Goal: Task Accomplishment & Management: Manage account settings

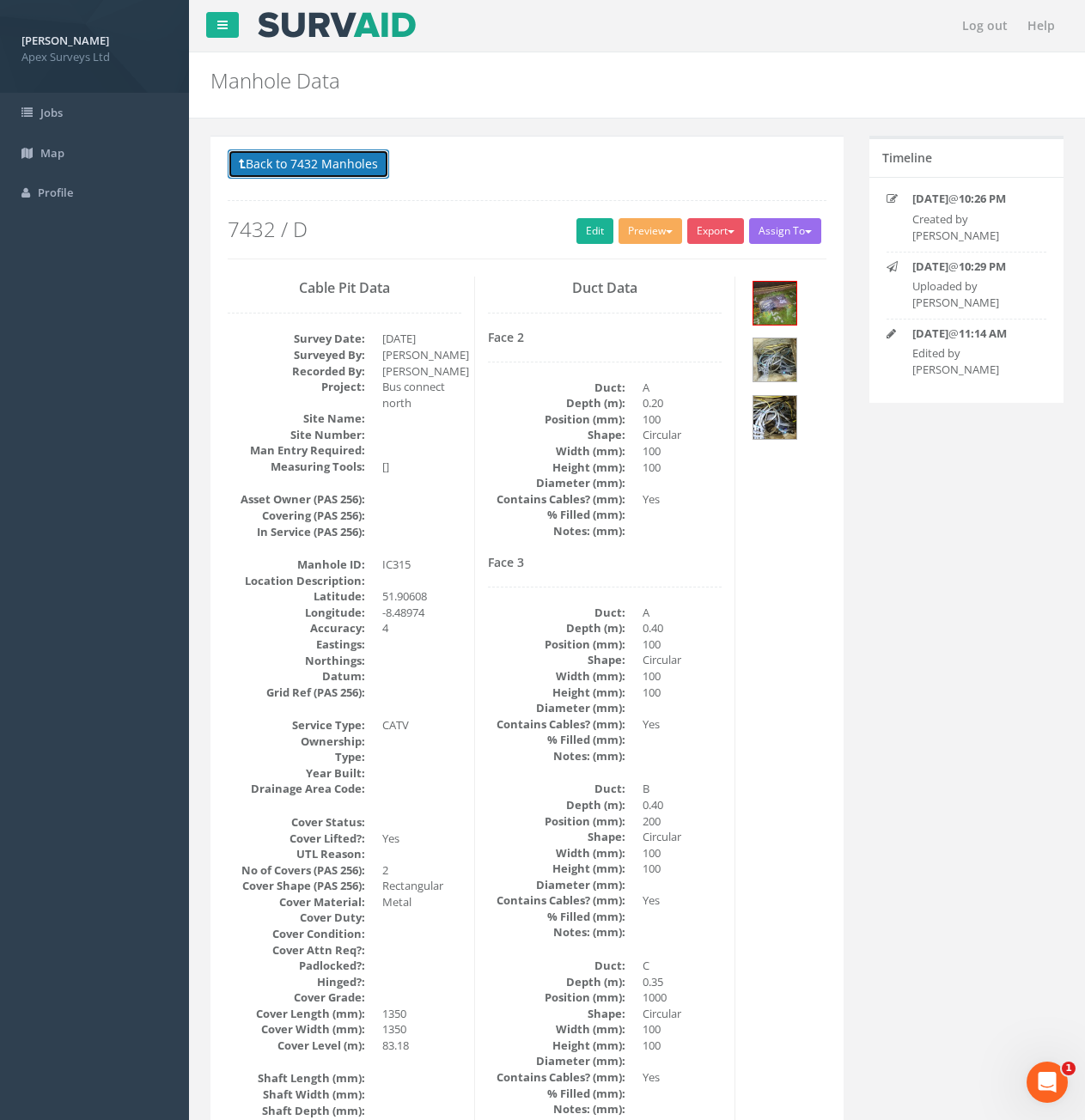
click at [351, 176] on button "Back to 7432 Manholes" at bounding box center [308, 164] width 162 height 29
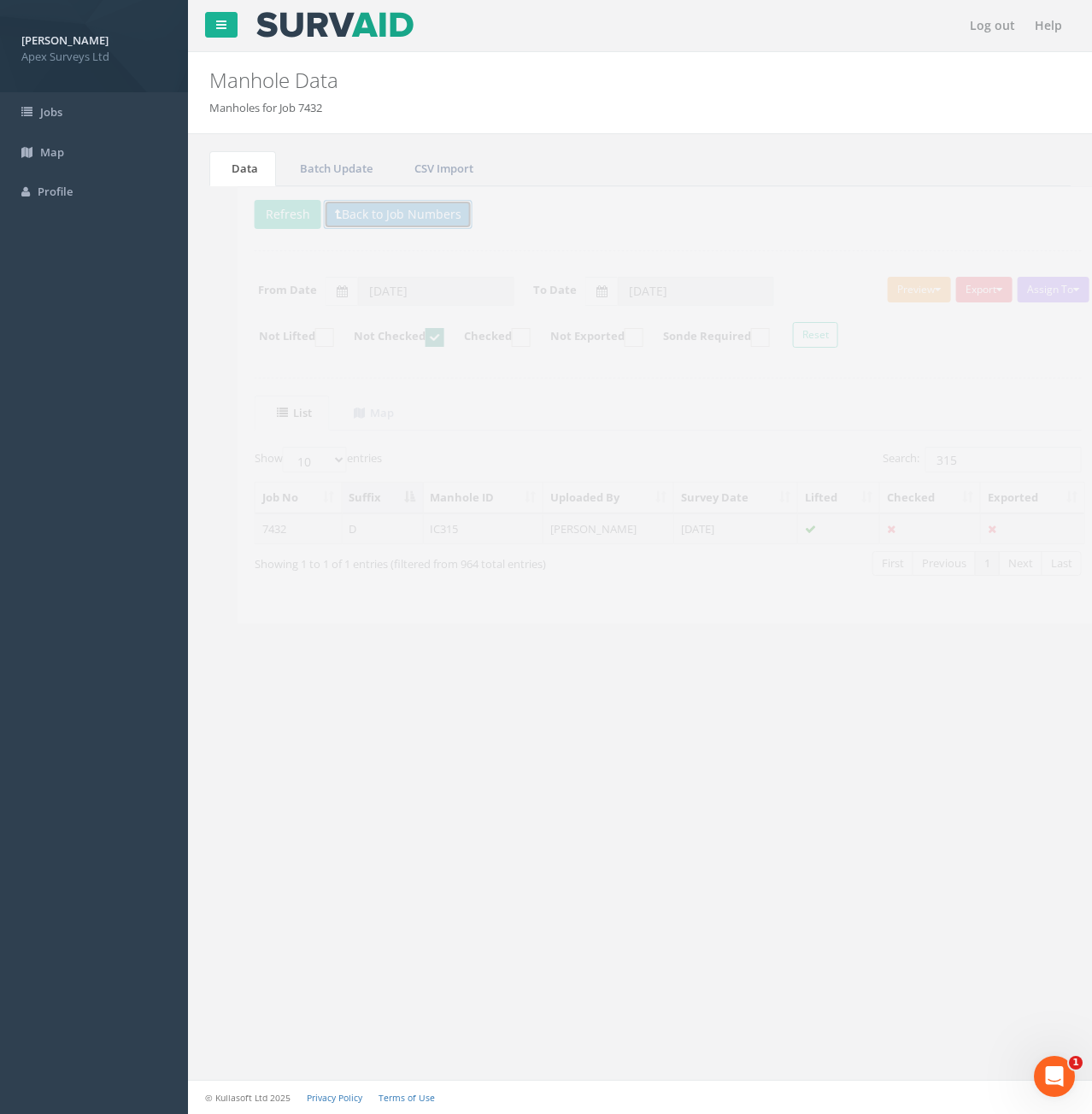
click at [358, 211] on button "Back to Job Numbers" at bounding box center [370, 215] width 148 height 29
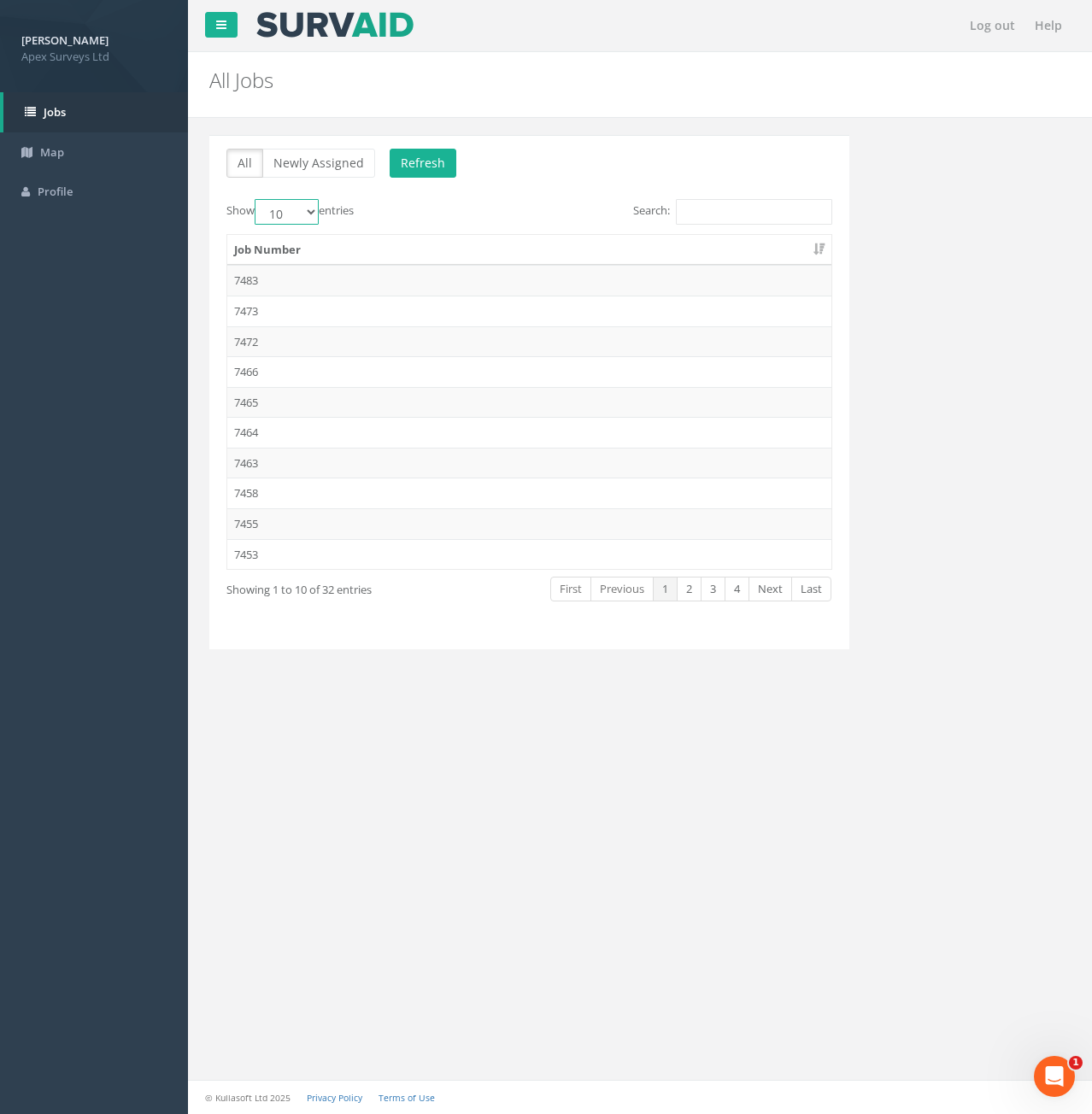
click at [316, 212] on select "10 25 50 100" at bounding box center [287, 212] width 64 height 26
select select "25"
click at [258, 199] on select "10 25 50 100" at bounding box center [287, 212] width 64 height 26
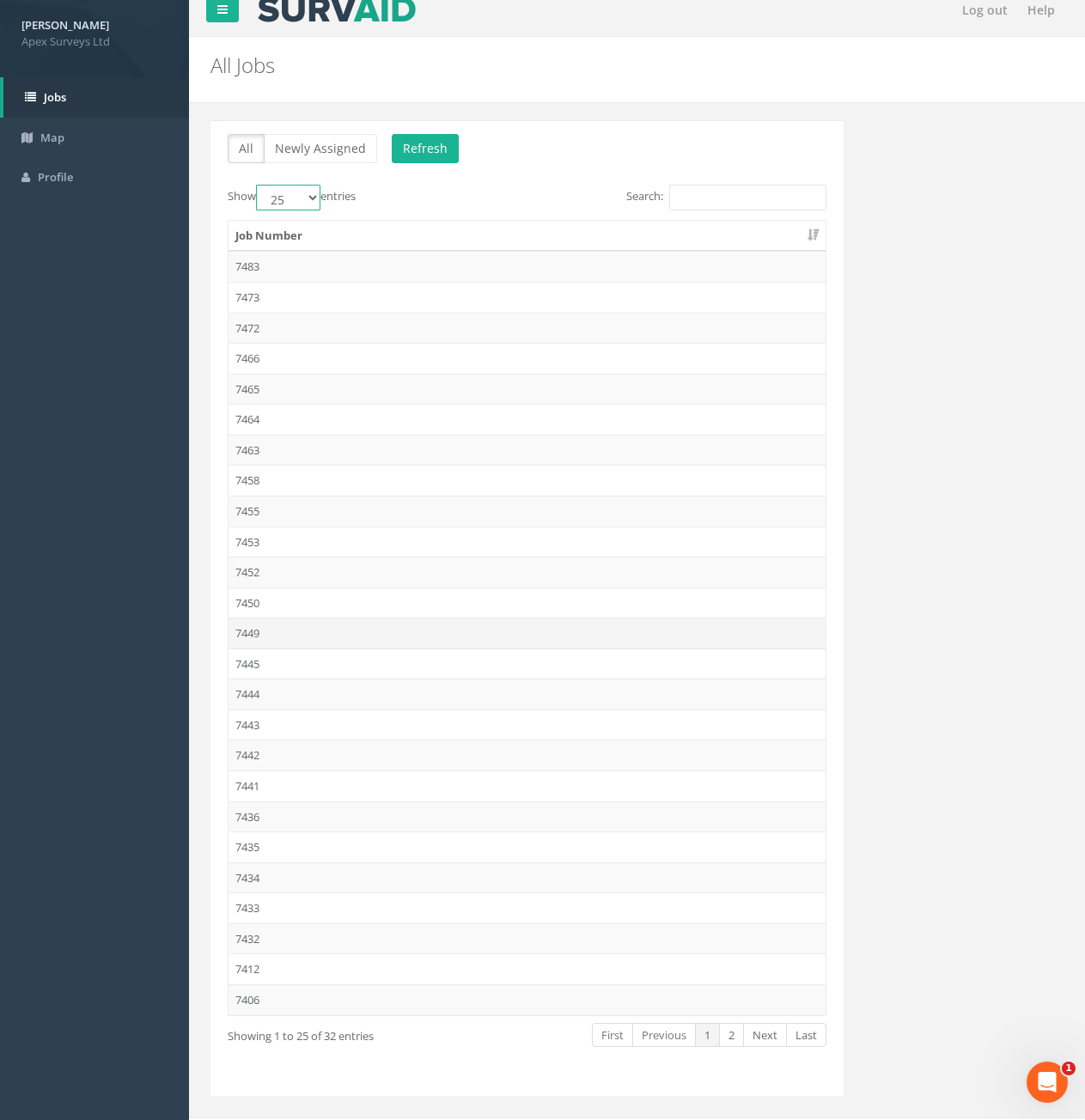
scroll to position [48, 0]
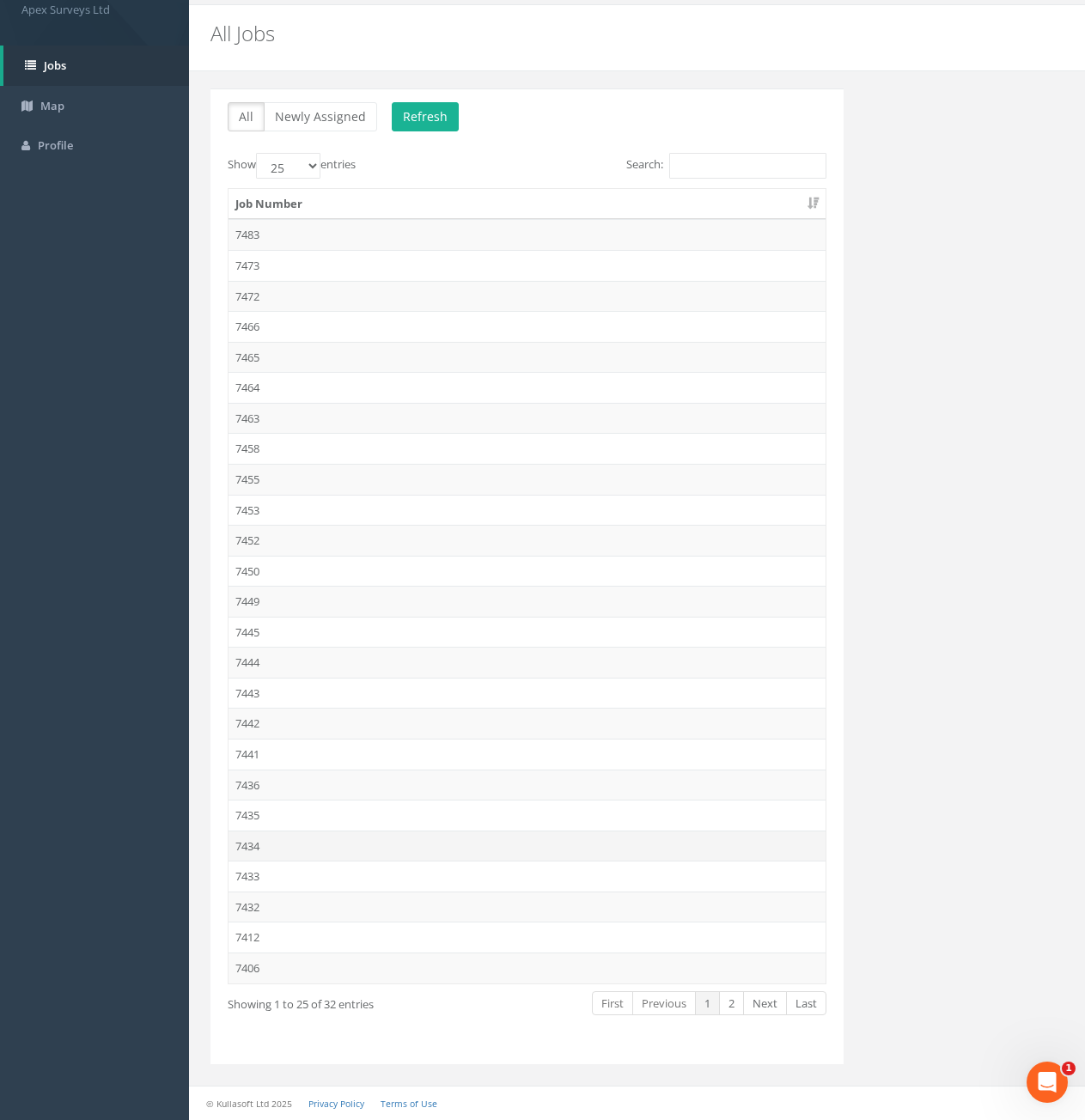
click at [257, 843] on td "7434" at bounding box center [527, 846] width 597 height 31
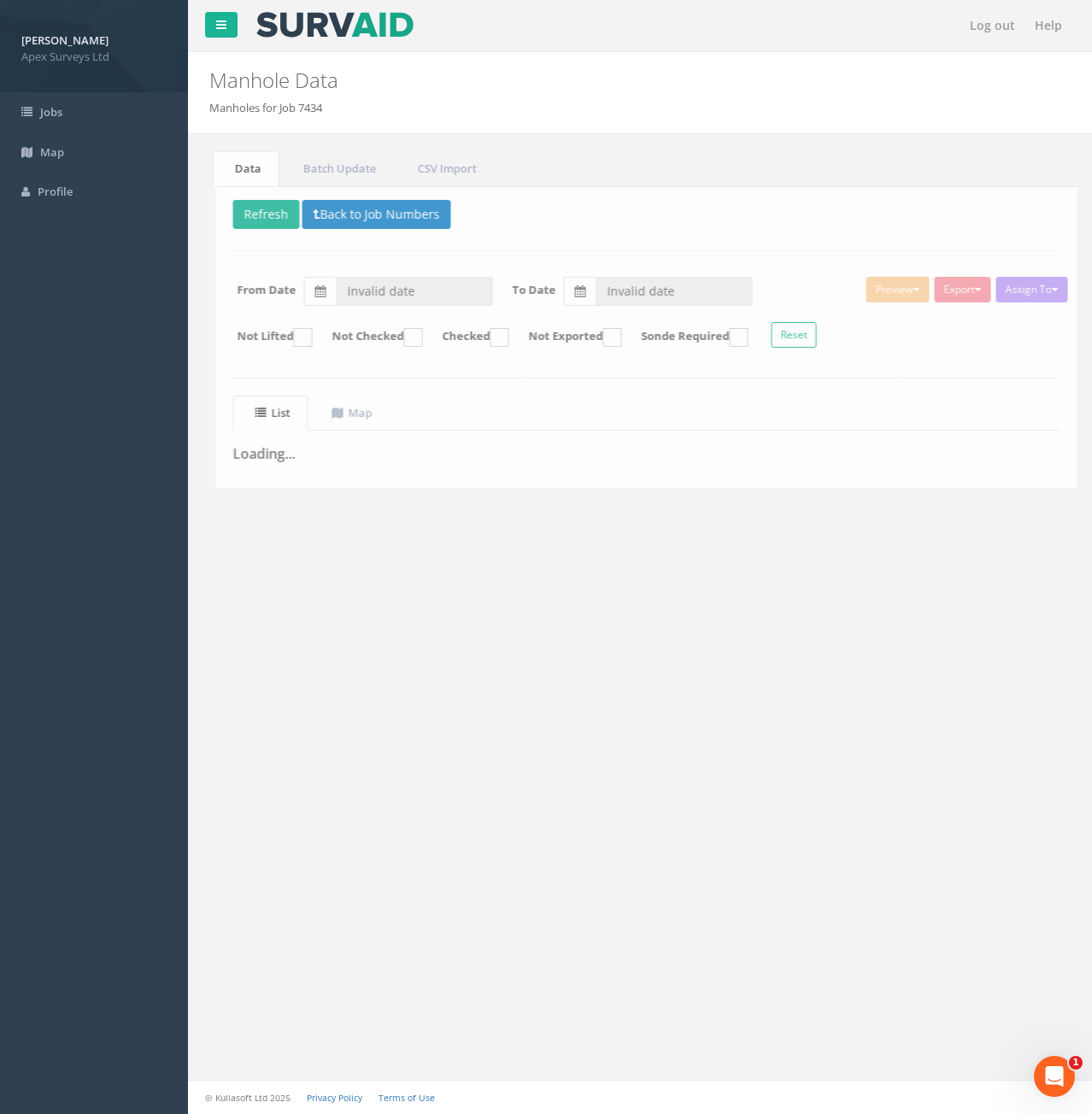
type input "01/09/2025"
type input "05/09/2025"
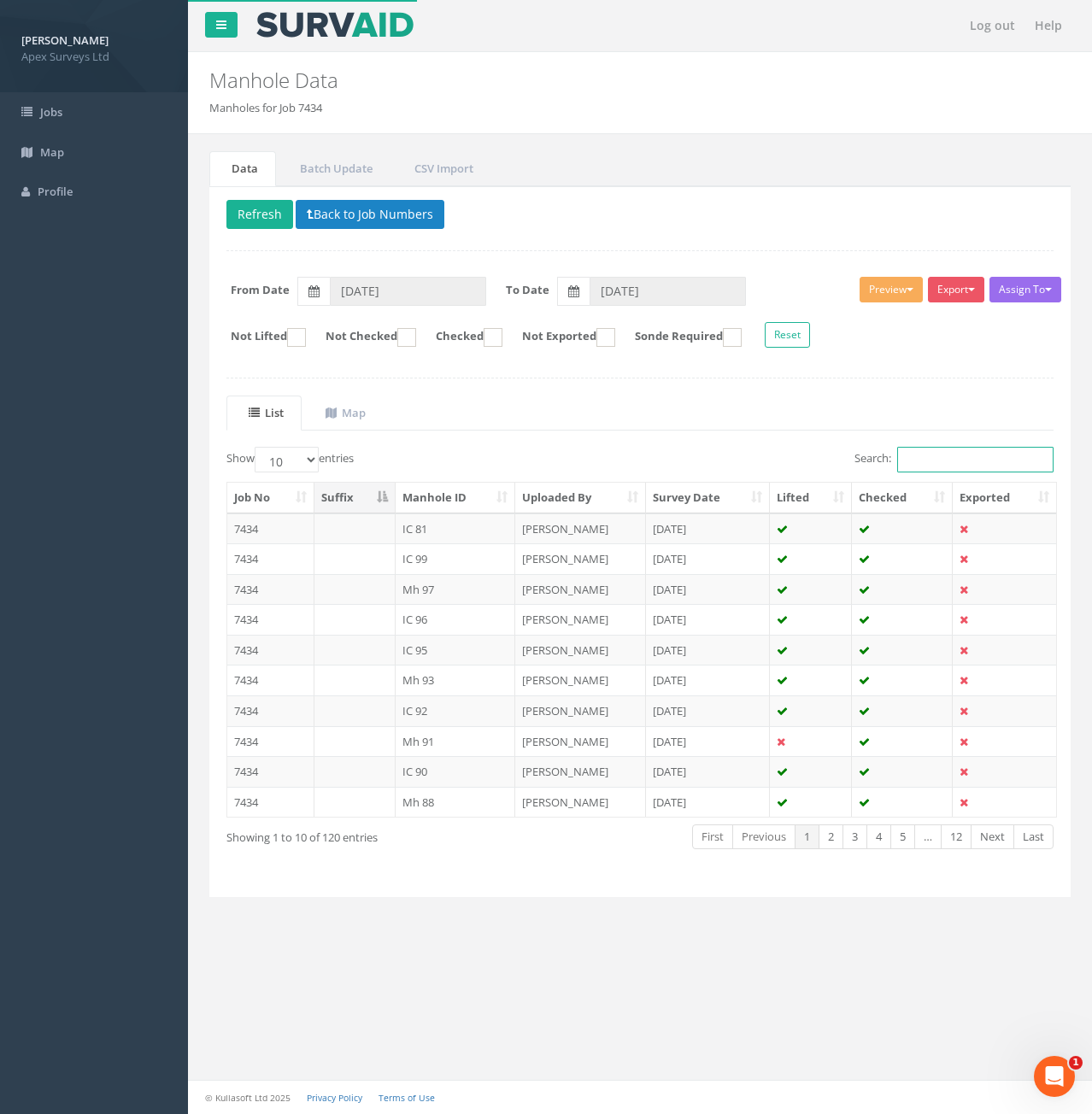
click at [920, 453] on input "Search:" at bounding box center [975, 460] width 157 height 26
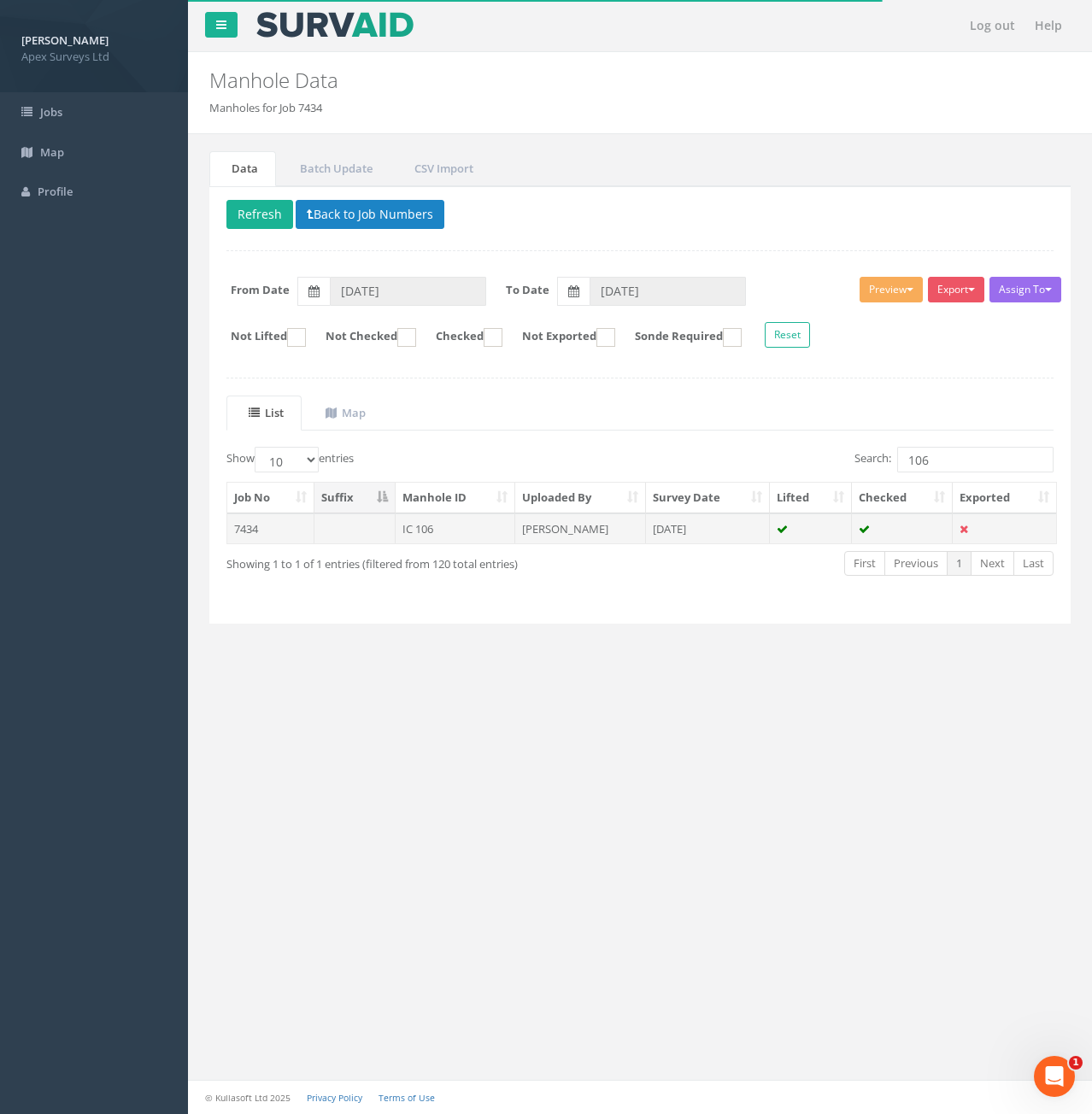
click at [284, 527] on td "7434" at bounding box center [270, 528] width 87 height 30
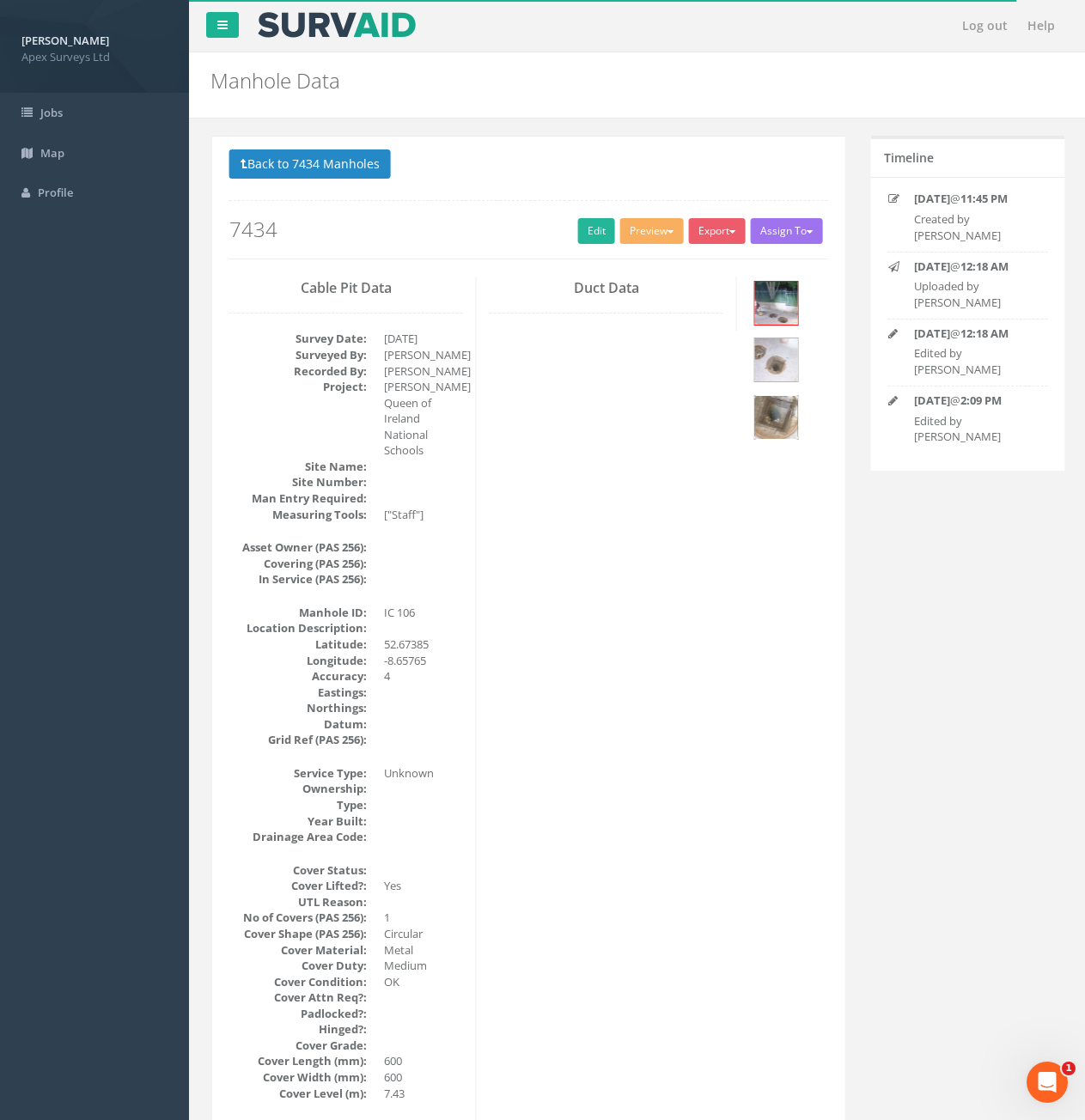
click at [772, 430] on img at bounding box center [775, 418] width 43 height 43
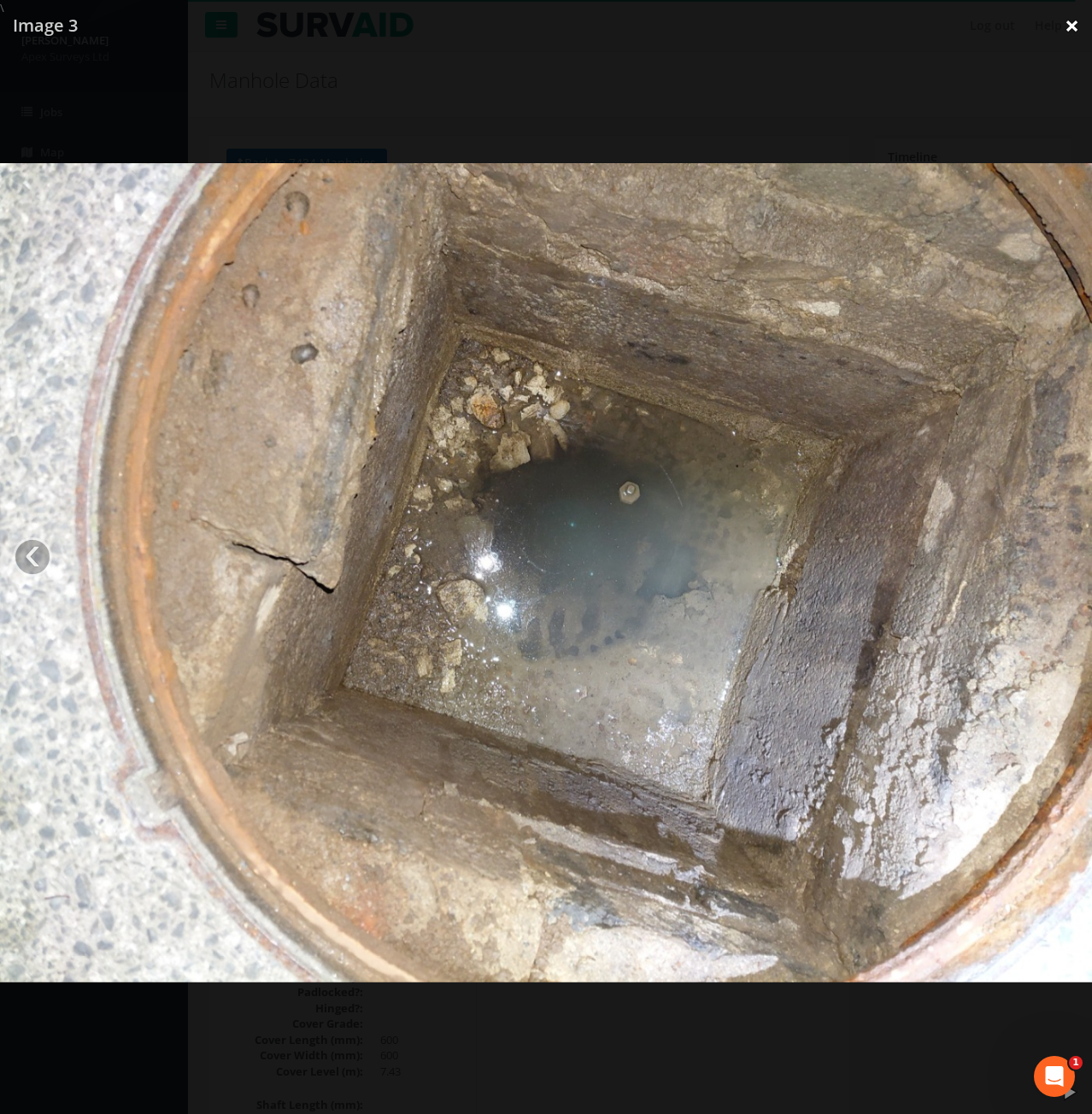
click at [1070, 30] on link "×" at bounding box center [1071, 25] width 40 height 51
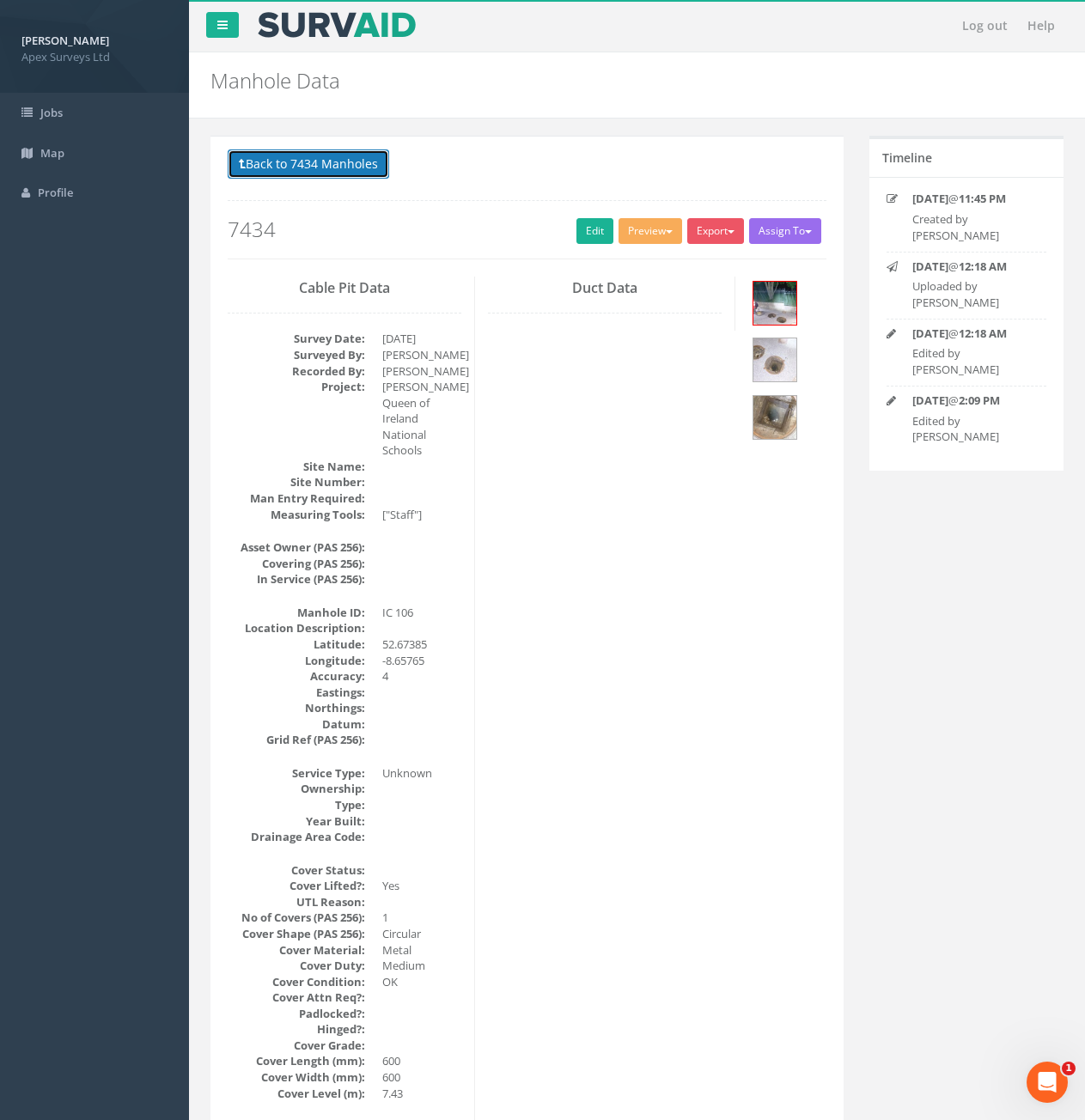
drag, startPoint x: 324, startPoint y: 162, endPoint x: 360, endPoint y: 179, distance: 39.8
click at [324, 162] on button "Back to 7434 Manholes" at bounding box center [308, 164] width 162 height 29
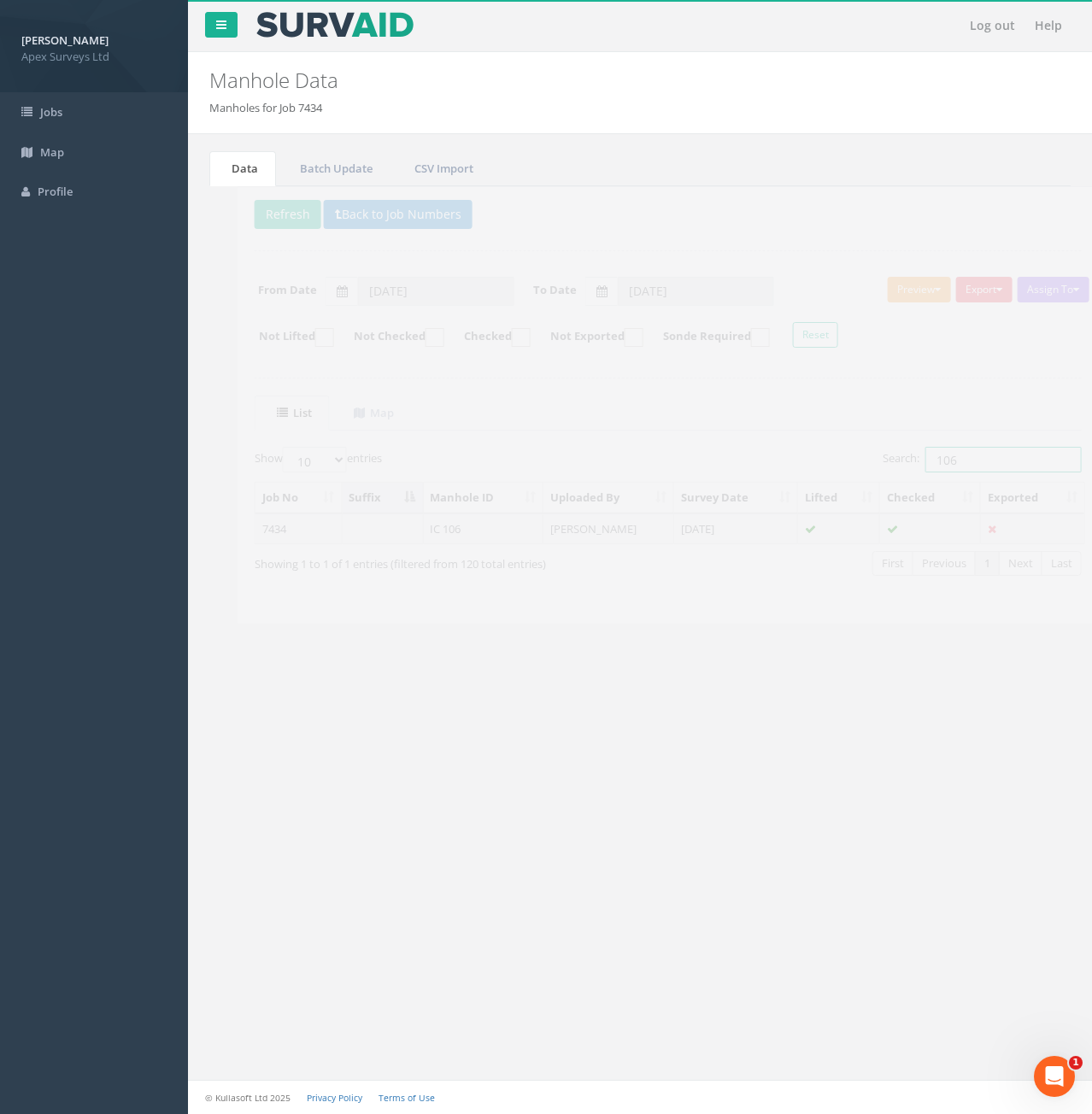
click at [949, 462] on input "106" at bounding box center [975, 460] width 157 height 26
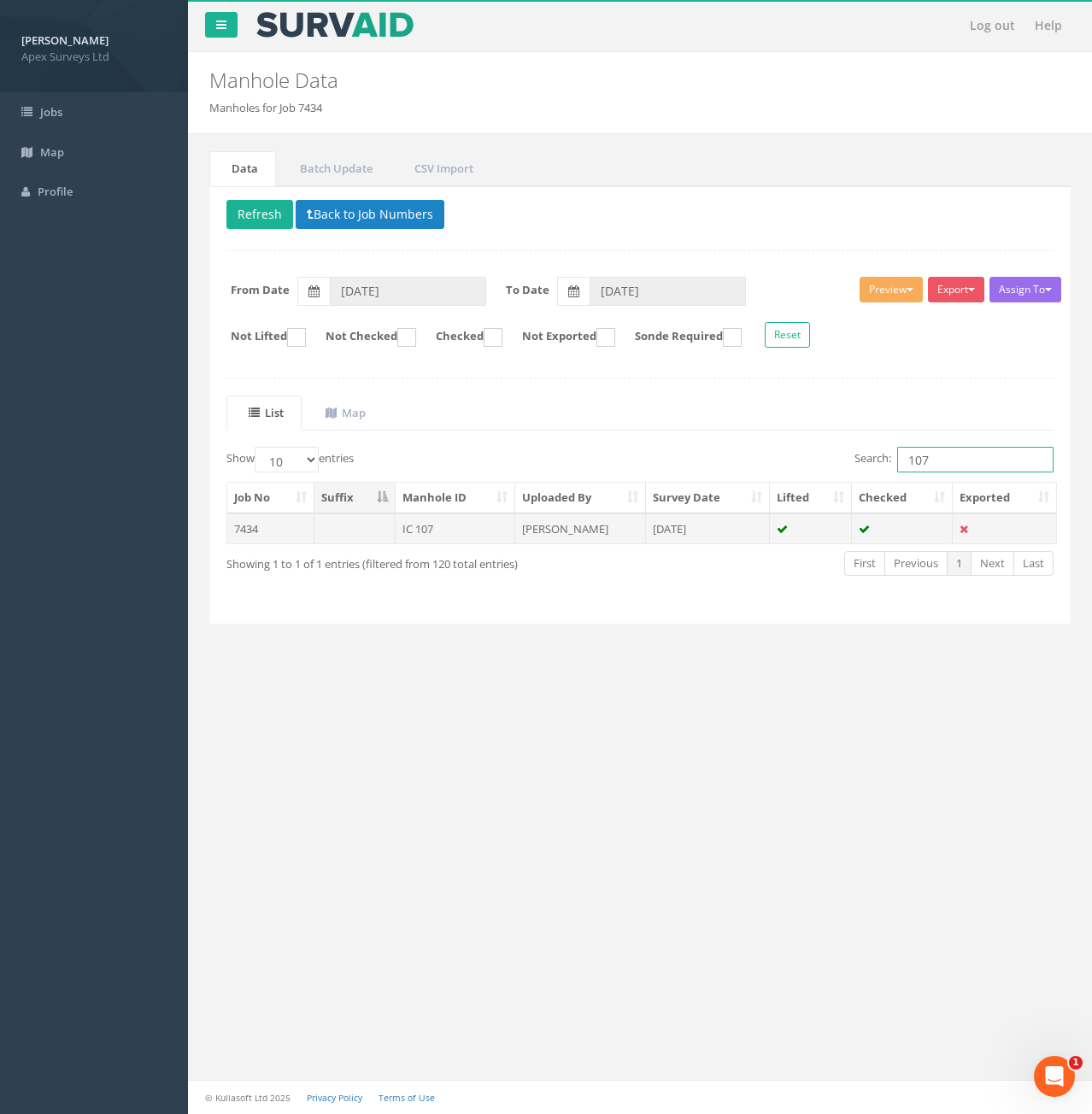
type input "107"
click at [427, 525] on td "IC 107" at bounding box center [455, 528] width 121 height 30
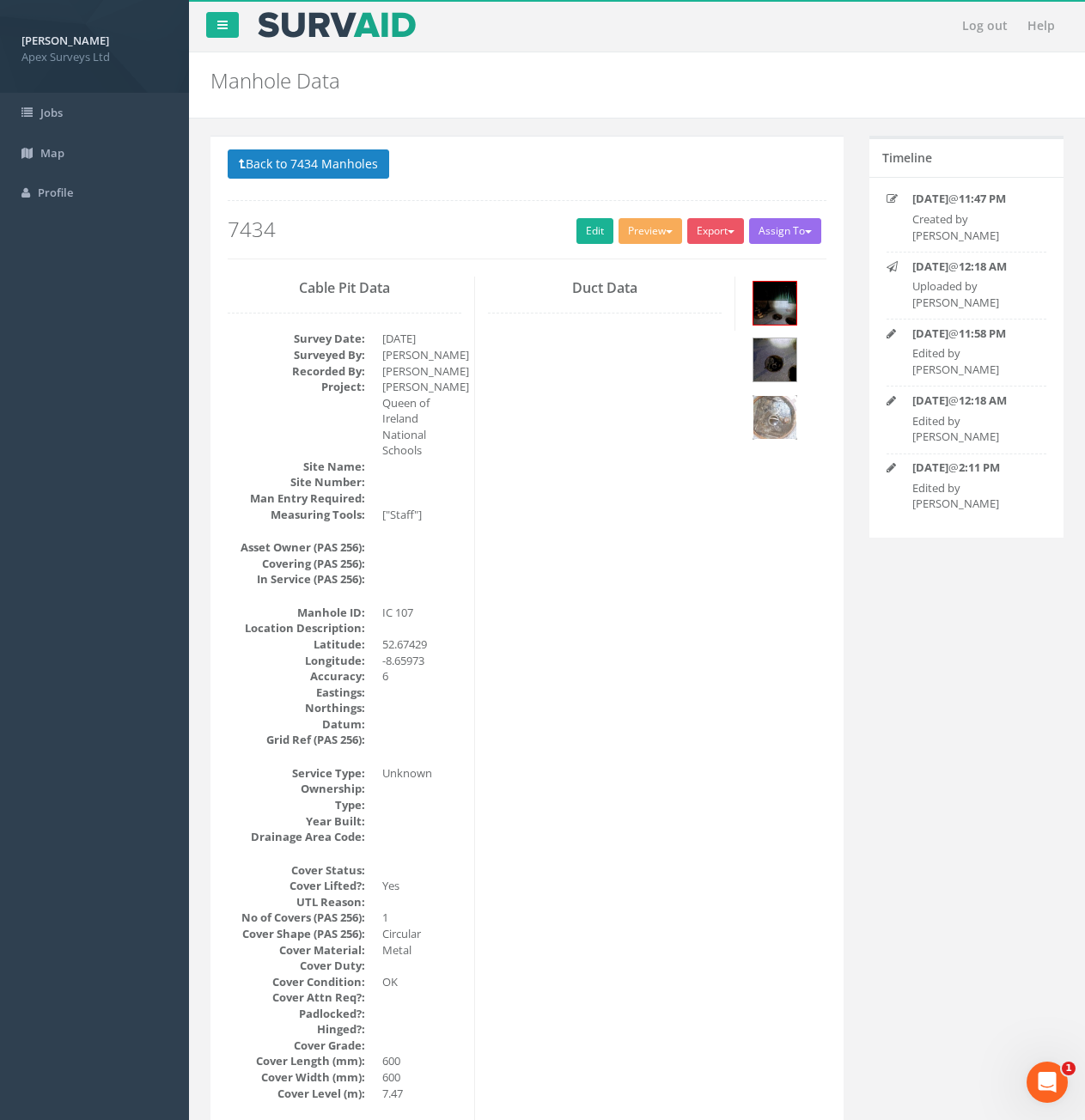
click at [795, 428] on img at bounding box center [775, 418] width 43 height 43
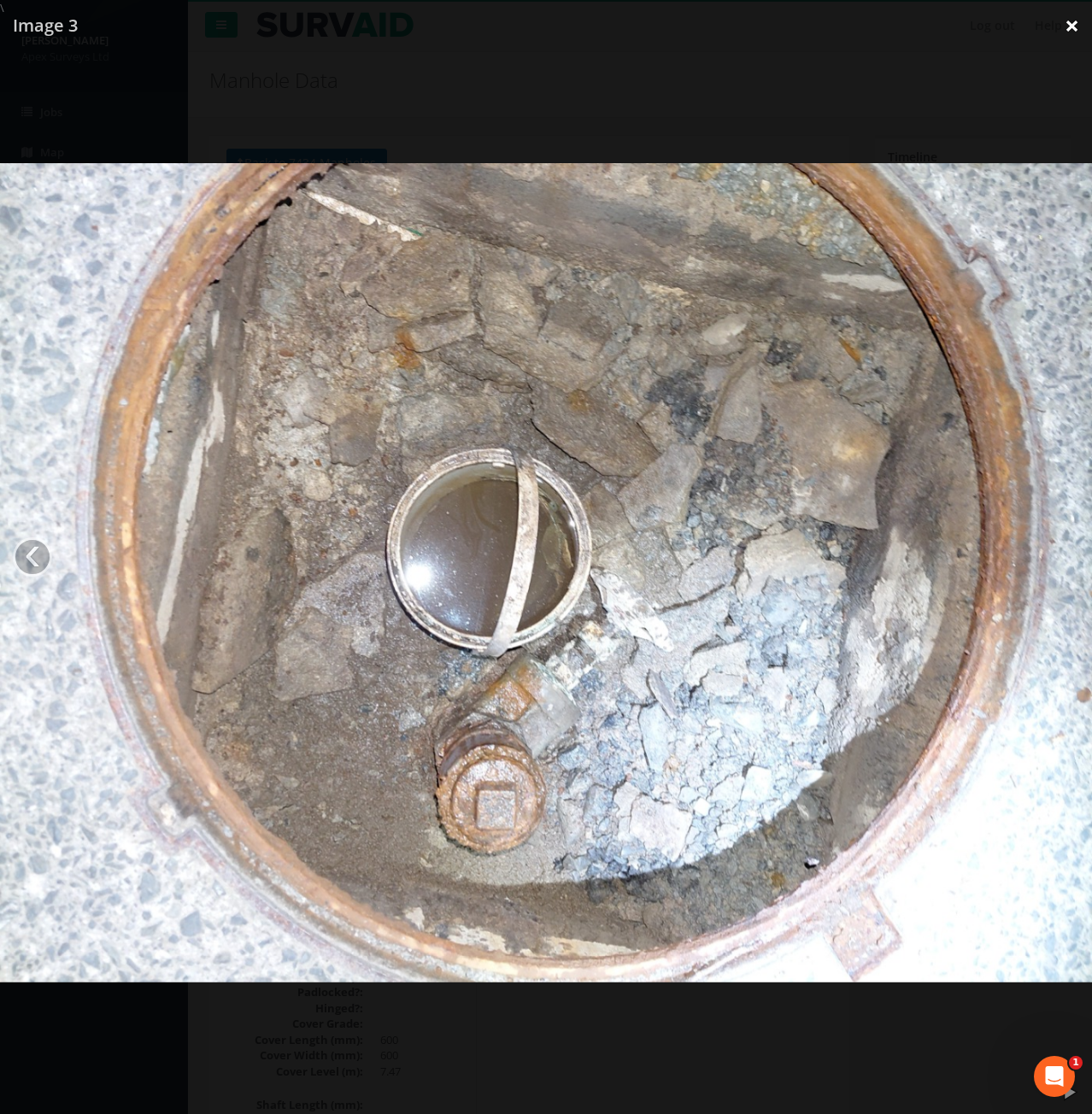
click at [1062, 26] on link "×" at bounding box center [1071, 25] width 40 height 51
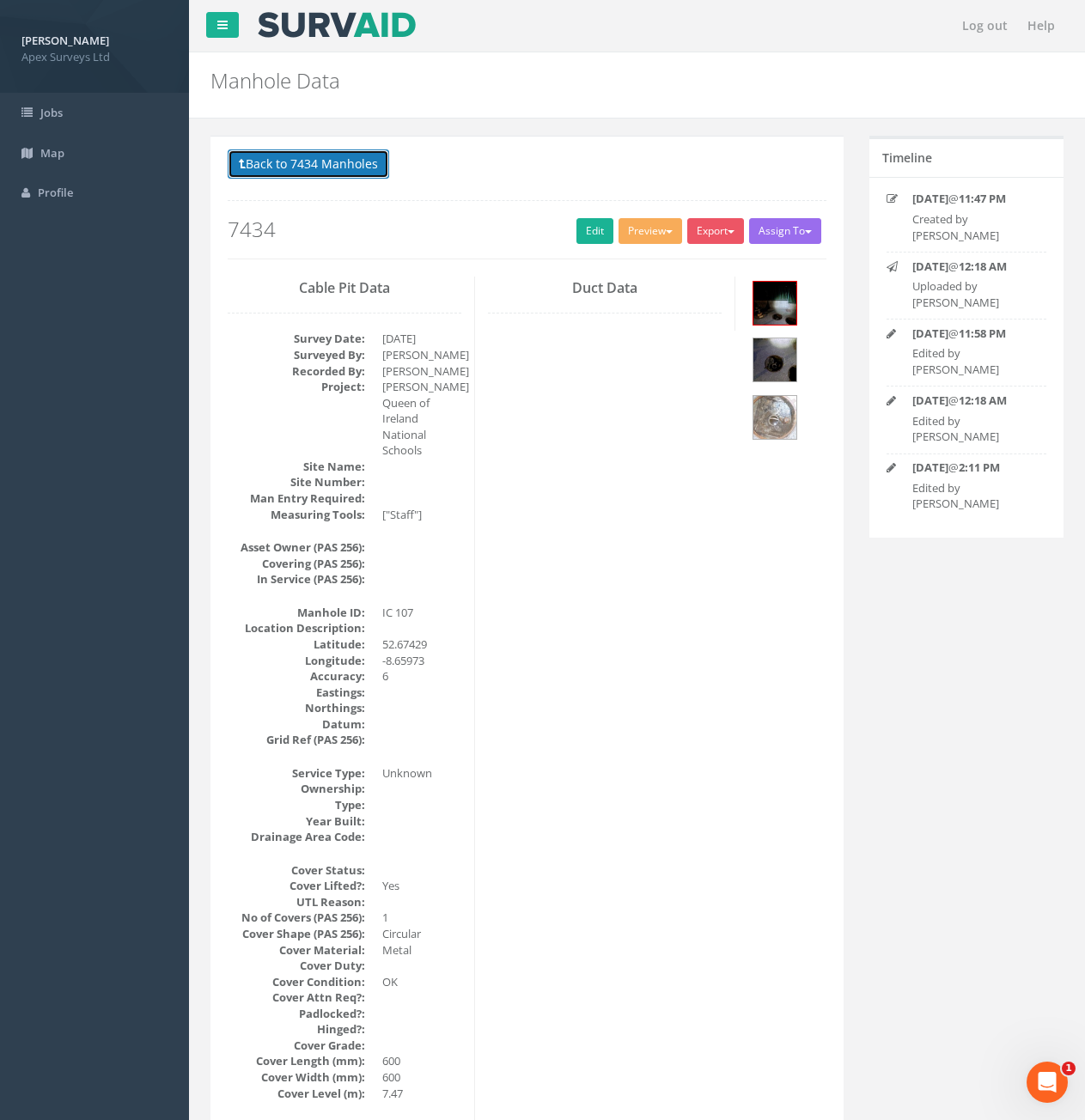
click at [327, 162] on button "Back to 7434 Manholes" at bounding box center [308, 164] width 162 height 29
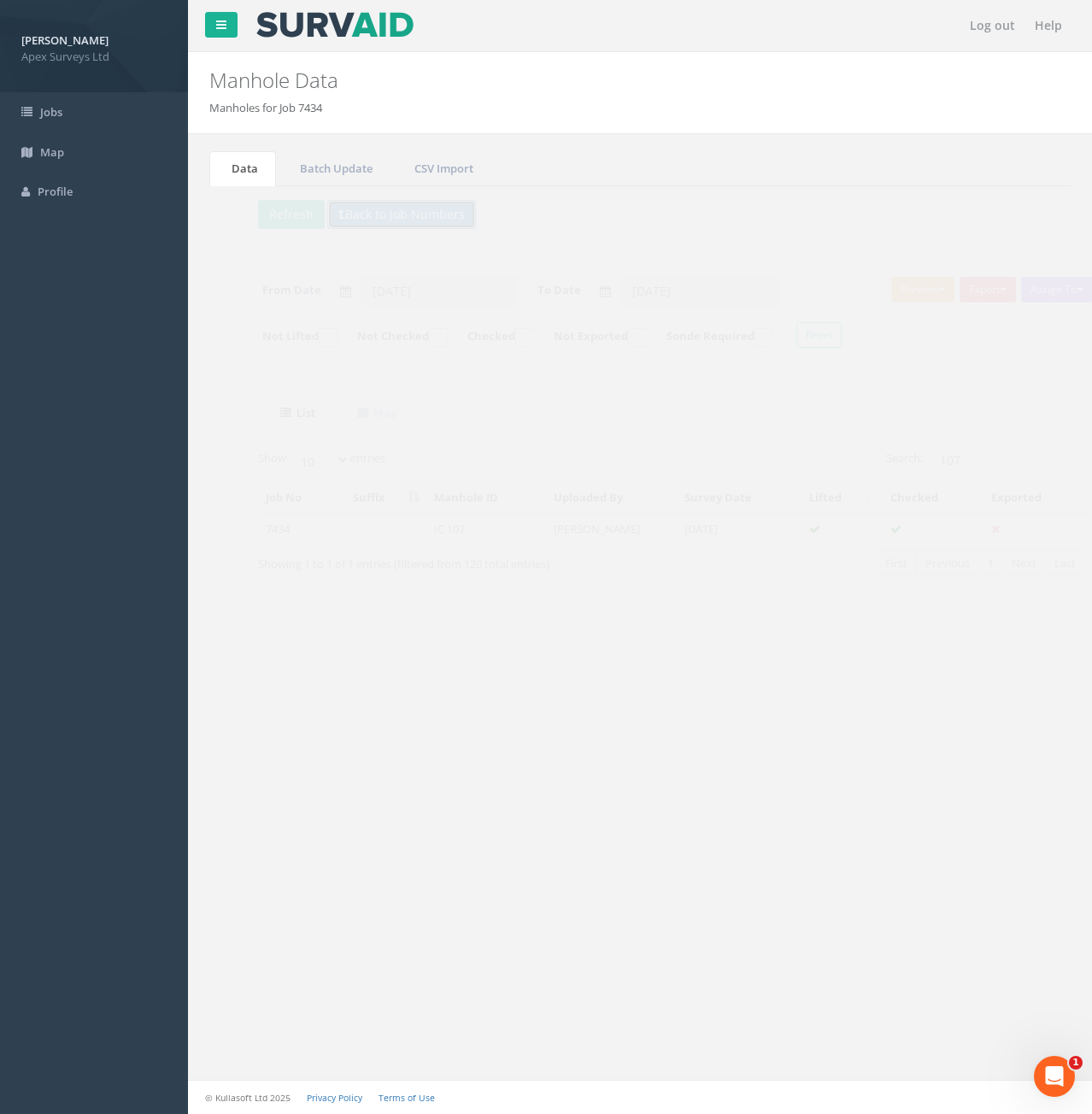
click at [364, 222] on button "Back to Job Numbers" at bounding box center [370, 215] width 148 height 29
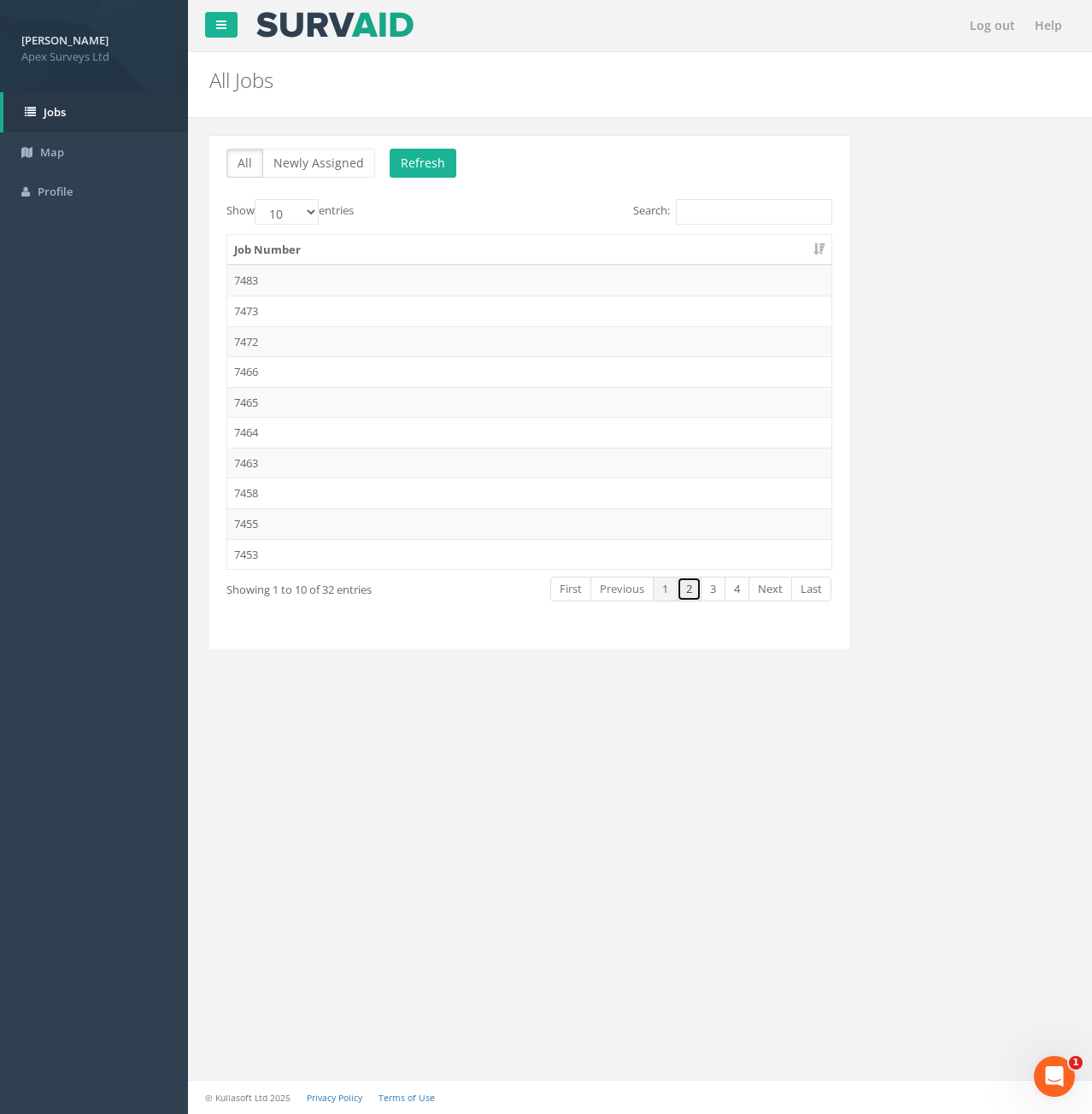
click at [690, 592] on link "2" at bounding box center [690, 589] width 25 height 25
click at [707, 587] on link "3" at bounding box center [714, 589] width 25 height 25
click at [259, 338] on td "7432" at bounding box center [529, 342] width 605 height 30
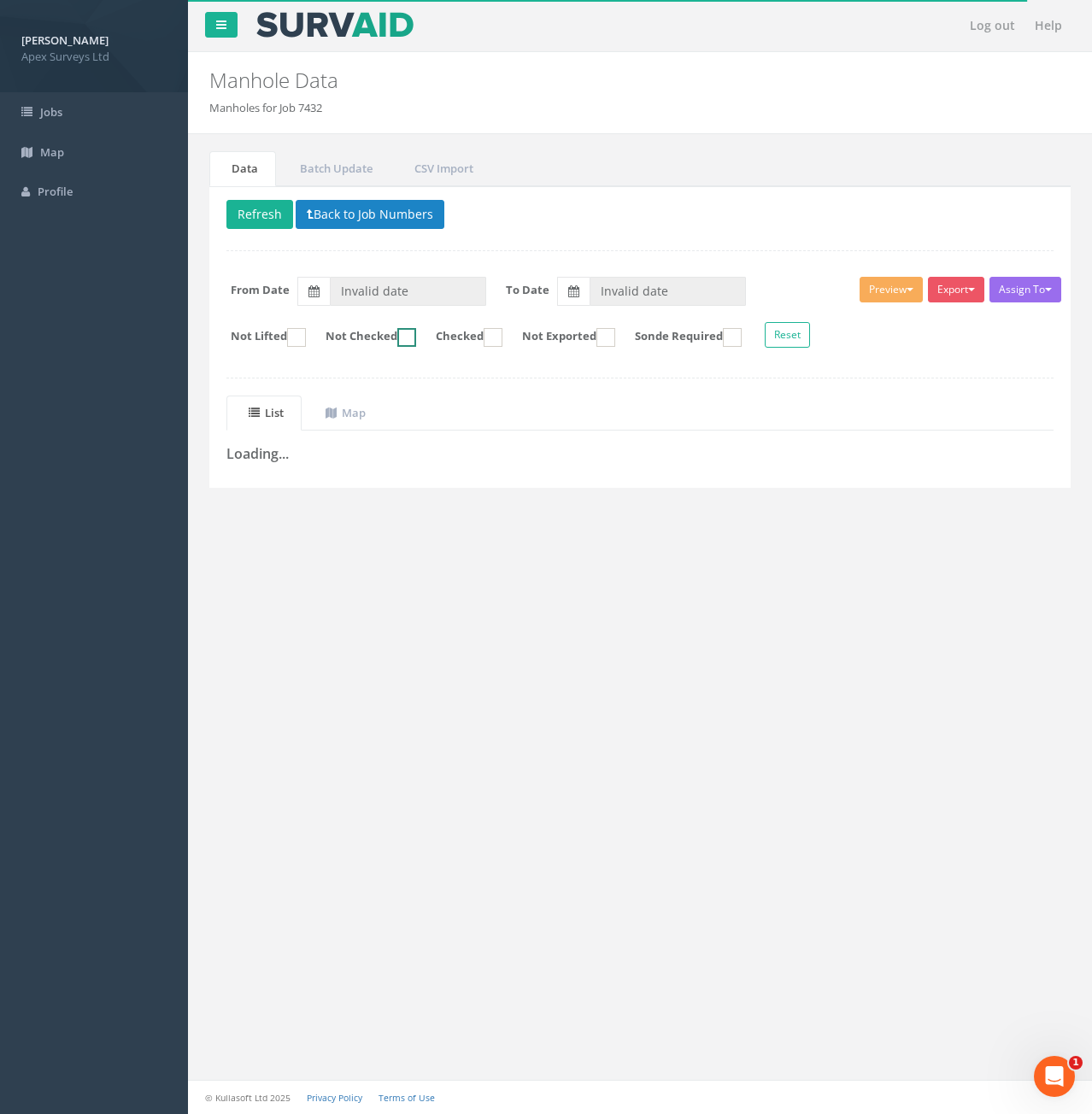
click at [411, 337] on label "Not Checked" at bounding box center [362, 337] width 107 height 19
checkbox input "true"
click at [270, 222] on button "Refresh" at bounding box center [259, 215] width 67 height 29
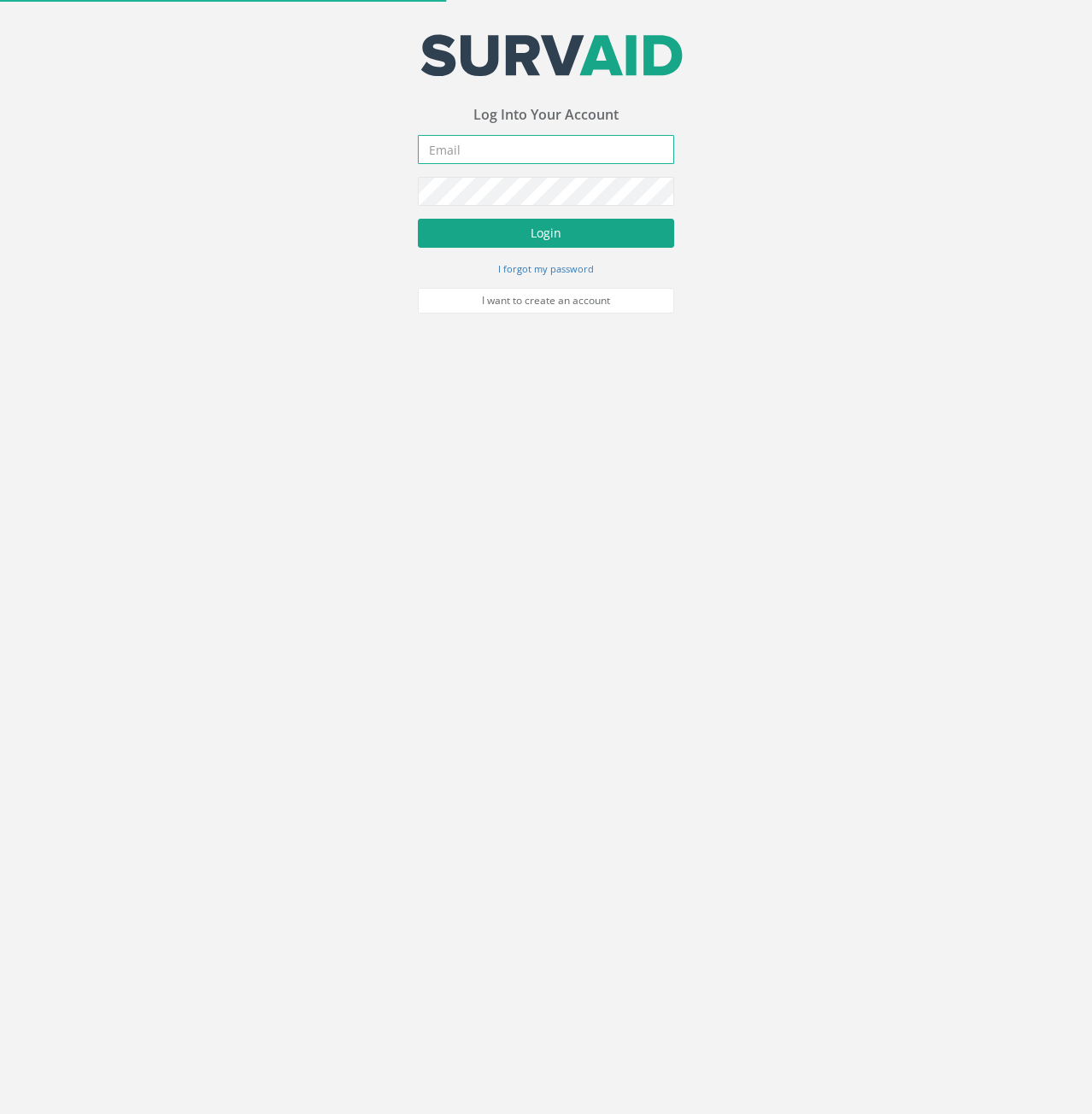
type input "[PERSON_NAME][EMAIL_ADDRESS][PERSON_NAME][DOMAIN_NAME]"
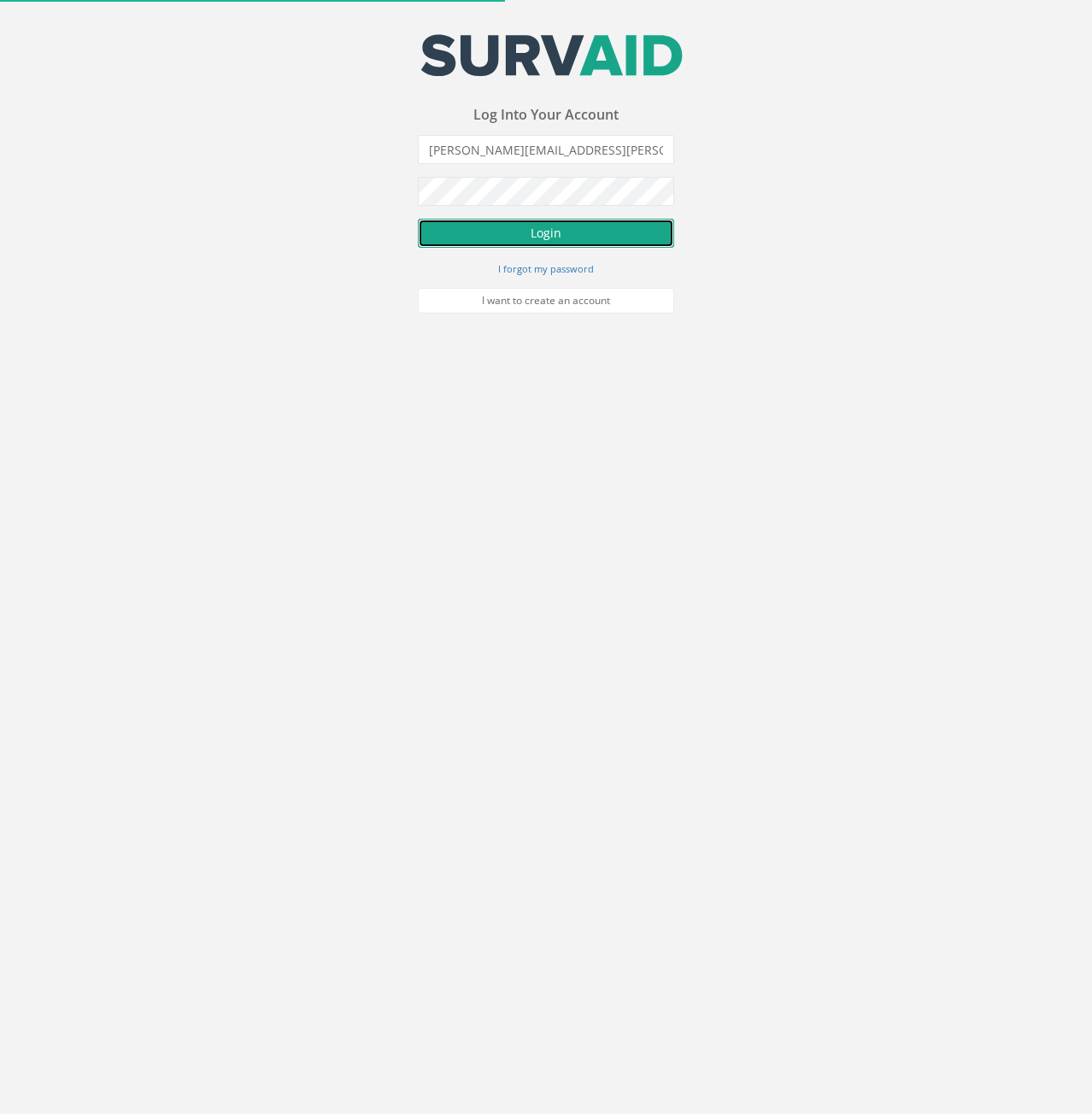
click at [452, 227] on button "Login" at bounding box center [546, 233] width 257 height 29
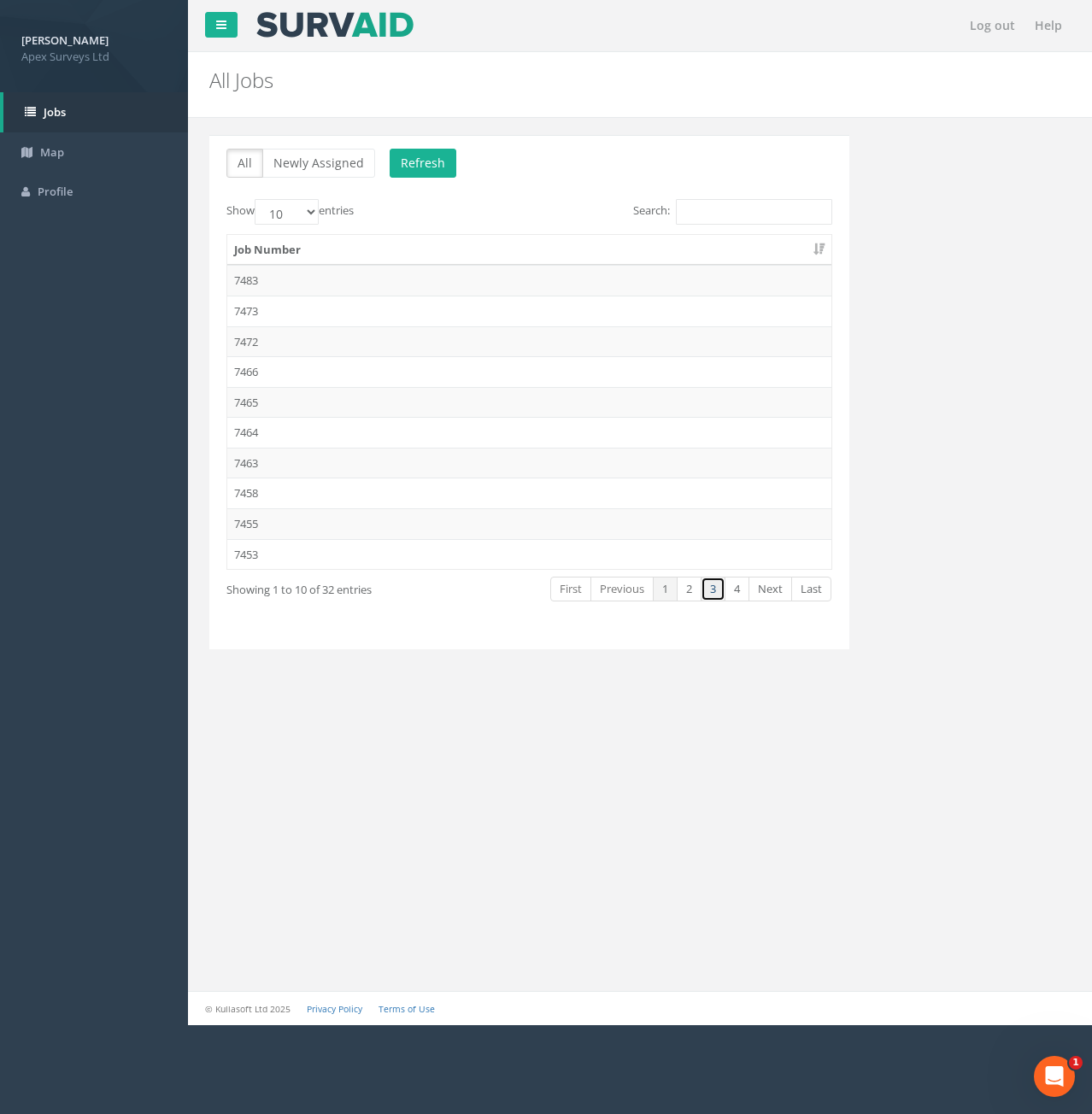
click at [708, 595] on link "3" at bounding box center [714, 589] width 25 height 25
click at [252, 337] on td "7432" at bounding box center [529, 342] width 605 height 30
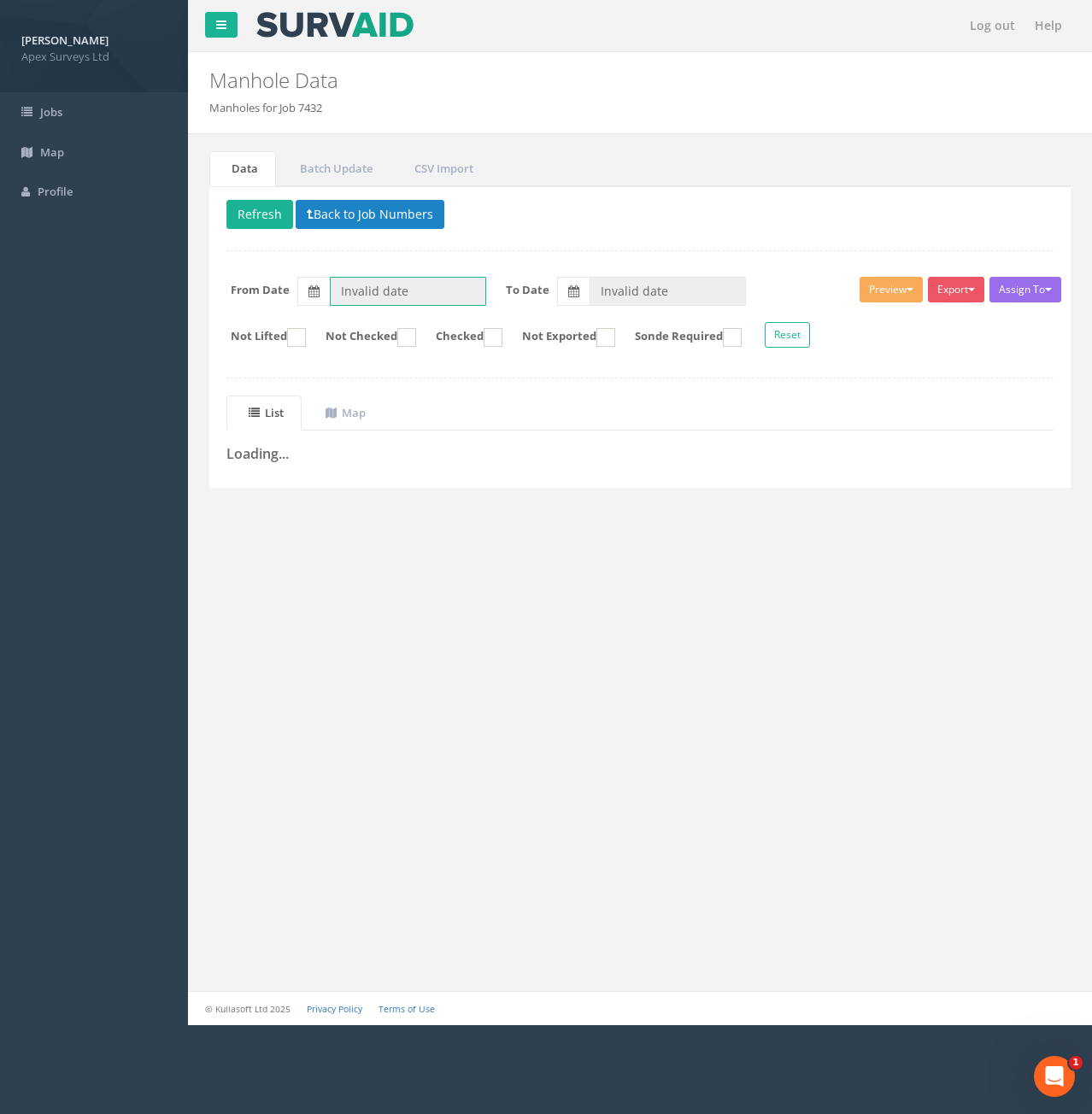
click at [438, 295] on input "Invalid date" at bounding box center [408, 291] width 157 height 29
click at [348, 323] on th "‹" at bounding box center [349, 321] width 30 height 24
drag, startPoint x: 405, startPoint y: 364, endPoint x: 443, endPoint y: 358, distance: 38.5
click at [406, 364] on span "01" at bounding box center [413, 367] width 30 height 22
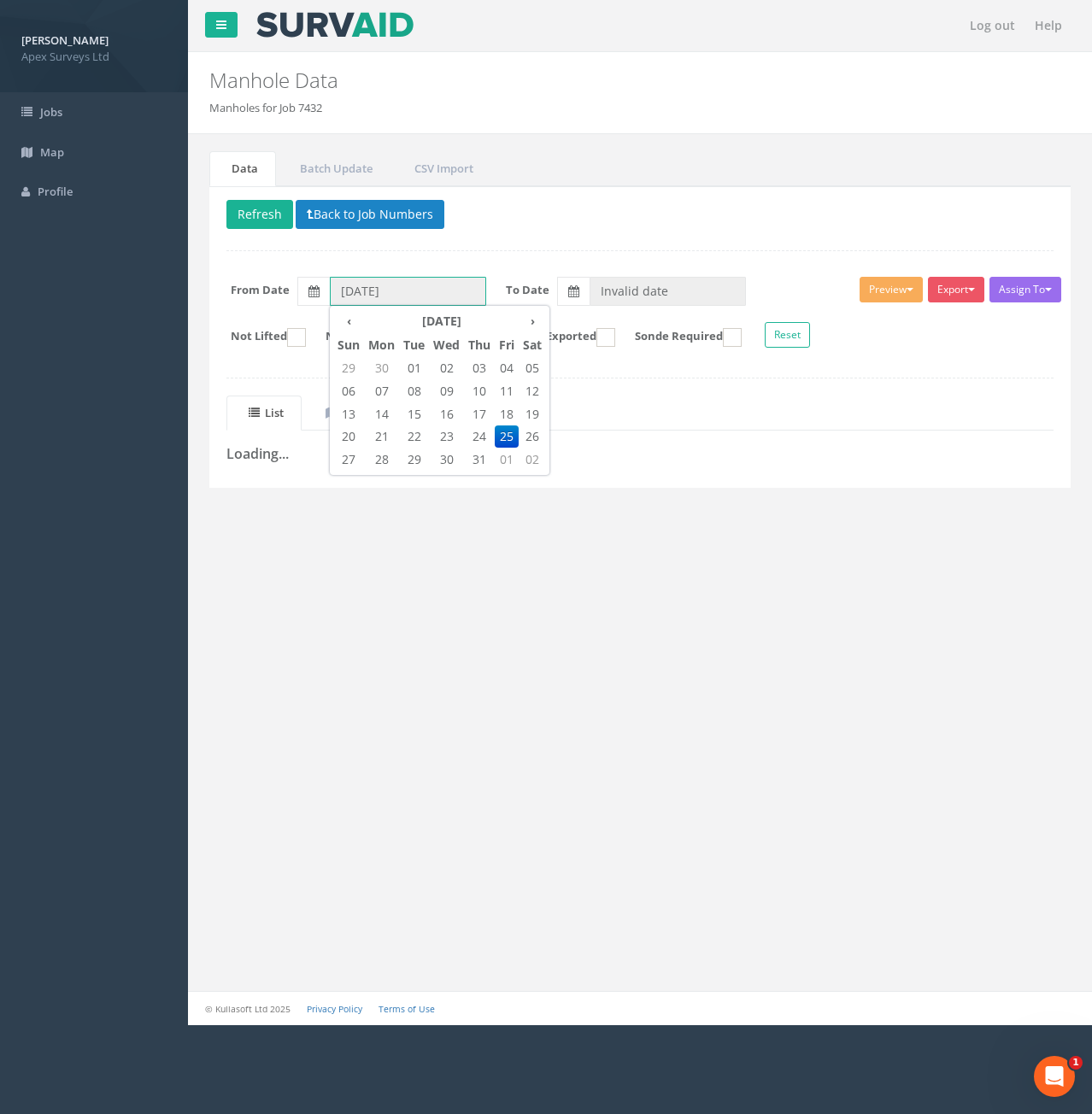
type input "01/07/2025"
click at [684, 306] on div "Assign To No Companies Added Export Heathrow United Utilities SurvAid IC SurvAi…" at bounding box center [640, 315] width 853 height 93
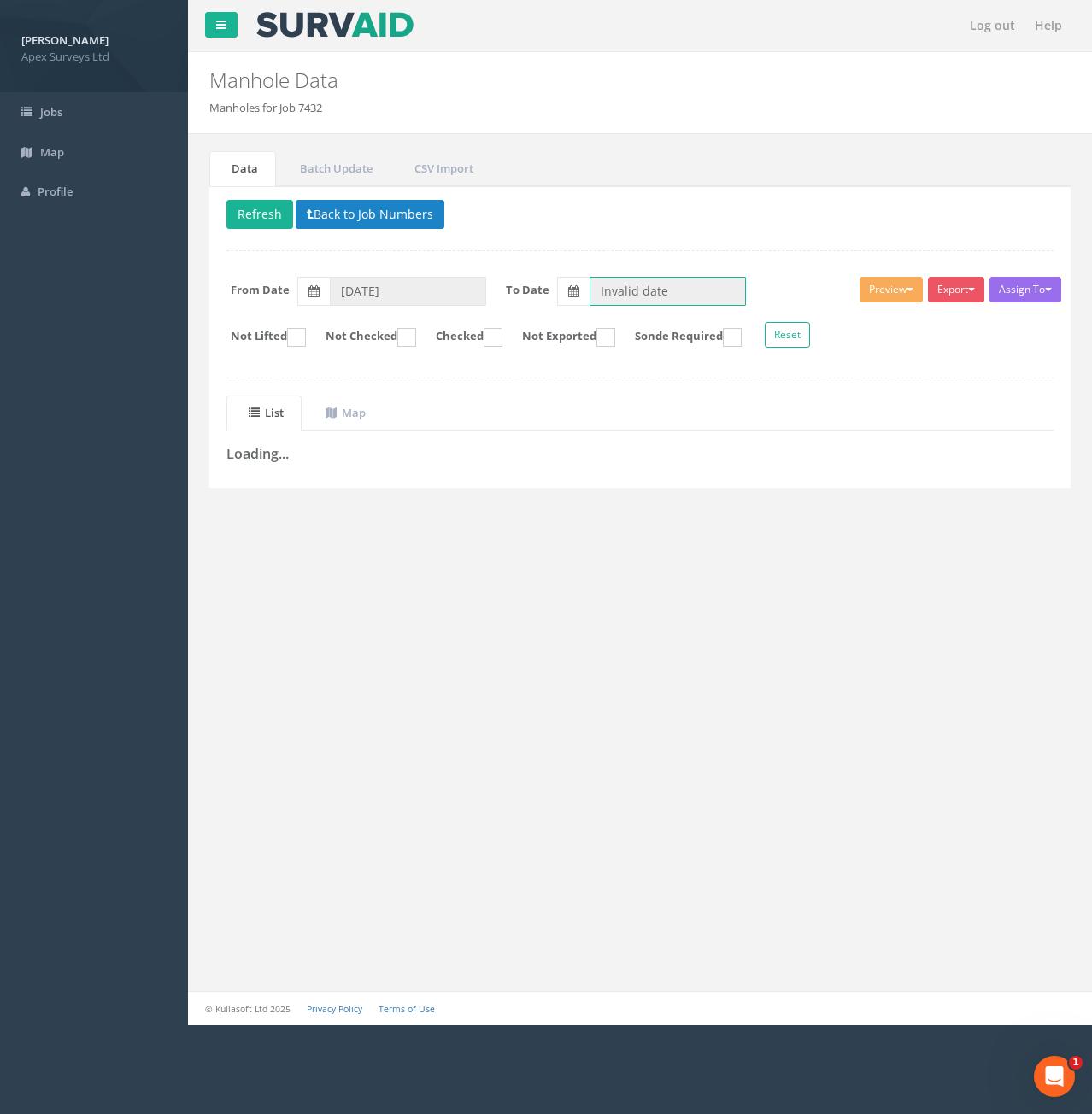
click at [685, 302] on input "Invalid date" at bounding box center [667, 291] width 157 height 29
click at [707, 435] on span "24" at bounding box center [706, 436] width 35 height 22
type input "24/09/2025"
click at [248, 219] on button "Refresh" at bounding box center [259, 215] width 67 height 29
click at [416, 338] on ins at bounding box center [406, 337] width 19 height 19
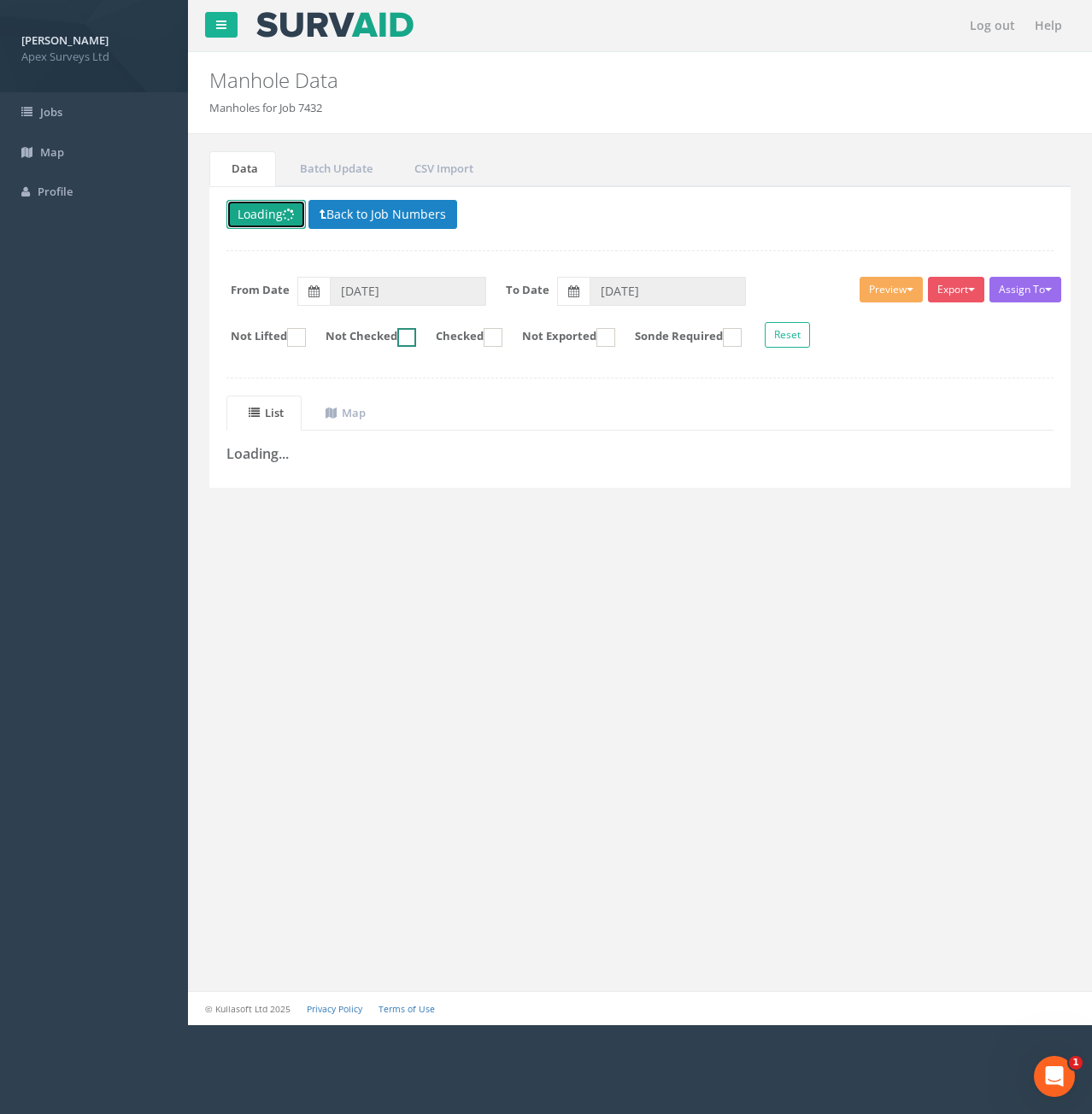
checkbox input "true"
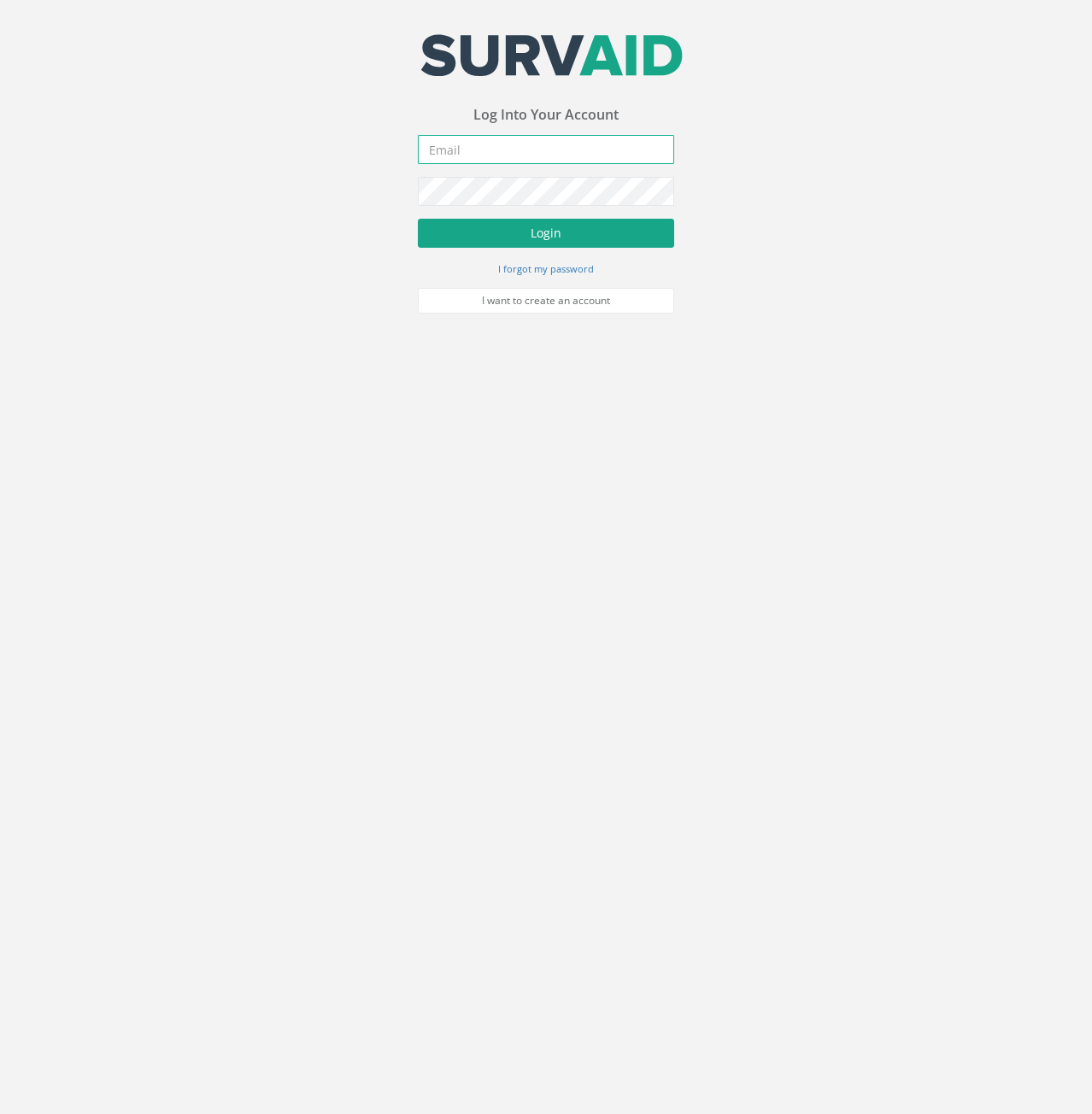
type input "[PERSON_NAME][EMAIL_ADDRESS][PERSON_NAME][DOMAIN_NAME]"
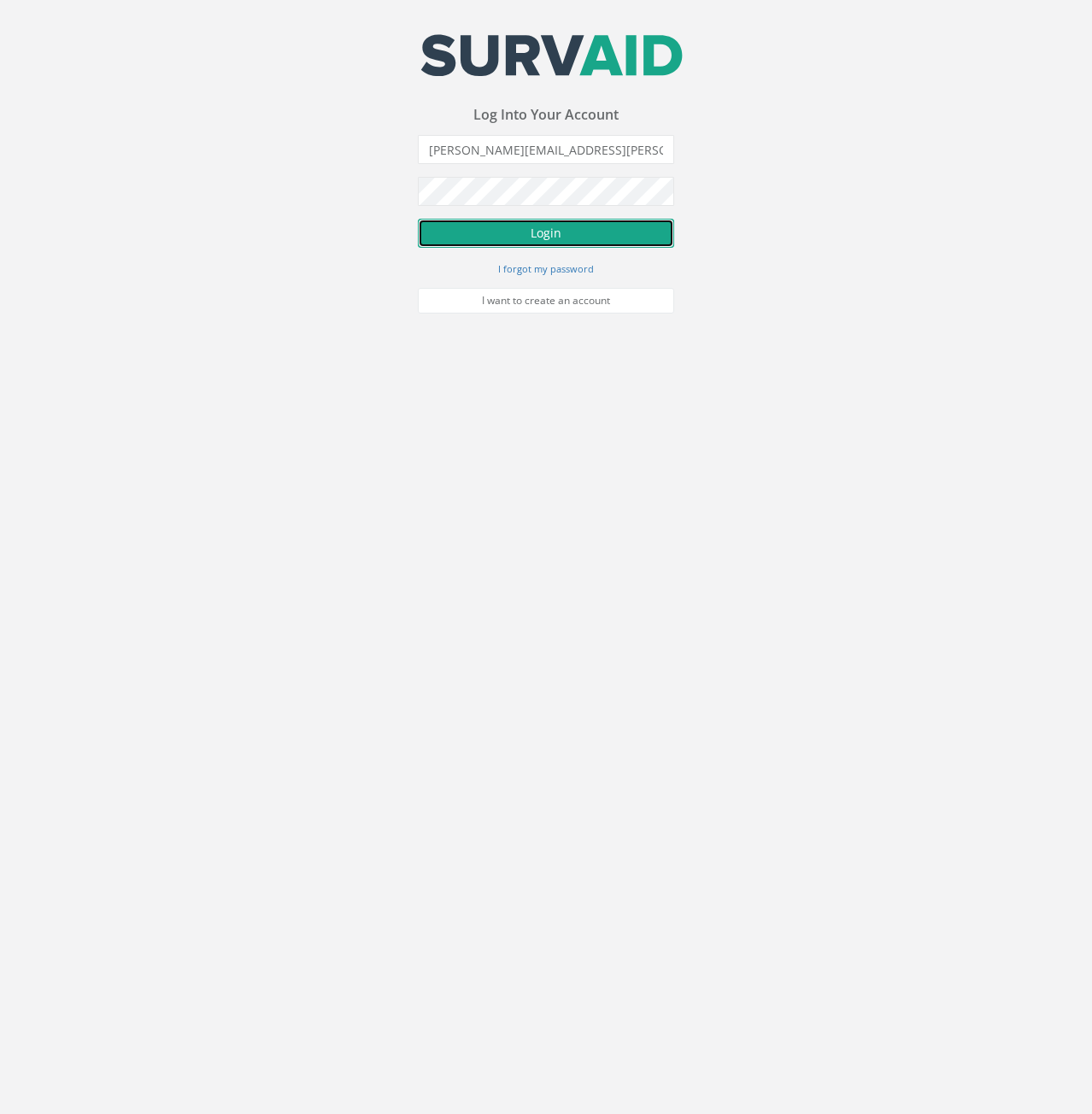
click at [530, 232] on button "Login" at bounding box center [546, 233] width 257 height 29
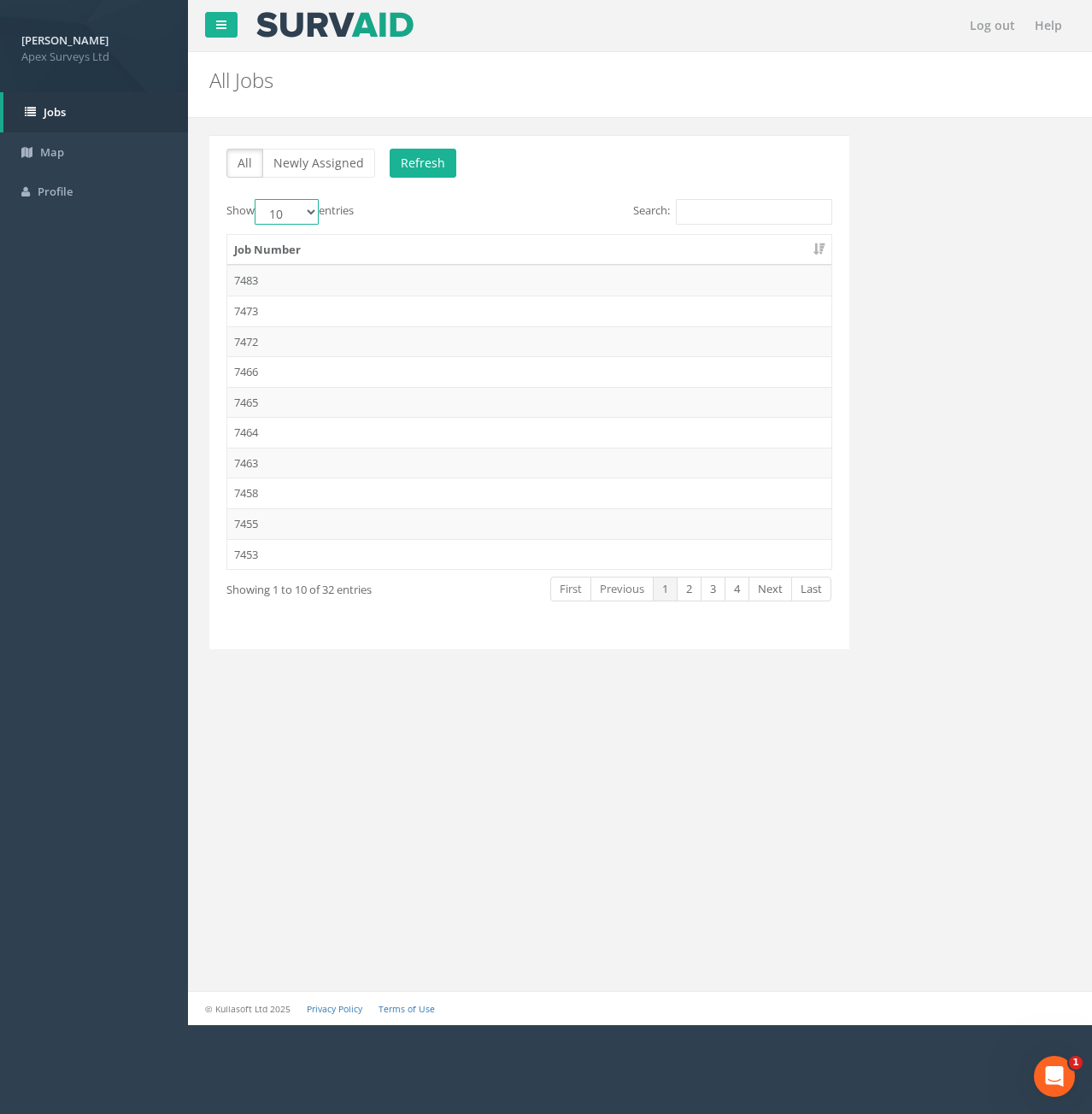
click at [317, 217] on select "10 25 50 100" at bounding box center [287, 212] width 64 height 26
select select "25"
click at [258, 199] on select "10 25 50 100" at bounding box center [287, 212] width 64 height 26
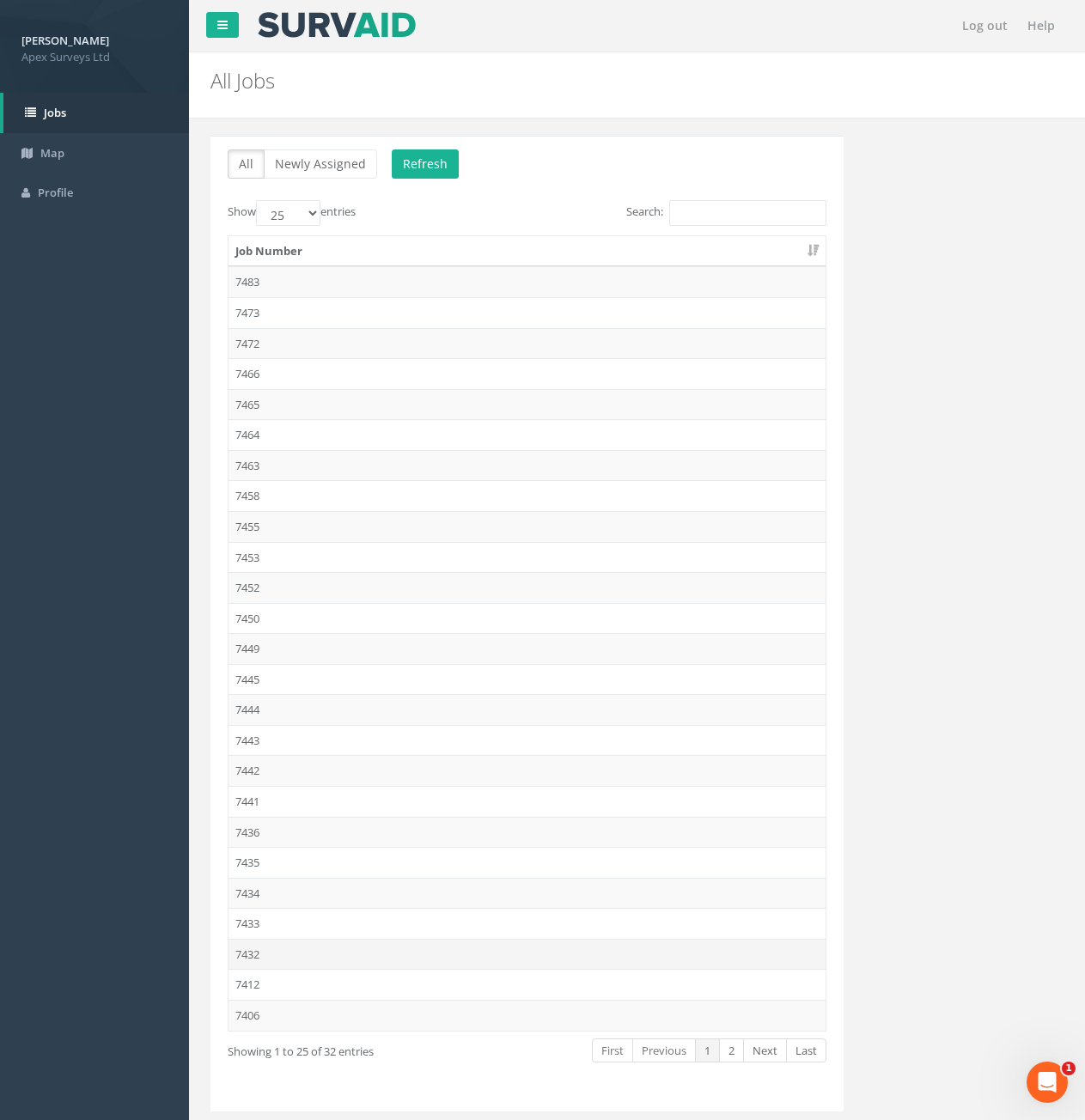
click at [257, 955] on td "7432" at bounding box center [527, 955] width 597 height 31
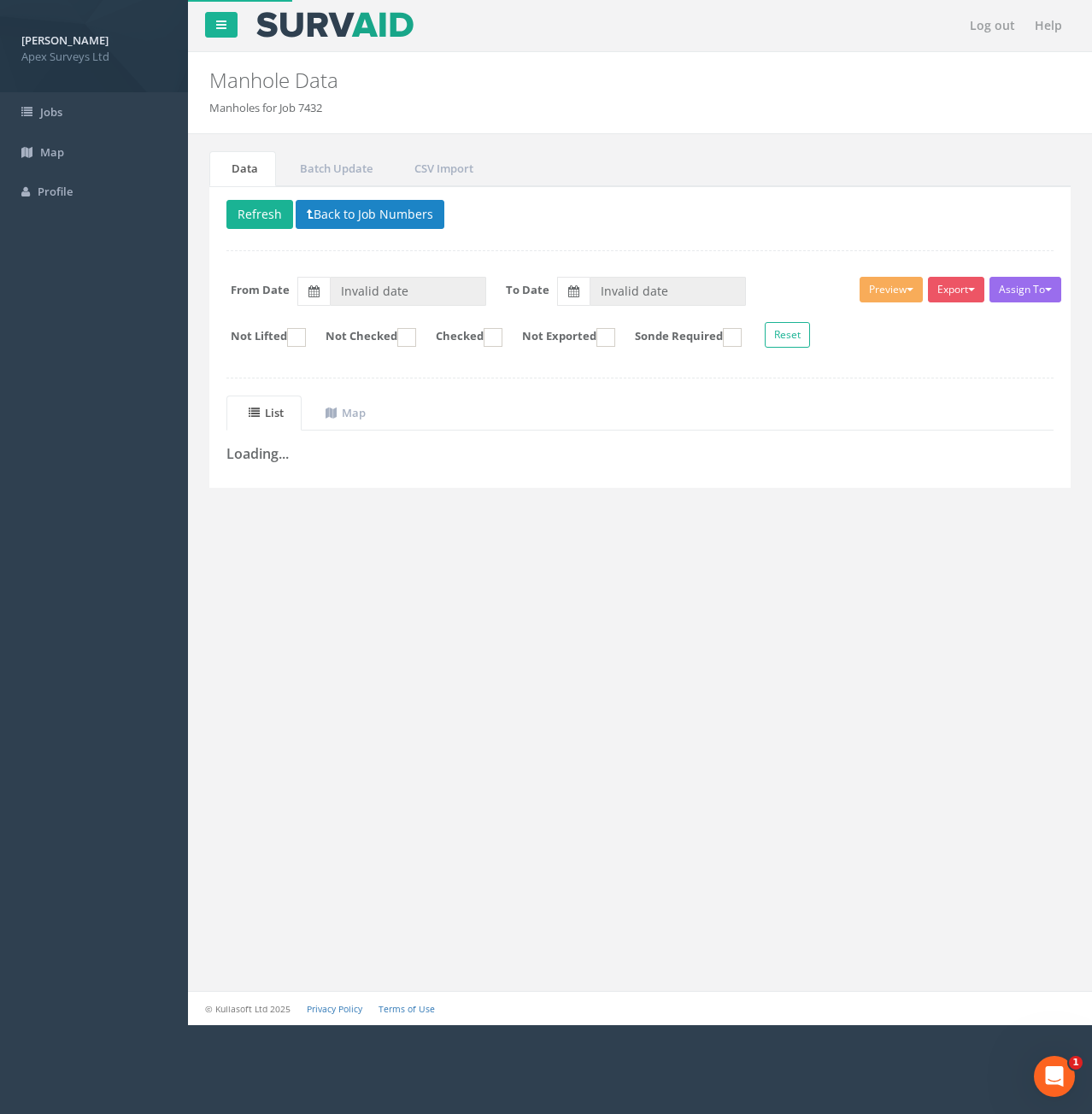
type input "[DATE]"
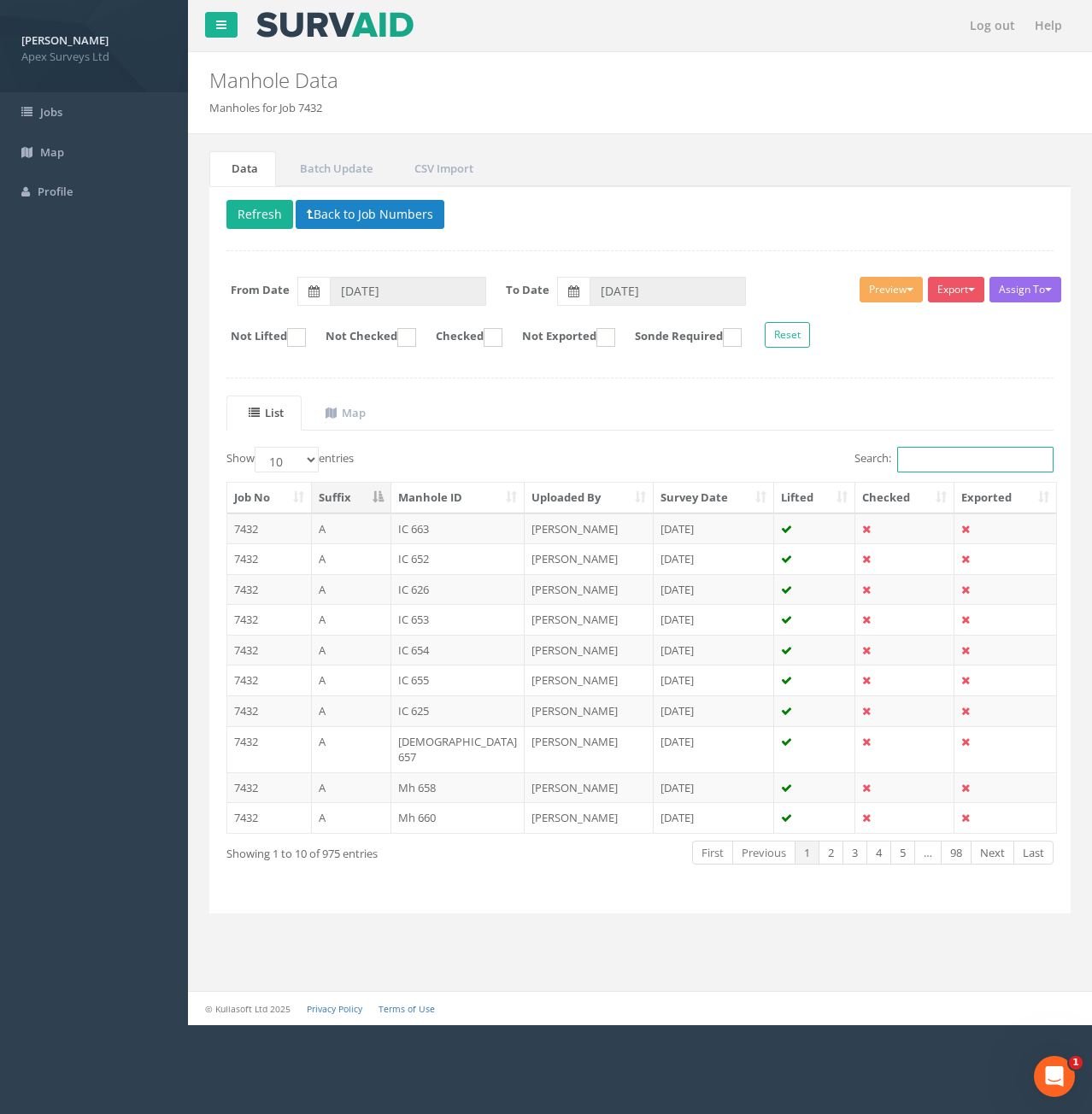
click at [956, 460] on input "Search:" at bounding box center [975, 460] width 157 height 26
drag, startPoint x: 423, startPoint y: 338, endPoint x: 517, endPoint y: 357, distance: 95.9
click at [416, 338] on ins at bounding box center [406, 337] width 19 height 19
checkbox input "true"
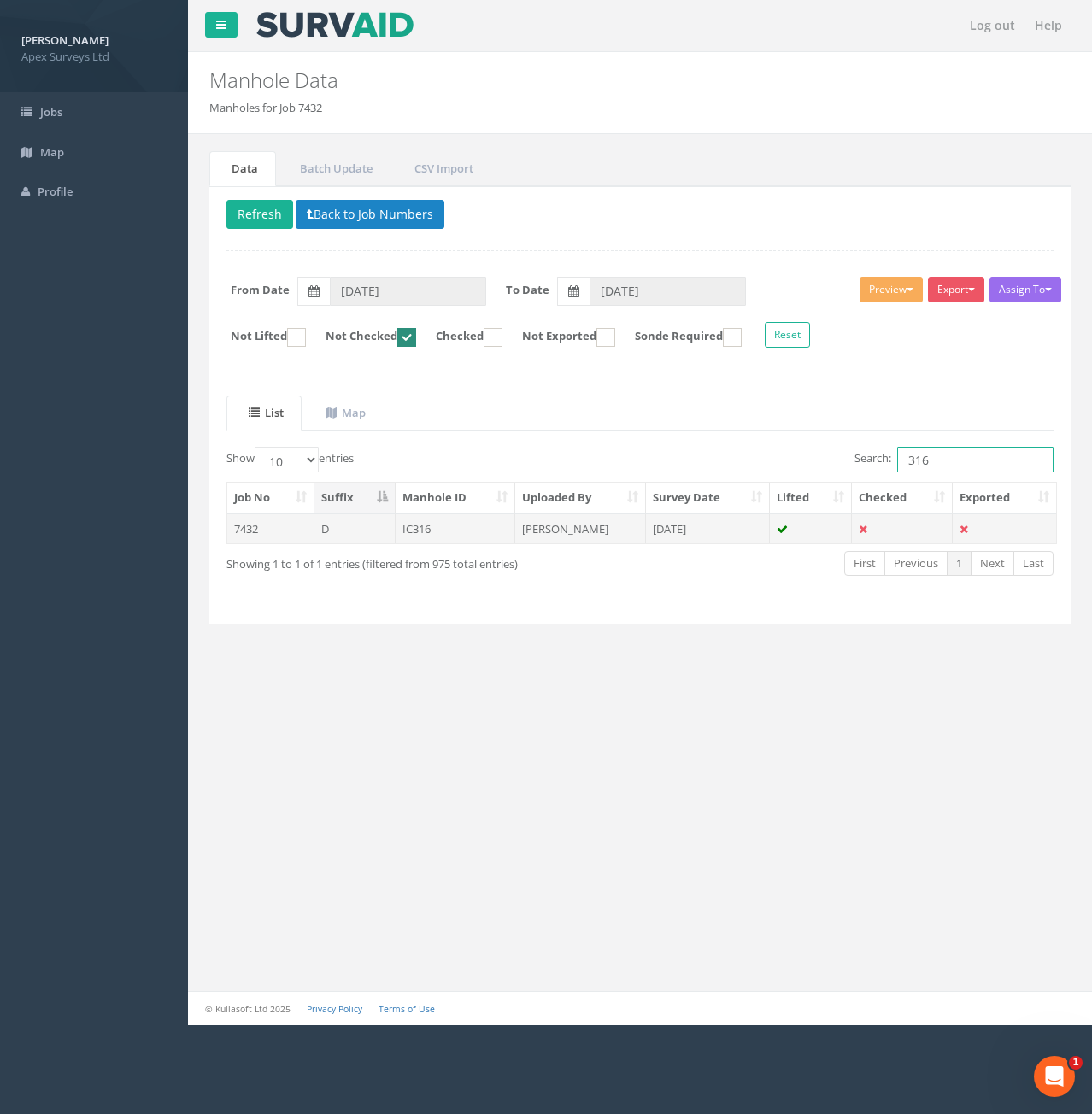
type input "316"
click at [267, 535] on td "7432" at bounding box center [270, 528] width 87 height 30
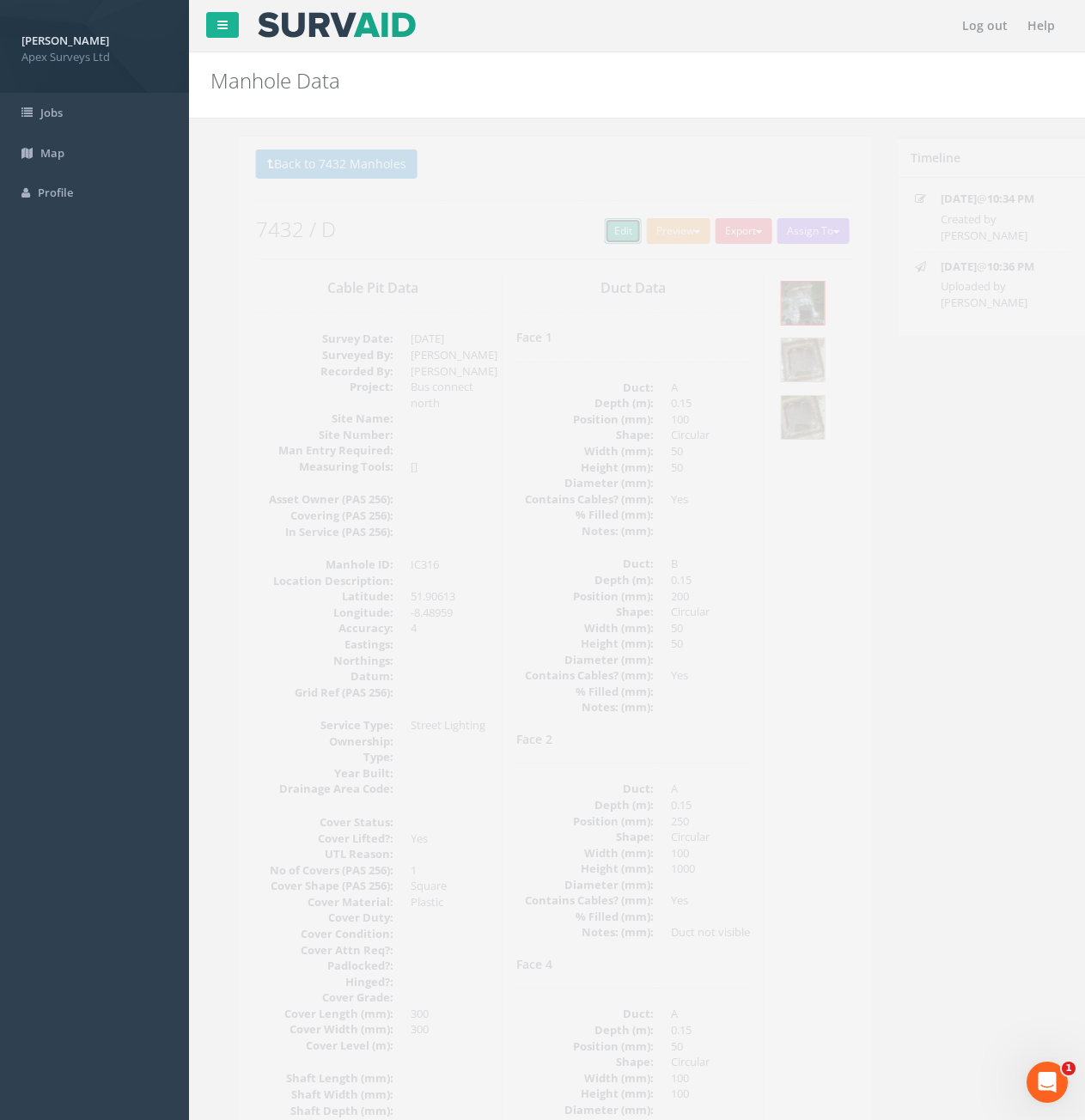
click at [576, 238] on link "Edit" at bounding box center [594, 231] width 37 height 26
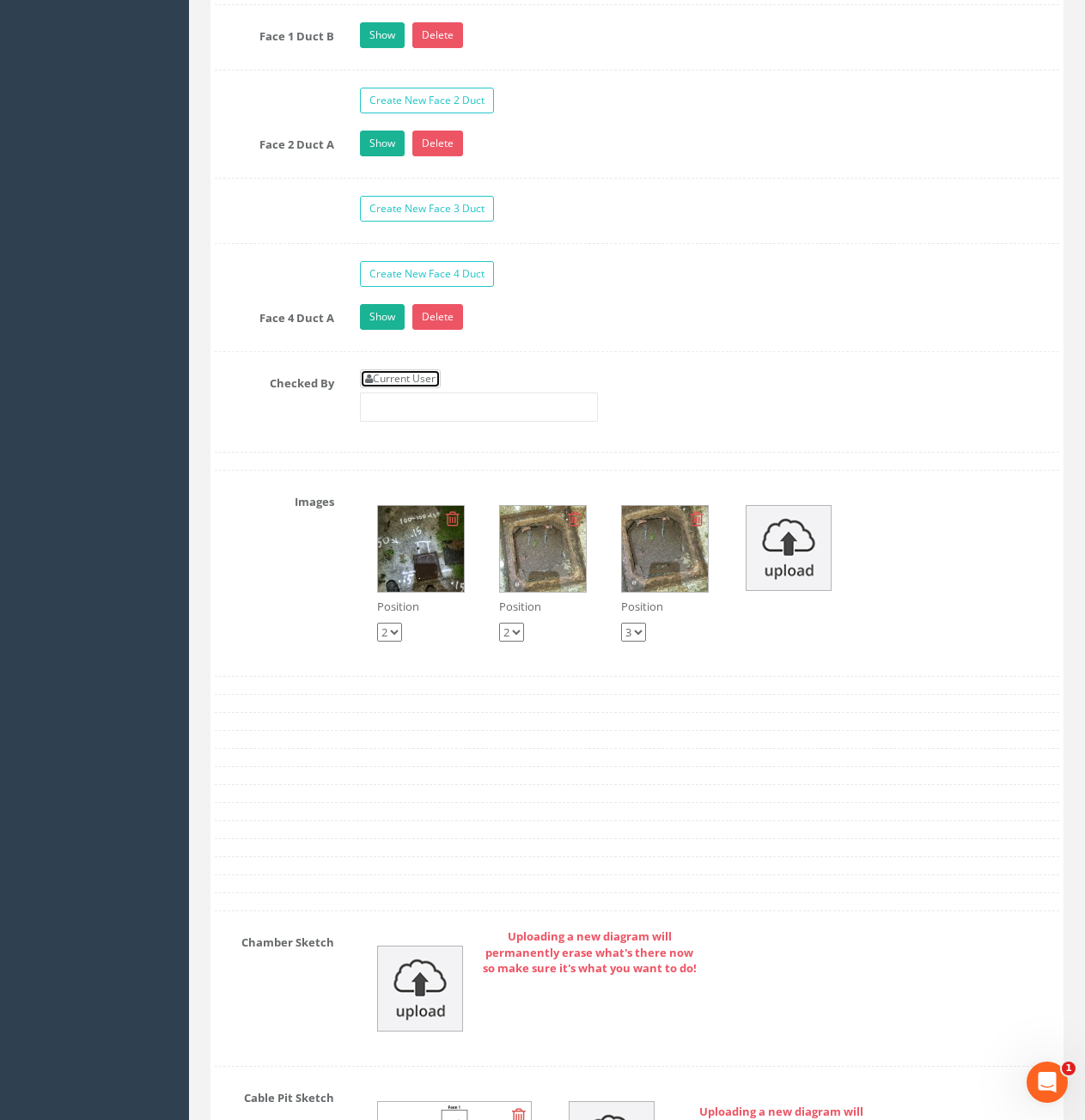
click at [410, 384] on link "Current User" at bounding box center [400, 378] width 81 height 19
type input "[PERSON_NAME]"
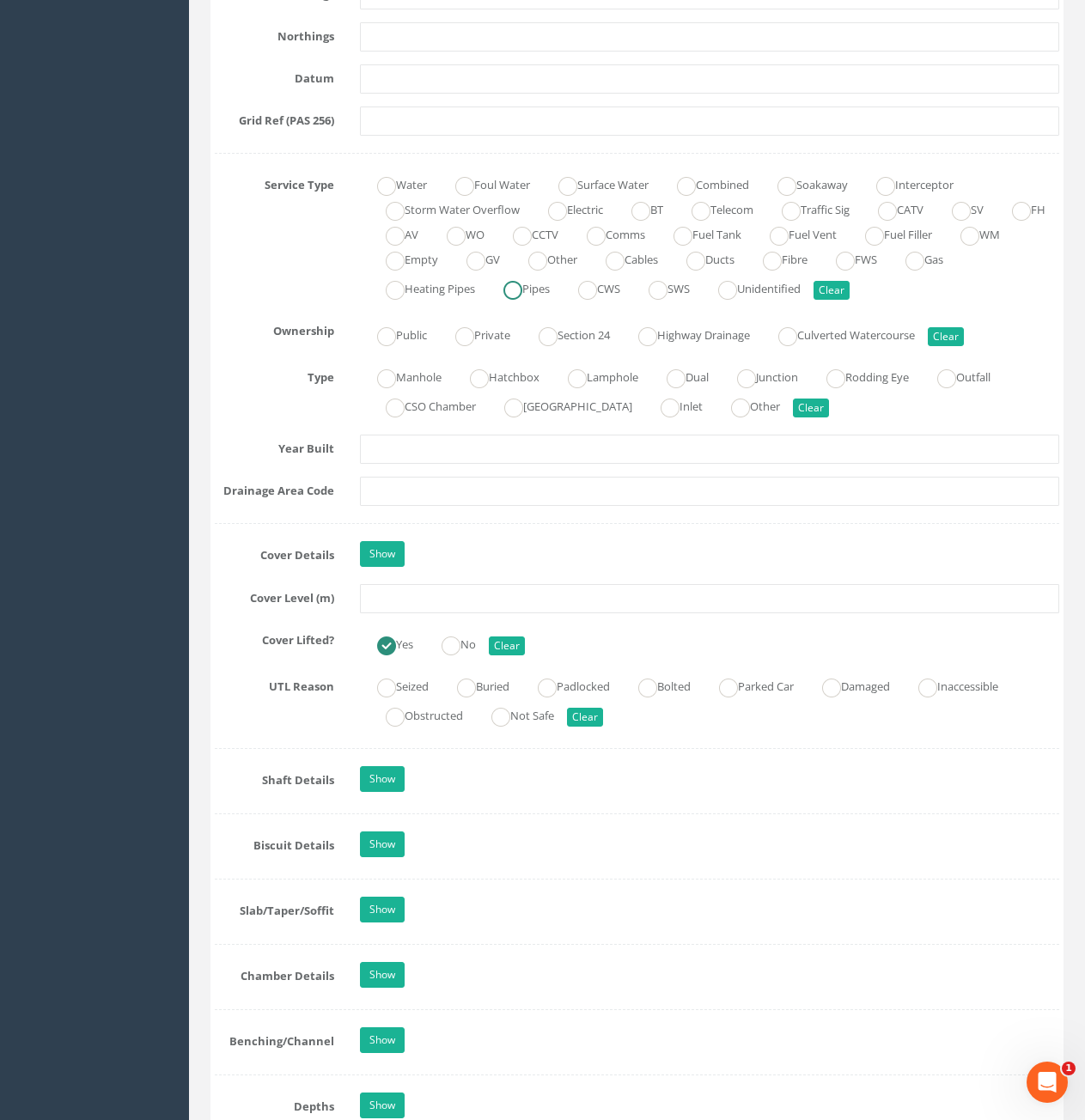
scroll to position [1116, 0]
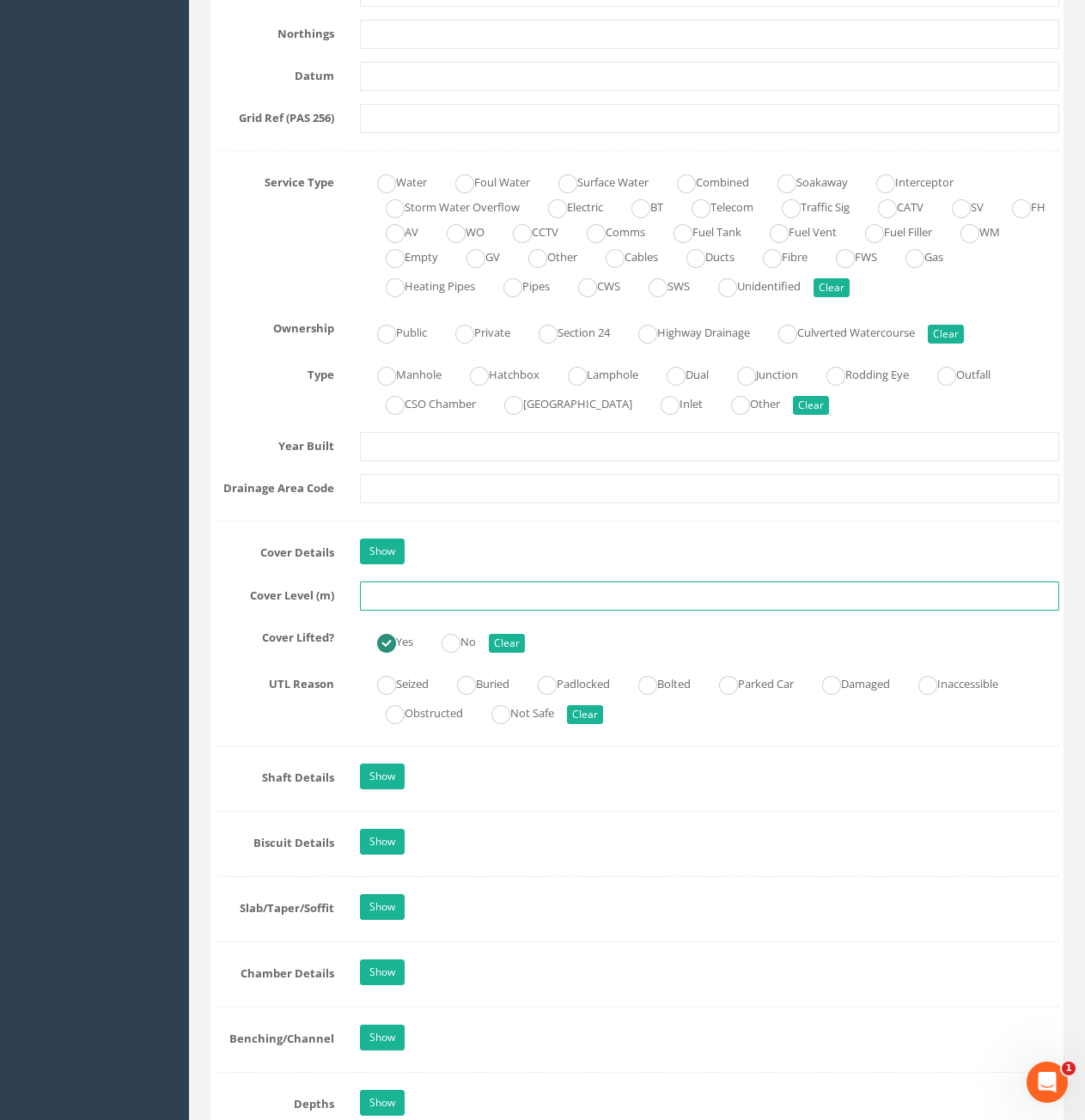
click at [532, 595] on input "text" at bounding box center [709, 596] width 699 height 29
type input "82.36"
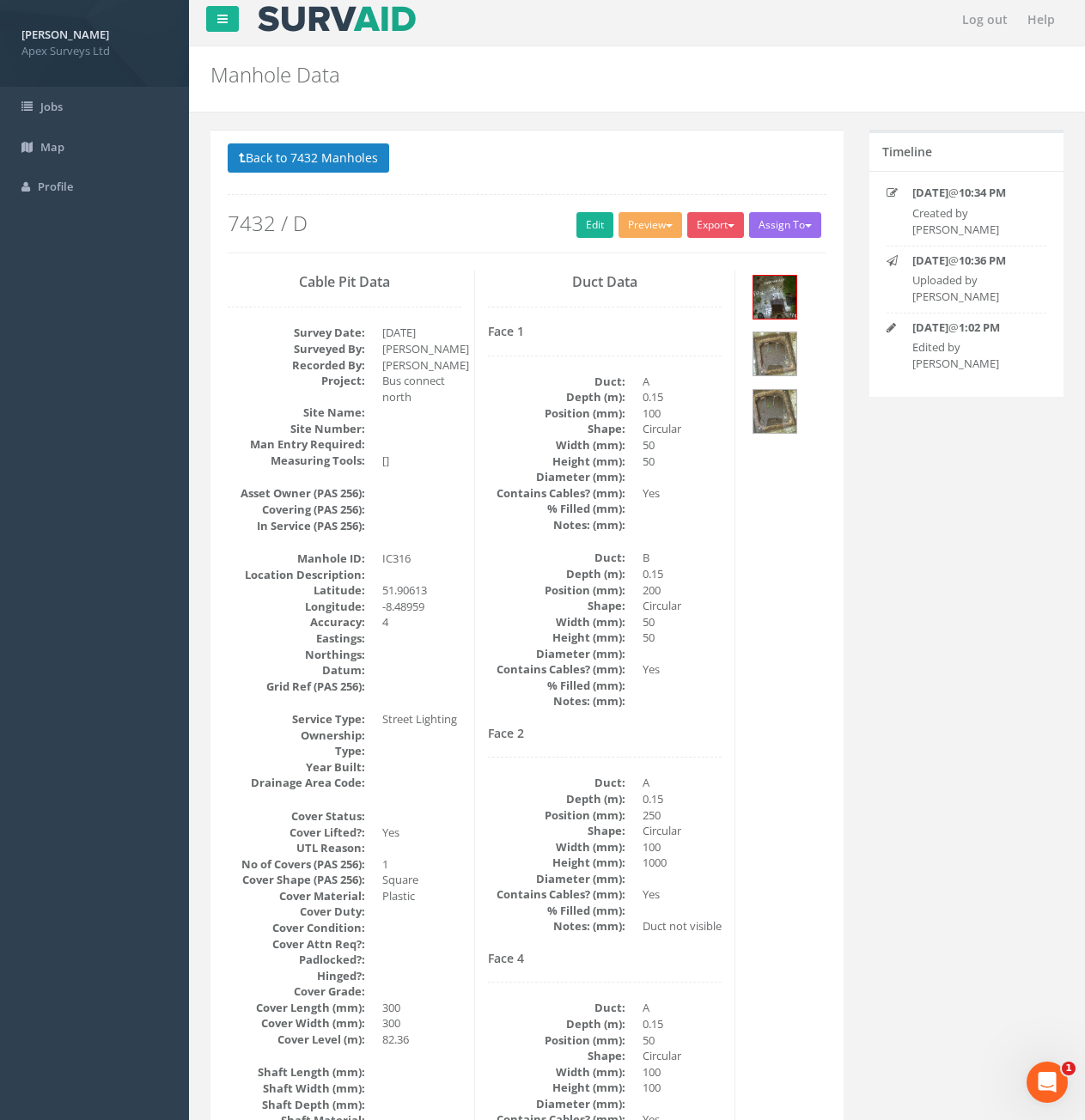
scroll to position [0, 0]
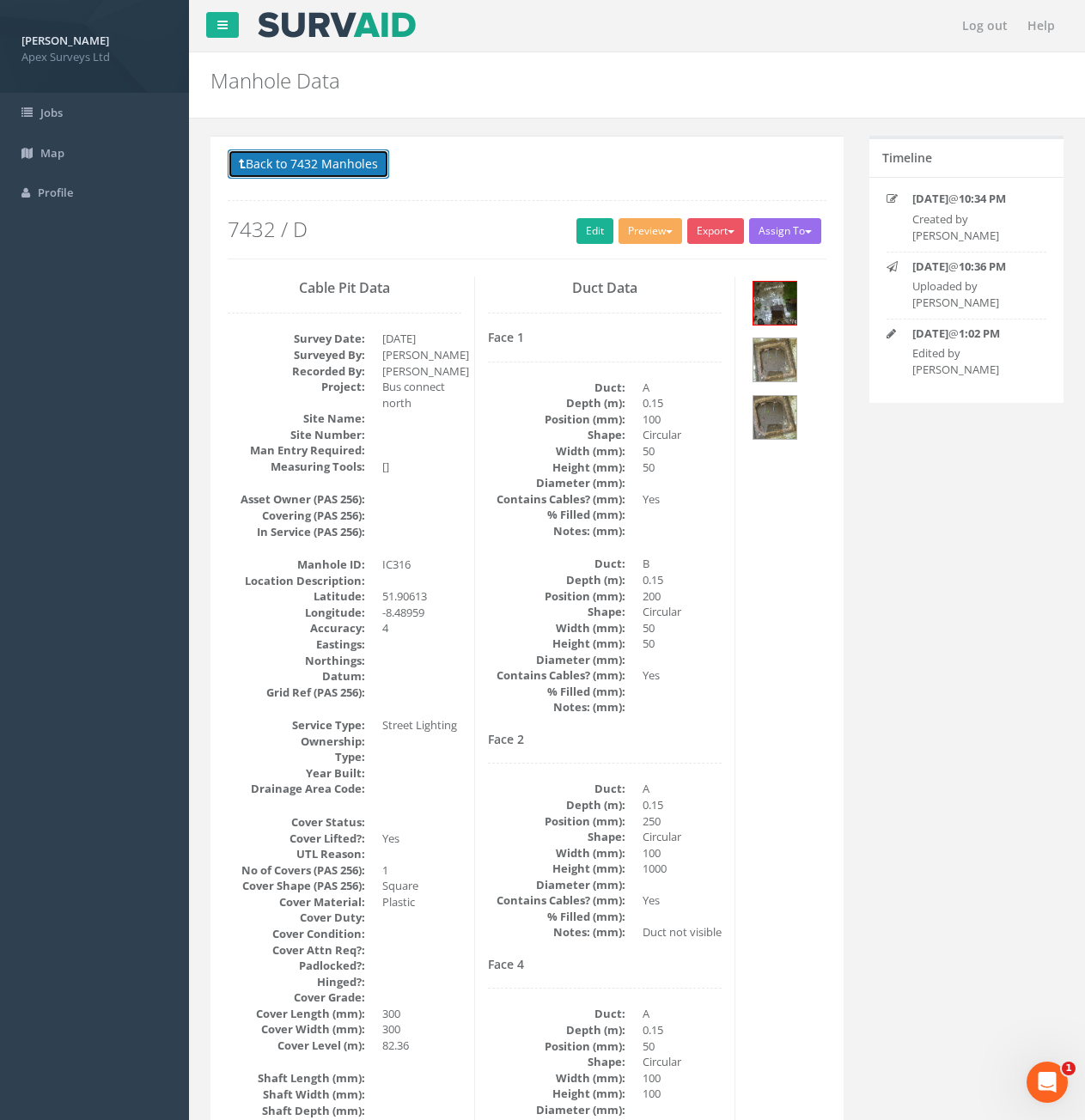
click at [331, 175] on button "Back to 7432 Manholes" at bounding box center [308, 164] width 162 height 29
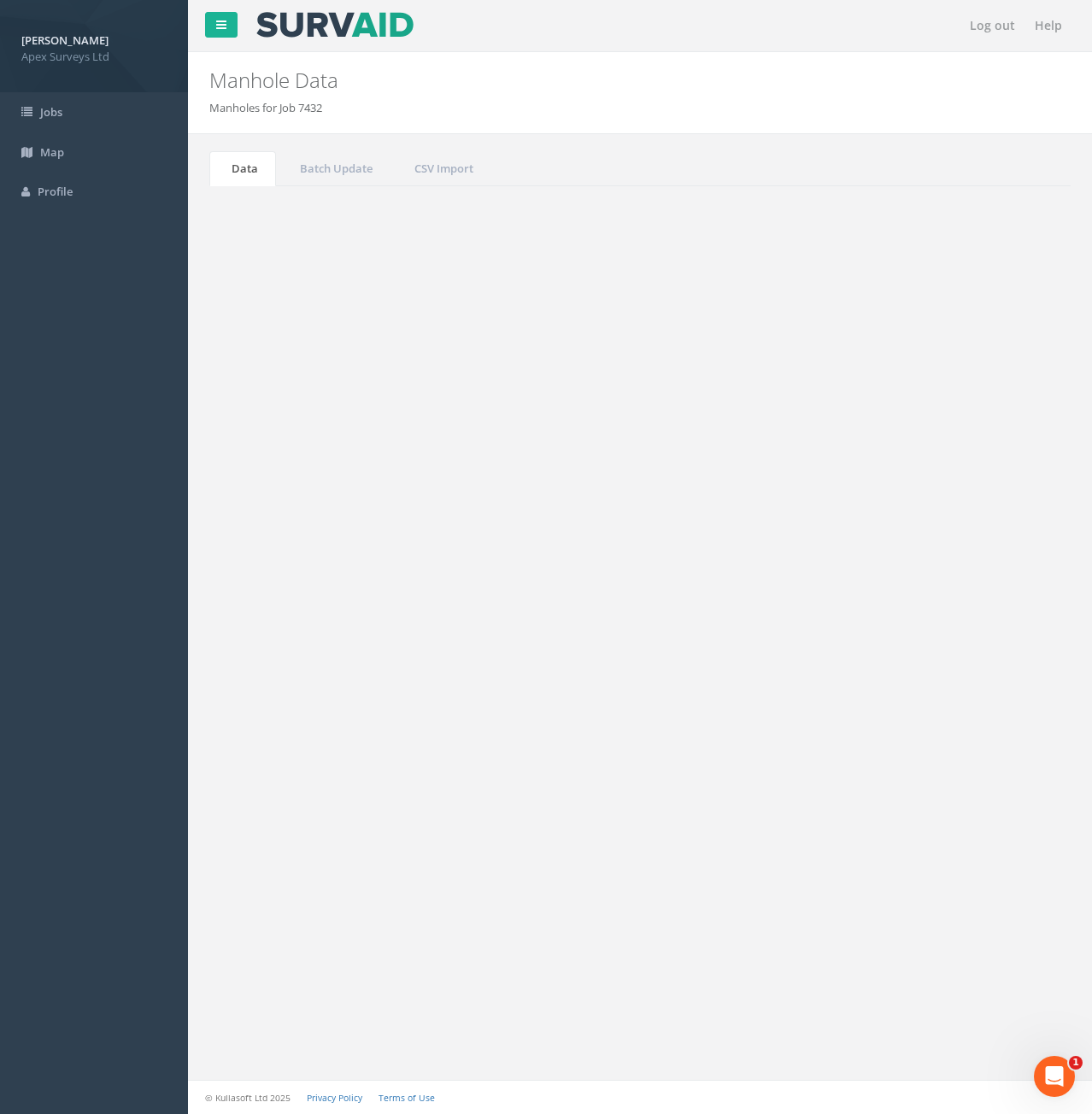
drag, startPoint x: 952, startPoint y: 466, endPoint x: 914, endPoint y: 469, distance: 38.1
click at [914, 469] on input "316" at bounding box center [975, 460] width 157 height 26
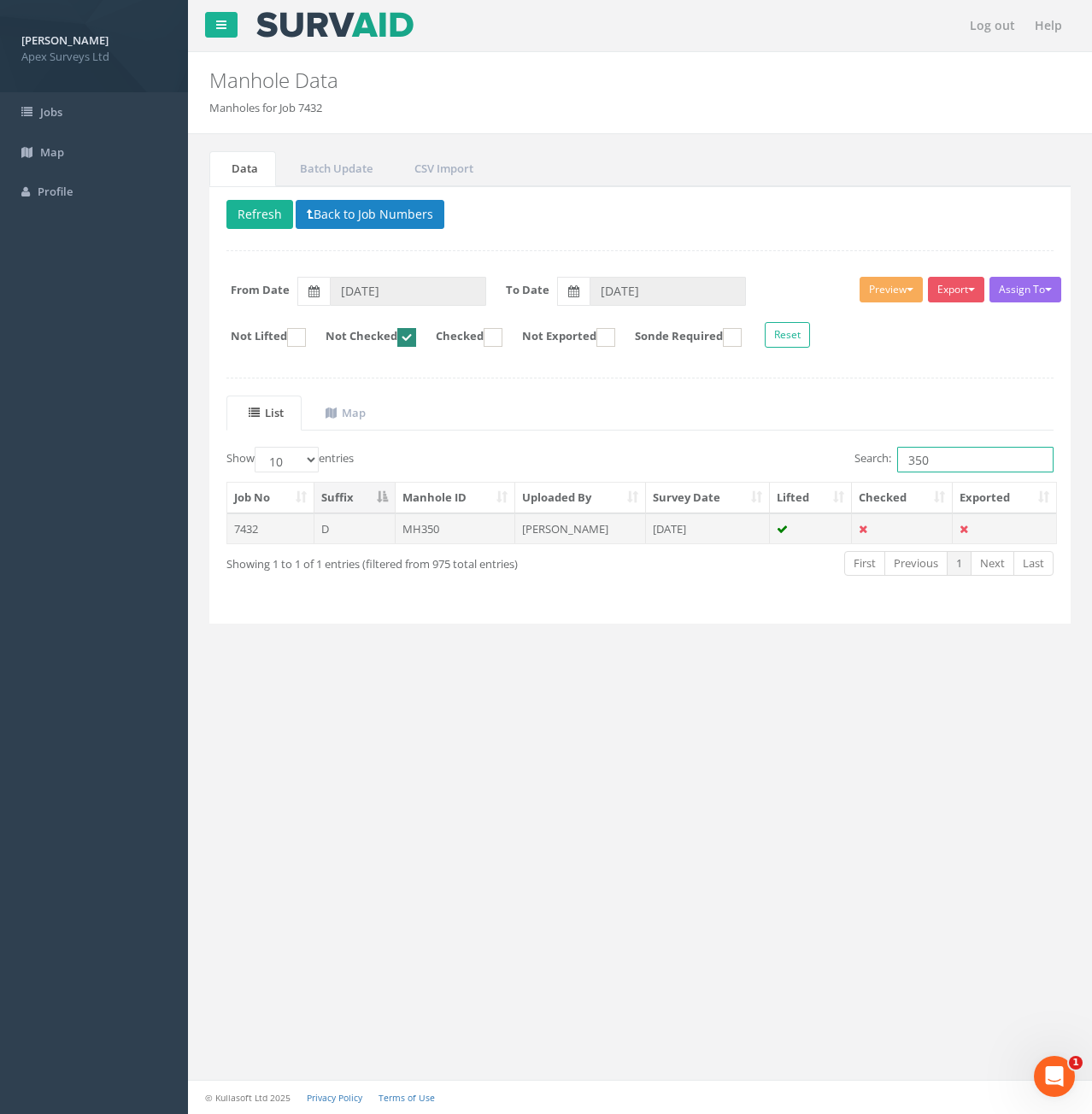
type input "350"
click at [262, 534] on td "7432" at bounding box center [270, 528] width 87 height 30
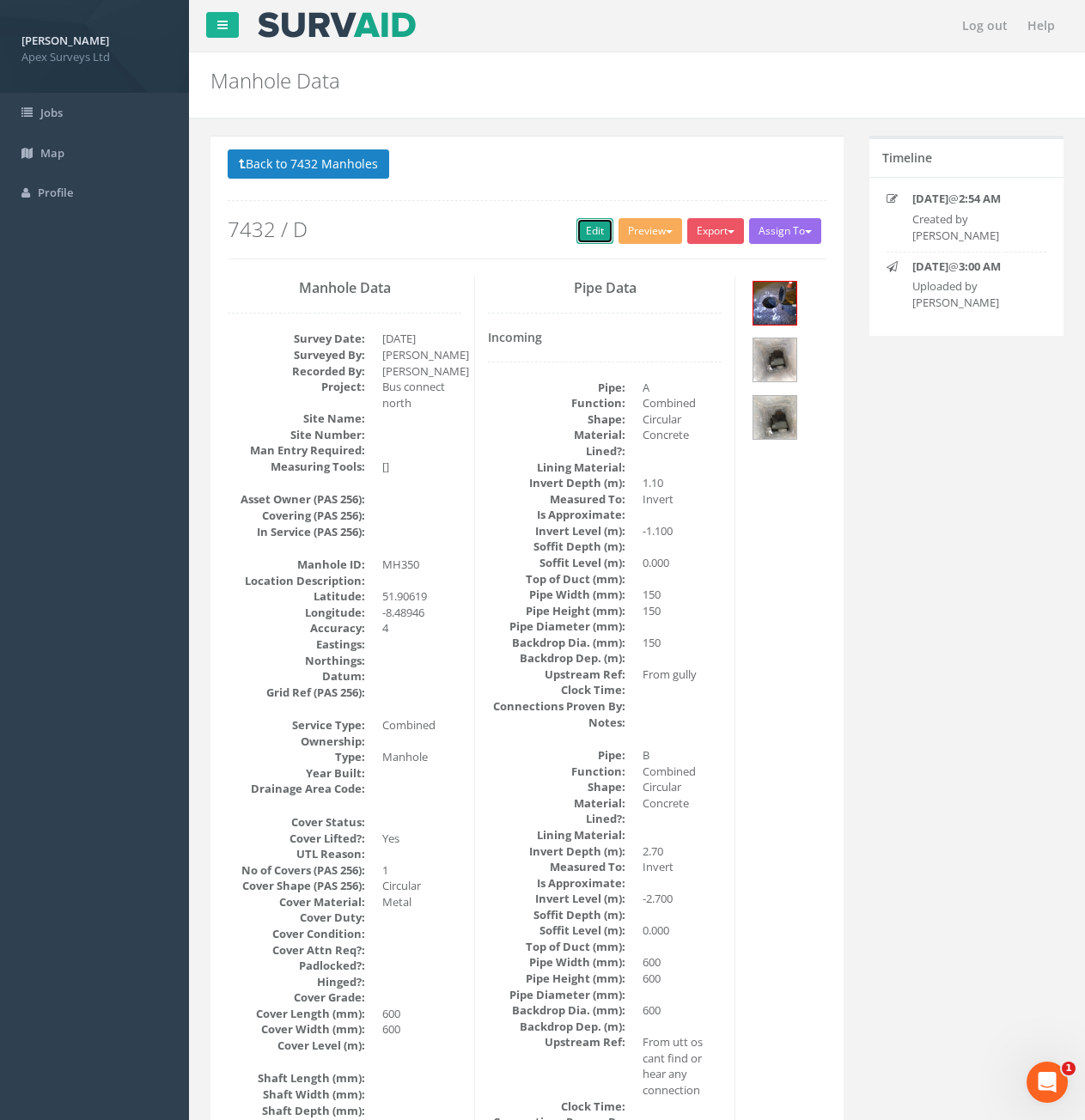
click at [586, 228] on link "Edit" at bounding box center [594, 231] width 37 height 26
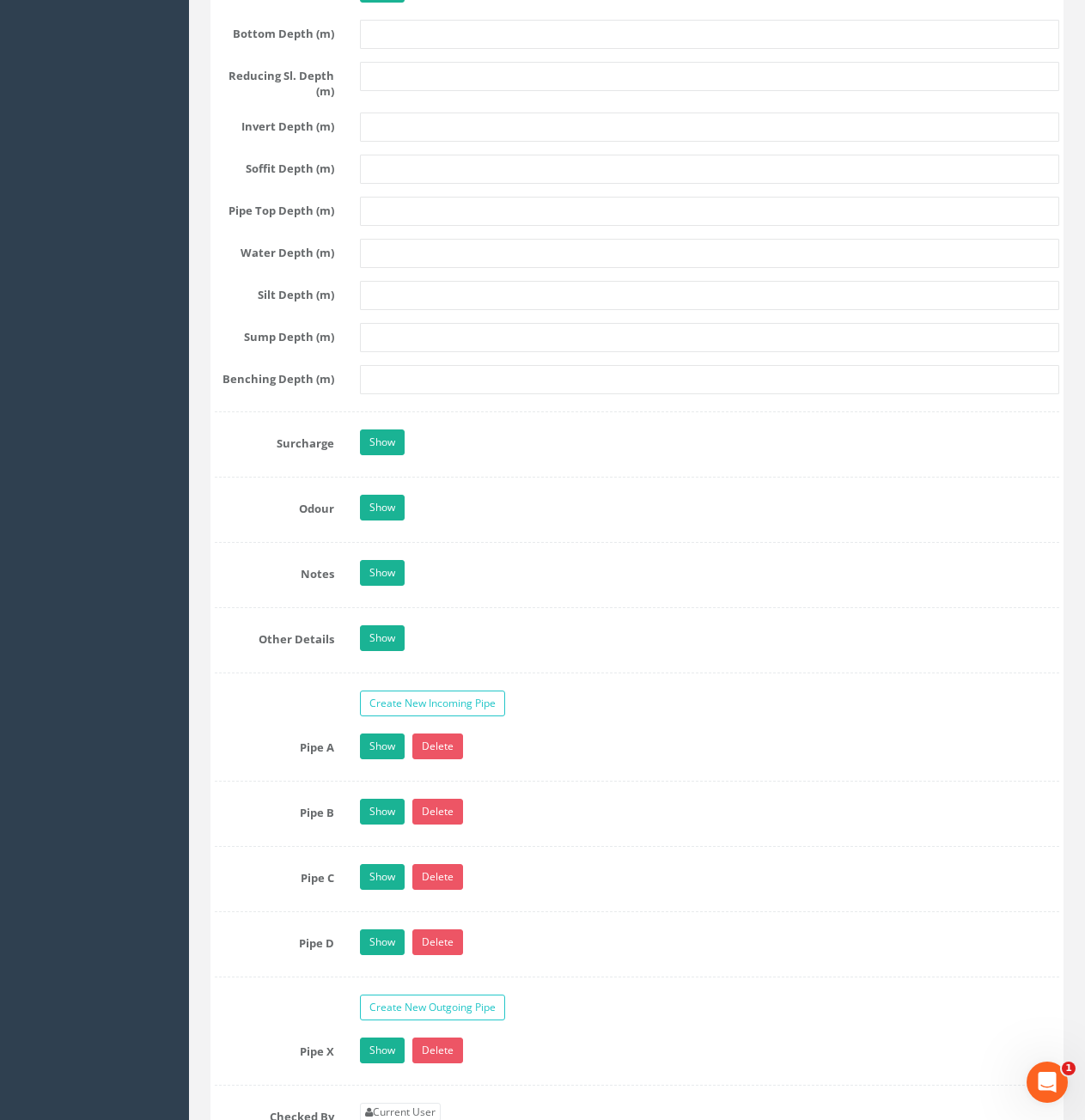
scroll to position [2663, 0]
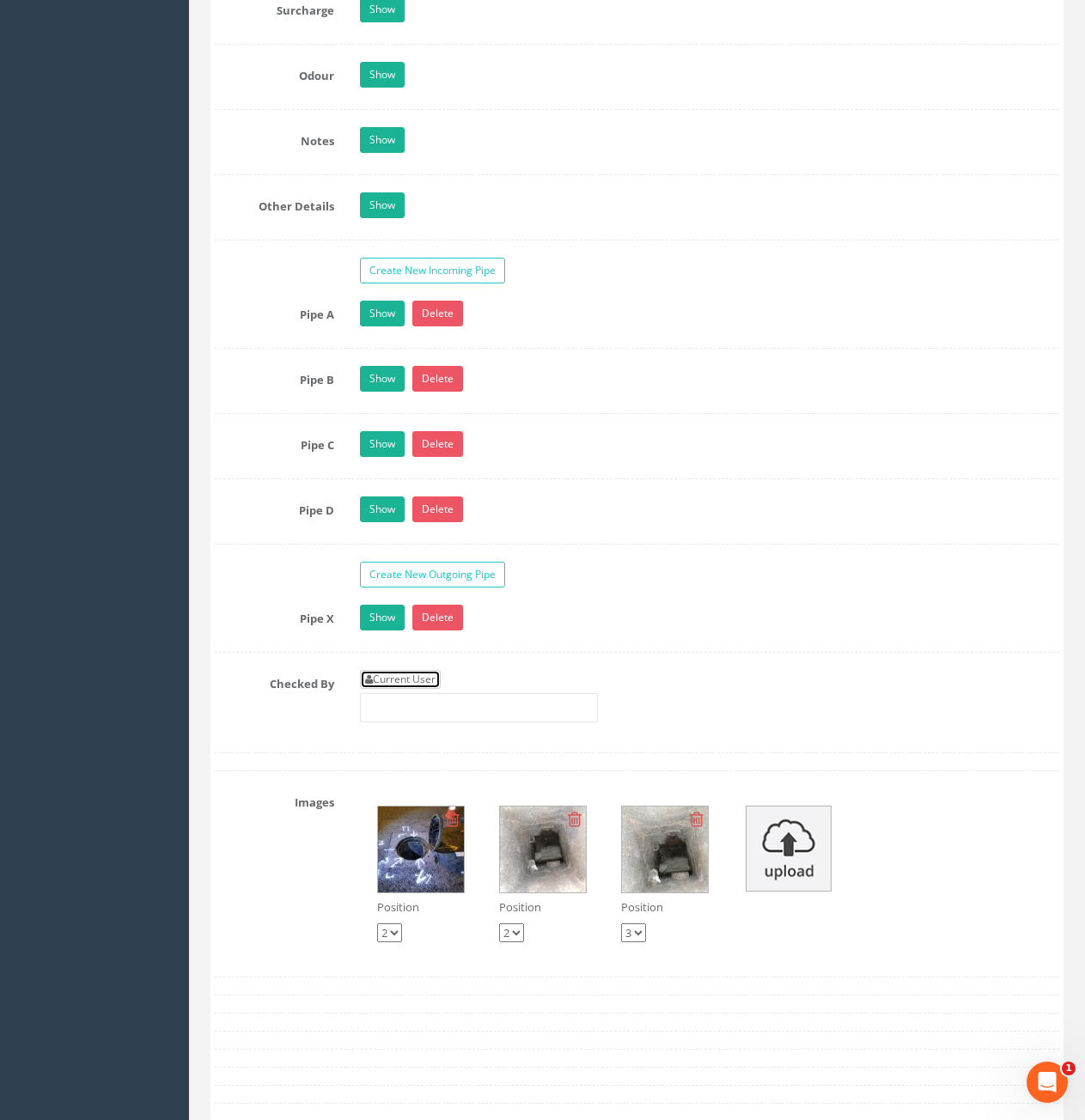
click at [422, 677] on link "Current User" at bounding box center [400, 679] width 81 height 19
type input "[PERSON_NAME]"
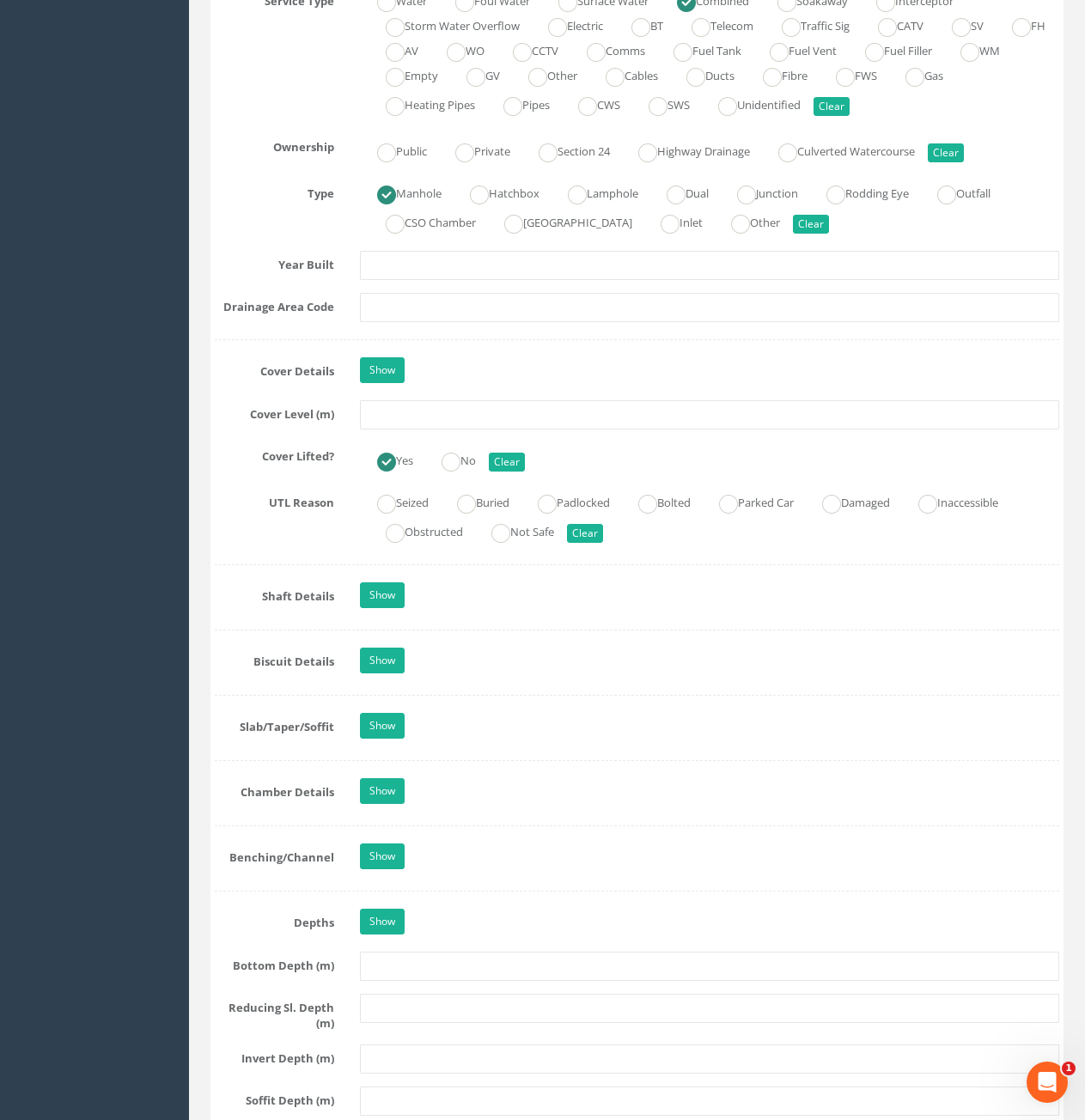
scroll to position [1289, 0]
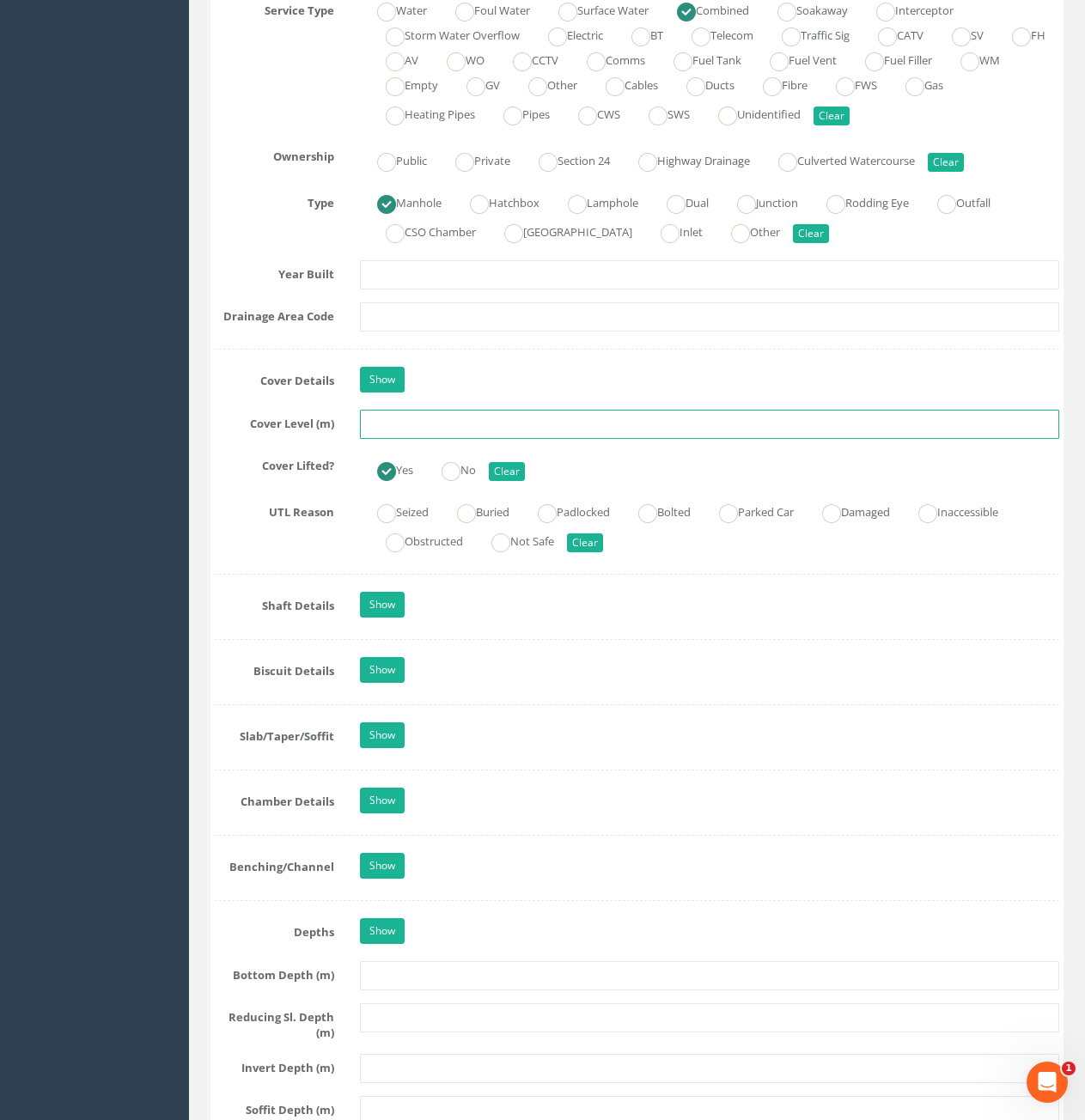
click at [540, 422] on input "text" at bounding box center [709, 424] width 699 height 29
type input "80.88"
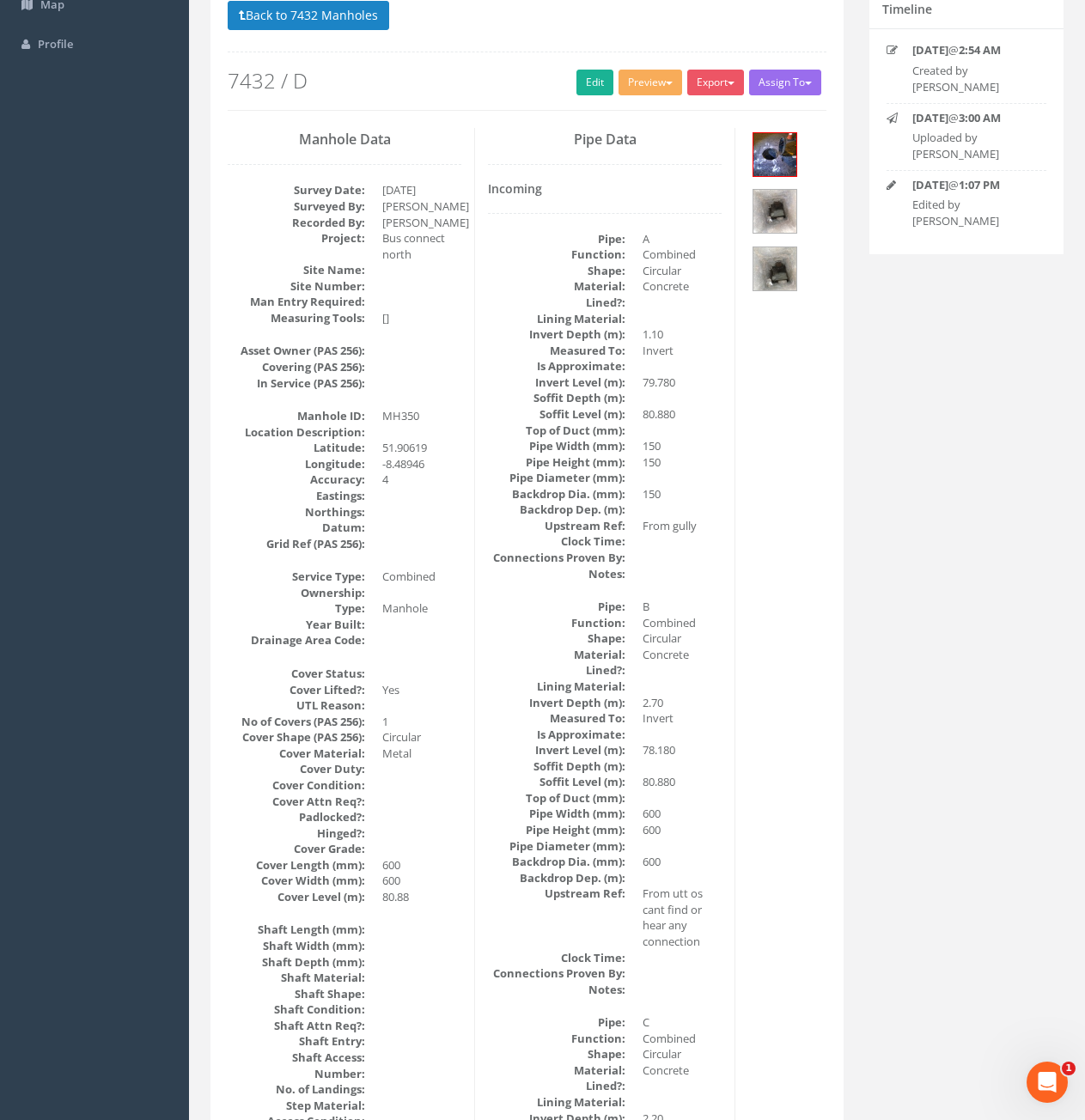
scroll to position [117, 0]
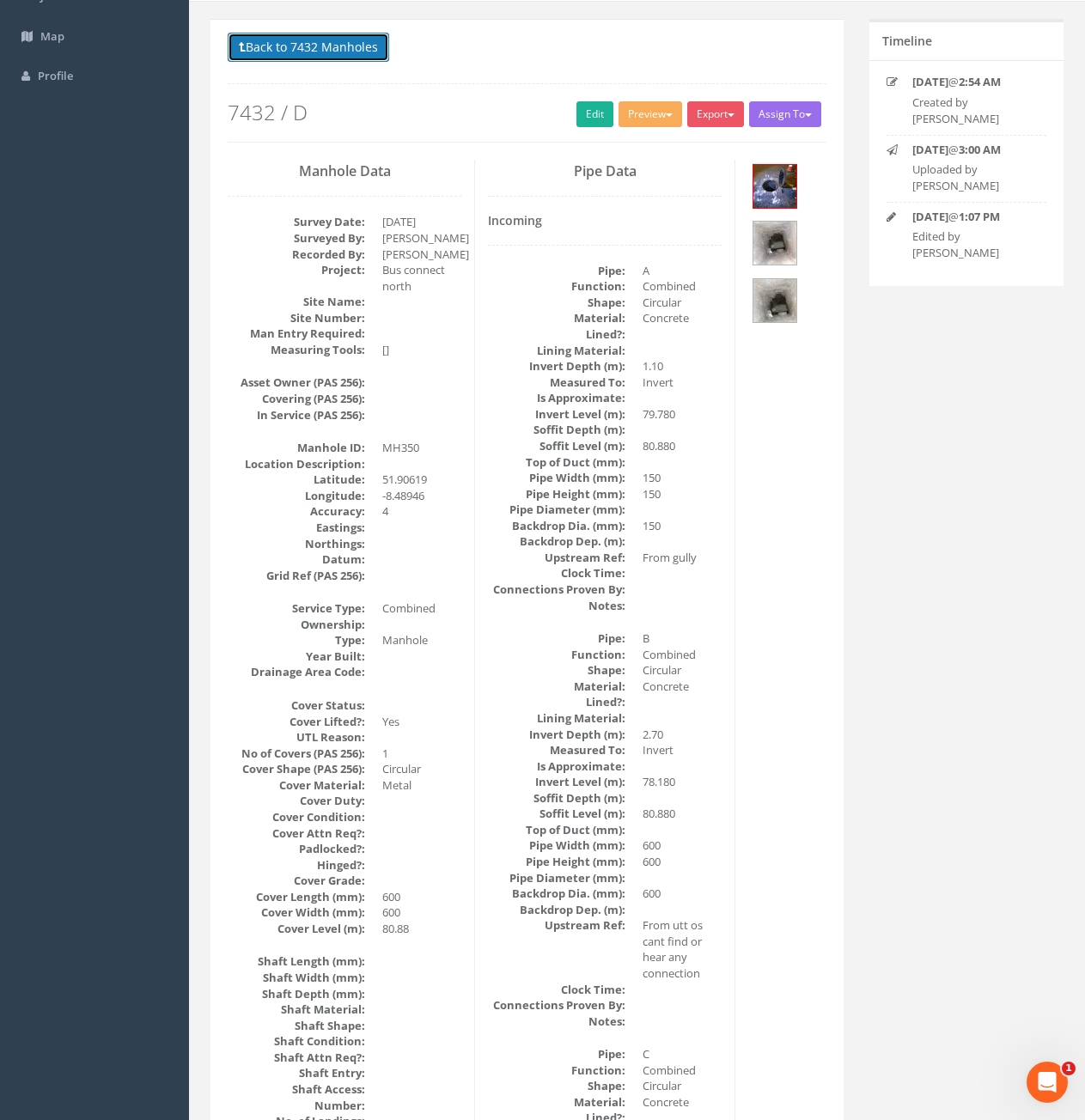
drag, startPoint x: 293, startPoint y: 60, endPoint x: 355, endPoint y: 99, distance: 73.2
click at [293, 60] on button "Back to 7432 Manholes" at bounding box center [308, 47] width 162 height 29
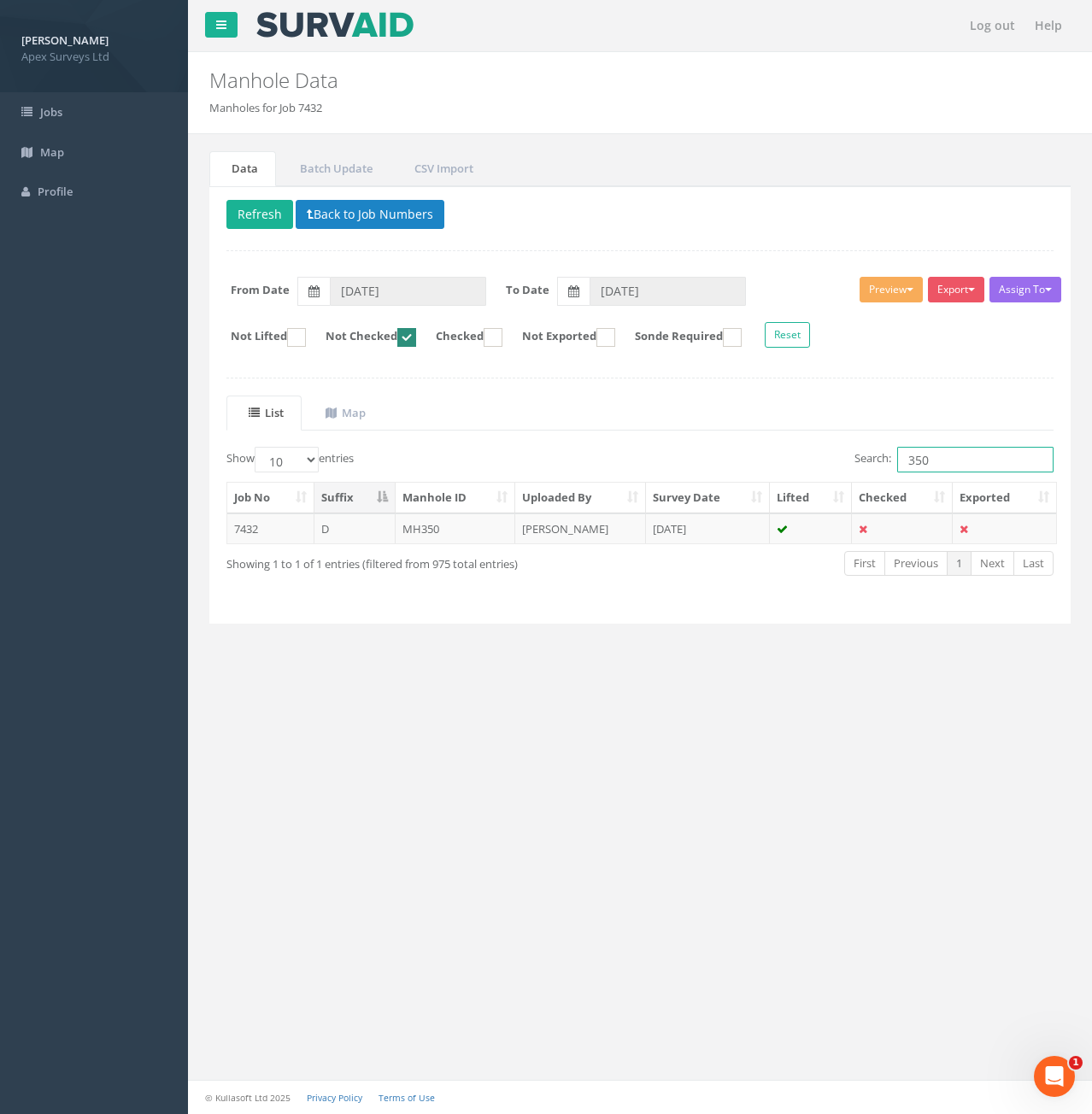
click at [936, 466] on input "350" at bounding box center [975, 460] width 157 height 26
type input "359"
click at [243, 522] on td "7432" at bounding box center [270, 528] width 87 height 30
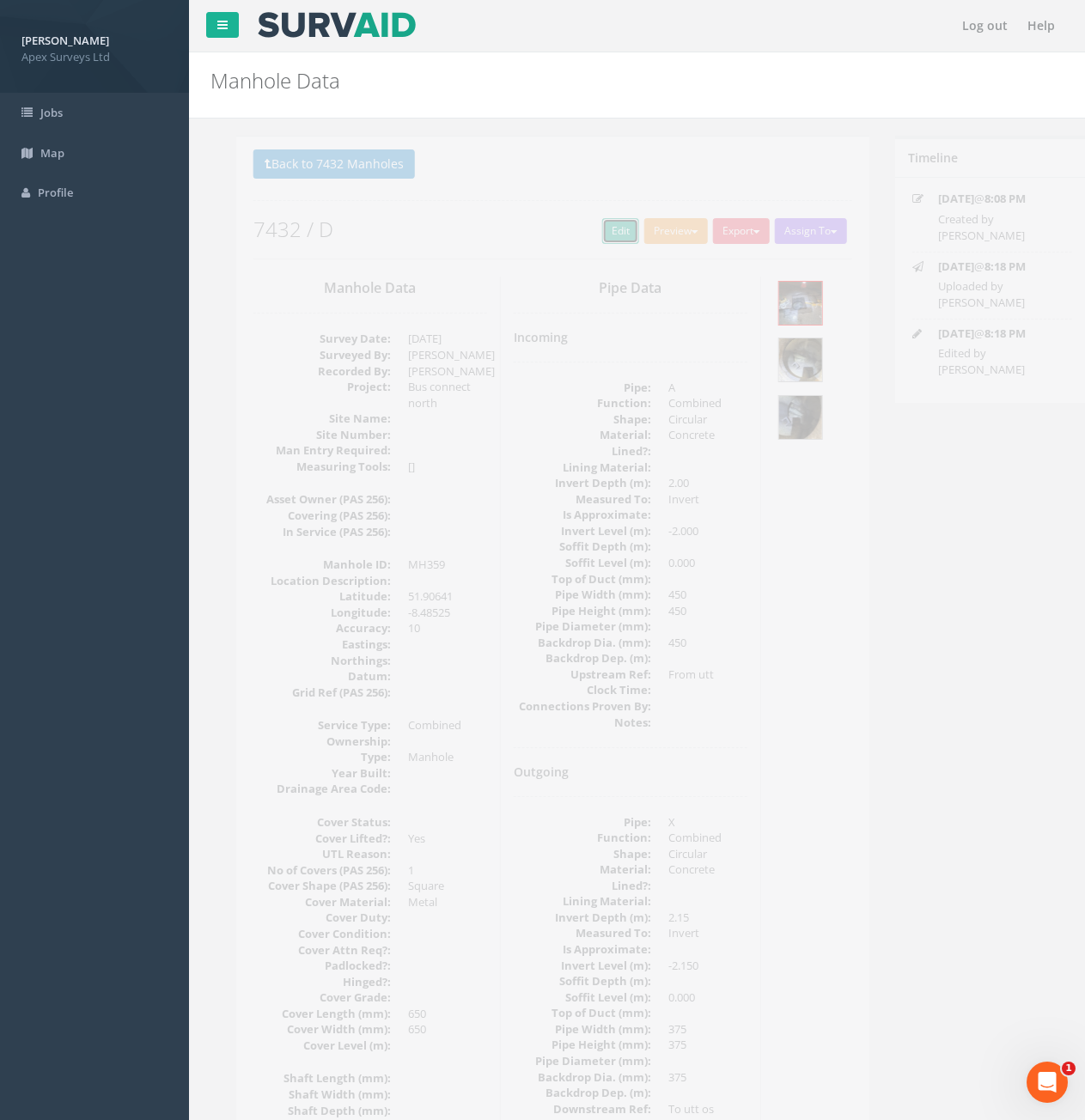
click at [590, 234] on link "Edit" at bounding box center [594, 231] width 37 height 26
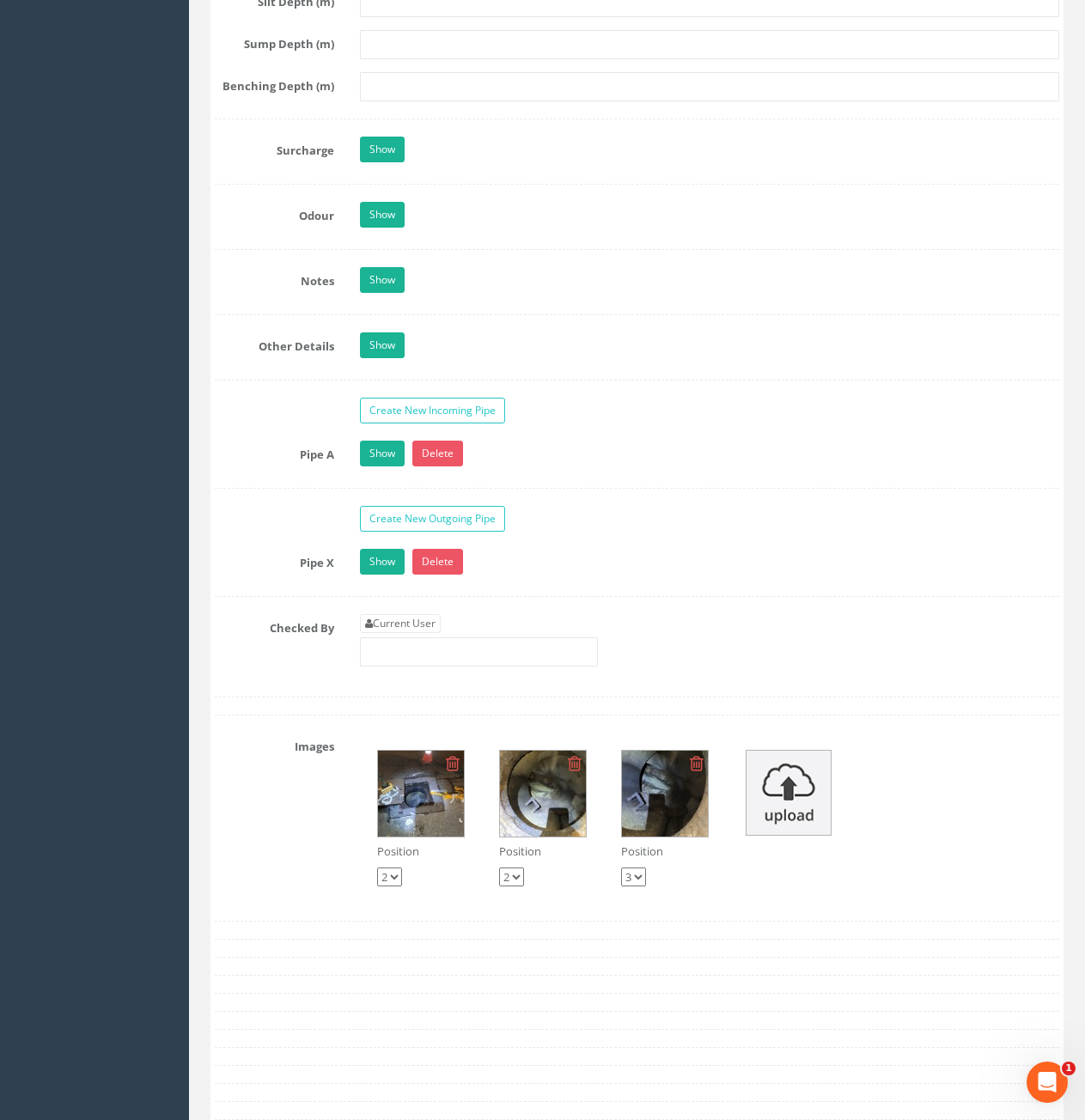
scroll to position [2920, 0]
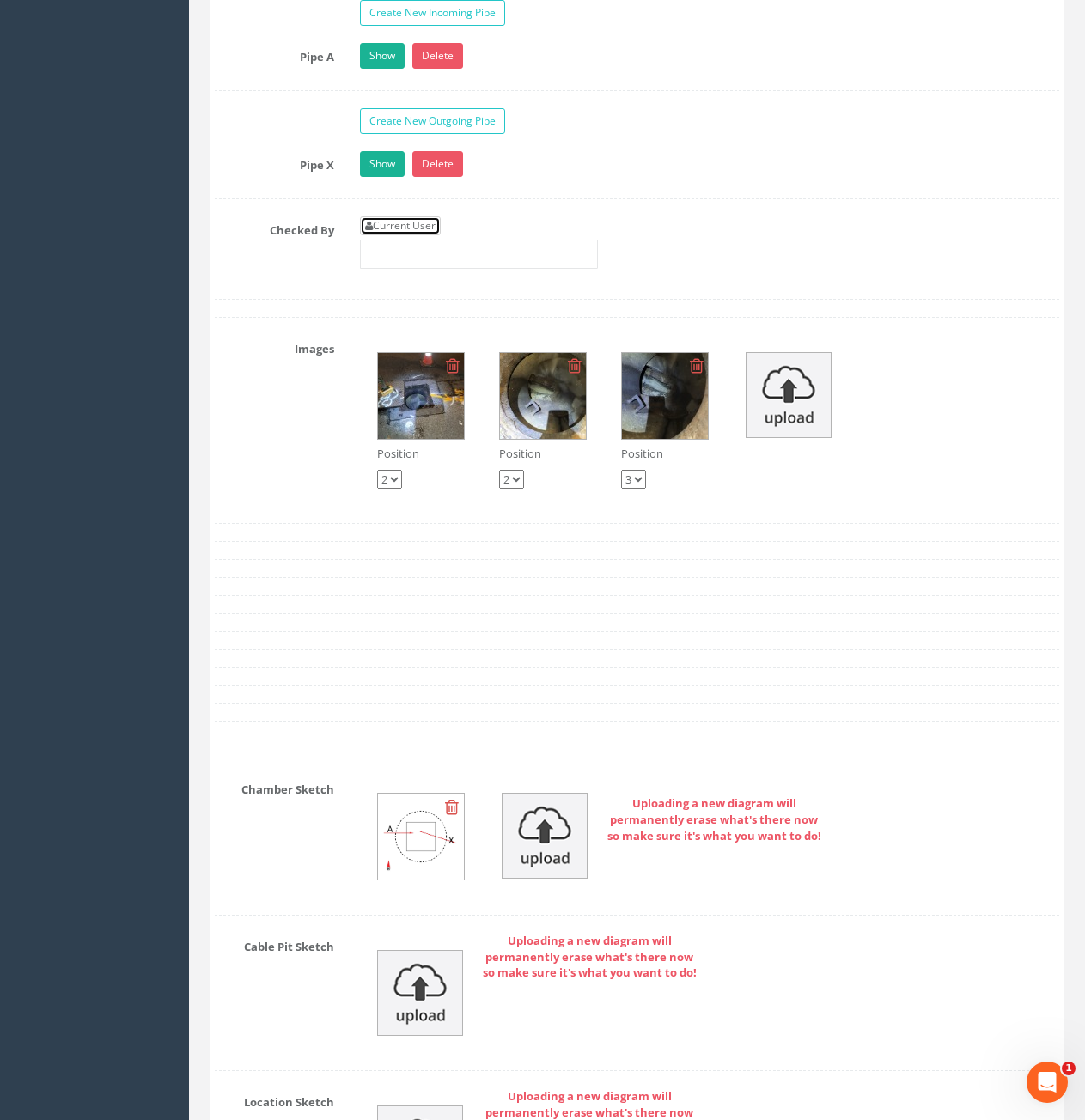
click at [380, 223] on link "Current User" at bounding box center [400, 226] width 81 height 19
type input "[PERSON_NAME]"
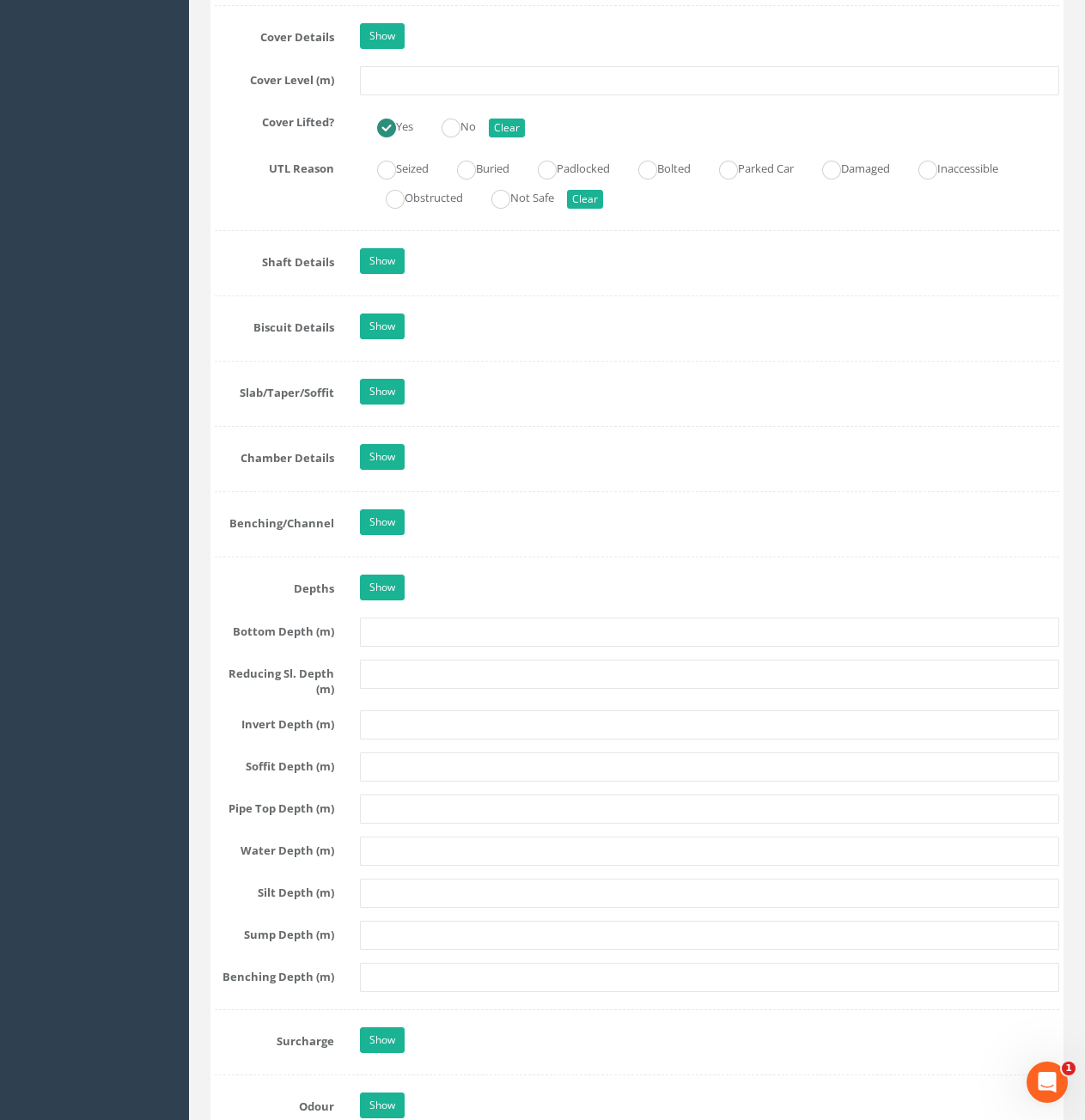
scroll to position [1374, 0]
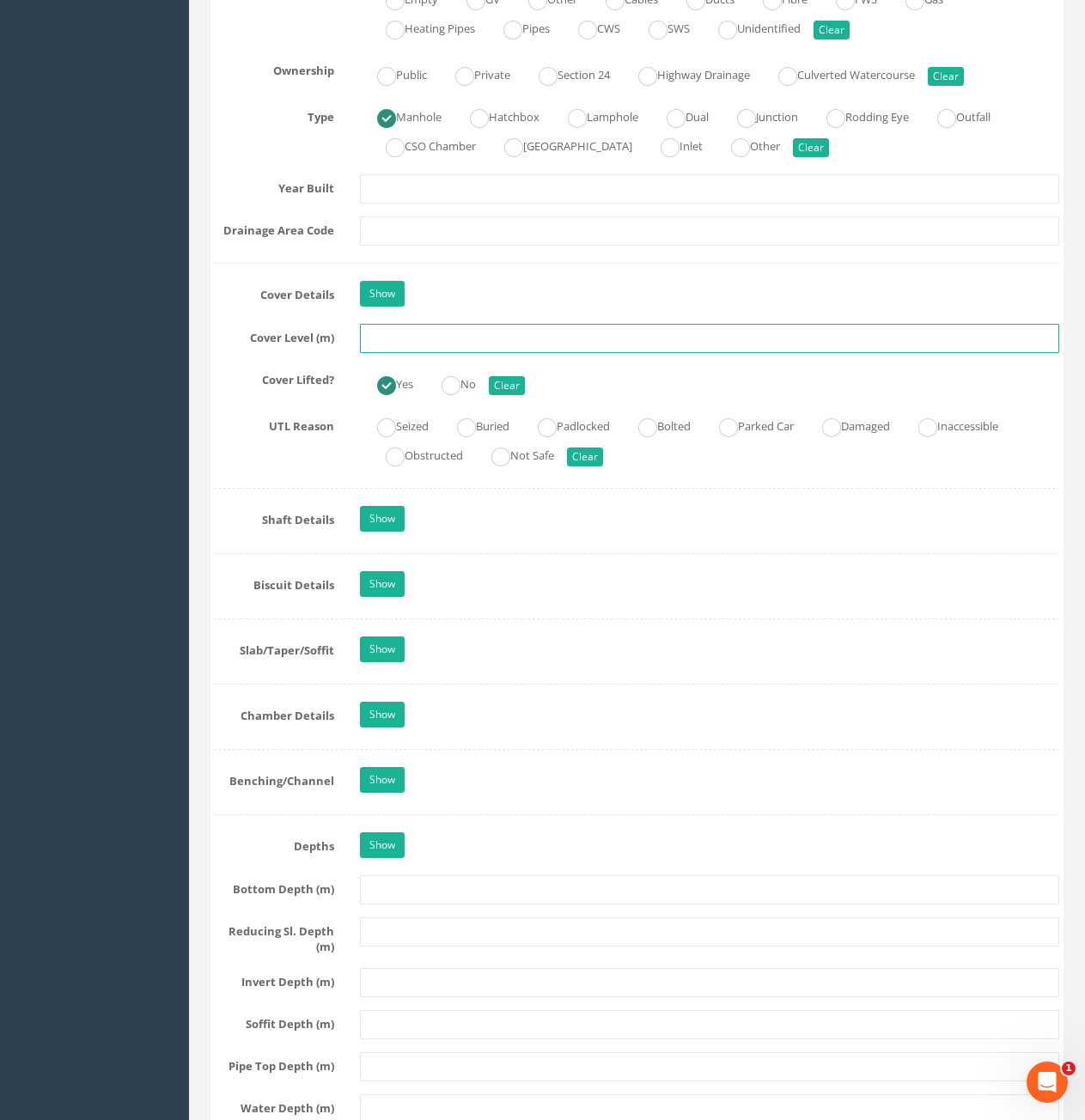
click at [544, 342] on input "text" at bounding box center [709, 338] width 699 height 29
type input "80.39"
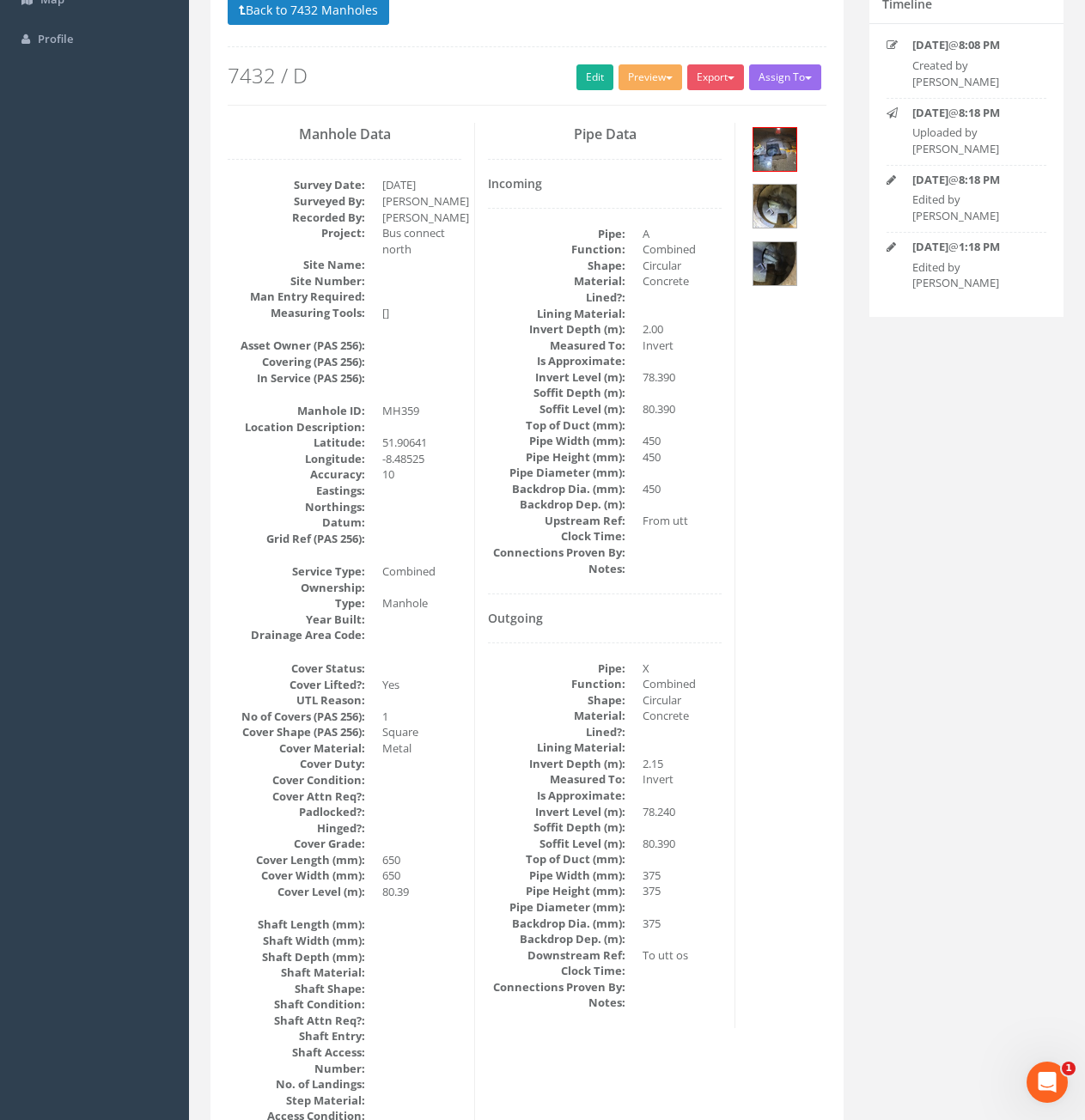
scroll to position [0, 0]
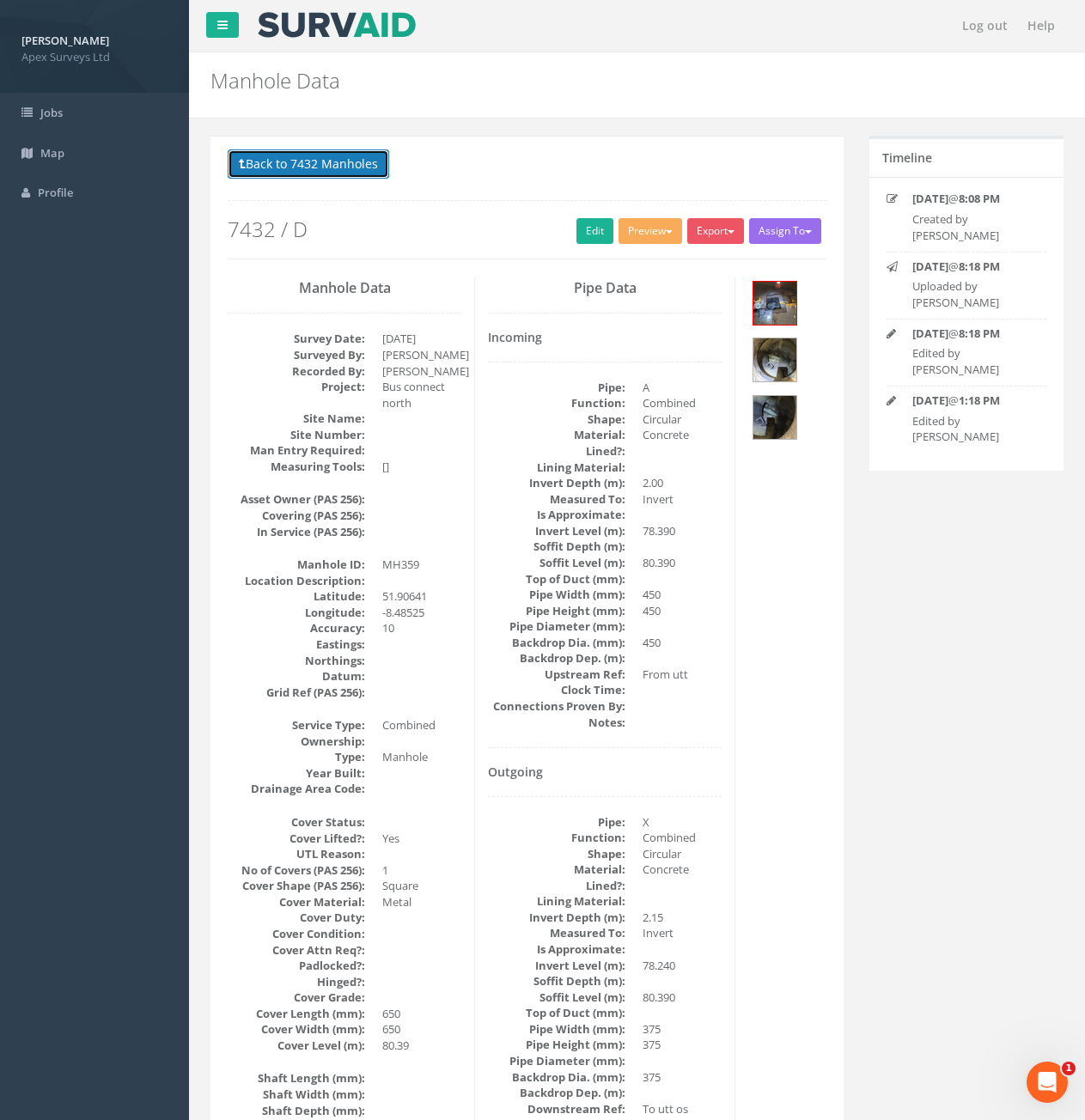
drag, startPoint x: 342, startPoint y: 158, endPoint x: 443, endPoint y: 184, distance: 104.3
click at [342, 158] on button "Back to 7432 Manholes" at bounding box center [308, 164] width 162 height 29
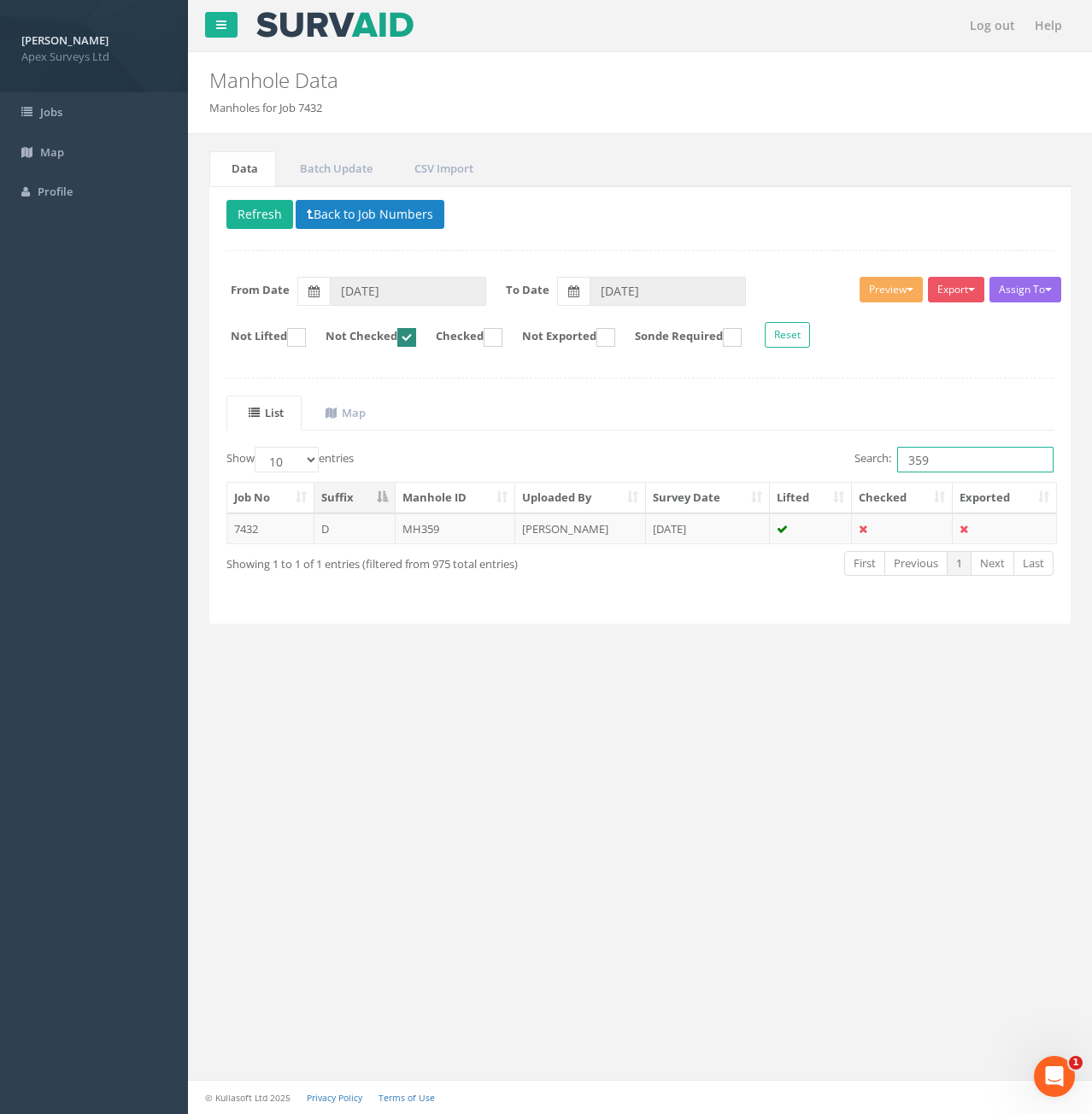
drag, startPoint x: 949, startPoint y: 465, endPoint x: 905, endPoint y: 468, distance: 44.1
click at [905, 468] on input "359" at bounding box center [975, 460] width 157 height 26
click at [949, 456] on input "359" at bounding box center [975, 460] width 157 height 26
click at [258, 538] on td "7432" at bounding box center [270, 528] width 87 height 30
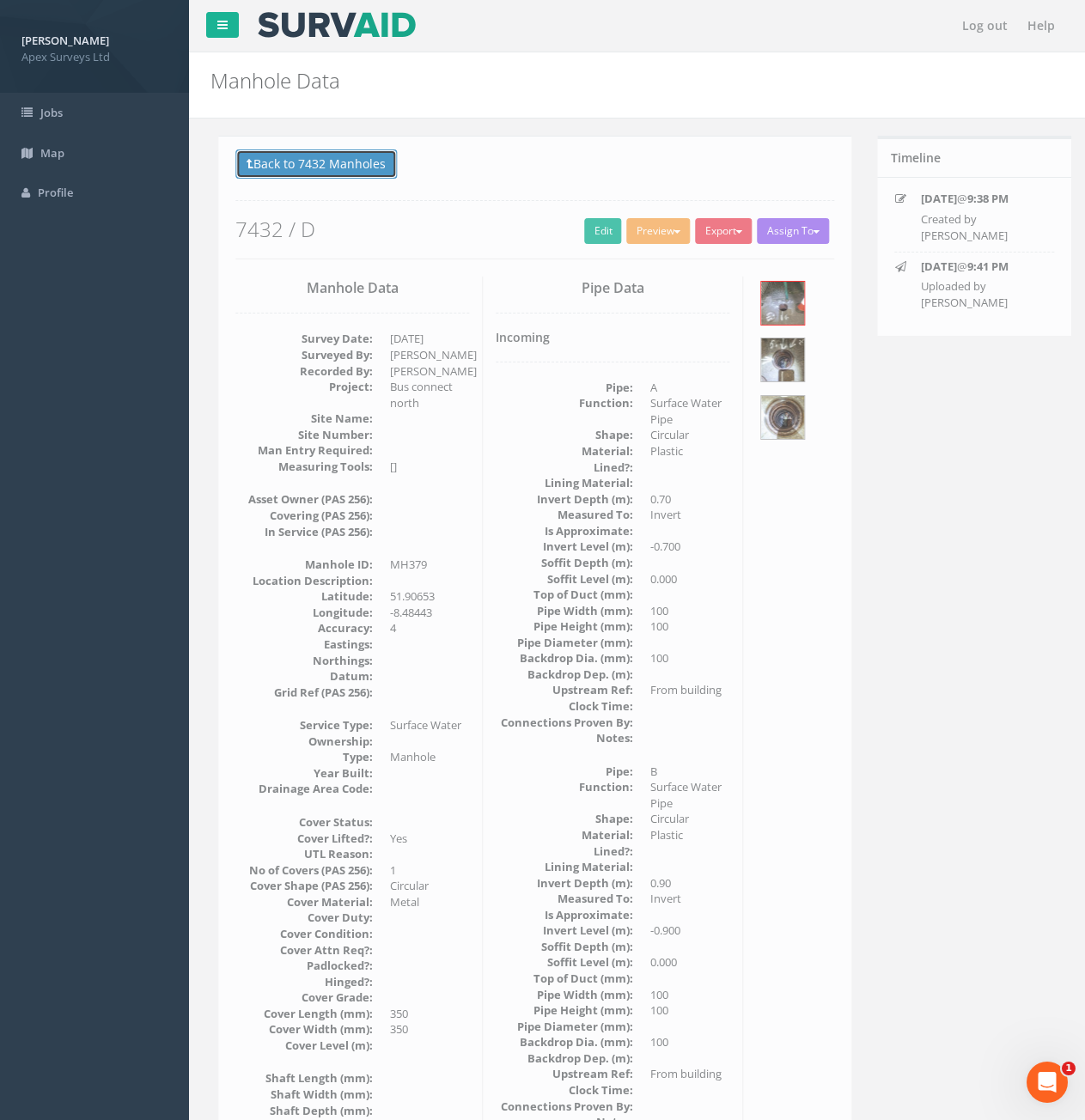
click at [265, 173] on button "Back to 7432 Manholes" at bounding box center [308, 164] width 162 height 29
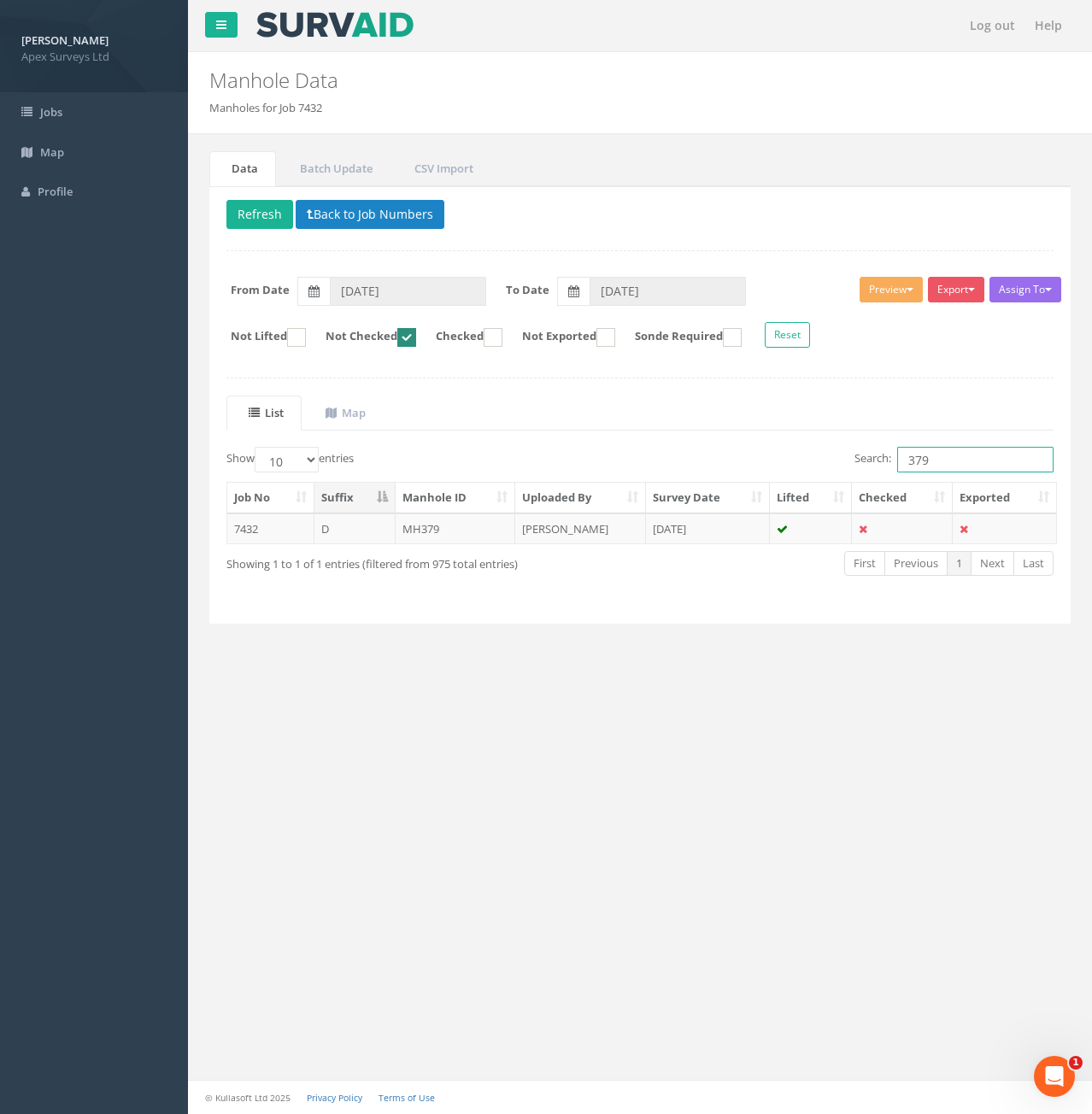
click at [937, 461] on input "379" at bounding box center [975, 460] width 157 height 26
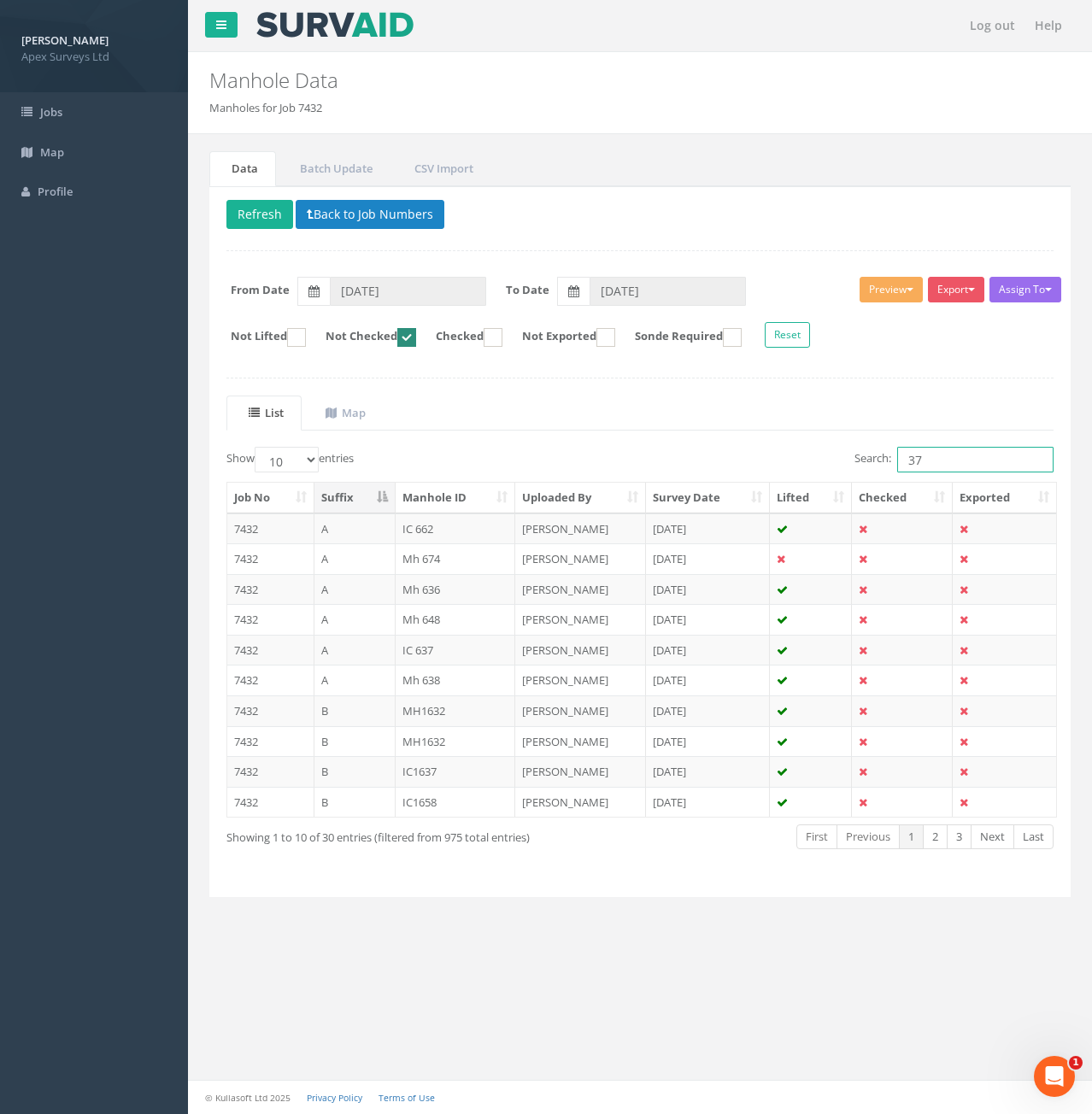
type input "377"
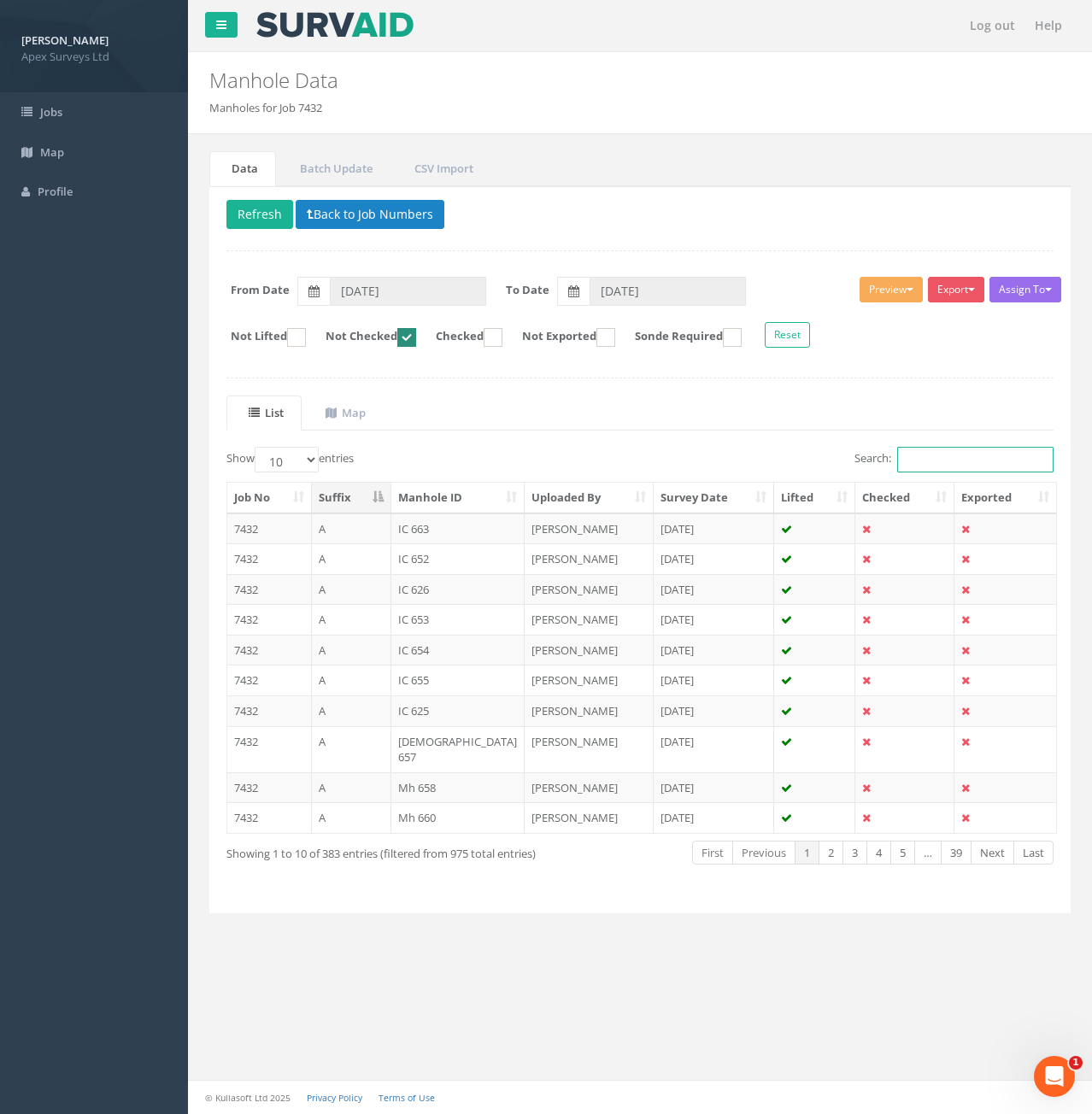
click at [952, 460] on input "Search:" at bounding box center [975, 460] width 157 height 26
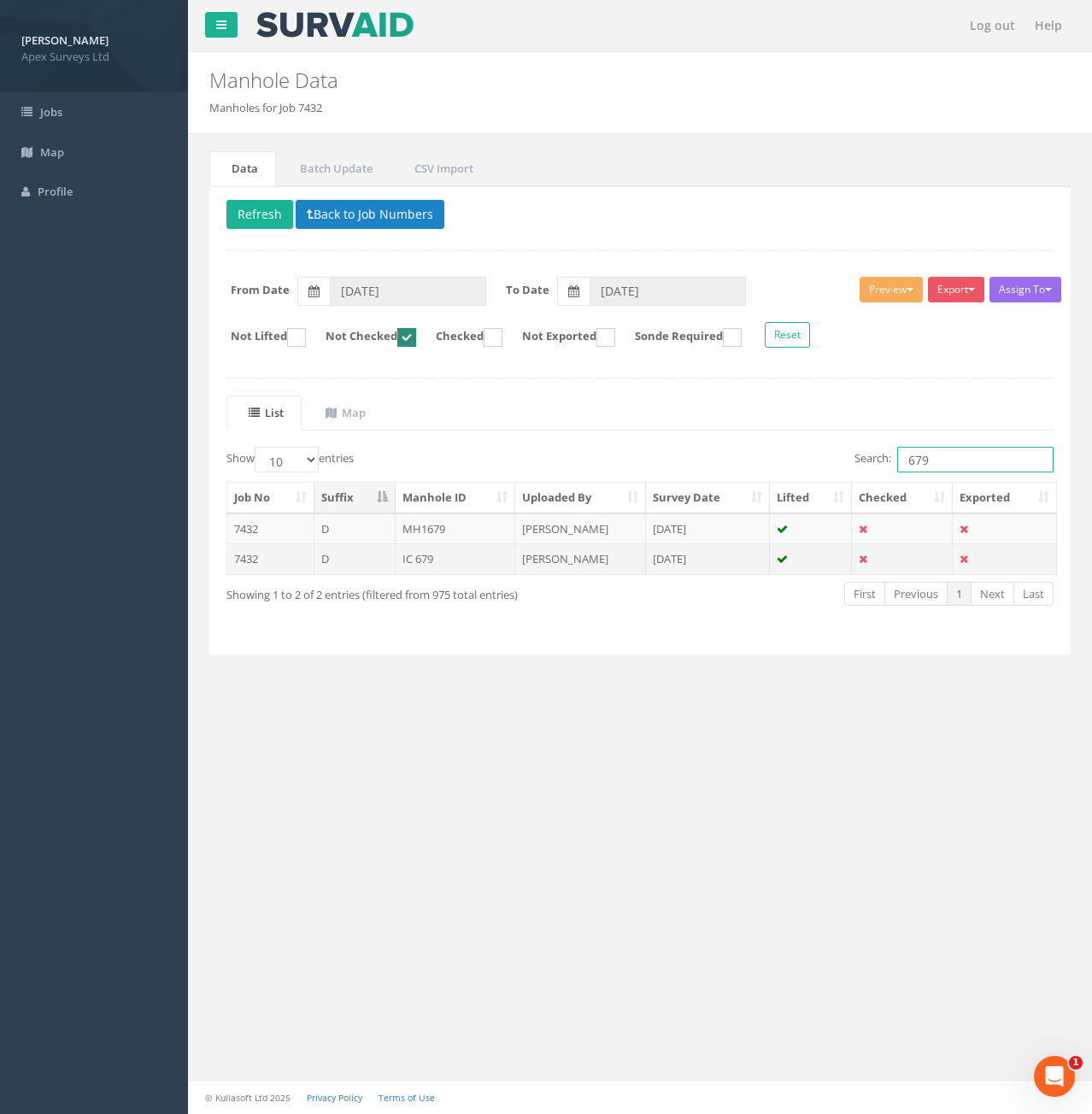
type input "679"
click at [353, 565] on td "D" at bounding box center [355, 559] width 81 height 30
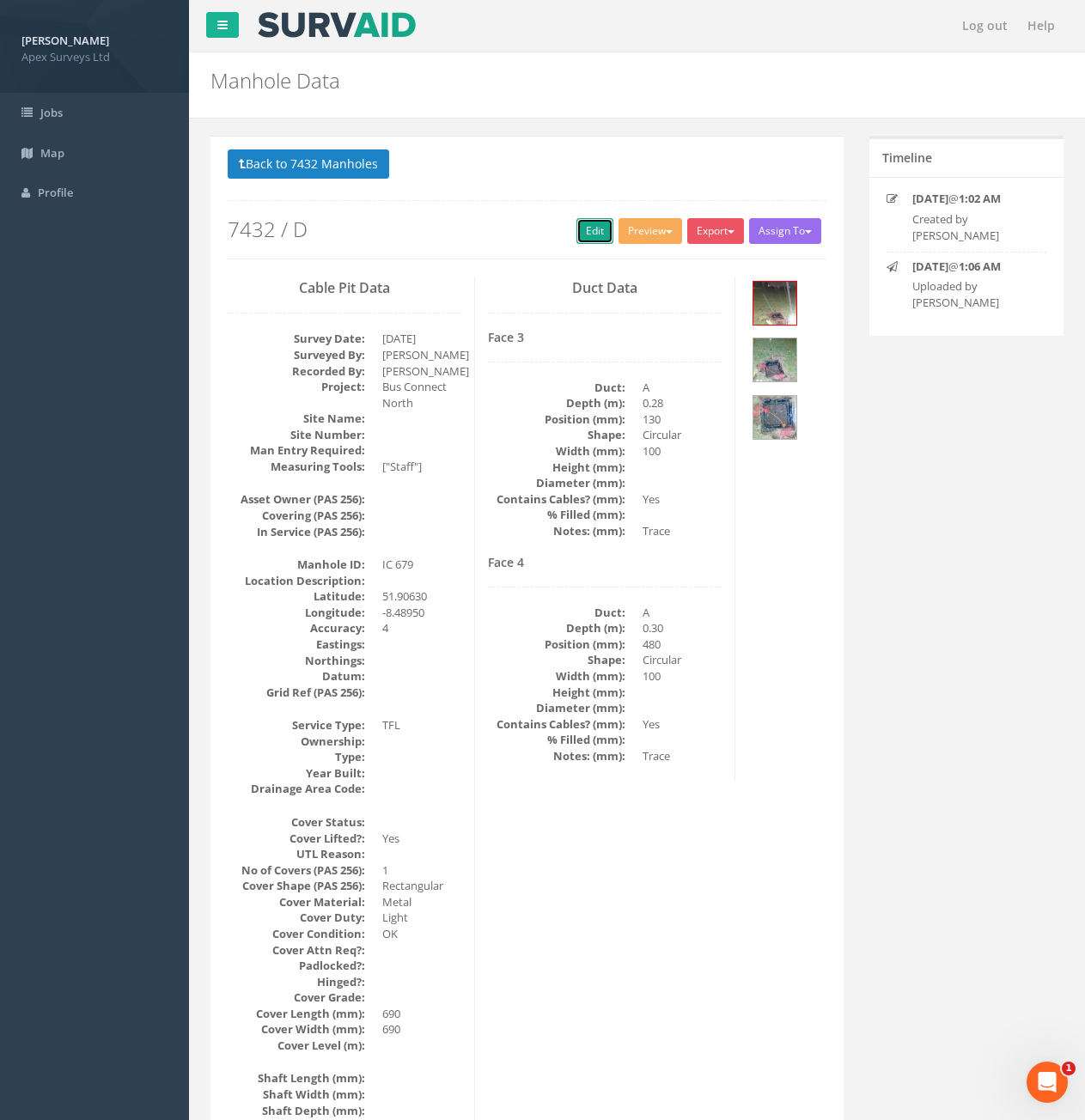
click at [590, 238] on link "Edit" at bounding box center [594, 231] width 37 height 26
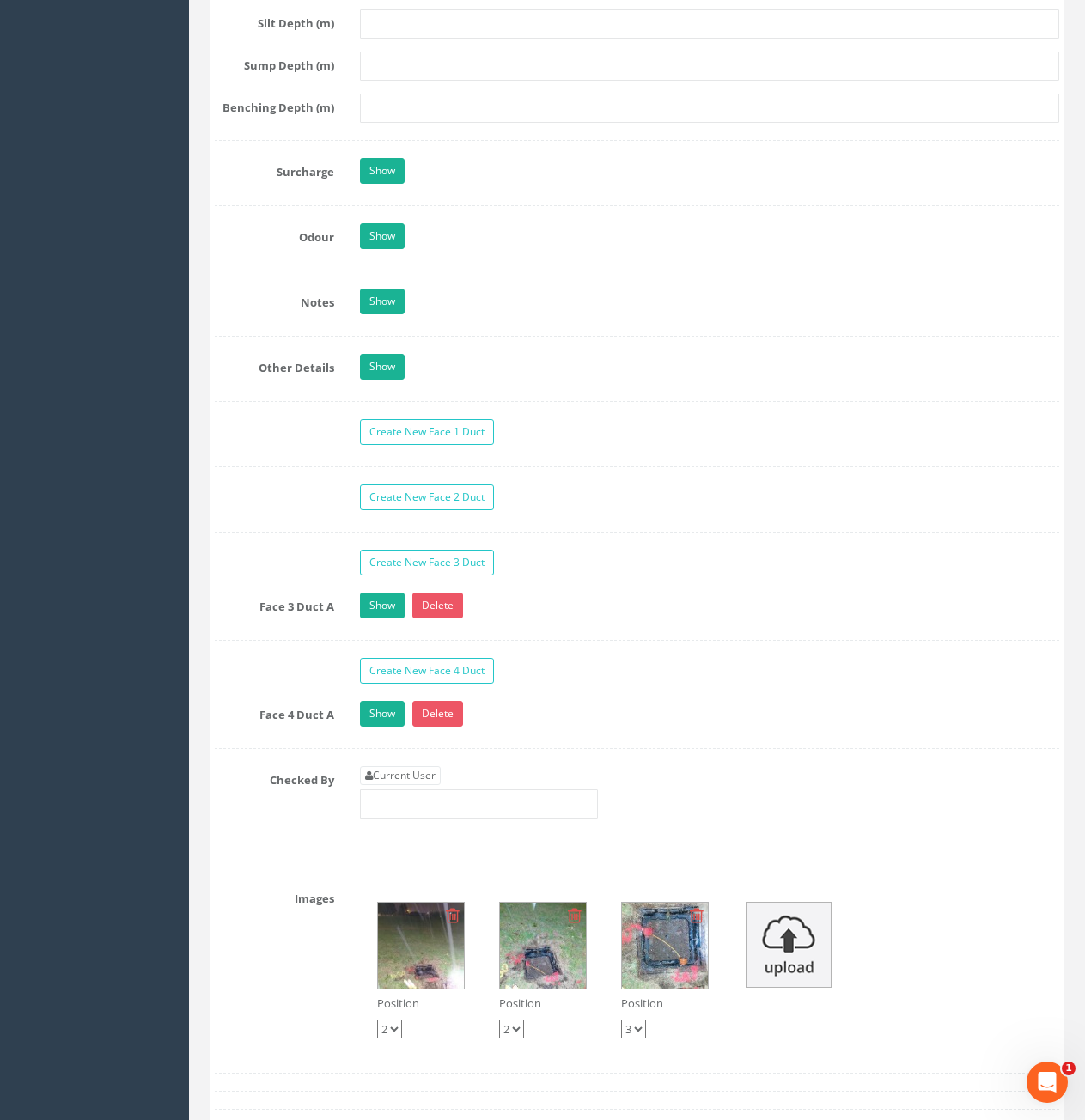
scroll to position [2835, 0]
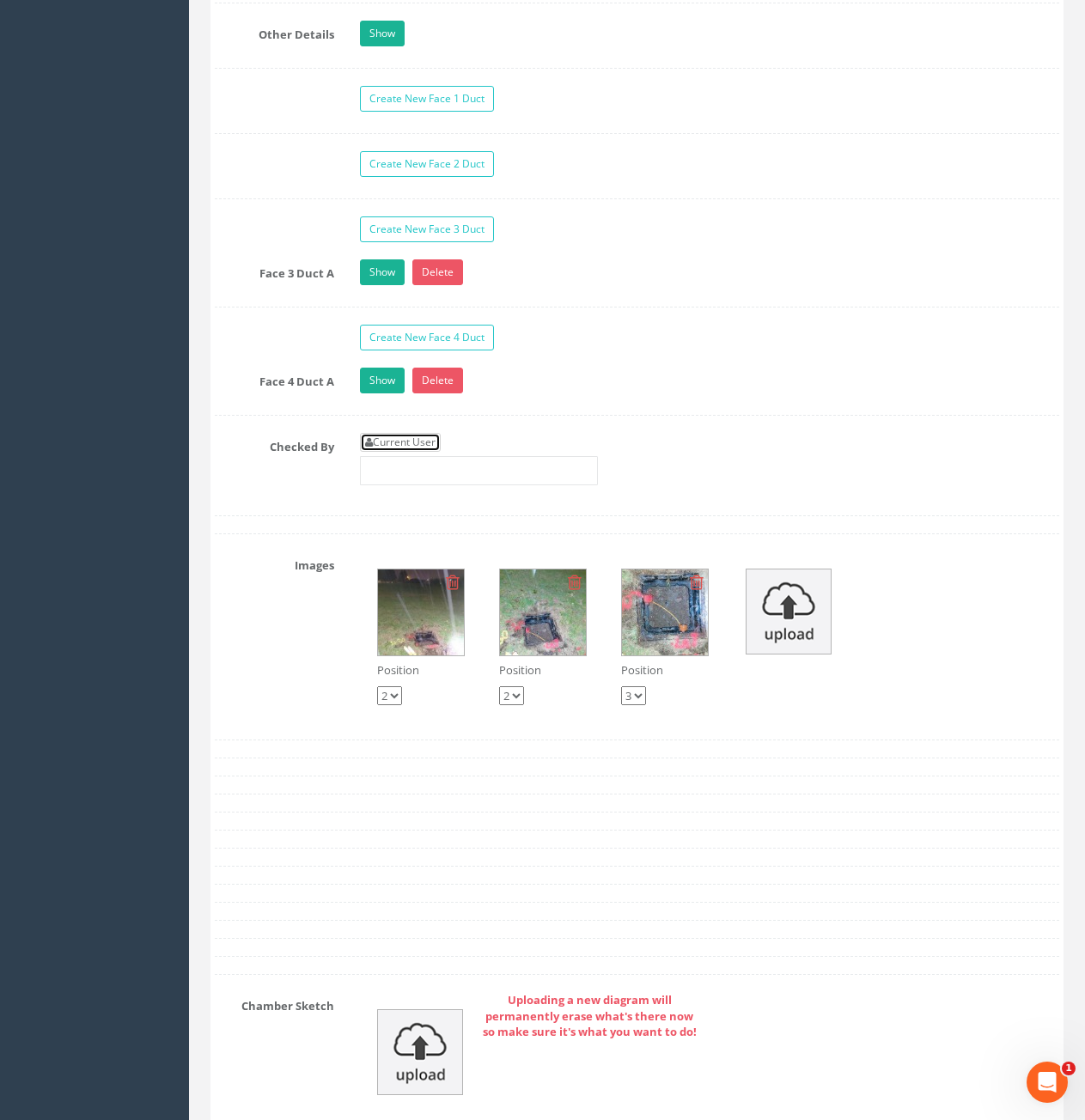
click at [419, 443] on link "Current User" at bounding box center [400, 442] width 81 height 19
type input "[PERSON_NAME]"
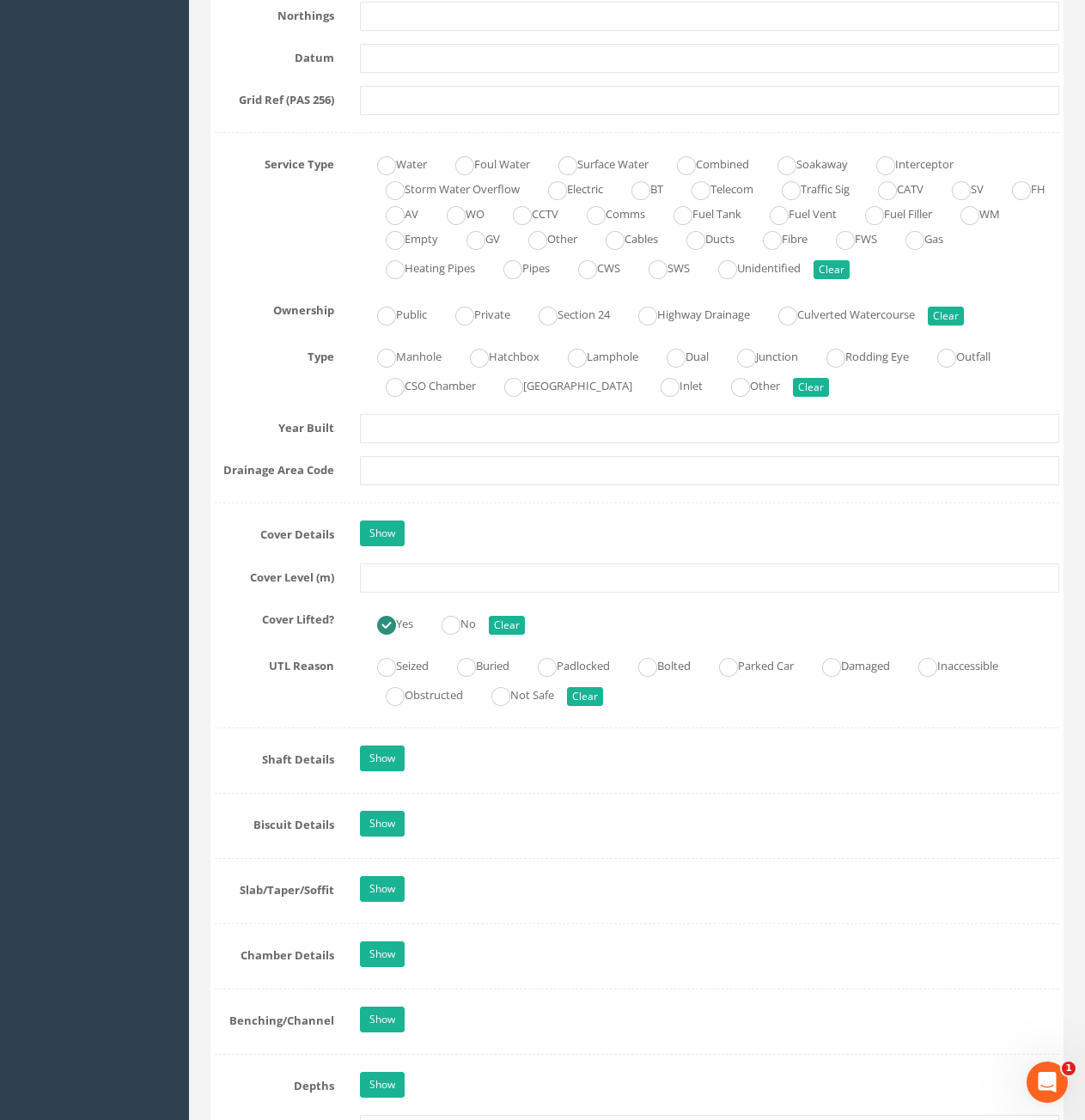
scroll to position [1116, 0]
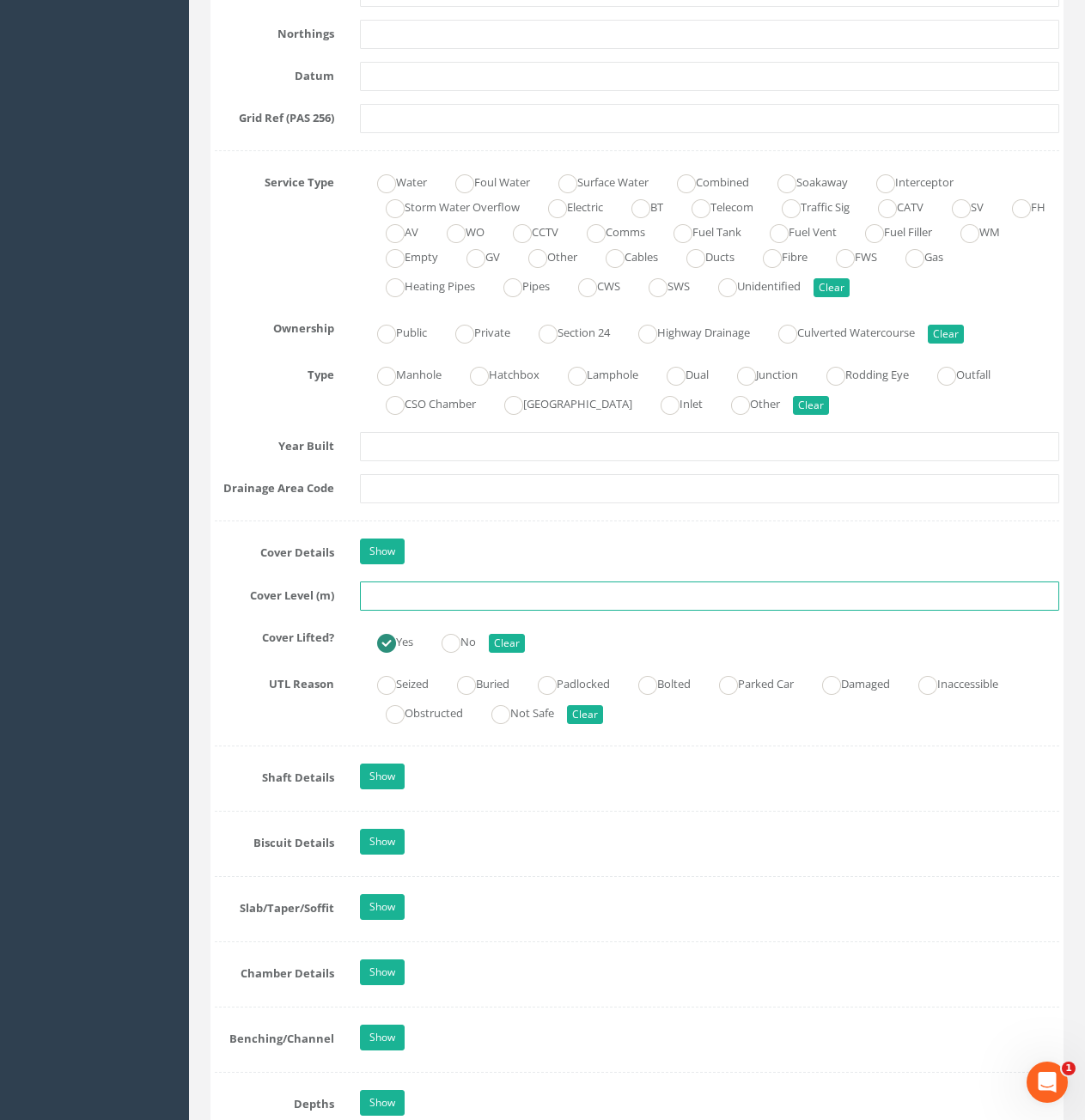
click at [547, 602] on input "text" at bounding box center [709, 596] width 699 height 29
type input "81.39"
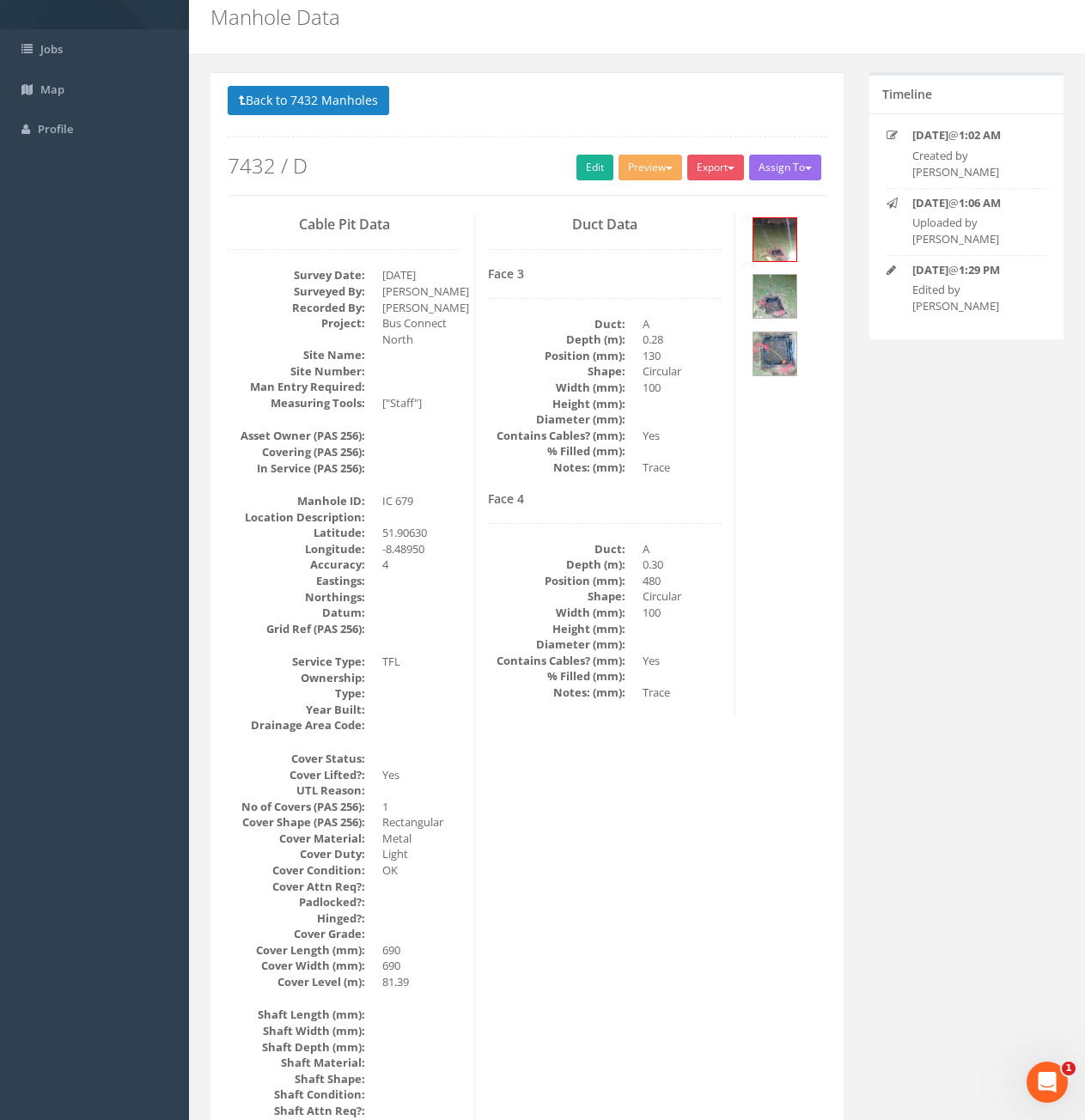
scroll to position [0, 0]
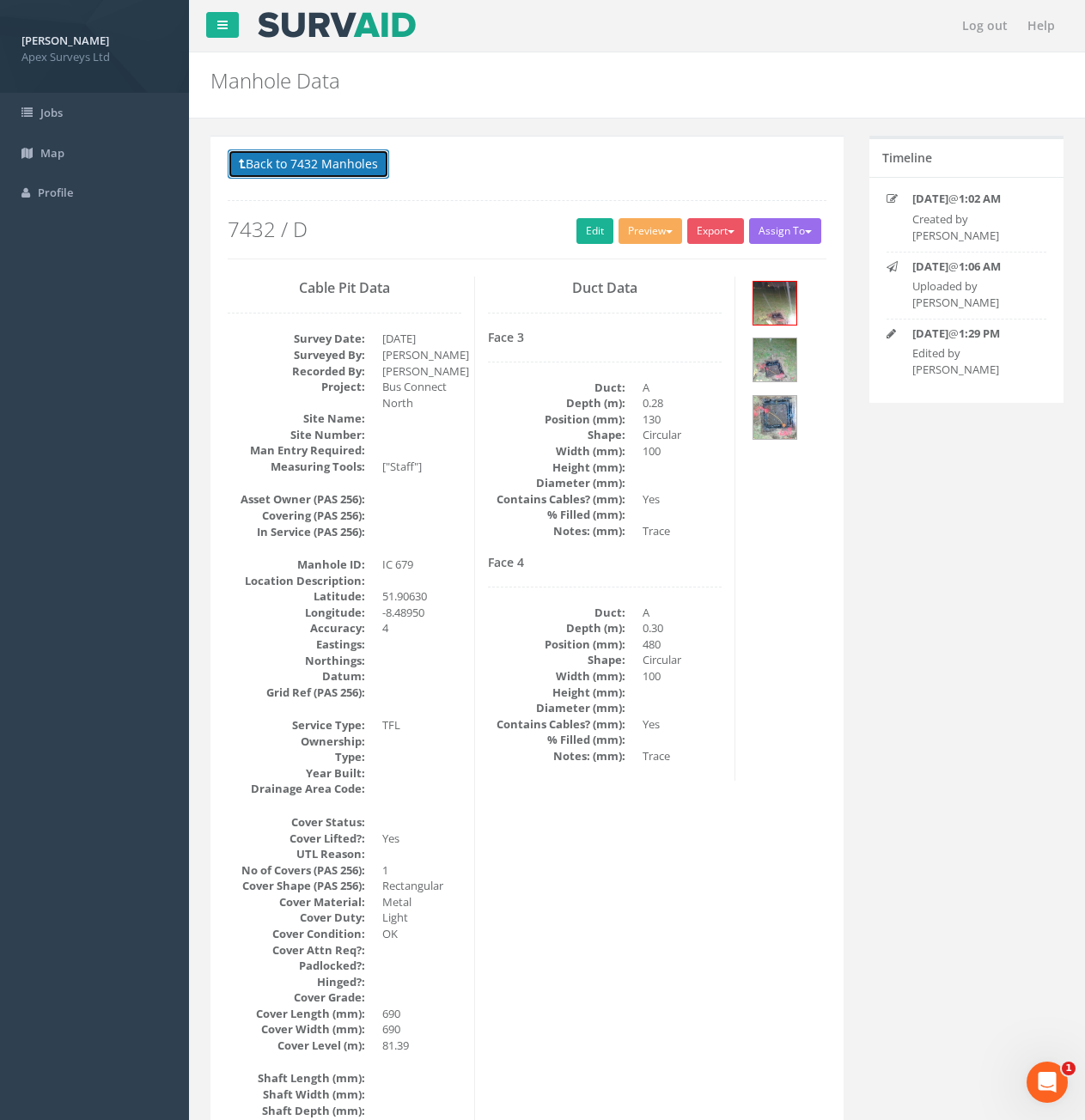
click at [316, 160] on button "Back to 7432 Manholes" at bounding box center [308, 164] width 162 height 29
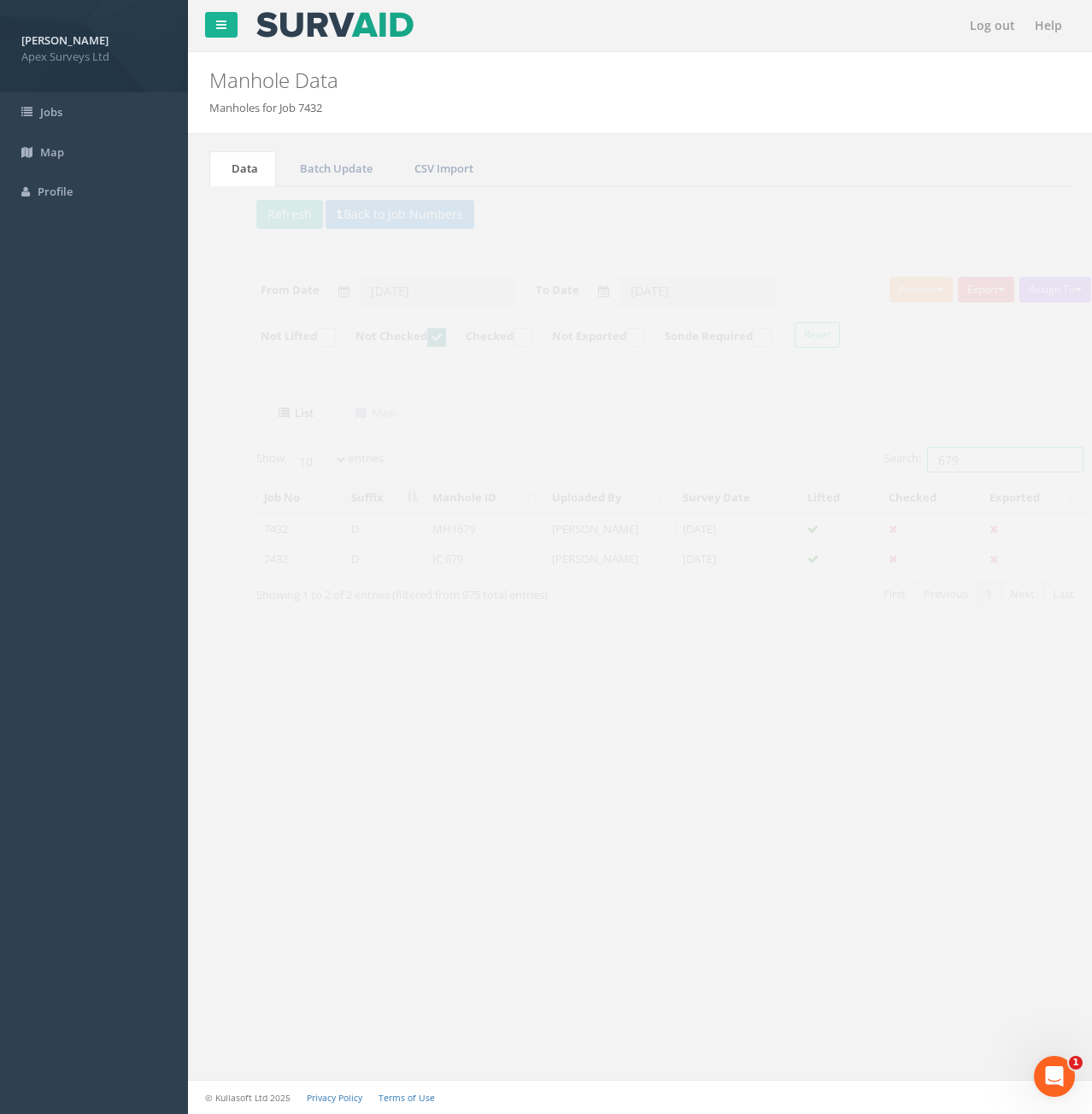
drag, startPoint x: 972, startPoint y: 458, endPoint x: 922, endPoint y: 464, distance: 50.4
click at [922, 464] on input "679" at bounding box center [975, 460] width 157 height 26
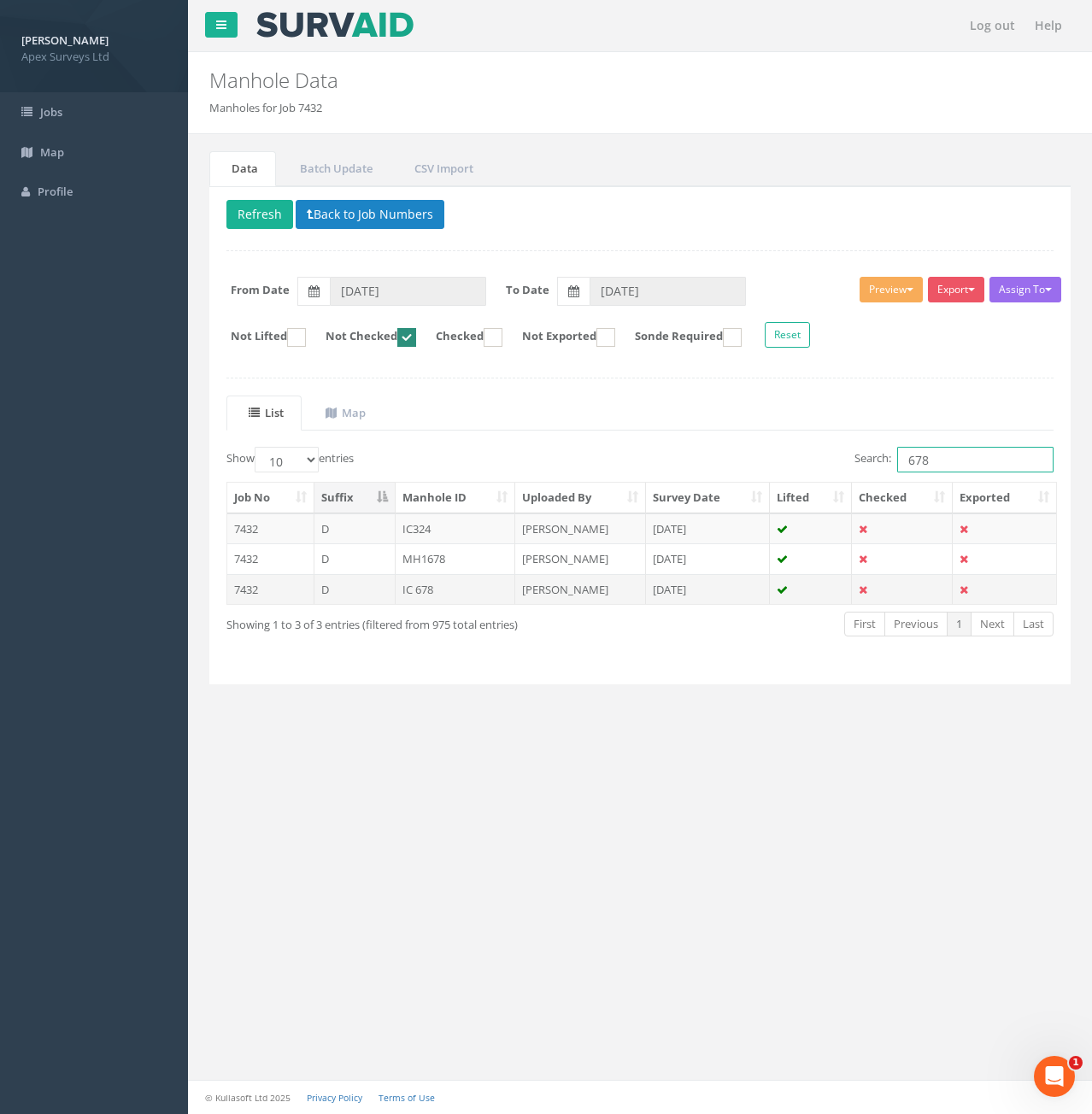
type input "678"
click at [368, 595] on td "D" at bounding box center [355, 589] width 81 height 30
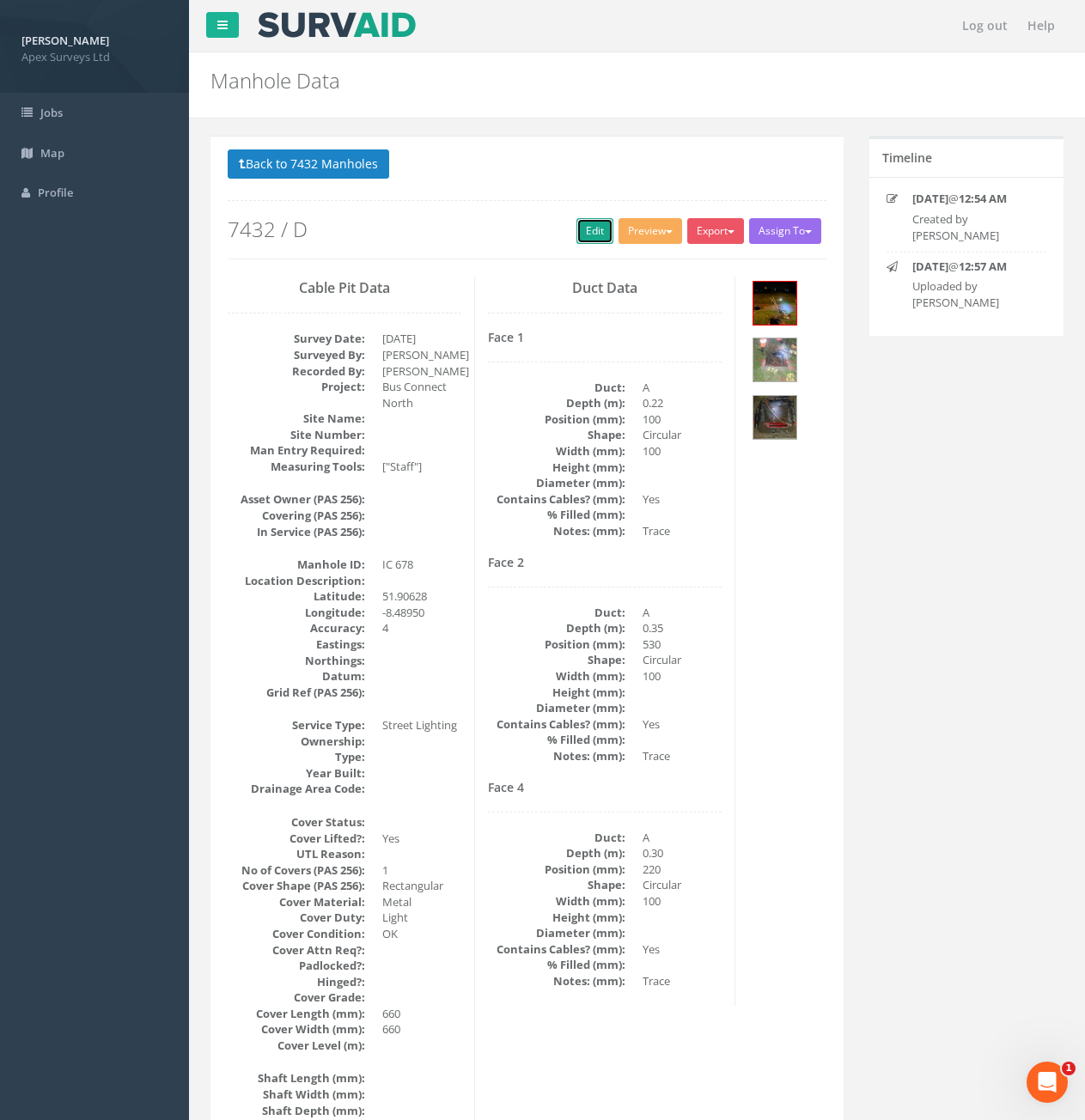
click at [583, 237] on link "Edit" at bounding box center [594, 231] width 37 height 26
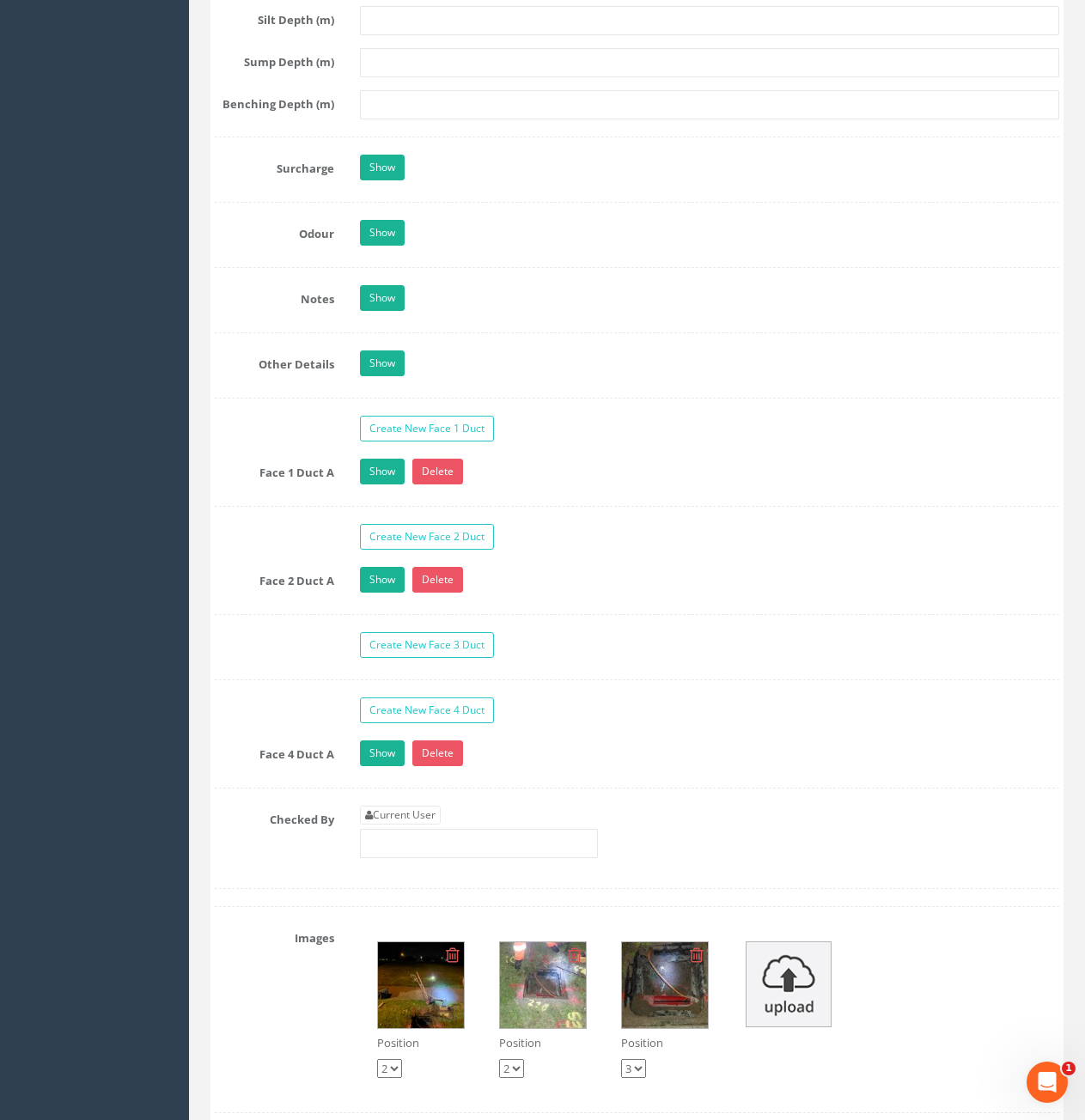
scroll to position [2577, 0]
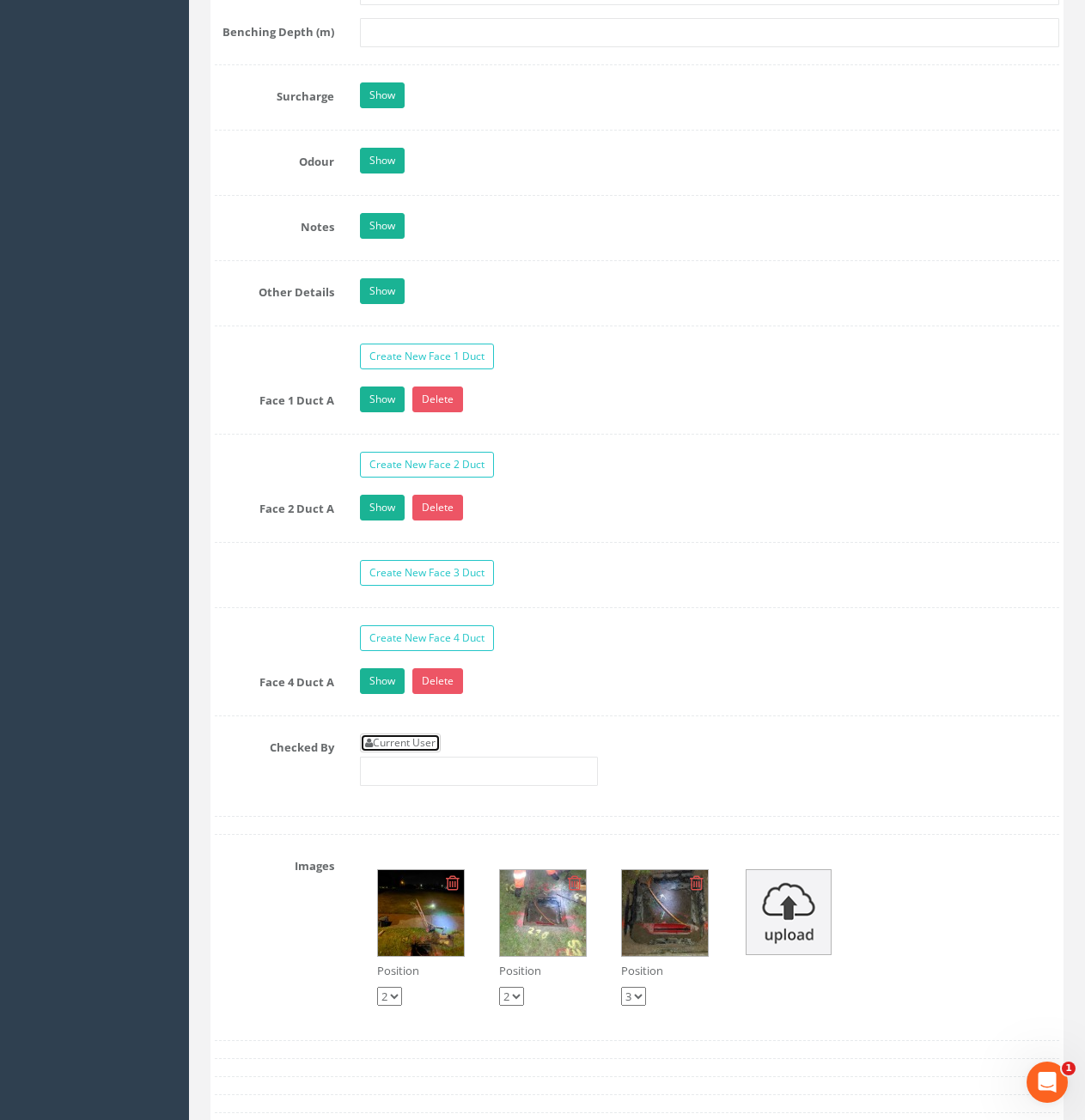
click at [422, 746] on link "Current User" at bounding box center [400, 742] width 81 height 19
type input "[PERSON_NAME]"
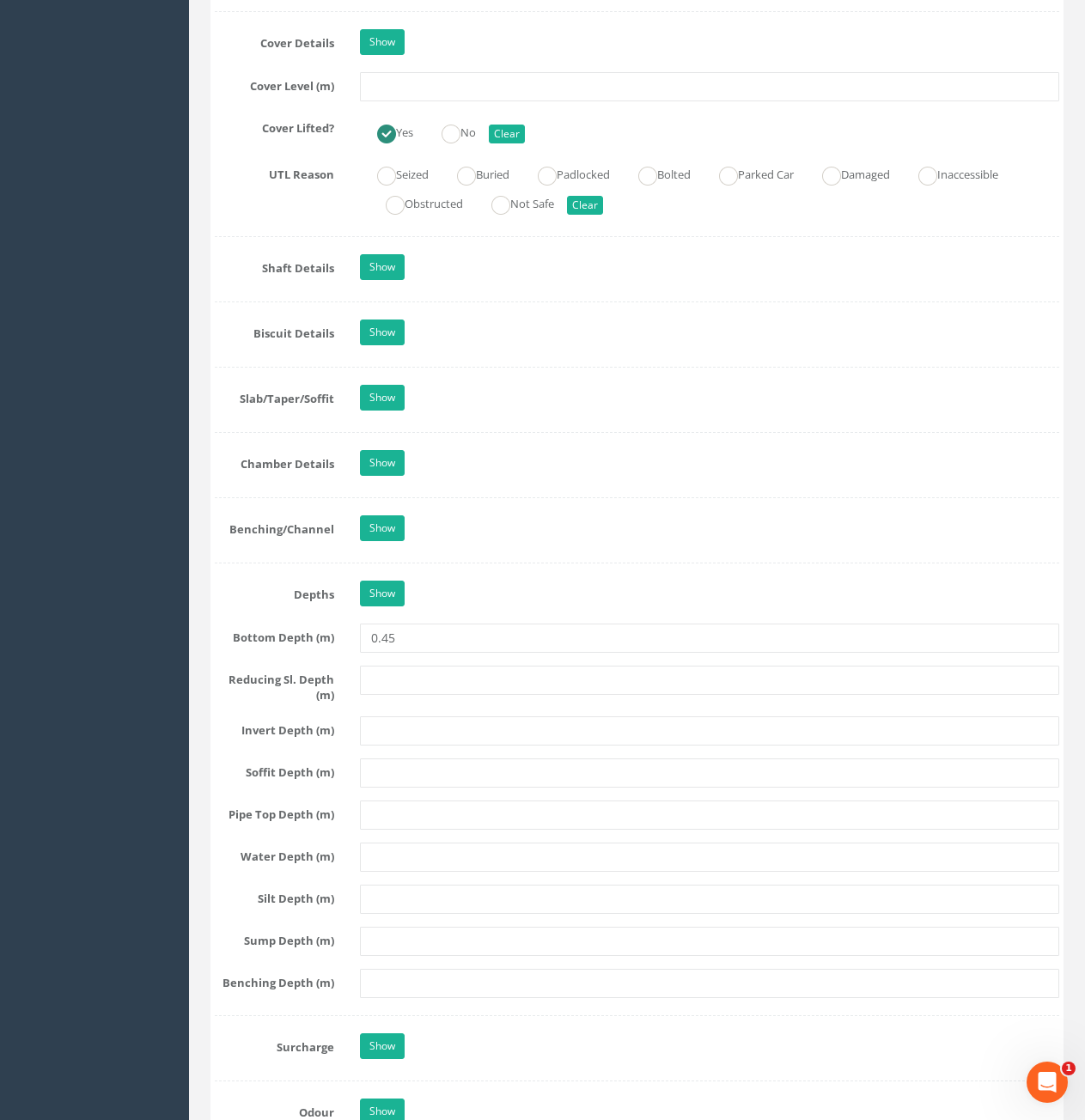
scroll to position [1289, 0]
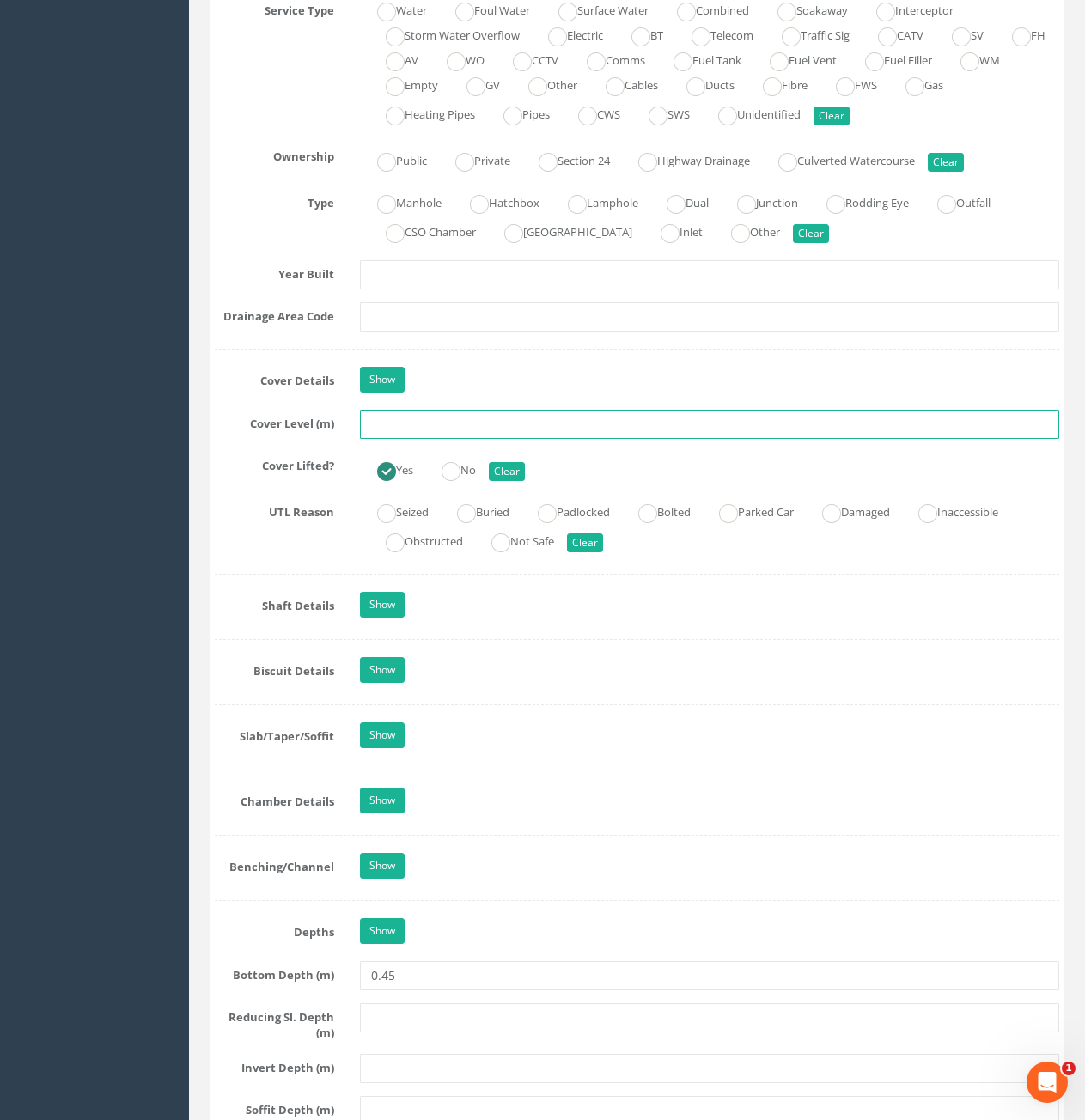
click at [440, 432] on input "text" at bounding box center [709, 424] width 699 height 29
type input "6"
type input "80.99"
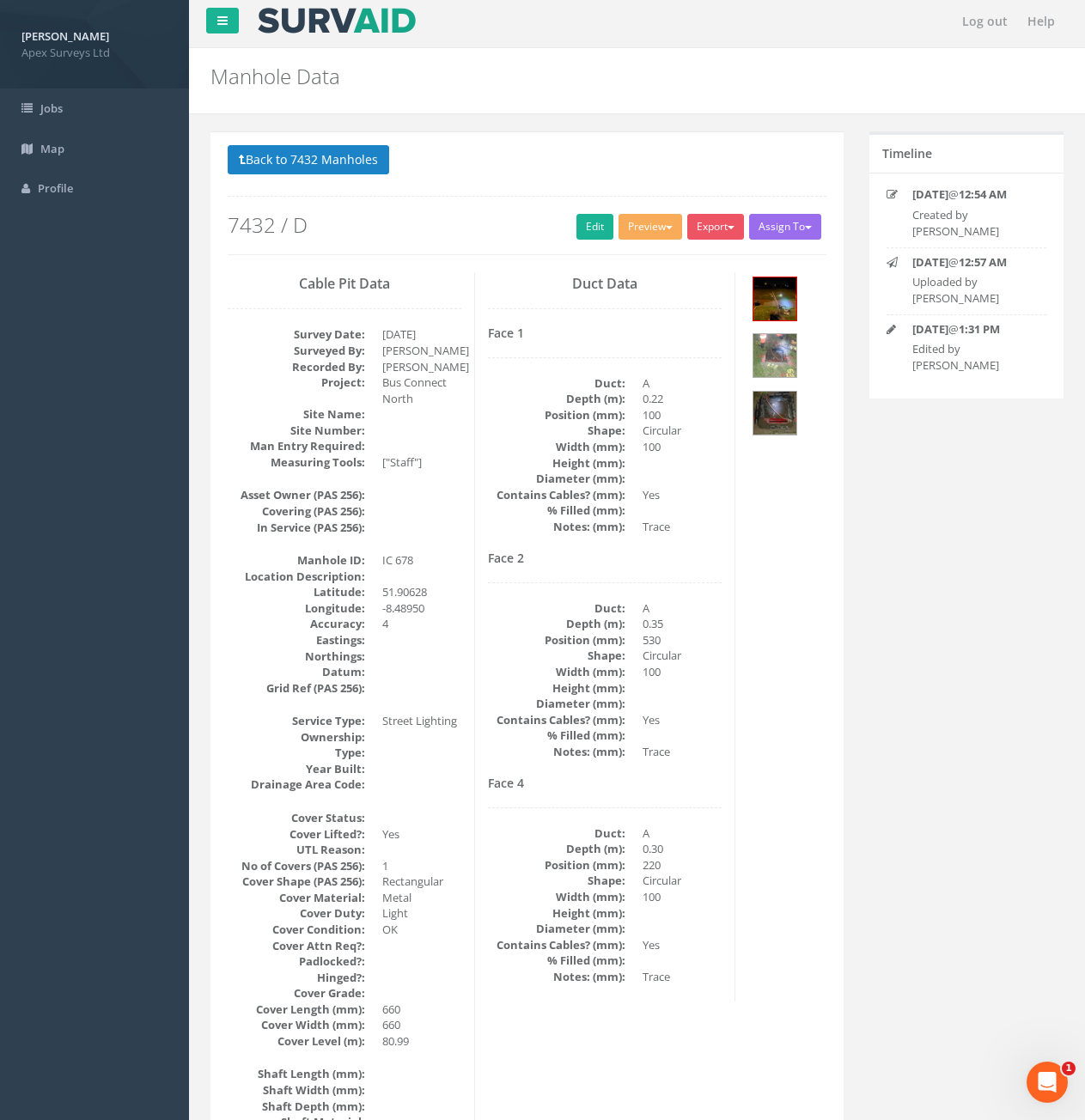
scroll to position [0, 0]
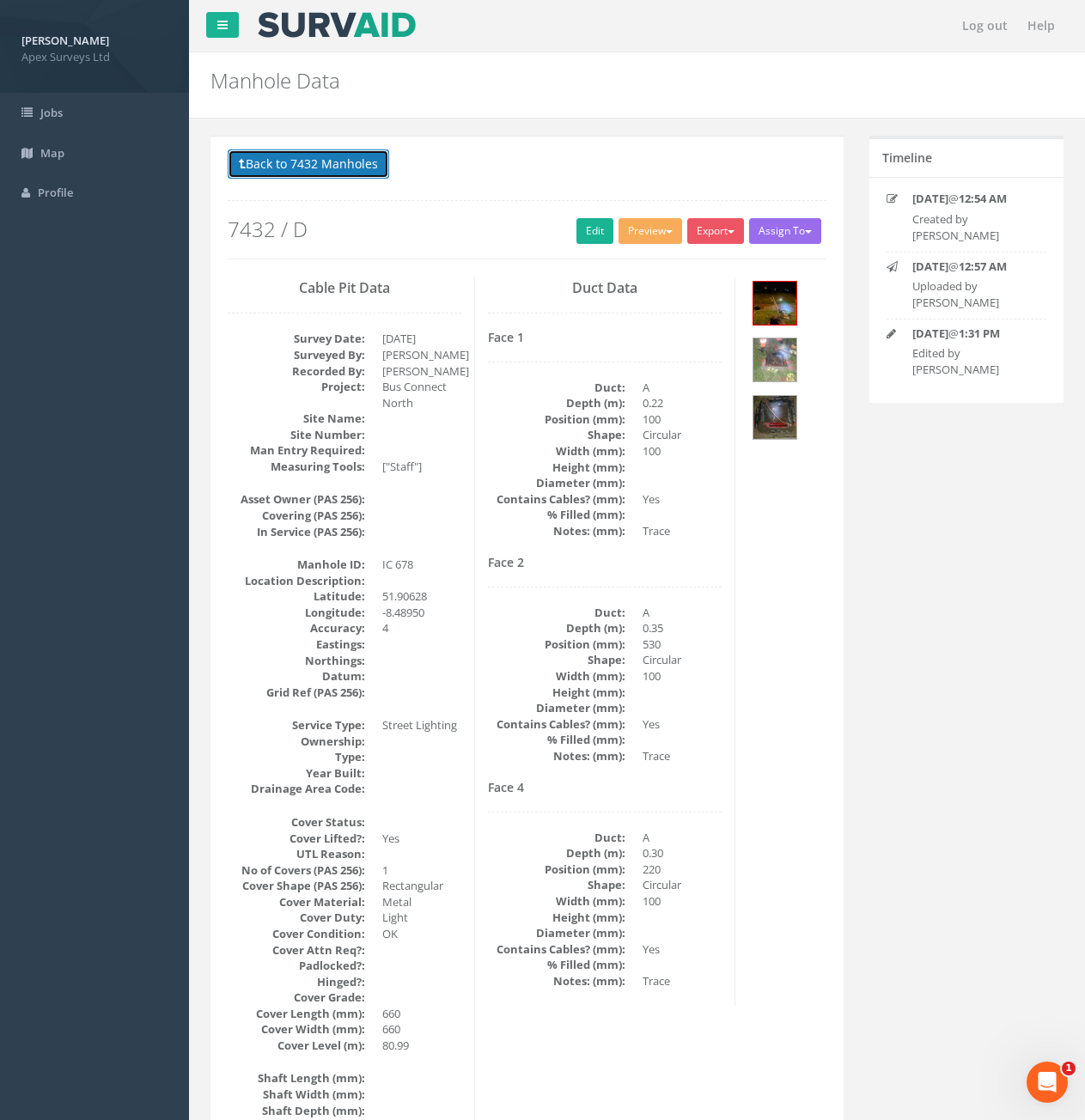
click at [290, 165] on button "Back to 7432 Manholes" at bounding box center [308, 164] width 162 height 29
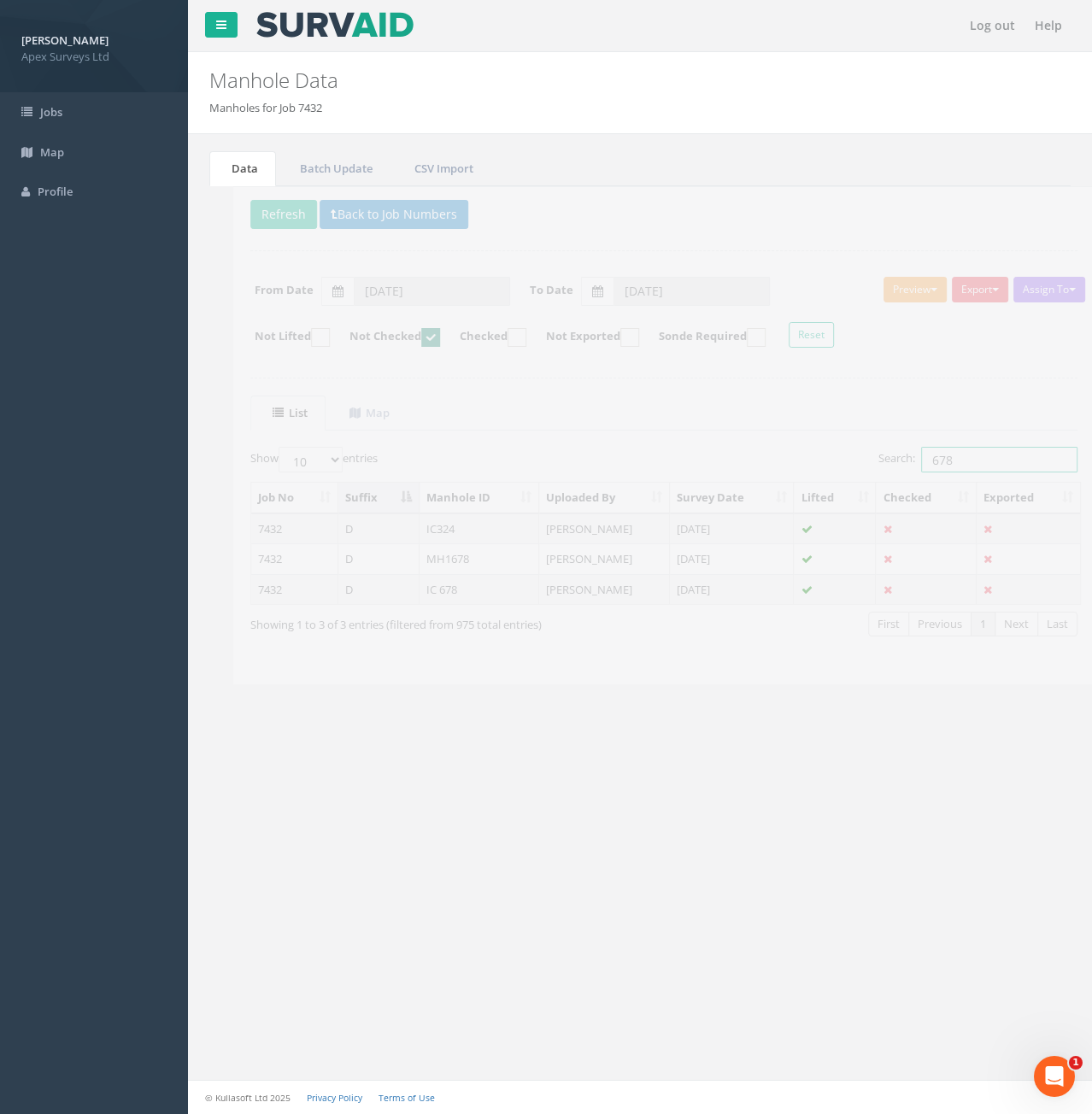
click at [933, 461] on input "678" at bounding box center [975, 460] width 157 height 26
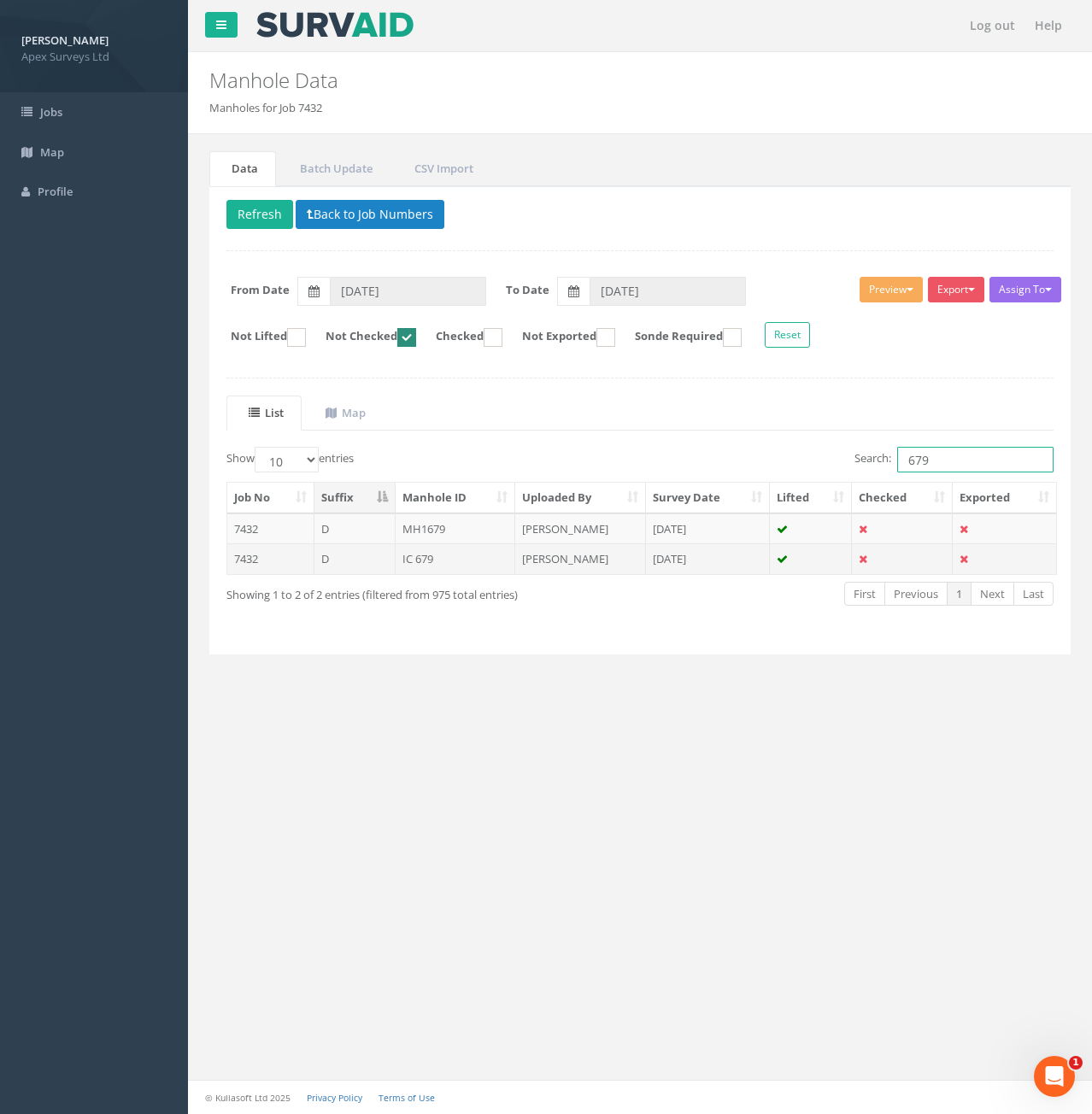
type input "679"
click at [362, 566] on td "D" at bounding box center [355, 559] width 81 height 30
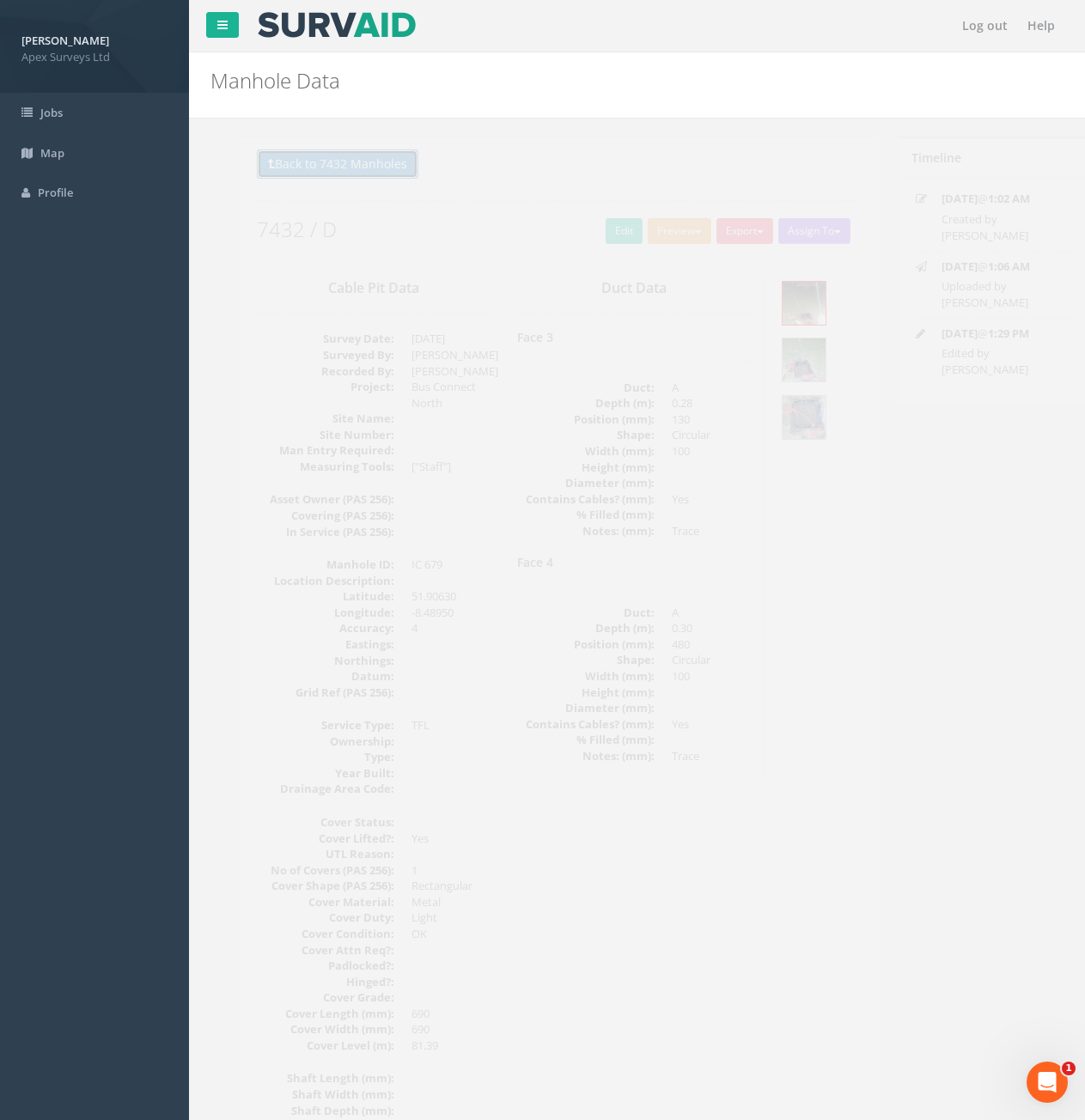
click at [344, 176] on button "Back to 7432 Manholes" at bounding box center [308, 164] width 162 height 29
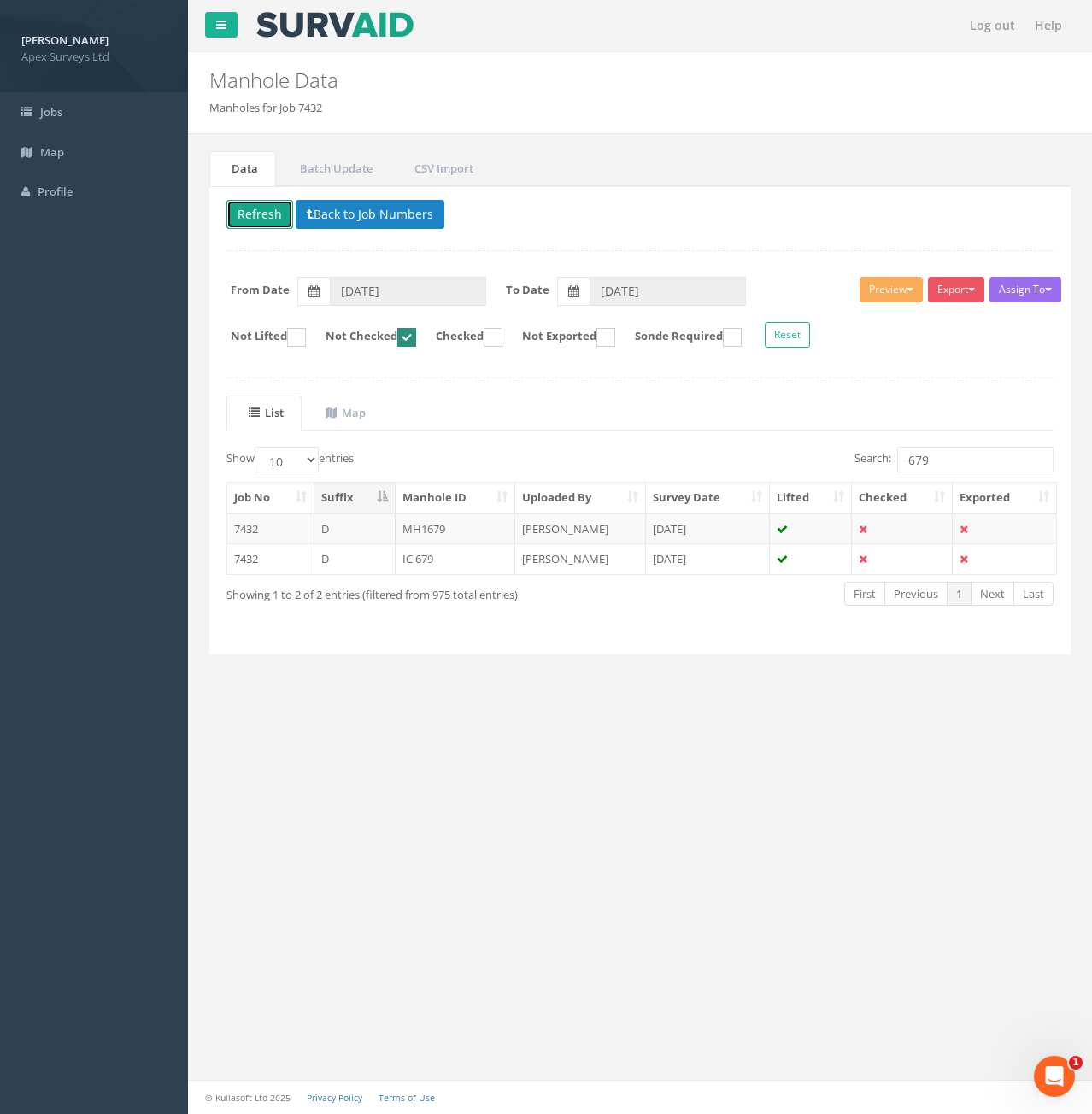
click at [259, 218] on button "Refresh" at bounding box center [259, 215] width 67 height 29
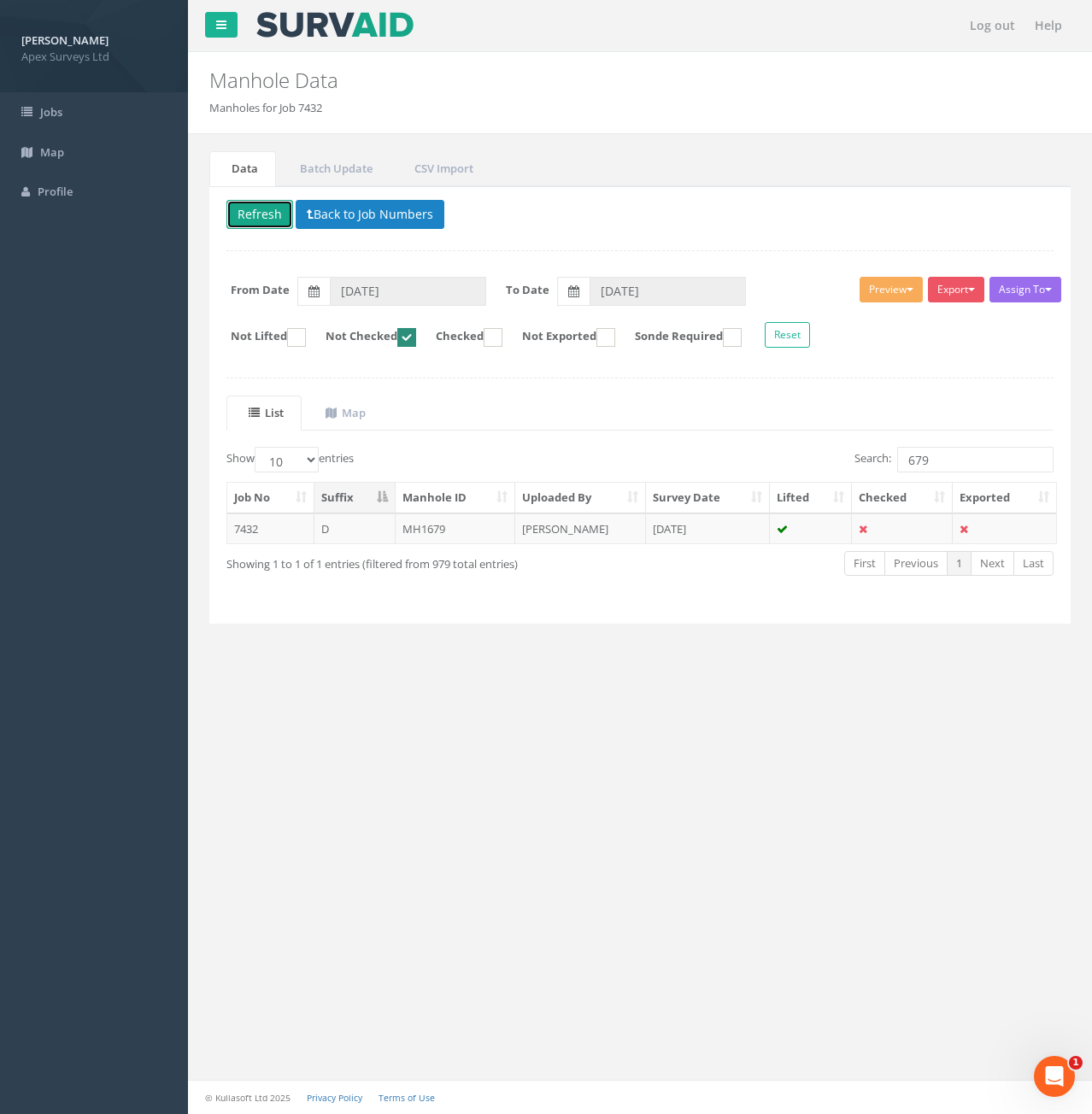
click at [416, 343] on ins at bounding box center [406, 337] width 19 height 19
checkbox input "false"
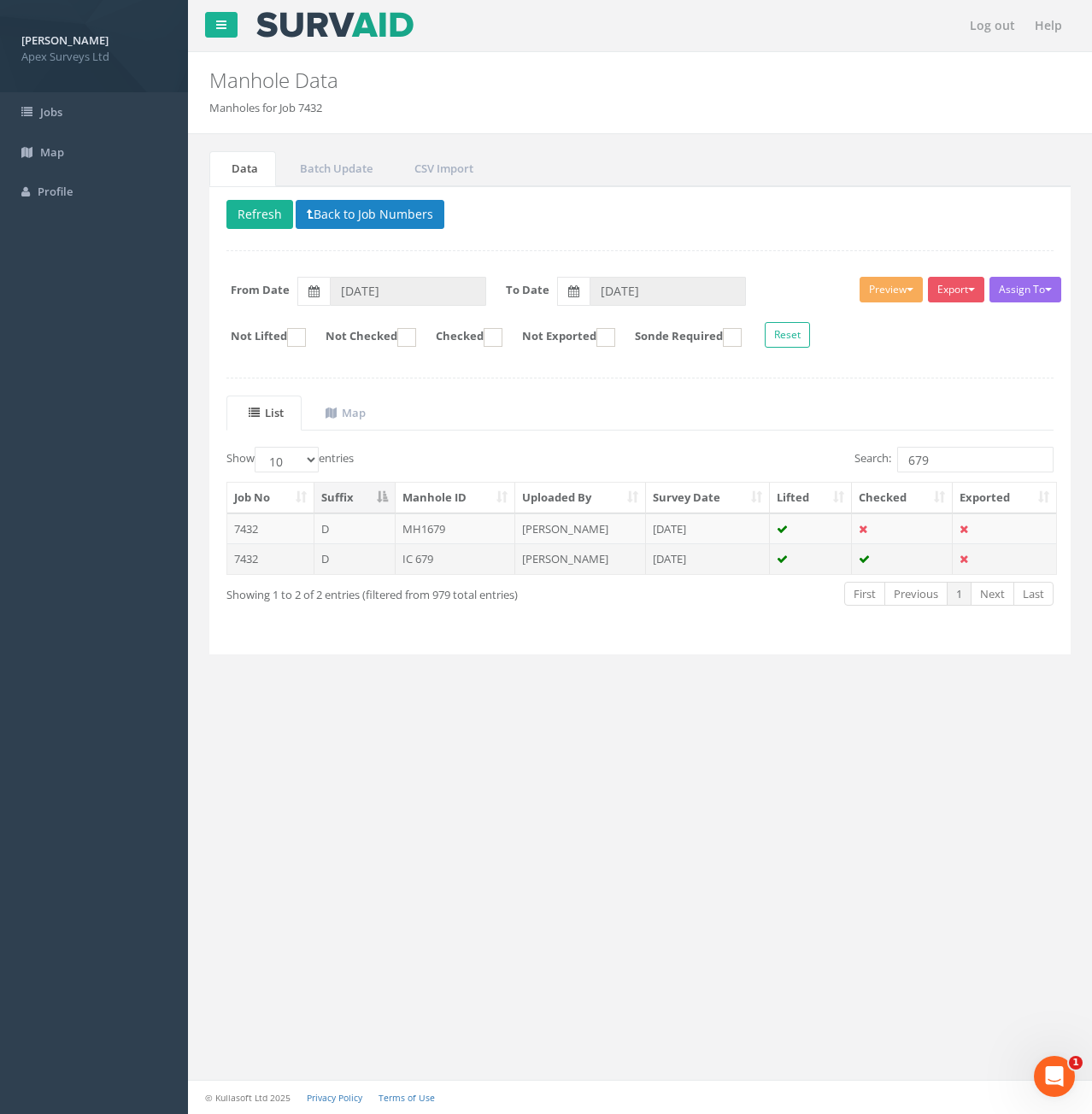
click at [375, 561] on td "D" at bounding box center [355, 559] width 81 height 30
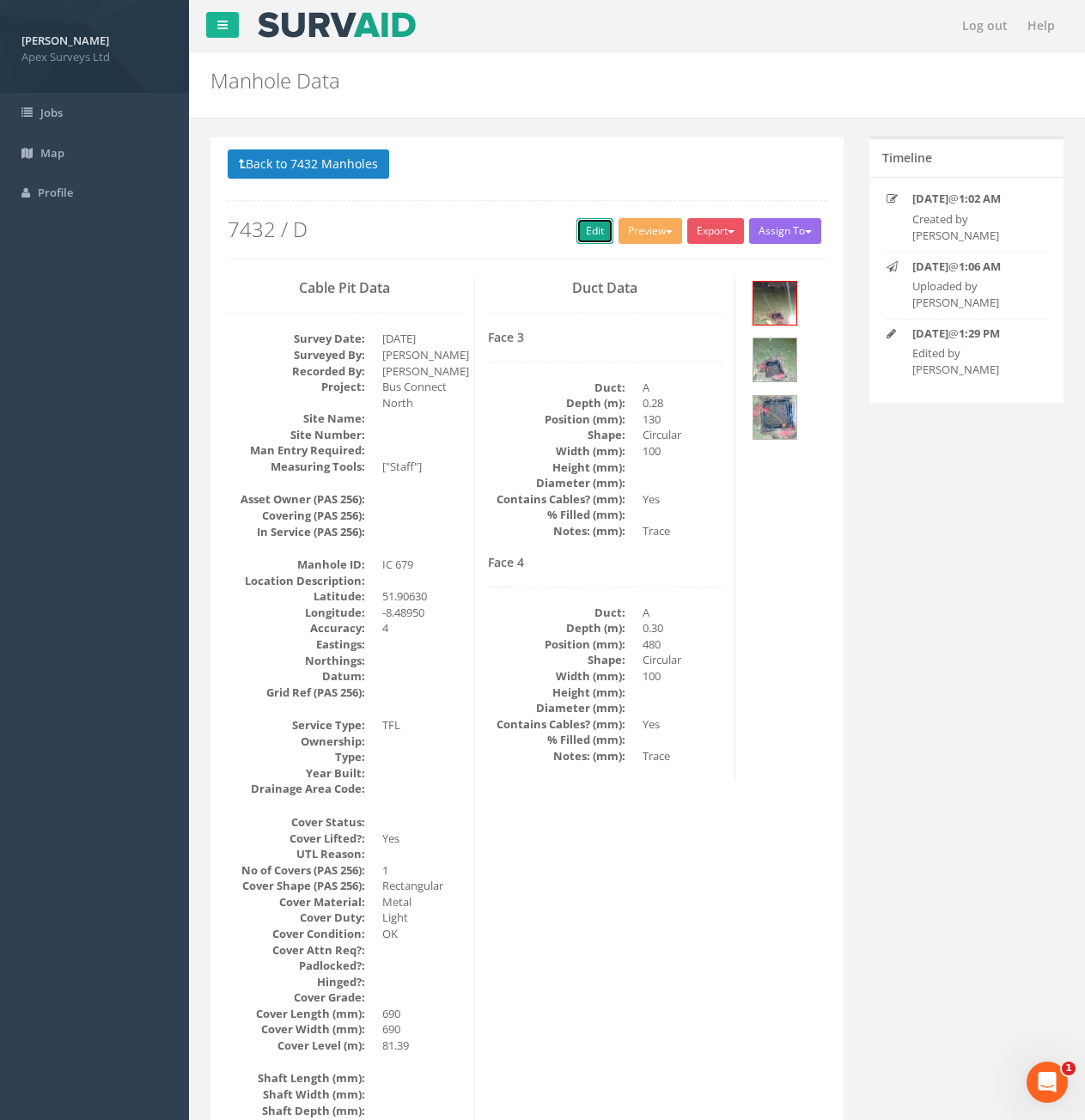
click at [580, 235] on link "Edit" at bounding box center [594, 231] width 37 height 26
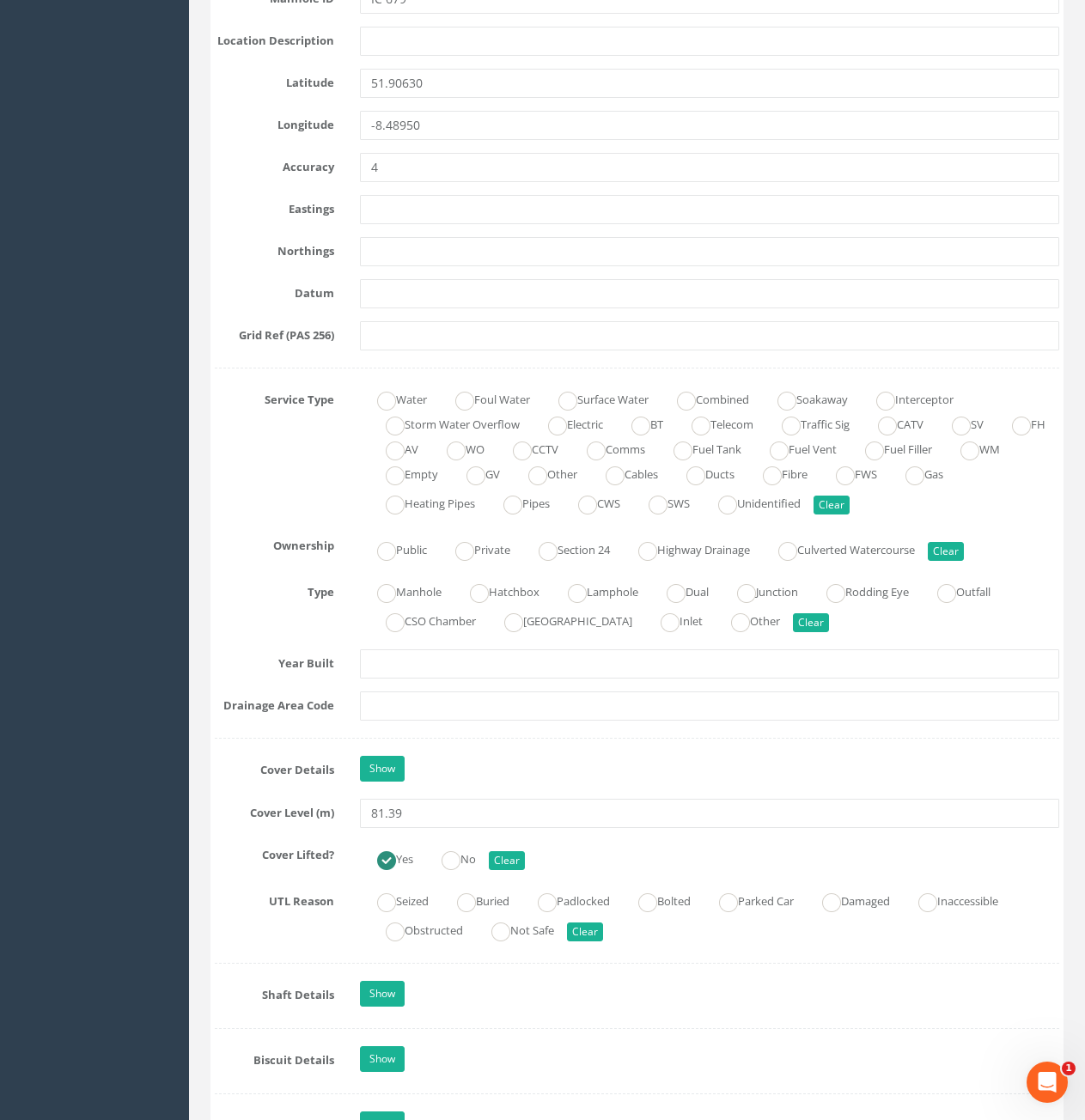
scroll to position [1203, 0]
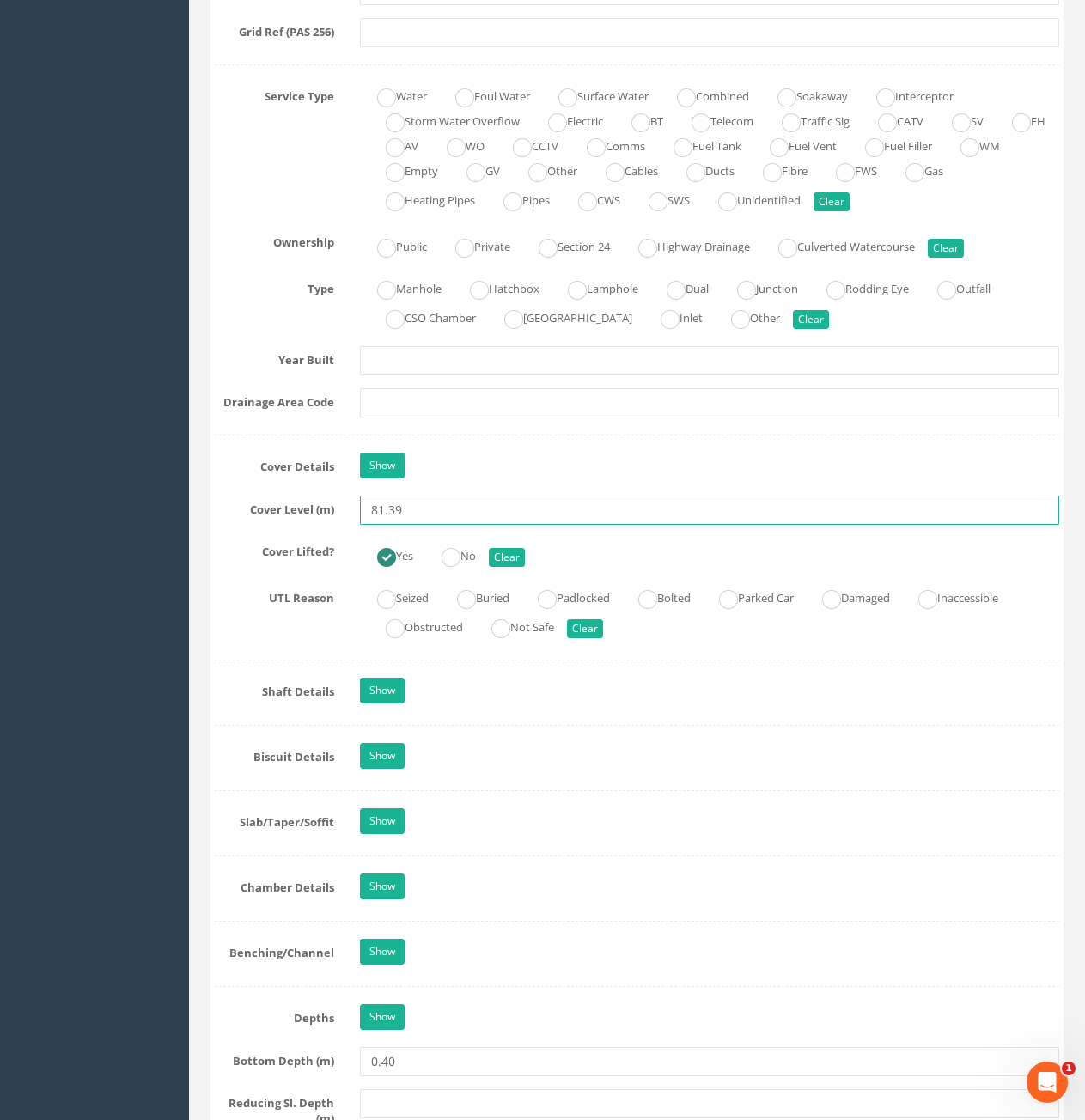
click at [394, 510] on input "81.39" at bounding box center [709, 510] width 699 height 29
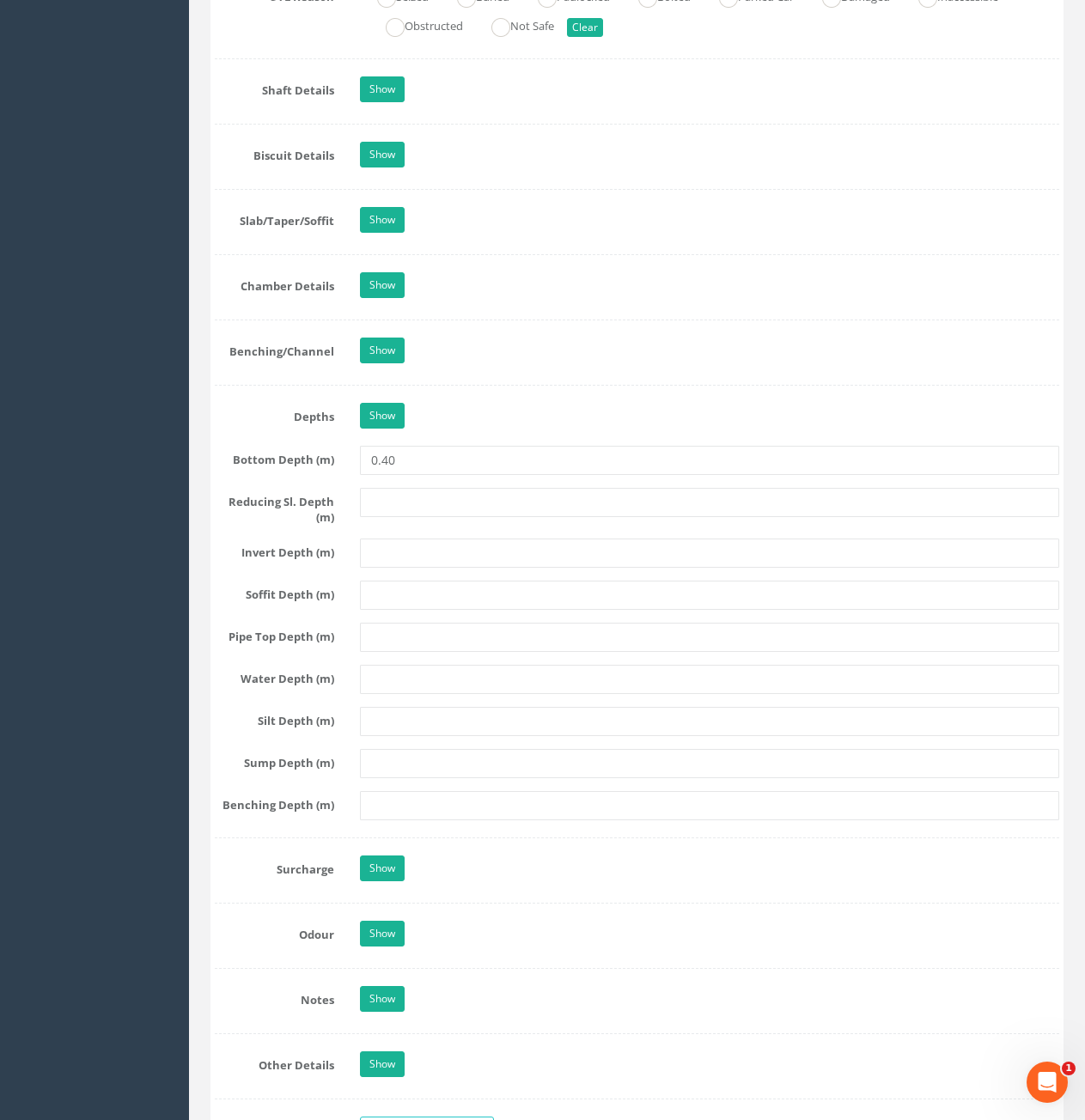
type input "81.49"
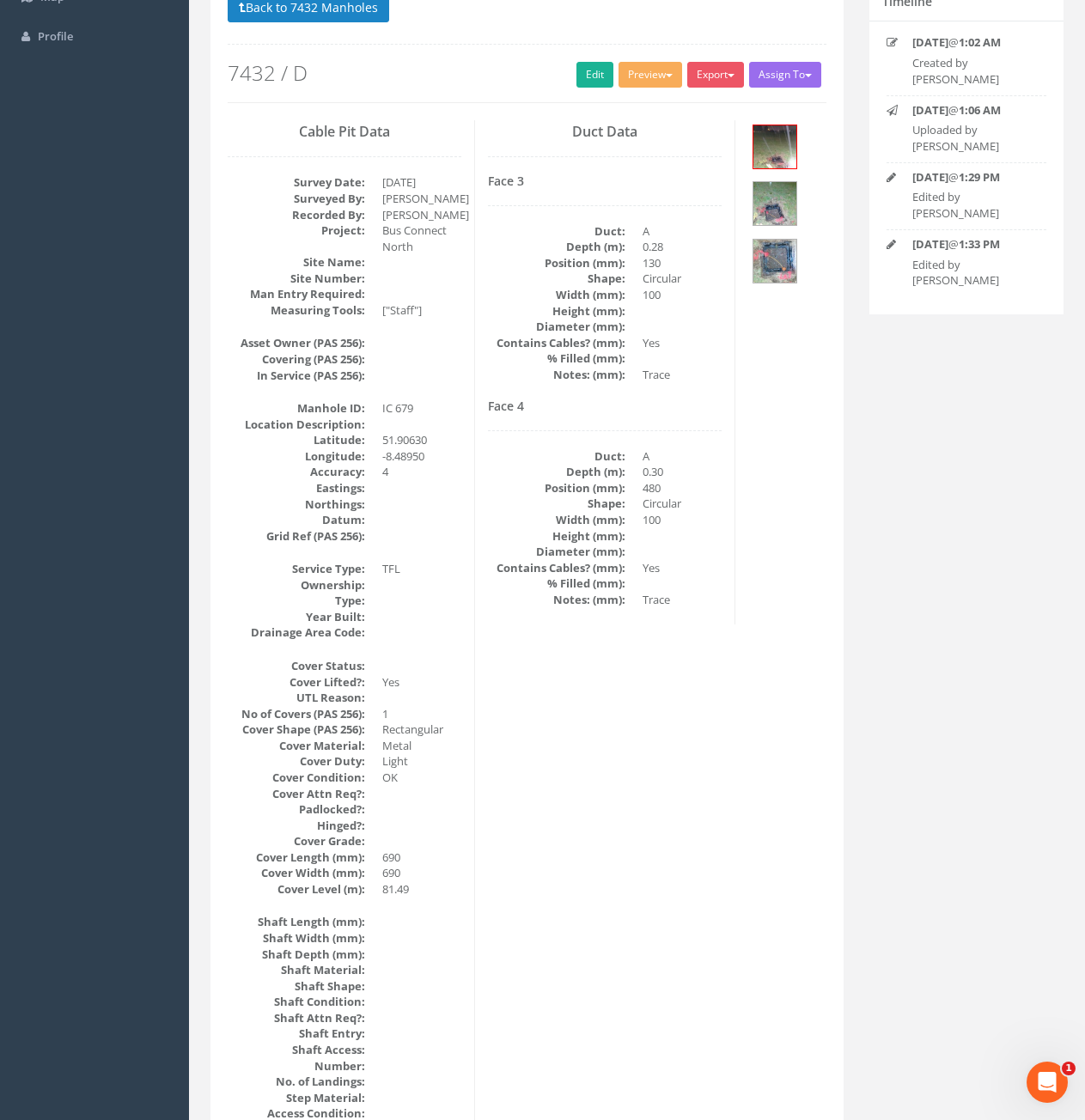
scroll to position [0, 0]
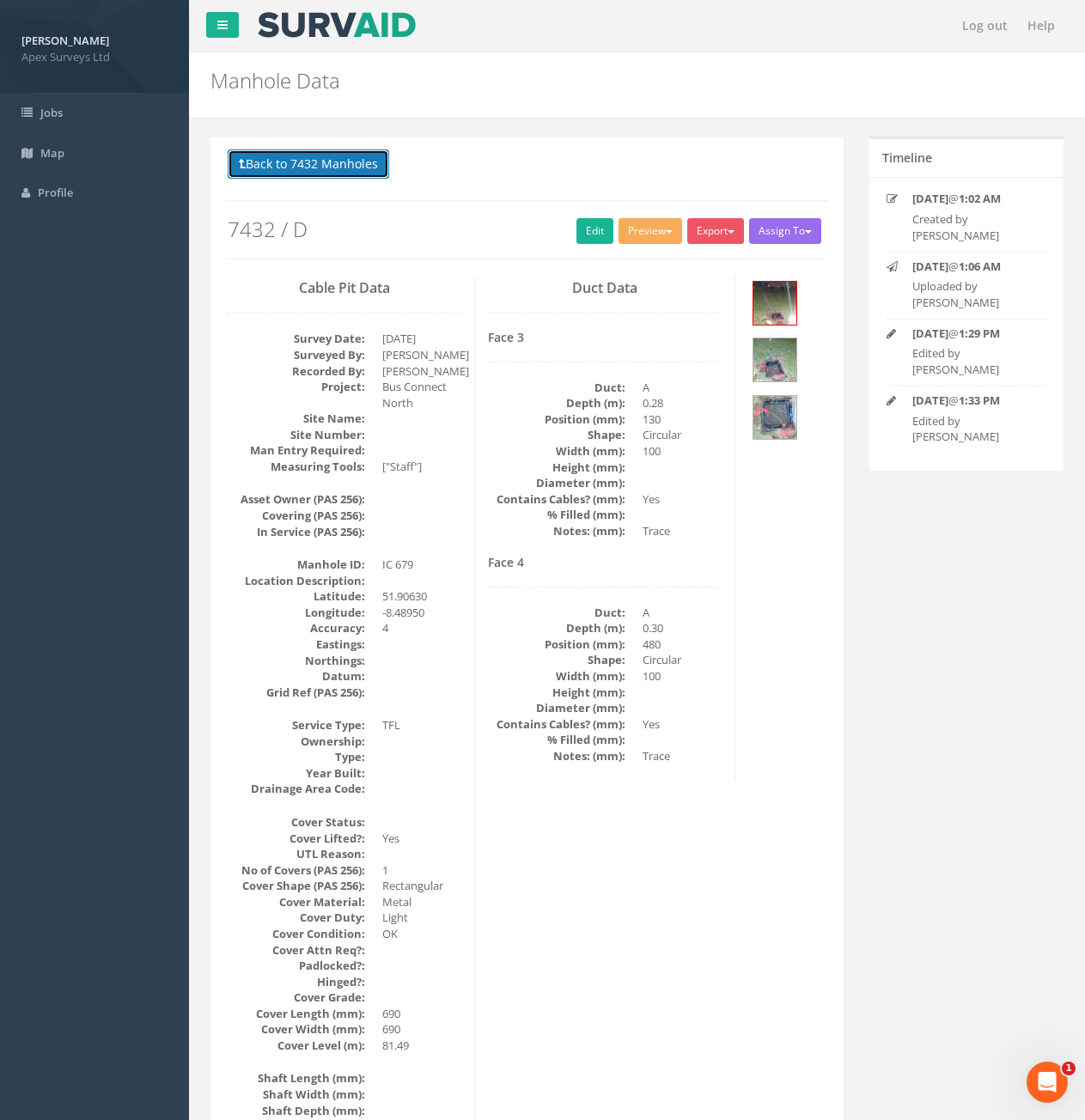
click at [309, 158] on button "Back to 7432 Manholes" at bounding box center [308, 164] width 162 height 29
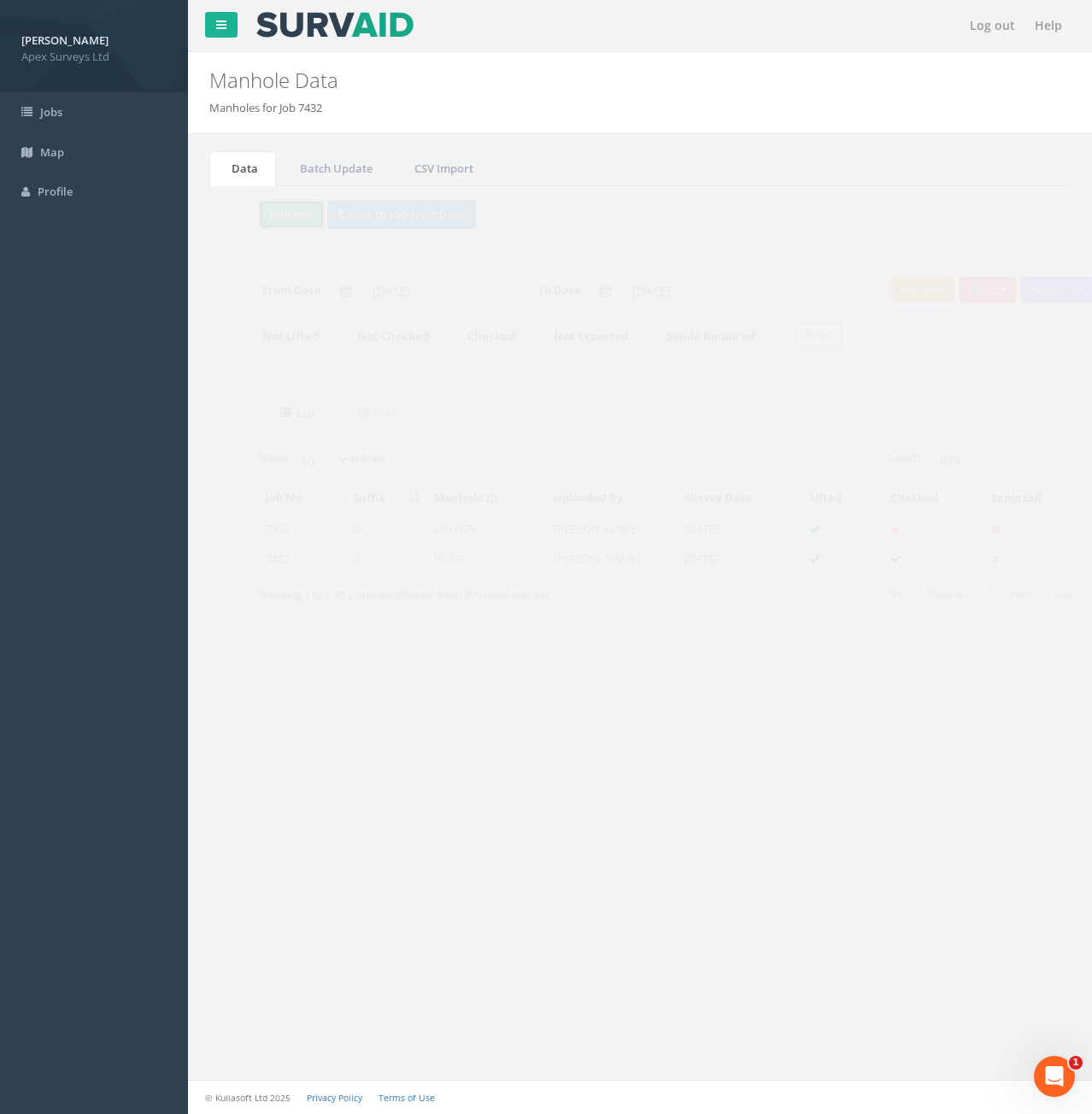
click at [255, 223] on button "Refresh" at bounding box center [259, 215] width 67 height 29
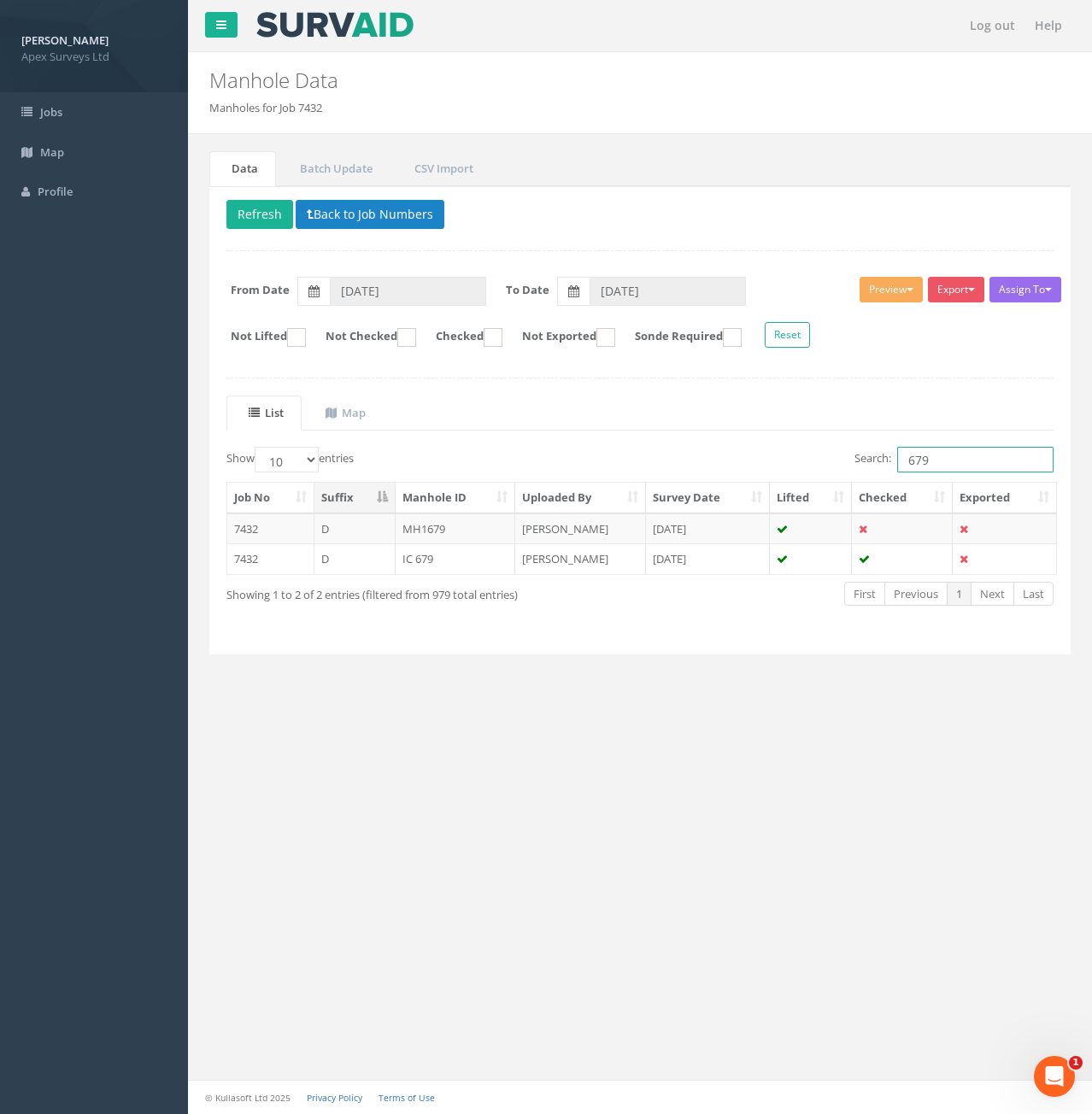
click at [944, 468] on input "679" at bounding box center [975, 460] width 157 height 26
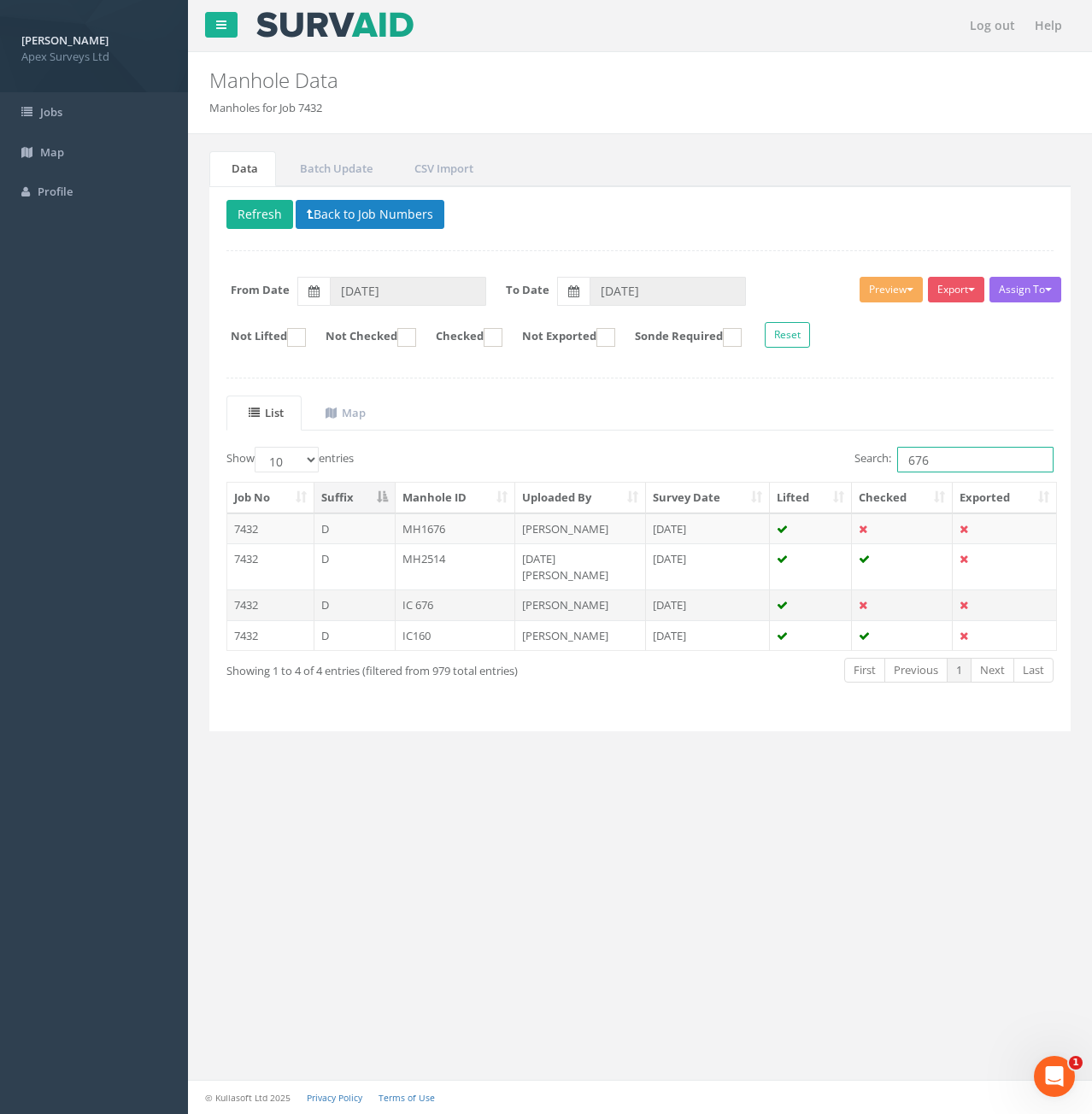
type input "676"
click at [357, 589] on td "D" at bounding box center [355, 604] width 81 height 30
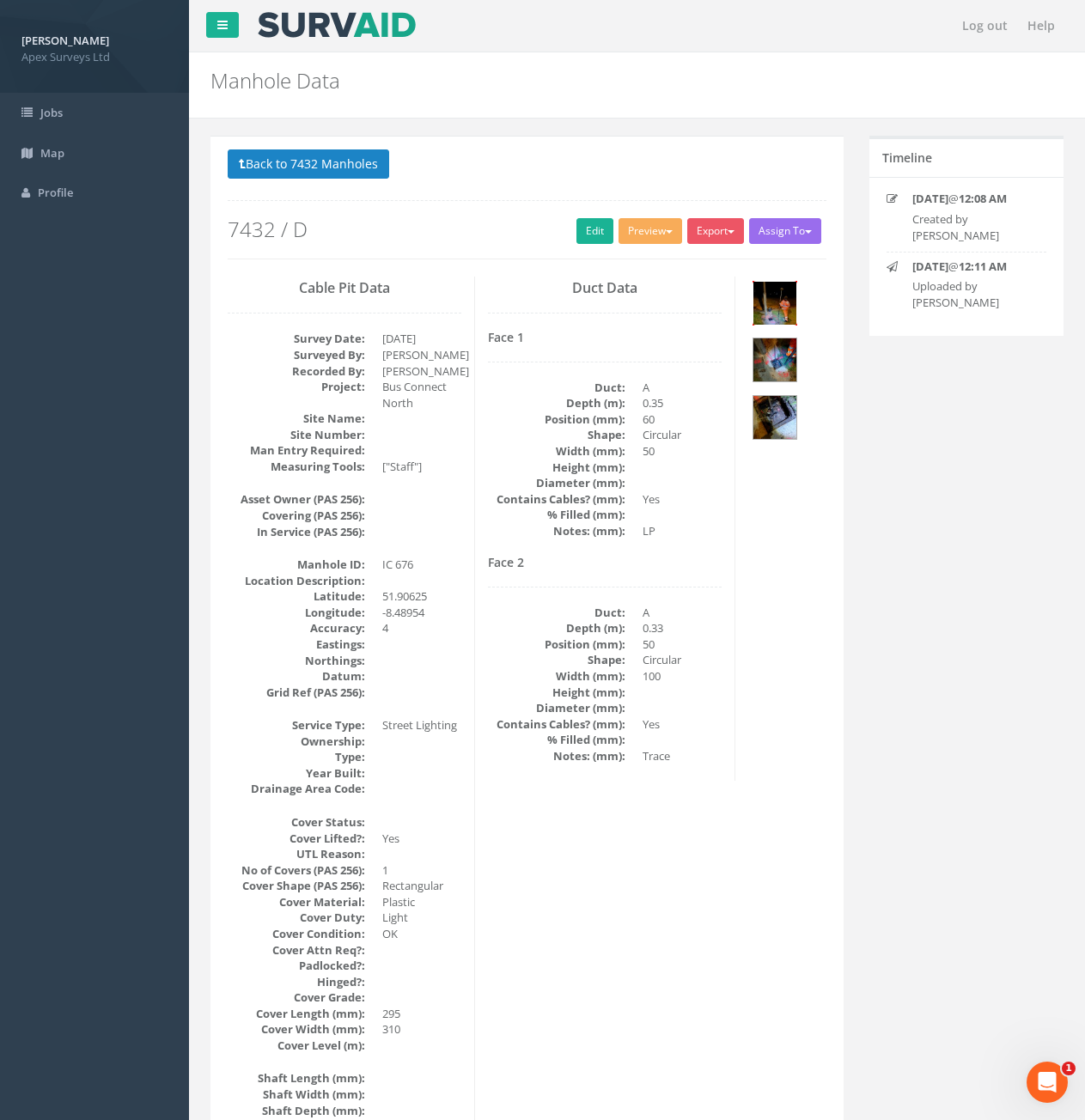
click at [762, 312] on img at bounding box center [775, 303] width 43 height 43
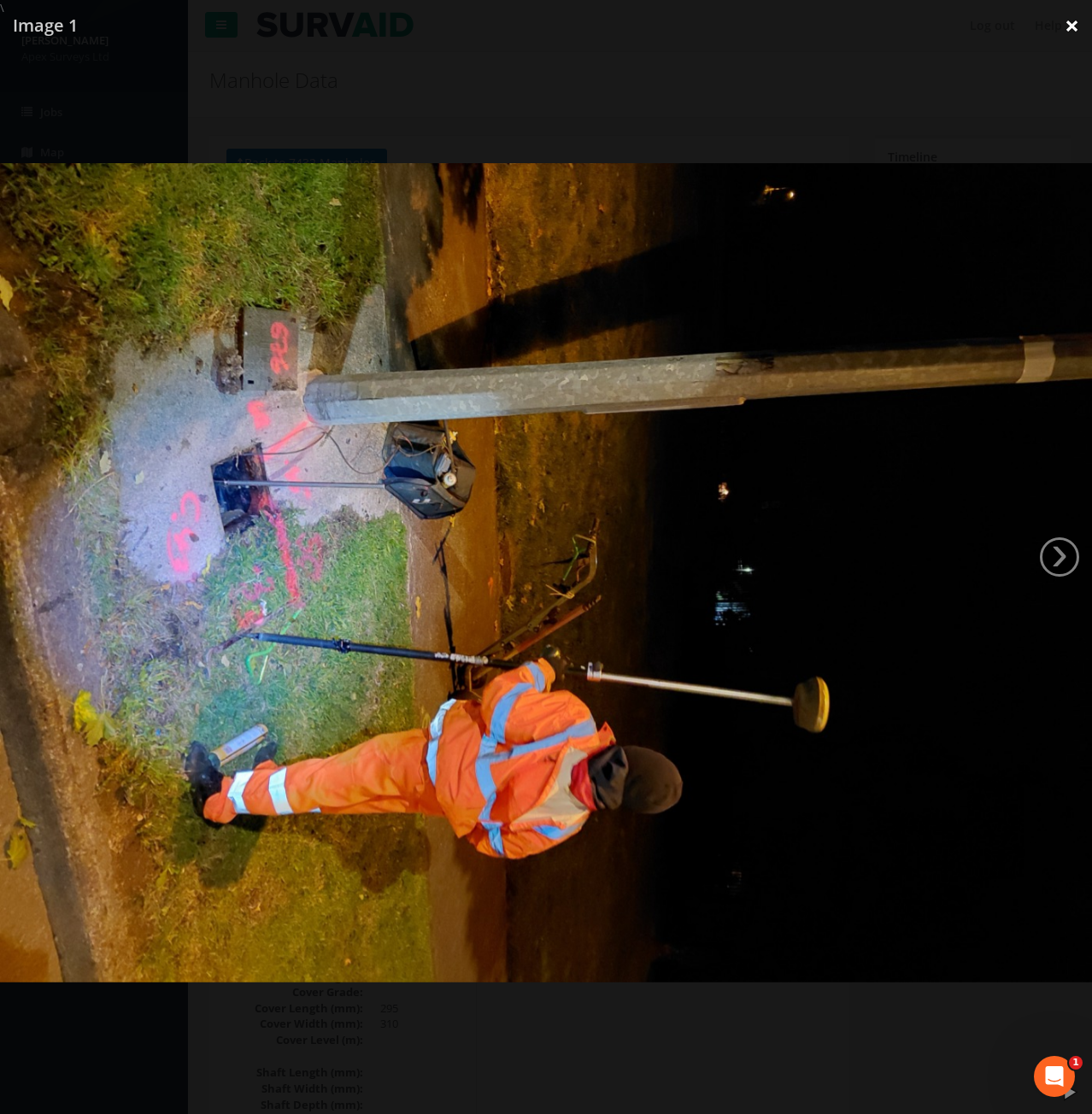
click at [1077, 30] on link "×" at bounding box center [1071, 25] width 40 height 51
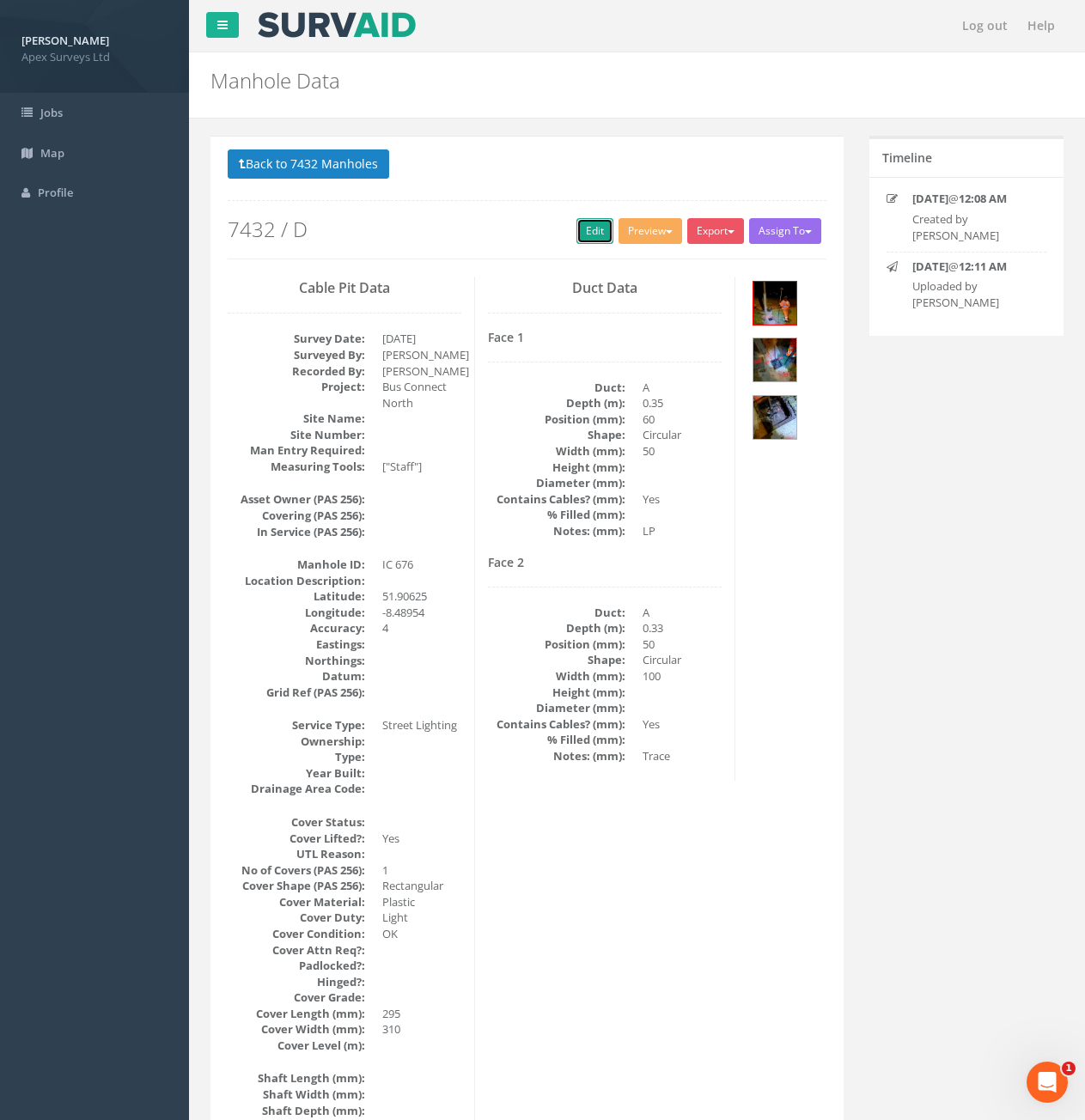
click at [576, 241] on link "Edit" at bounding box center [594, 231] width 37 height 26
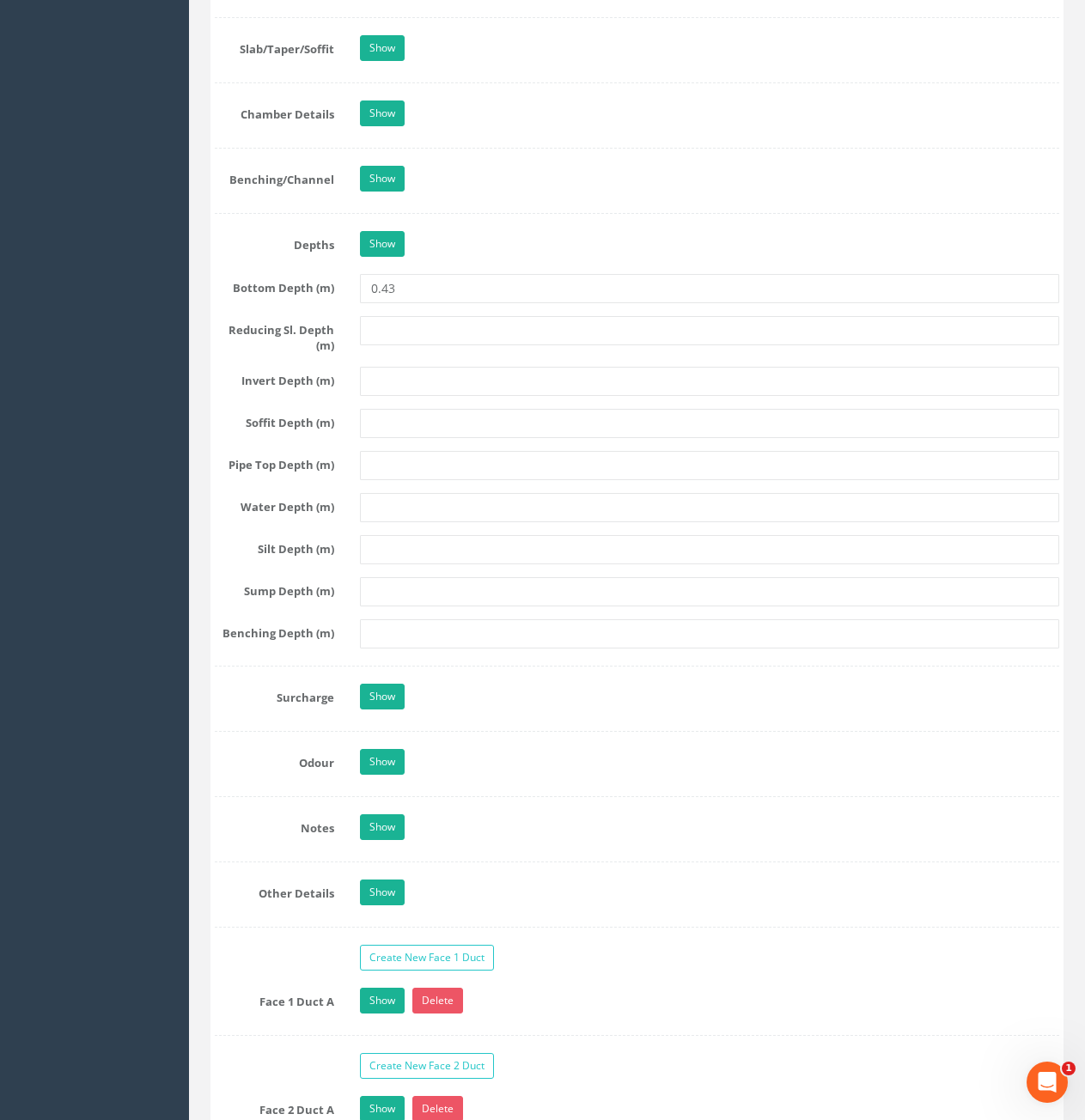
scroll to position [2405, 0]
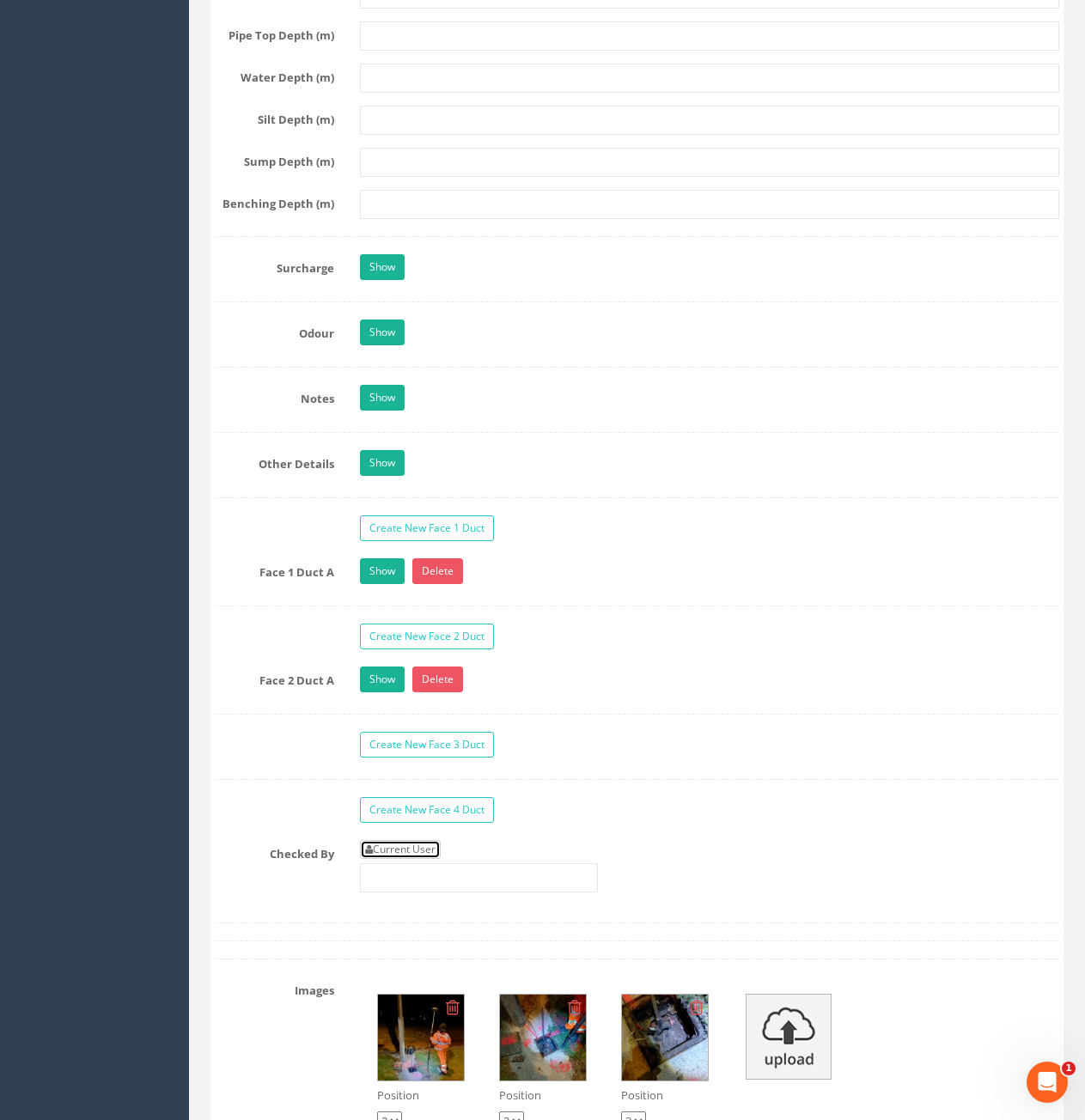
click at [414, 846] on link "Current User" at bounding box center [400, 849] width 81 height 19
type input "[PERSON_NAME]"
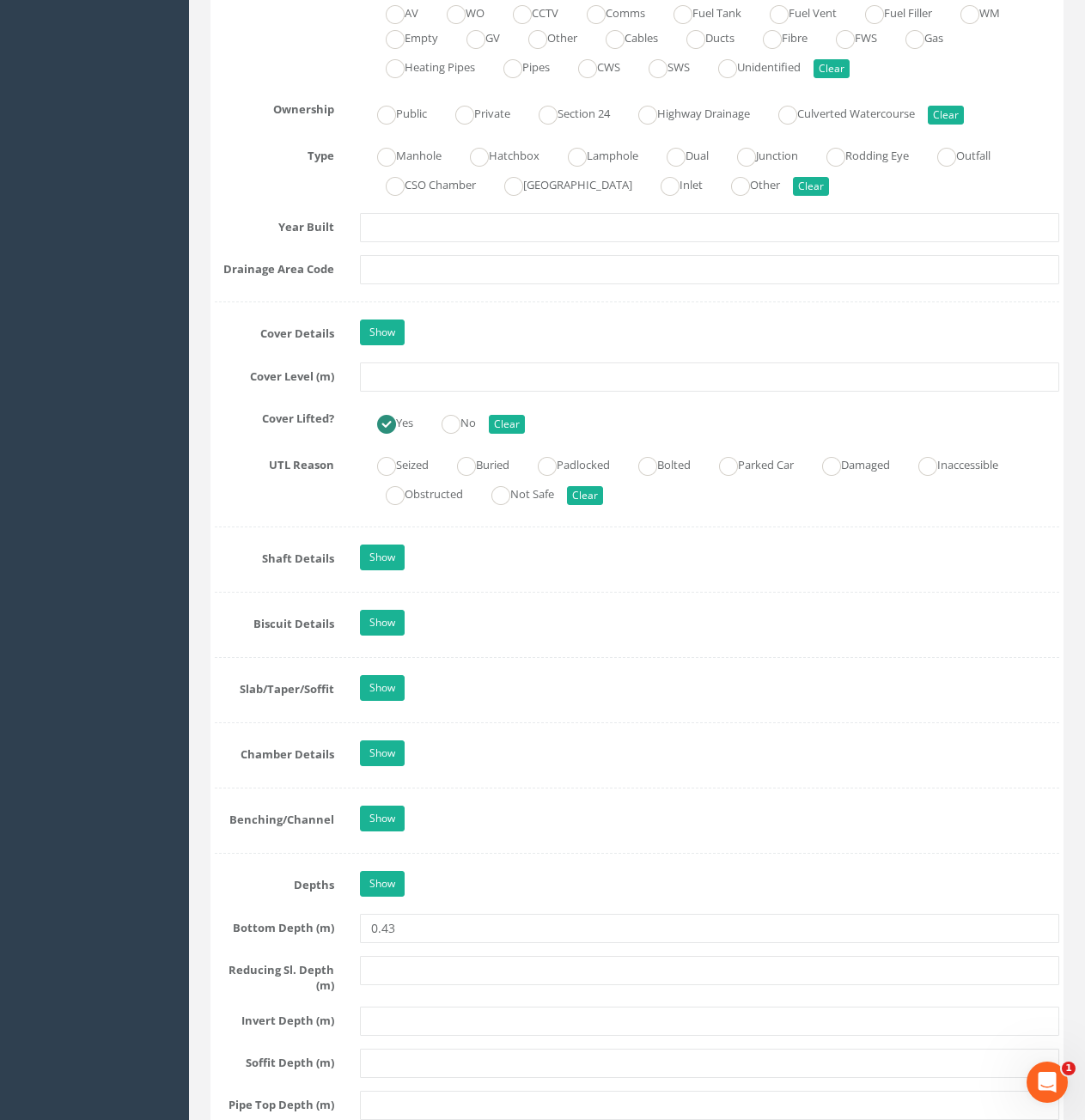
scroll to position [1031, 0]
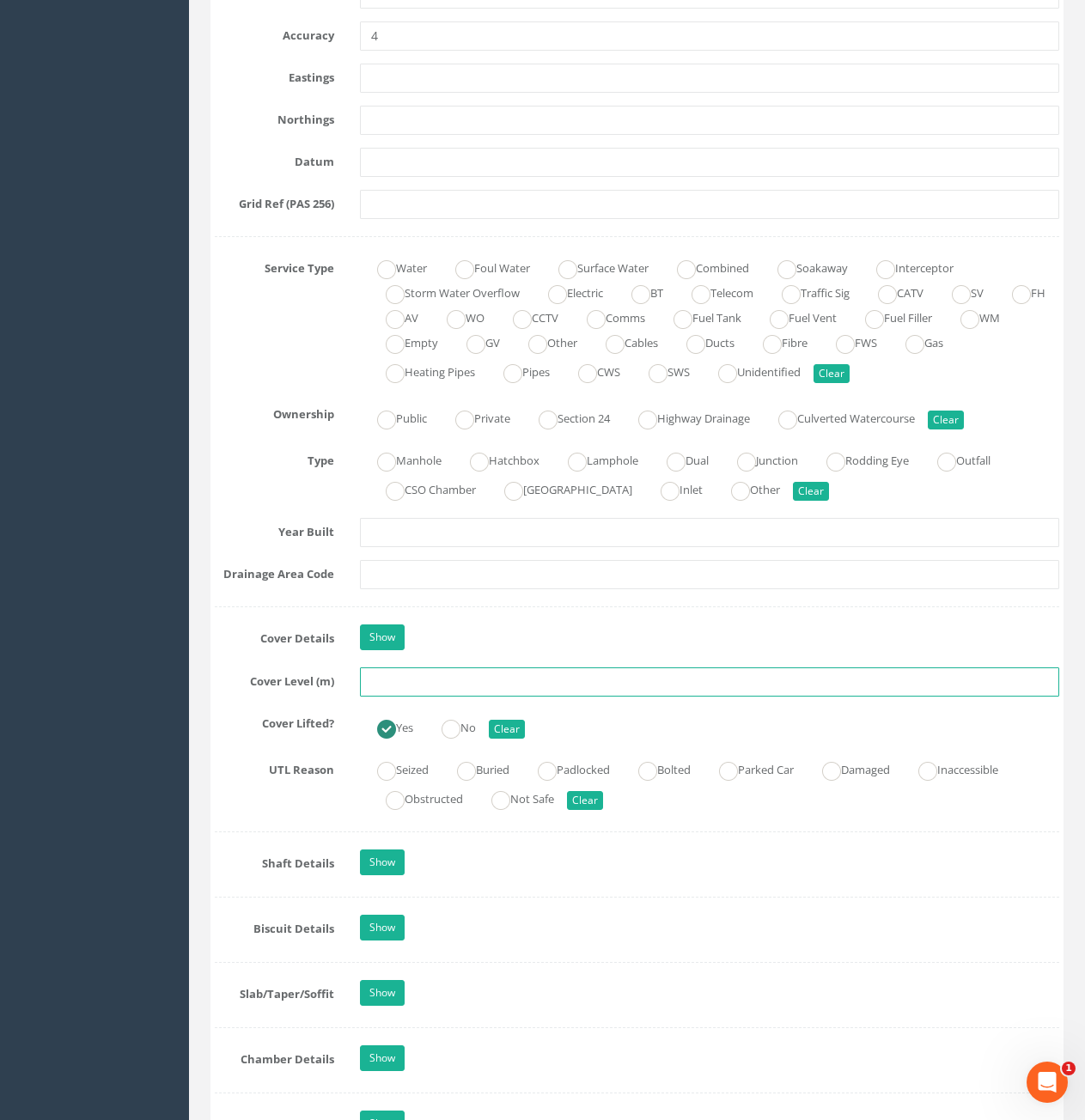
click at [436, 691] on input "text" at bounding box center [709, 682] width 699 height 29
click at [480, 686] on input "text" at bounding box center [709, 682] width 699 height 29
type input "81.39"
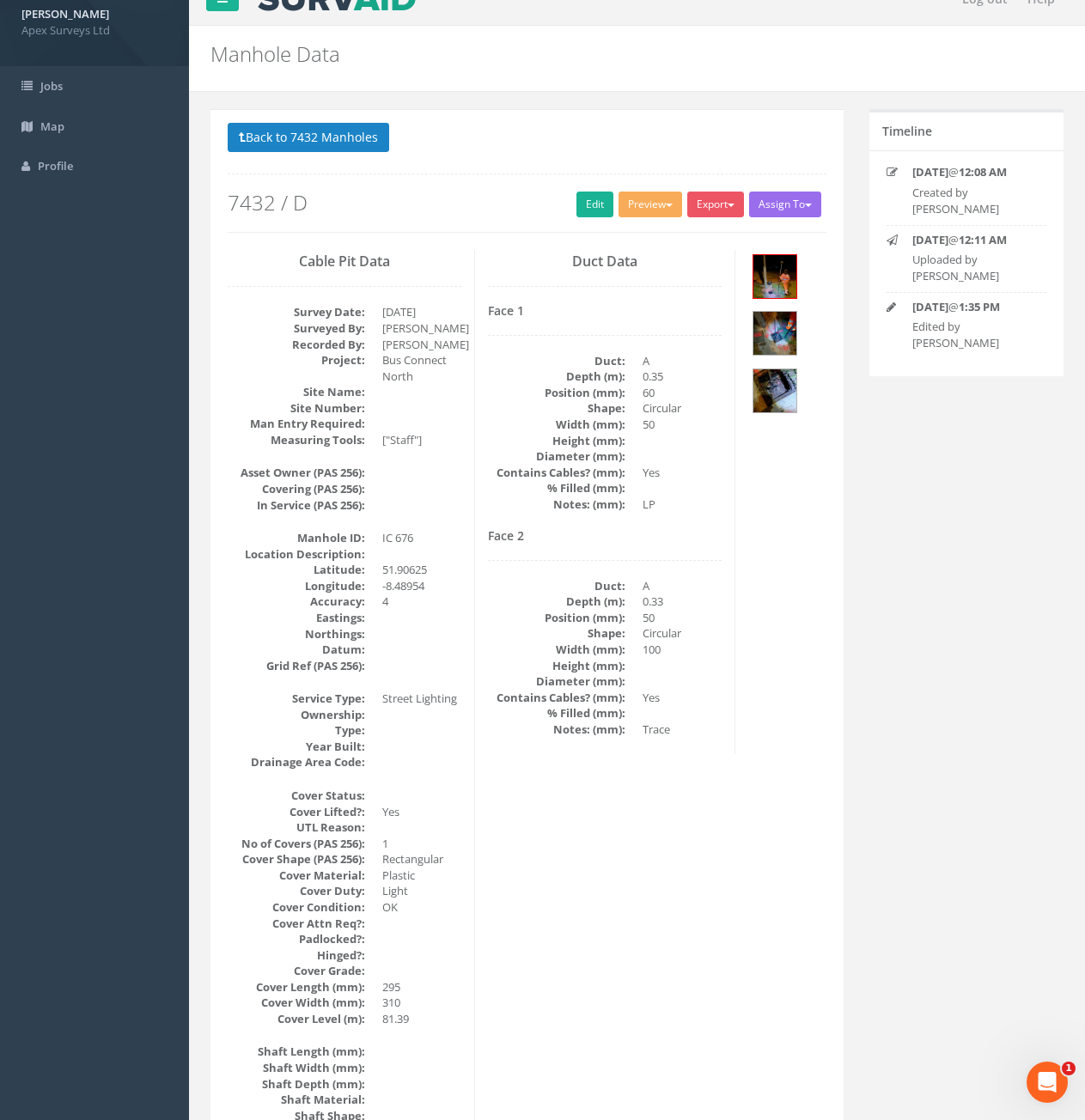
scroll to position [0, 0]
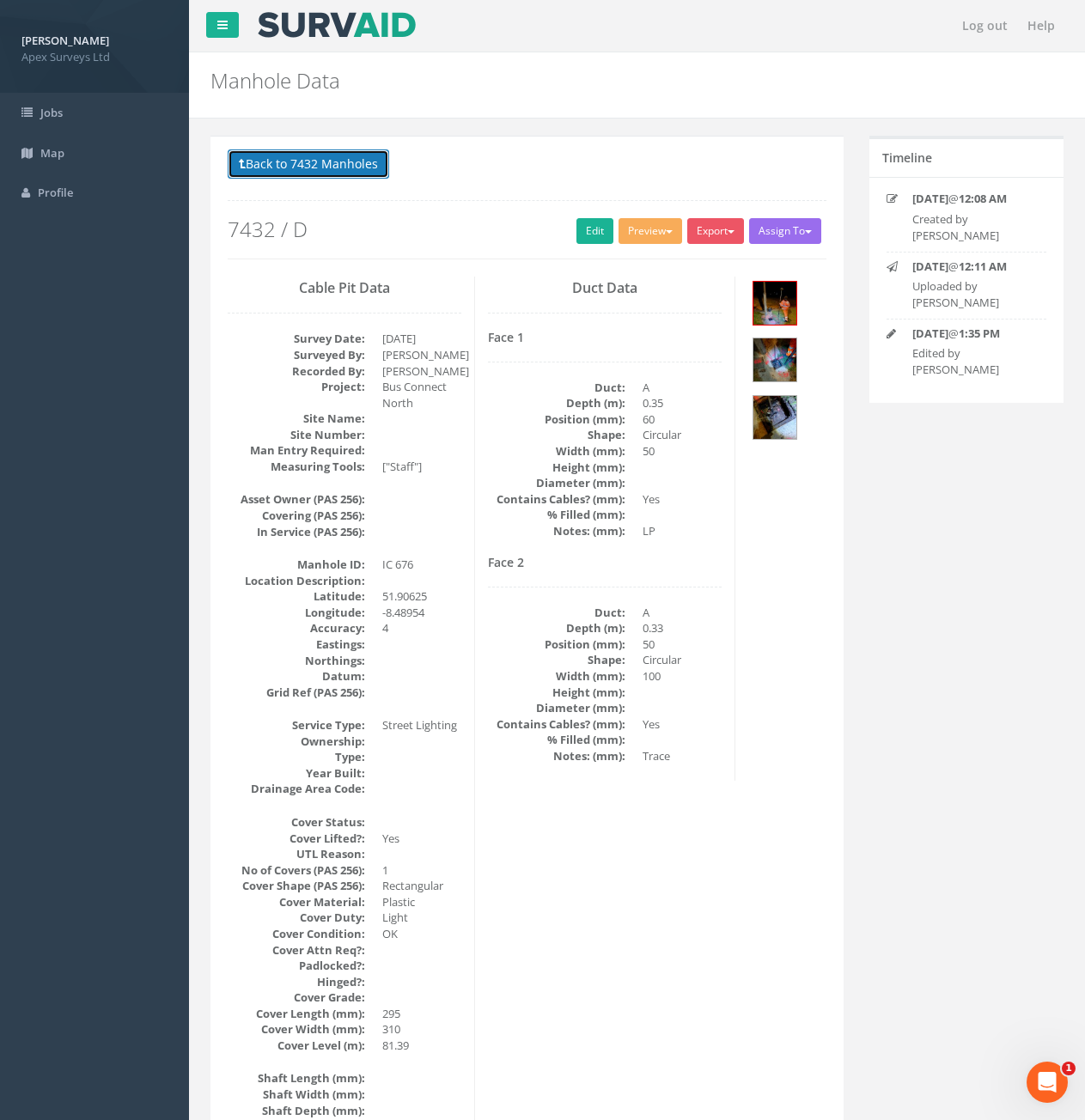
click at [339, 159] on button "Back to 7432 Manholes" at bounding box center [308, 164] width 162 height 29
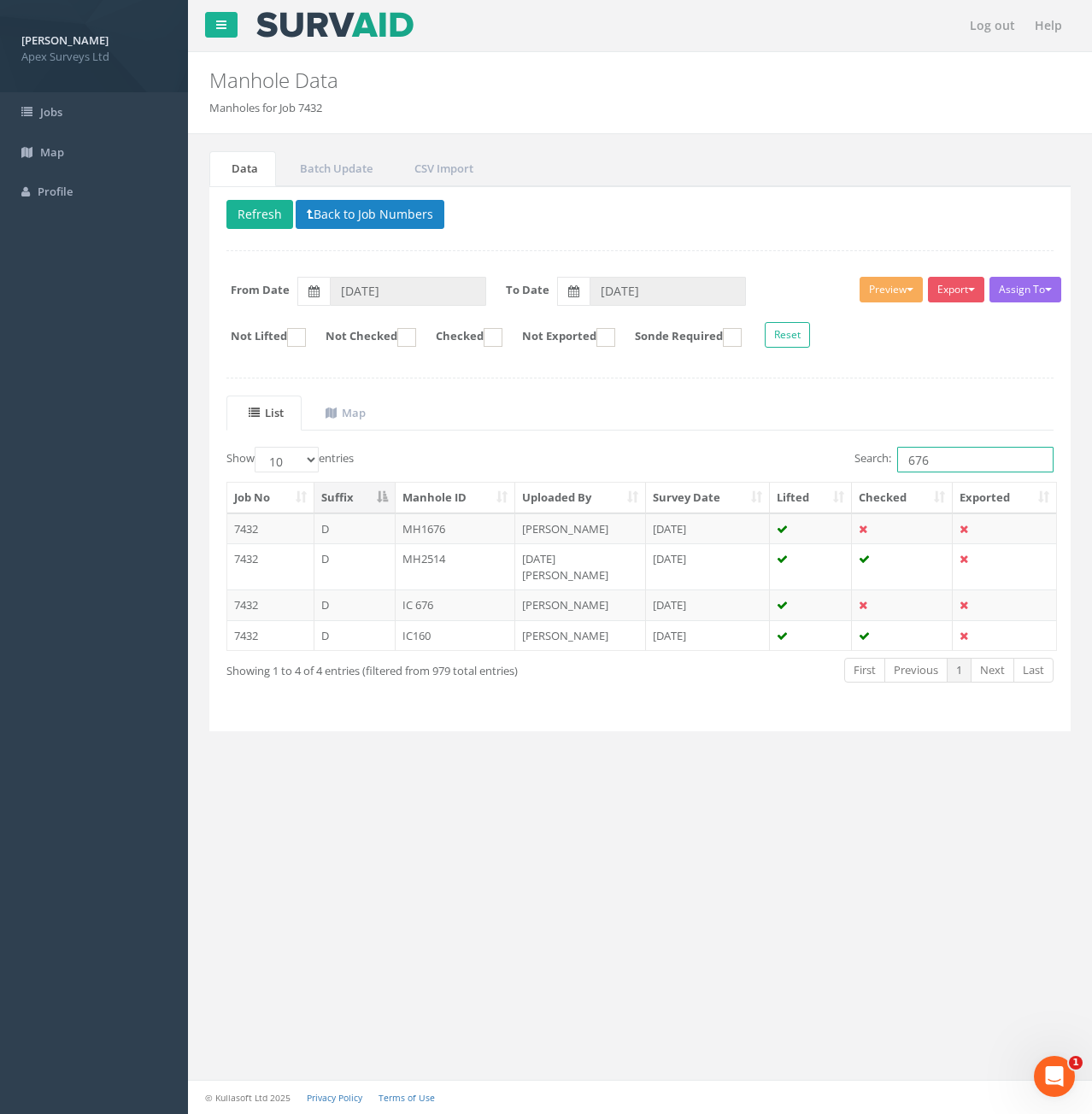
click at [954, 460] on input "676" at bounding box center [975, 460] width 157 height 26
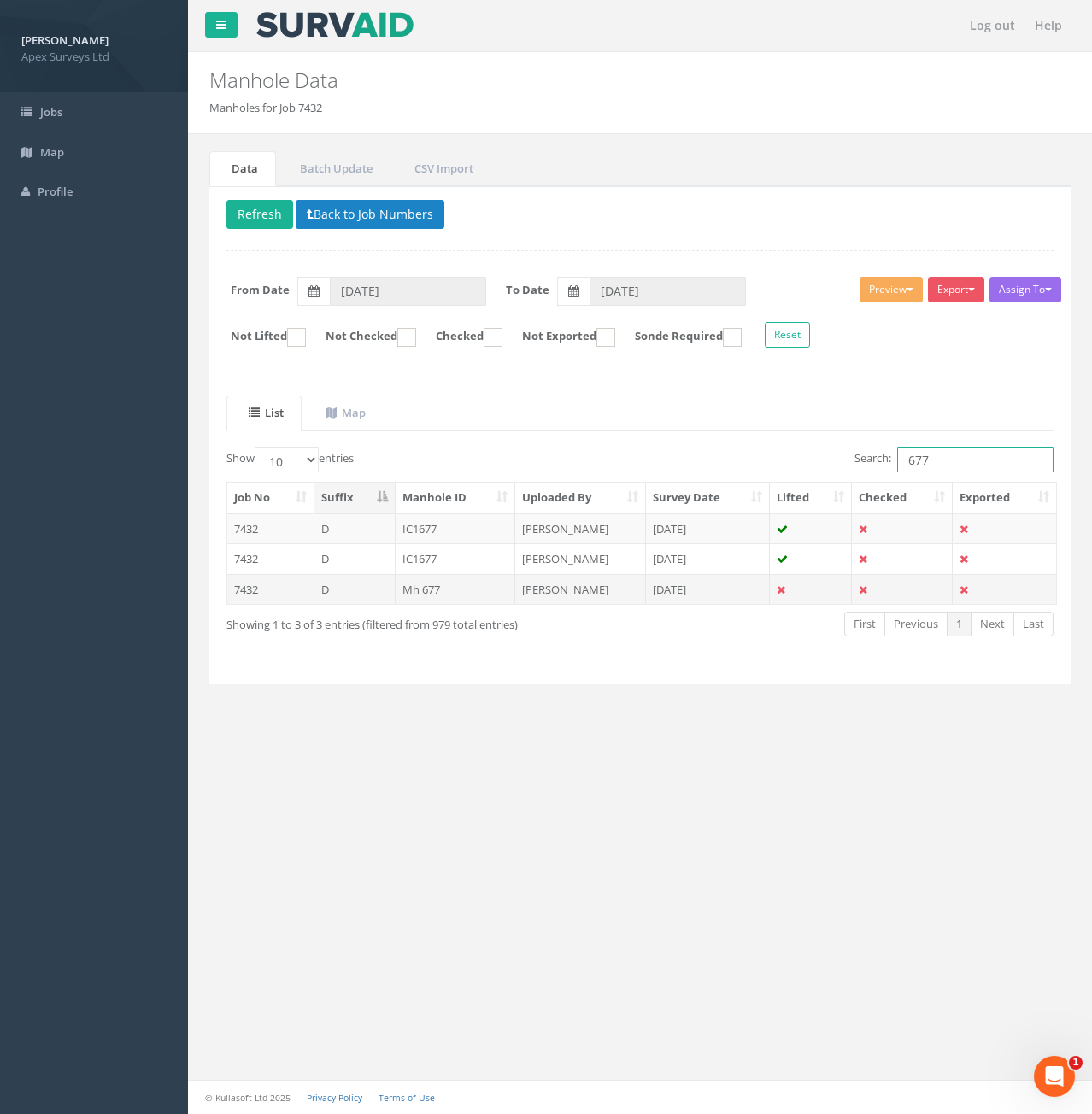
type input "677"
click at [353, 590] on td "D" at bounding box center [355, 589] width 81 height 30
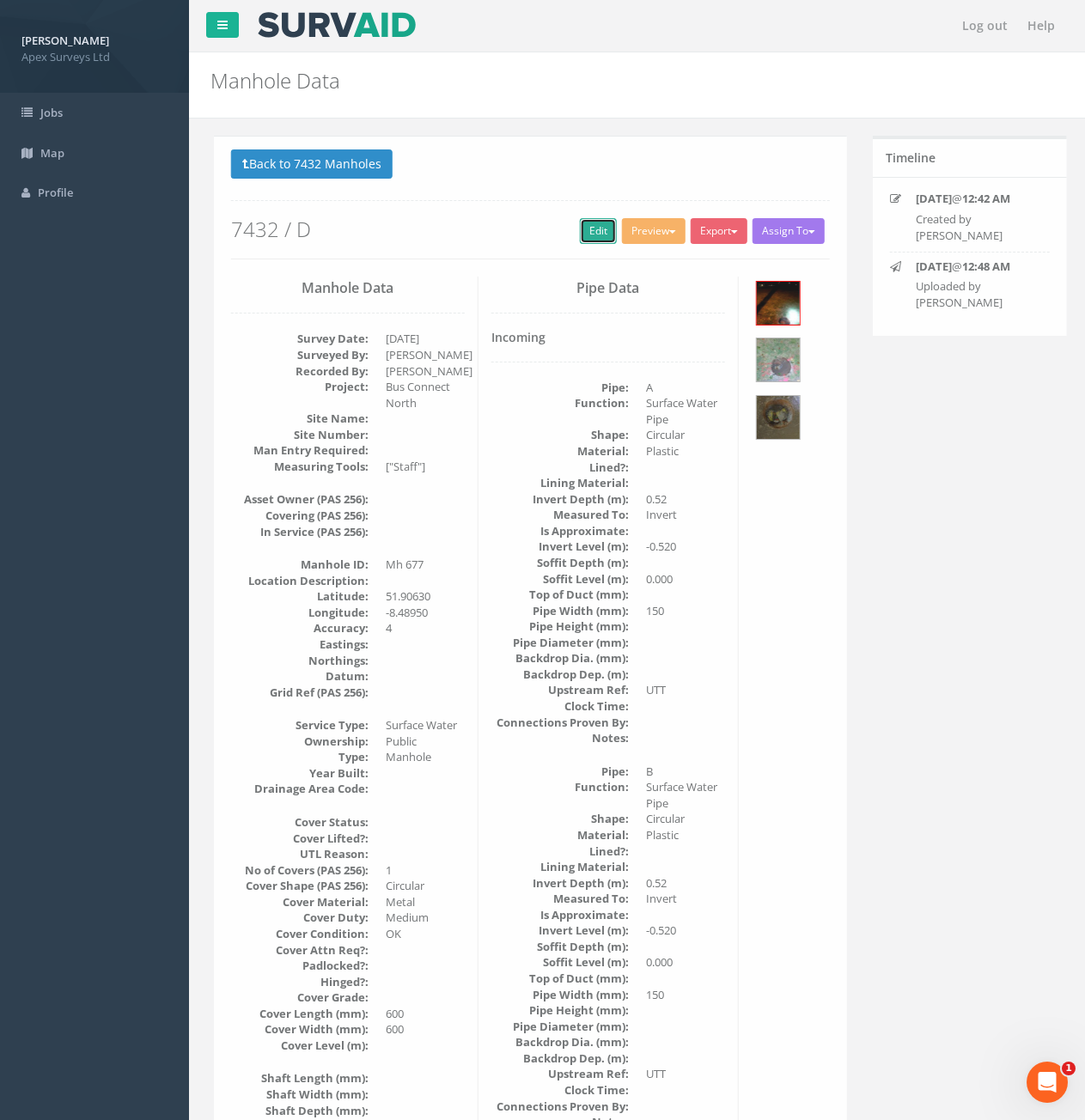
click at [582, 238] on link "Edit" at bounding box center [594, 231] width 37 height 26
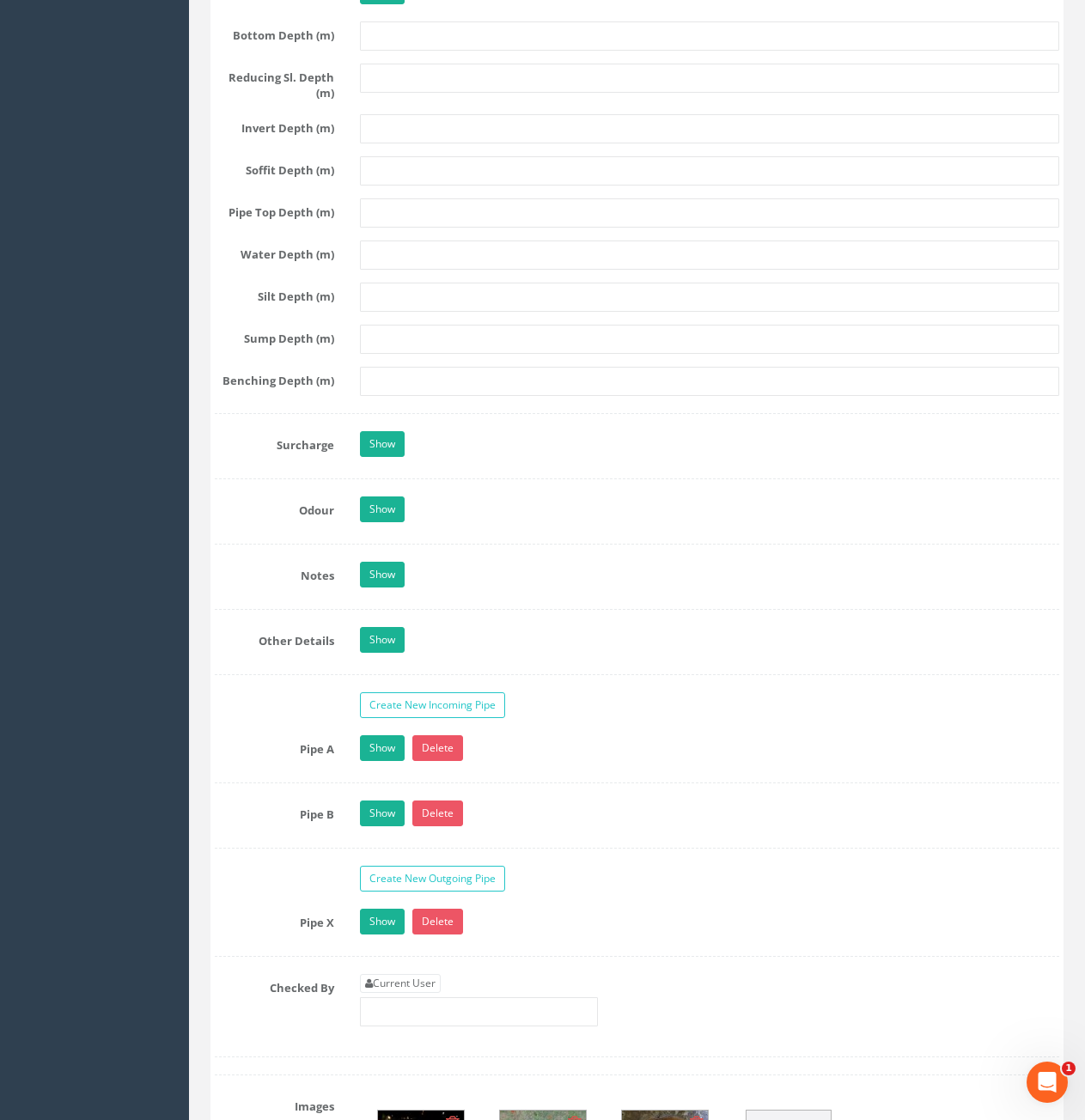
scroll to position [2234, 0]
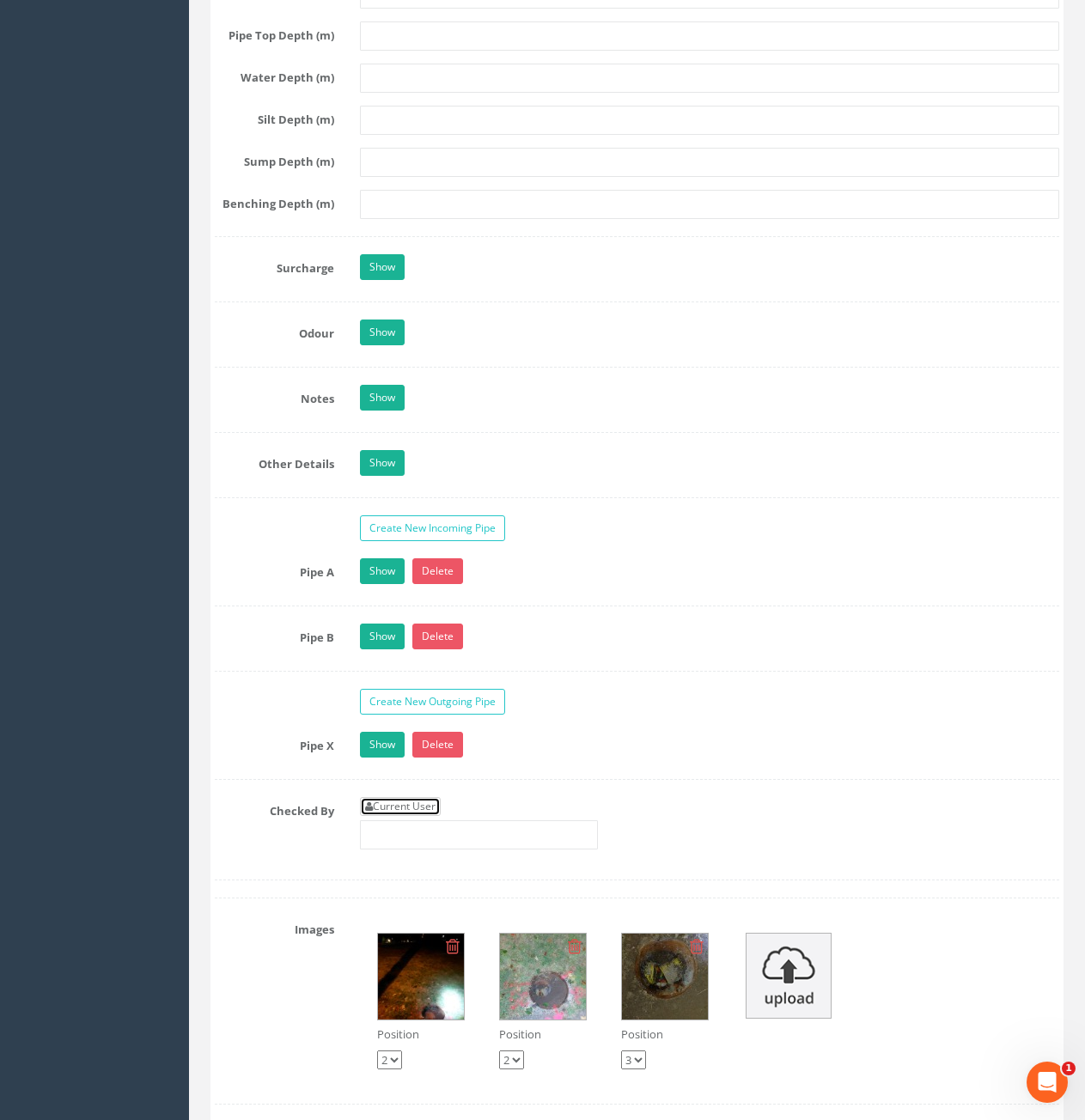
click at [427, 804] on link "Current User" at bounding box center [400, 806] width 81 height 19
type input "[PERSON_NAME]"
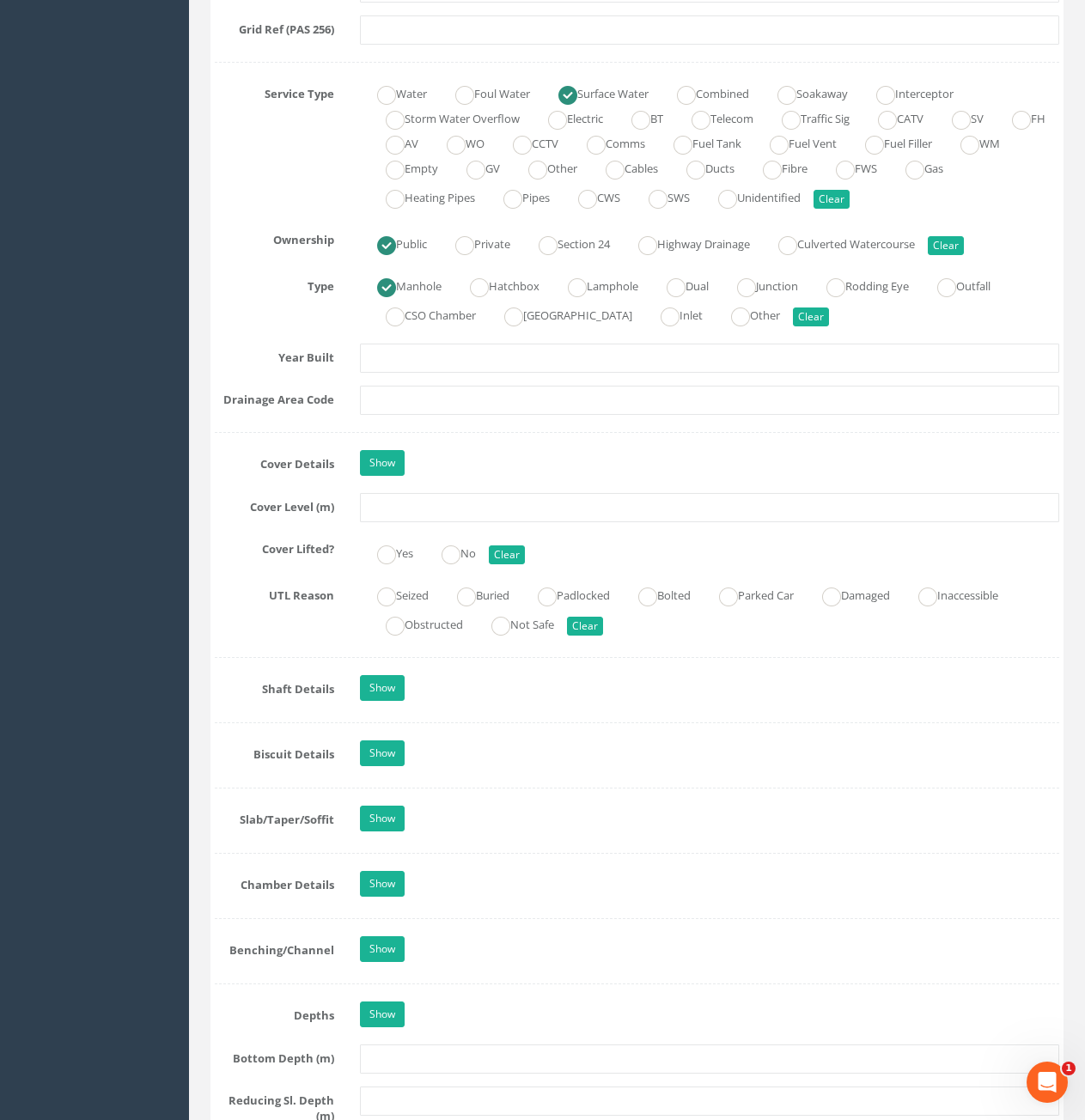
scroll to position [1031, 0]
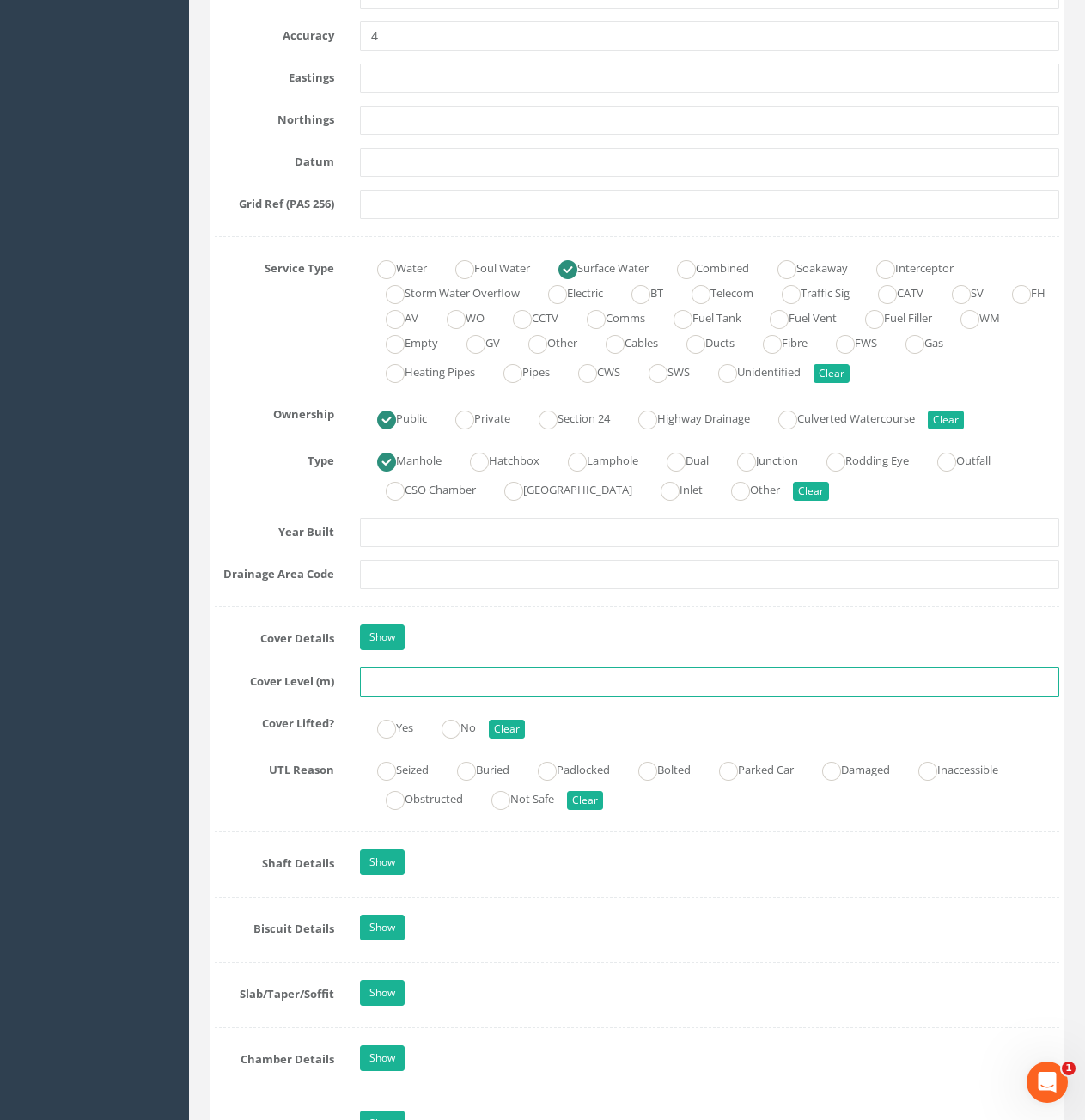
click at [440, 686] on input "text" at bounding box center [709, 682] width 699 height 29
type input "81.53"
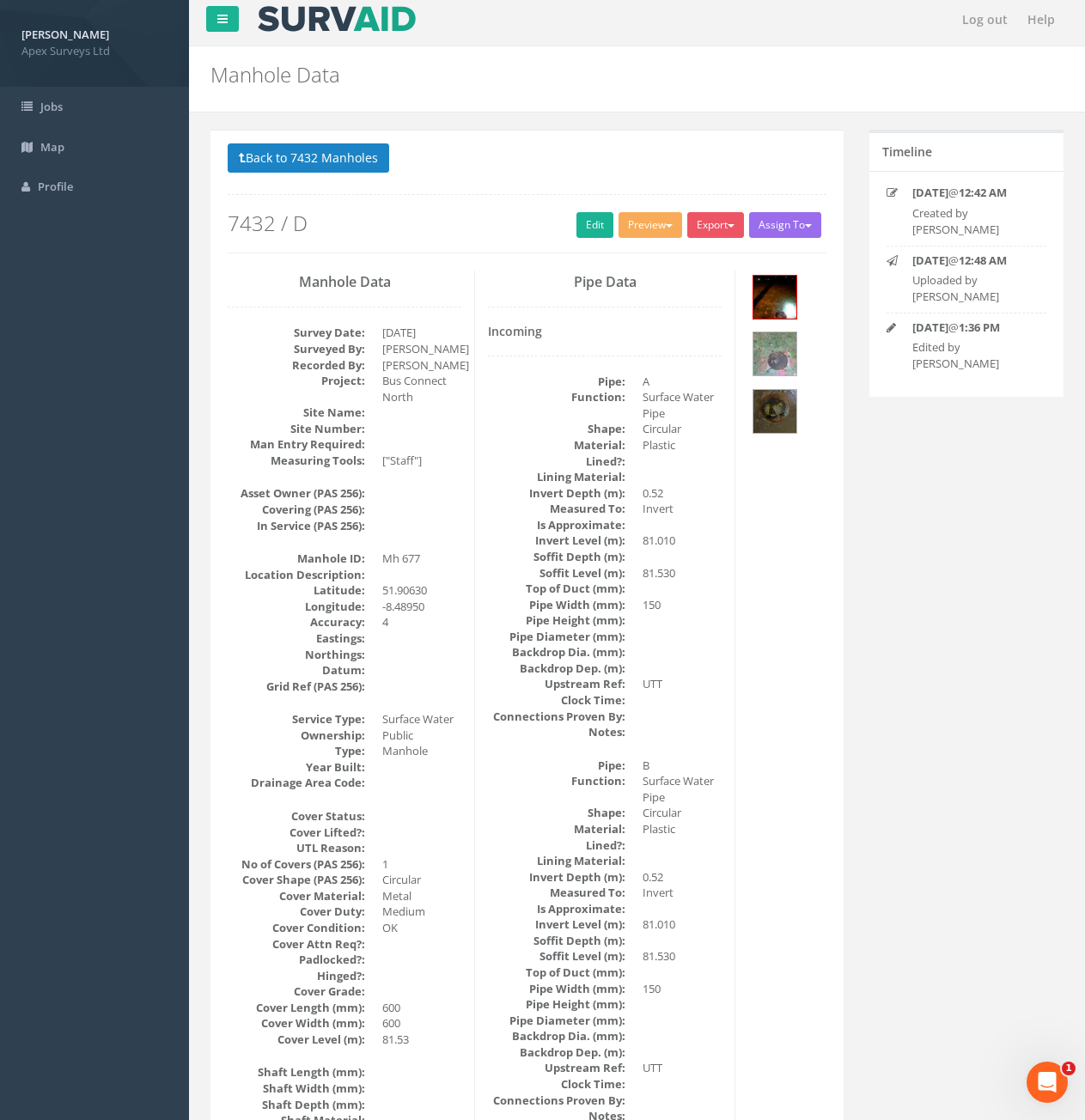
scroll to position [0, 0]
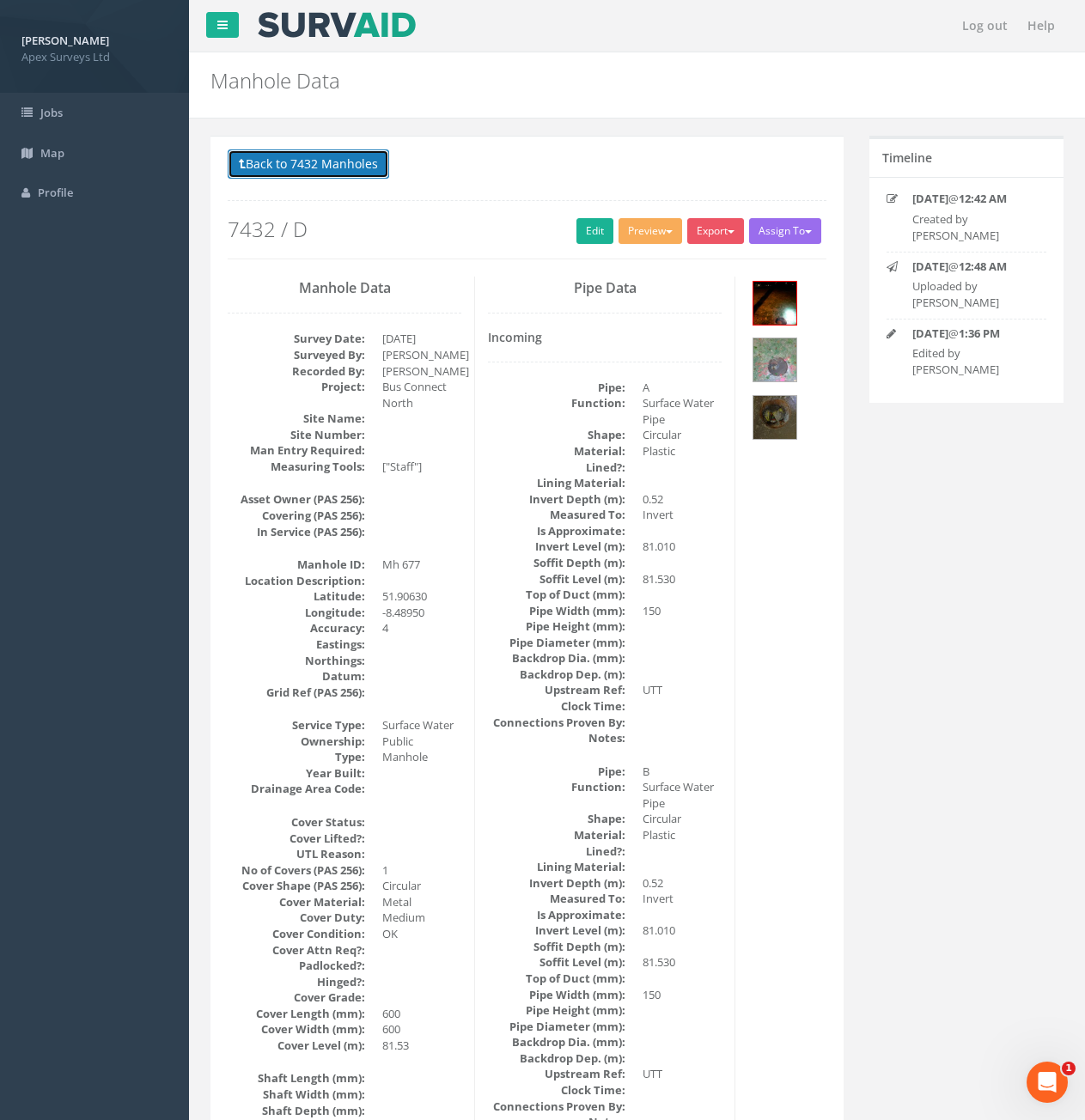
drag, startPoint x: 339, startPoint y: 164, endPoint x: 396, endPoint y: 177, distance: 58.5
click at [339, 164] on button "Back to 7432 Manholes" at bounding box center [308, 164] width 162 height 29
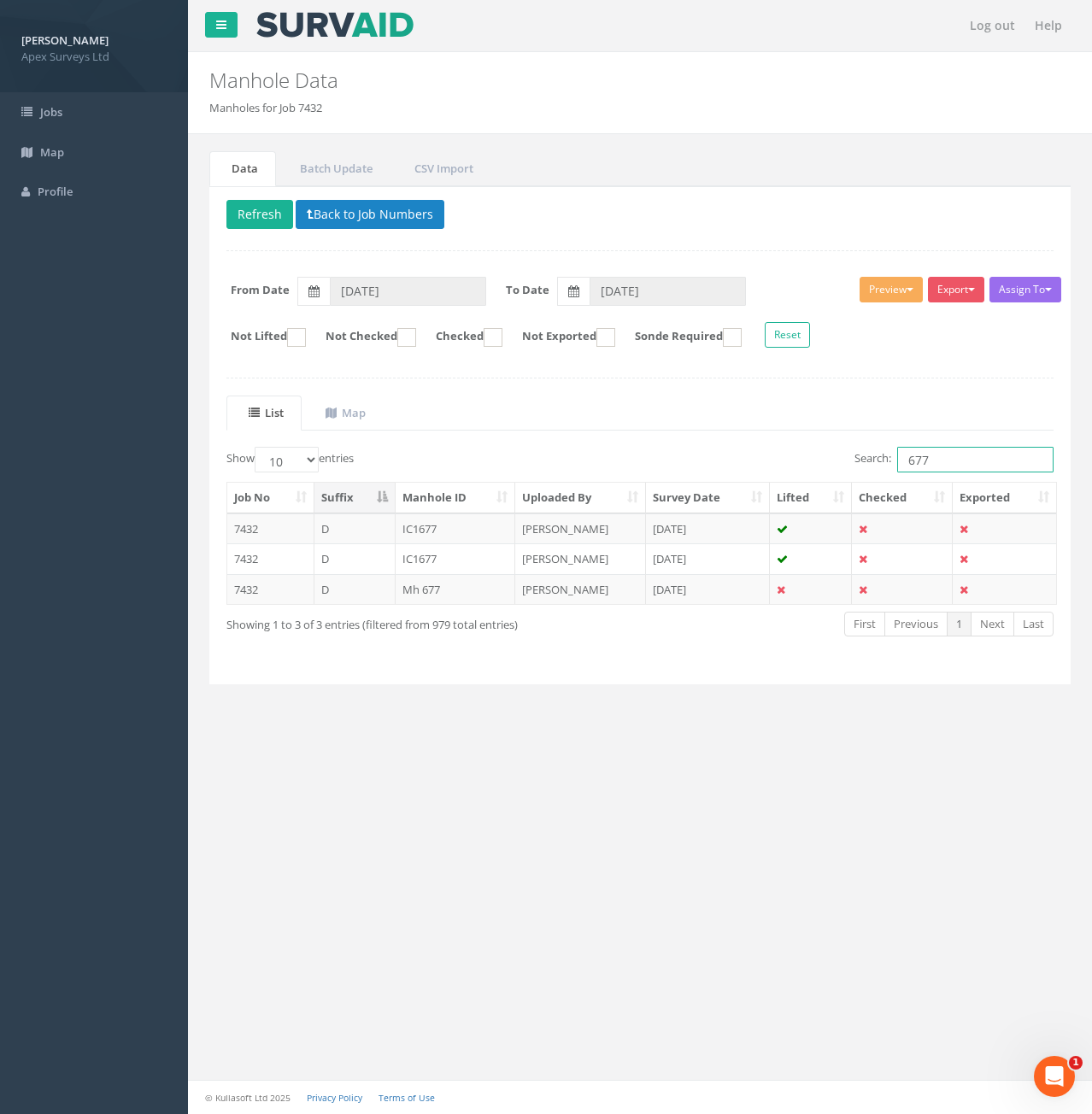
drag, startPoint x: 934, startPoint y: 460, endPoint x: 907, endPoint y: 473, distance: 30.0
click at [907, 473] on div "Search: 677" at bounding box center [853, 461] width 401 height 30
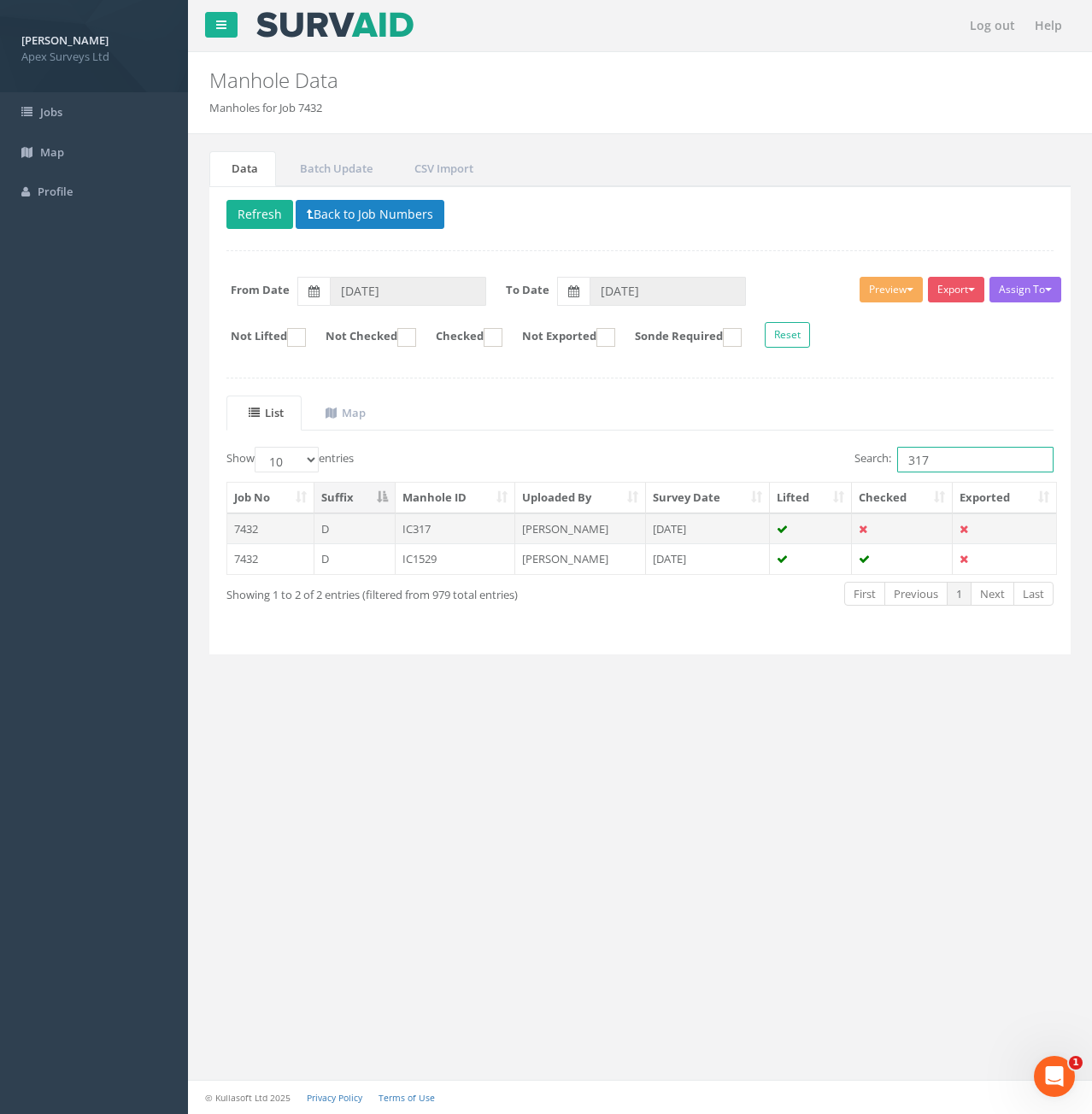
type input "317"
click at [427, 525] on td "IC317" at bounding box center [455, 528] width 121 height 30
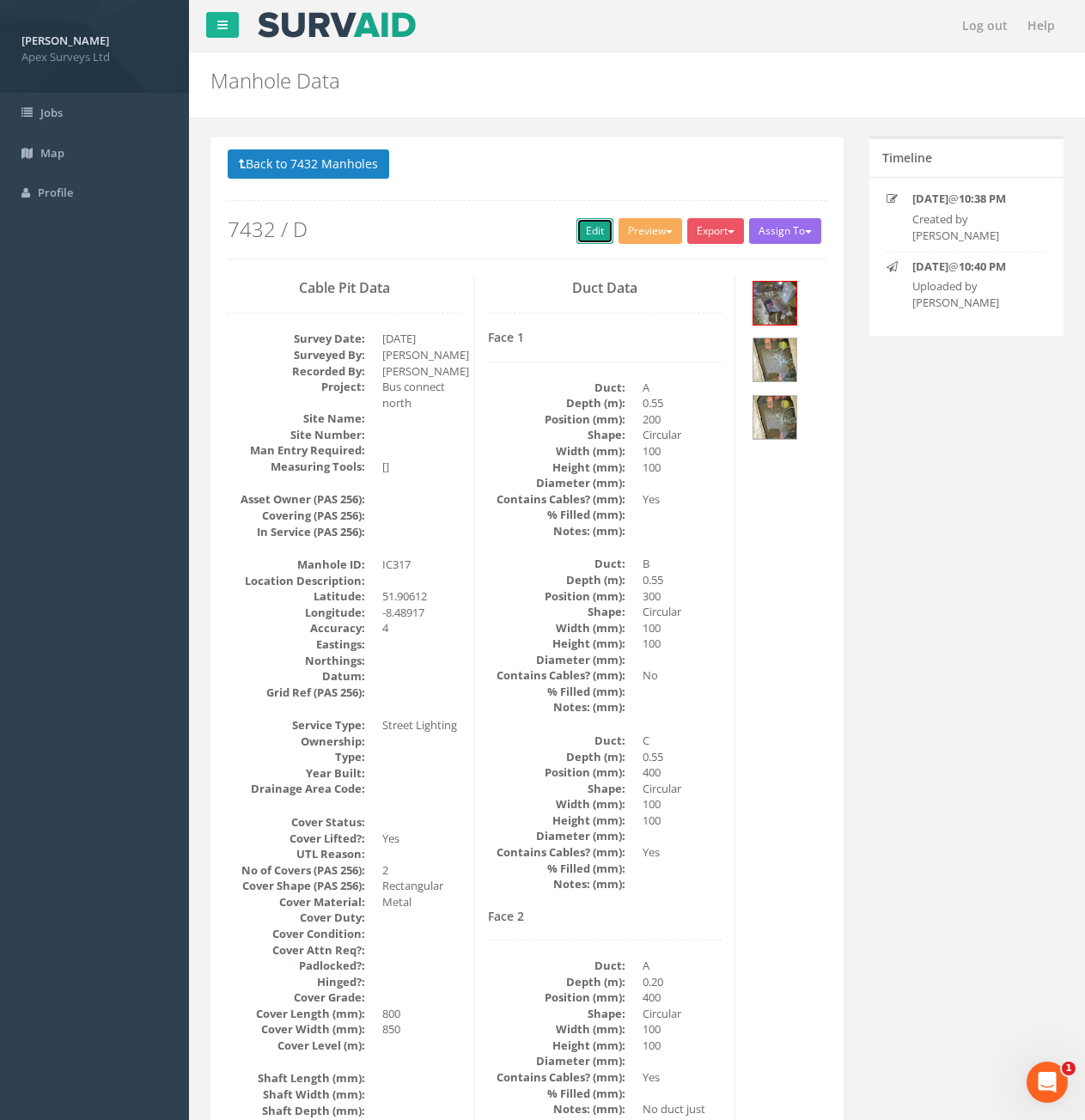
click at [588, 227] on link "Edit" at bounding box center [594, 231] width 37 height 26
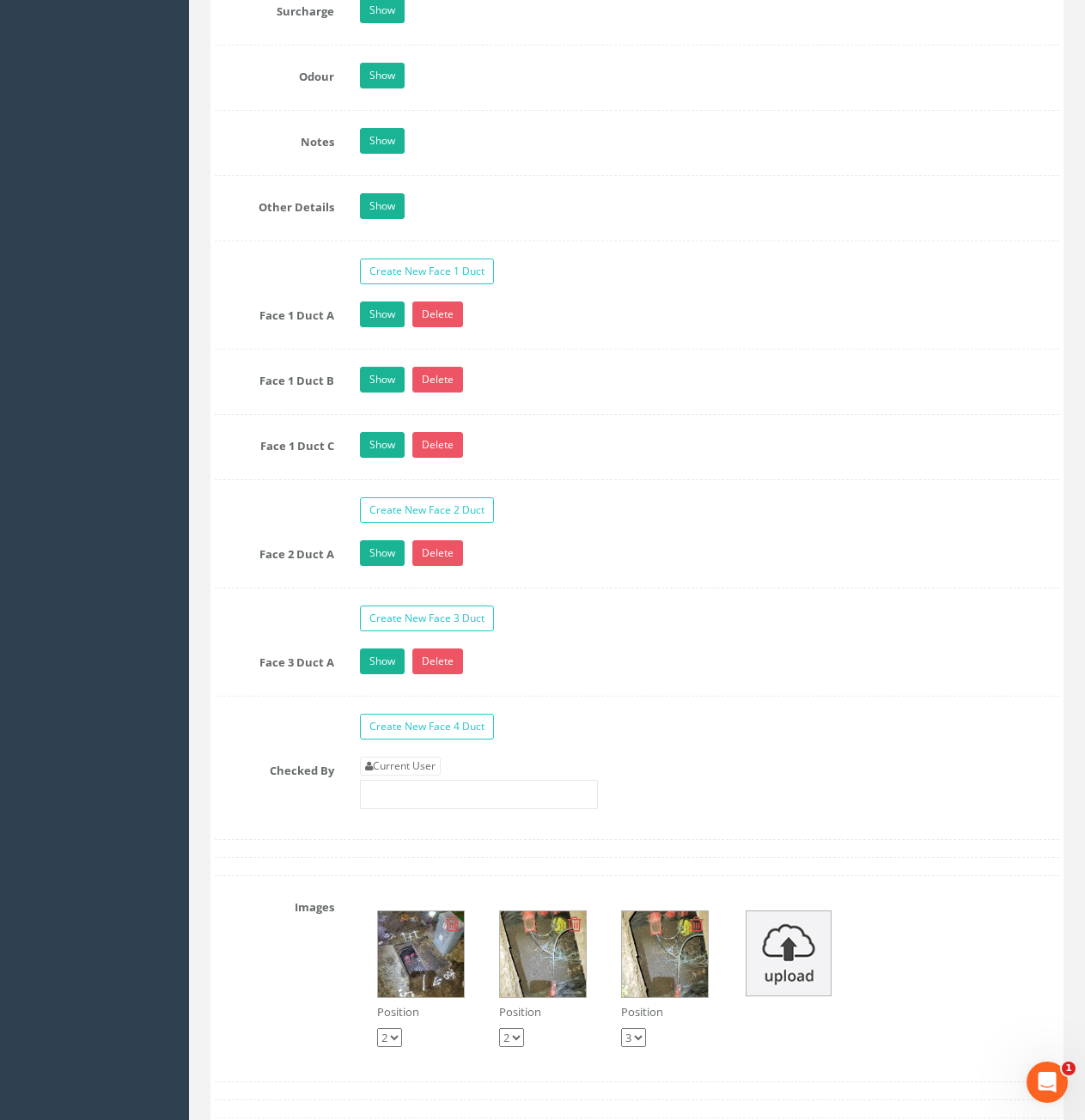
scroll to position [2663, 0]
click at [431, 758] on link "Current User" at bounding box center [400, 765] width 81 height 19
type input "[PERSON_NAME]"
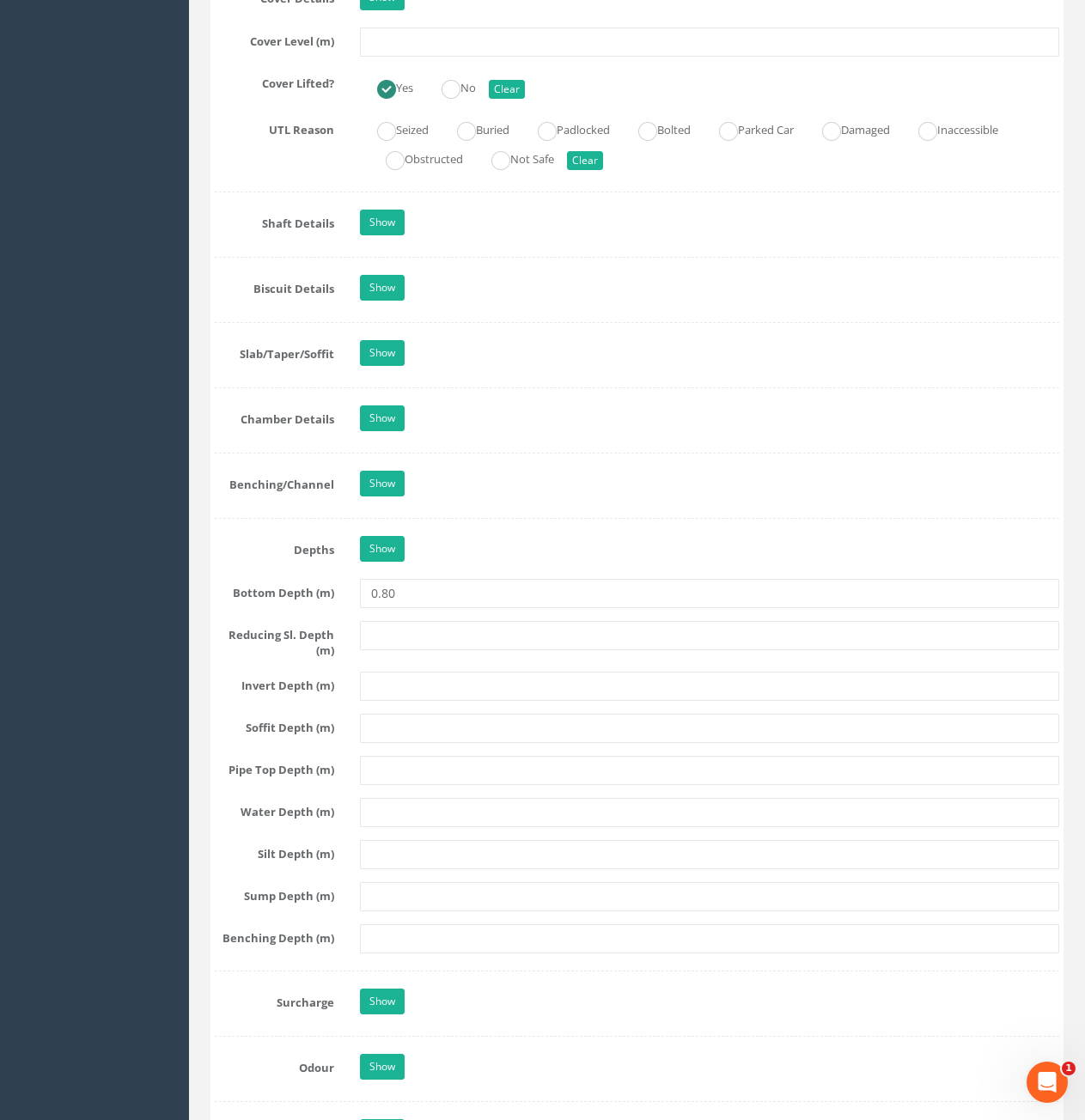
scroll to position [1374, 0]
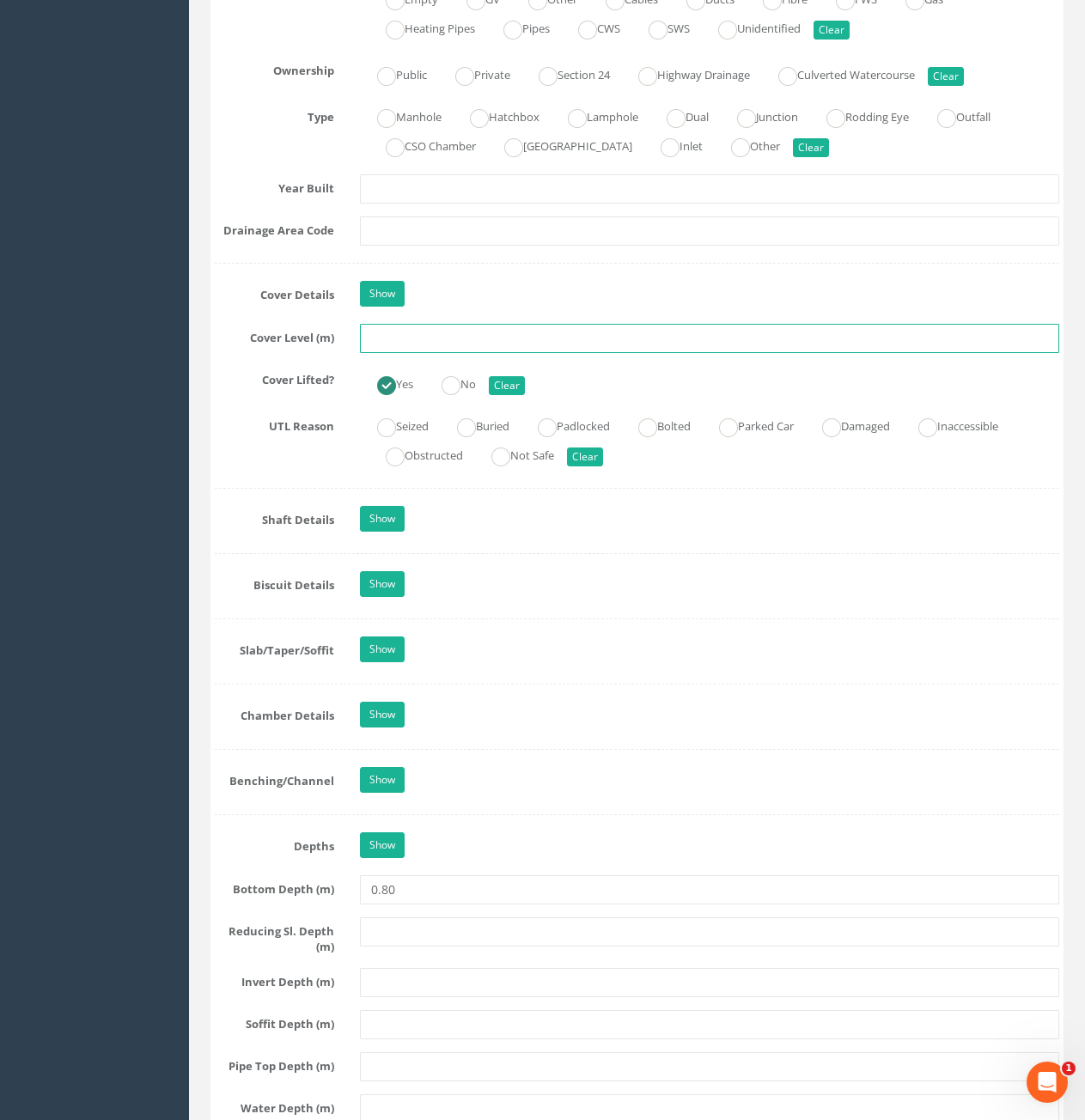
click at [539, 342] on input "text" at bounding box center [709, 338] width 699 height 29
type input "80.16"
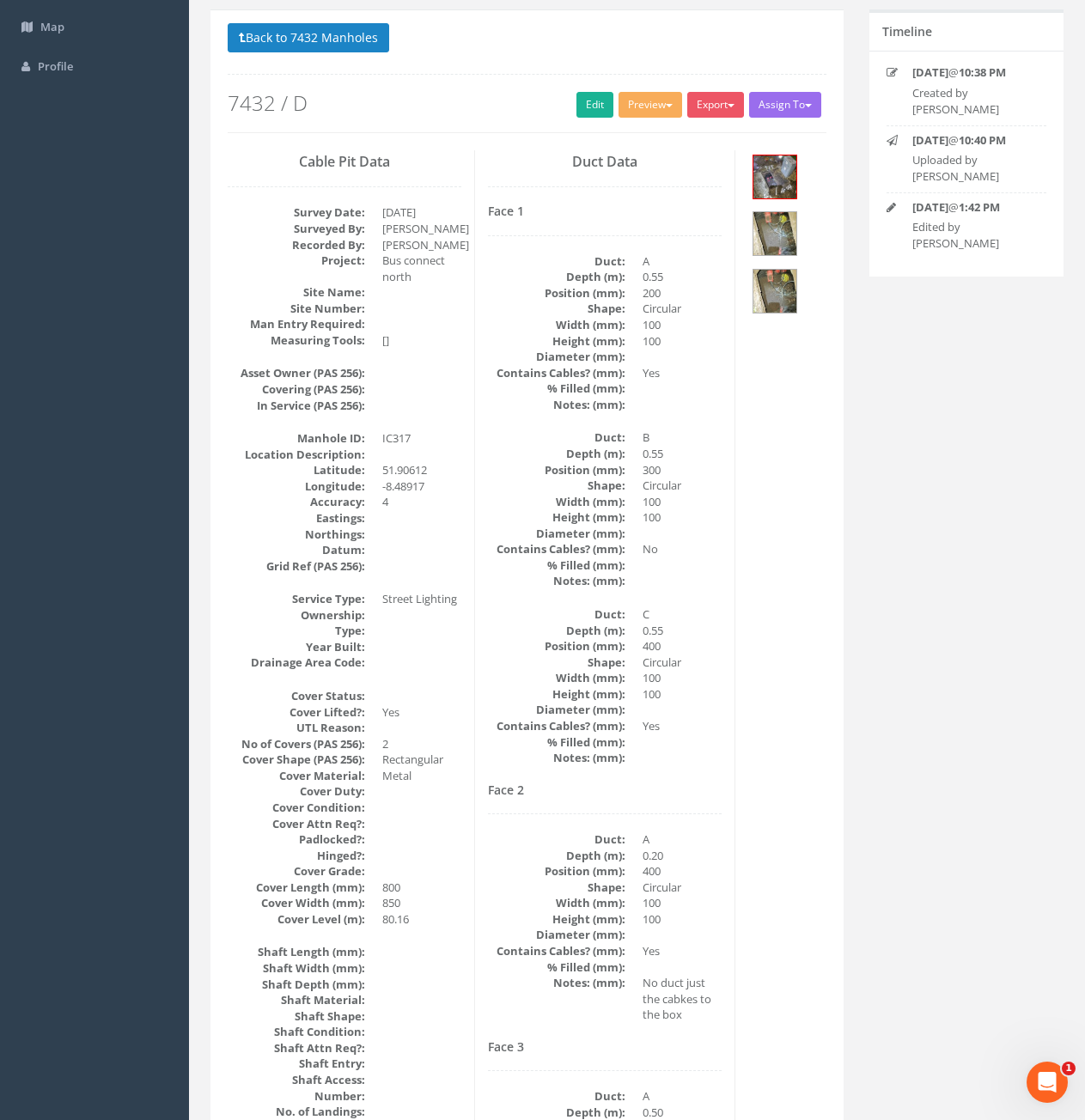
scroll to position [0, 0]
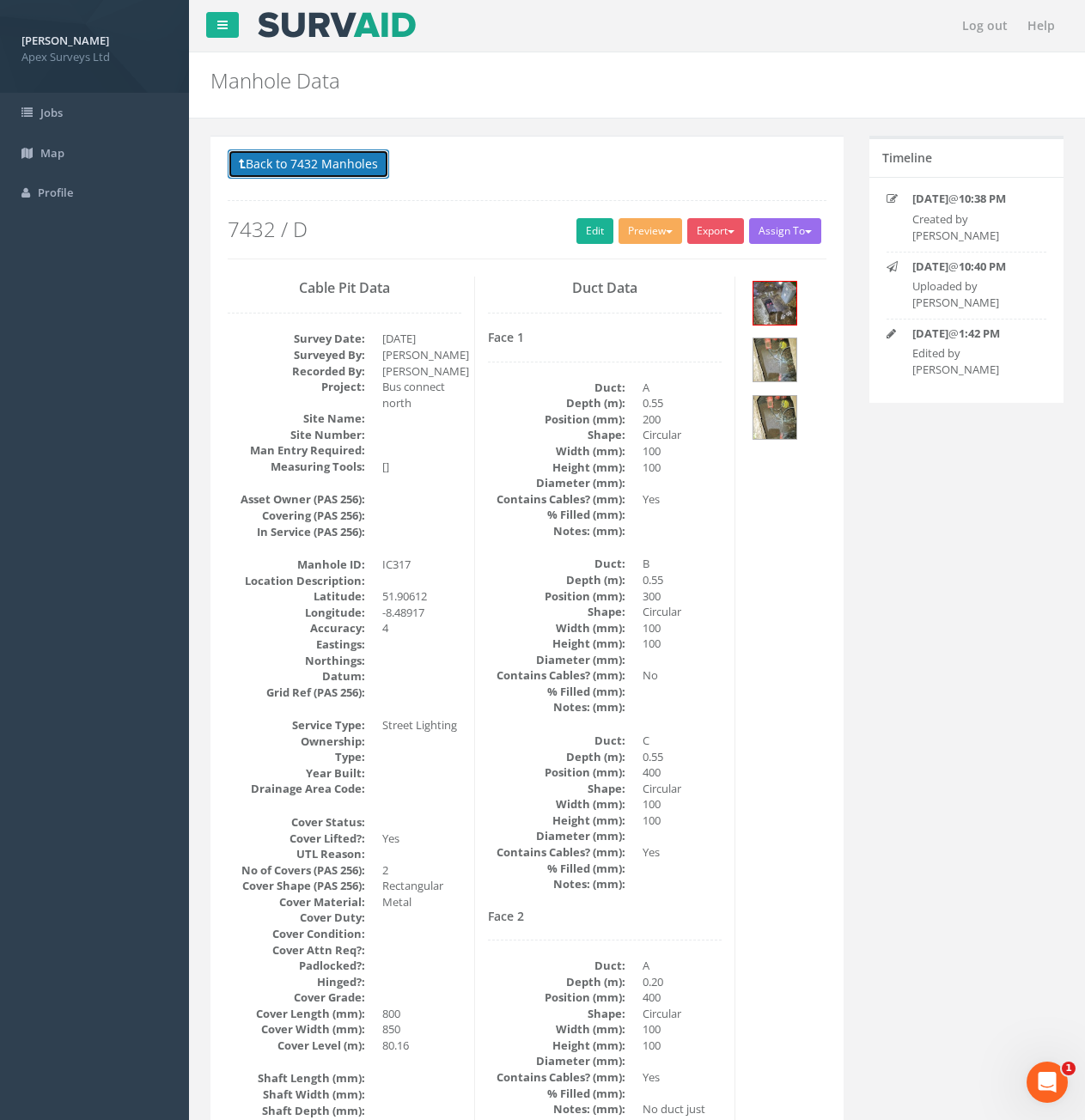
click at [346, 173] on button "Back to 7432 Manholes" at bounding box center [308, 164] width 162 height 29
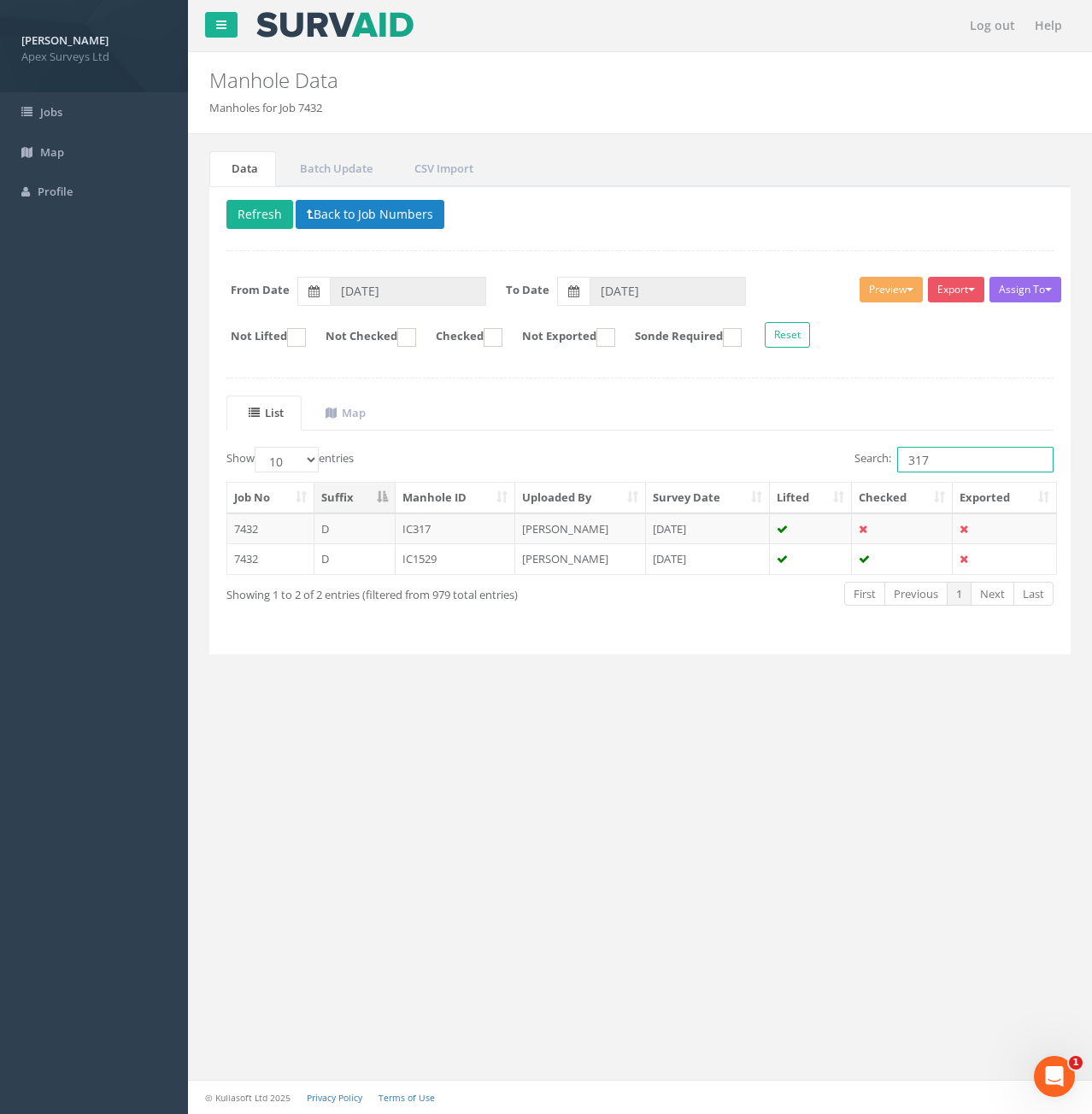
click at [953, 459] on input "317" at bounding box center [975, 460] width 157 height 26
type input "318"
click at [372, 531] on td "D" at bounding box center [355, 528] width 81 height 30
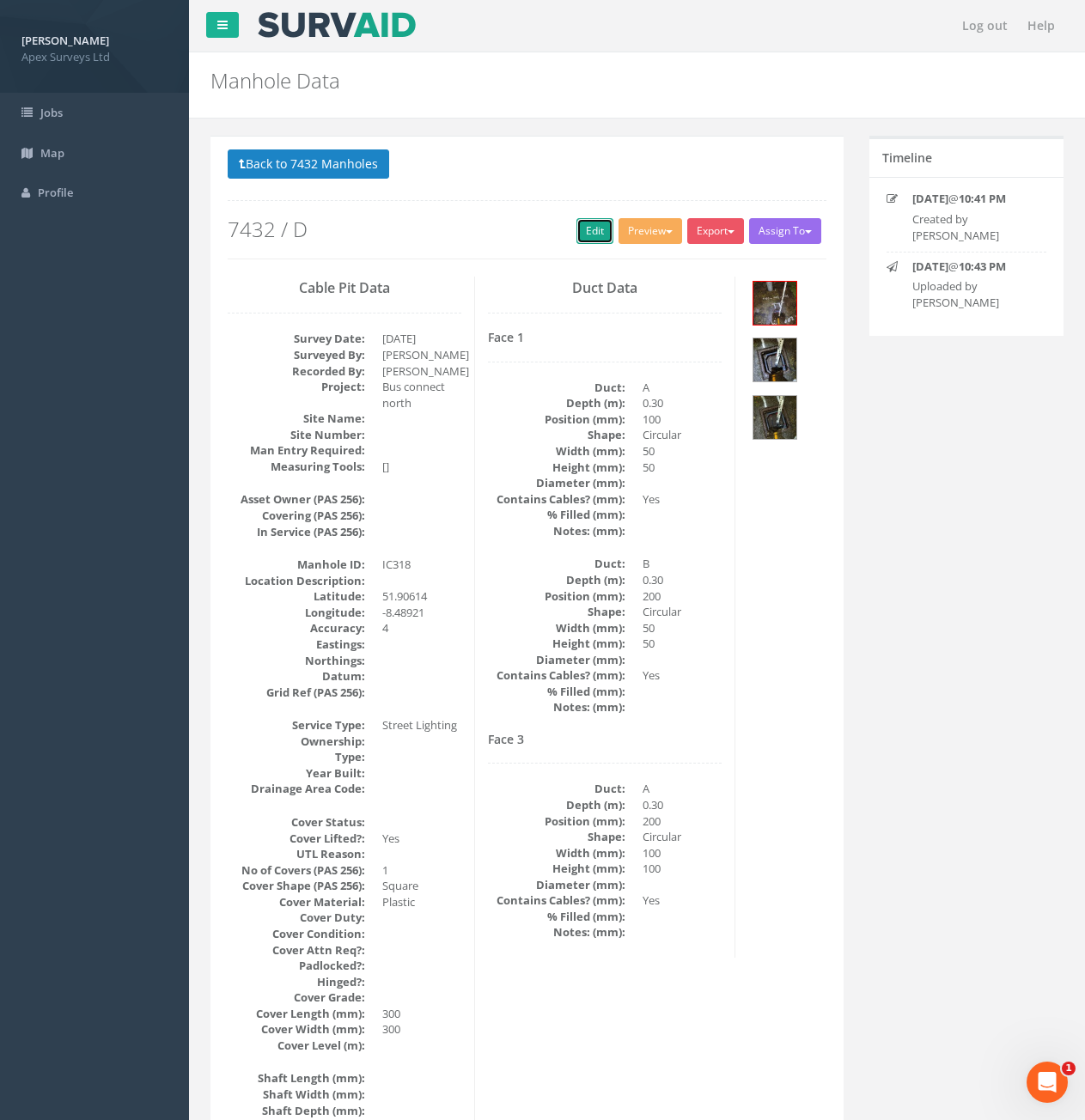
click at [600, 237] on link "Edit" at bounding box center [594, 231] width 37 height 26
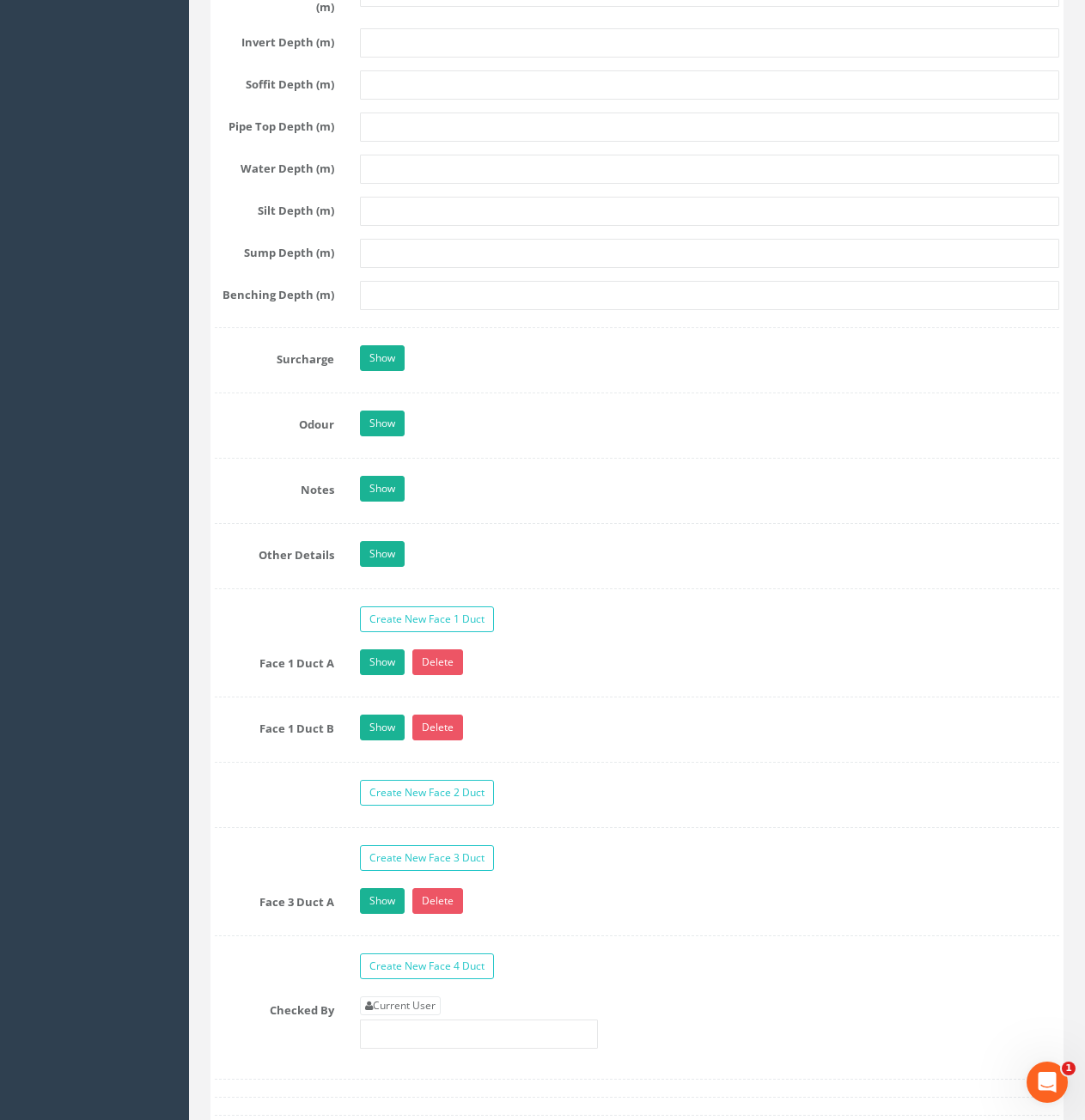
scroll to position [2663, 0]
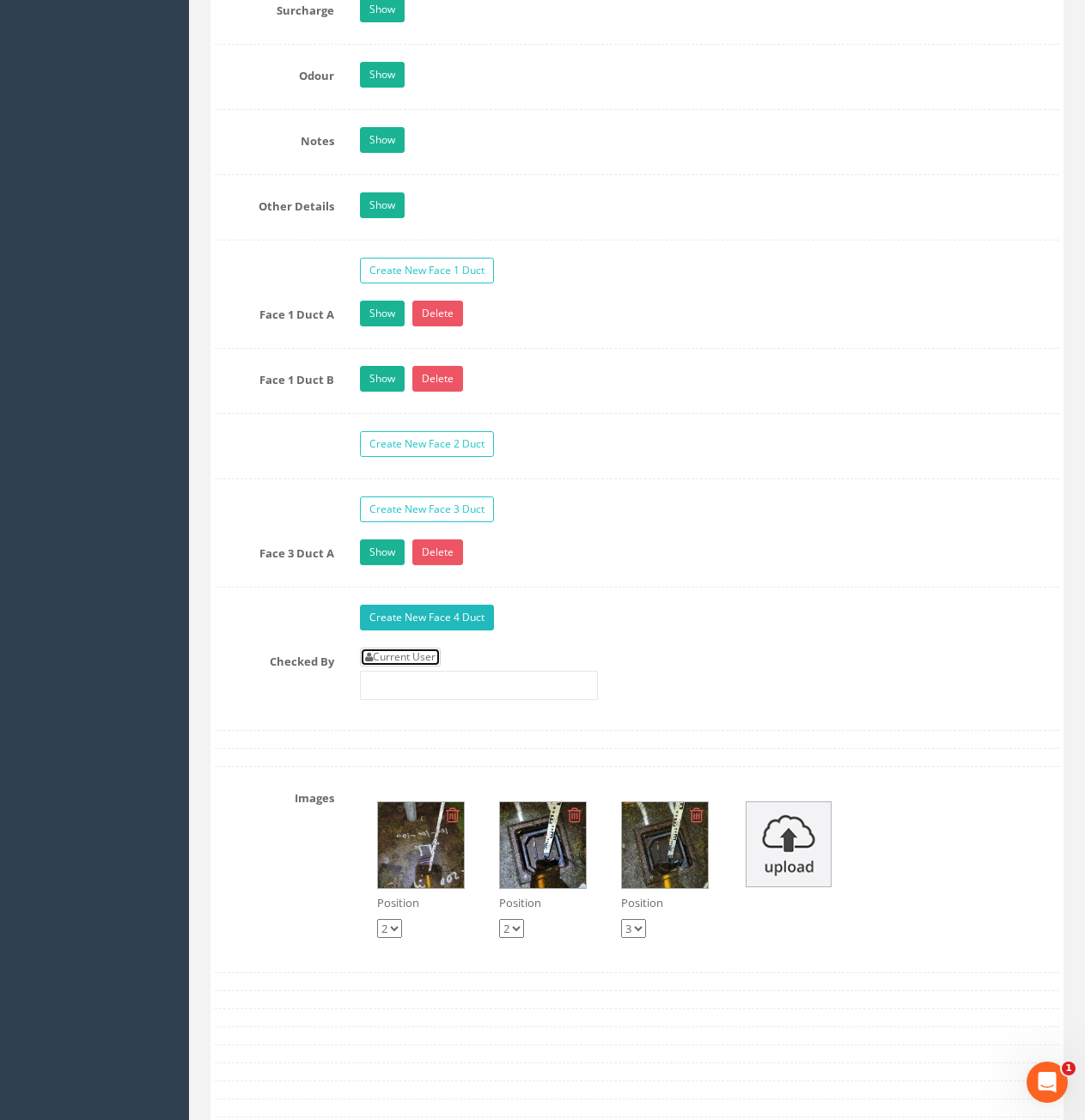
drag, startPoint x: 424, startPoint y: 655, endPoint x: 458, endPoint y: 621, distance: 48.1
click at [425, 655] on link "Current User" at bounding box center [400, 657] width 81 height 19
type input "[PERSON_NAME]"
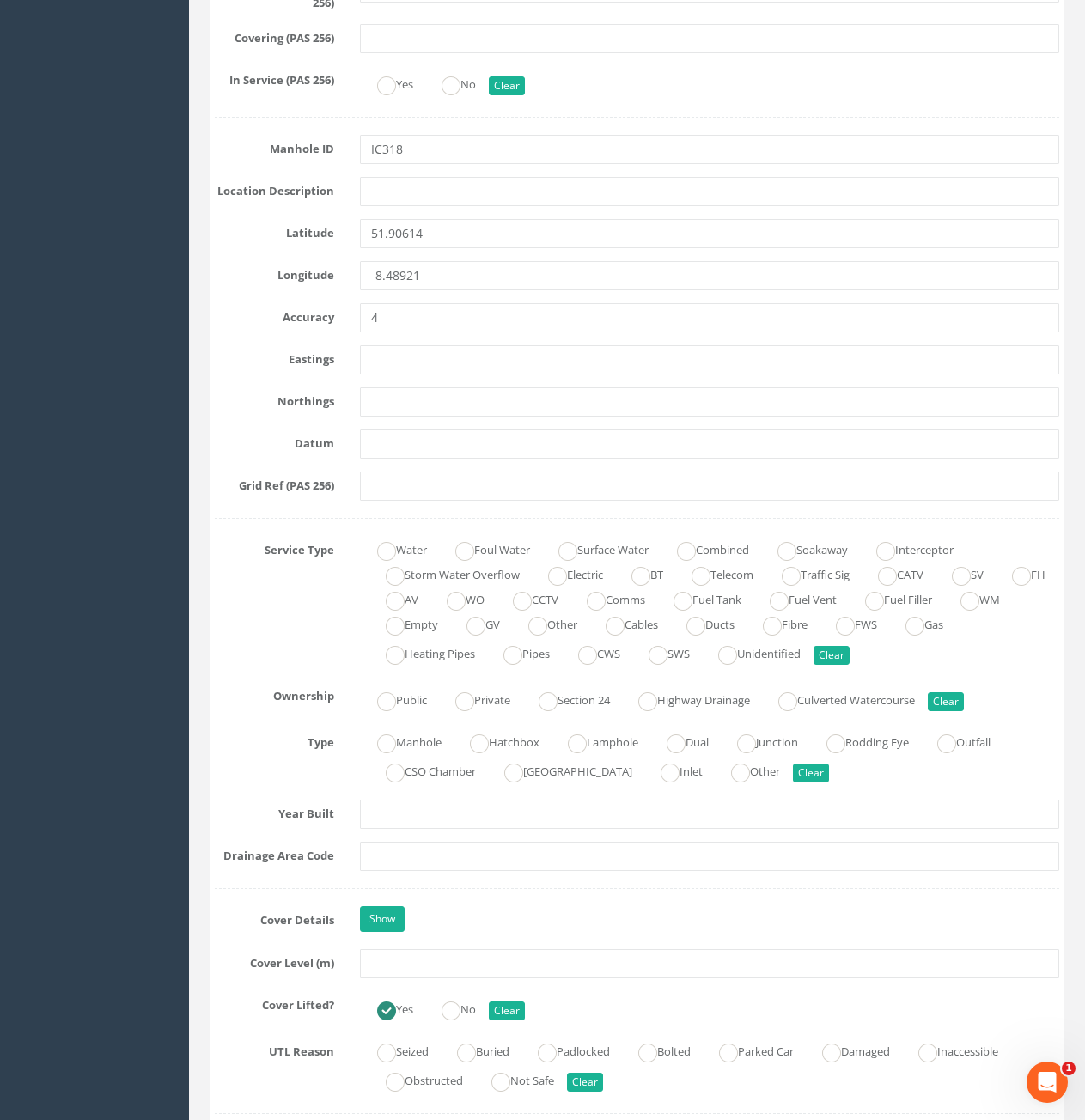
scroll to position [945, 0]
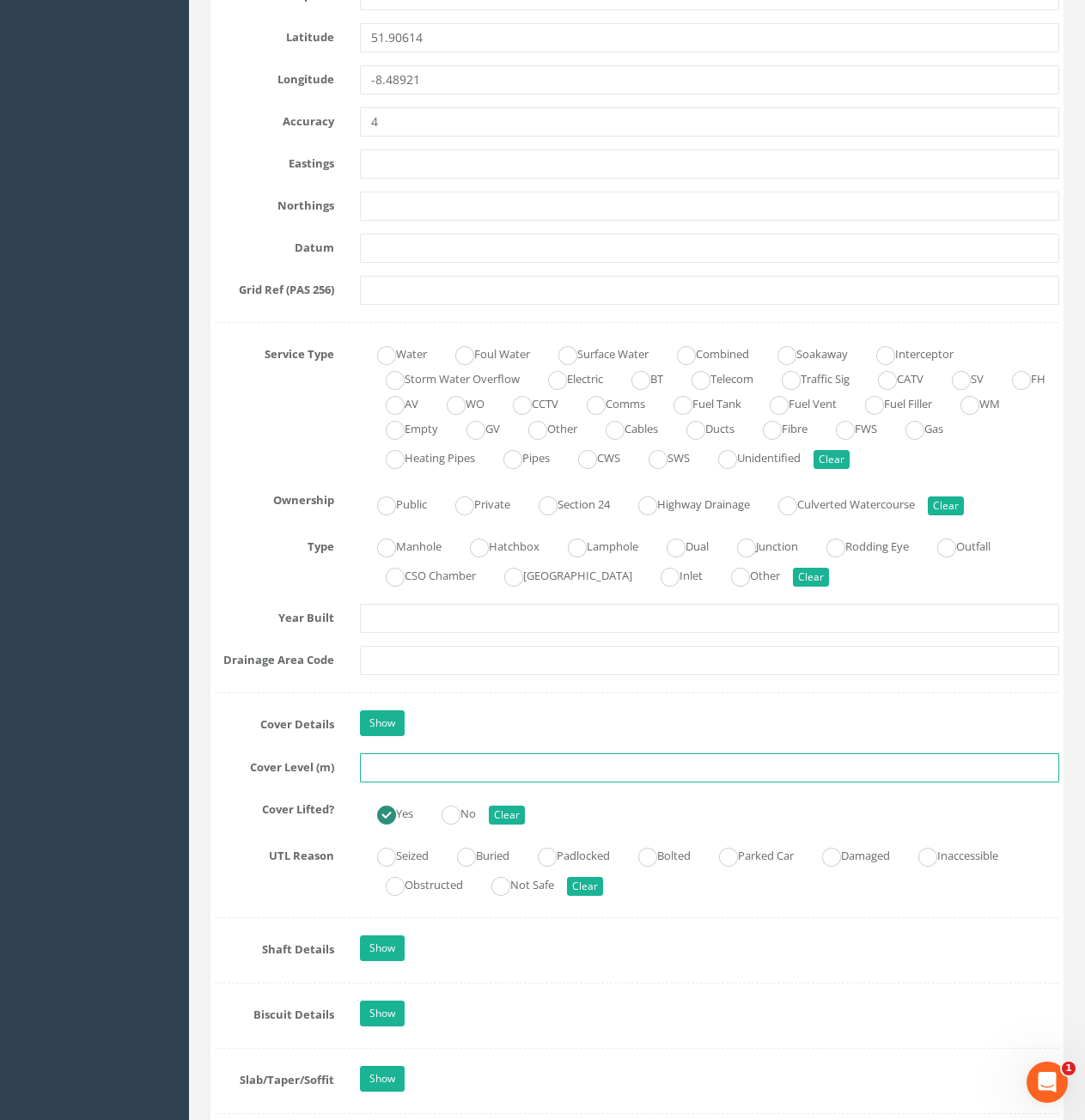
click at [451, 764] on input "text" at bounding box center [709, 768] width 699 height 29
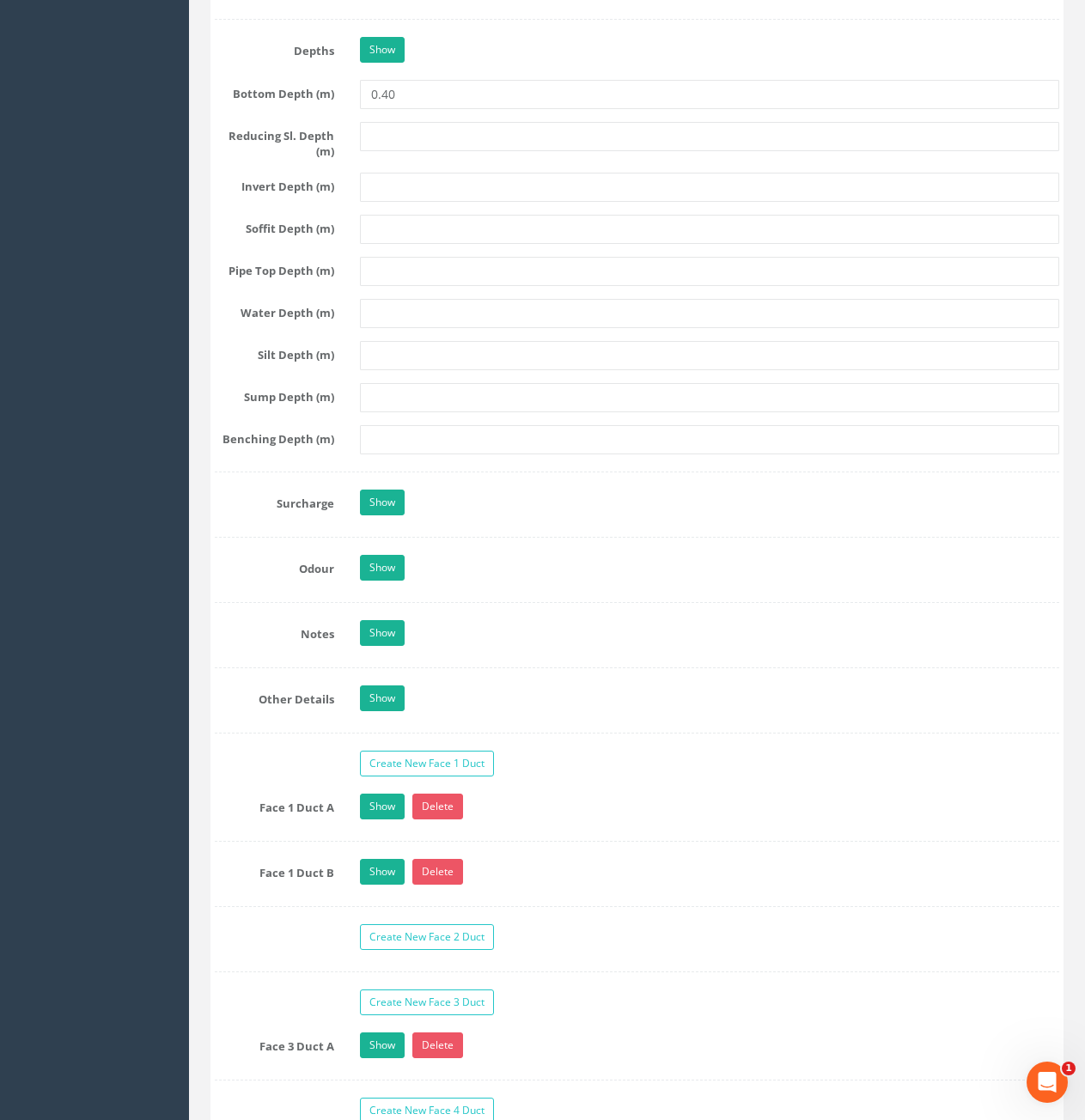
scroll to position [2577, 0]
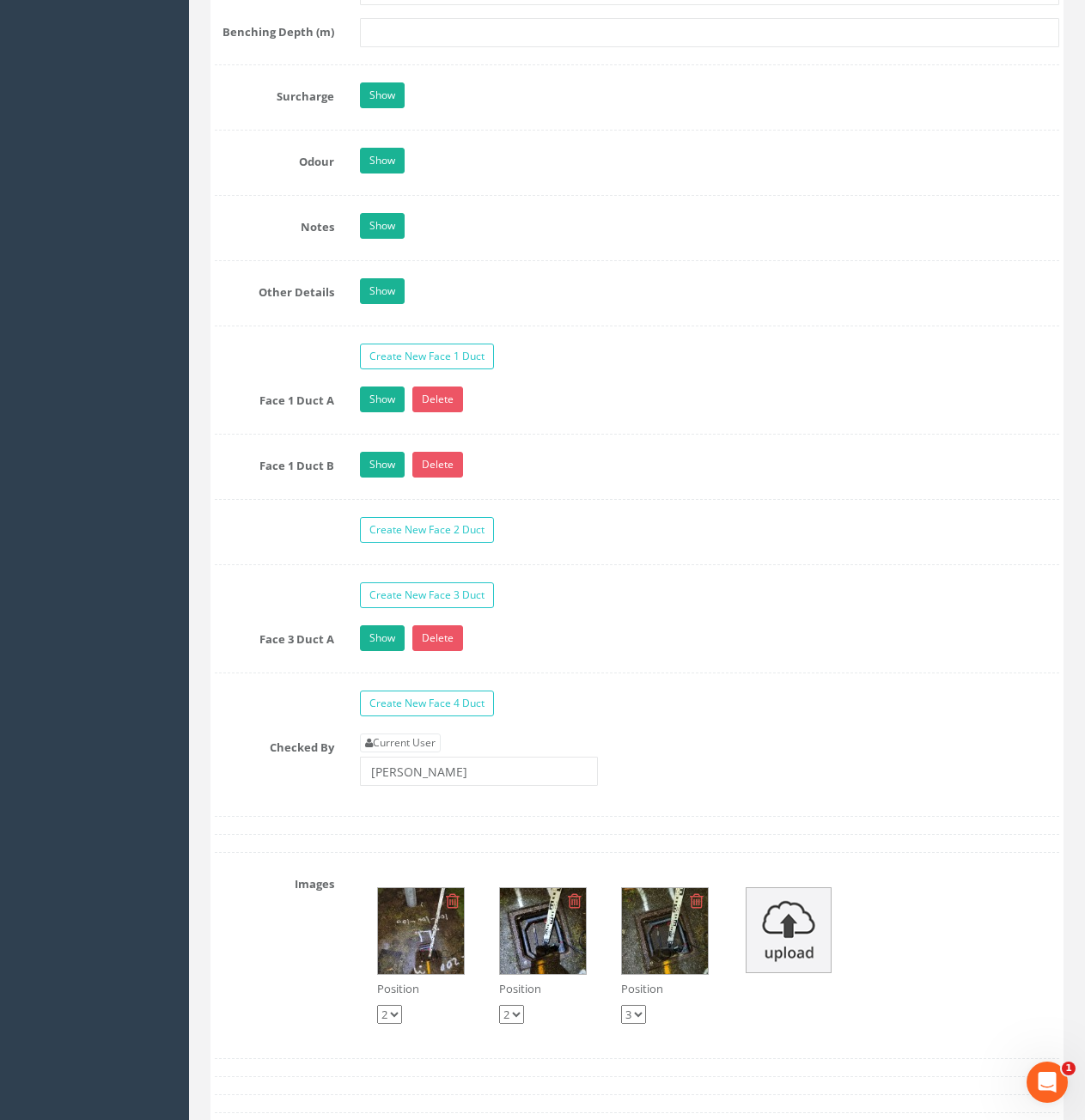
click at [449, 929] on img at bounding box center [421, 931] width 86 height 86
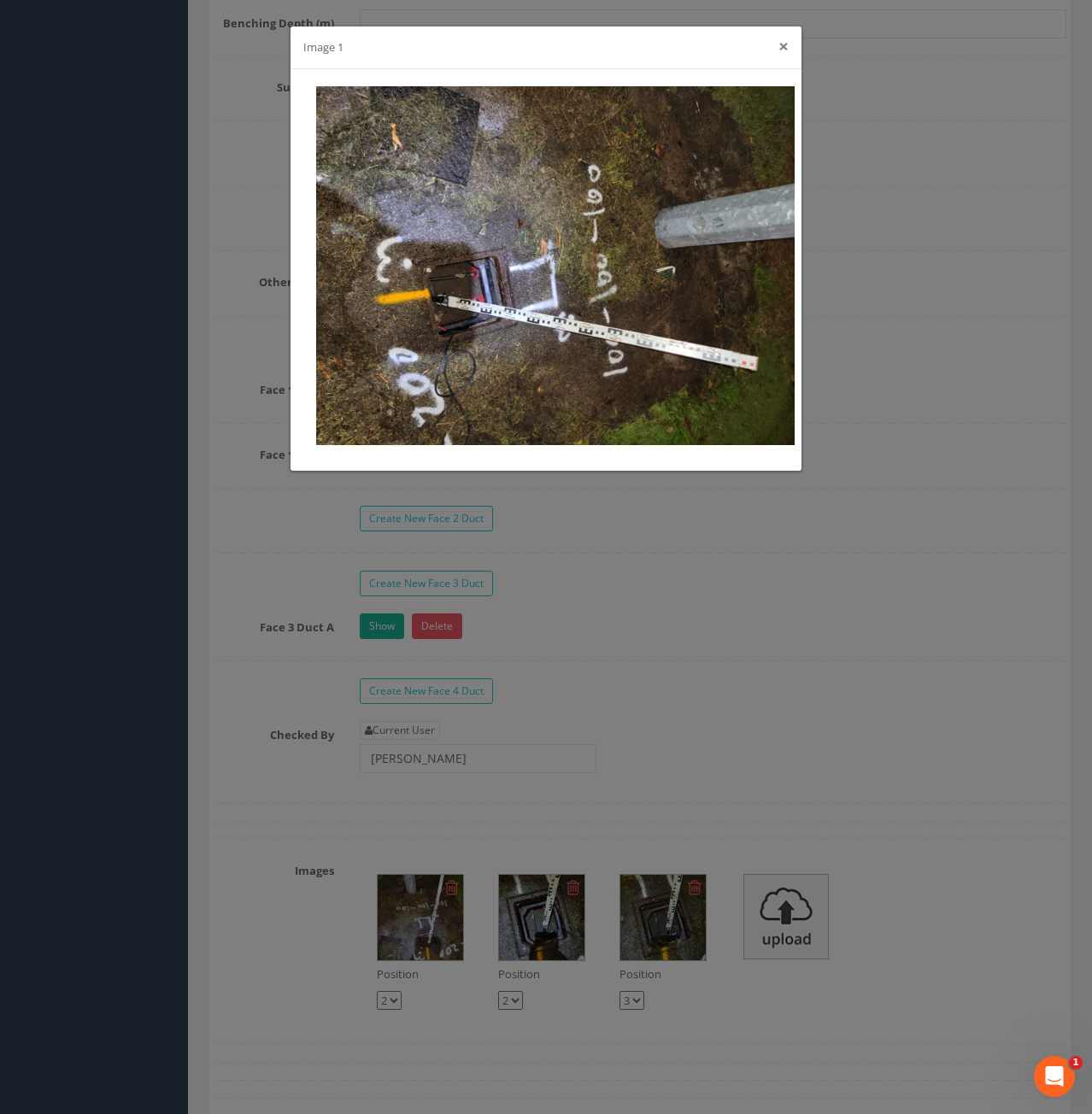
click at [781, 51] on button "×" at bounding box center [783, 46] width 10 height 18
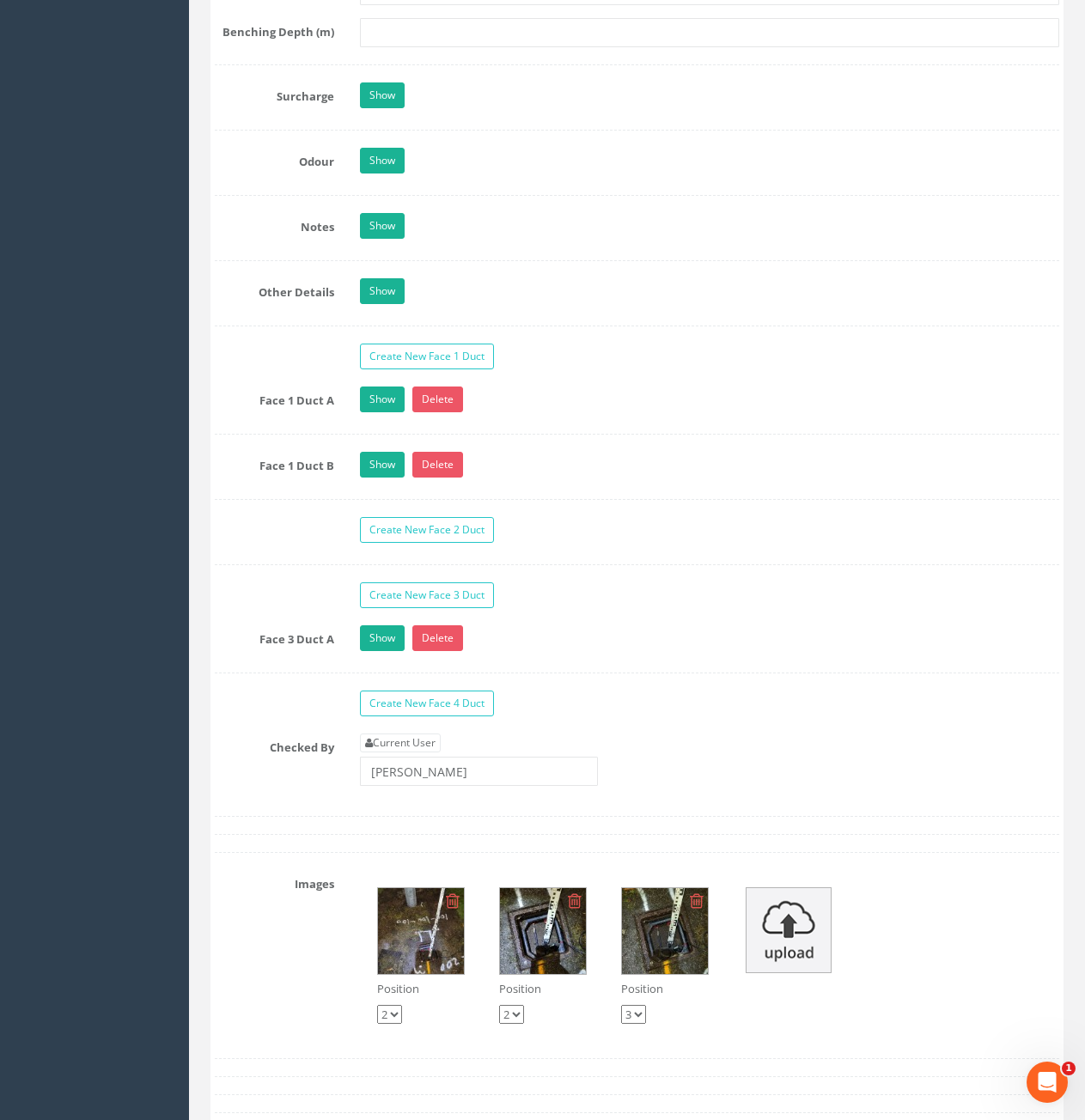
click at [430, 933] on img at bounding box center [421, 931] width 86 height 86
click at [523, 937] on img at bounding box center [543, 931] width 86 height 86
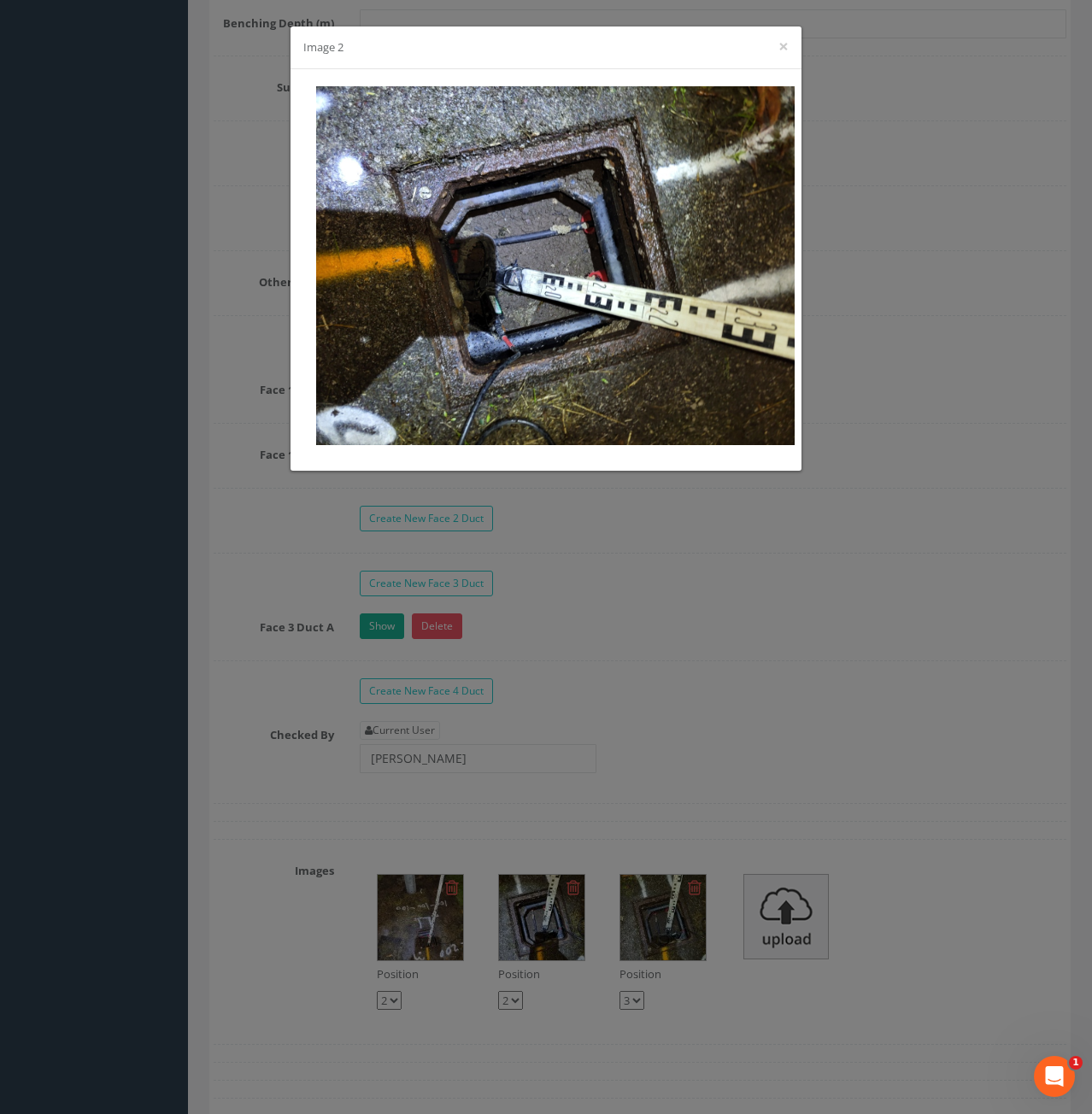
click at [809, 658] on div "Image 2 ×" at bounding box center [546, 557] width 1092 height 1114
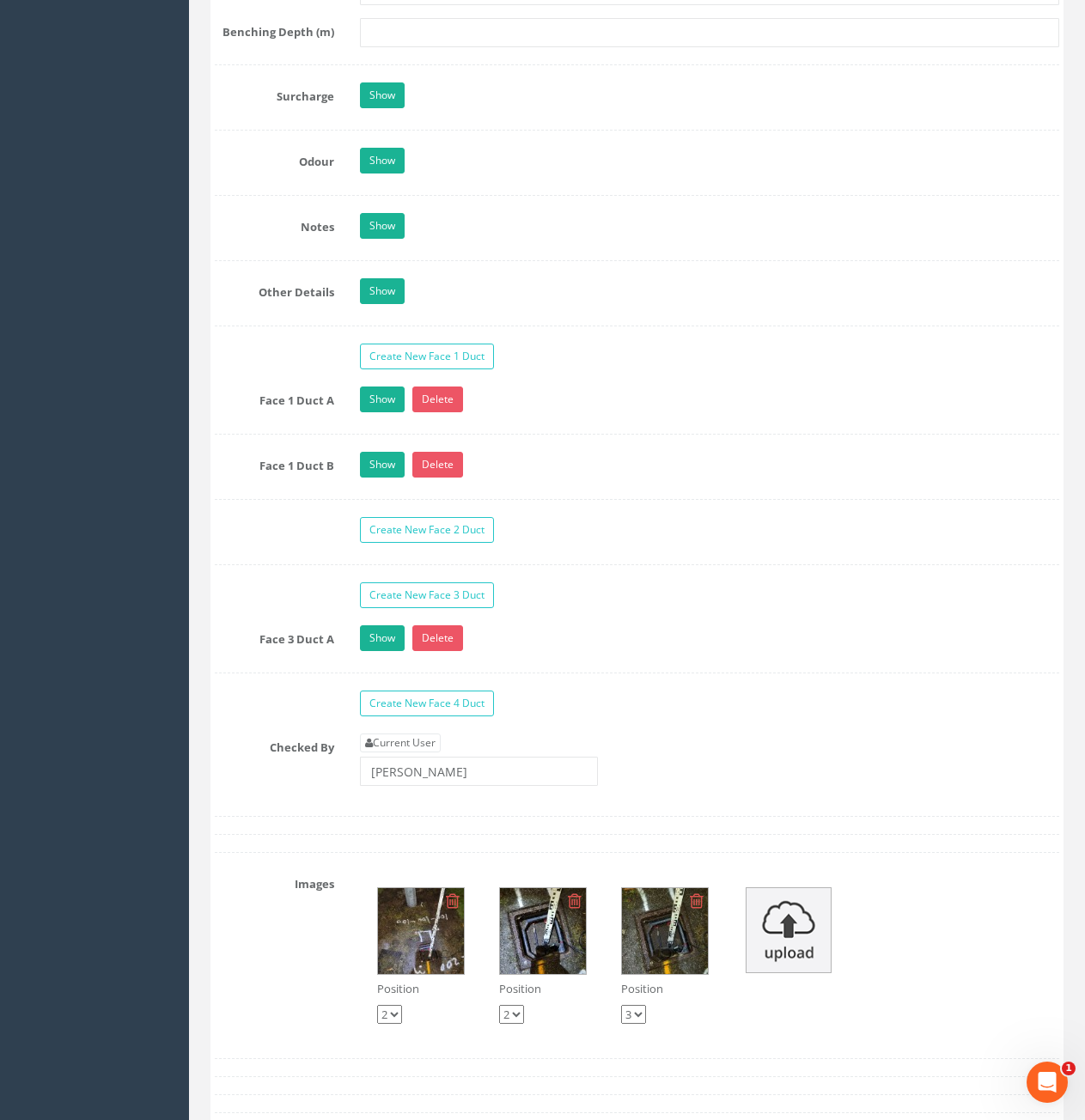
click at [685, 909] on img at bounding box center [665, 931] width 86 height 86
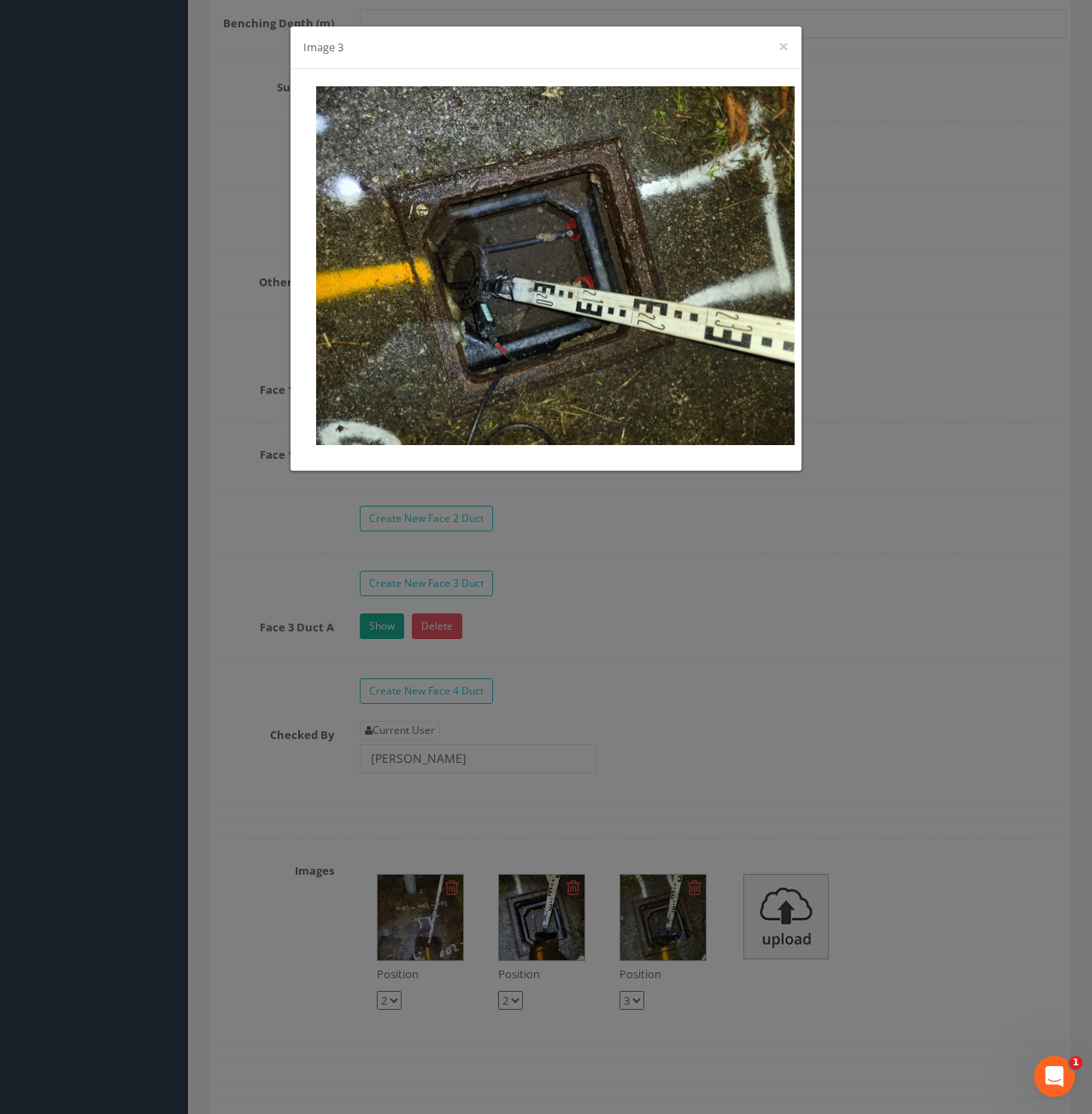
click at [868, 530] on div "Image 3 ×" at bounding box center [546, 557] width 1092 height 1114
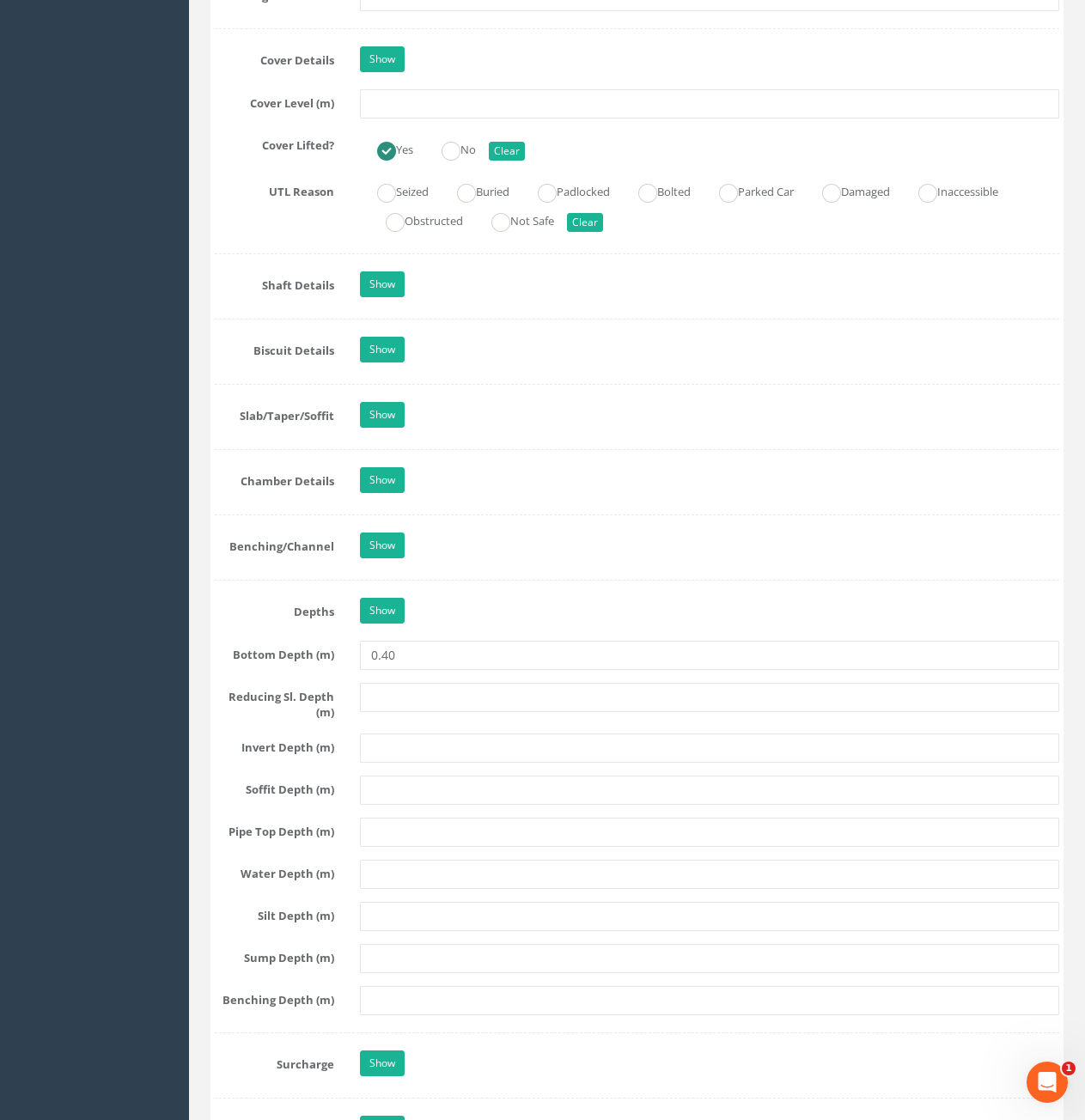
scroll to position [1289, 0]
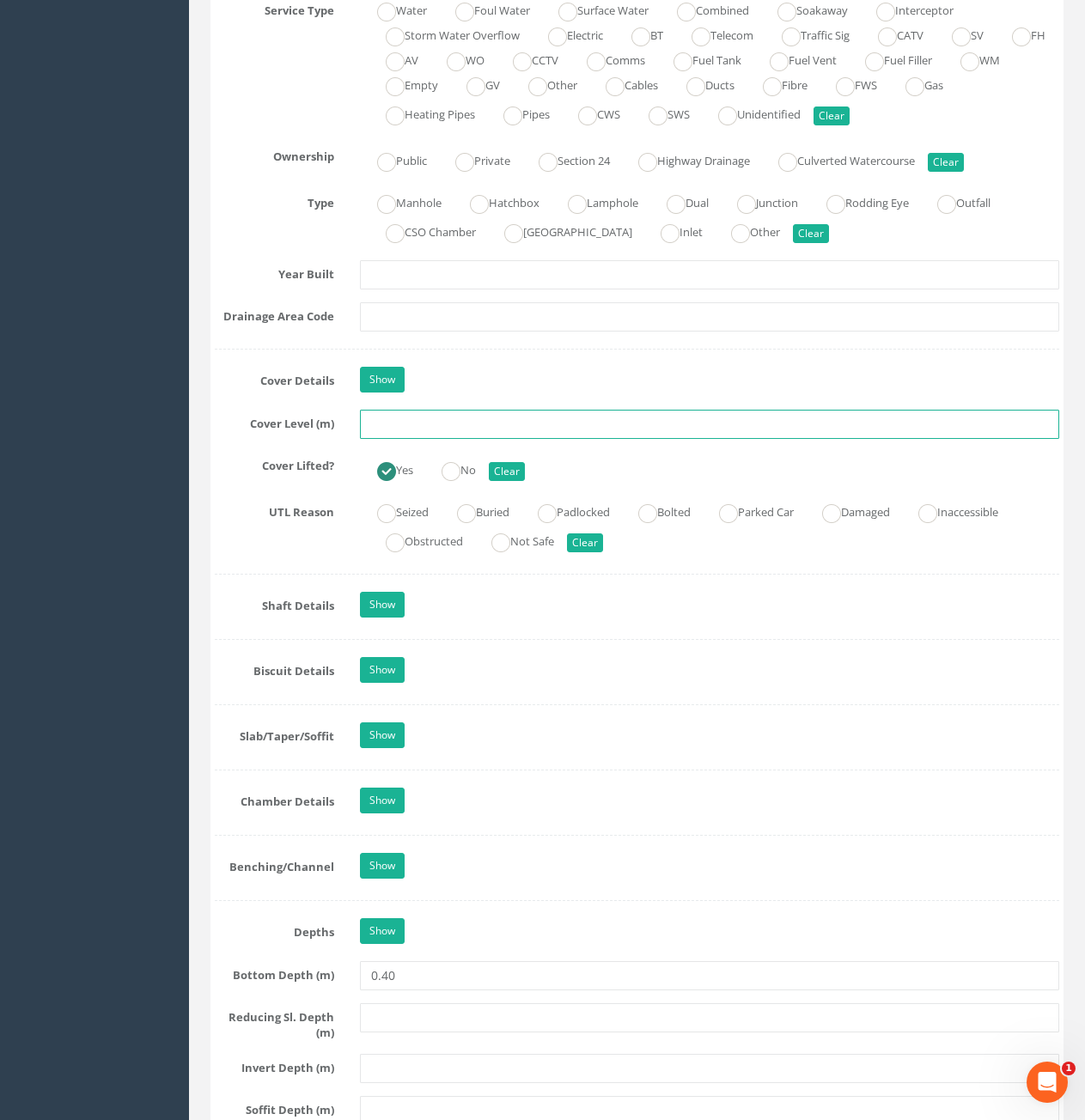
click at [525, 437] on input "text" at bounding box center [709, 424] width 699 height 29
type input "80.20"
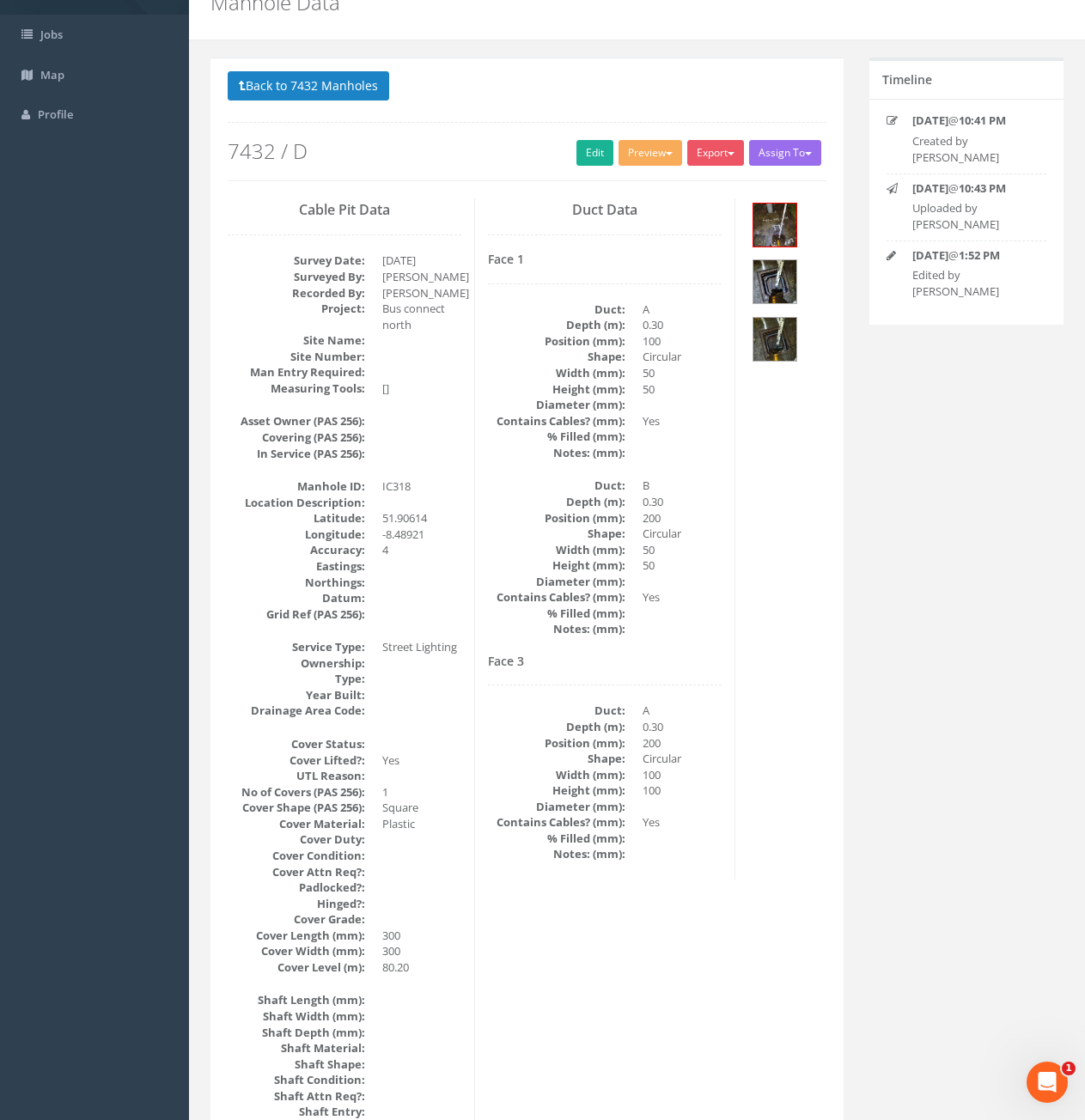
scroll to position [0, 0]
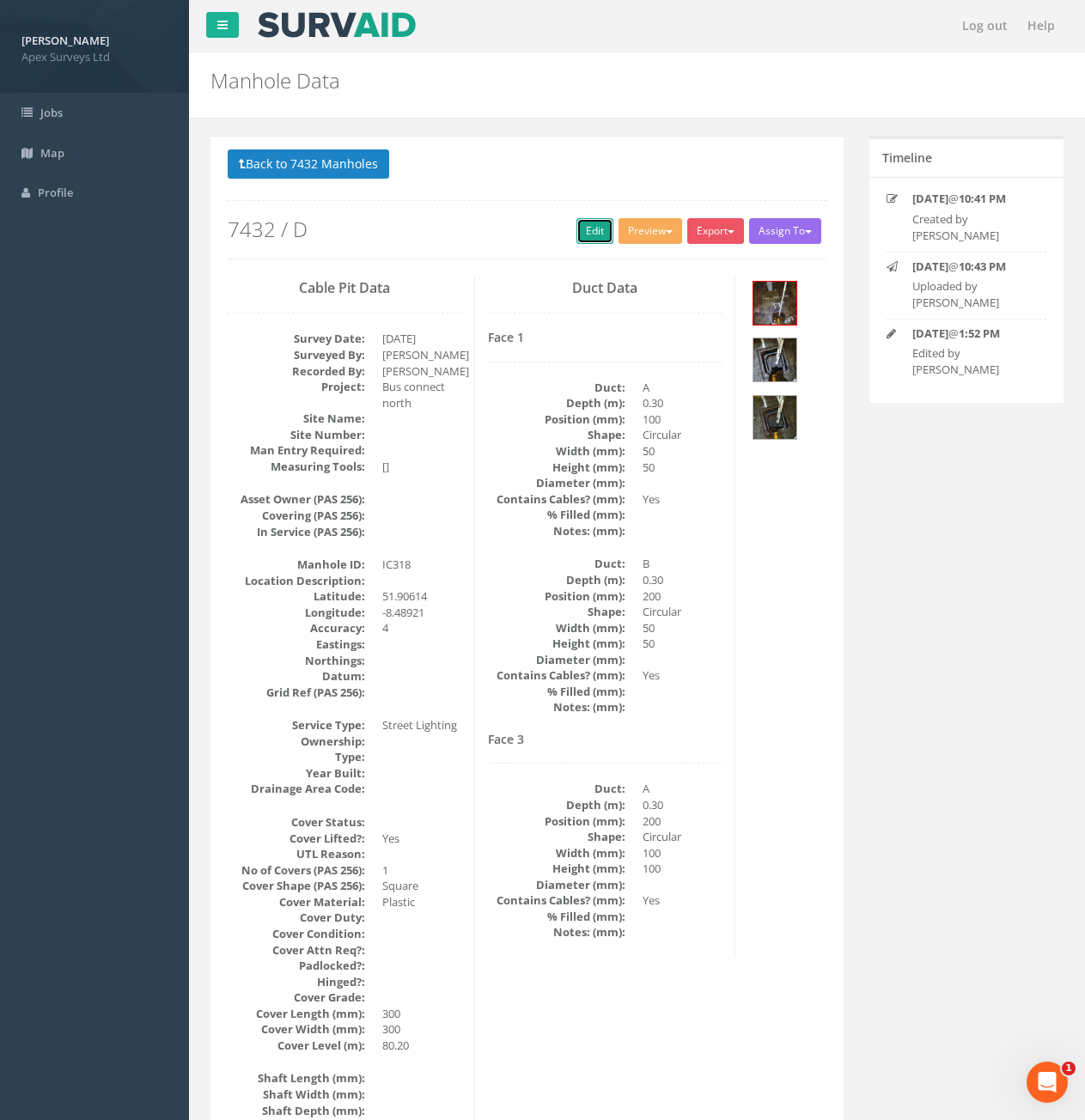
click at [593, 234] on link "Edit" at bounding box center [594, 231] width 37 height 26
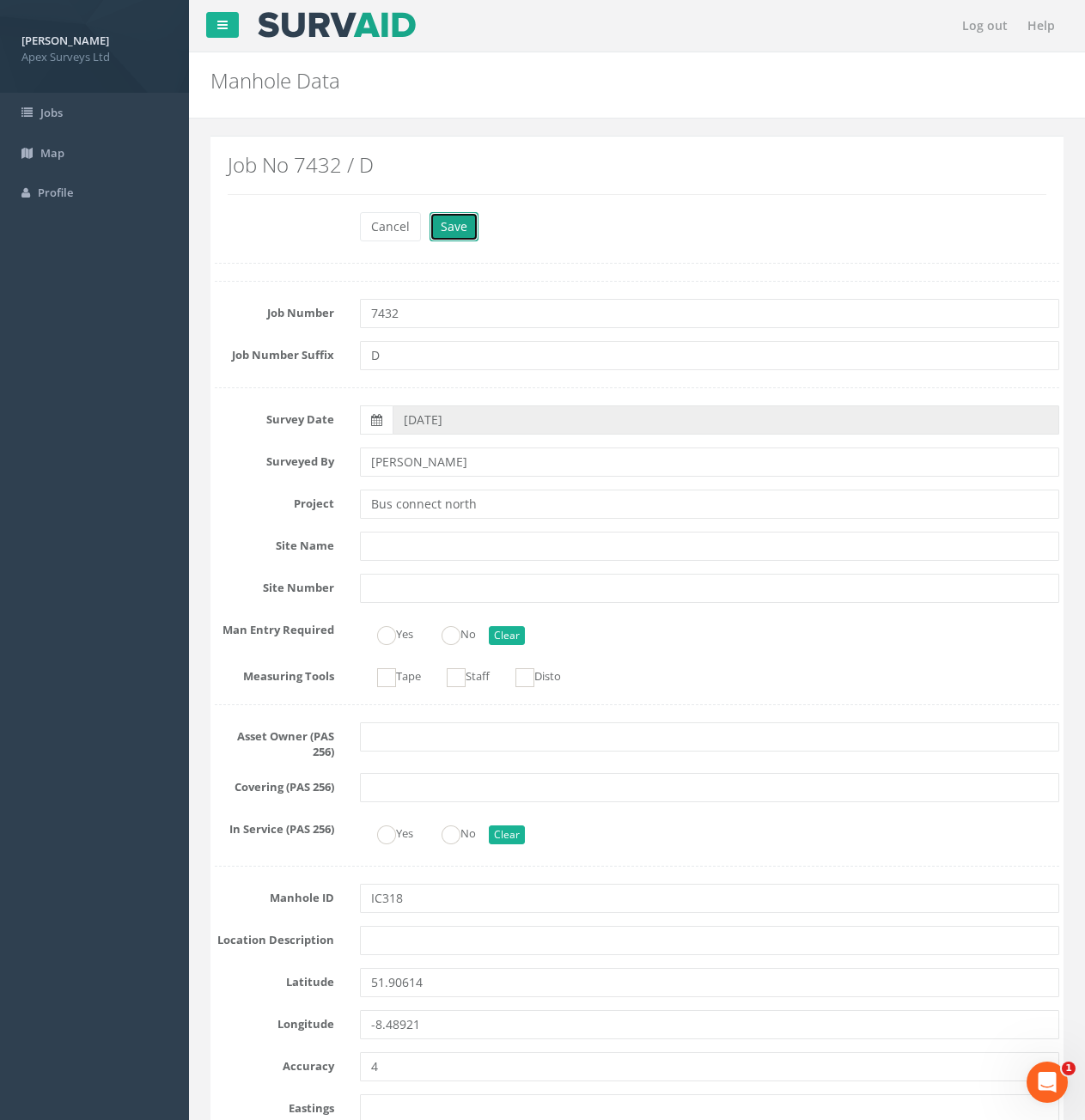
click at [446, 231] on button "Save" at bounding box center [454, 227] width 49 height 29
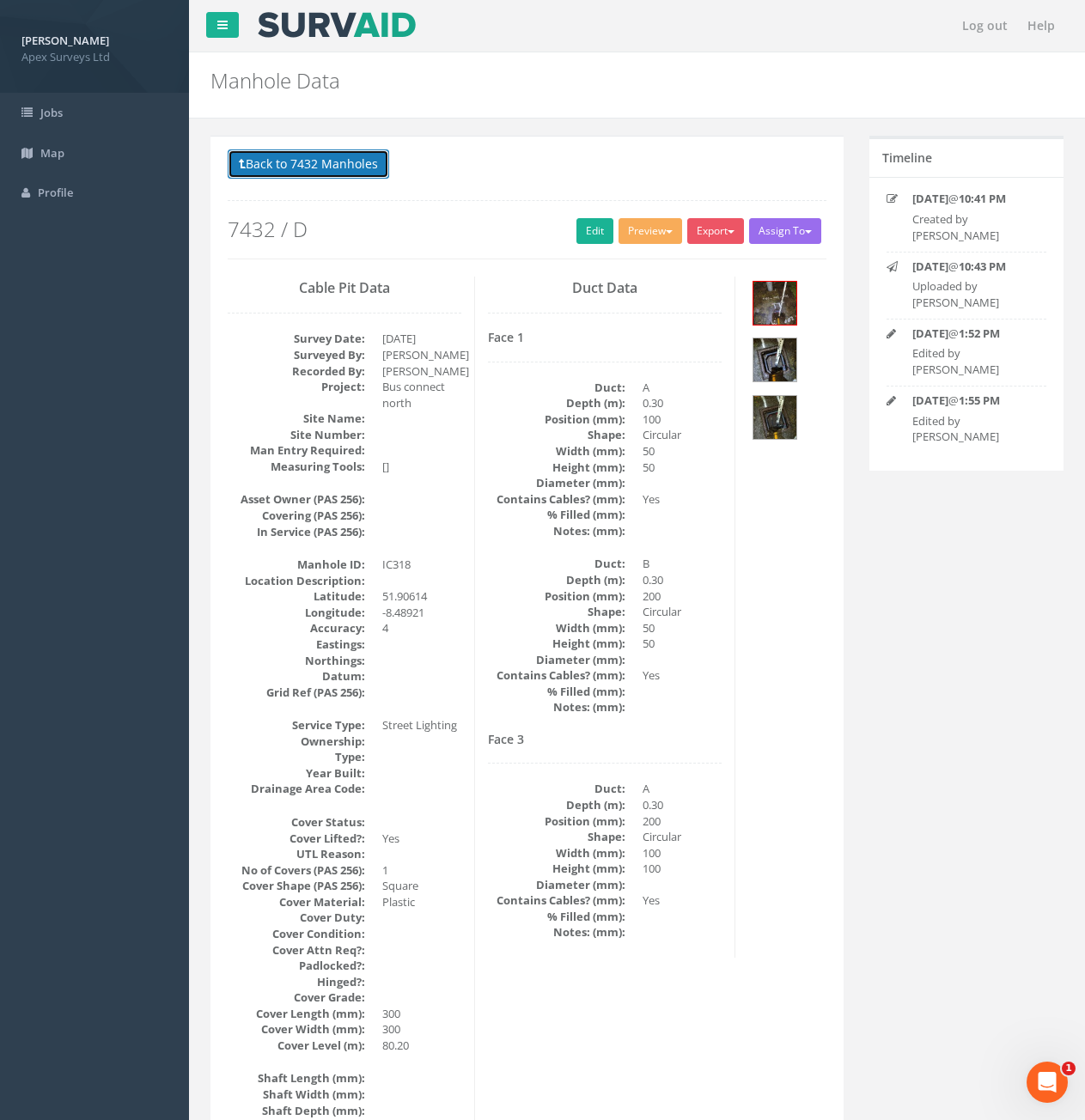
click at [324, 161] on button "Back to 7432 Manholes" at bounding box center [308, 164] width 162 height 29
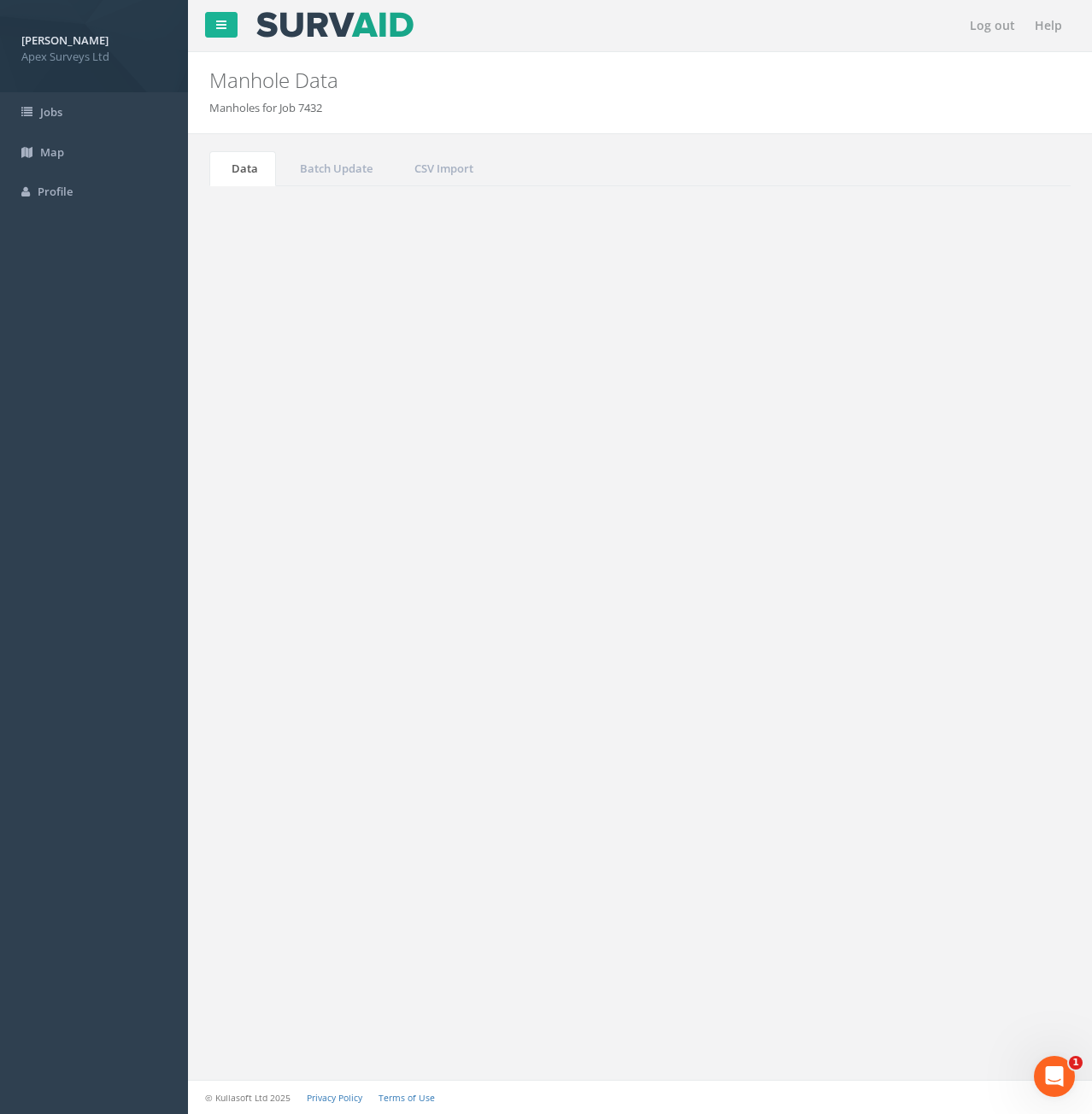
drag, startPoint x: 919, startPoint y: 463, endPoint x: 942, endPoint y: 463, distance: 23.0
click at [942, 463] on input "318" at bounding box center [975, 460] width 157 height 26
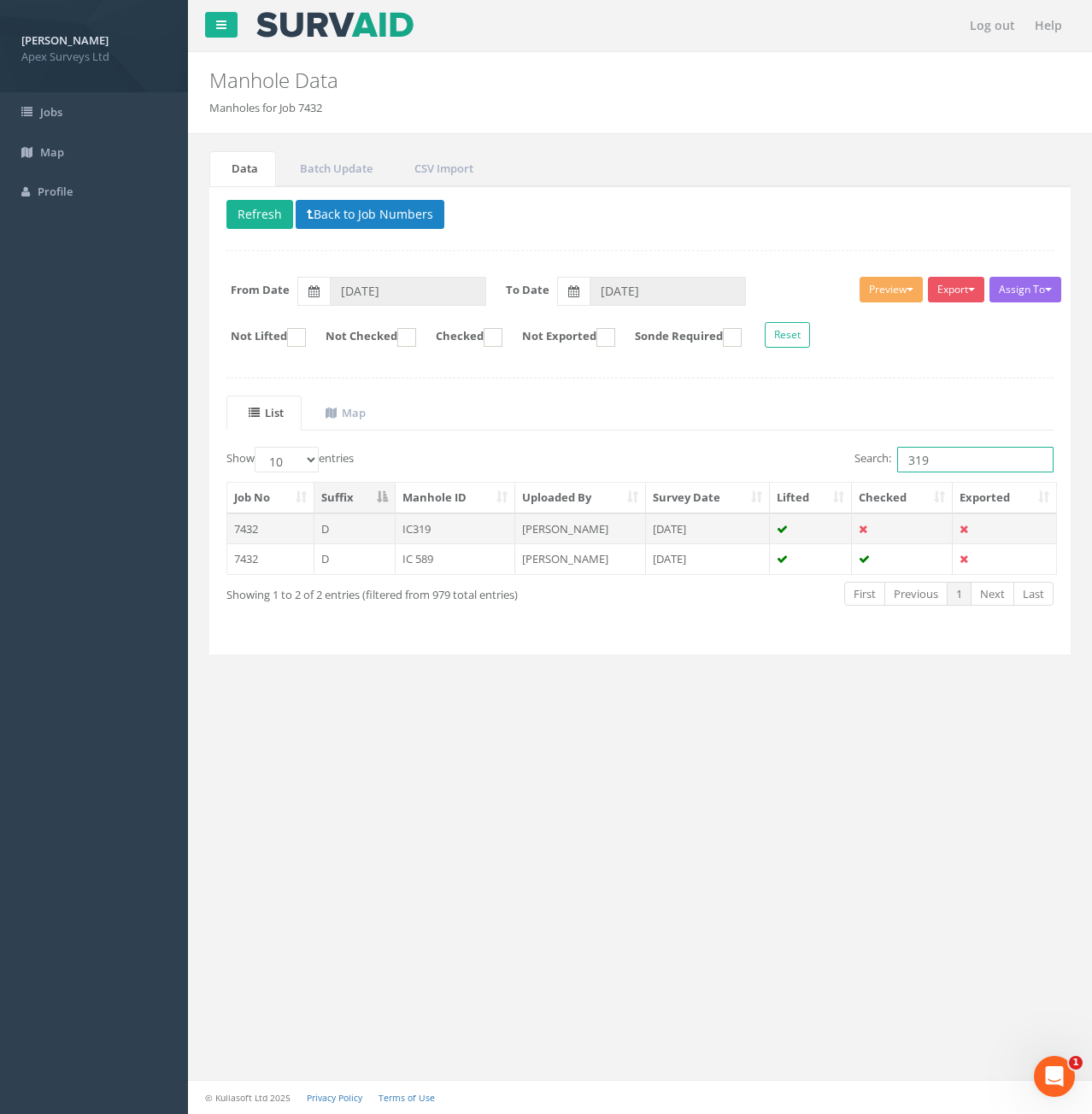
type input "319"
click at [338, 528] on td "D" at bounding box center [355, 528] width 81 height 30
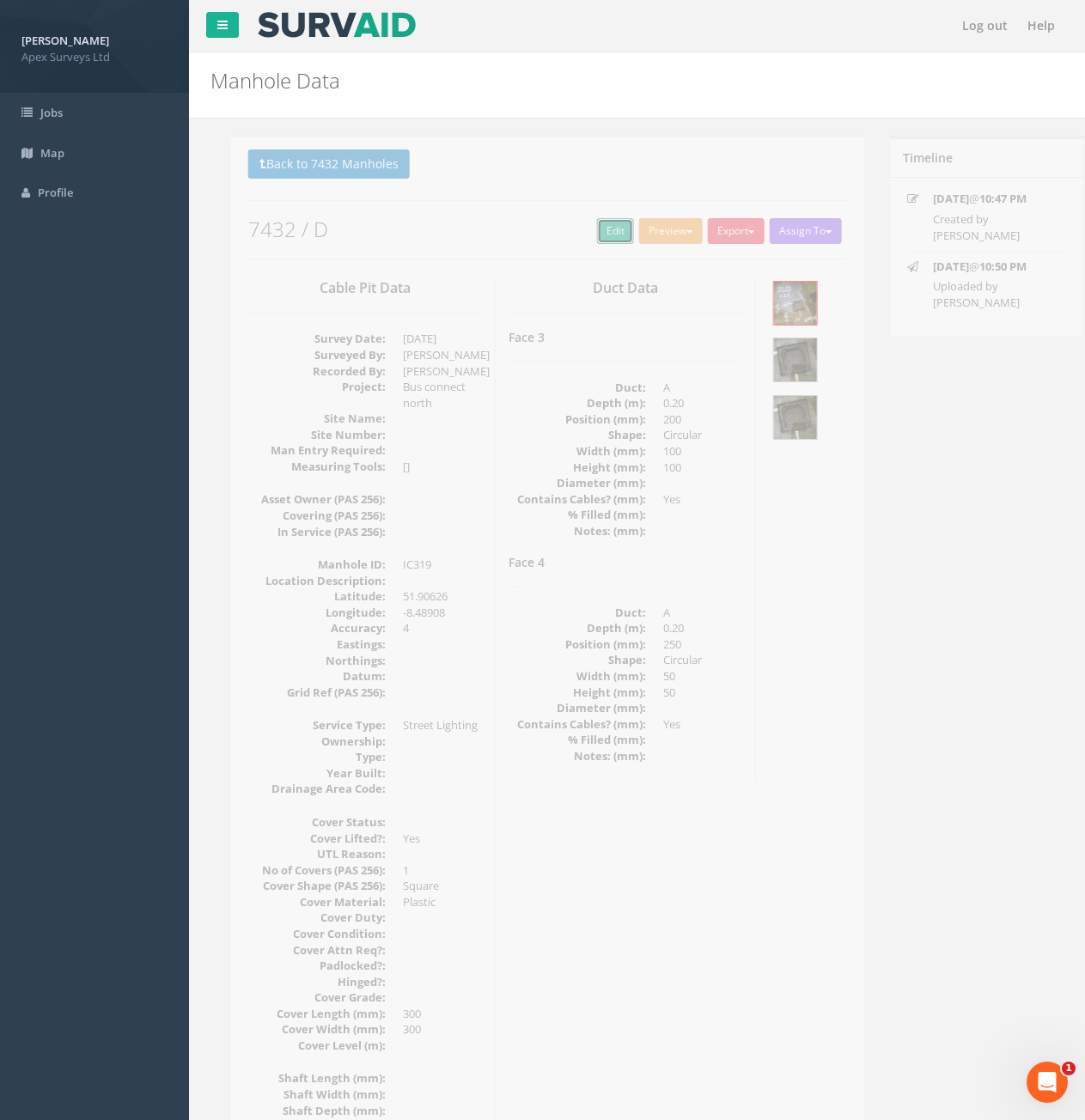
click at [576, 237] on link "Edit" at bounding box center [594, 231] width 37 height 26
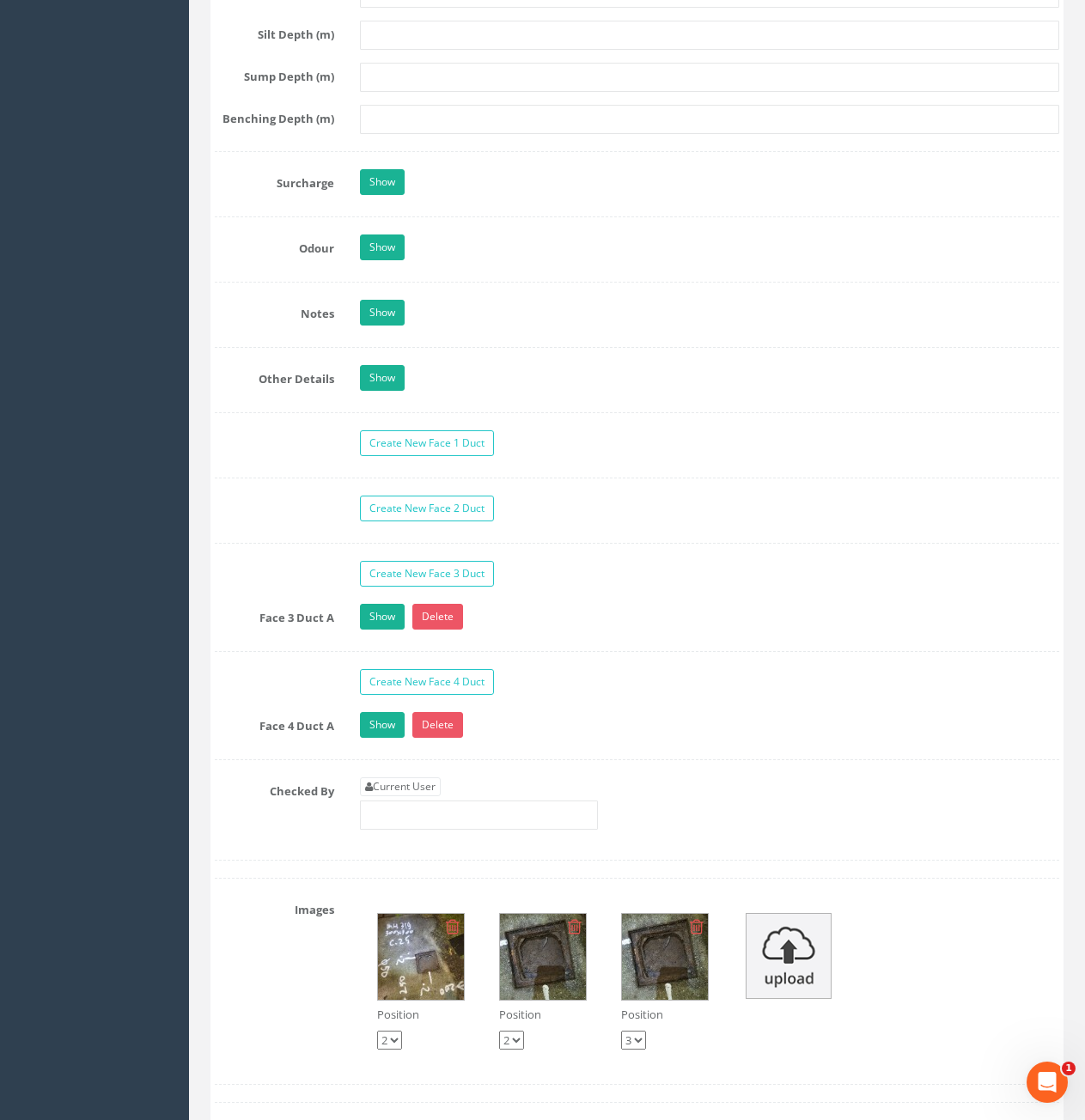
scroll to position [2491, 0]
click at [392, 781] on link "Current User" at bounding box center [400, 786] width 81 height 19
type input "[PERSON_NAME]"
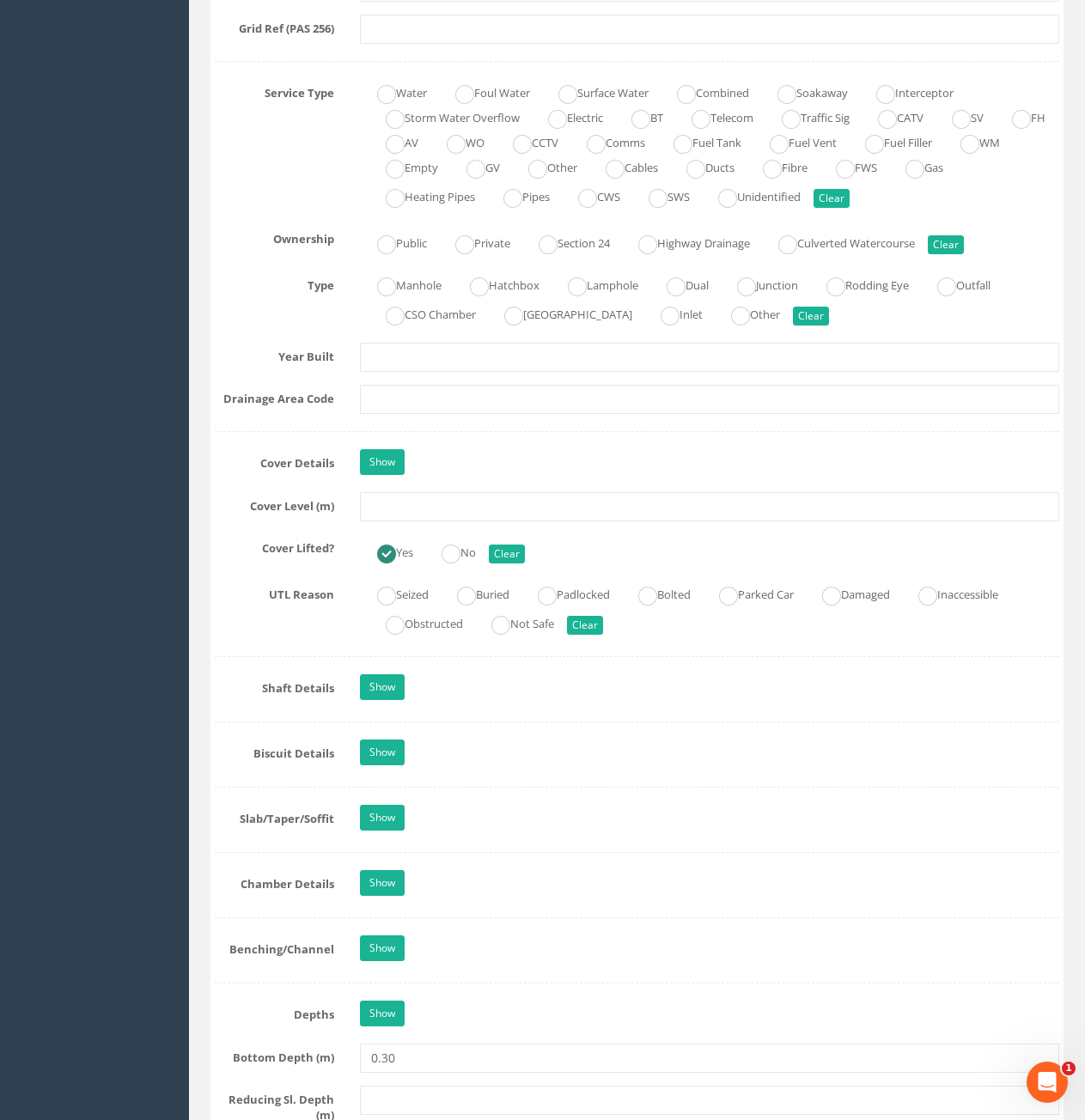
scroll to position [1203, 0]
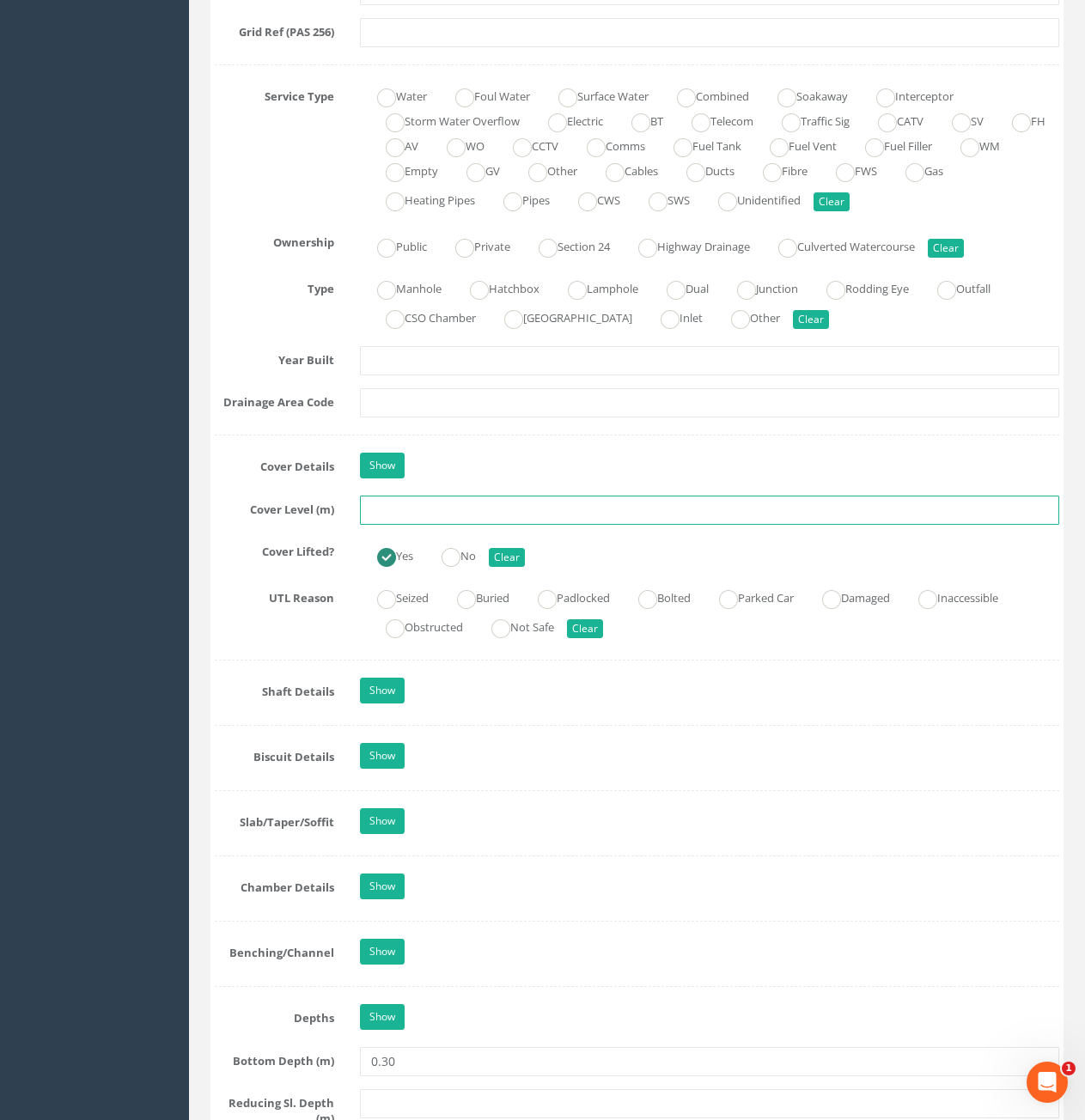
click at [417, 503] on input "text" at bounding box center [709, 510] width 699 height 29
type input "78.83"
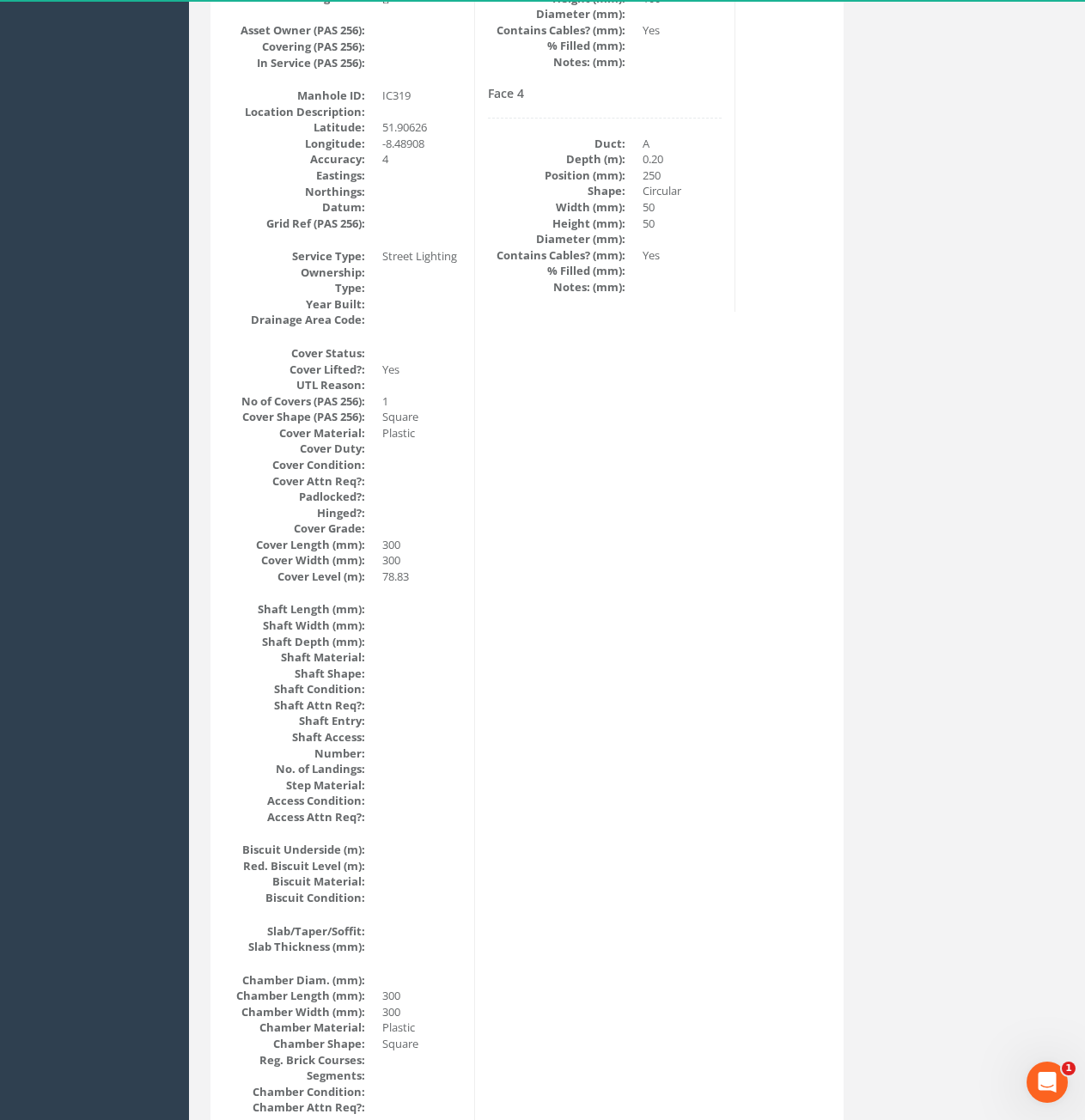
scroll to position [86, 0]
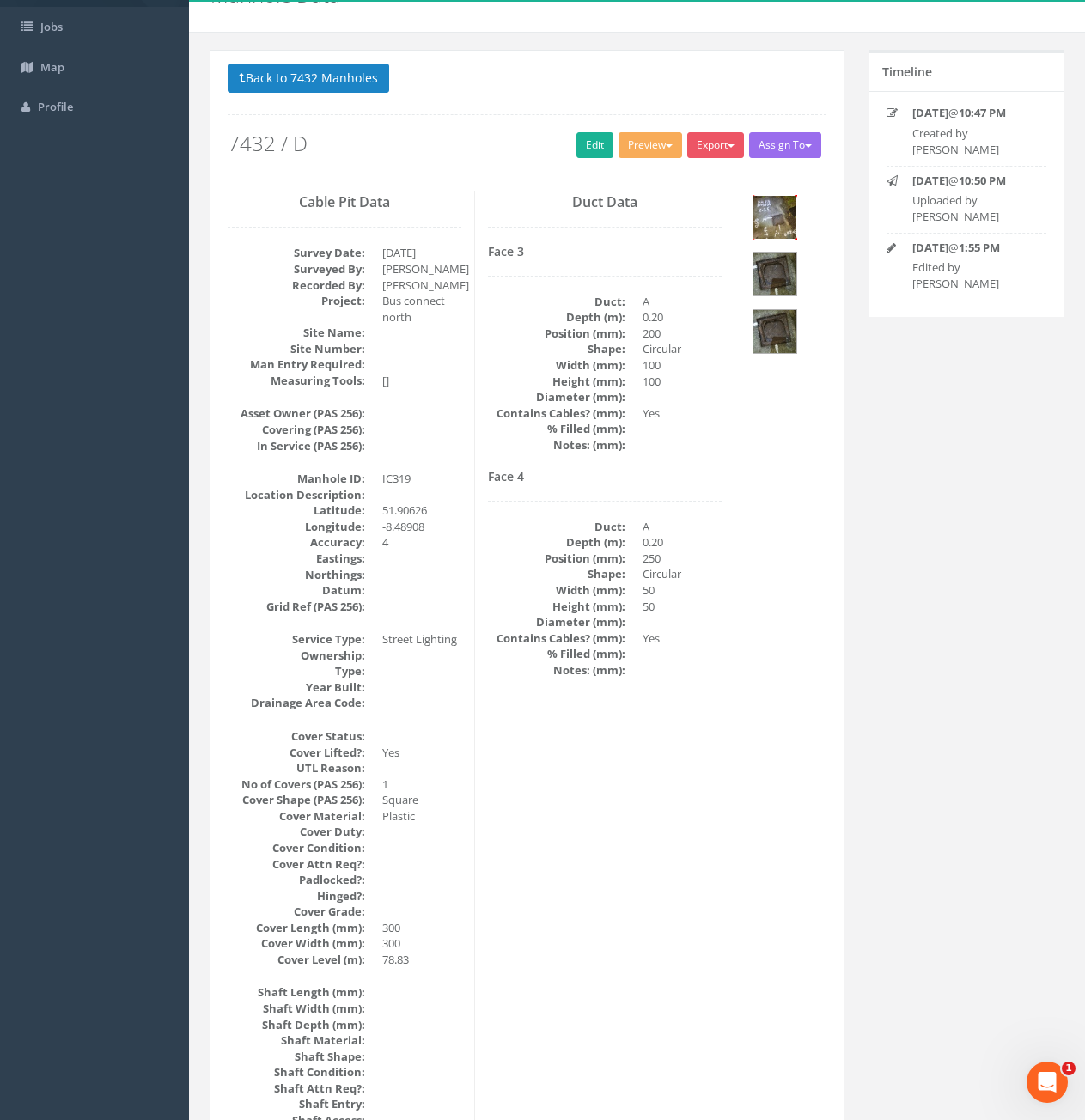
click at [773, 233] on img at bounding box center [775, 218] width 43 height 43
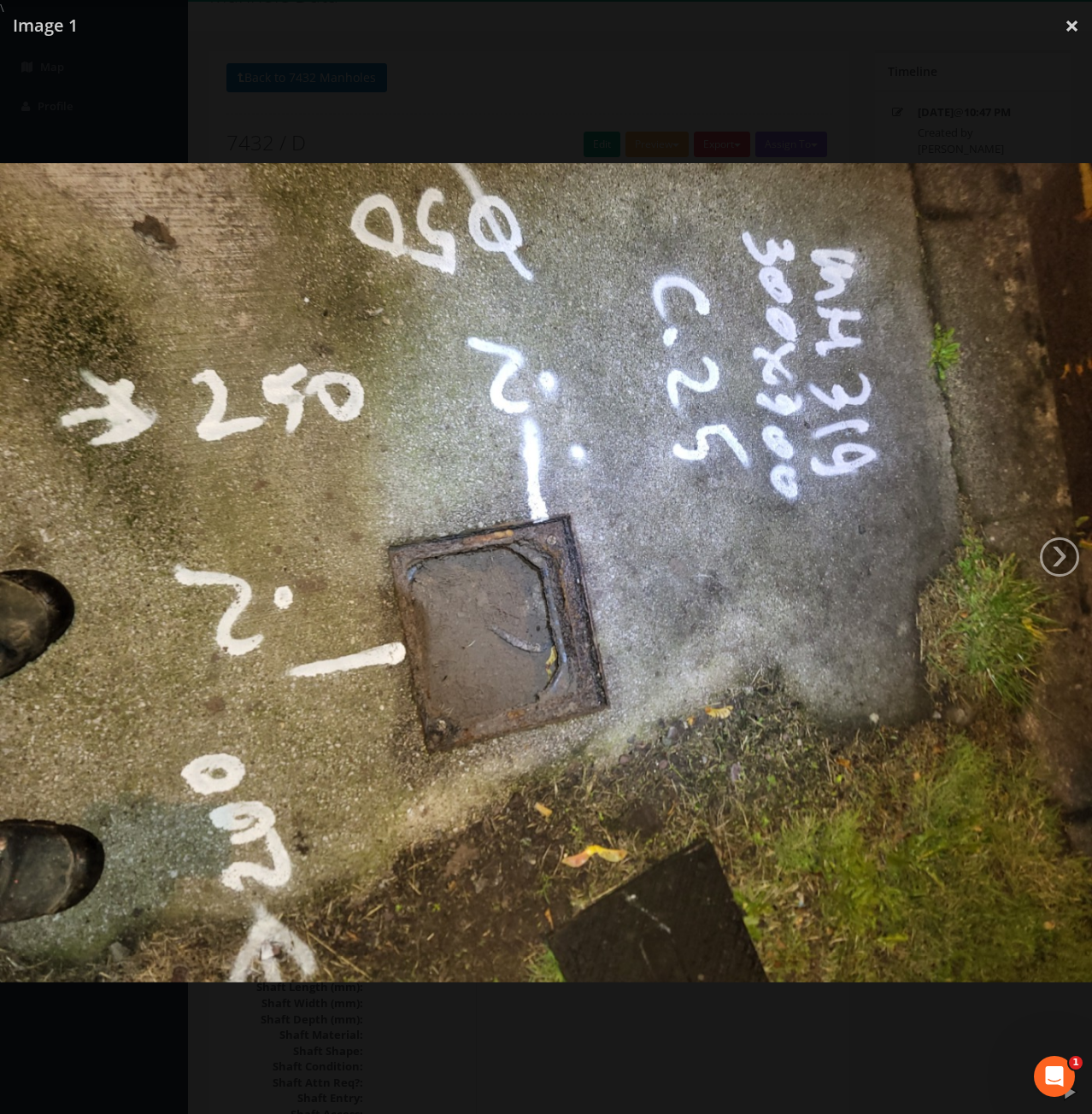
drag, startPoint x: 1076, startPoint y: 29, endPoint x: 1069, endPoint y: 55, distance: 26.9
click at [1076, 29] on link "×" at bounding box center [1071, 25] width 40 height 51
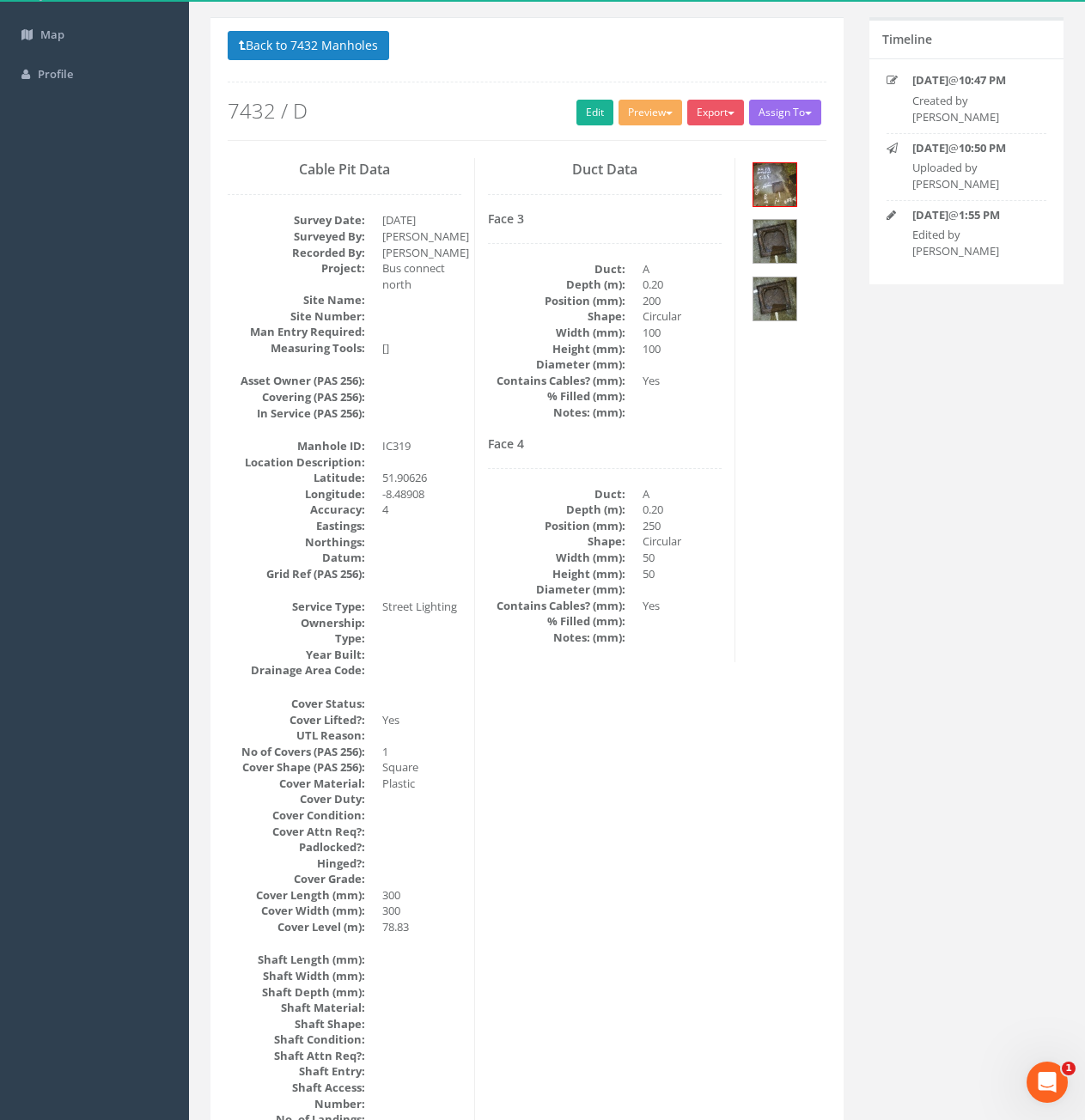
scroll to position [117, 0]
click at [343, 58] on button "Back to 7432 Manholes" at bounding box center [308, 47] width 162 height 29
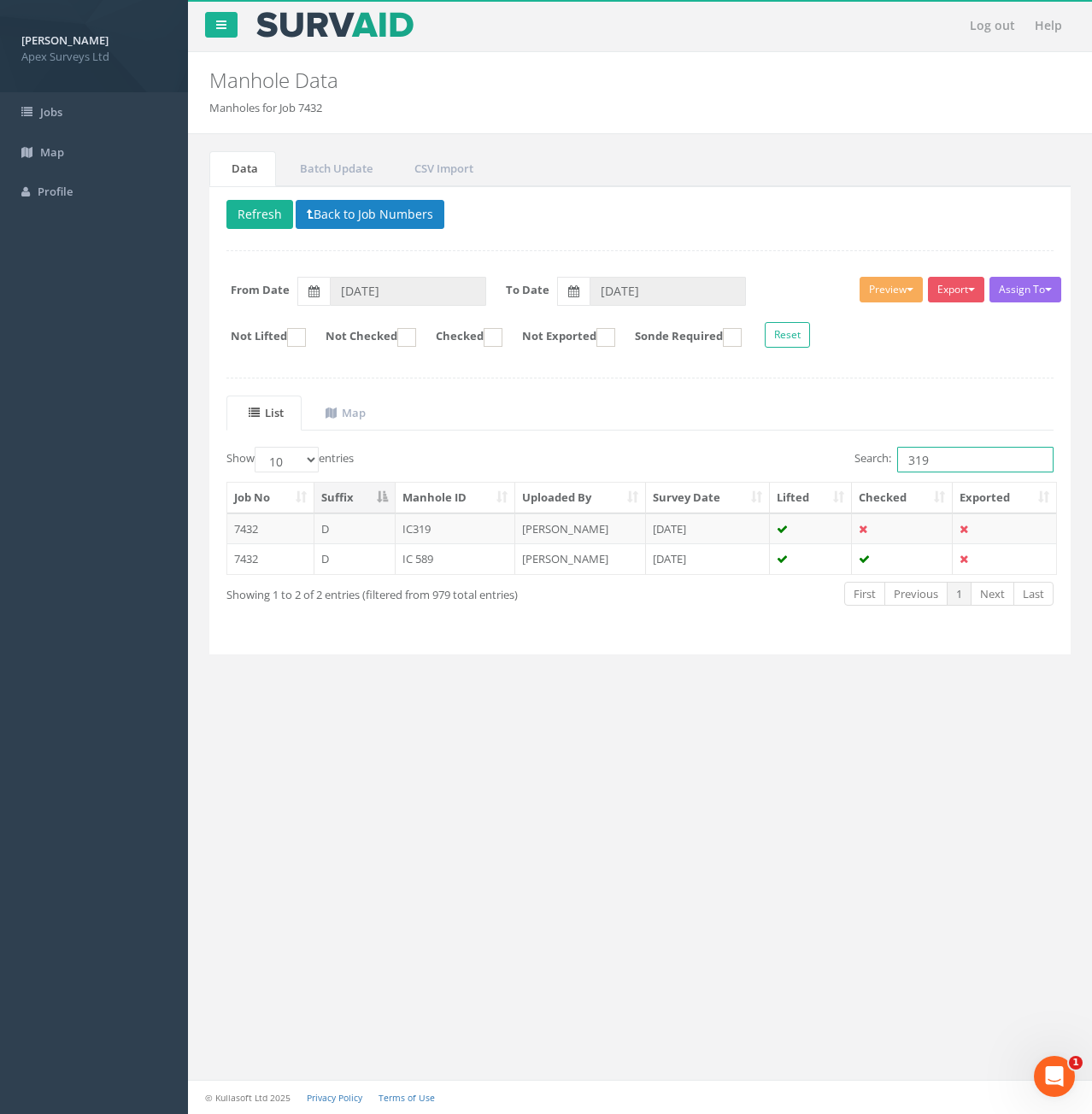
click at [939, 459] on input "319" at bounding box center [975, 460] width 157 height 26
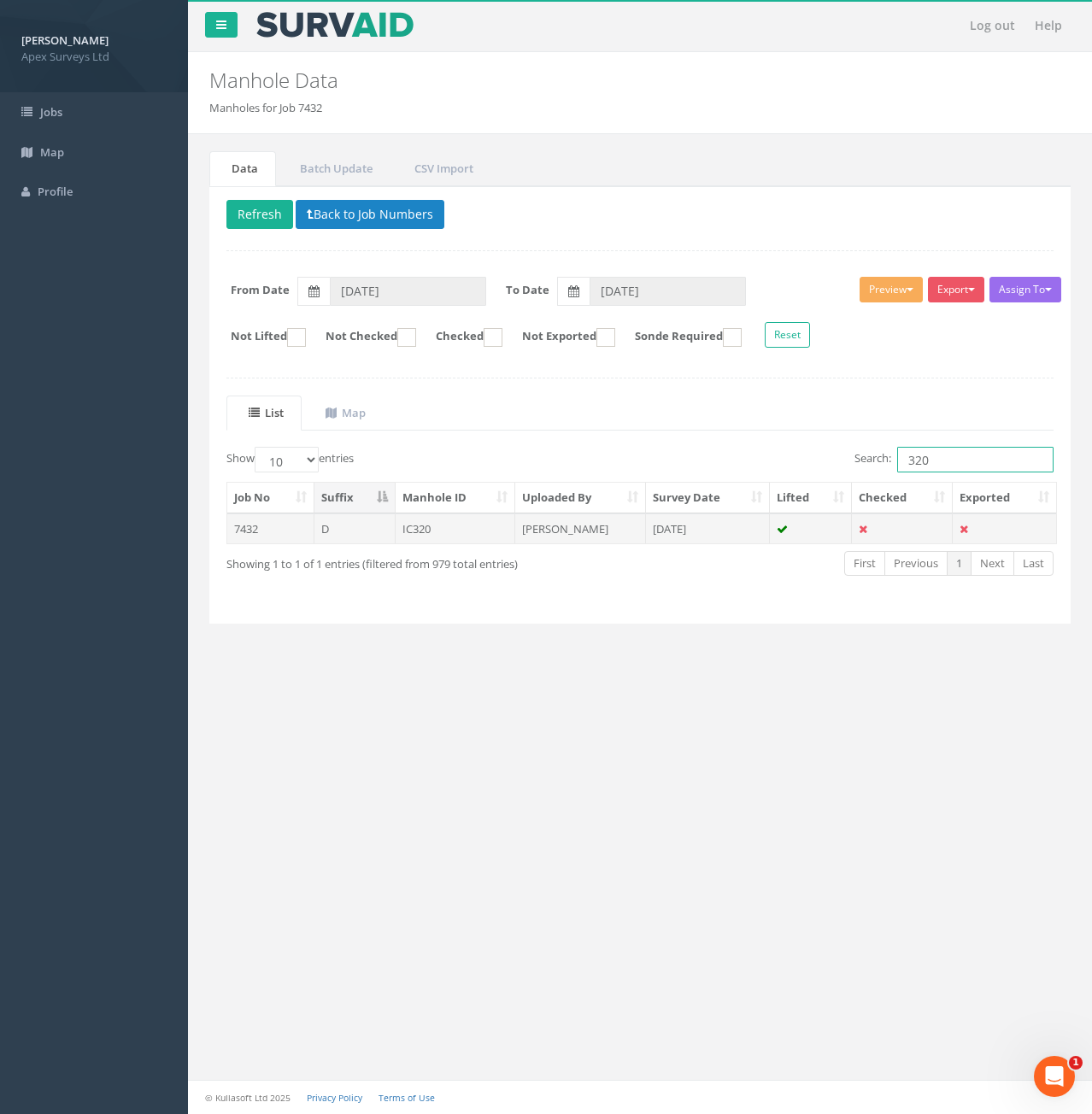
type input "320"
click at [298, 525] on td "7432" at bounding box center [270, 528] width 87 height 30
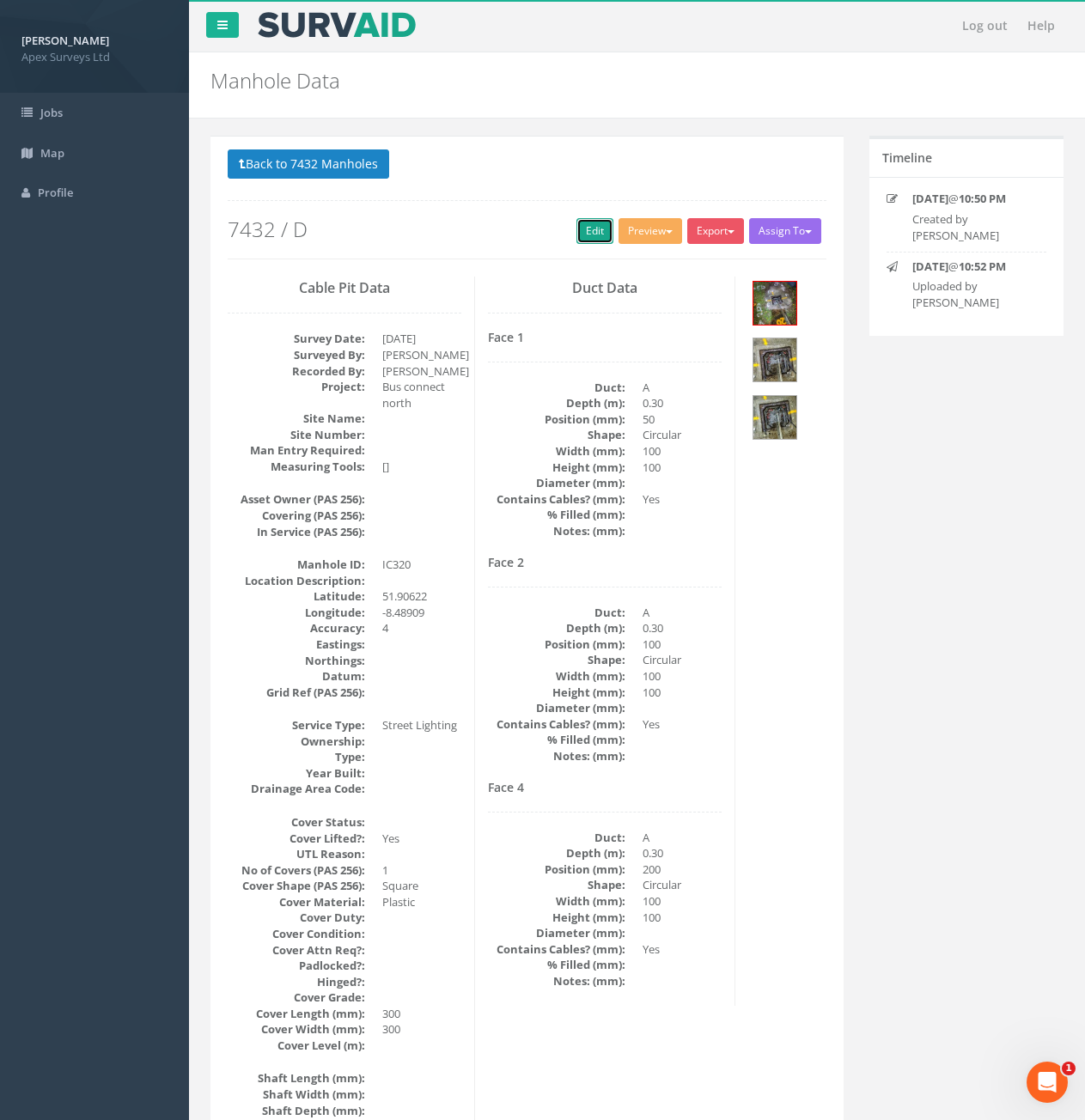
click at [588, 241] on link "Edit" at bounding box center [594, 231] width 37 height 26
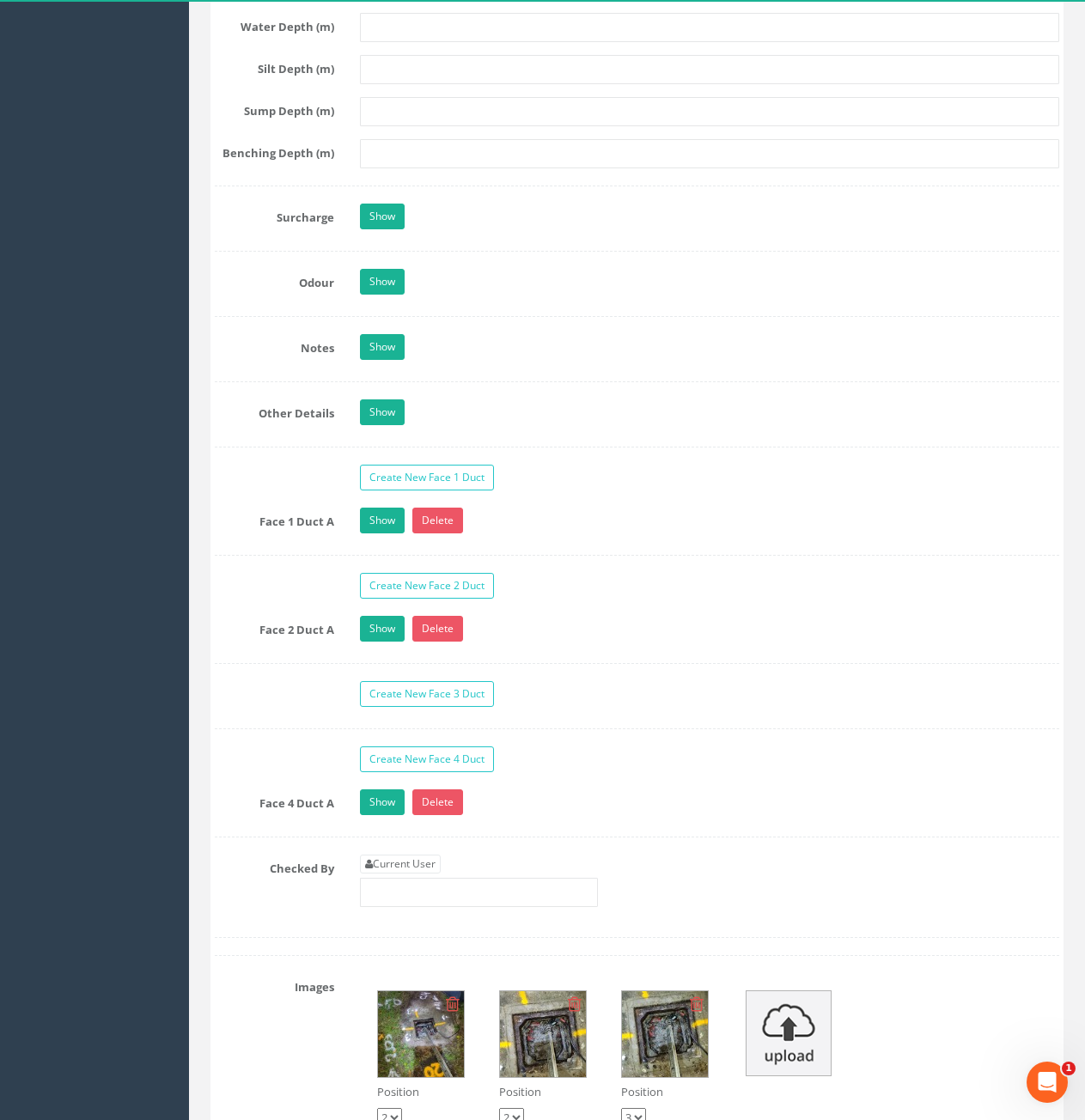
scroll to position [2749, 0]
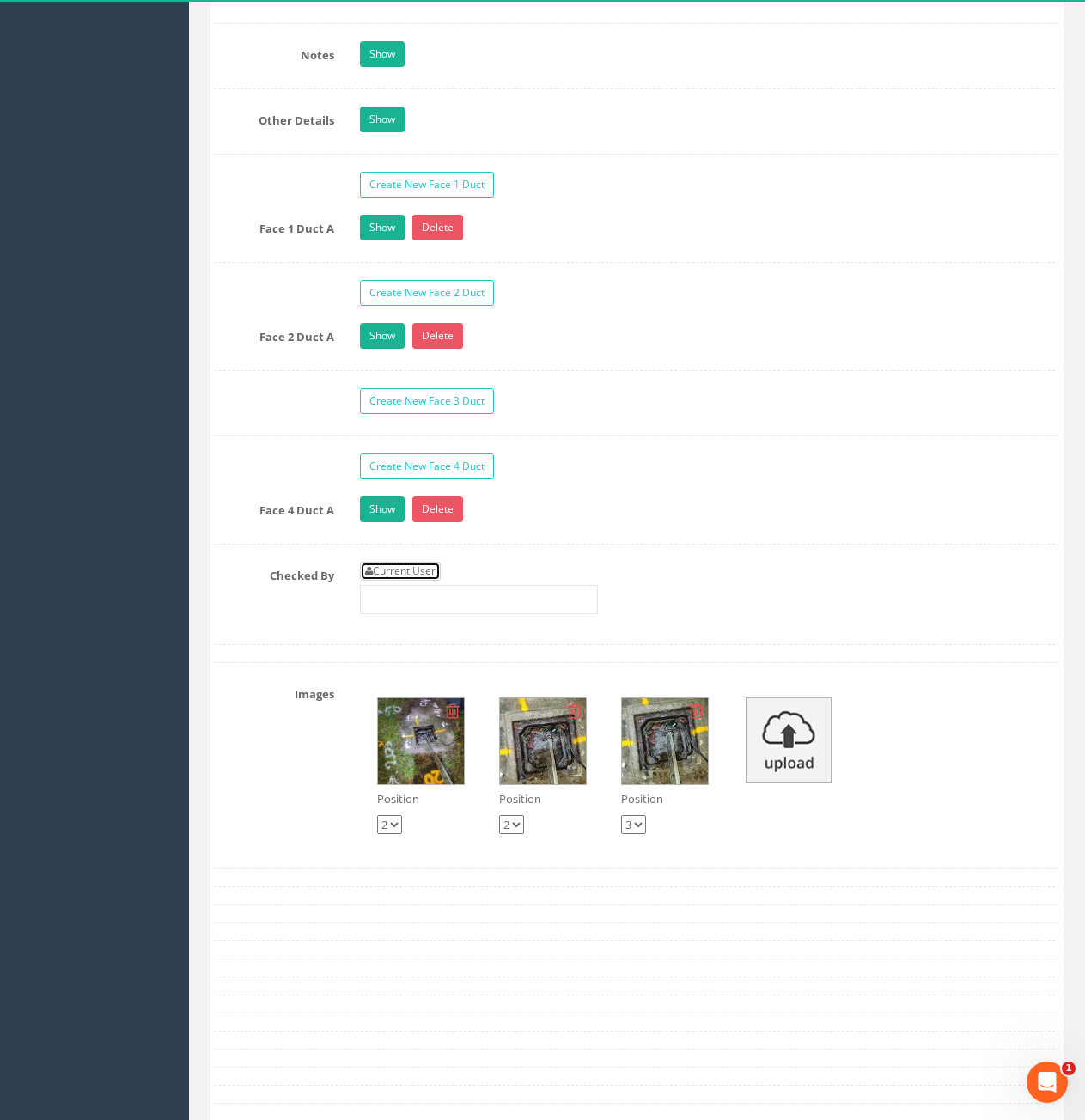
click at [424, 579] on link "Current User" at bounding box center [400, 571] width 81 height 19
type input "[PERSON_NAME]"
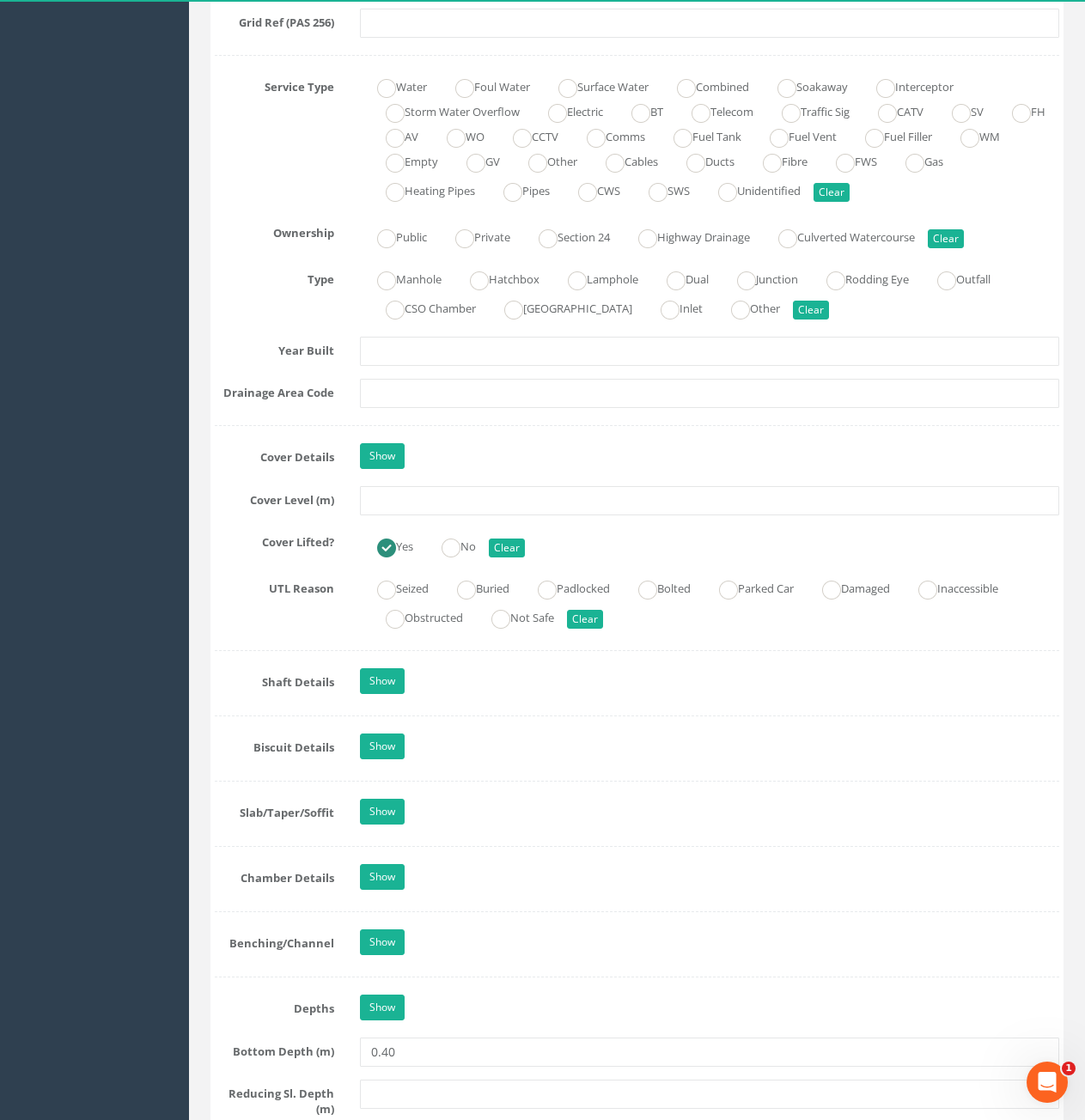
scroll to position [1203, 0]
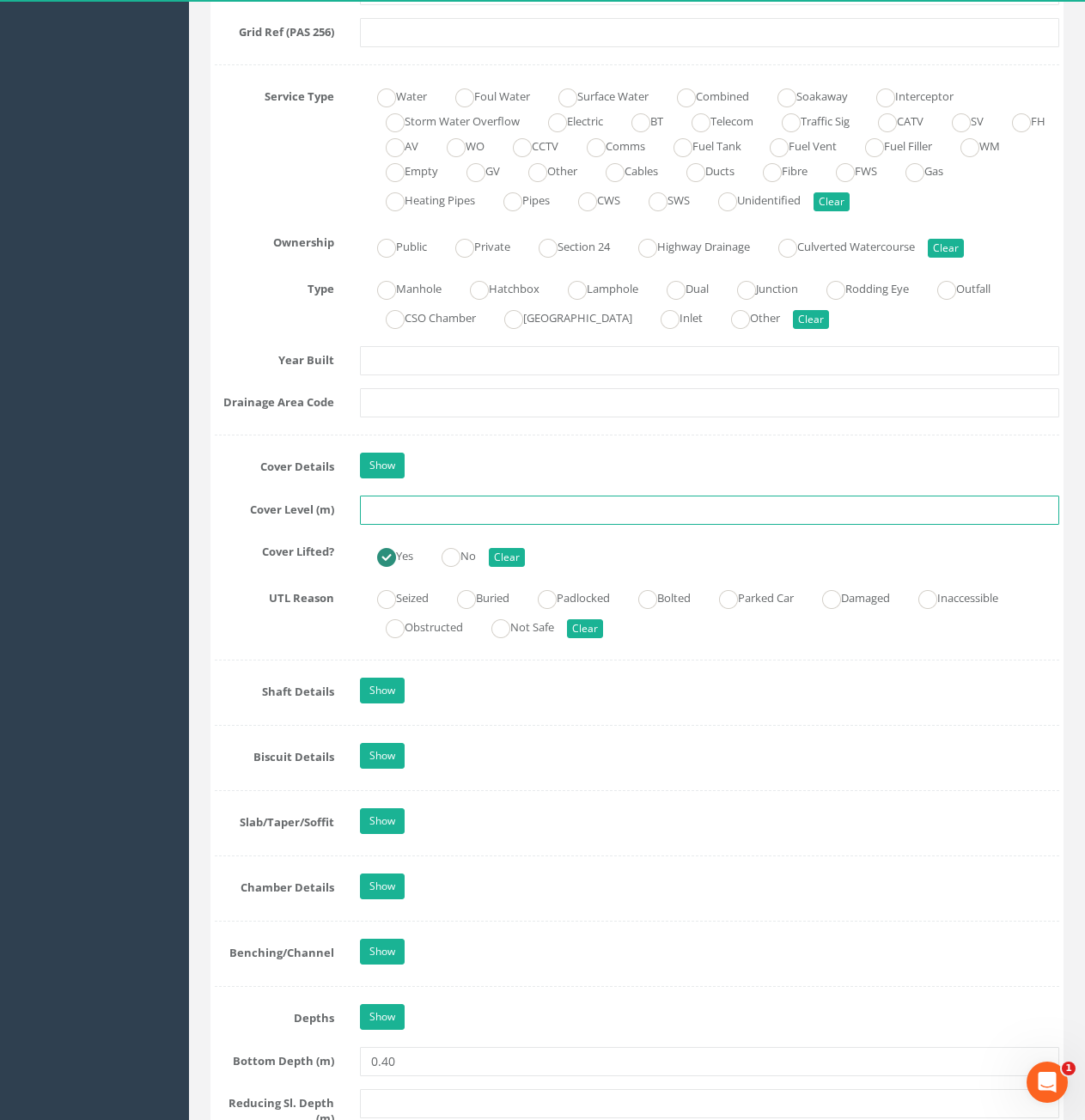
click at [499, 504] on input "text" at bounding box center [709, 510] width 699 height 29
click at [462, 513] on input "78." at bounding box center [709, 510] width 699 height 29
type input "78.93"
click at [529, 503] on input "78.93" at bounding box center [709, 510] width 699 height 29
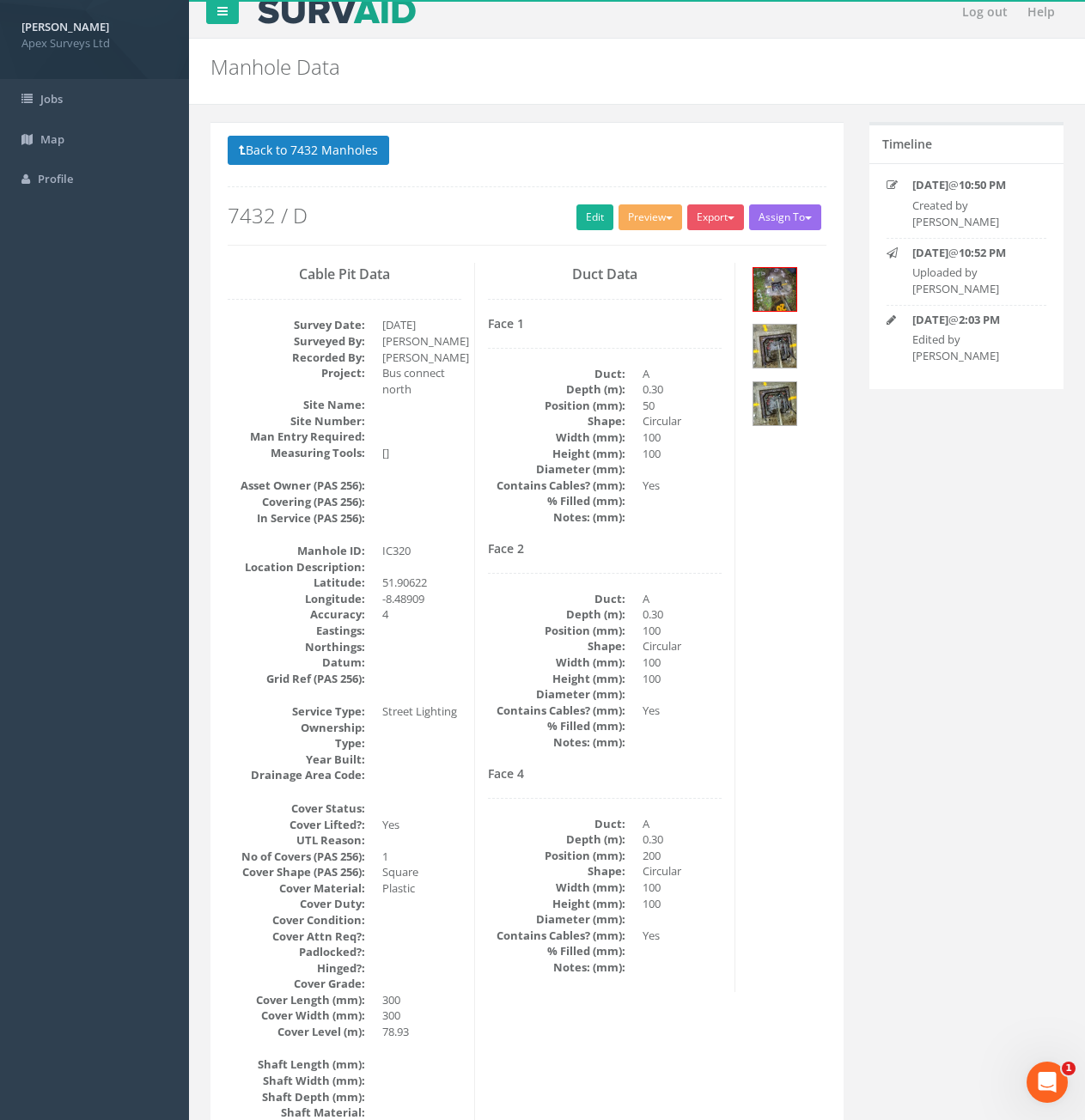
scroll to position [0, 0]
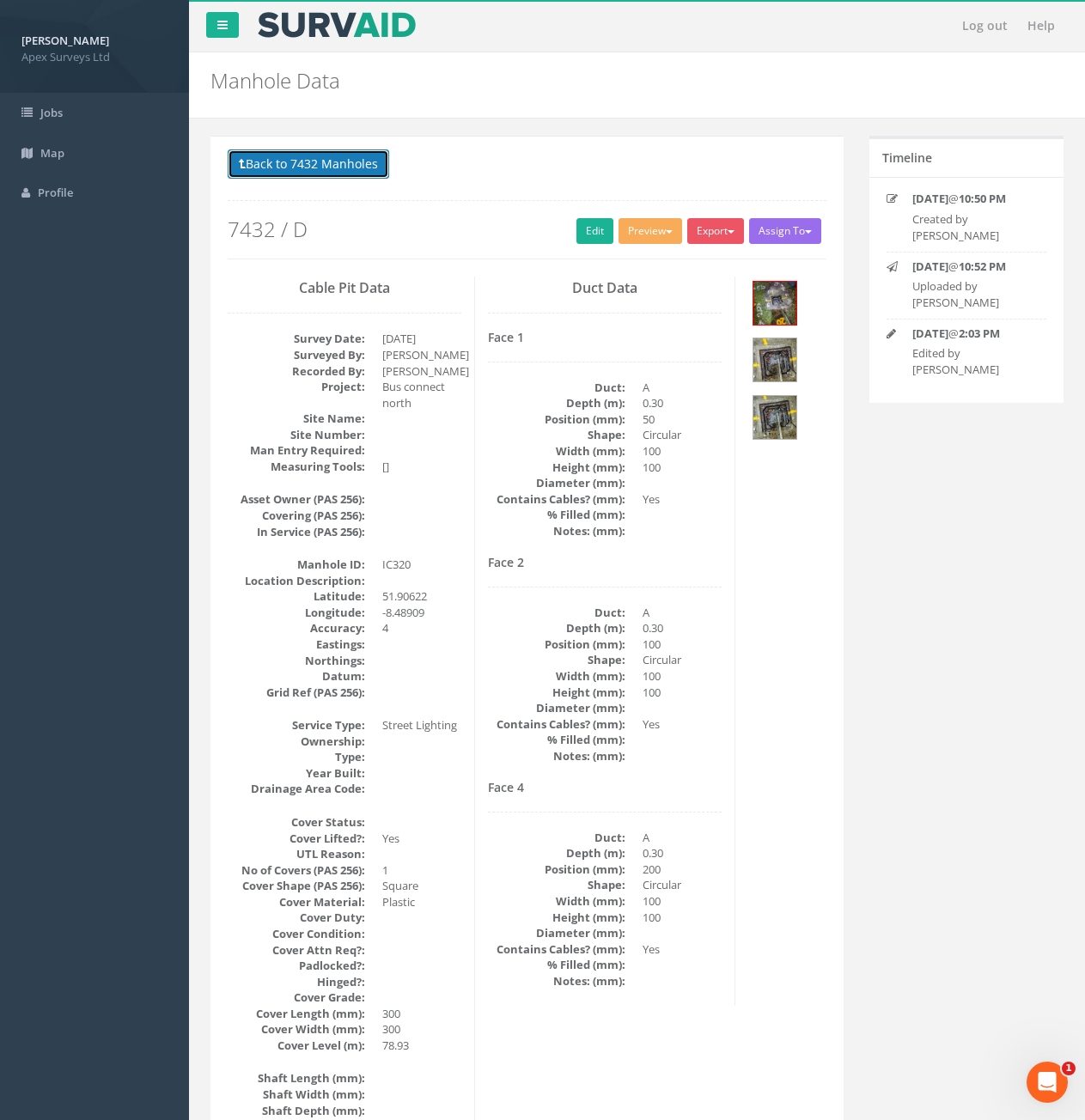
click at [336, 171] on button "Back to 7432 Manholes" at bounding box center [308, 164] width 162 height 29
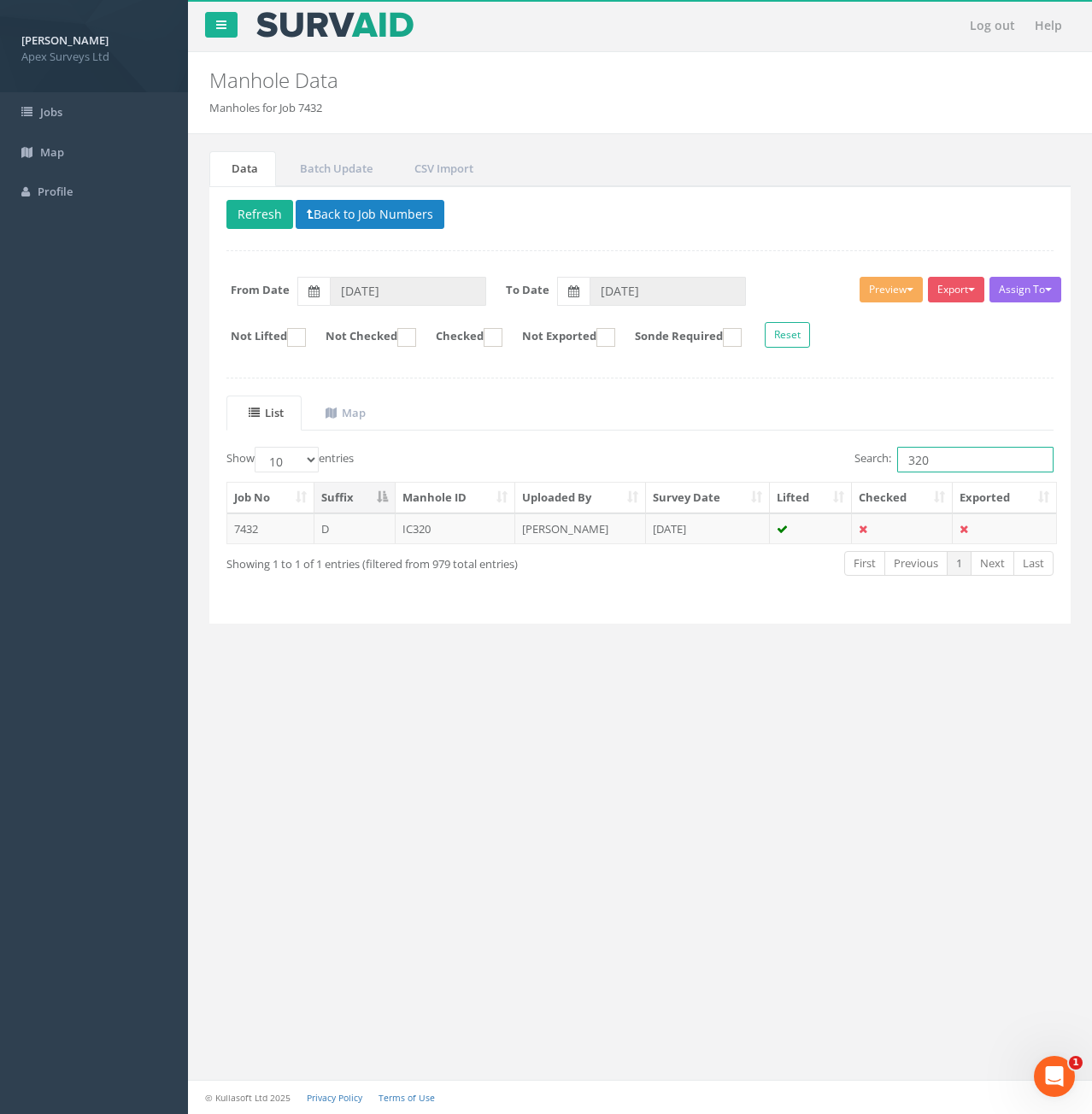
click at [952, 459] on input "320" at bounding box center [975, 460] width 157 height 26
type input "322"
click at [260, 531] on td "7432" at bounding box center [270, 528] width 87 height 30
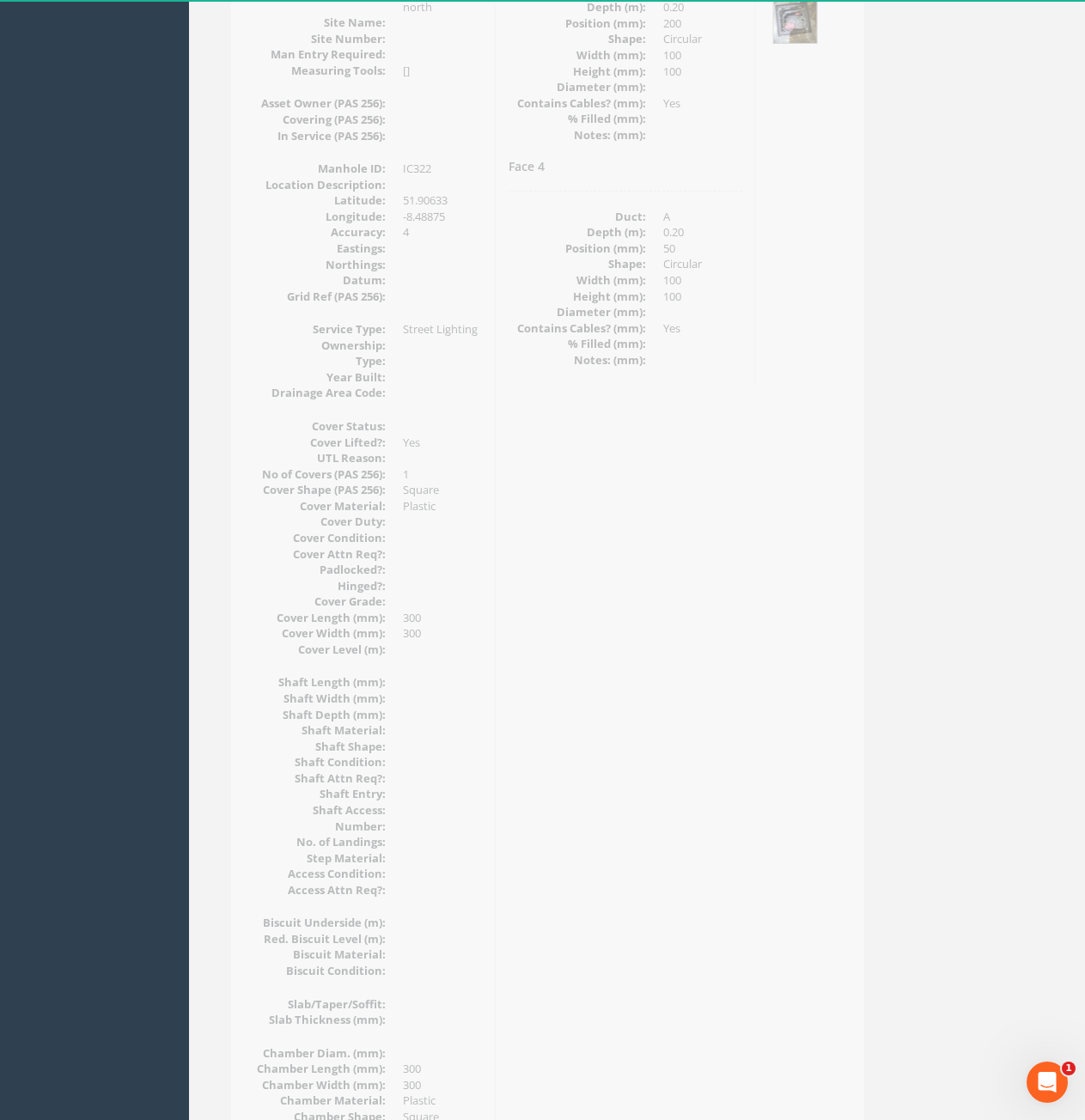
scroll to position [86, 0]
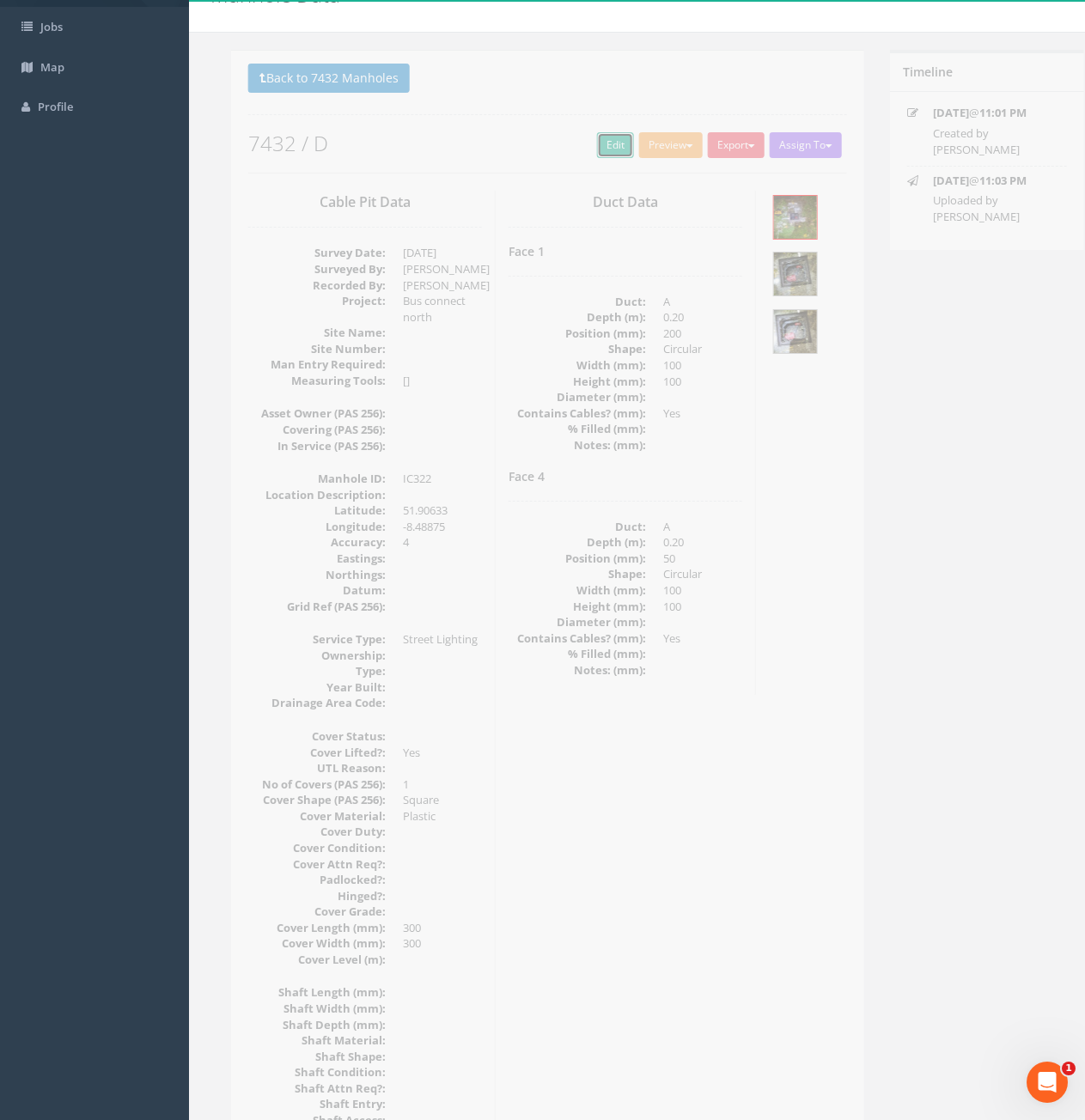
click at [587, 142] on link "Edit" at bounding box center [594, 145] width 37 height 26
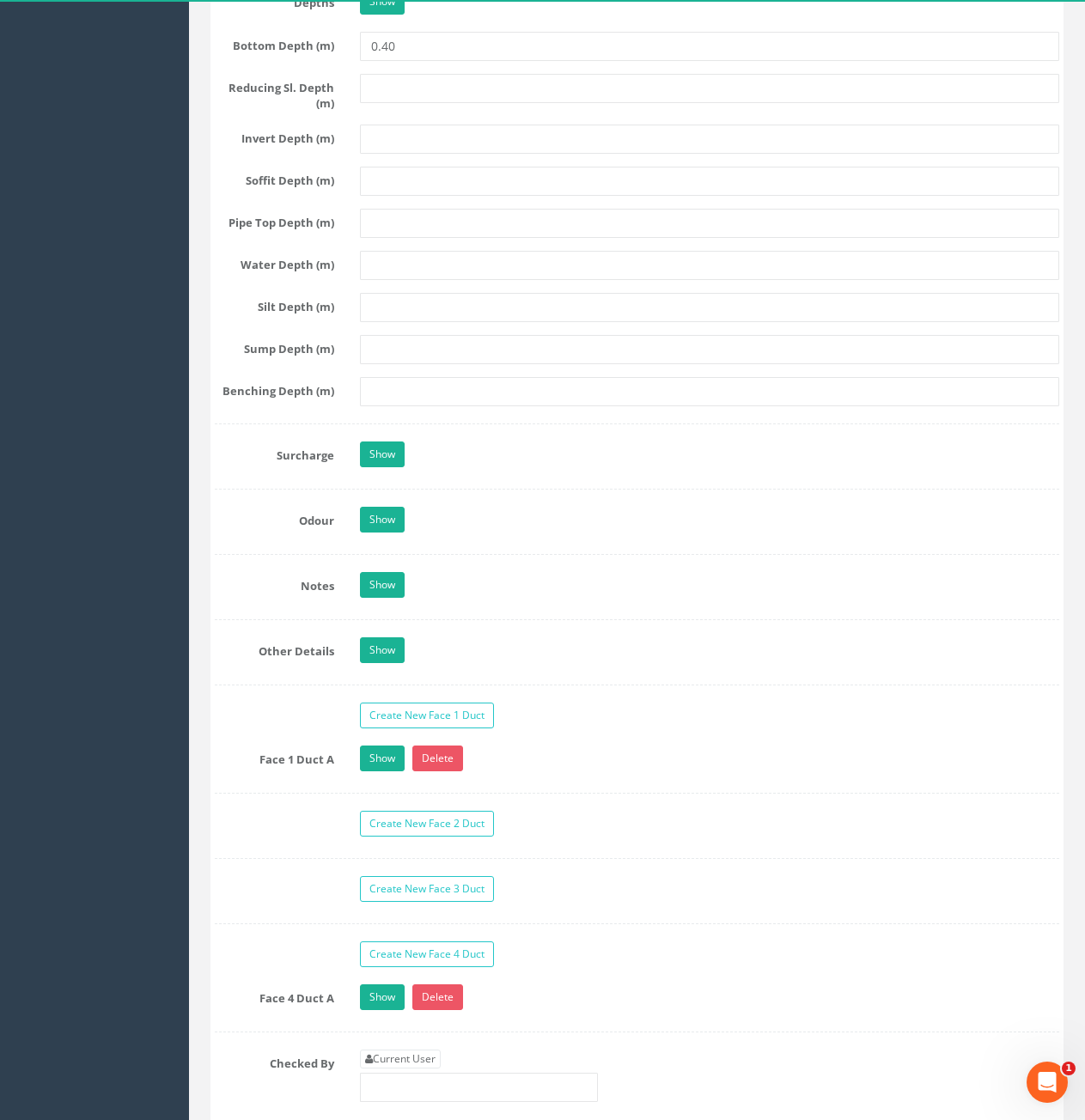
scroll to position [2319, 0]
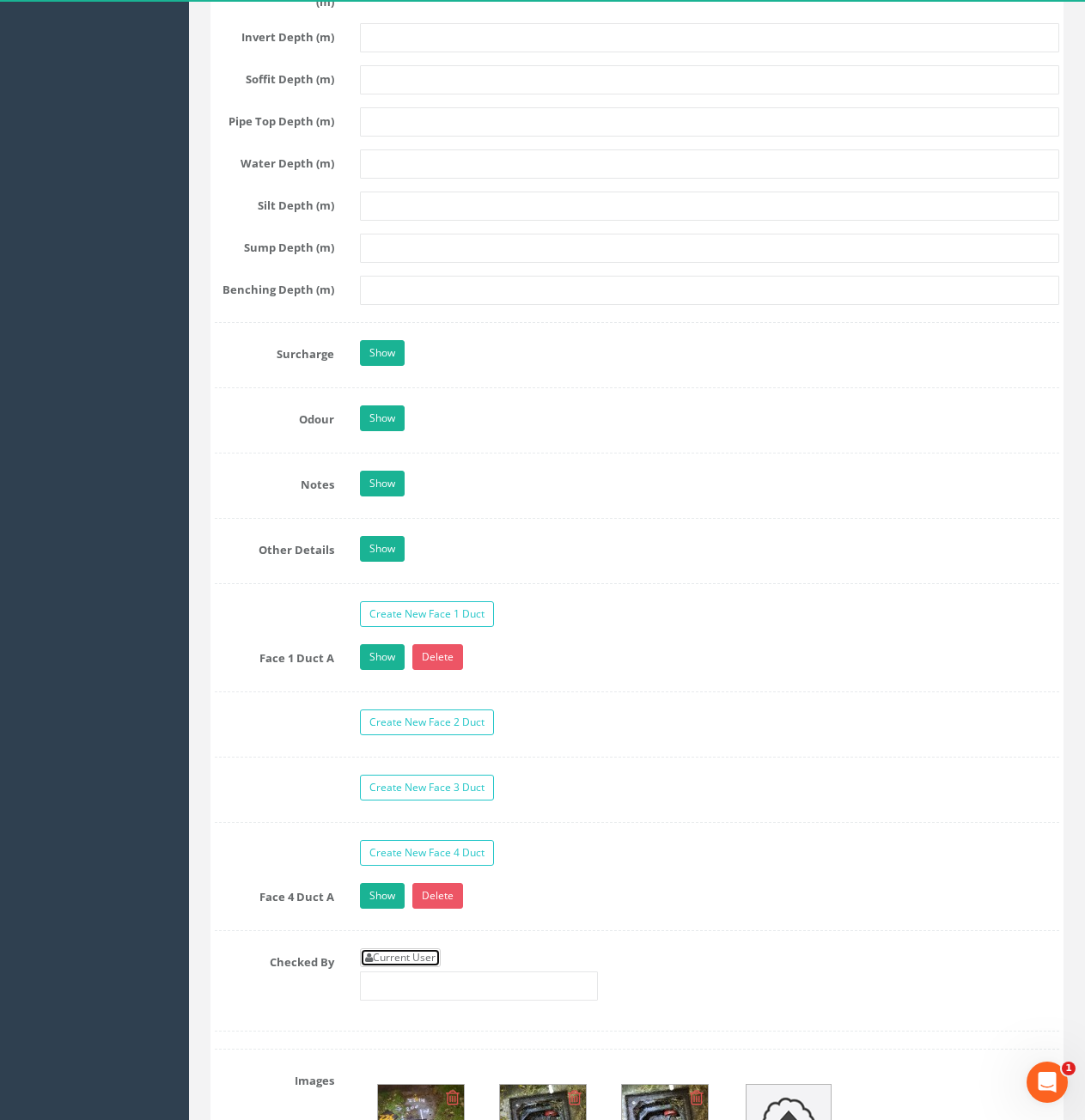
click at [395, 955] on link "Current User" at bounding box center [400, 957] width 81 height 19
type input "[PERSON_NAME]"
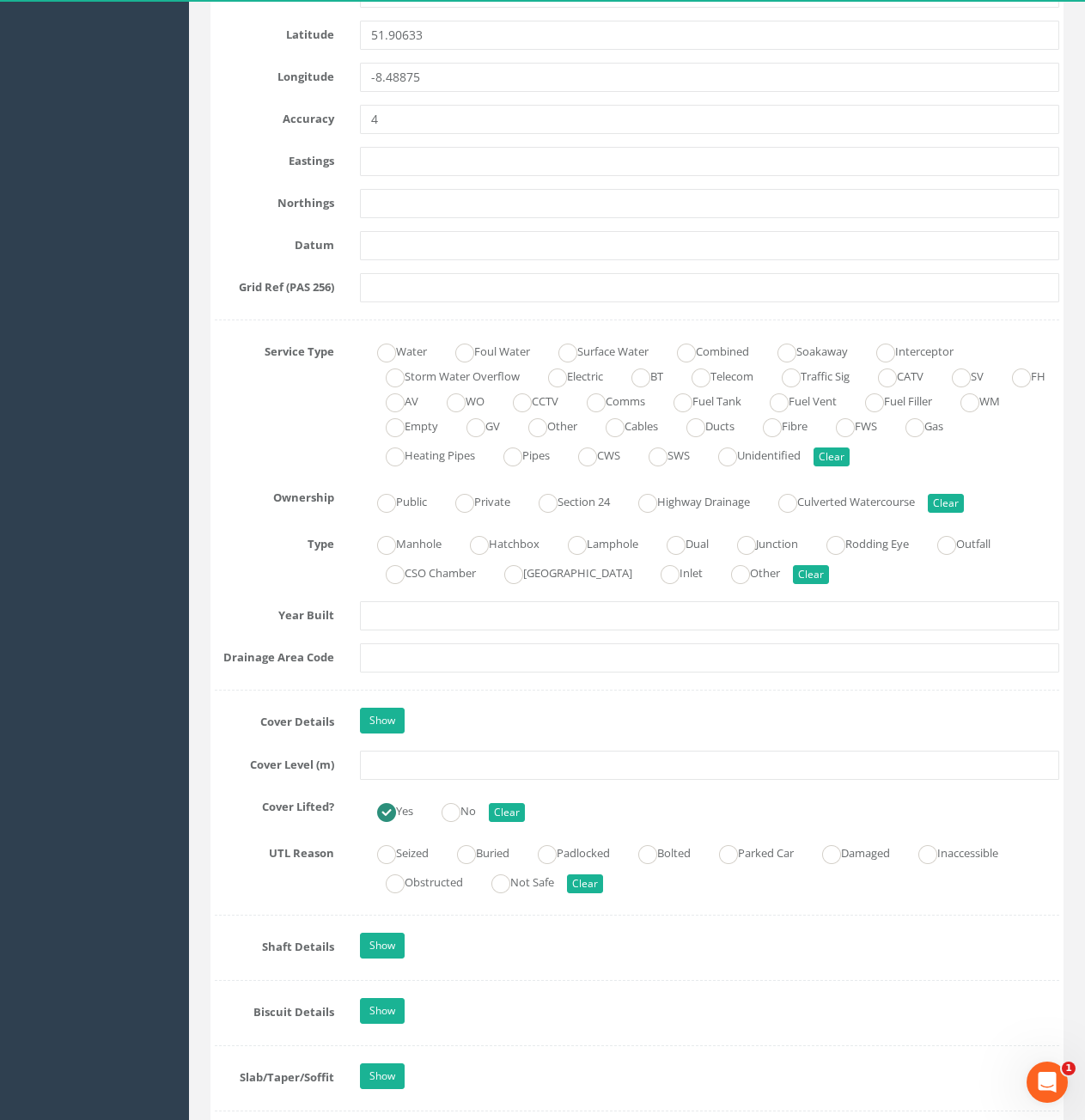
scroll to position [945, 0]
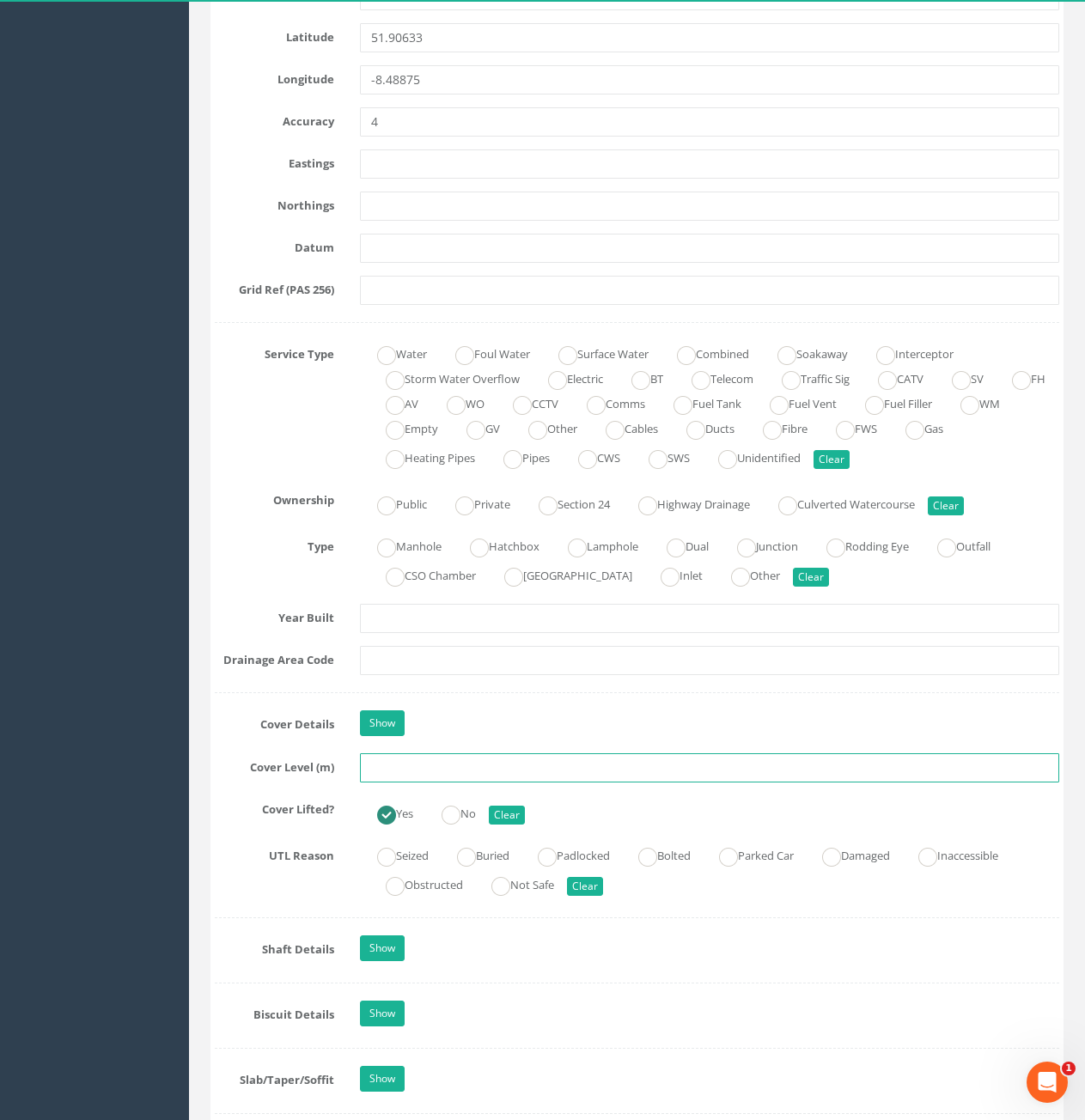
click at [533, 765] on input "text" at bounding box center [709, 768] width 699 height 29
type input "77.12"
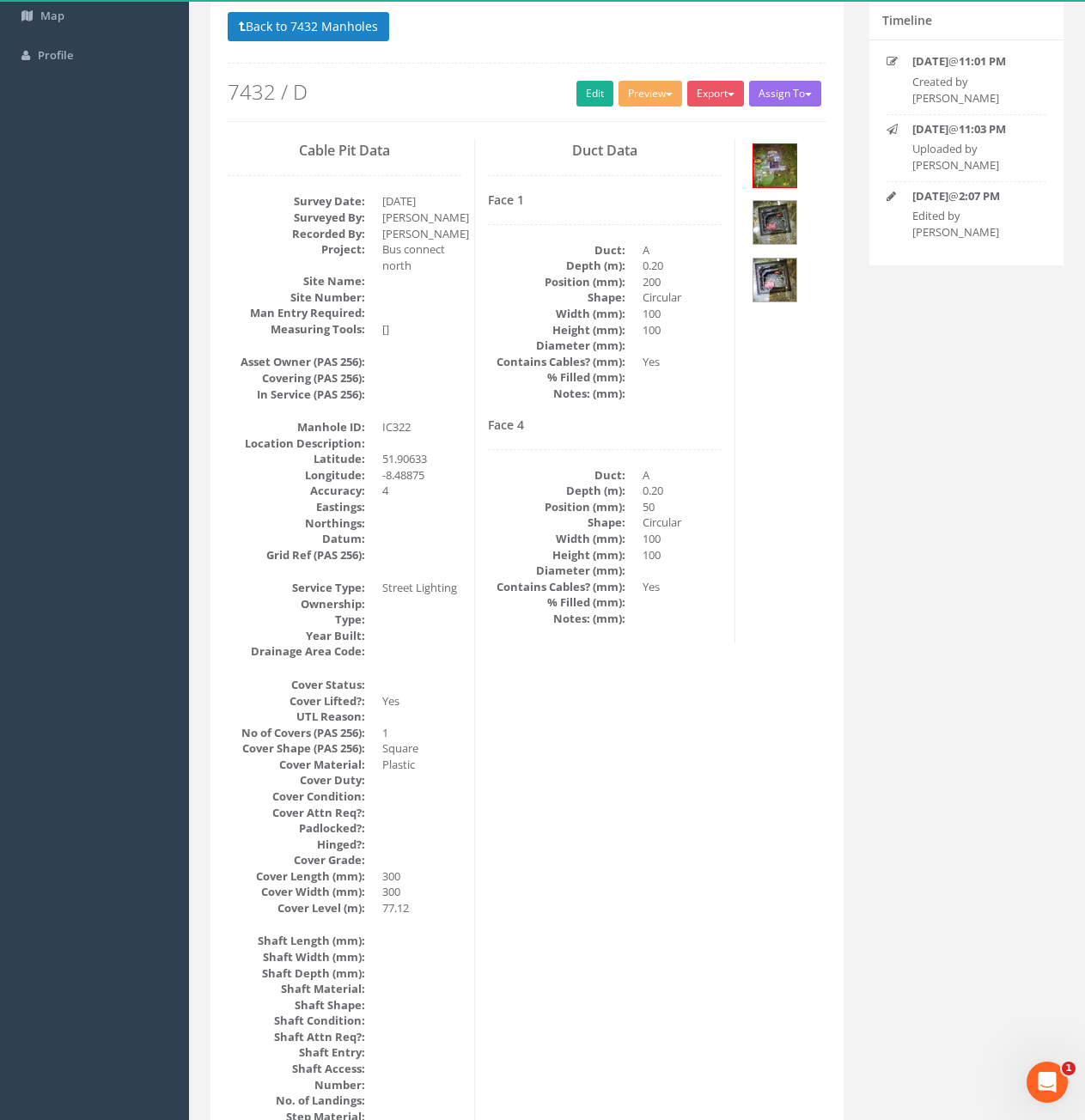
scroll to position [0, 0]
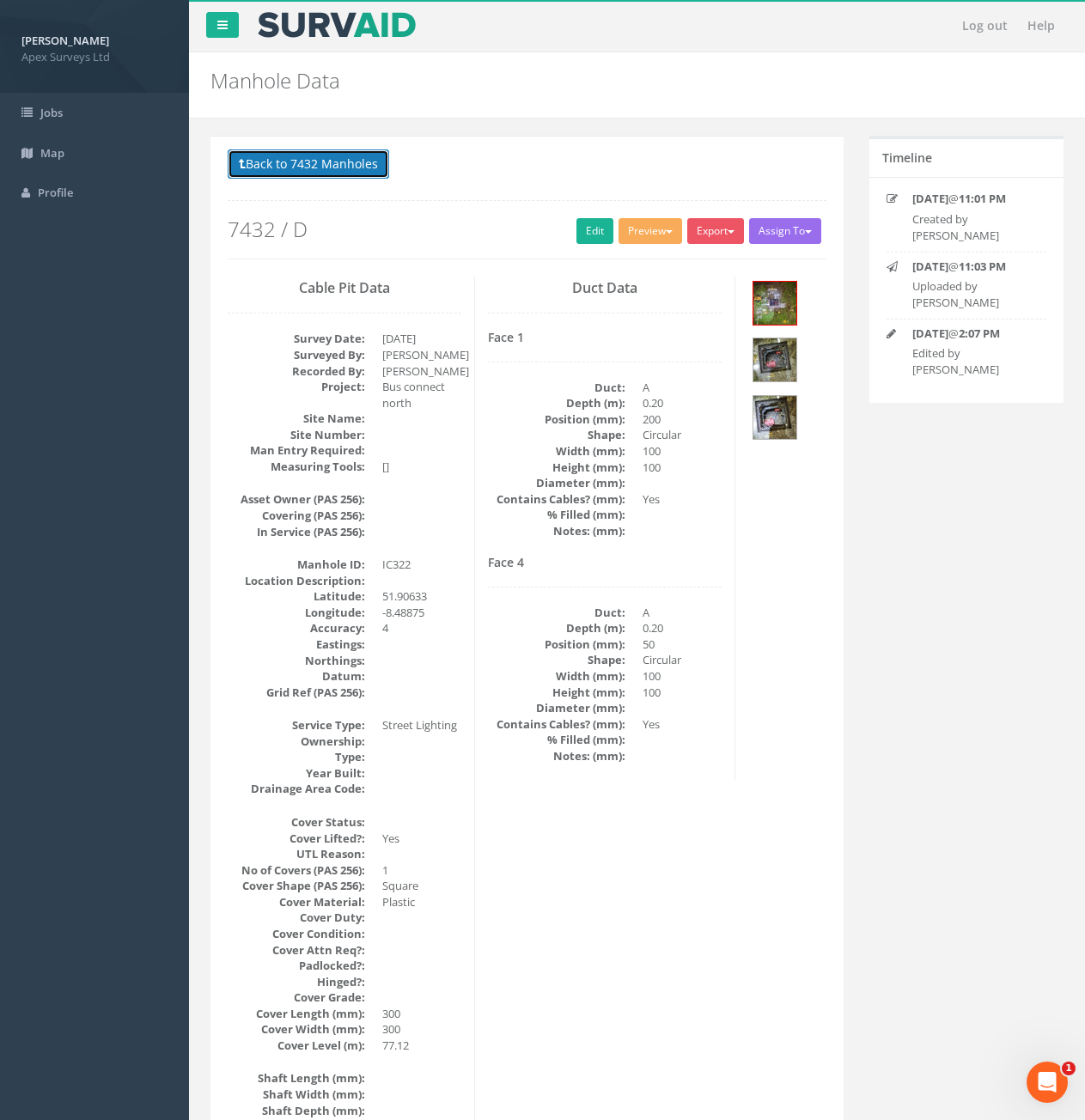
click at [311, 155] on button "Back to 7432 Manholes" at bounding box center [308, 164] width 162 height 29
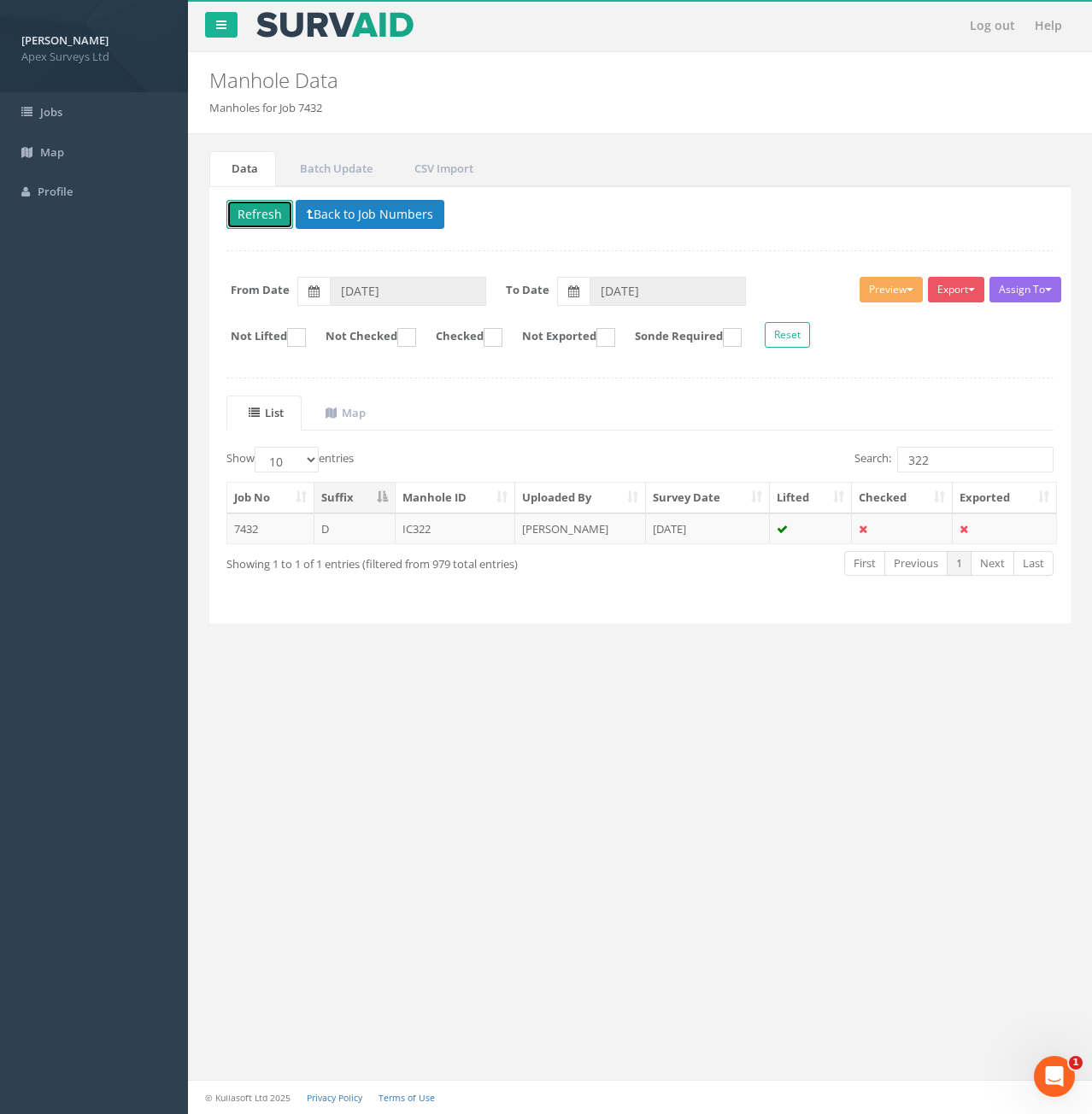
click at [265, 220] on button "Refresh" at bounding box center [259, 215] width 67 height 29
click at [943, 467] on input "322" at bounding box center [975, 460] width 157 height 26
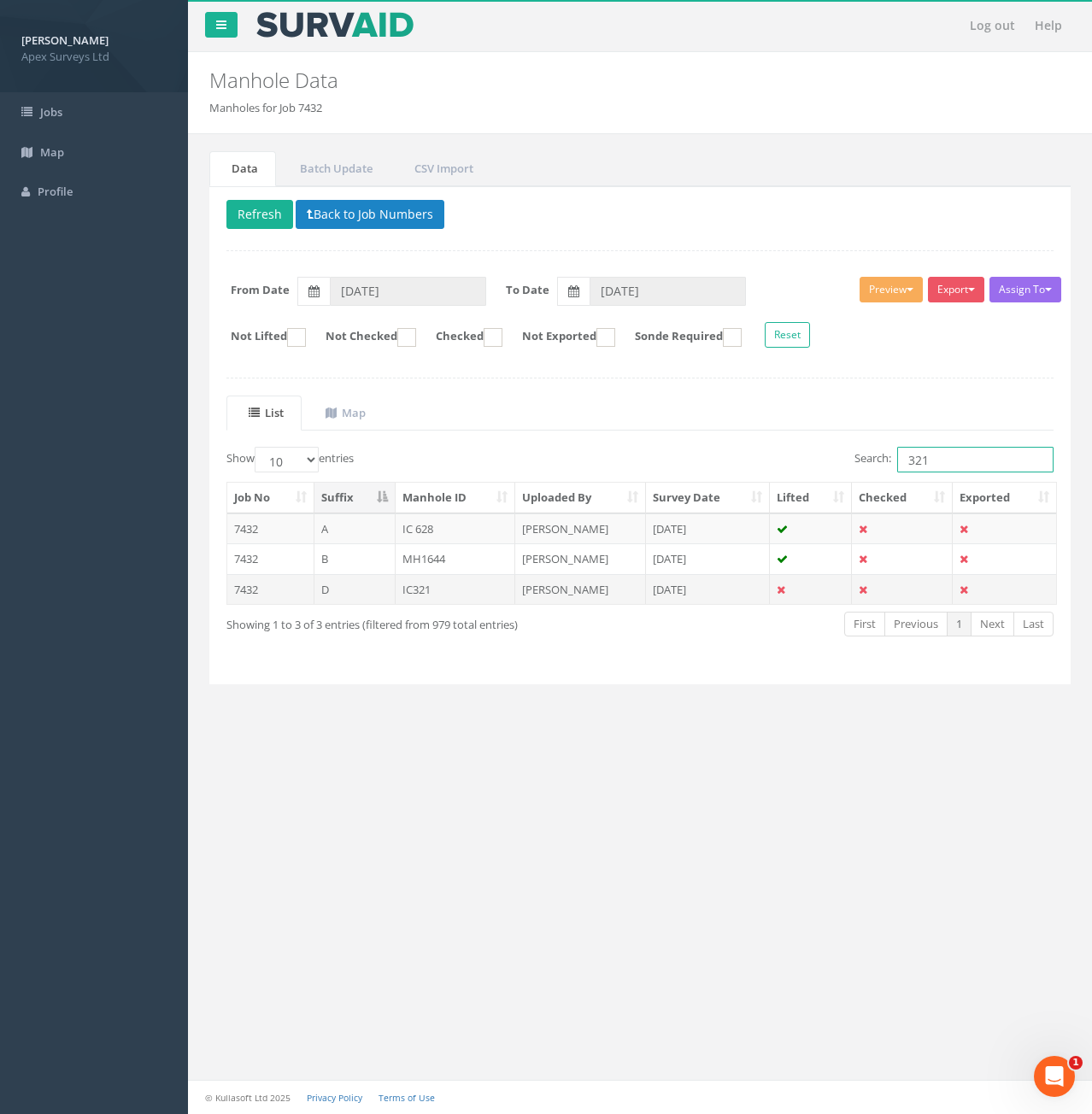
type input "321"
click at [370, 593] on td "D" at bounding box center [355, 589] width 81 height 30
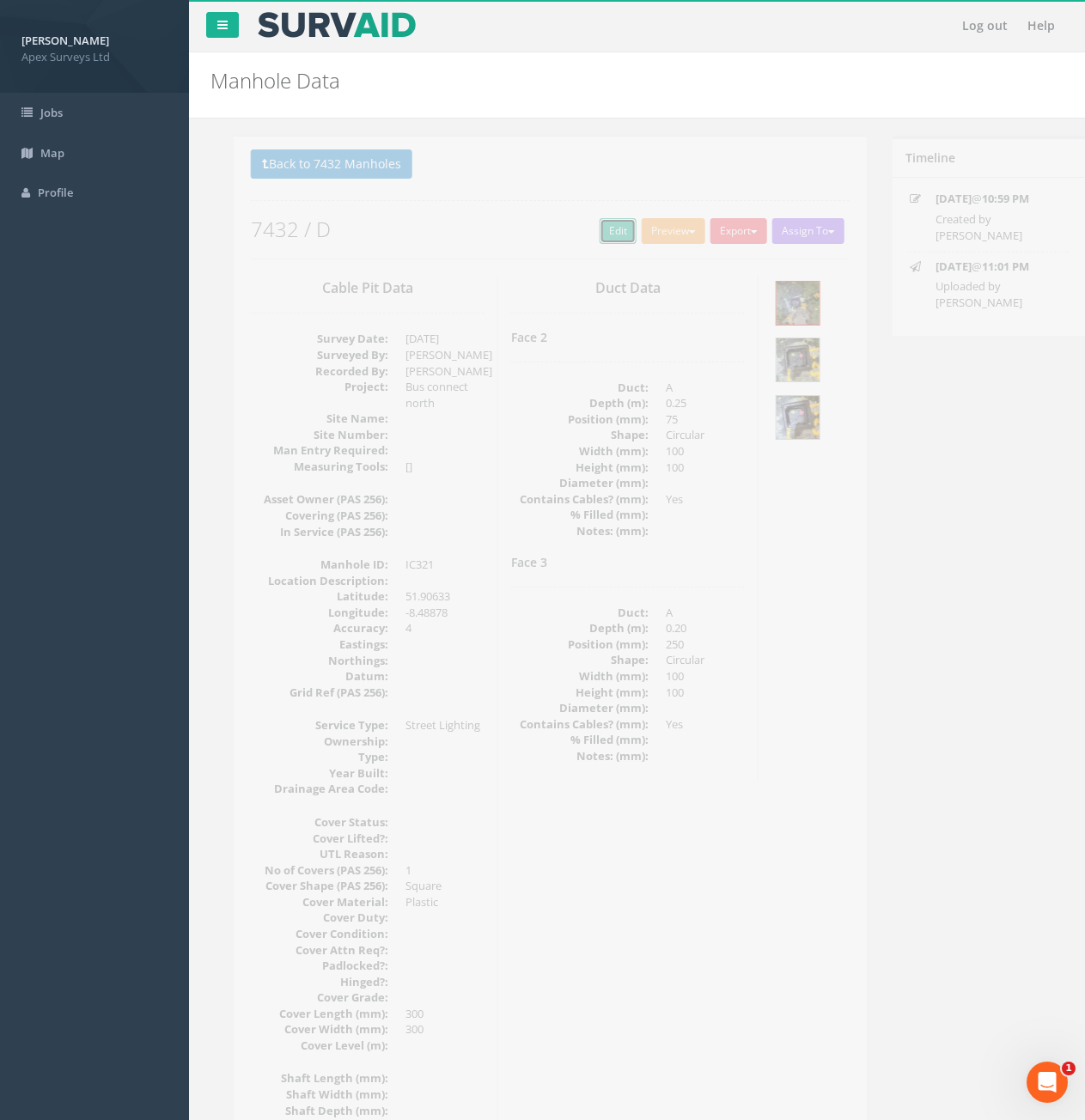
click at [577, 229] on link "Edit" at bounding box center [594, 231] width 37 height 26
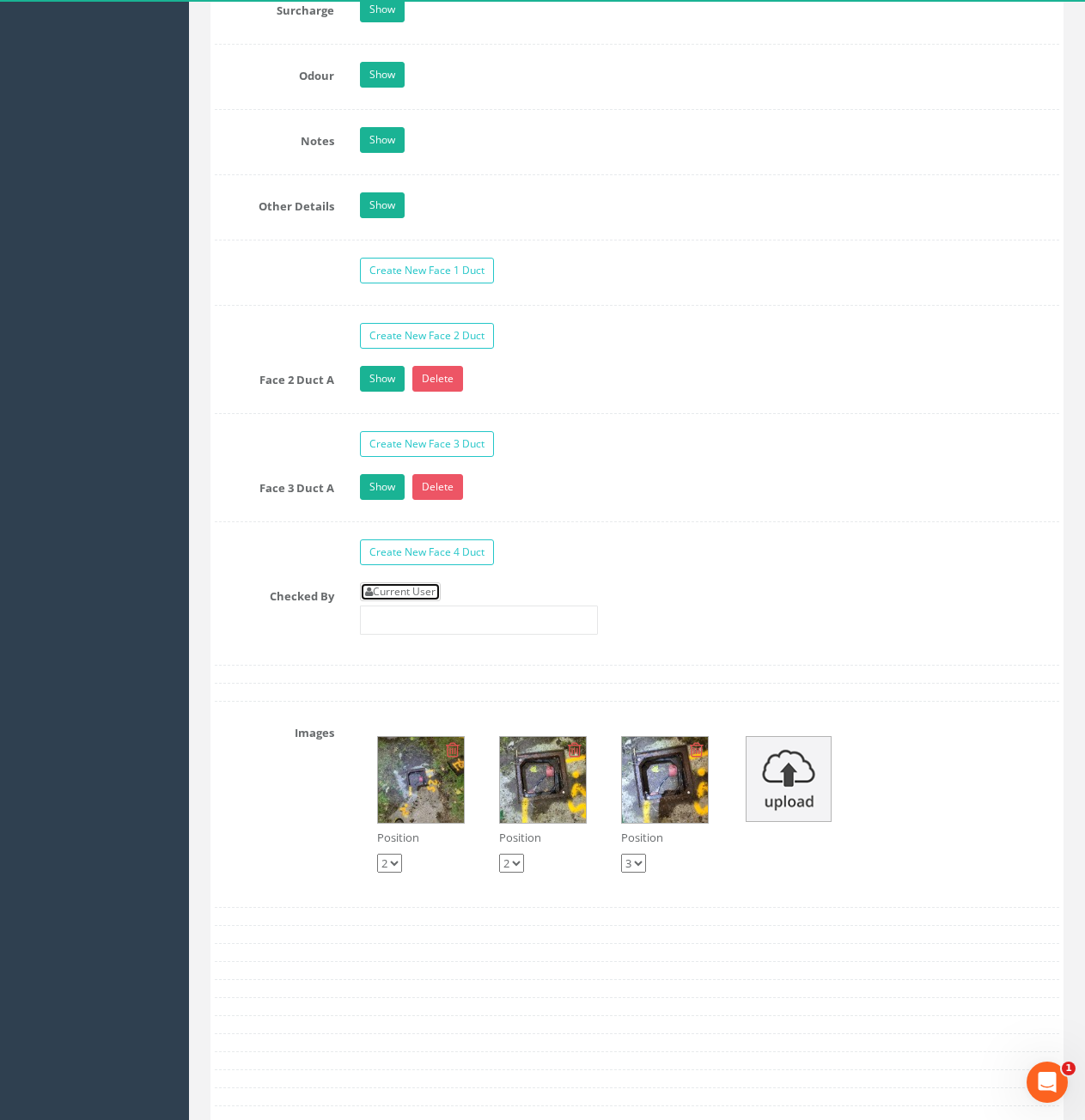
click at [401, 591] on link "Current User" at bounding box center [400, 591] width 81 height 19
type input "[PERSON_NAME]"
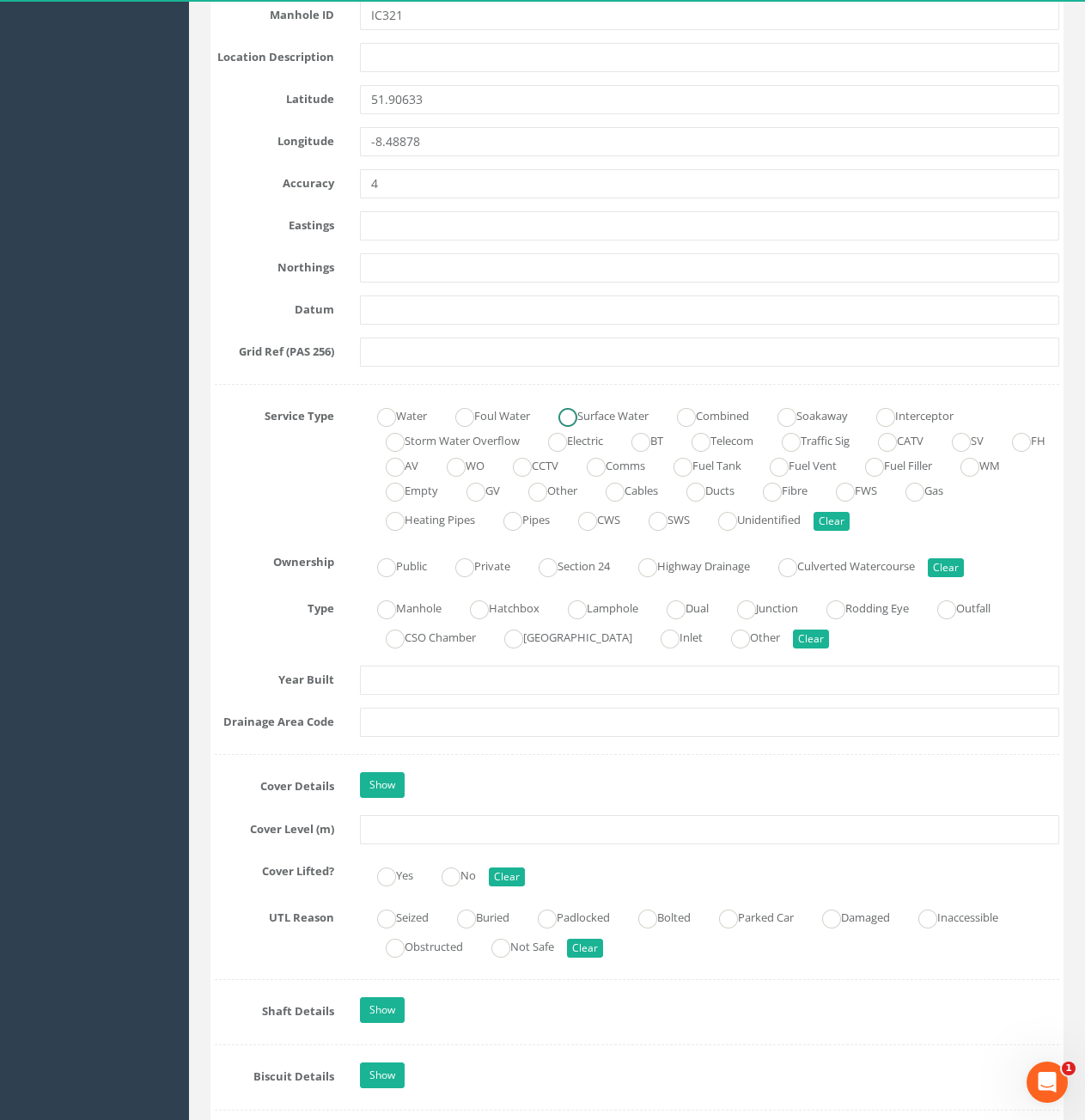
scroll to position [1203, 0]
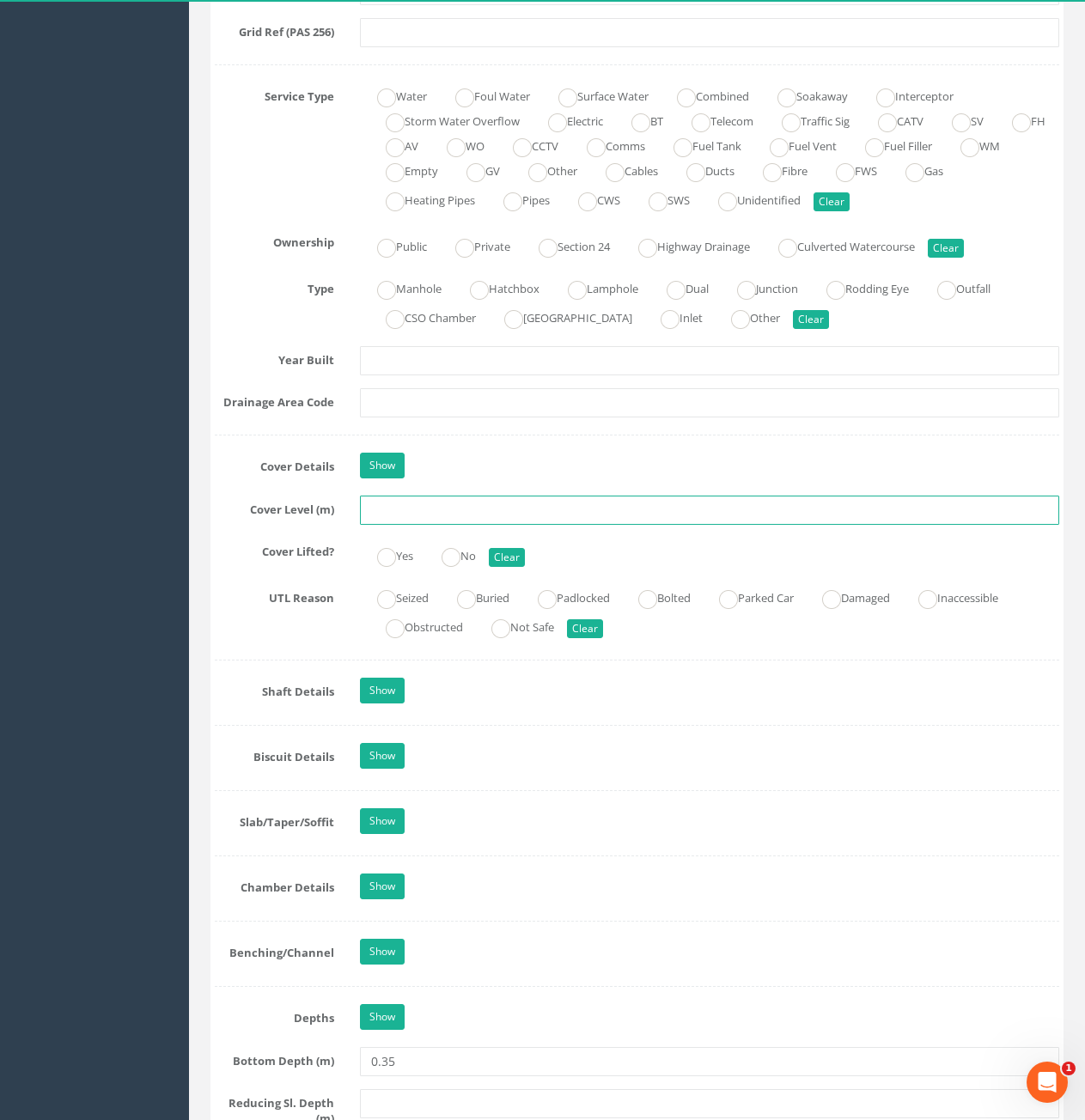
click at [522, 515] on input "text" at bounding box center [709, 510] width 699 height 29
type input "76.96"
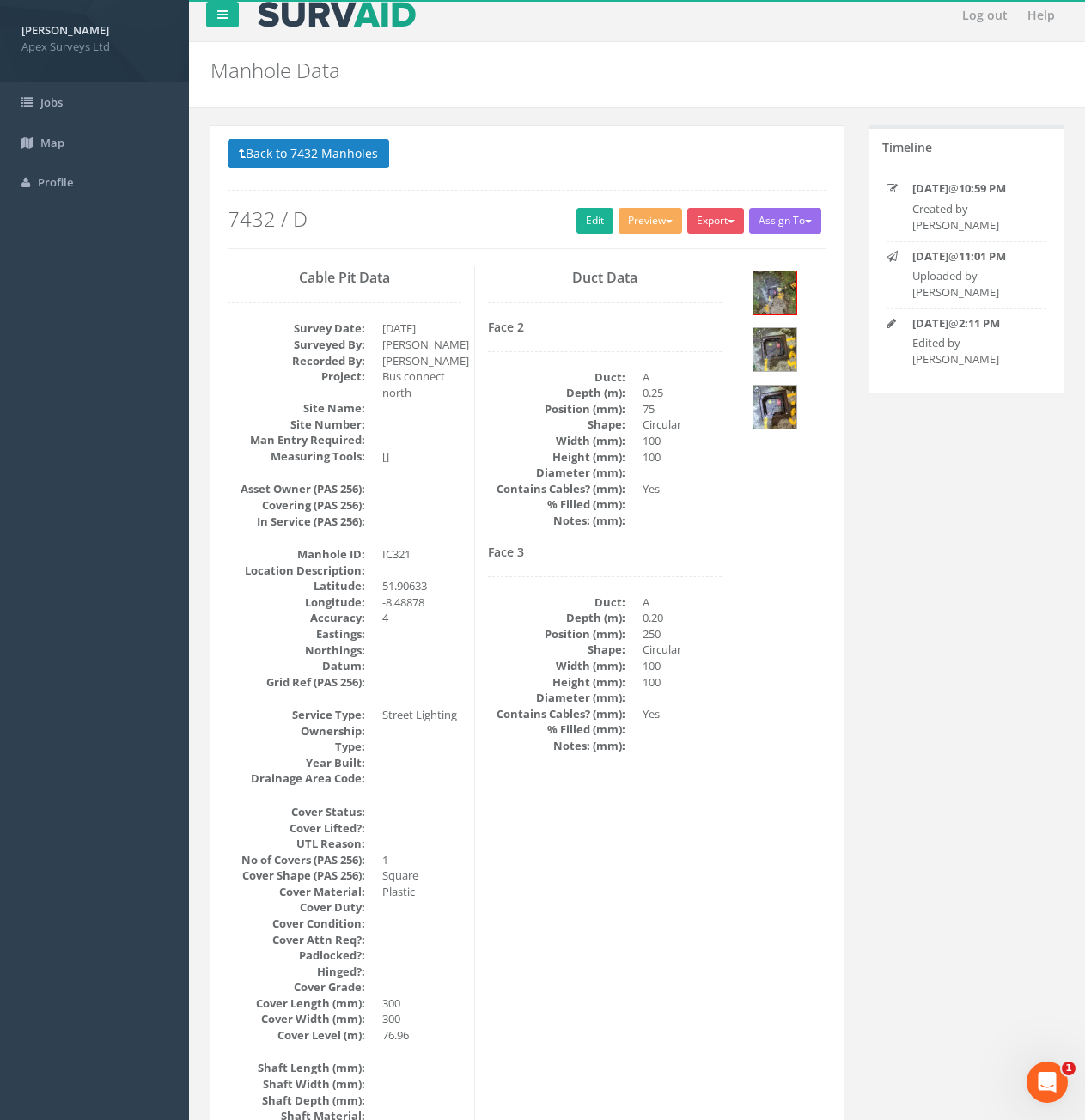
scroll to position [0, 0]
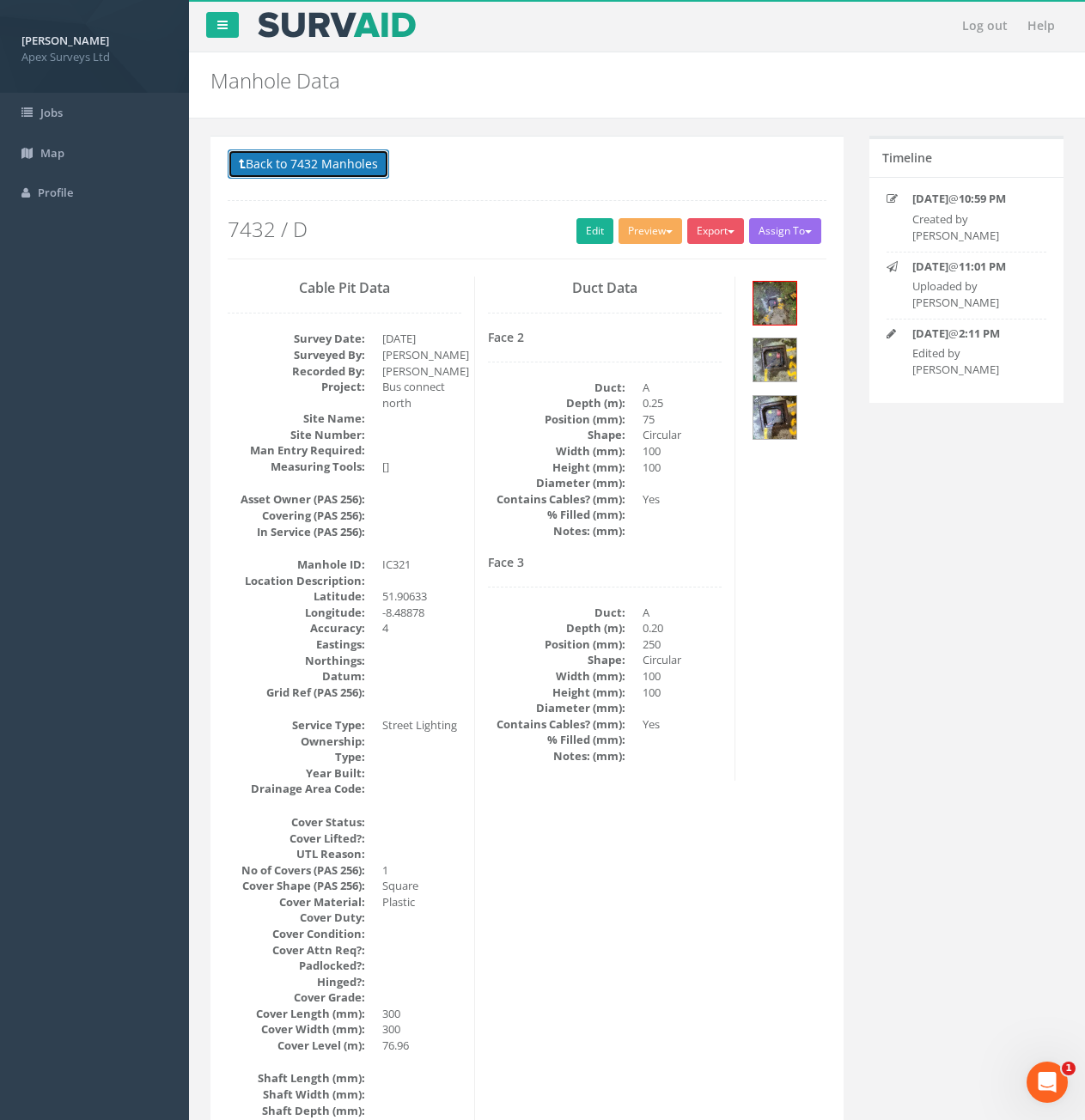
click at [318, 172] on button "Back to 7432 Manholes" at bounding box center [308, 164] width 162 height 29
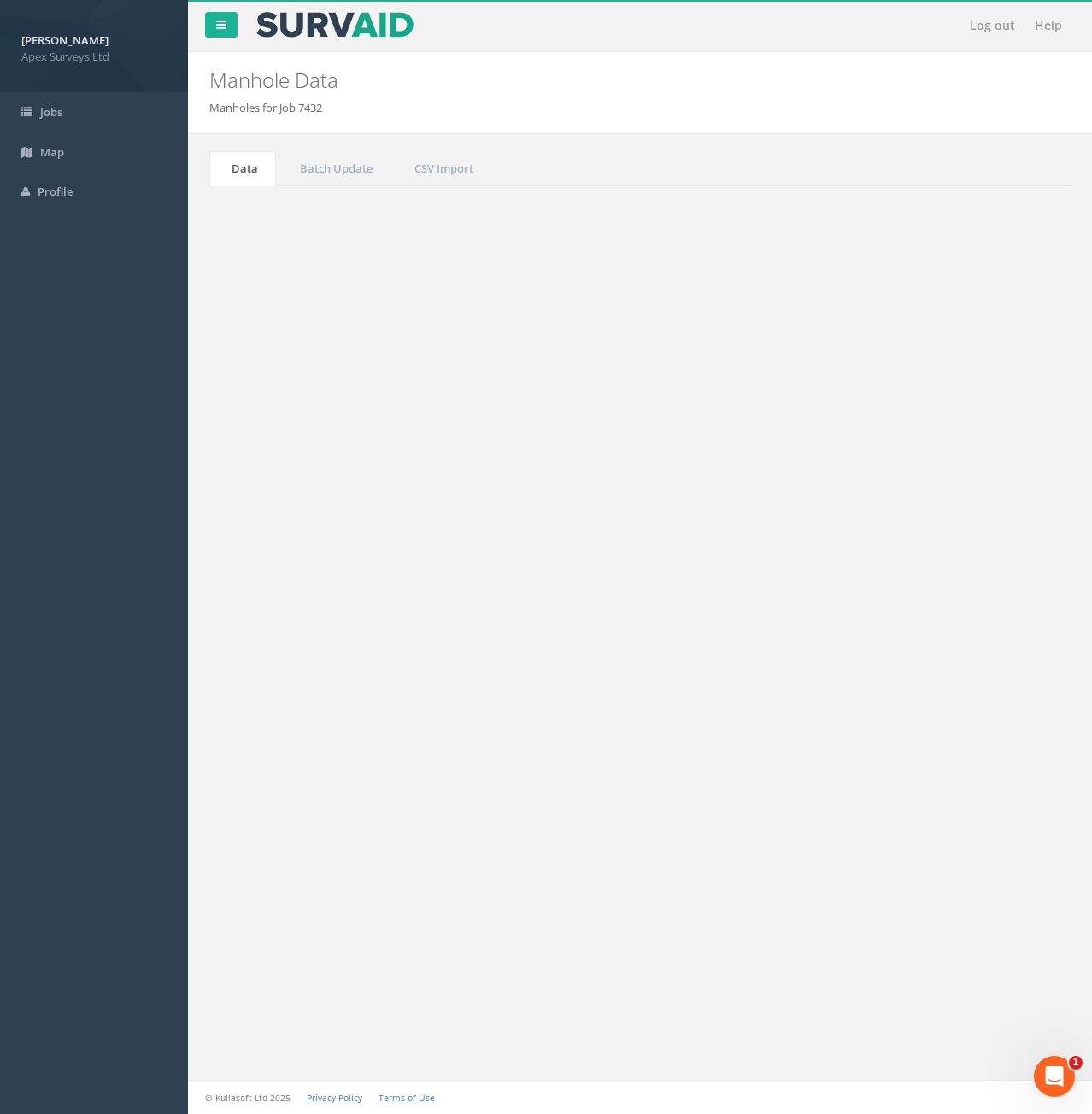
click at [946, 455] on input "321" at bounding box center [975, 460] width 157 height 26
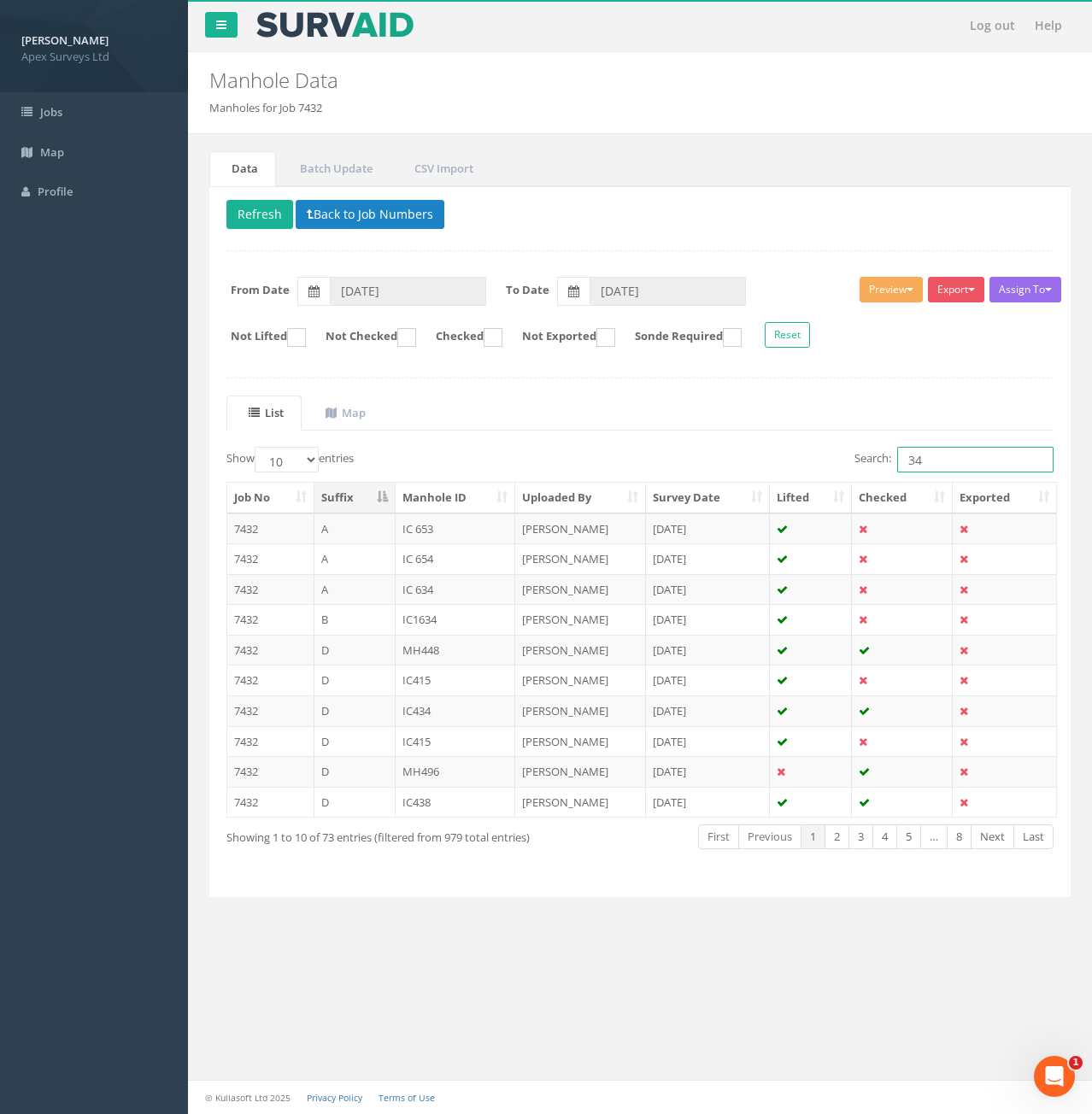
type input "3"
type input "6"
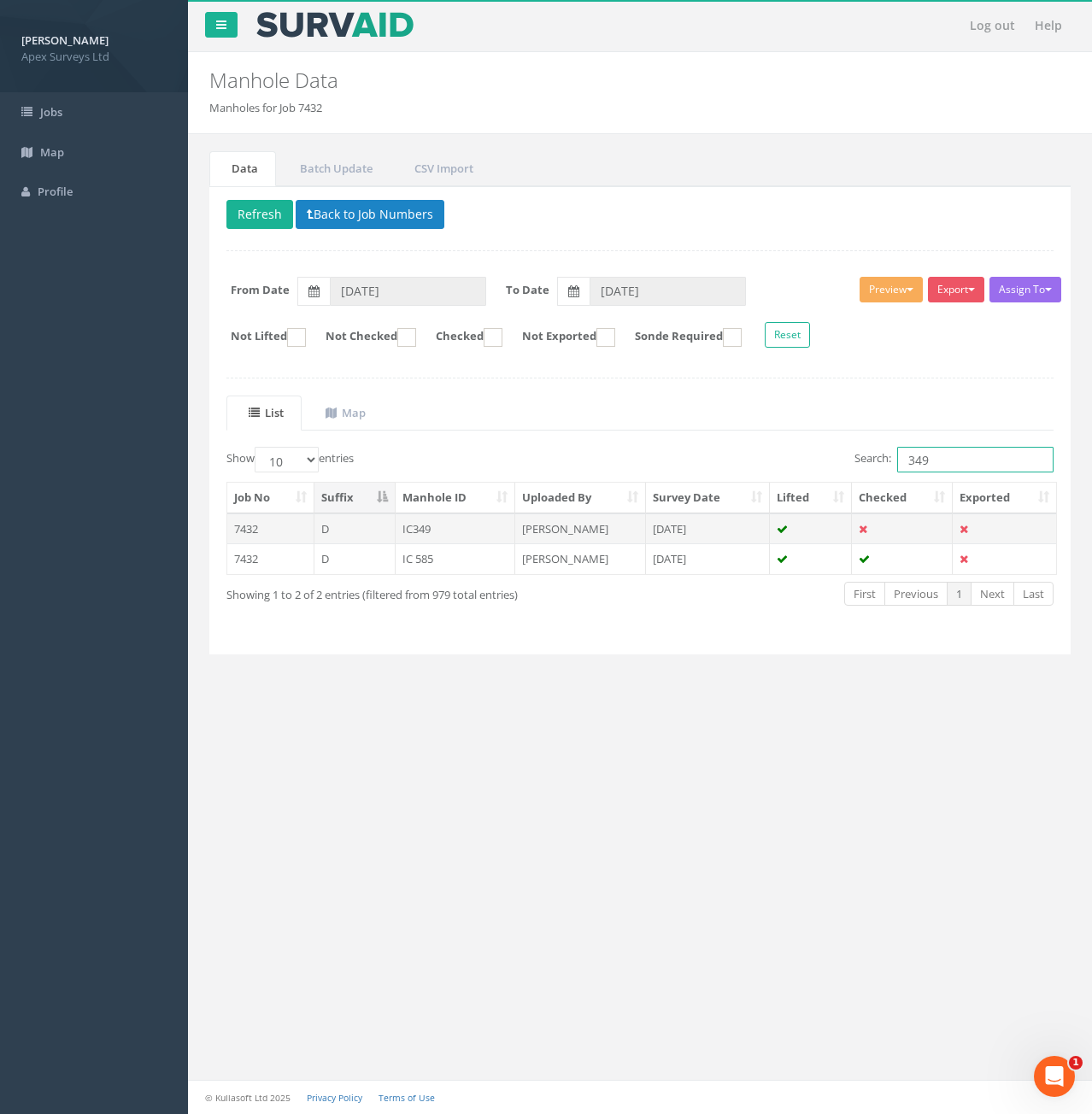
type input "349"
click at [368, 526] on td "D" at bounding box center [355, 528] width 81 height 30
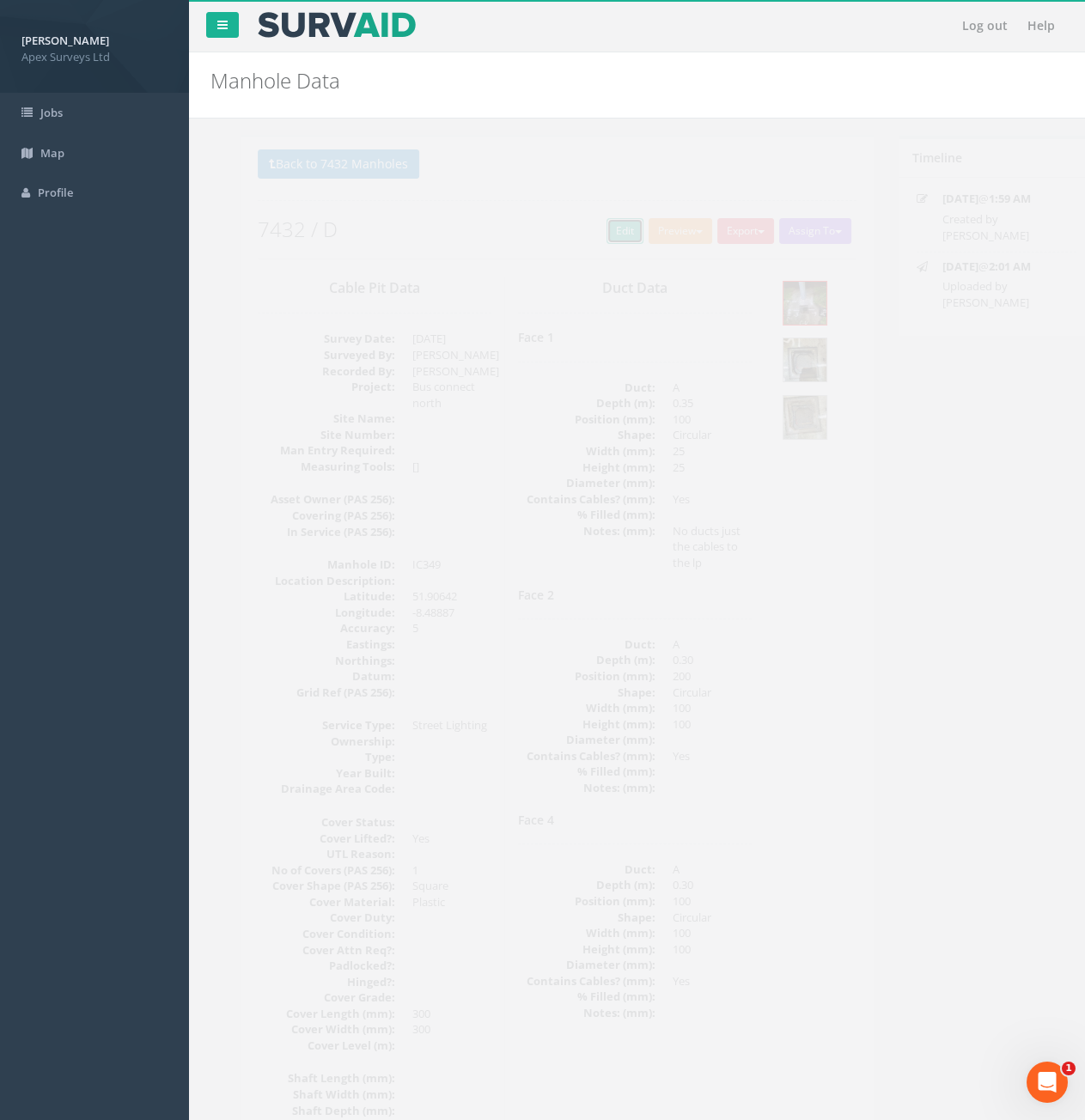
click at [591, 235] on link "Edit" at bounding box center [594, 231] width 37 height 26
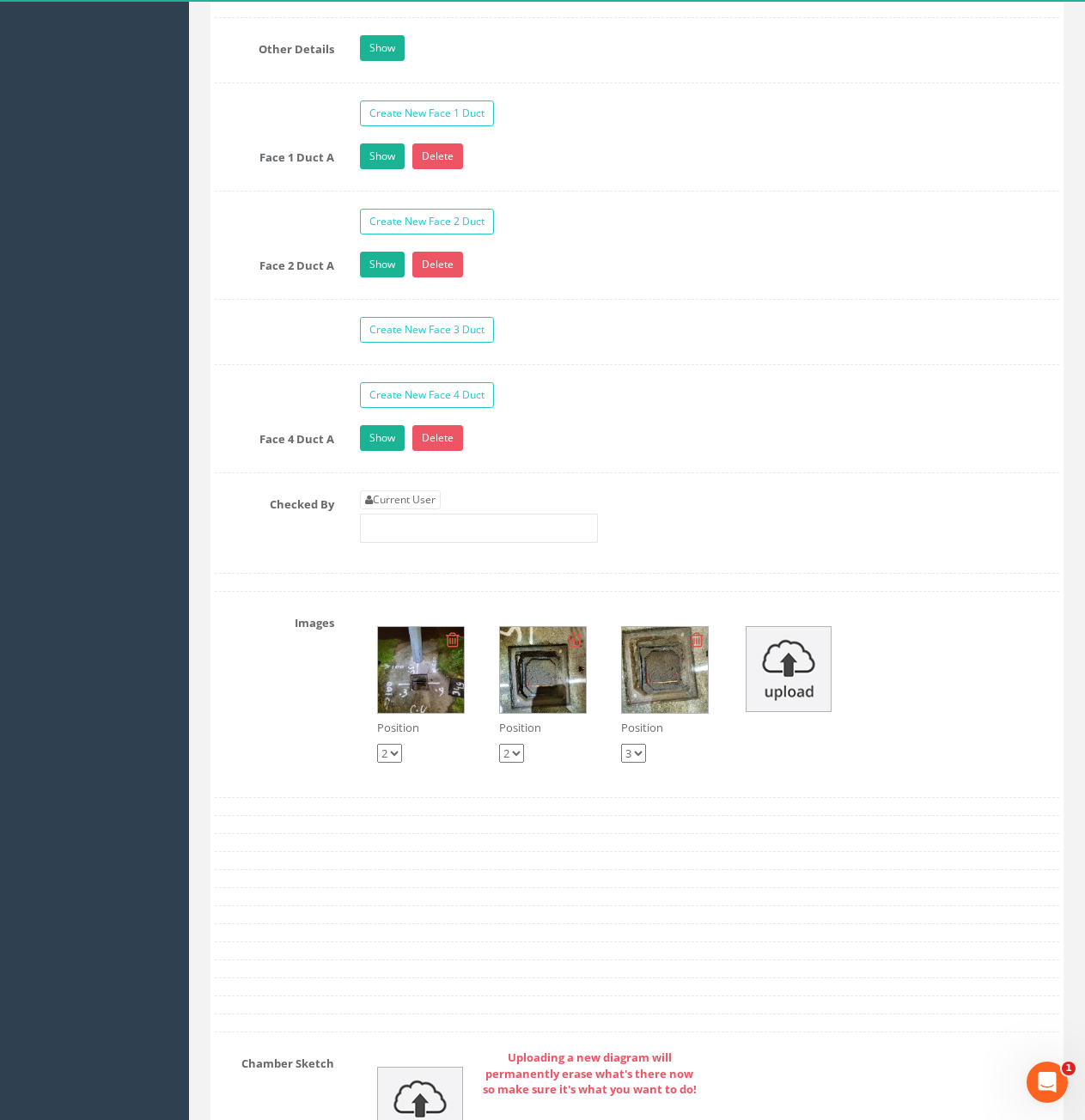
scroll to position [2835, 0]
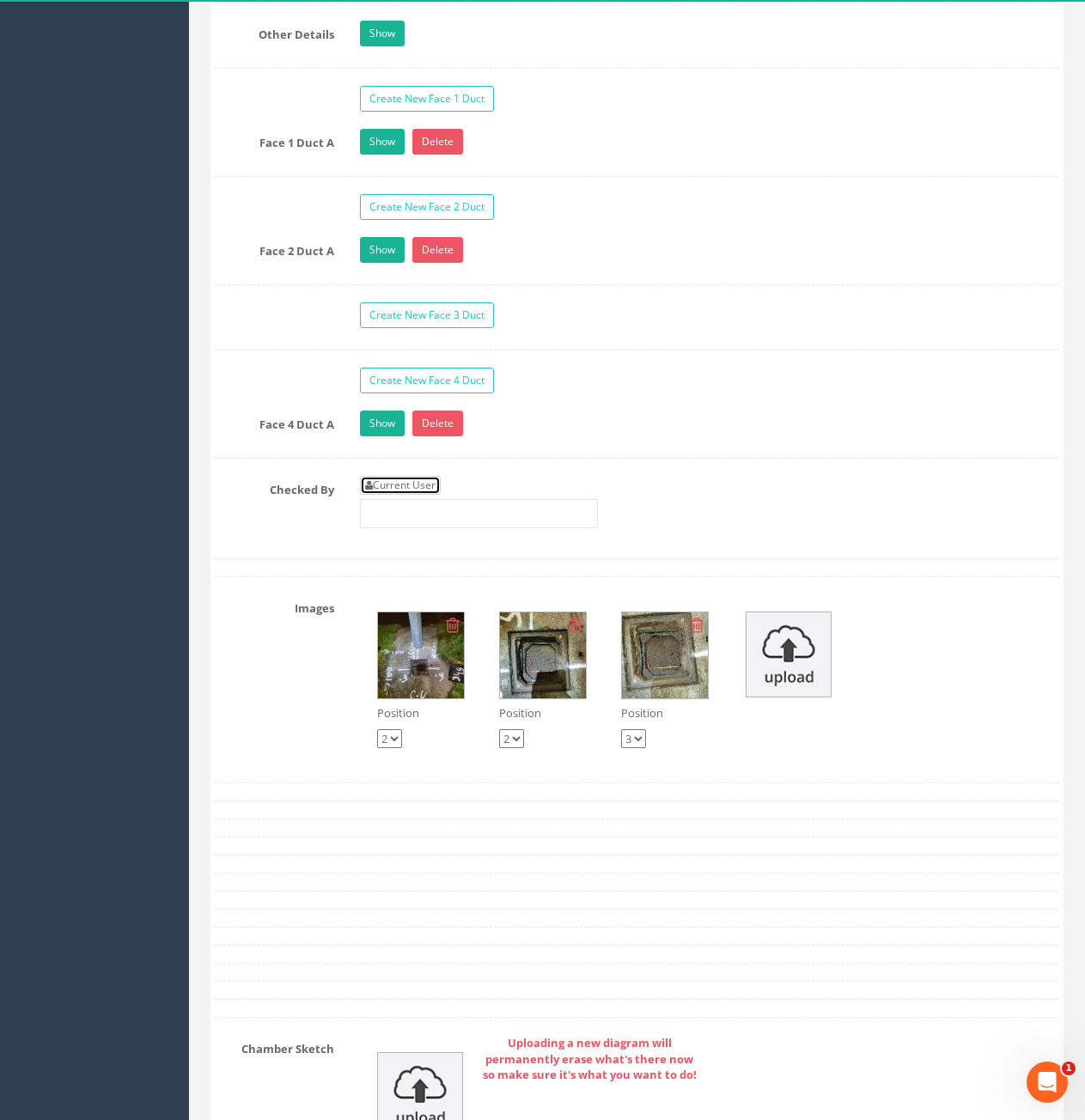
click at [433, 488] on link "Current User" at bounding box center [400, 484] width 81 height 19
type input "[PERSON_NAME]"
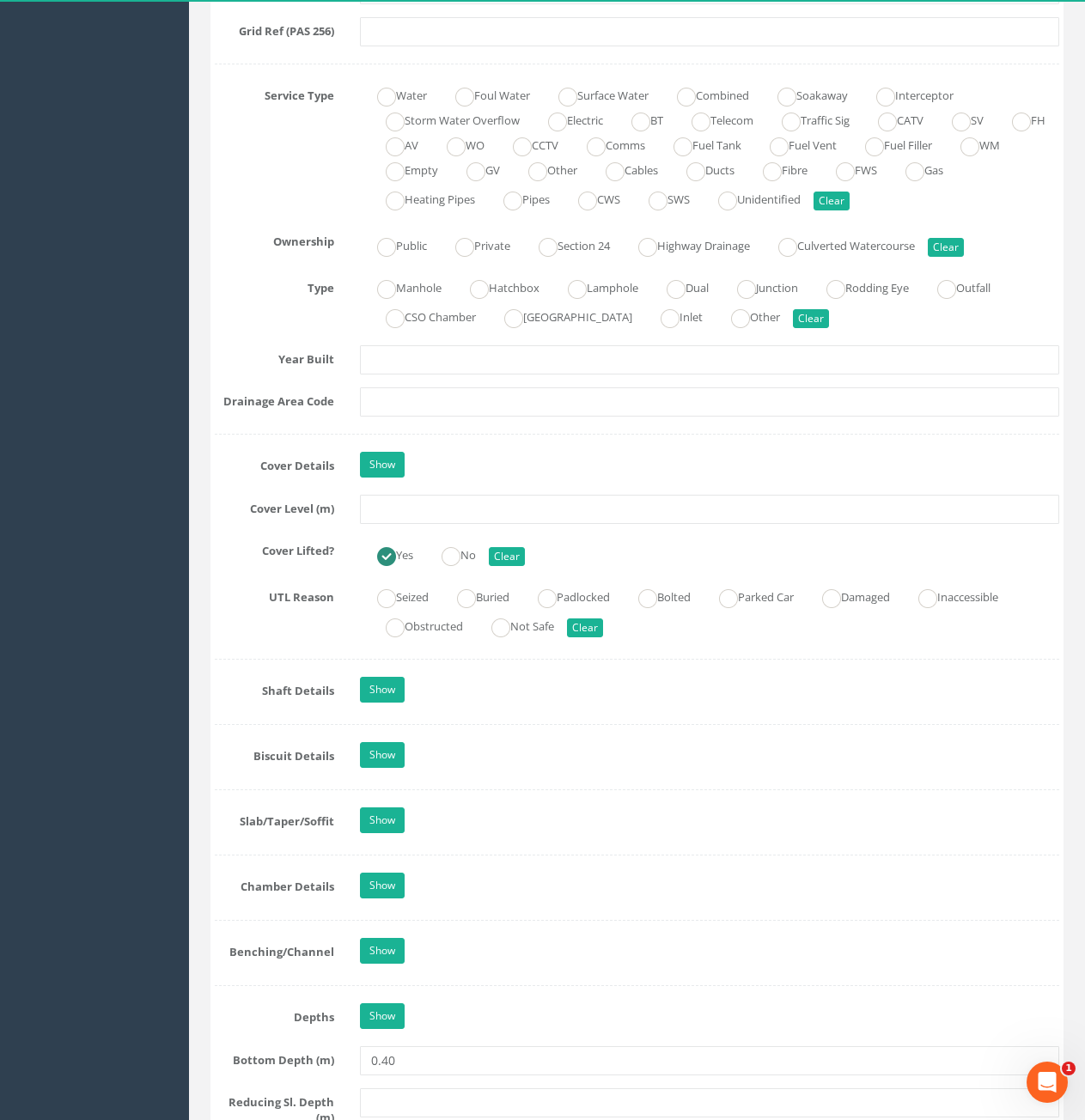
scroll to position [1203, 0]
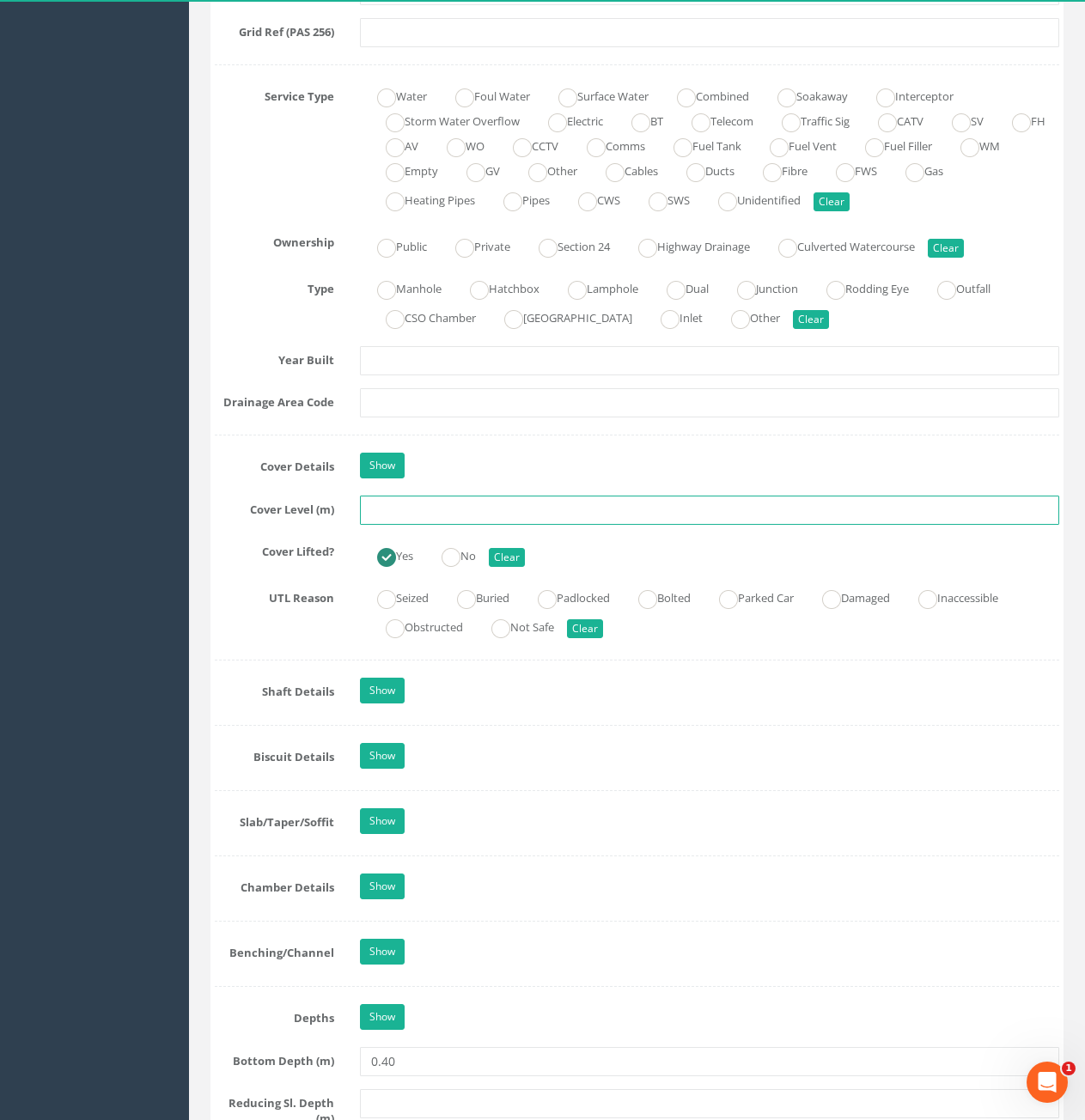
click at [525, 508] on input "text" at bounding box center [709, 510] width 699 height 29
type input "77.14"
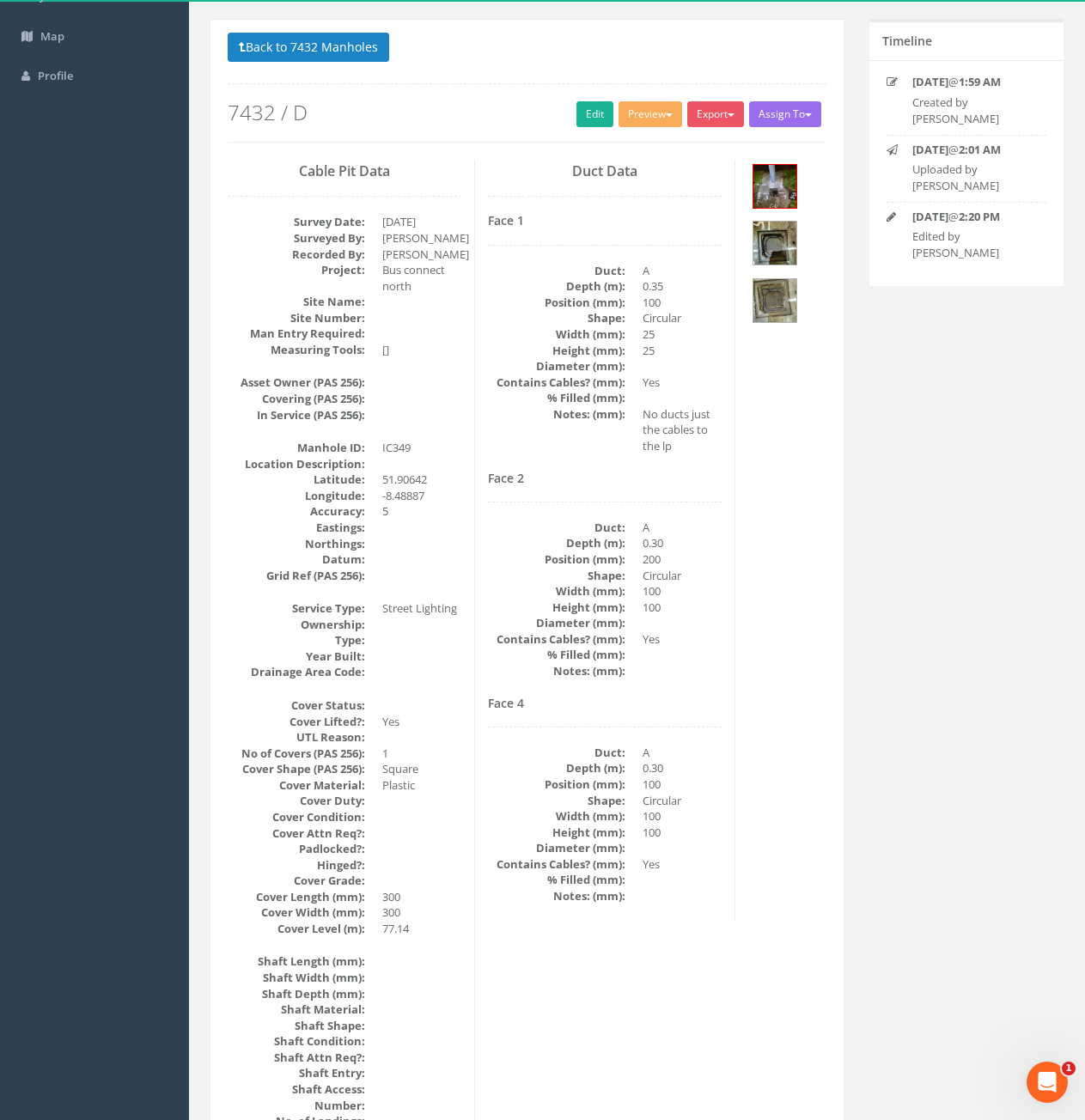
scroll to position [0, 0]
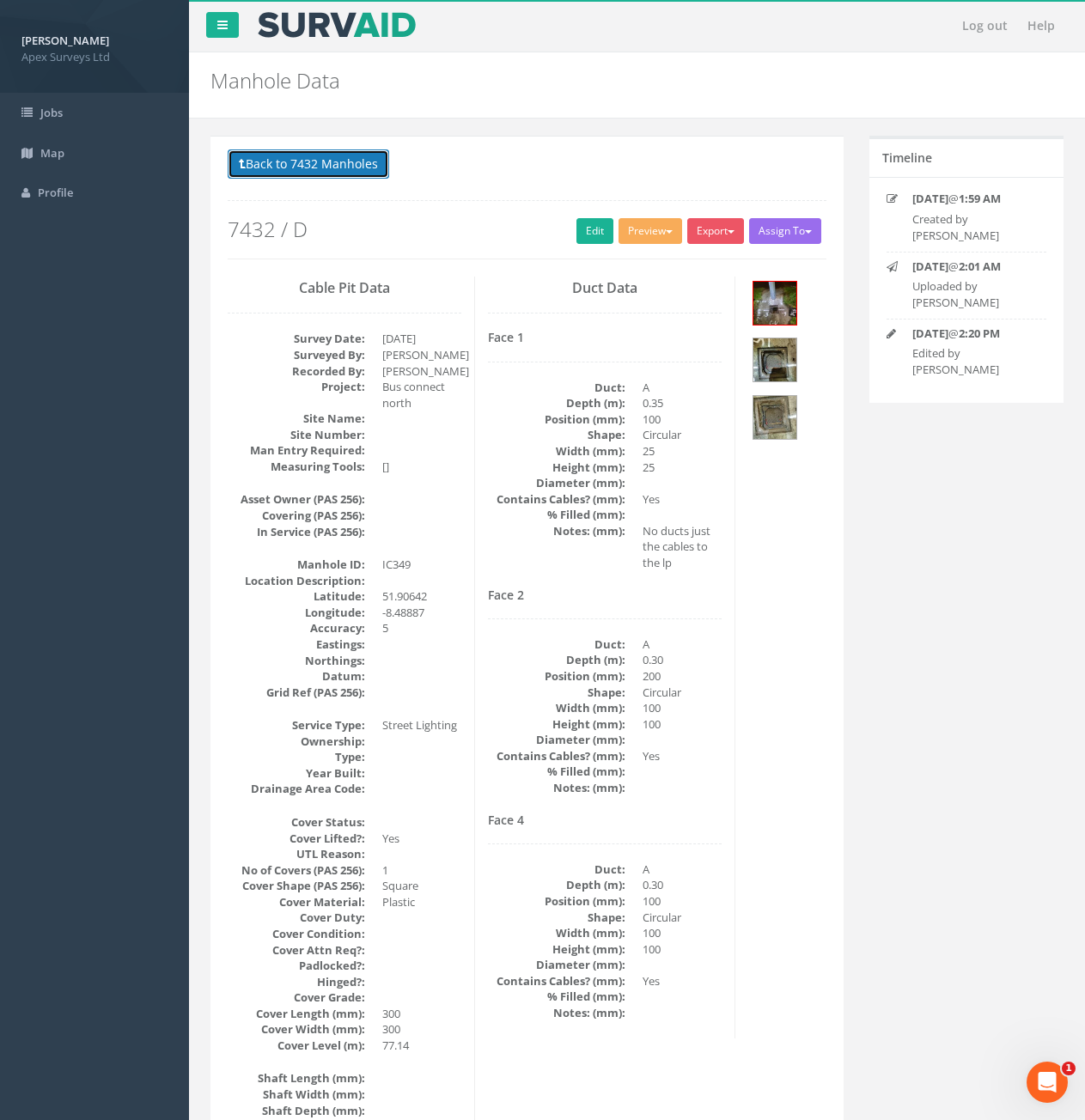
click at [336, 166] on button "Back to 7432 Manholes" at bounding box center [308, 164] width 162 height 29
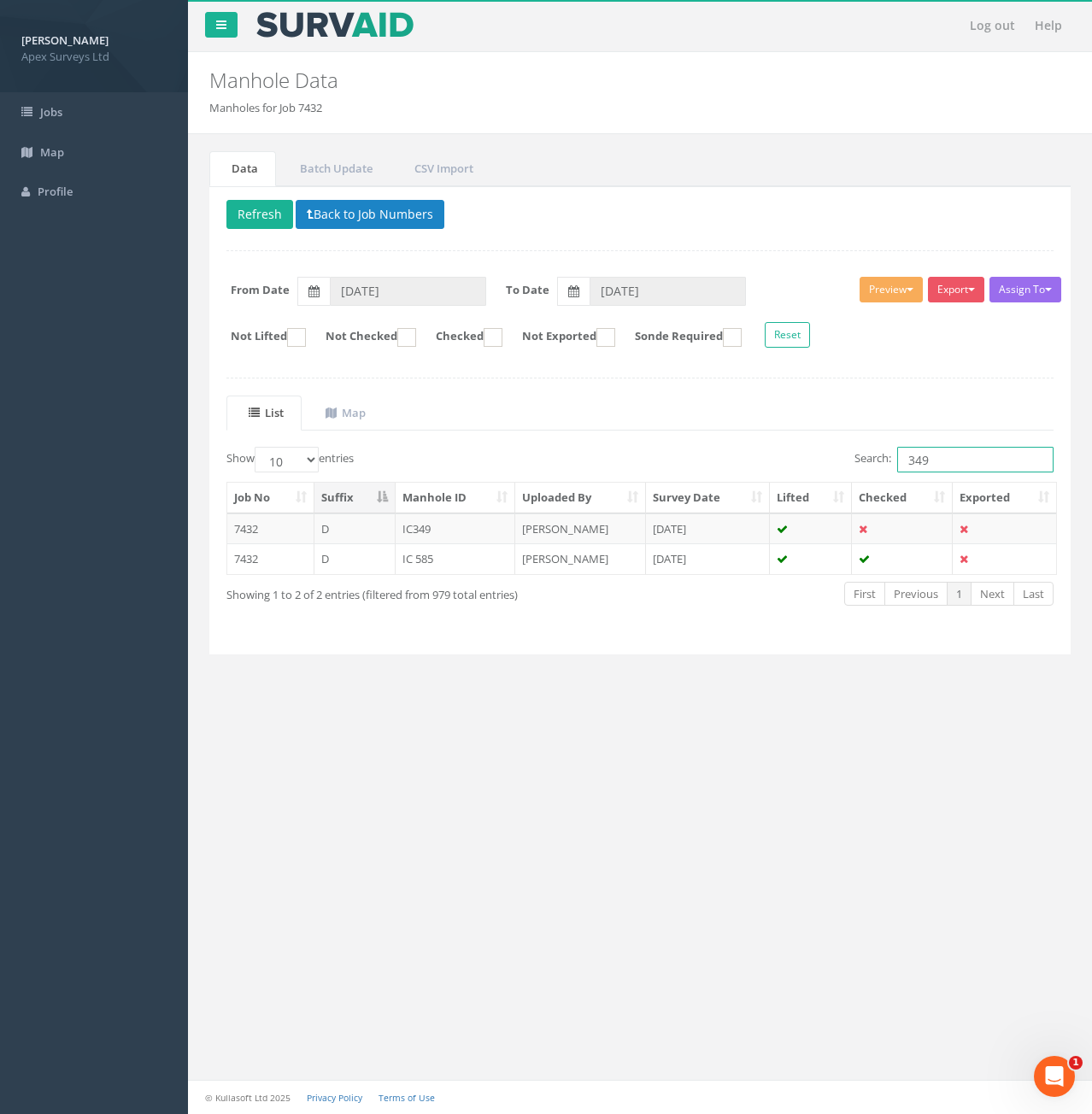
click at [957, 468] on input "349" at bounding box center [975, 460] width 157 height 26
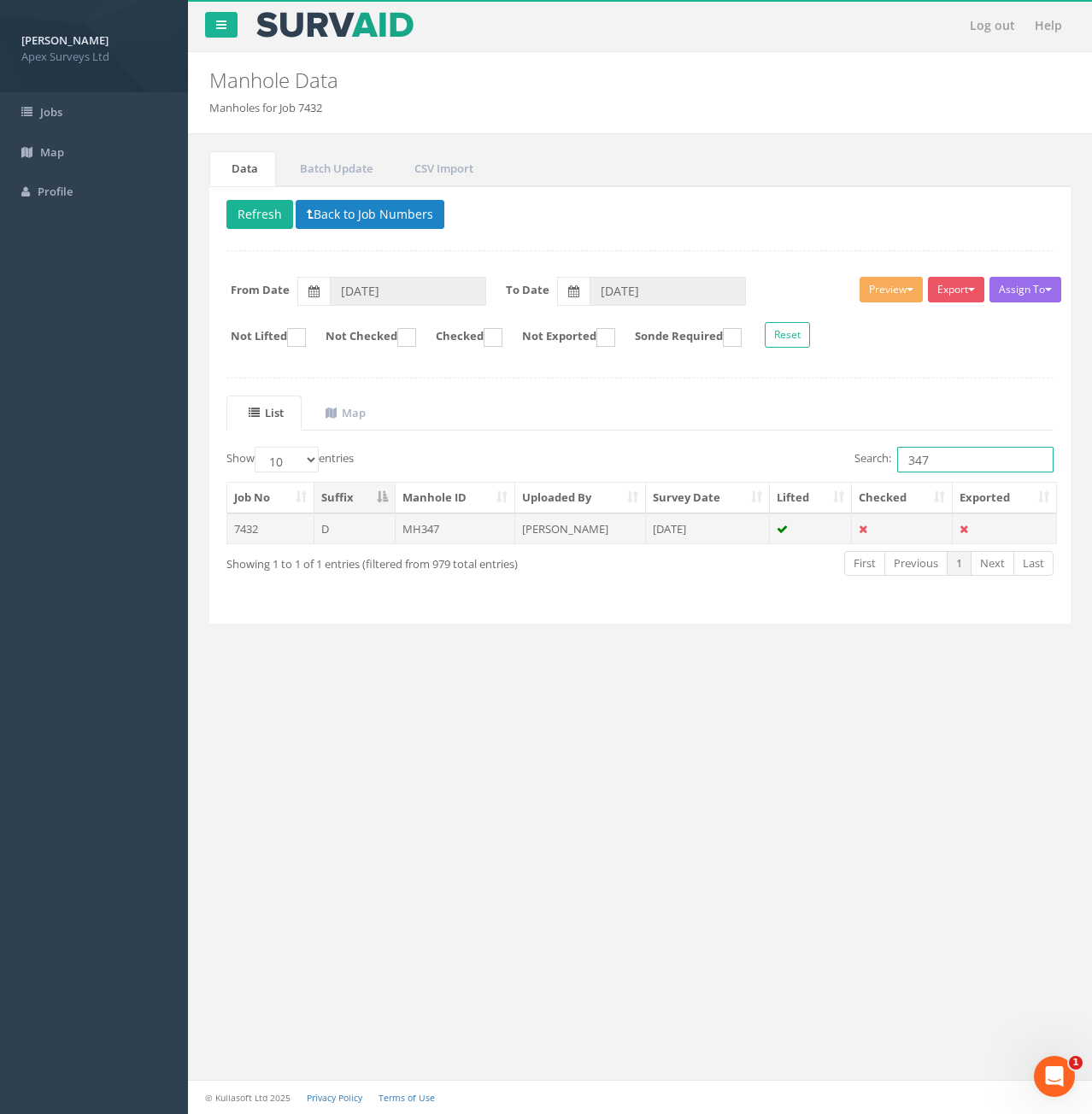
type input "347"
click at [300, 527] on td "7432" at bounding box center [270, 528] width 87 height 30
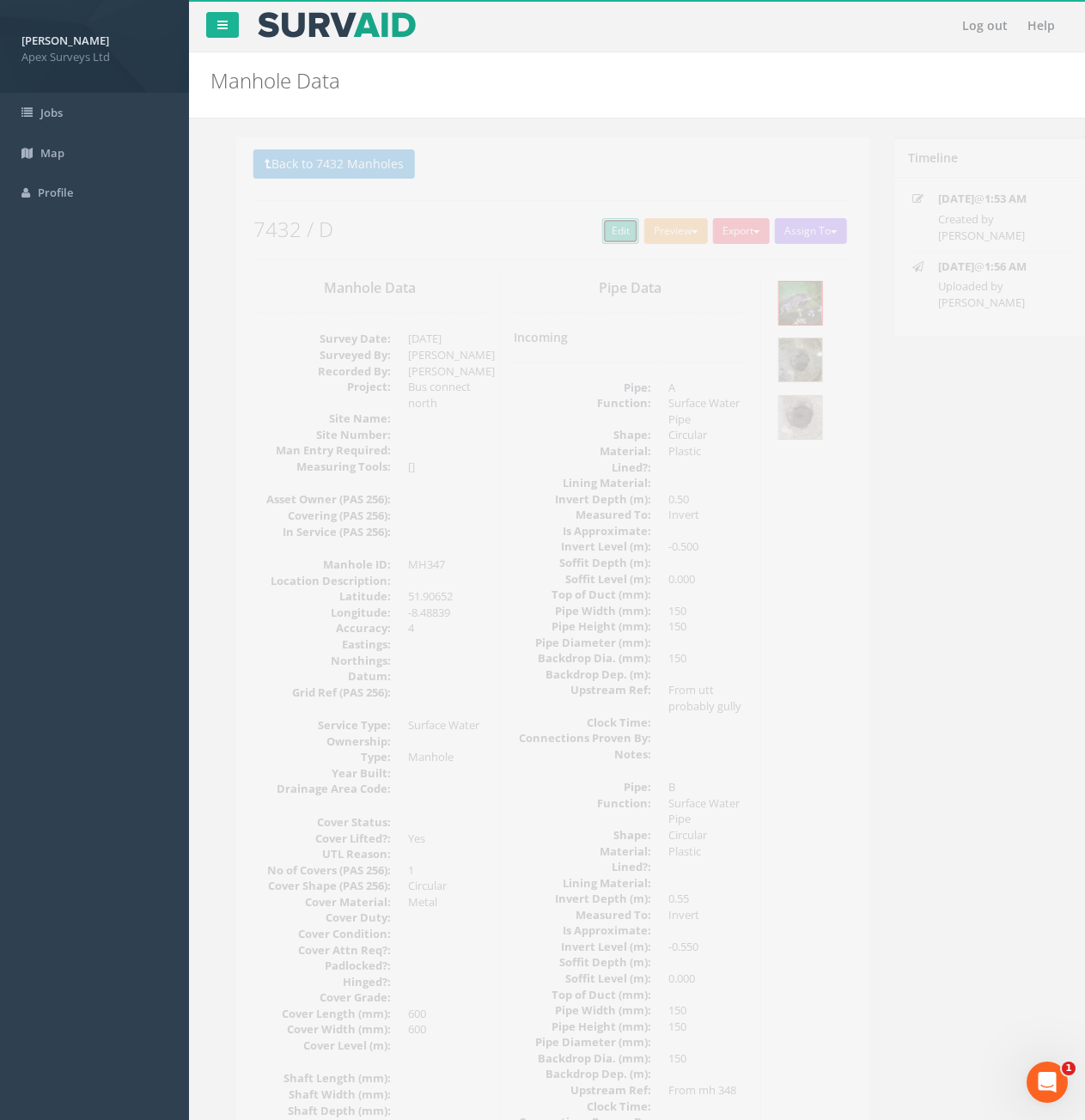
click at [583, 241] on link "Edit" at bounding box center [594, 231] width 37 height 26
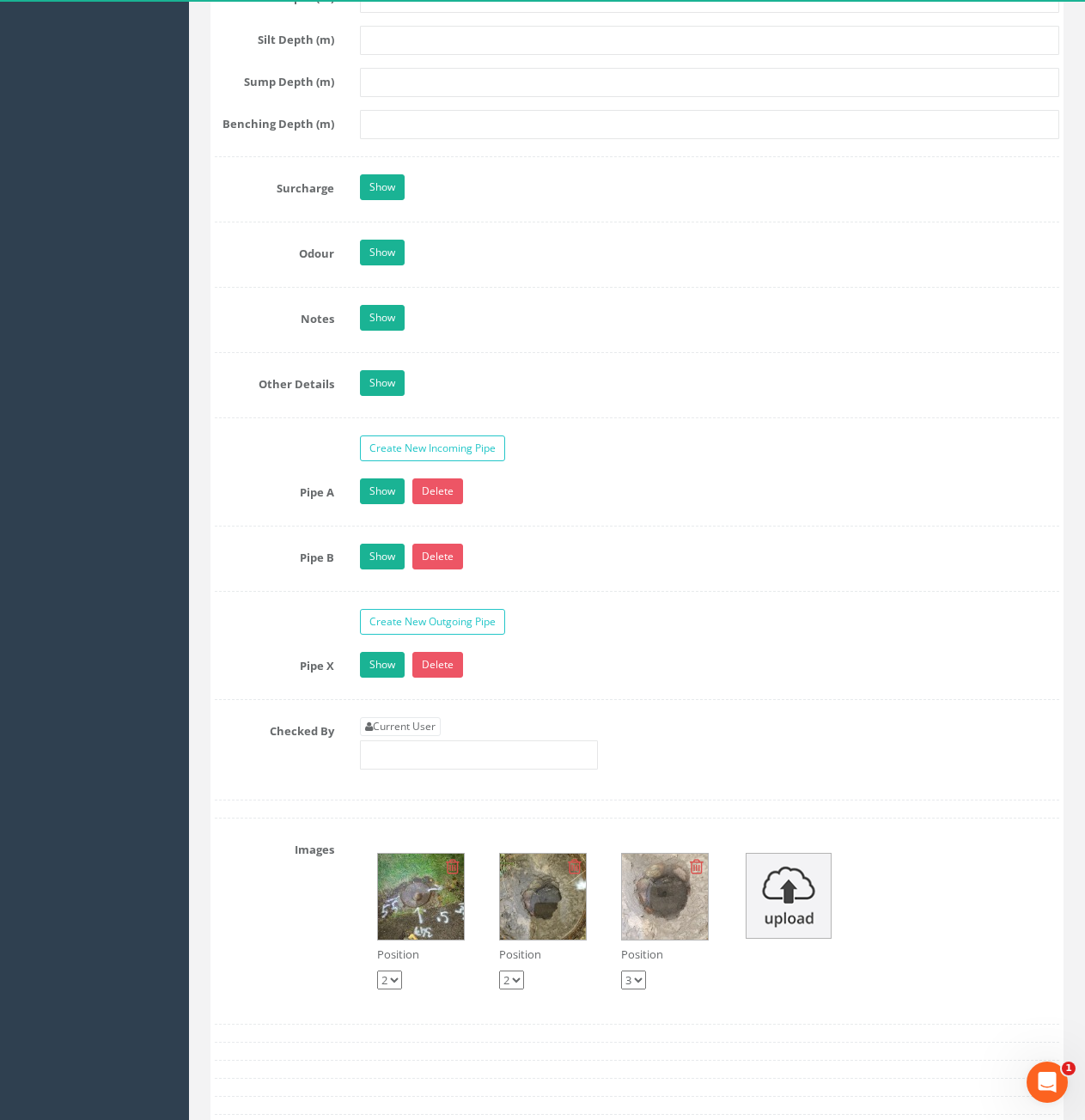
scroll to position [2577, 0]
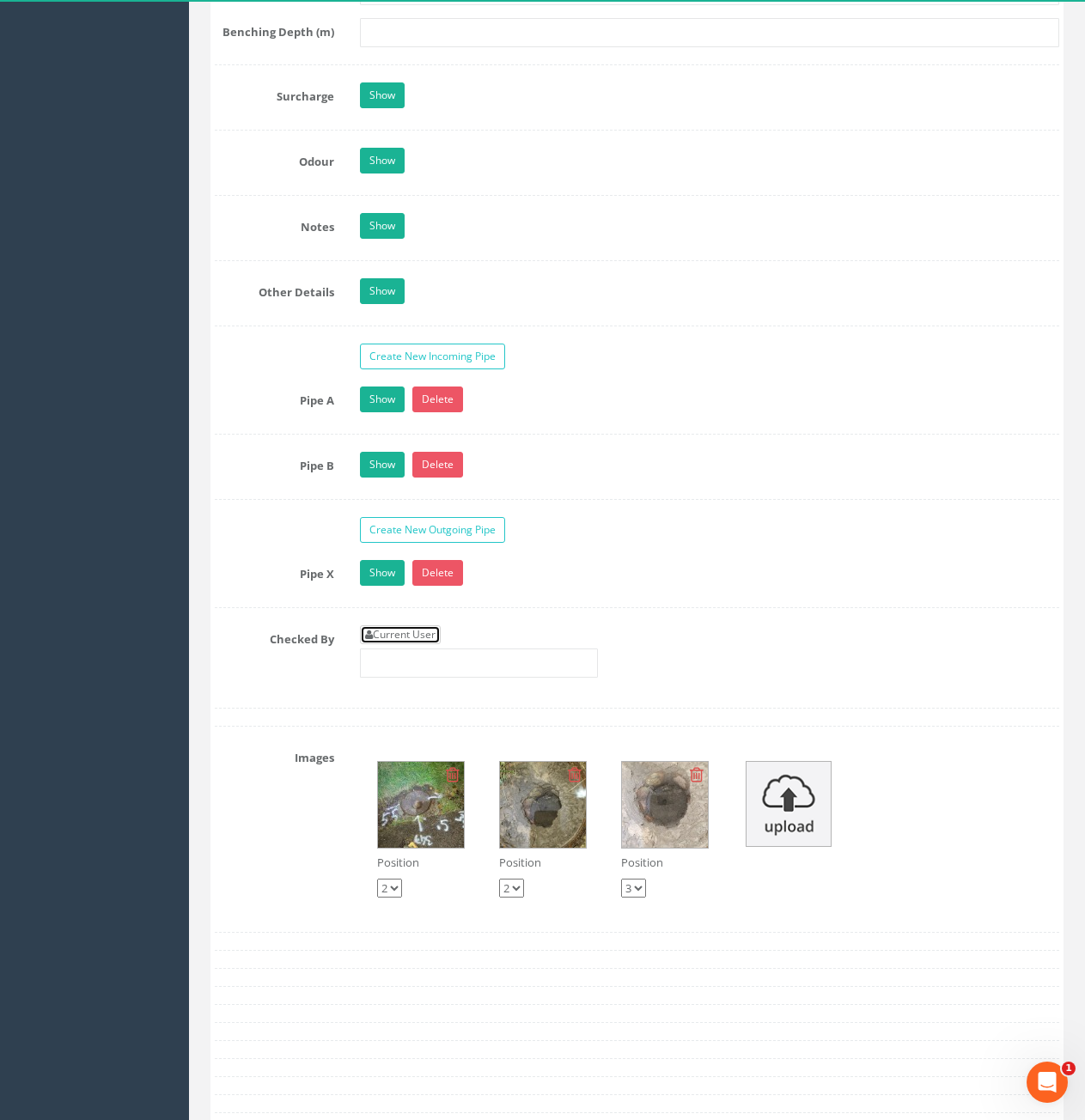
click at [429, 636] on link "Current User" at bounding box center [400, 635] width 81 height 19
type input "[PERSON_NAME]"
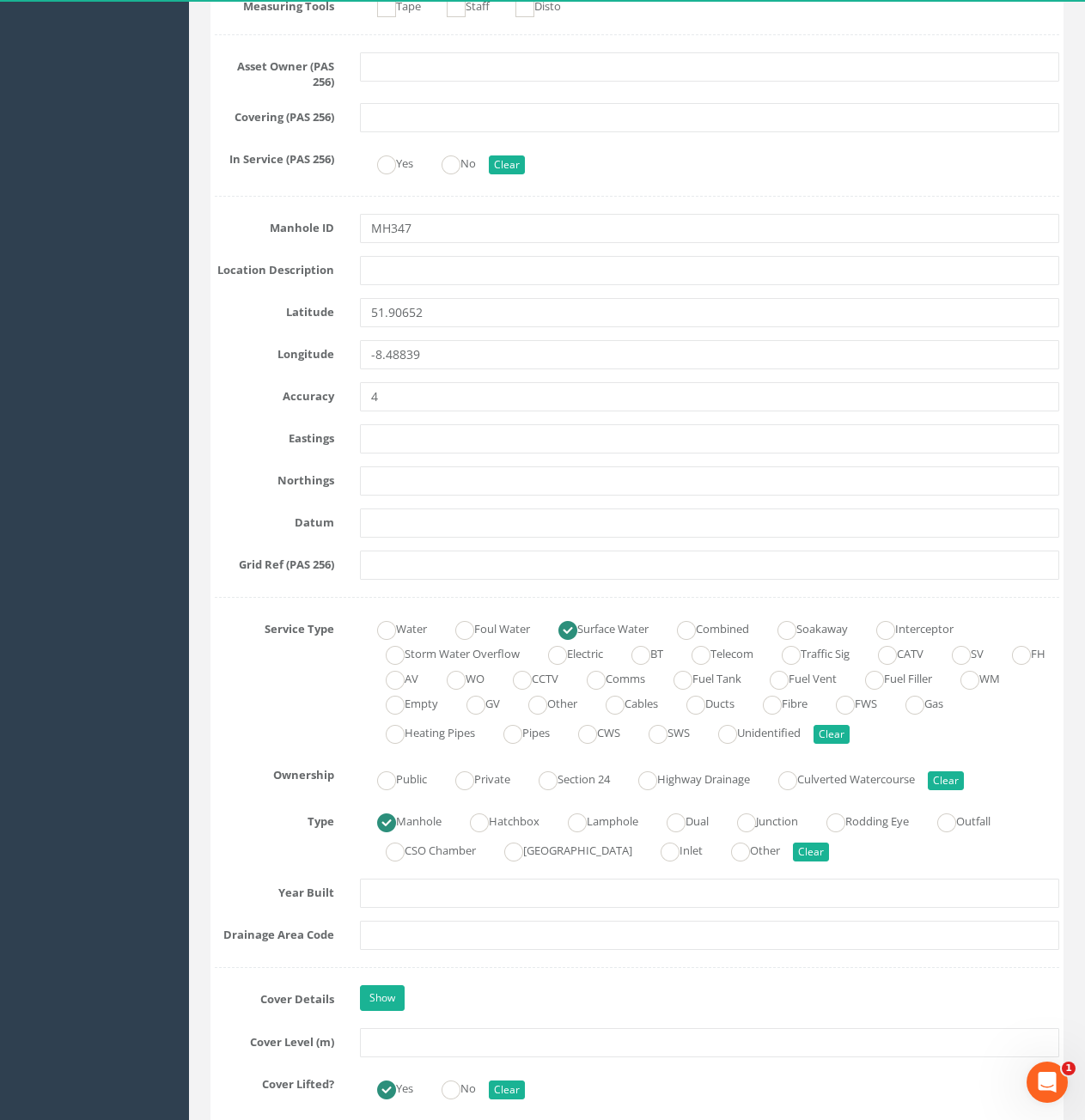
scroll to position [1116, 0]
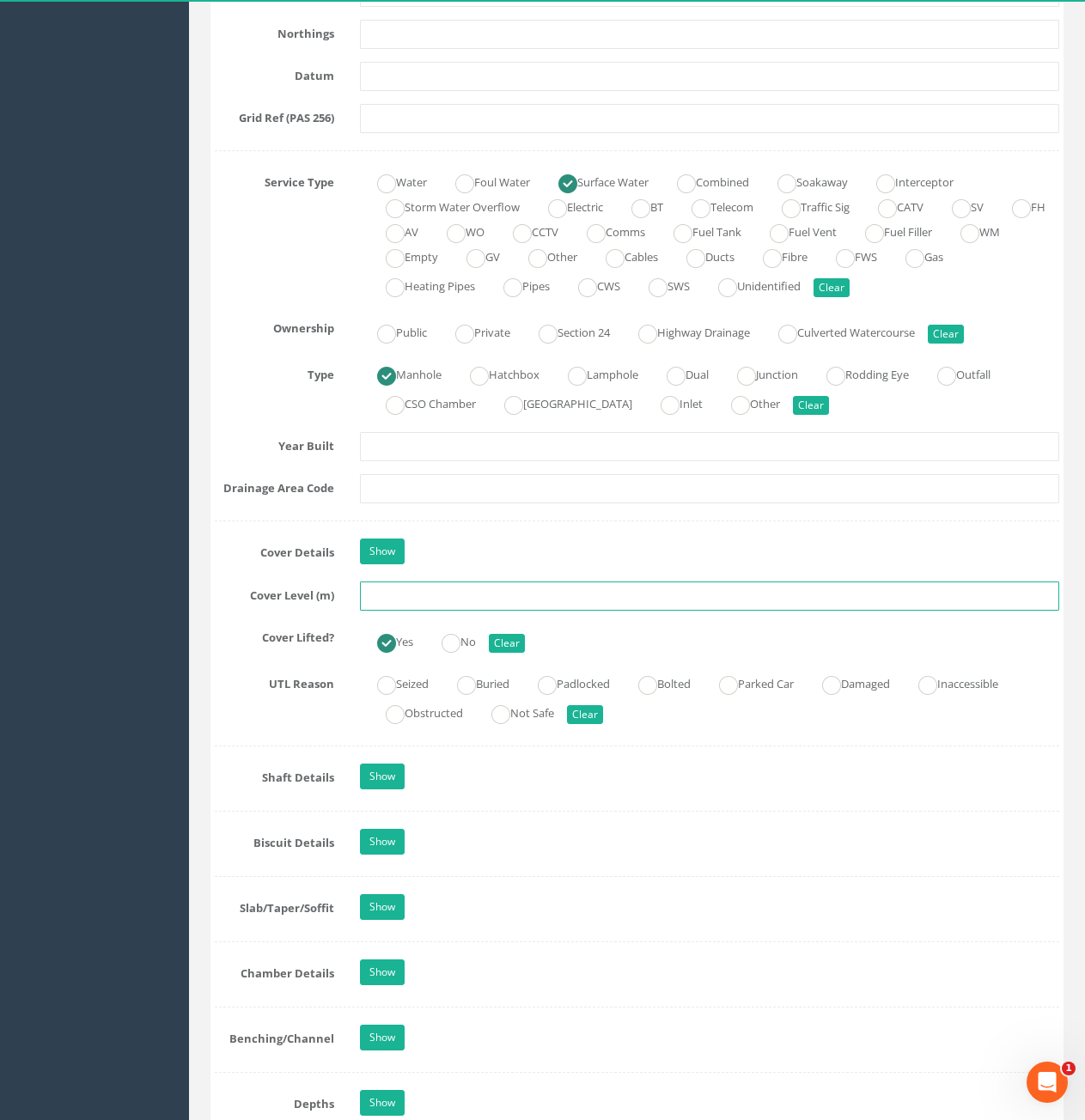
click at [432, 594] on input "text" at bounding box center [709, 596] width 699 height 29
type input "75.00"
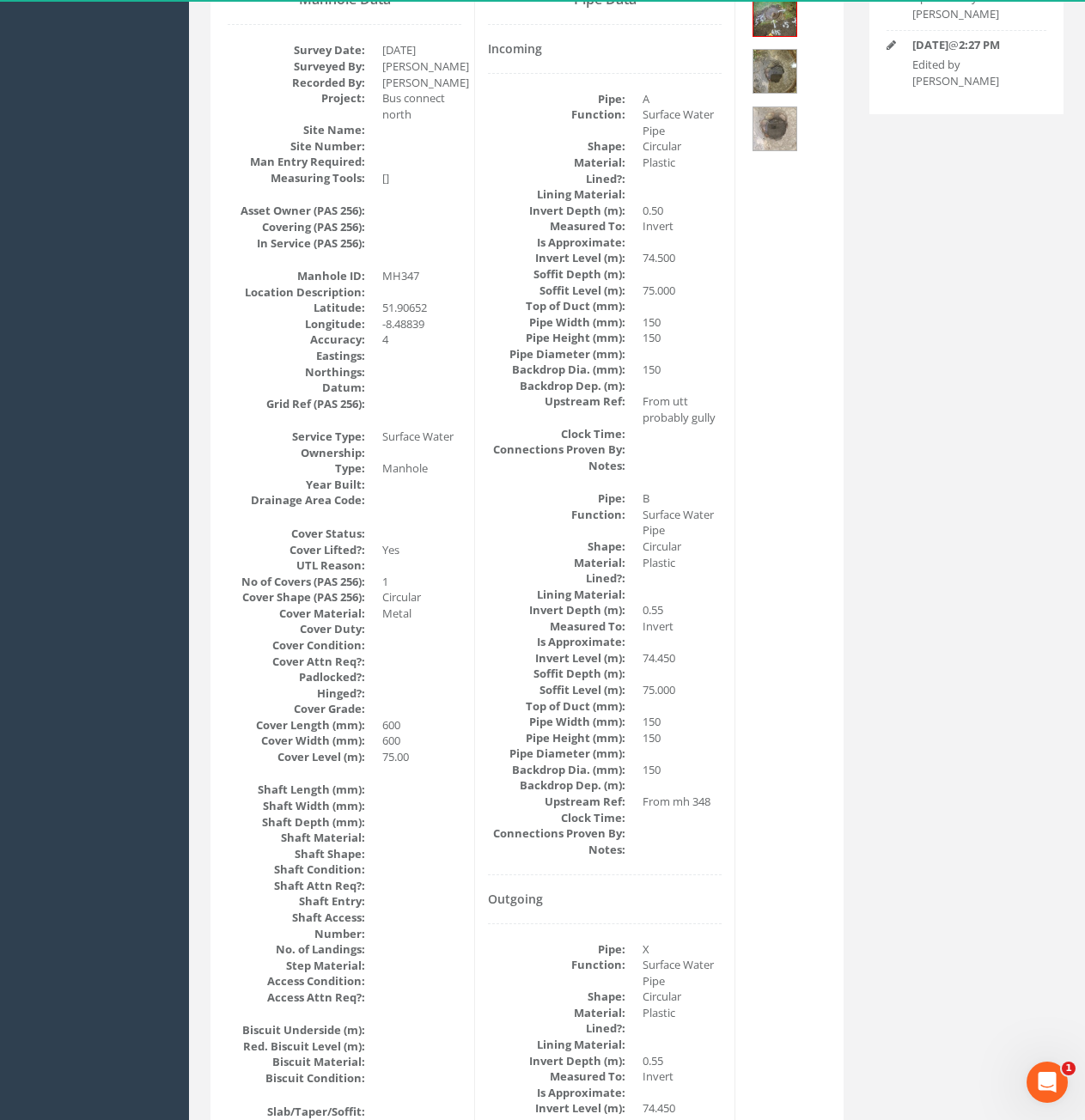
scroll to position [0, 0]
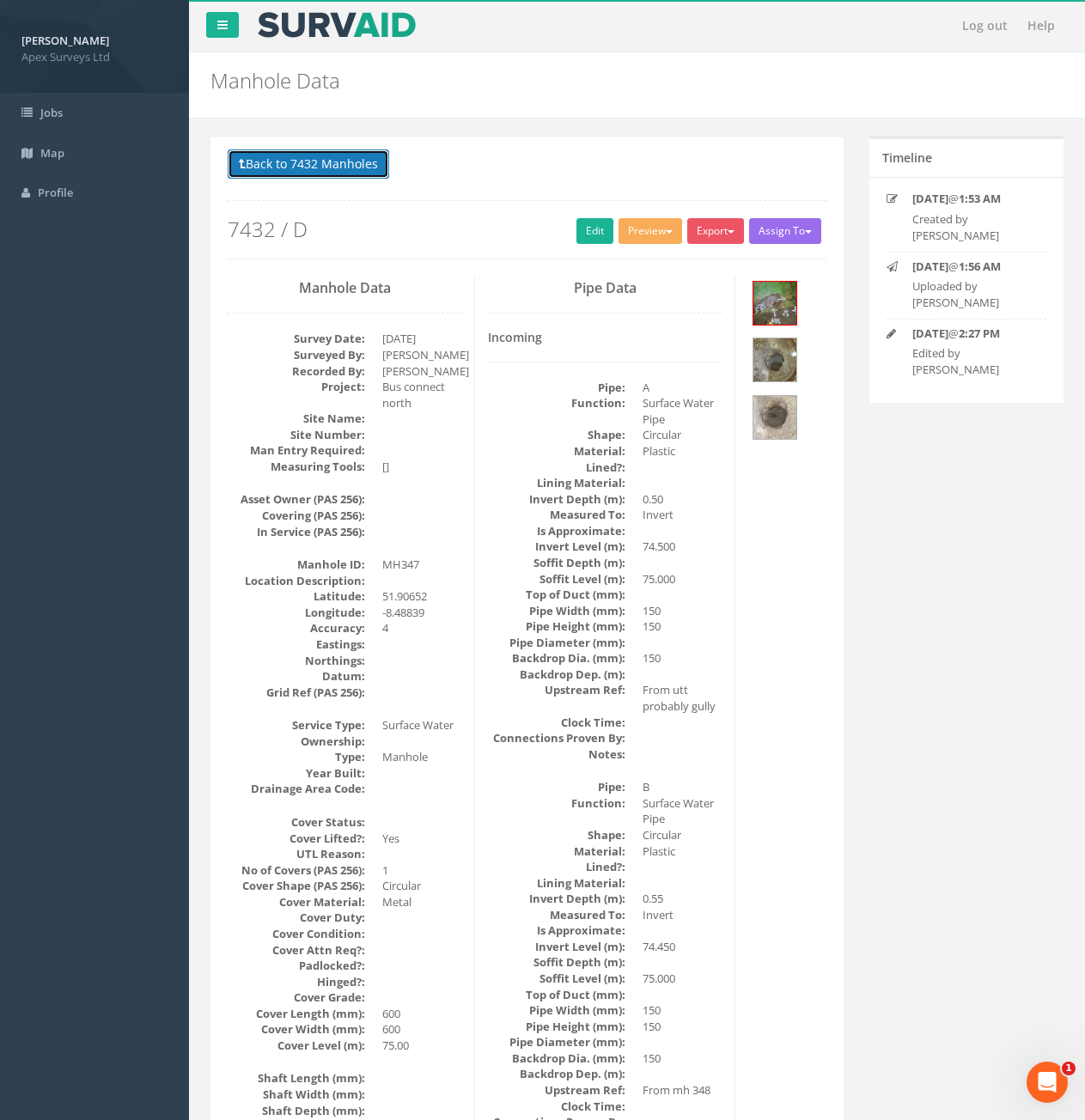
click at [343, 171] on button "Back to 7432 Manholes" at bounding box center [308, 164] width 162 height 29
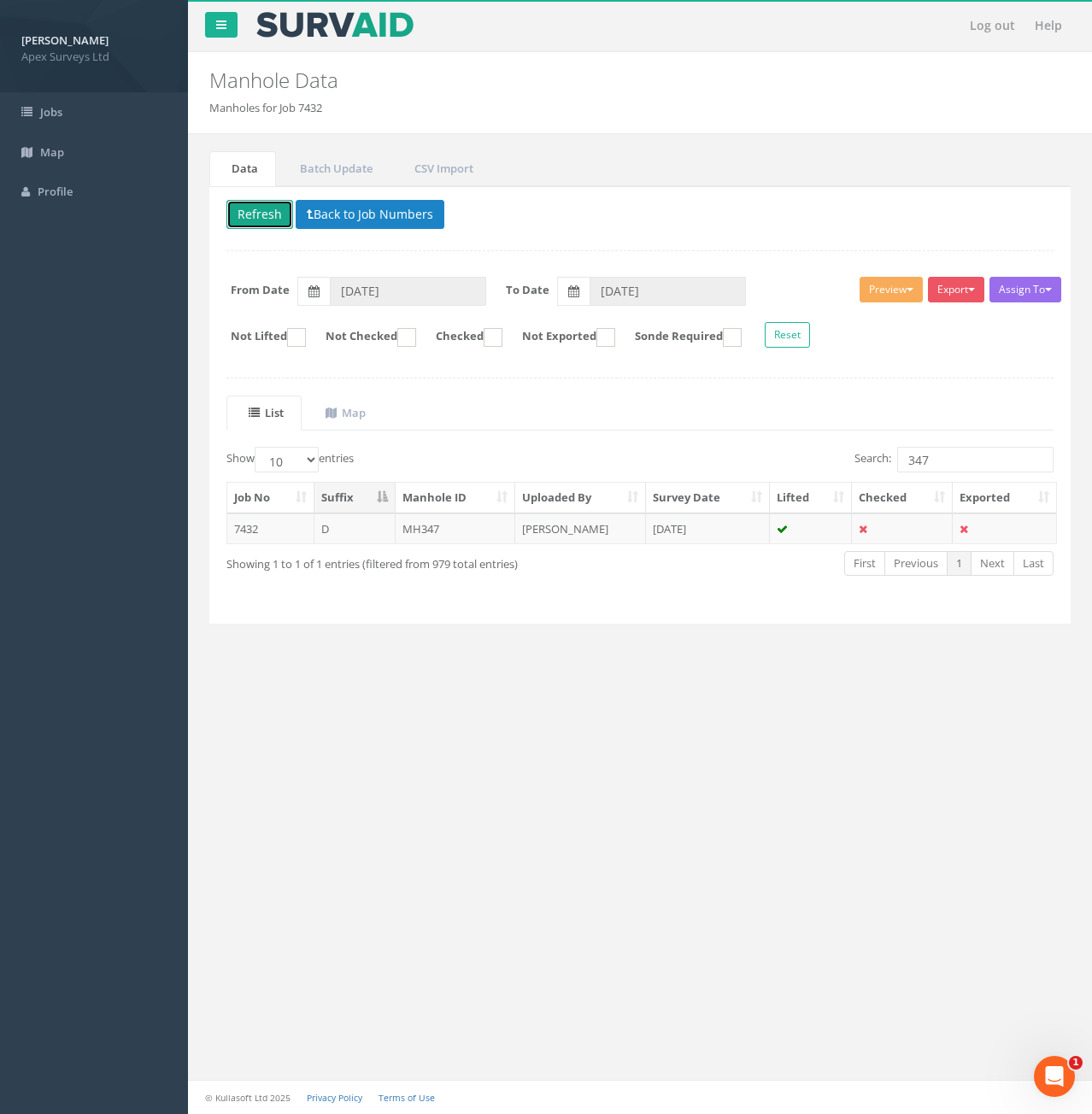
click at [270, 221] on button "Refresh" at bounding box center [259, 215] width 67 height 29
click at [986, 465] on input "347" at bounding box center [975, 460] width 157 height 26
click at [953, 465] on input "347" at bounding box center [975, 460] width 157 height 26
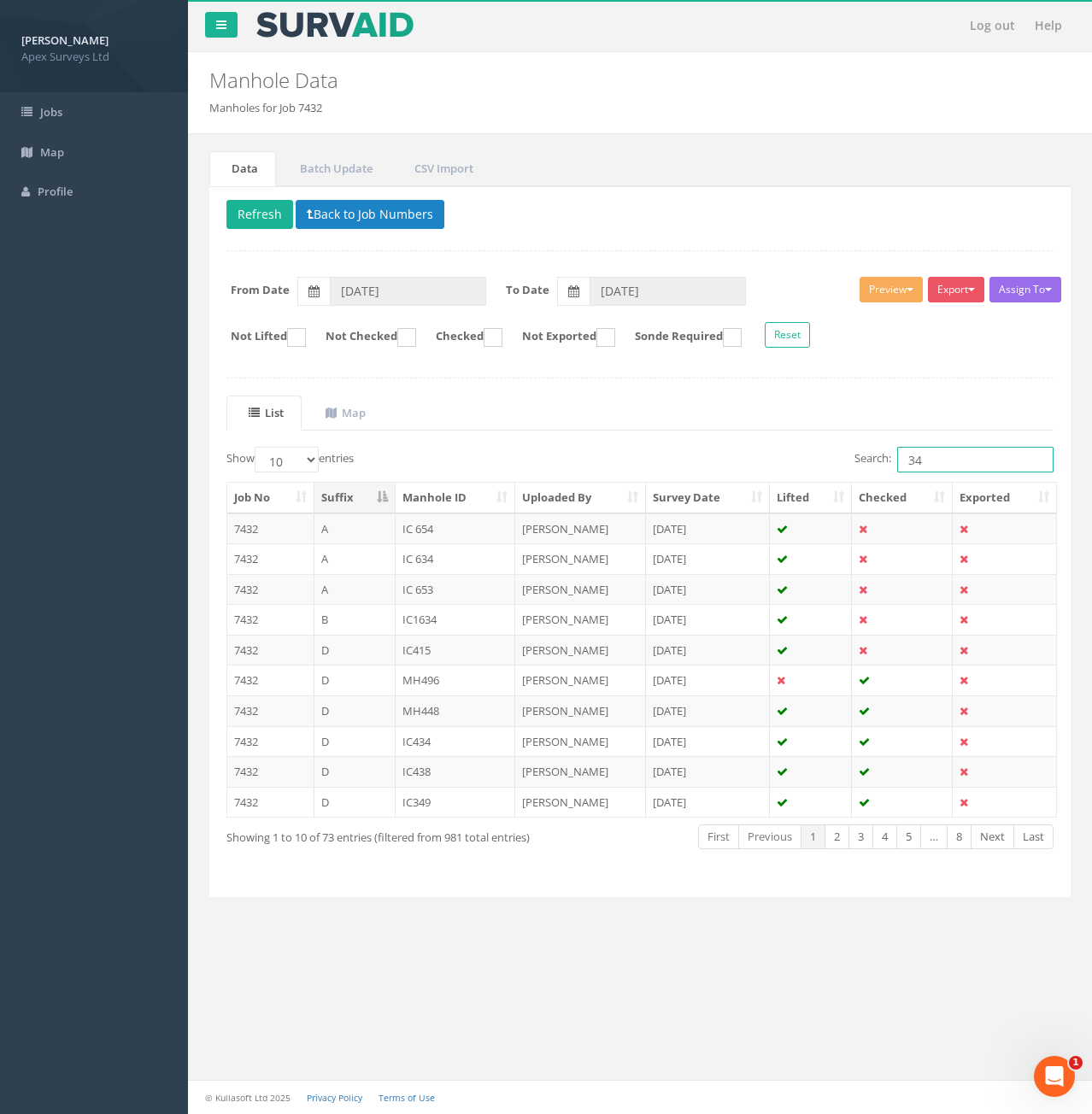
type input "3"
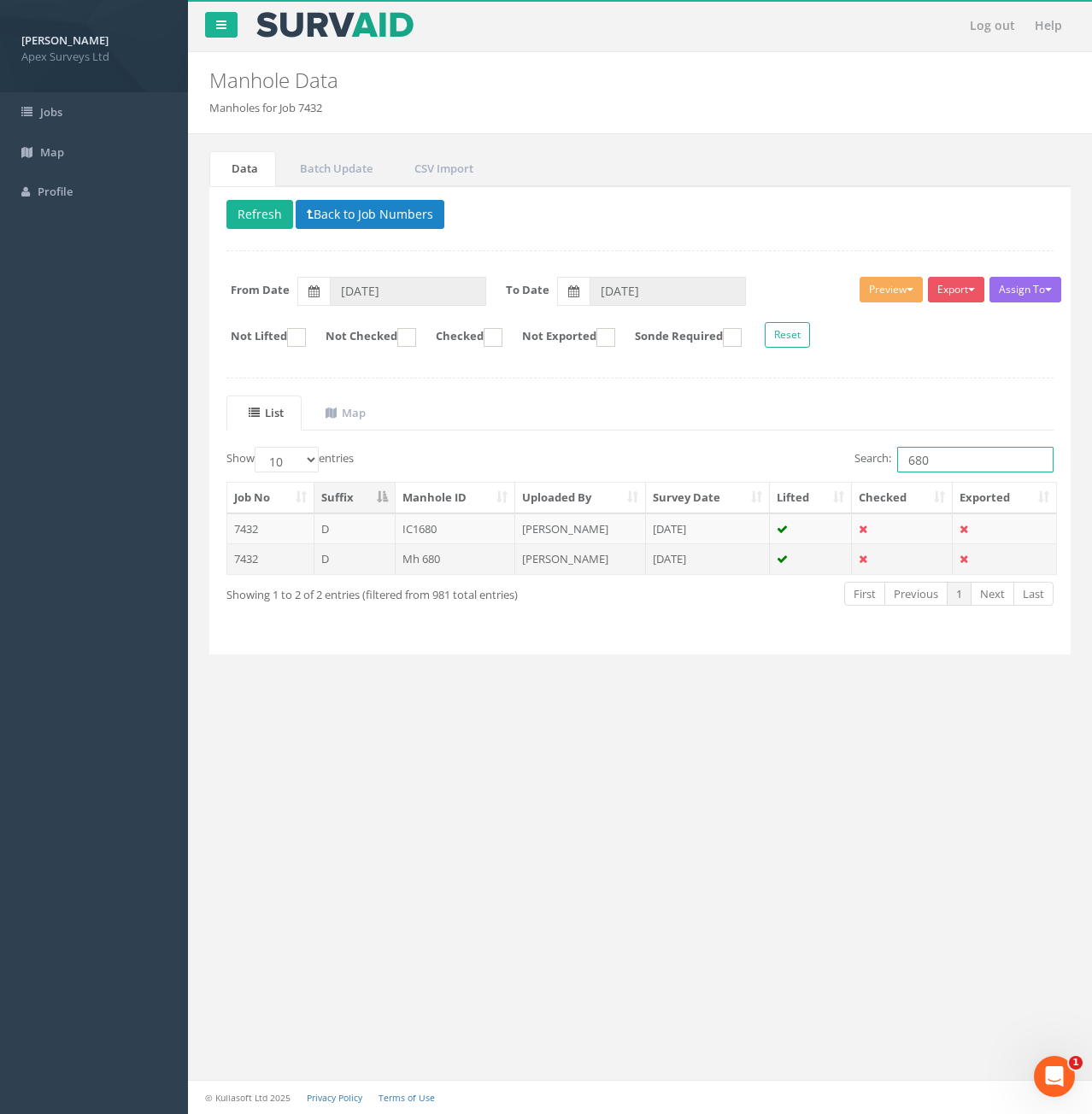
type input "680"
click at [434, 565] on td "Mh 680" at bounding box center [455, 559] width 121 height 30
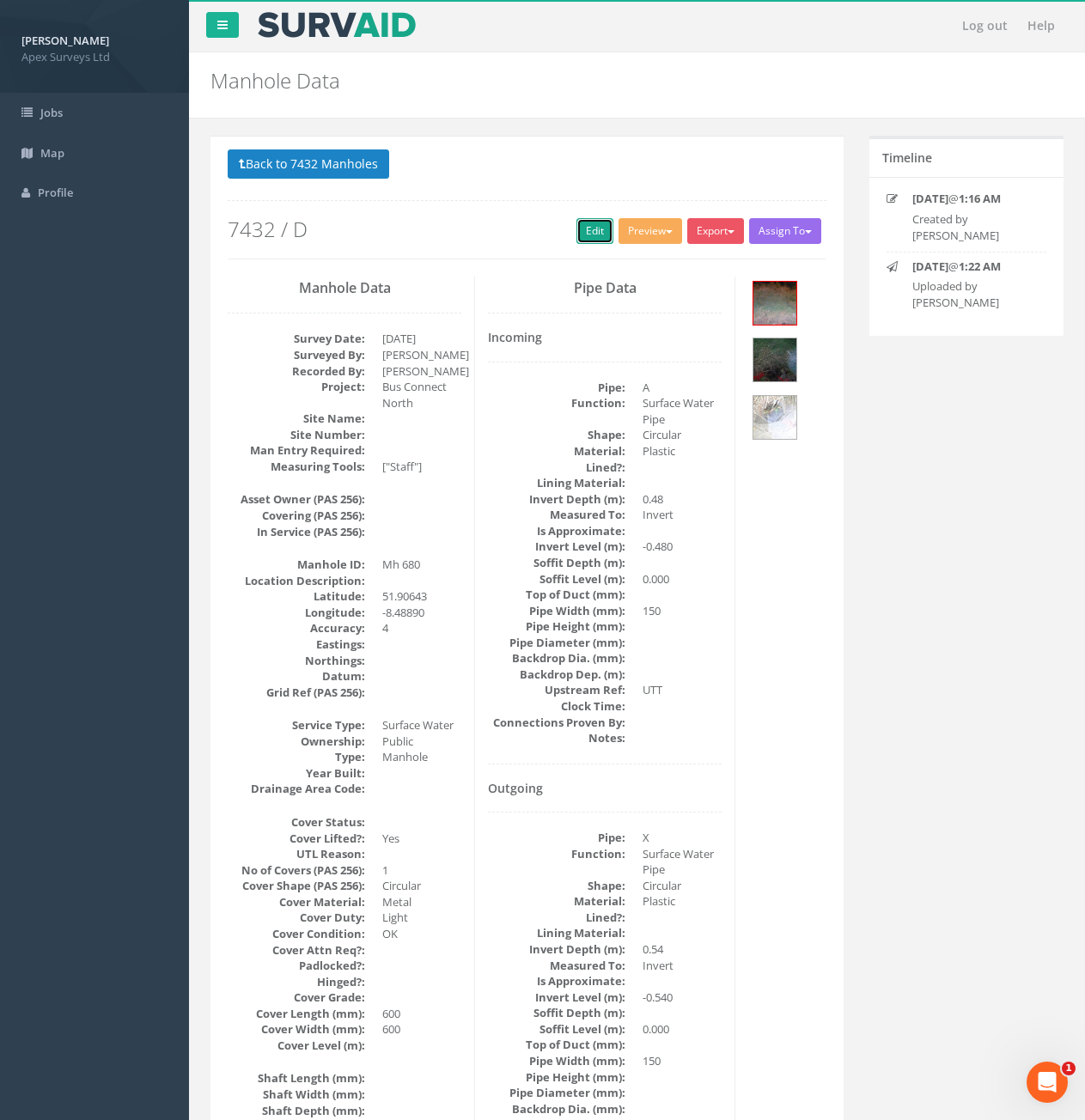
click at [582, 239] on link "Edit" at bounding box center [594, 231] width 37 height 26
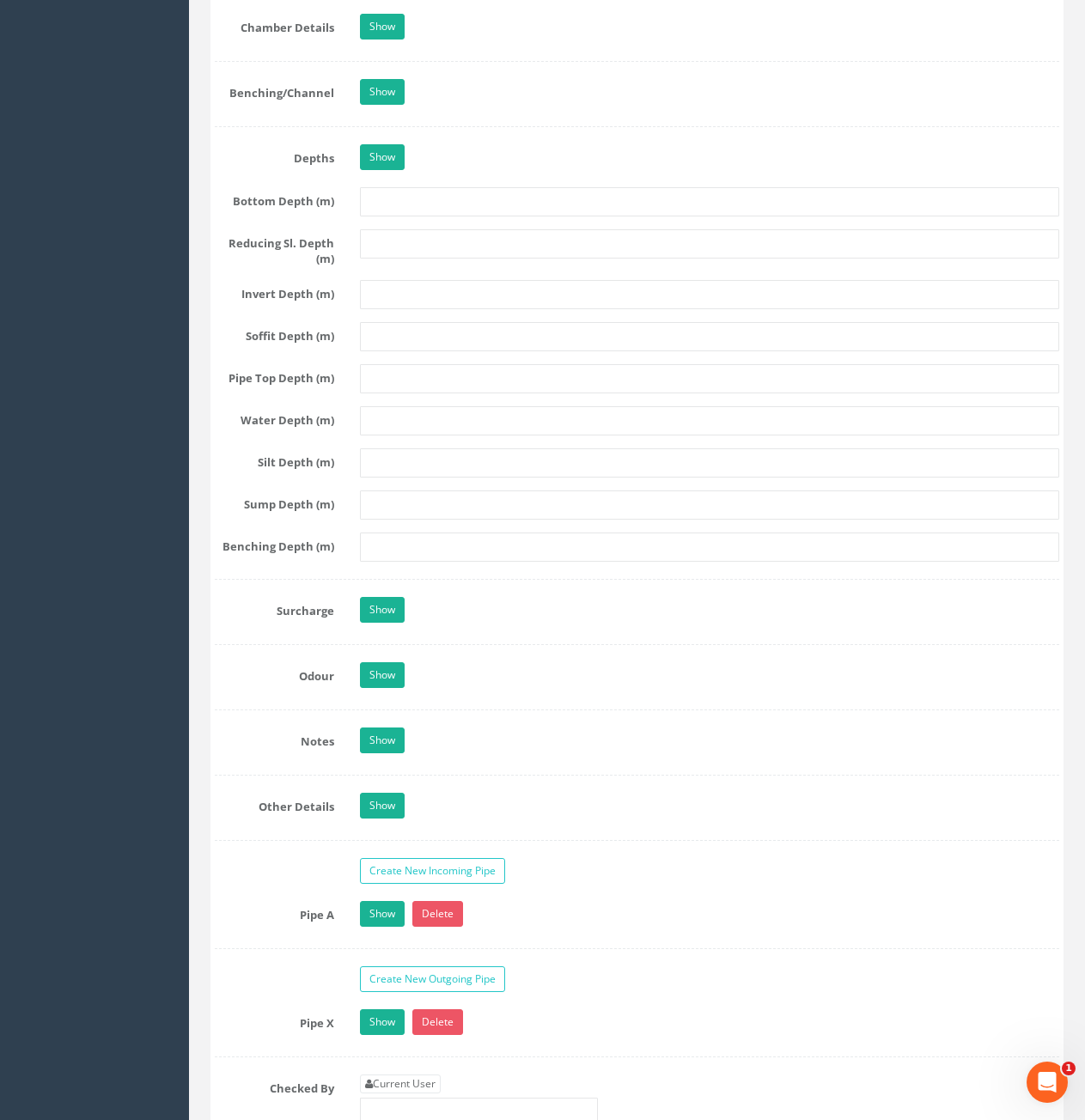
scroll to position [2491, 0]
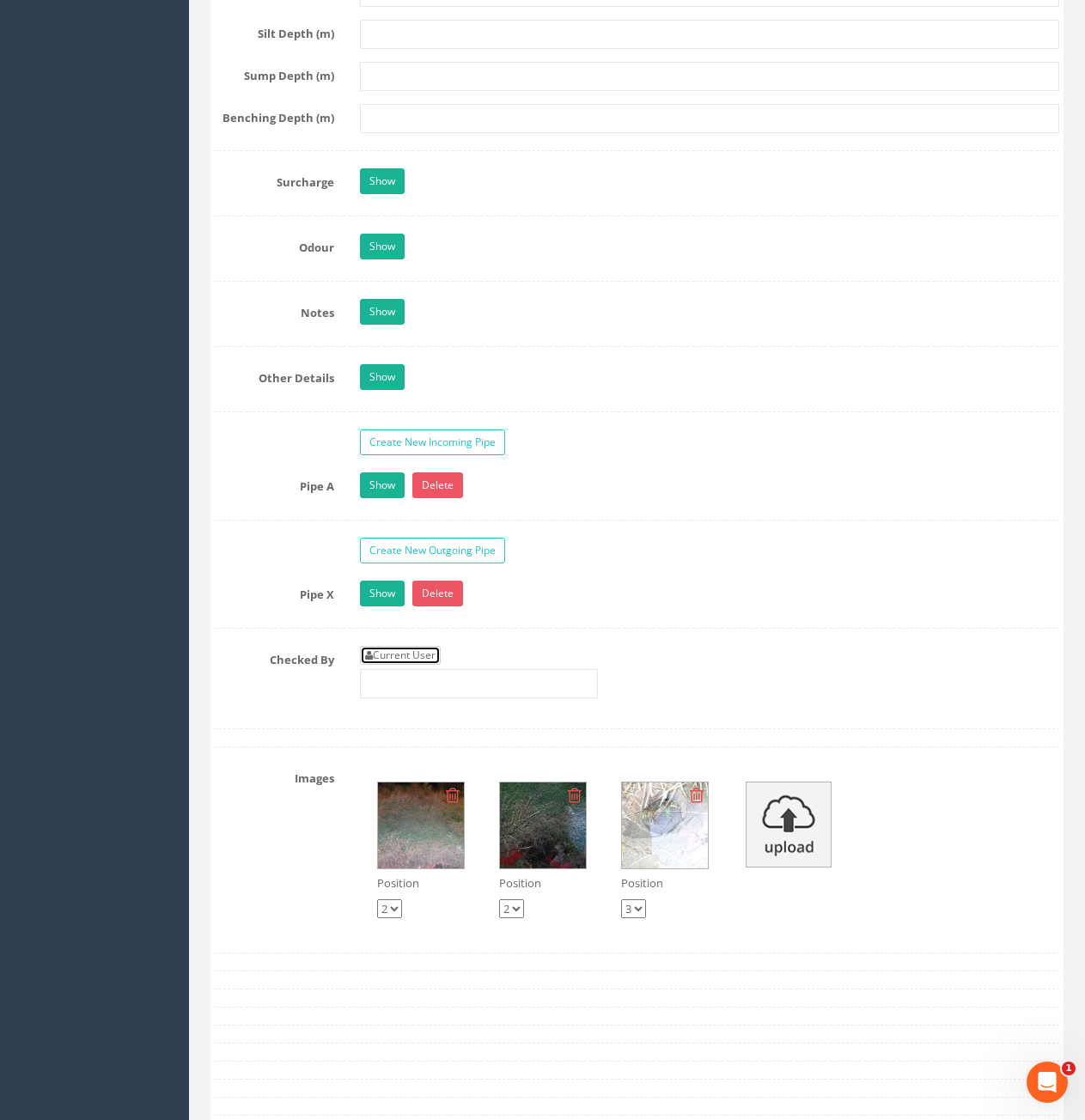
click at [385, 653] on link "Current User" at bounding box center [400, 655] width 81 height 19
type input "[PERSON_NAME]"
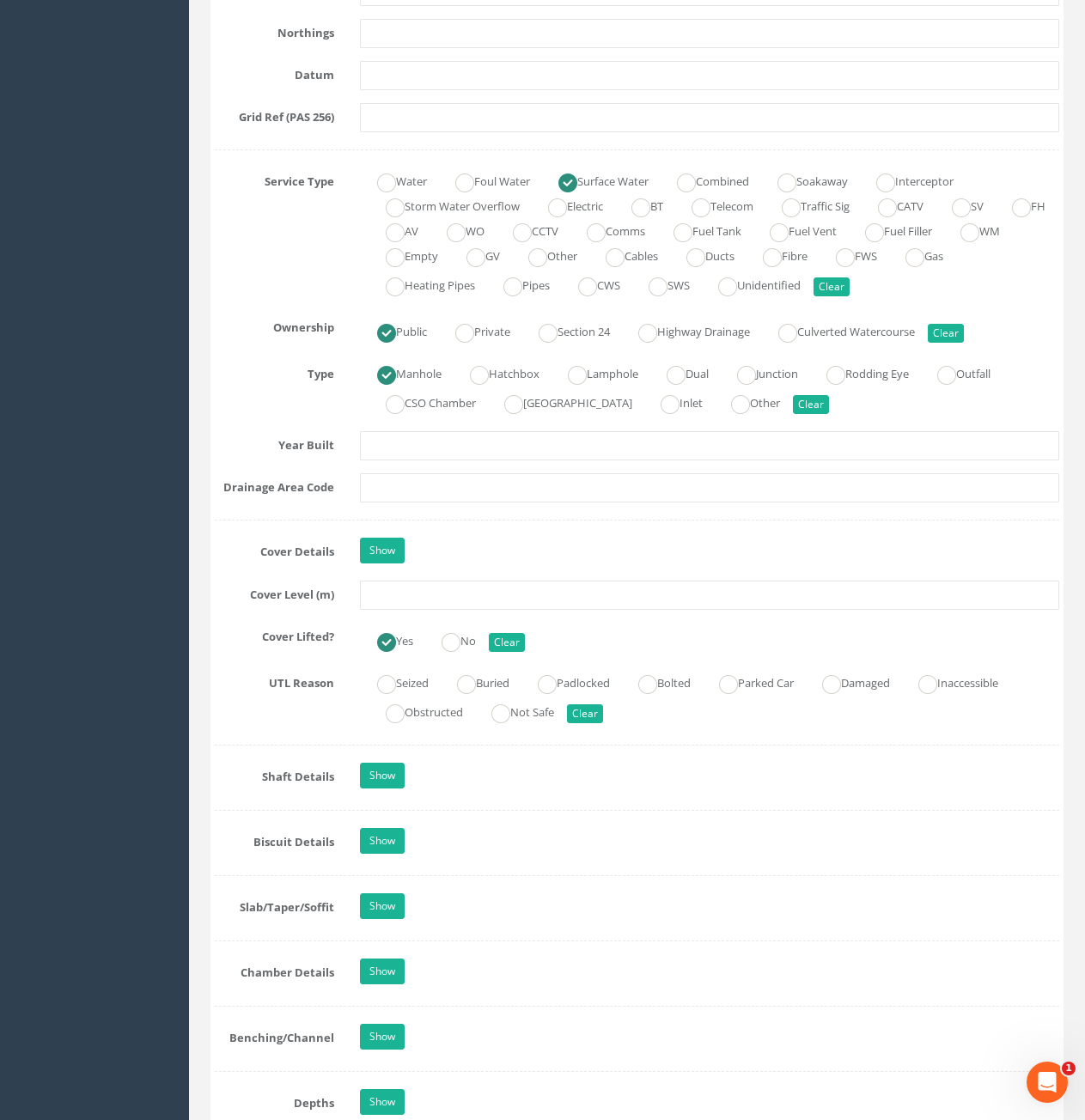
scroll to position [1116, 0]
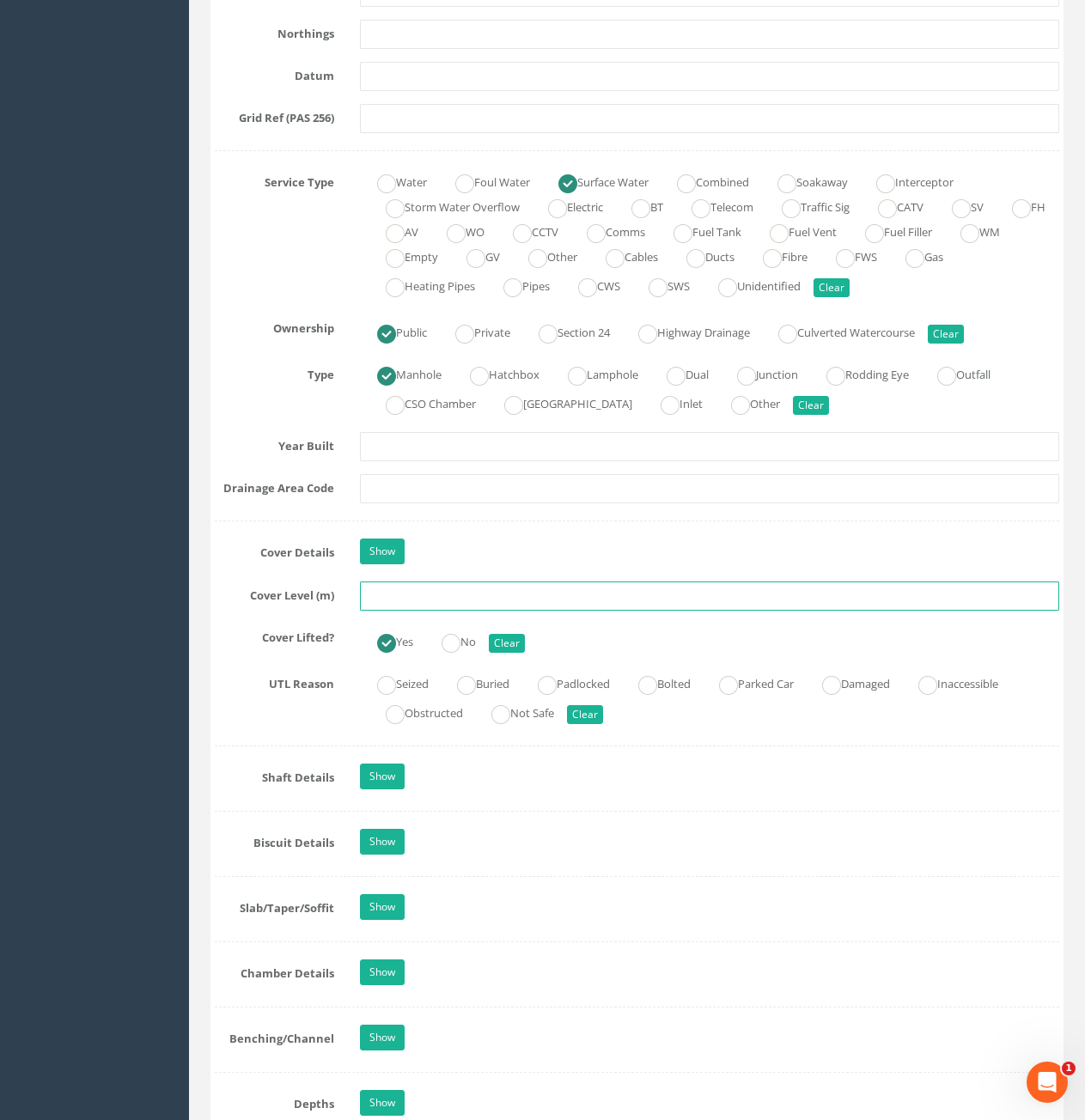
click at [468, 583] on input "text" at bounding box center [709, 596] width 699 height 29
type input "77.86"
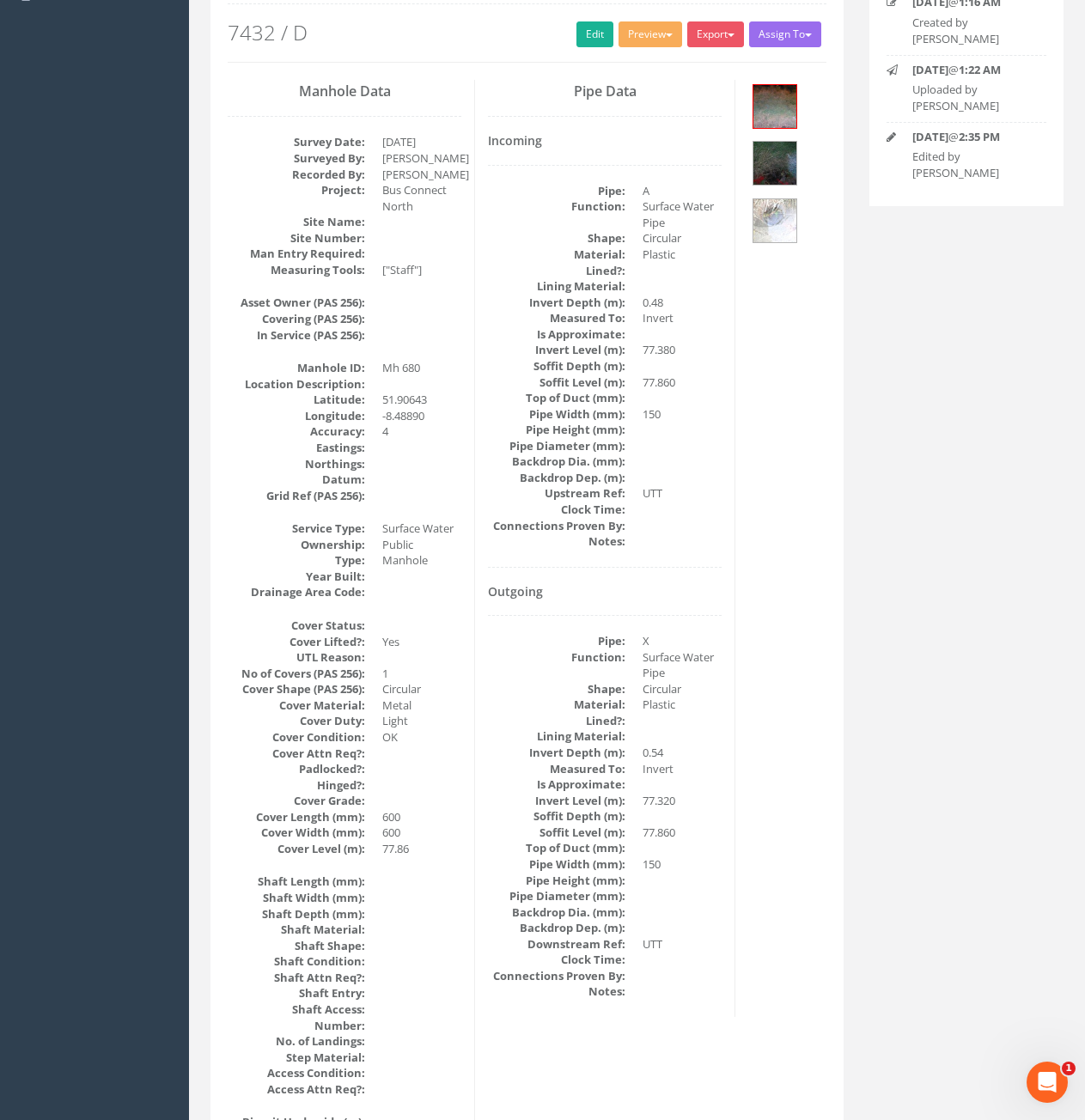
scroll to position [0, 0]
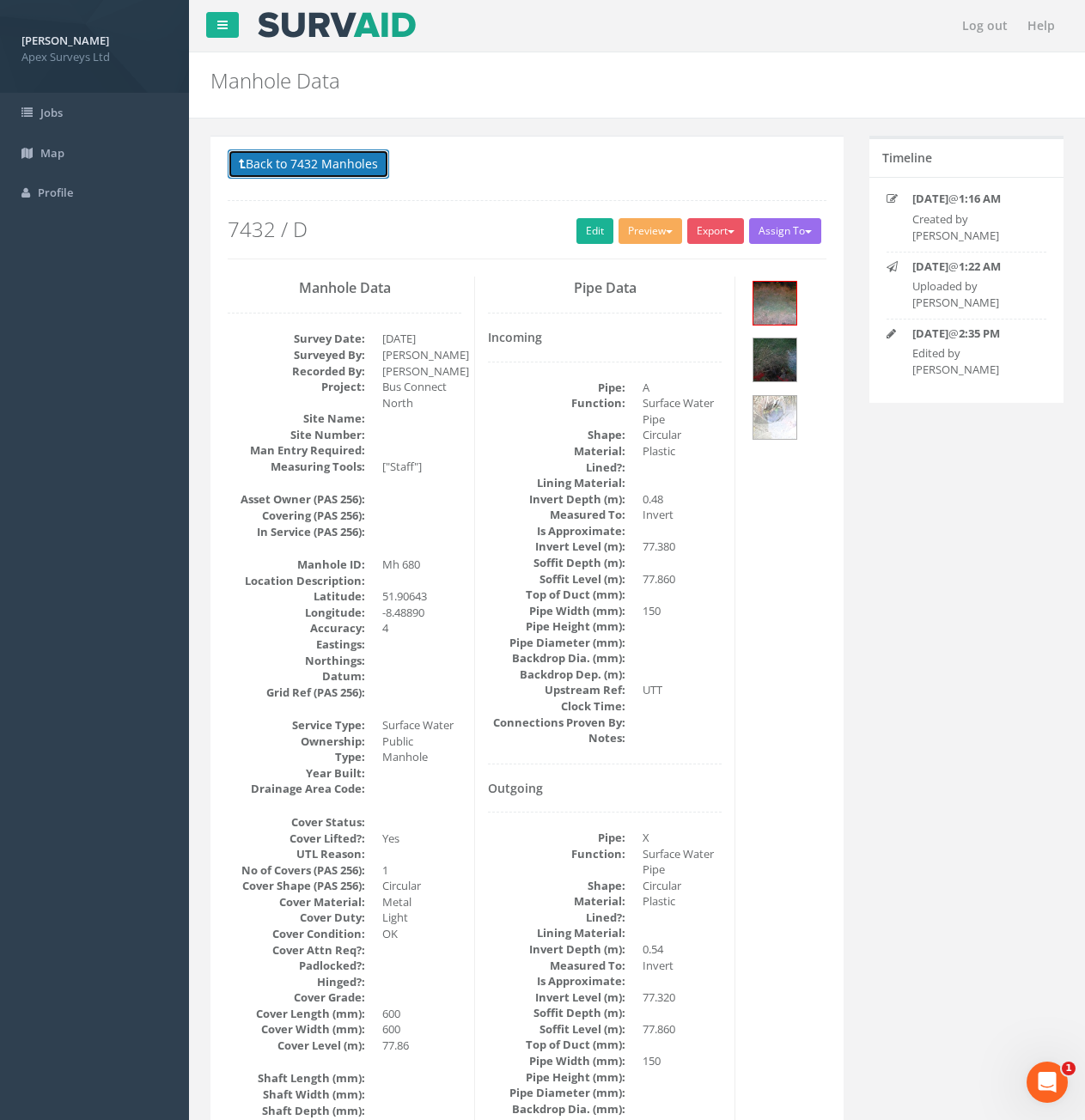
click at [342, 170] on button "Back to 7432 Manholes" at bounding box center [308, 164] width 162 height 29
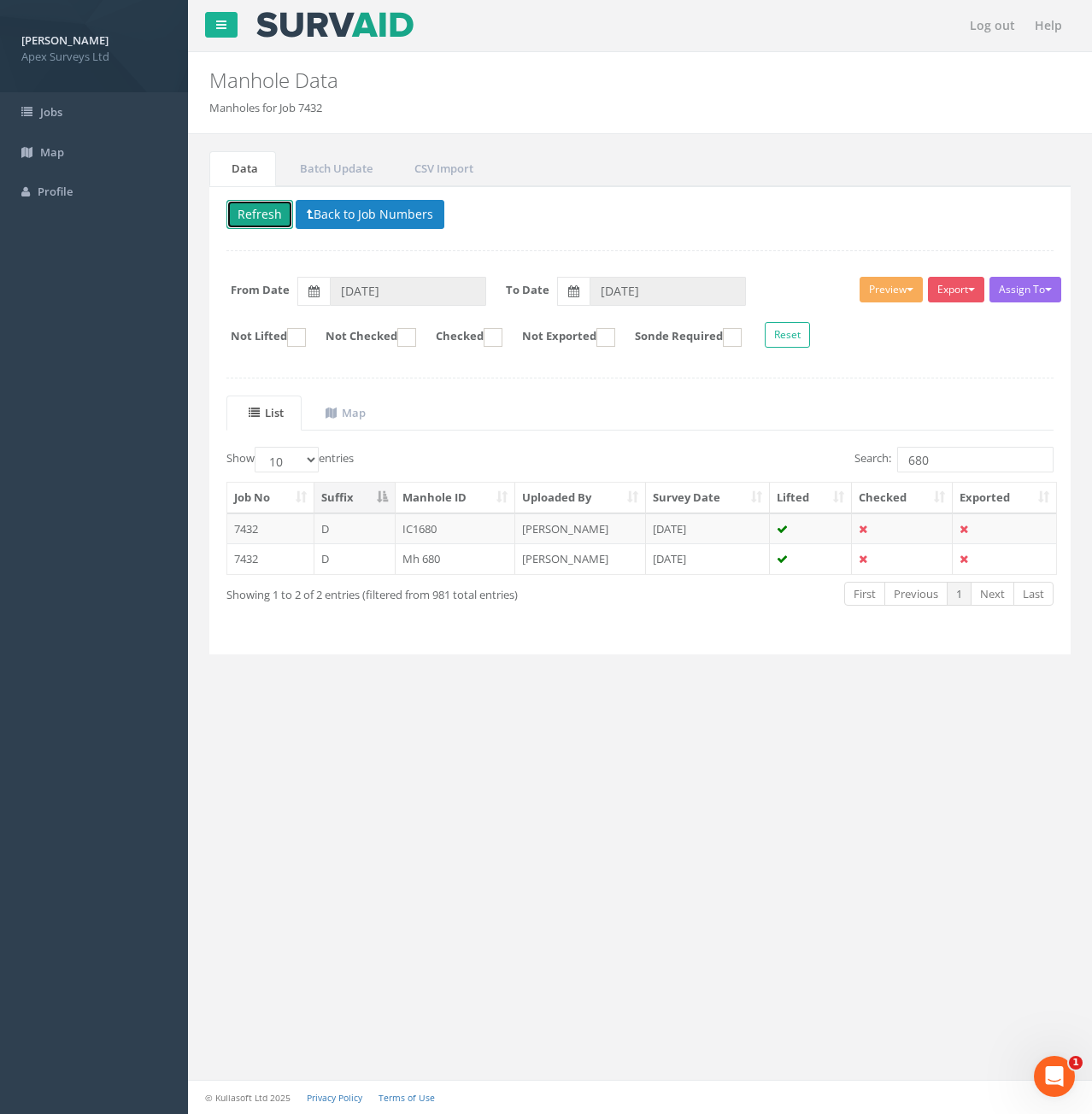
click at [256, 216] on button "Refresh" at bounding box center [259, 215] width 67 height 29
click at [947, 458] on input "680" at bounding box center [975, 460] width 157 height 26
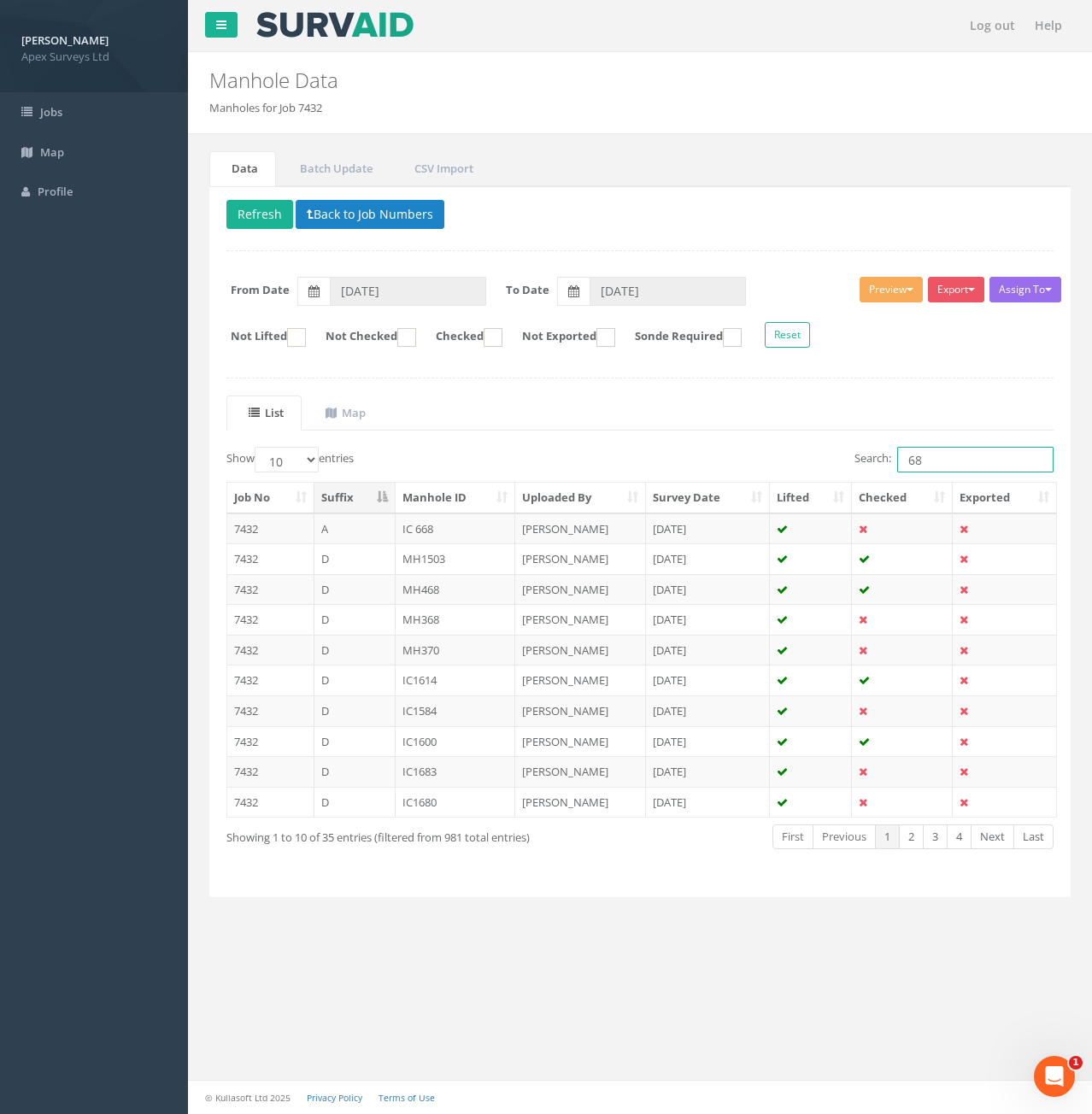
type input "6"
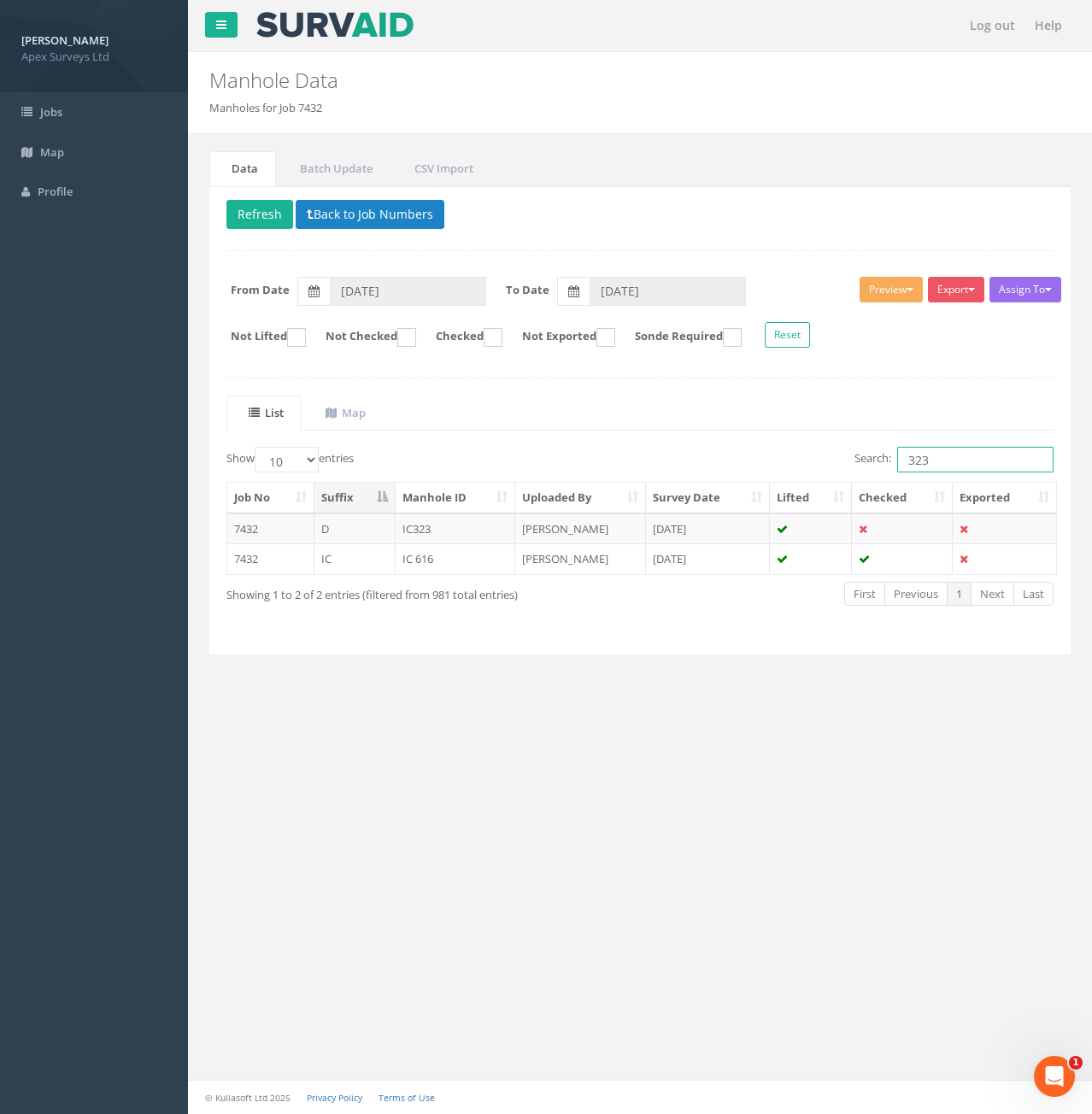
type input "323"
click at [440, 525] on td "IC323" at bounding box center [455, 528] width 121 height 30
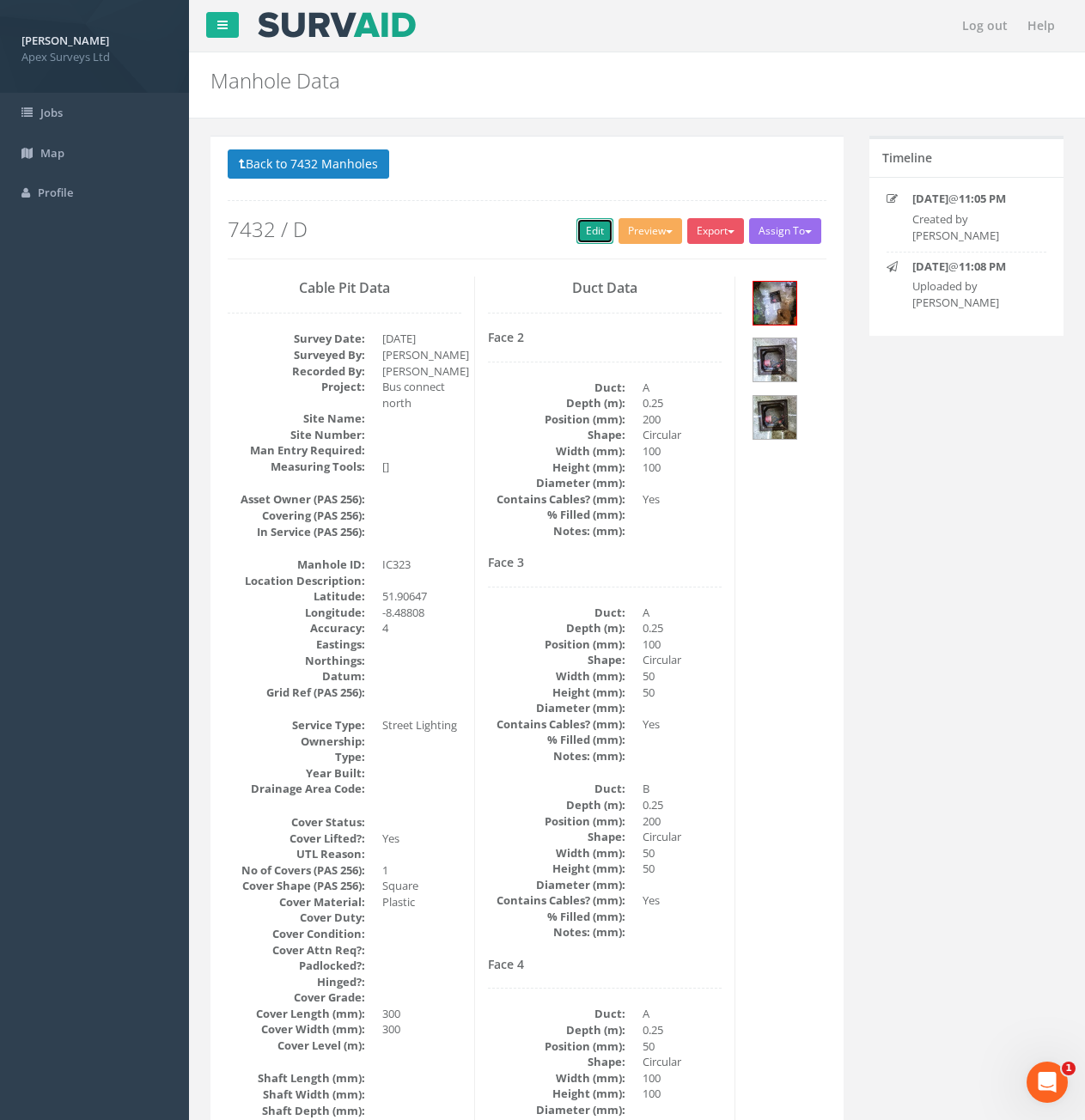
click at [576, 223] on link "Edit" at bounding box center [594, 231] width 37 height 26
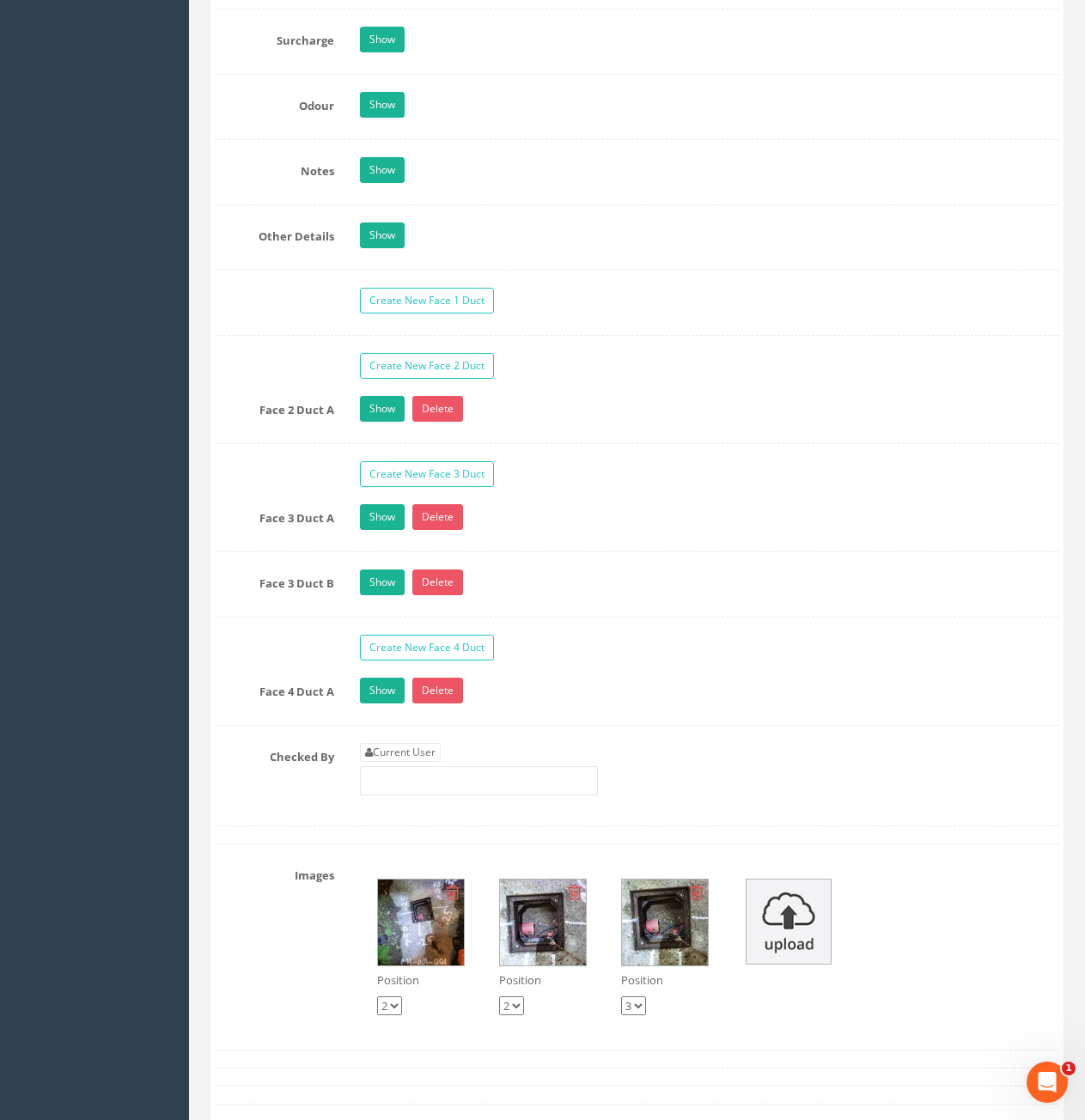
scroll to position [2920, 0]
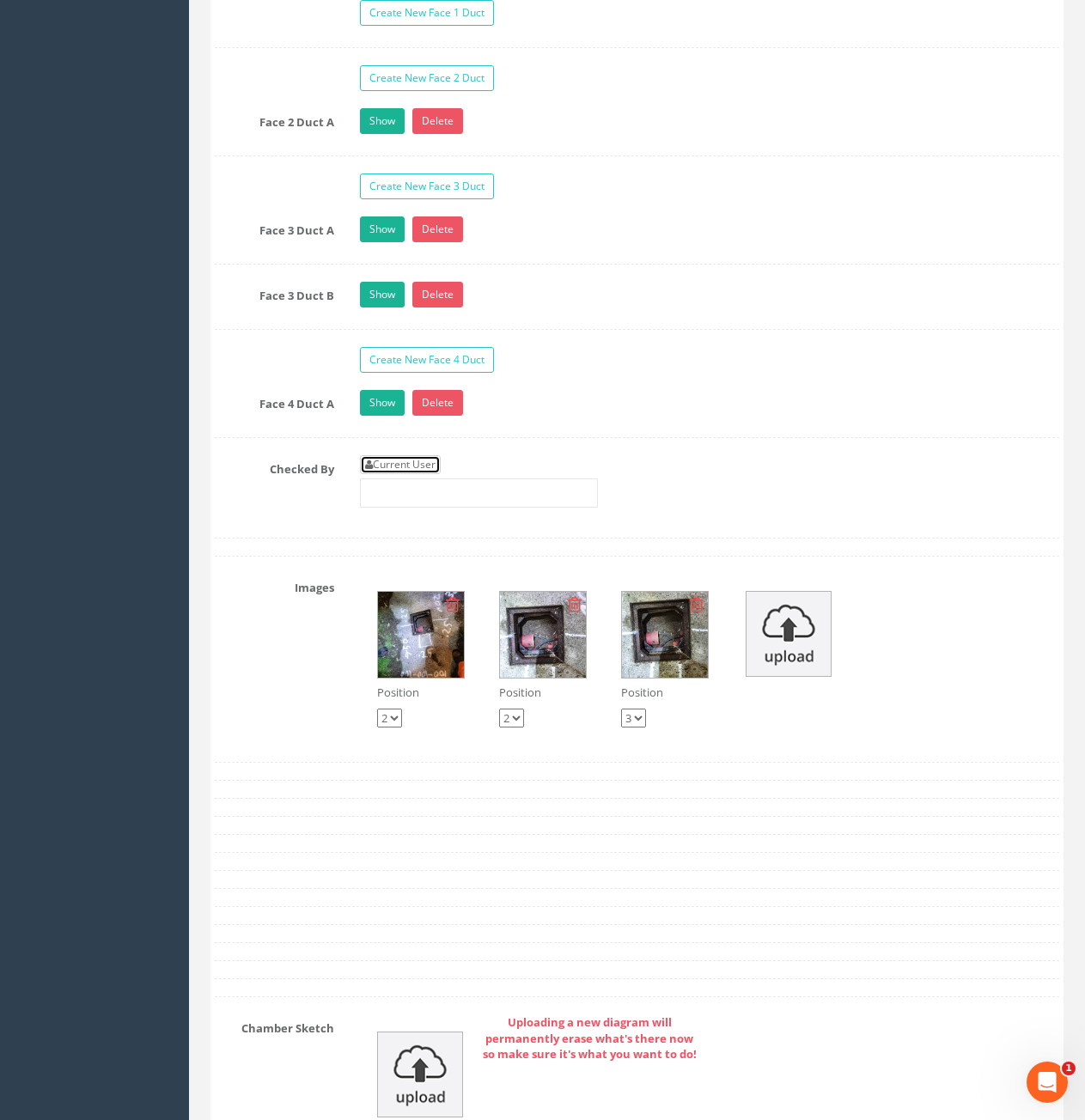
click at [437, 458] on link "Current User" at bounding box center [400, 465] width 81 height 19
type input "[PERSON_NAME]"
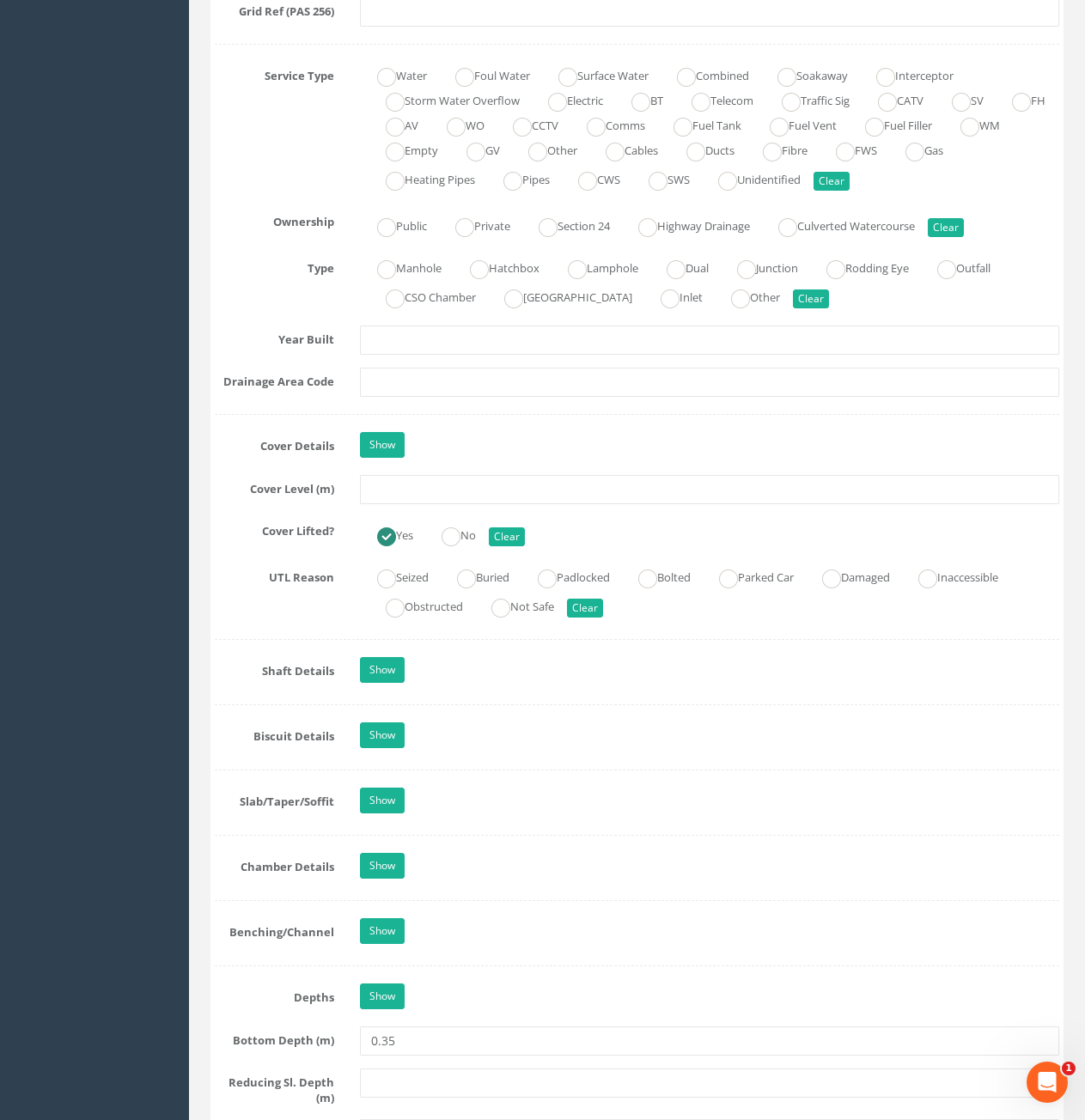
scroll to position [1203, 0]
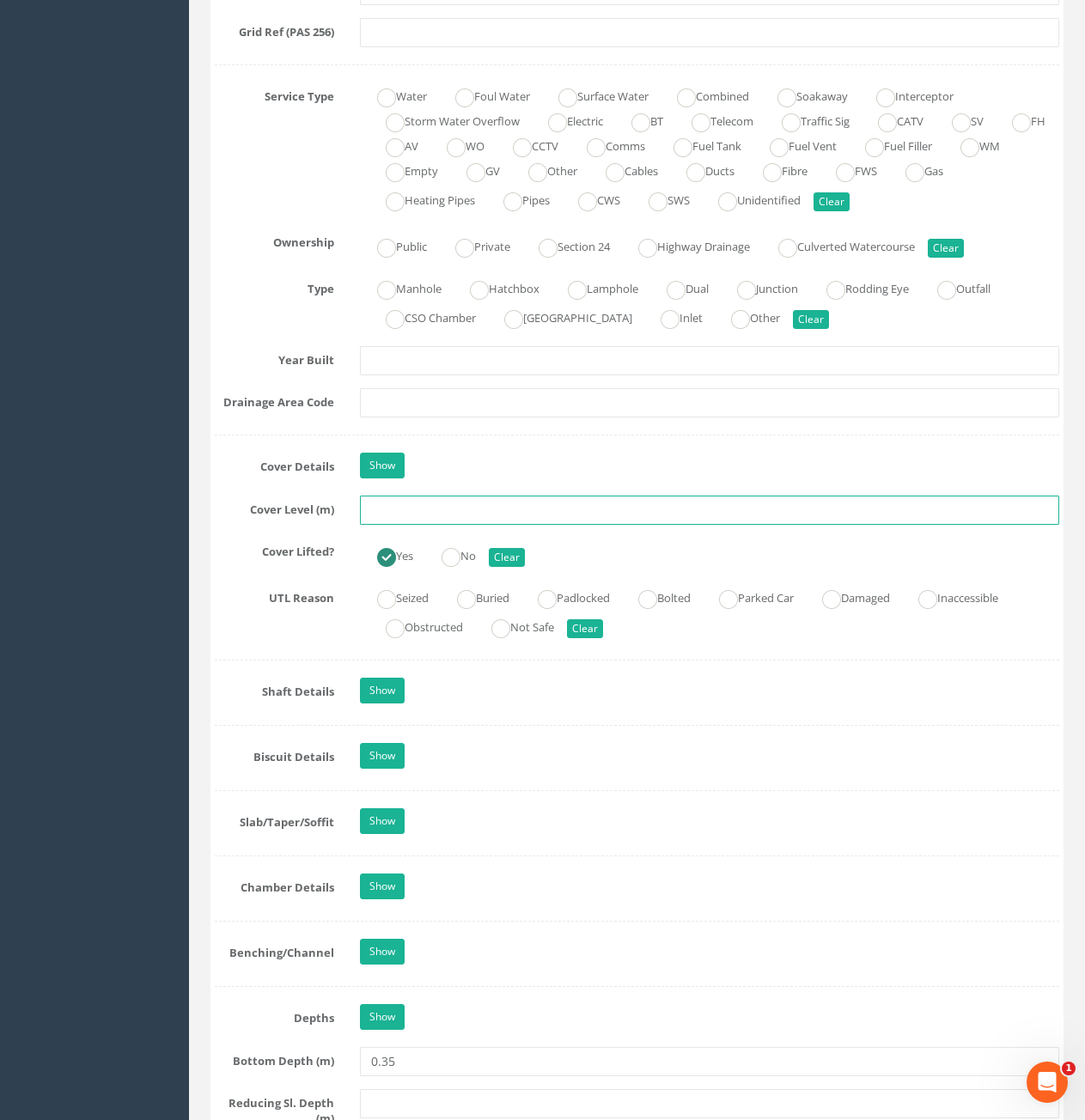
click at [486, 507] on input "text" at bounding box center [709, 510] width 699 height 29
type input "73.66"
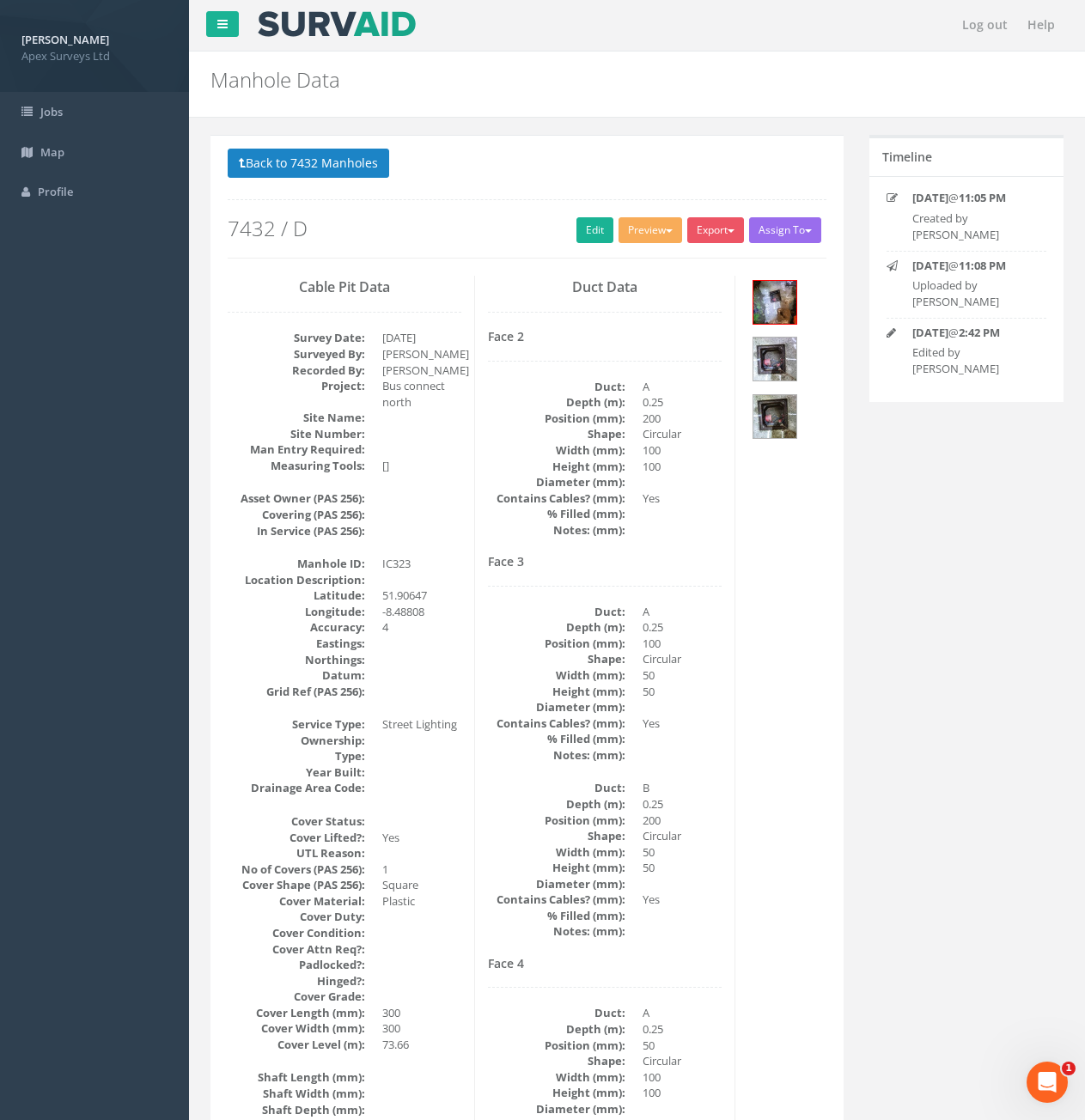
scroll to position [0, 0]
click at [323, 166] on button "Back to 7432 Manholes" at bounding box center [308, 164] width 162 height 29
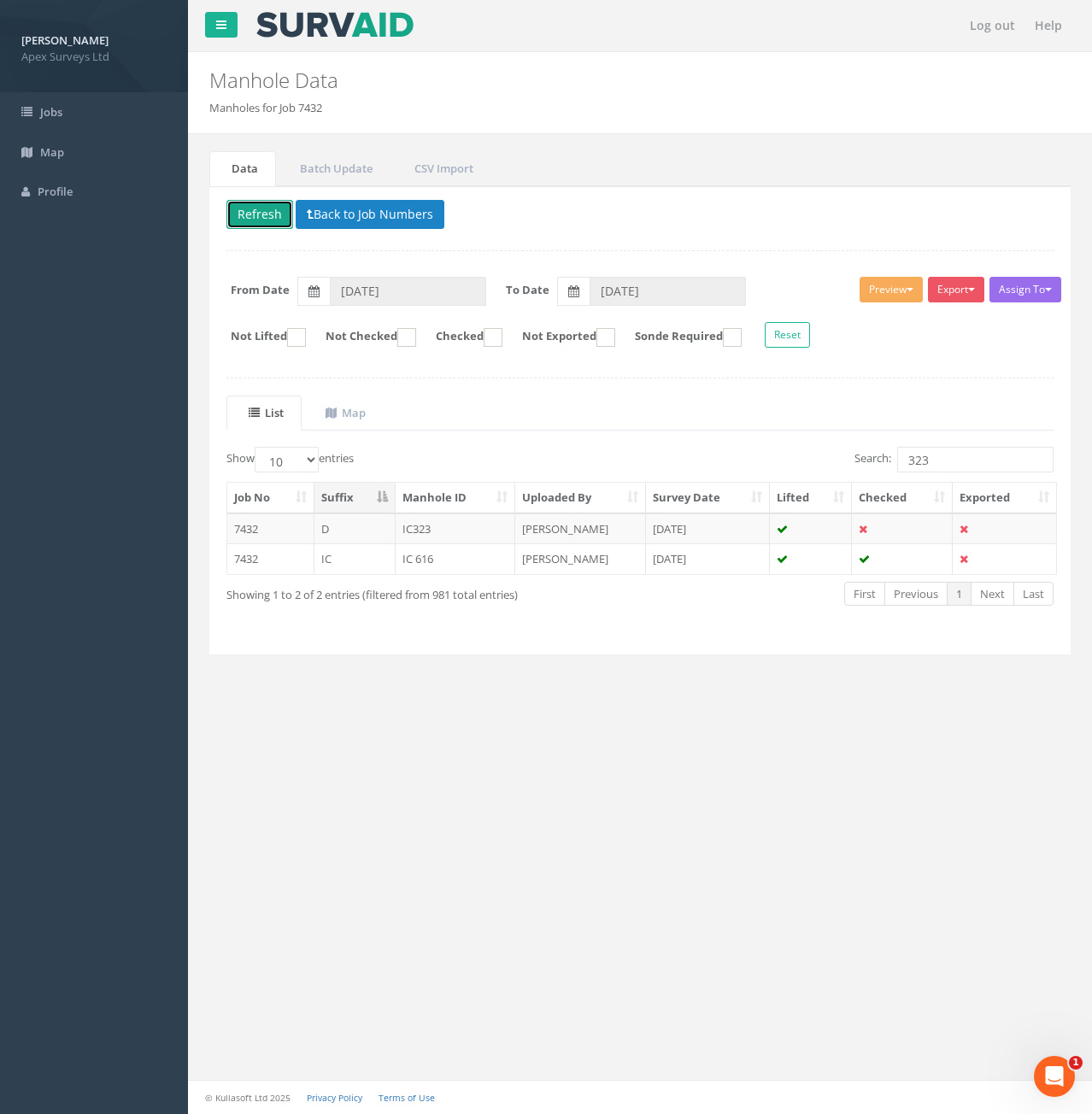
click at [258, 219] on button "Refresh" at bounding box center [259, 215] width 67 height 29
click at [951, 459] on input "323" at bounding box center [975, 460] width 157 height 26
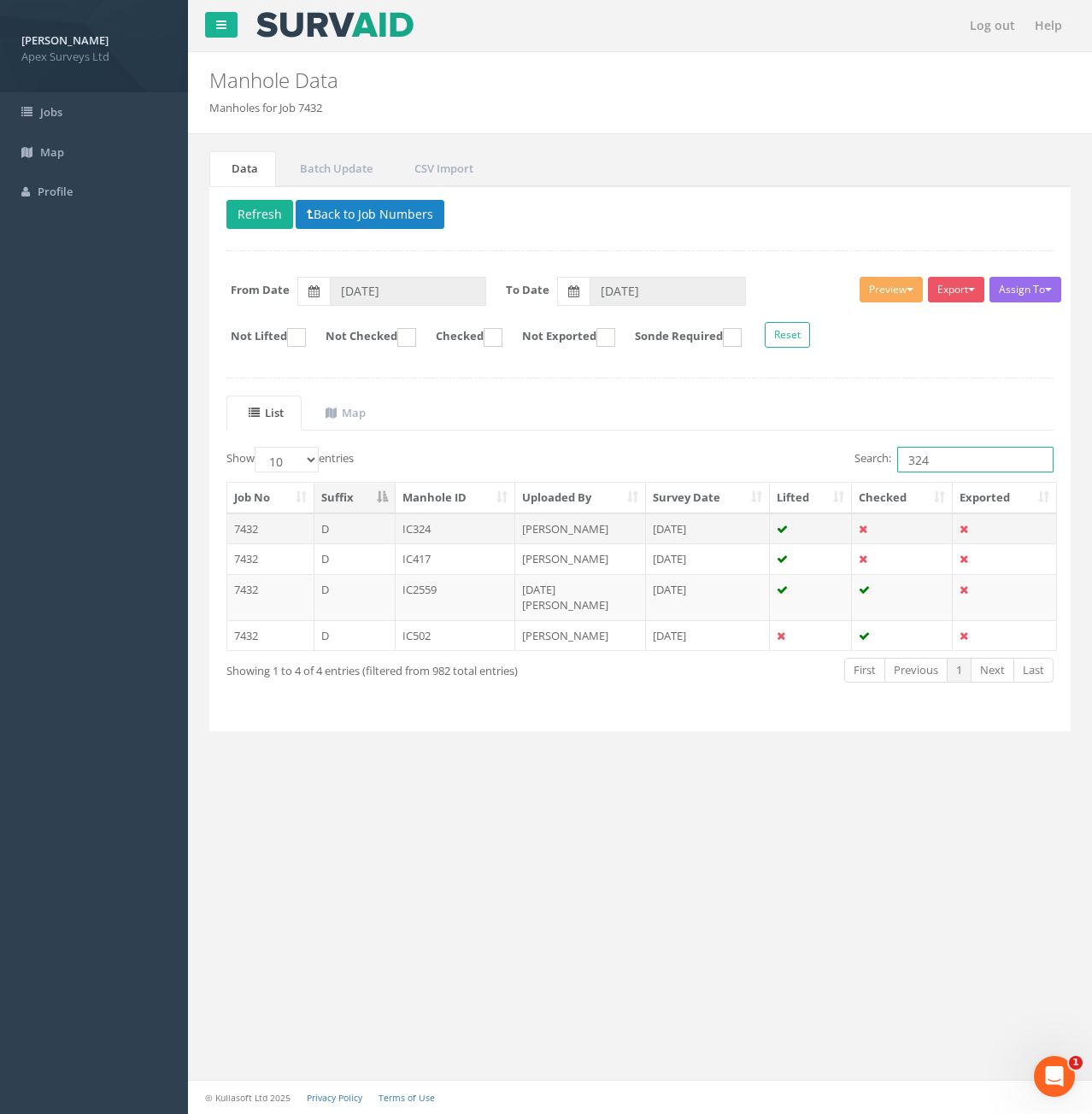
type input "324"
click at [347, 530] on td "D" at bounding box center [355, 528] width 81 height 30
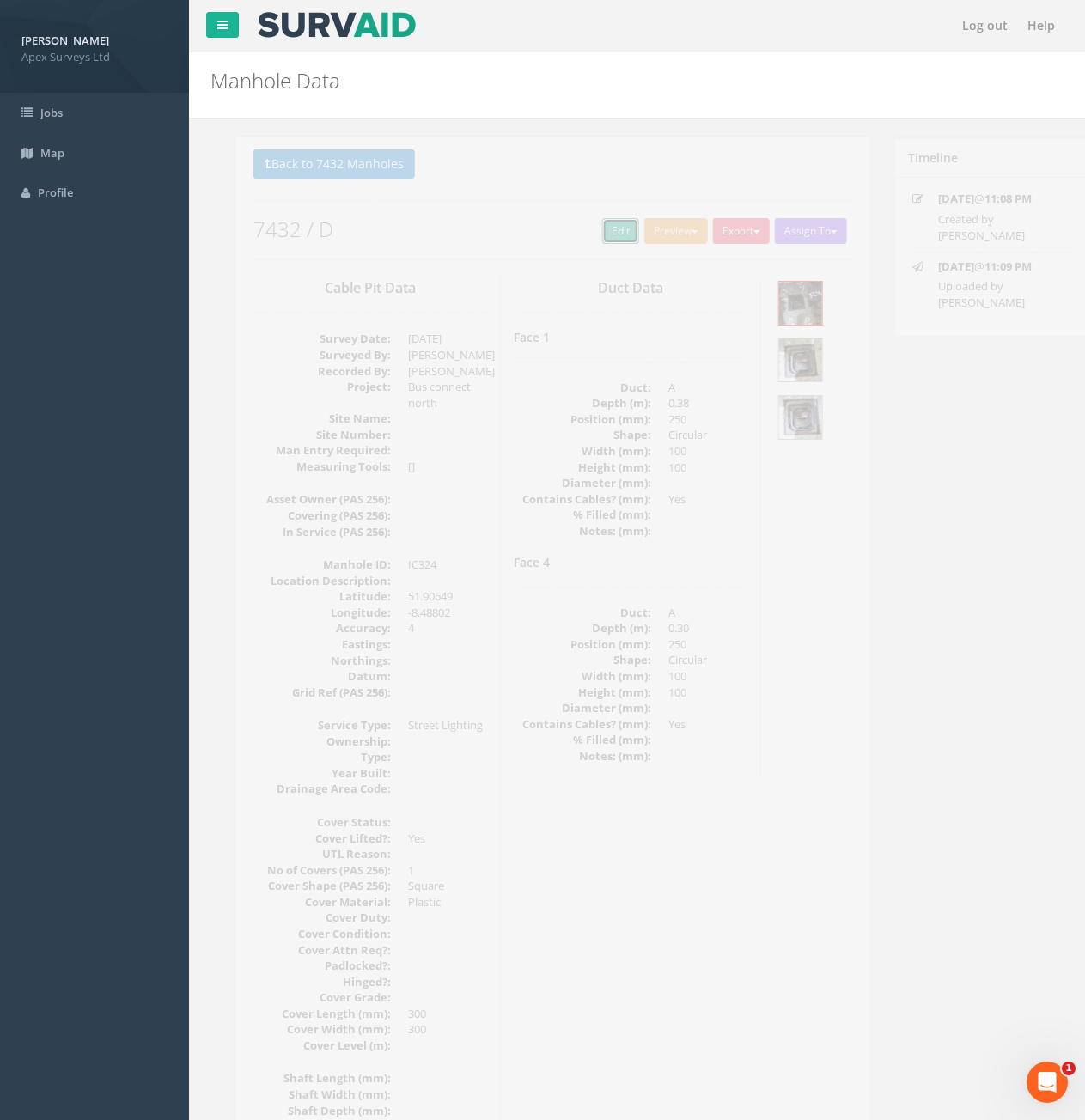
click at [576, 229] on link "Edit" at bounding box center [594, 231] width 37 height 26
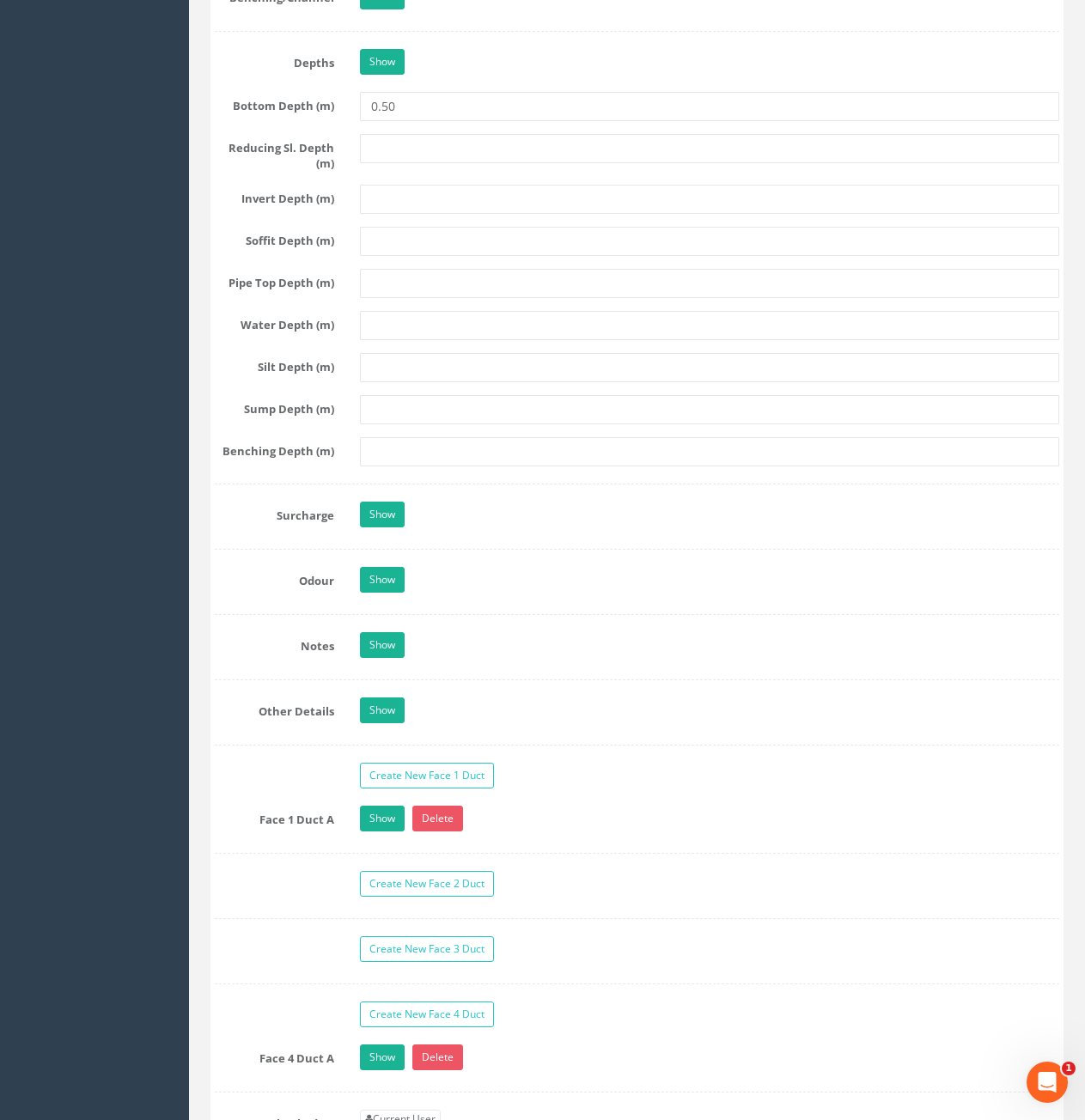
scroll to position [2577, 0]
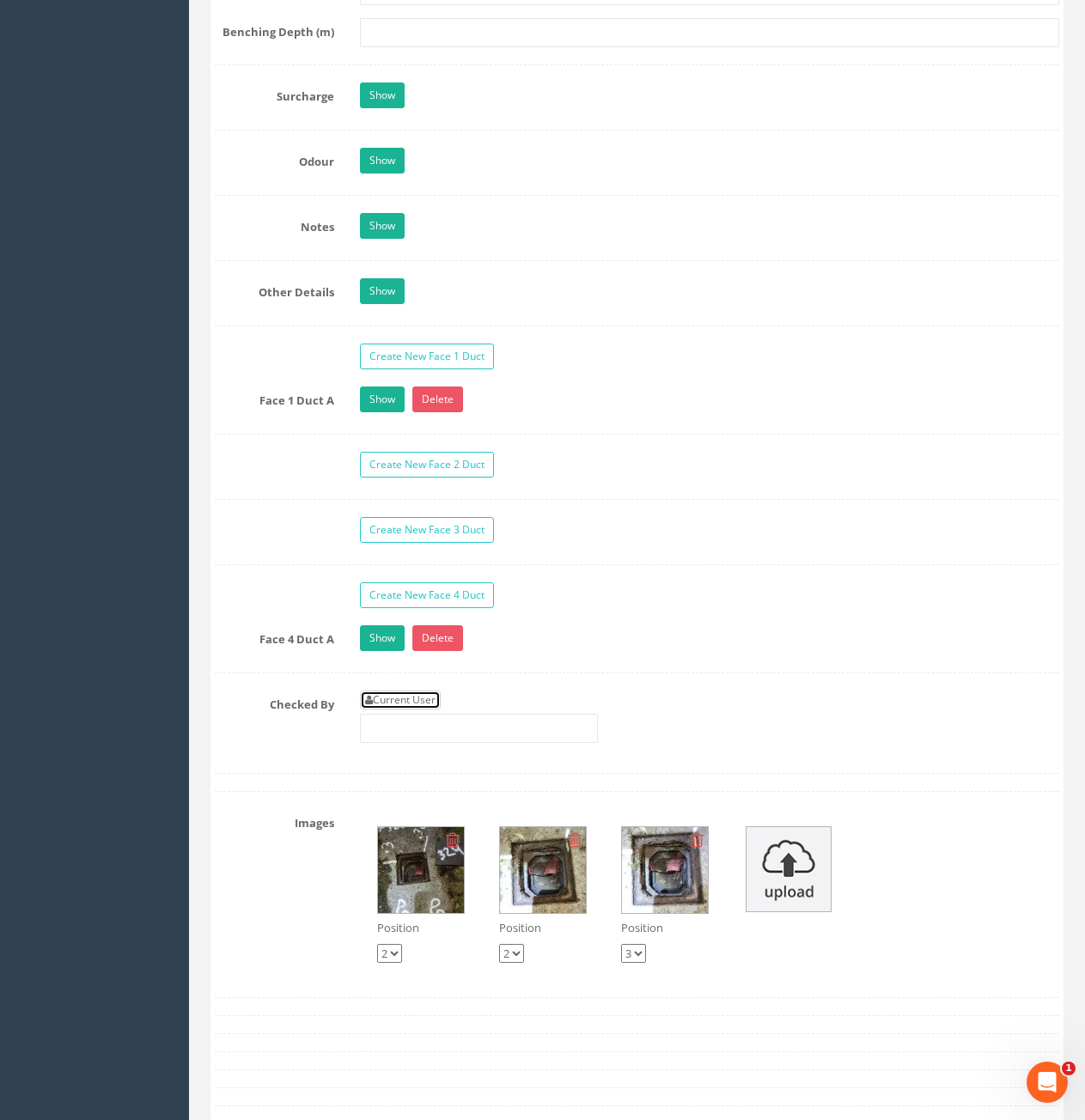
click at [419, 702] on link "Current User" at bounding box center [400, 699] width 81 height 19
type input "[PERSON_NAME]"
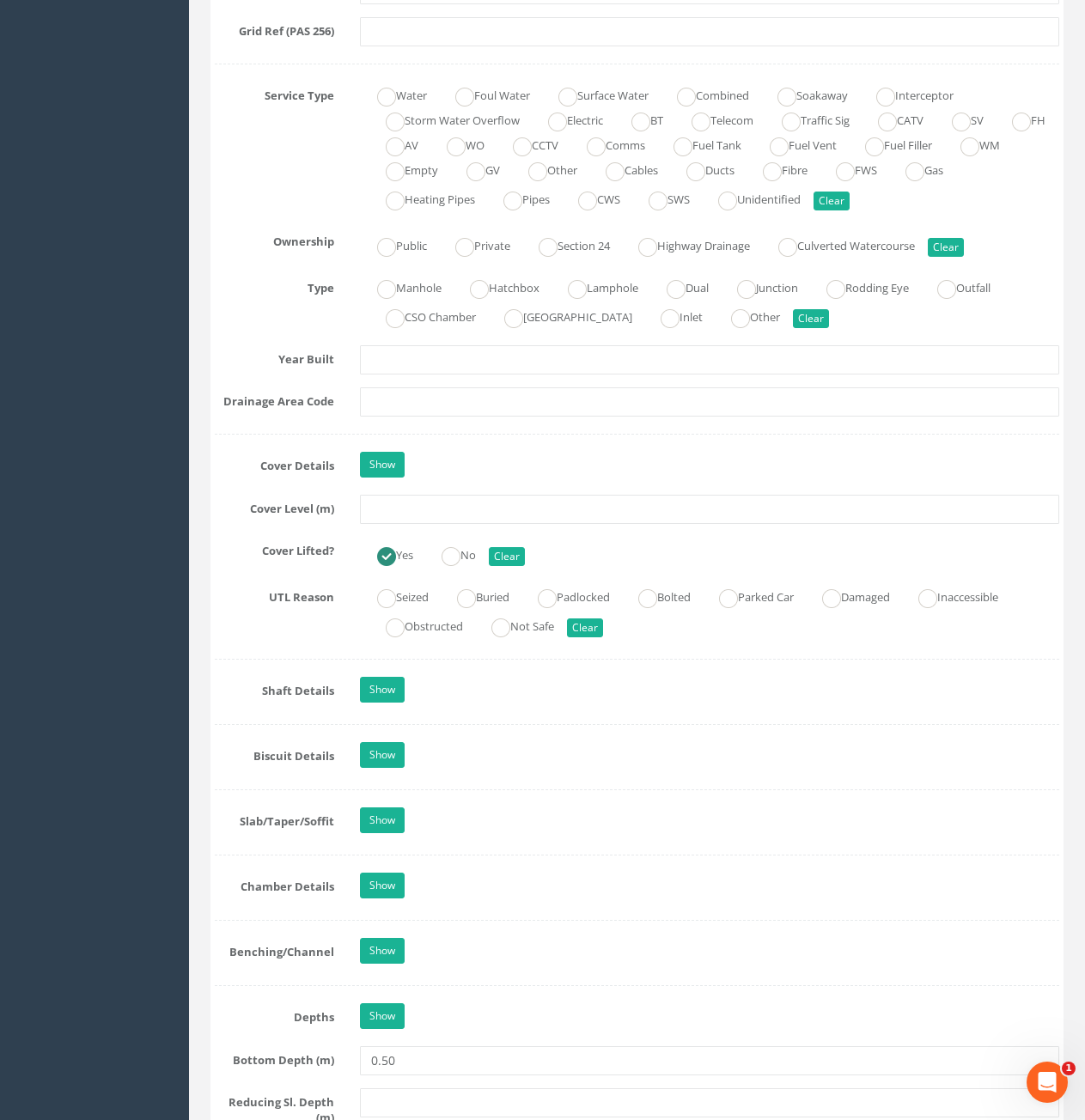
scroll to position [1203, 0]
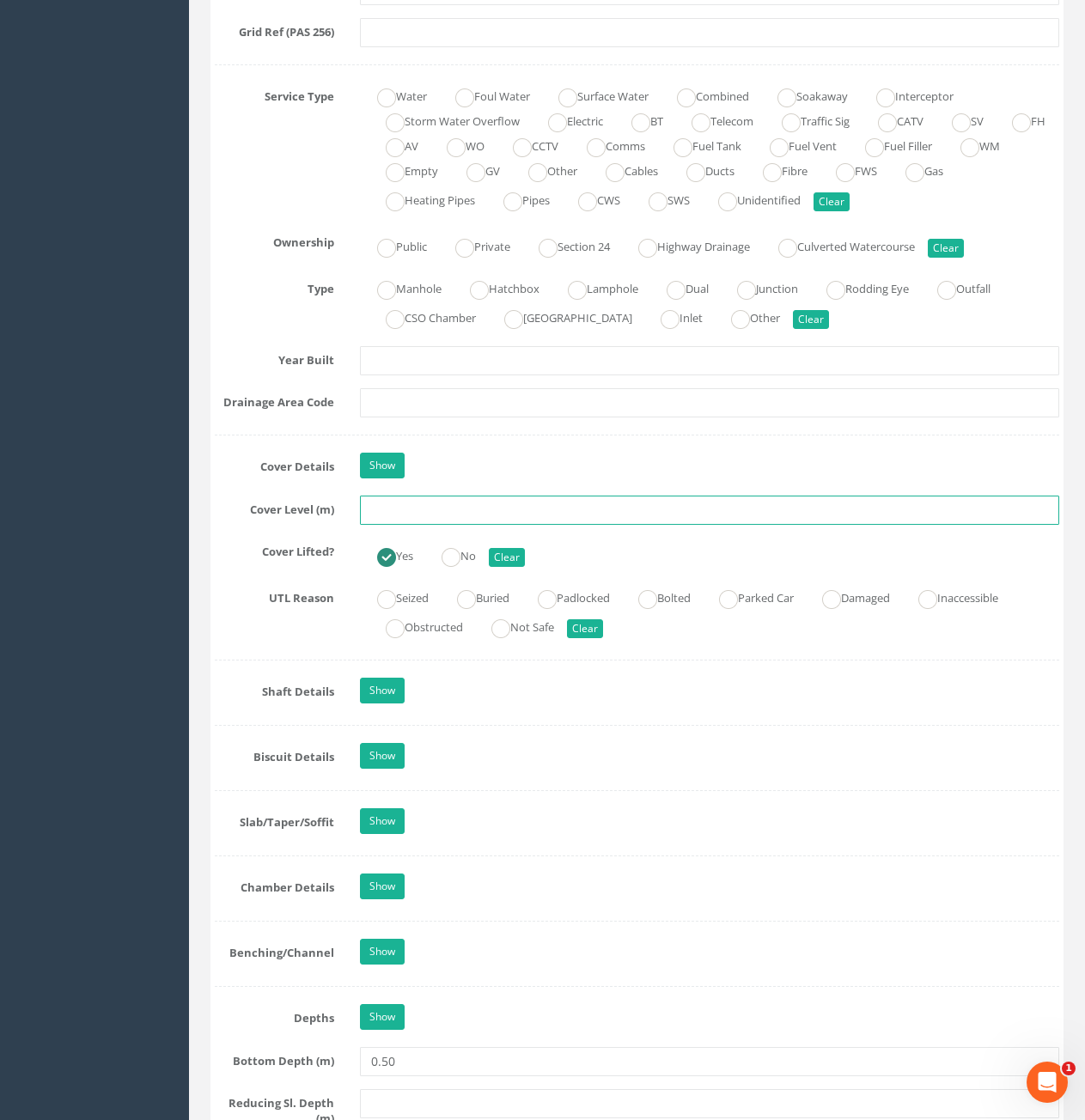
click at [580, 513] on input "text" at bounding box center [709, 510] width 699 height 29
type input "73.20"
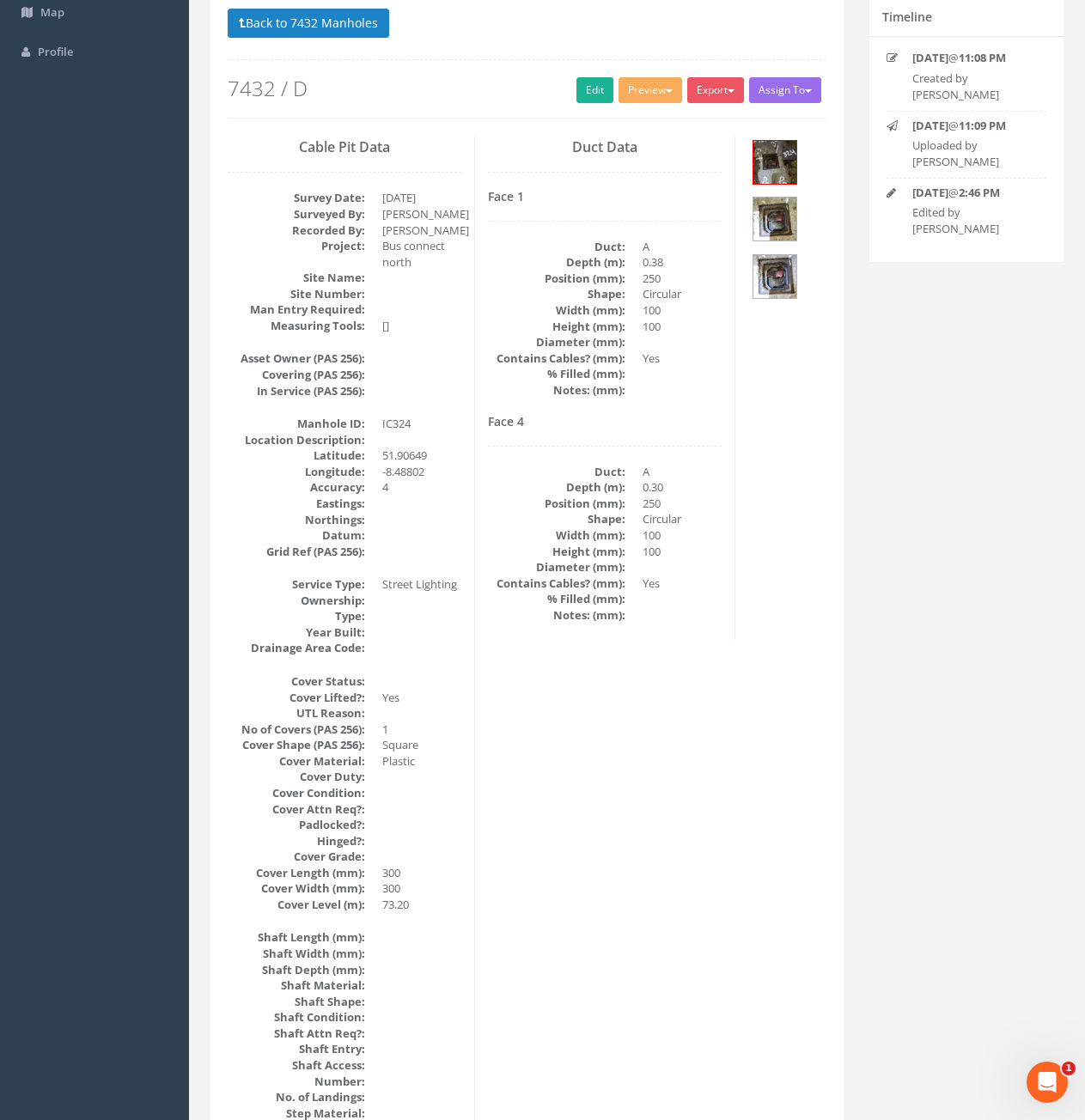
scroll to position [0, 0]
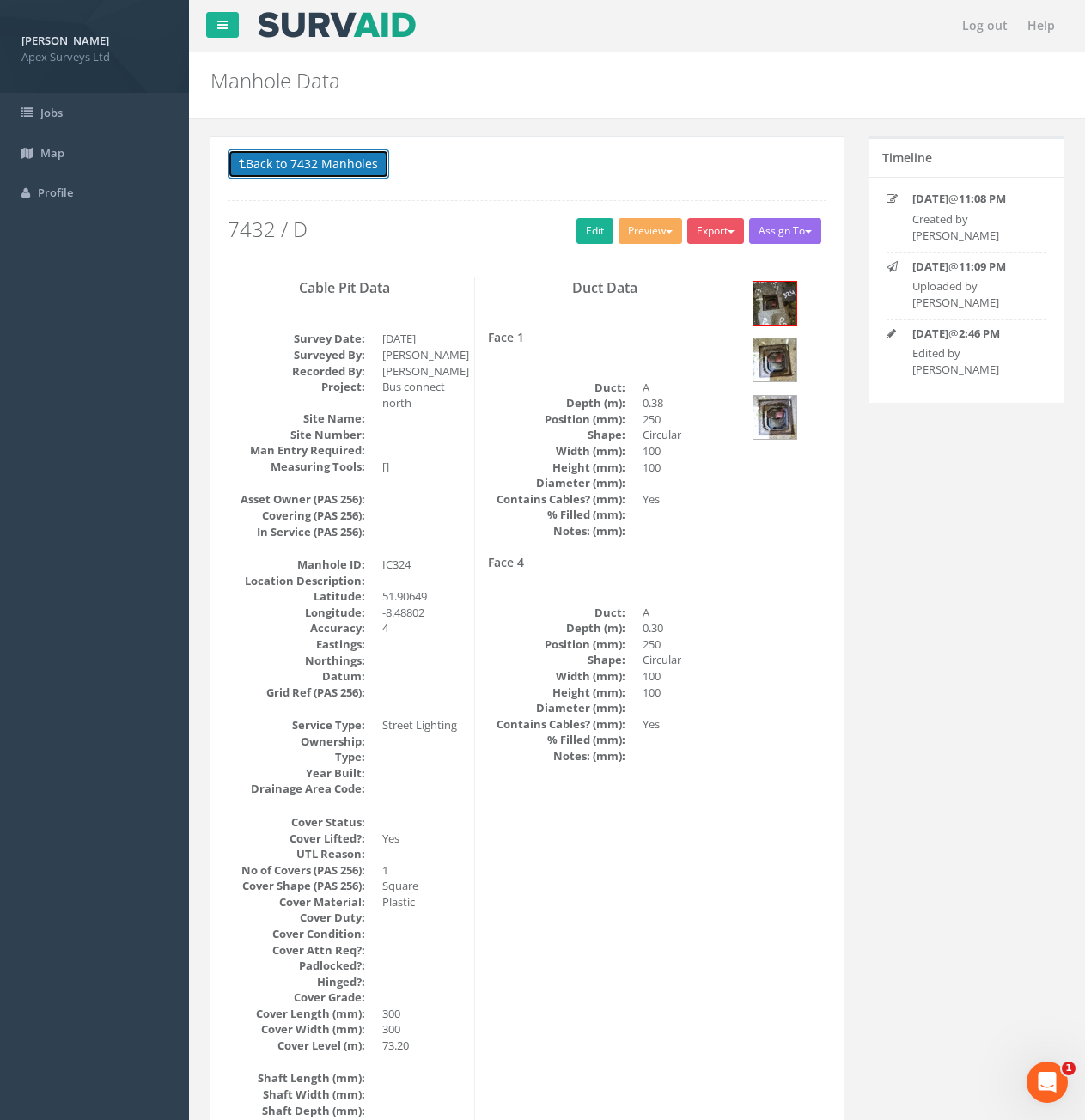
click at [309, 173] on button "Back to 7432 Manholes" at bounding box center [308, 164] width 162 height 29
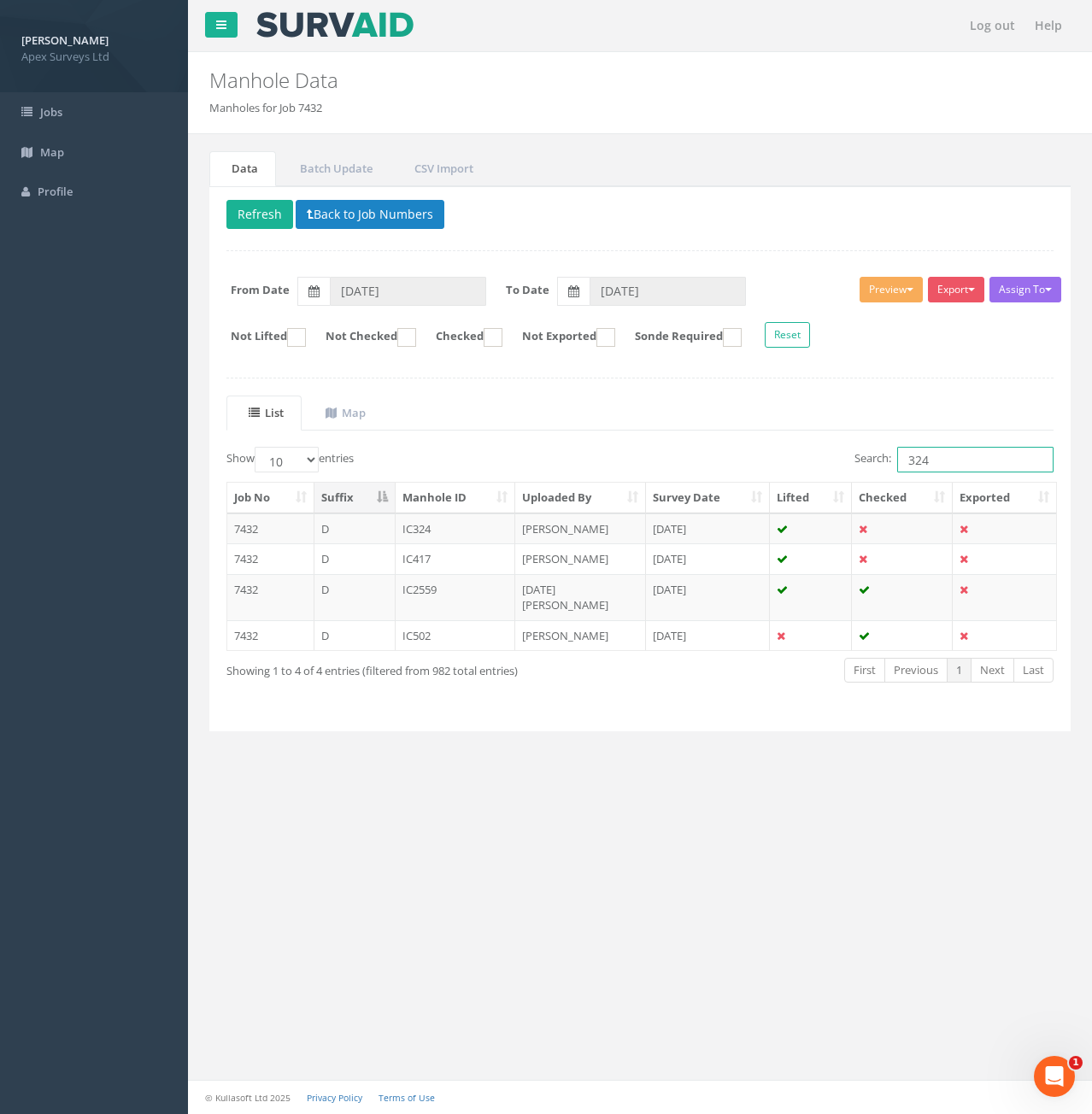
click at [963, 471] on input "324" at bounding box center [975, 460] width 157 height 26
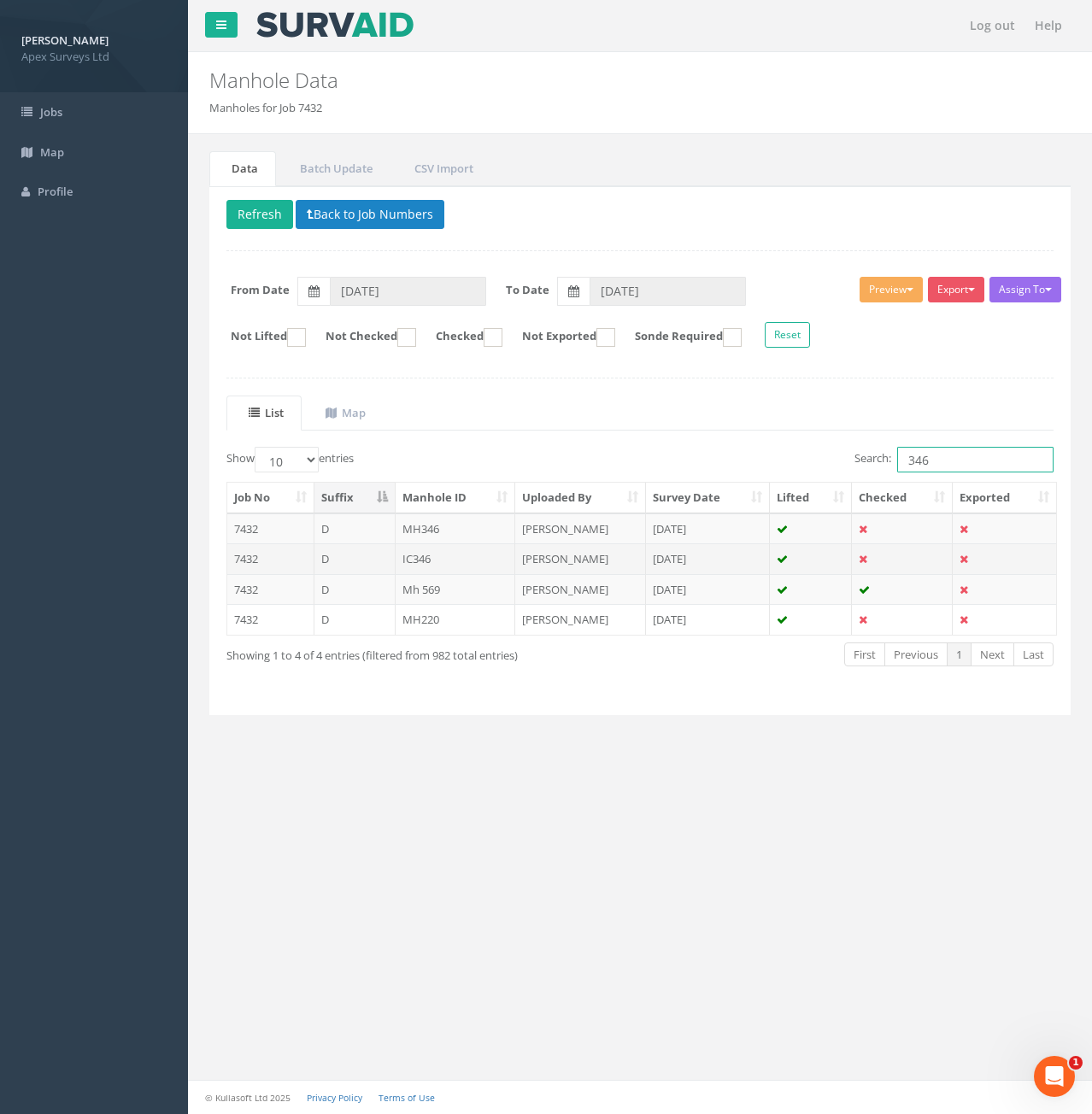
type input "346"
click at [343, 558] on td "D" at bounding box center [355, 559] width 81 height 30
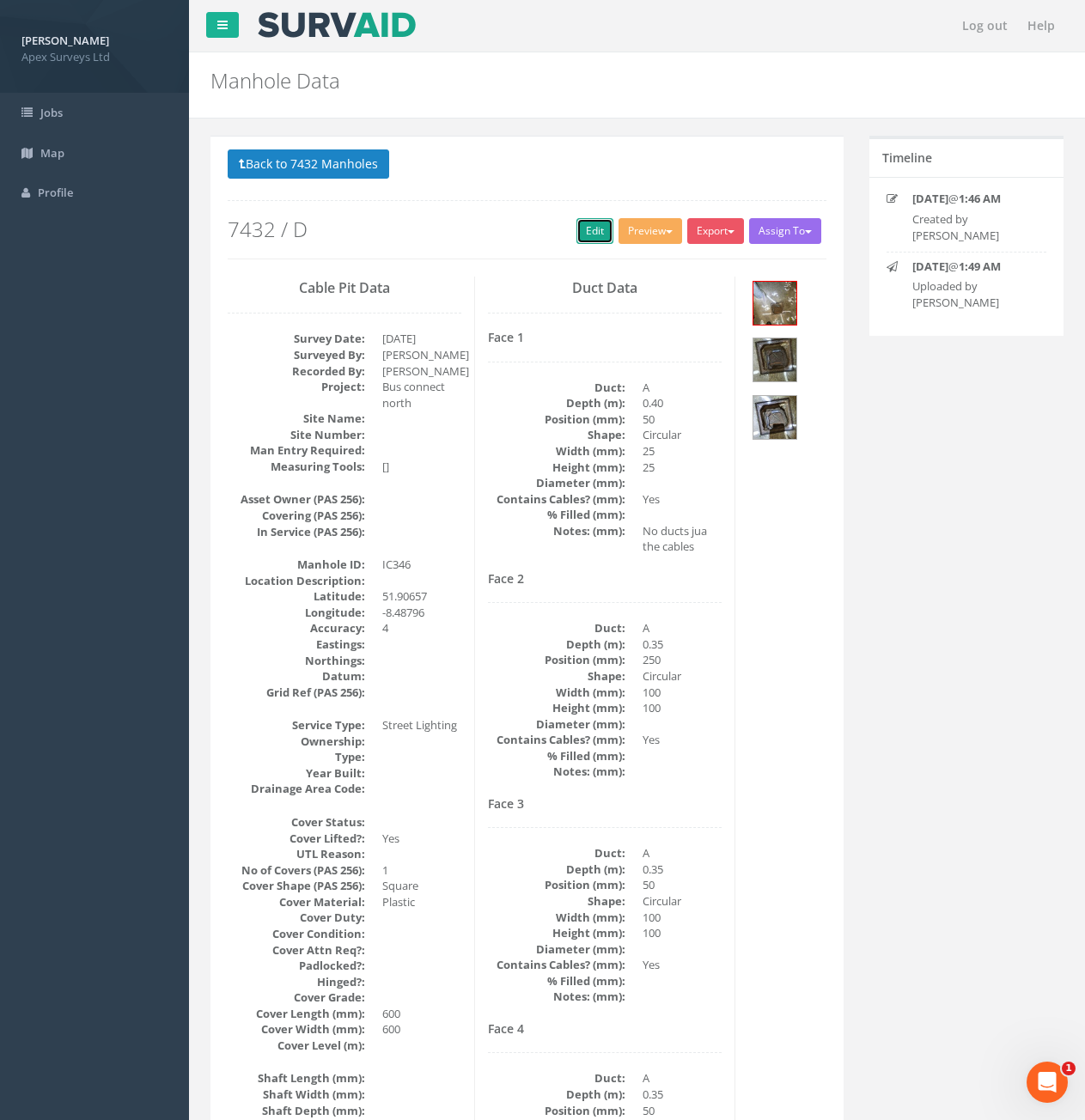
click at [589, 234] on link "Edit" at bounding box center [594, 231] width 37 height 26
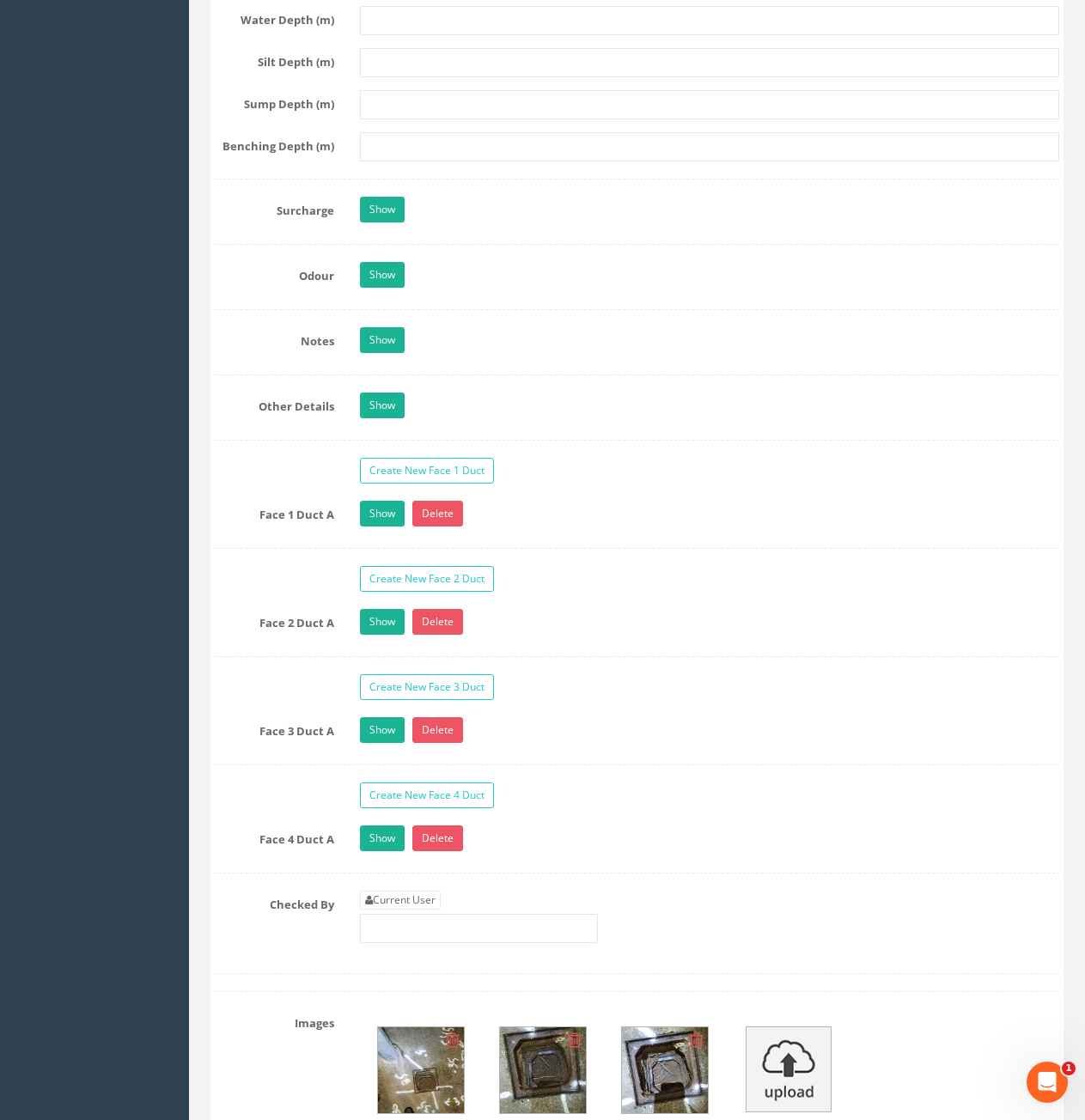
scroll to position [2491, 0]
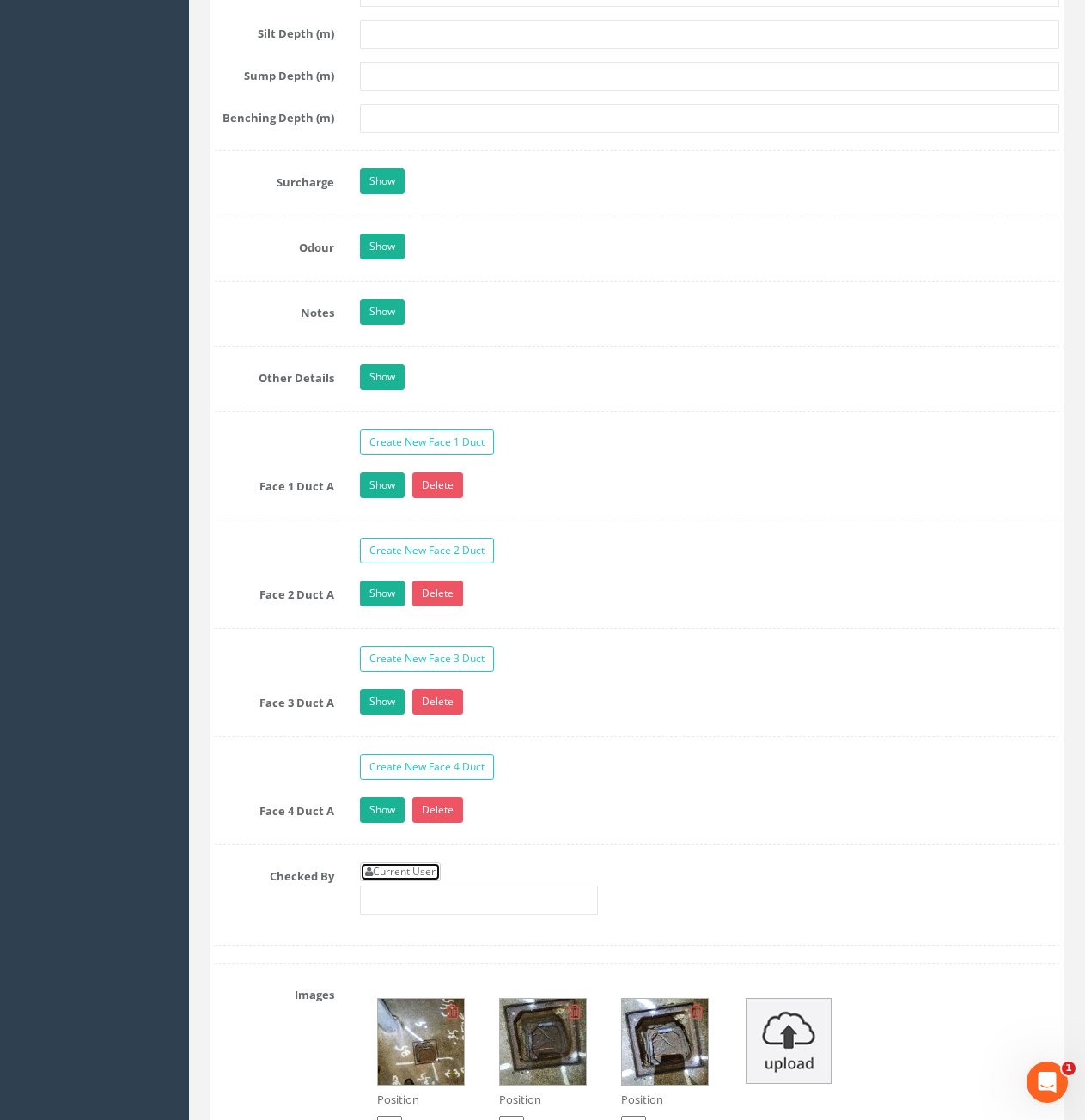
click at [407, 871] on link "Current User" at bounding box center [400, 871] width 81 height 19
type input "[PERSON_NAME]"
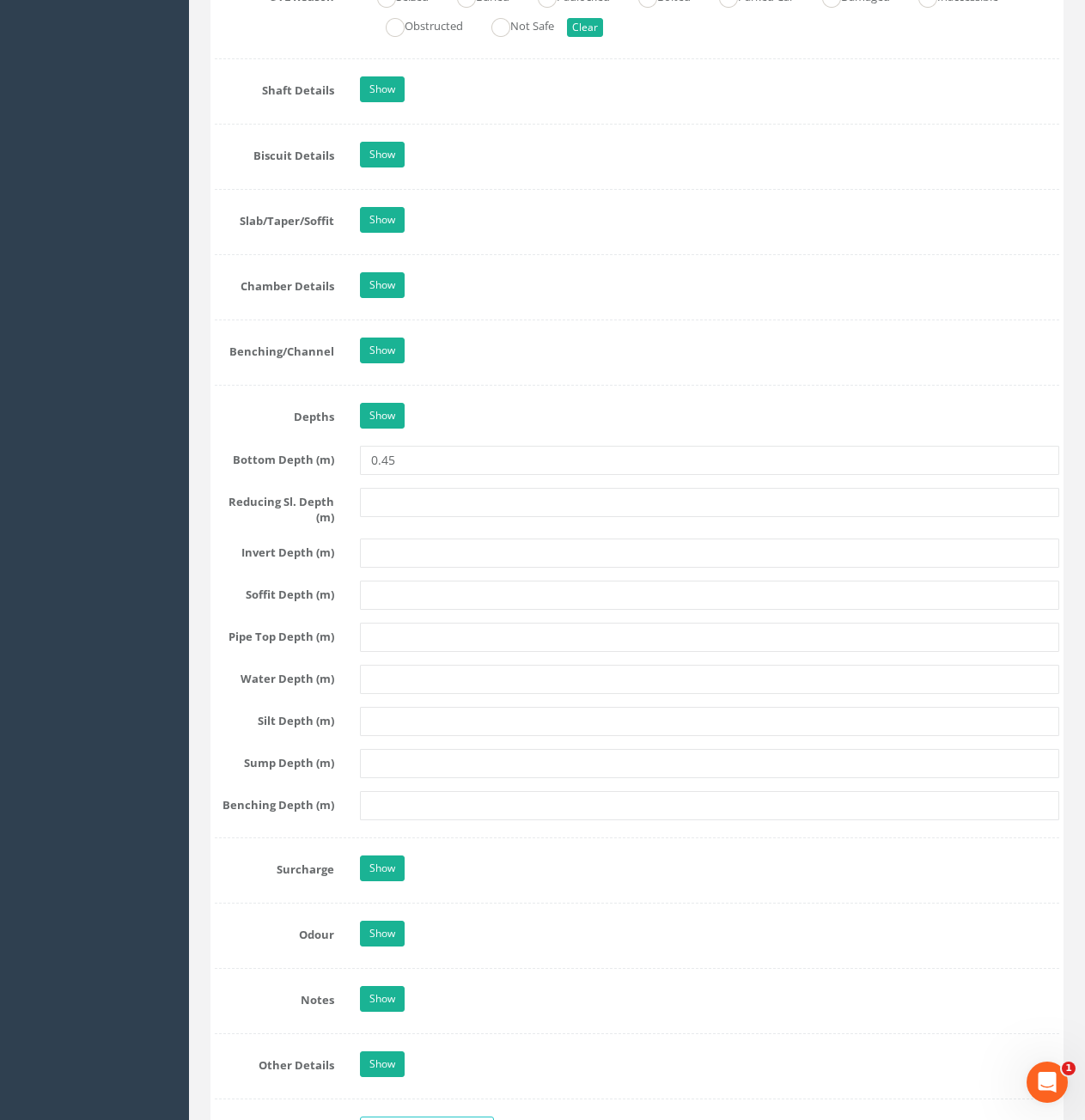
scroll to position [1289, 0]
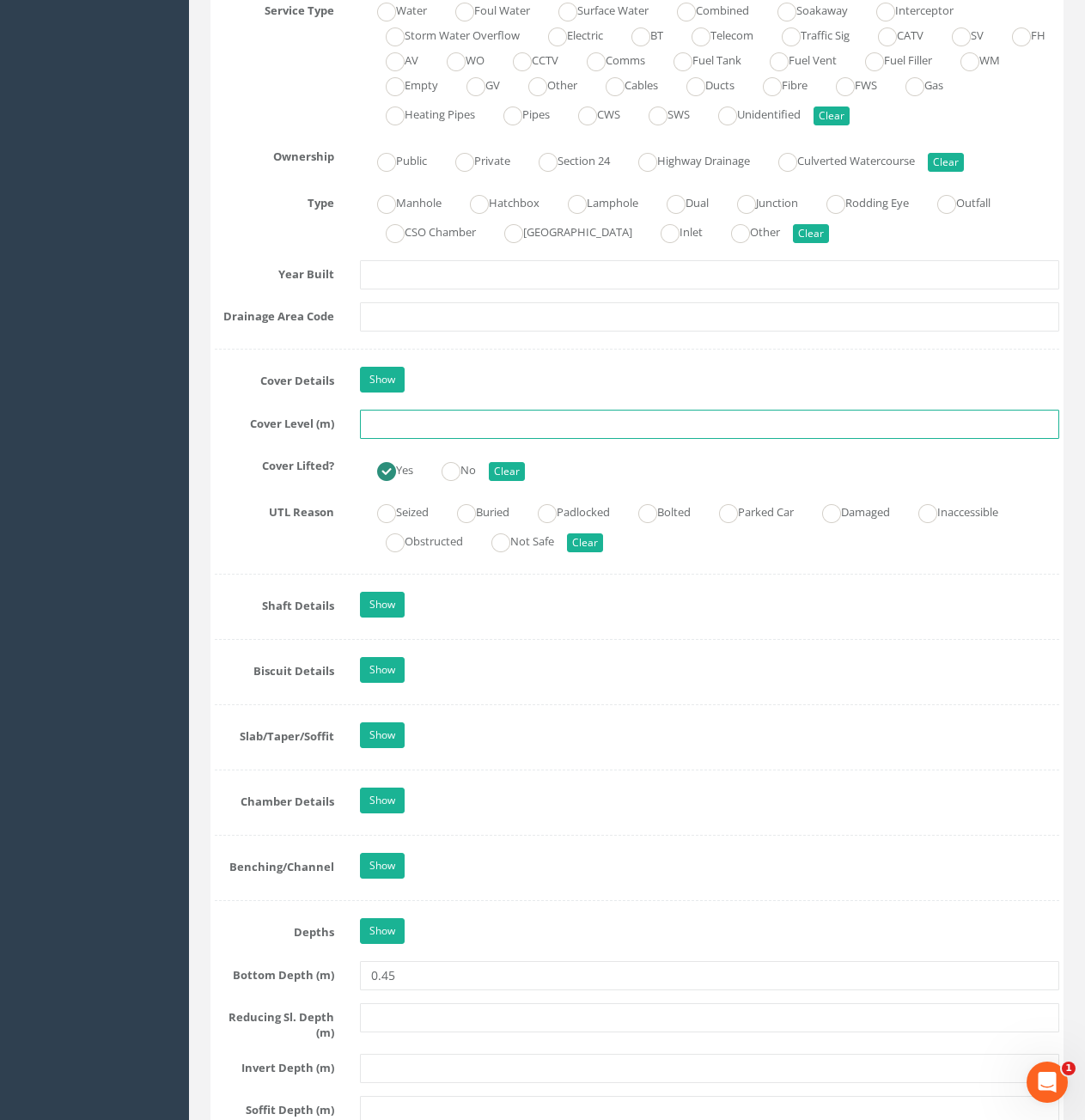
click at [411, 433] on input "text" at bounding box center [709, 424] width 699 height 29
type input "72.94"
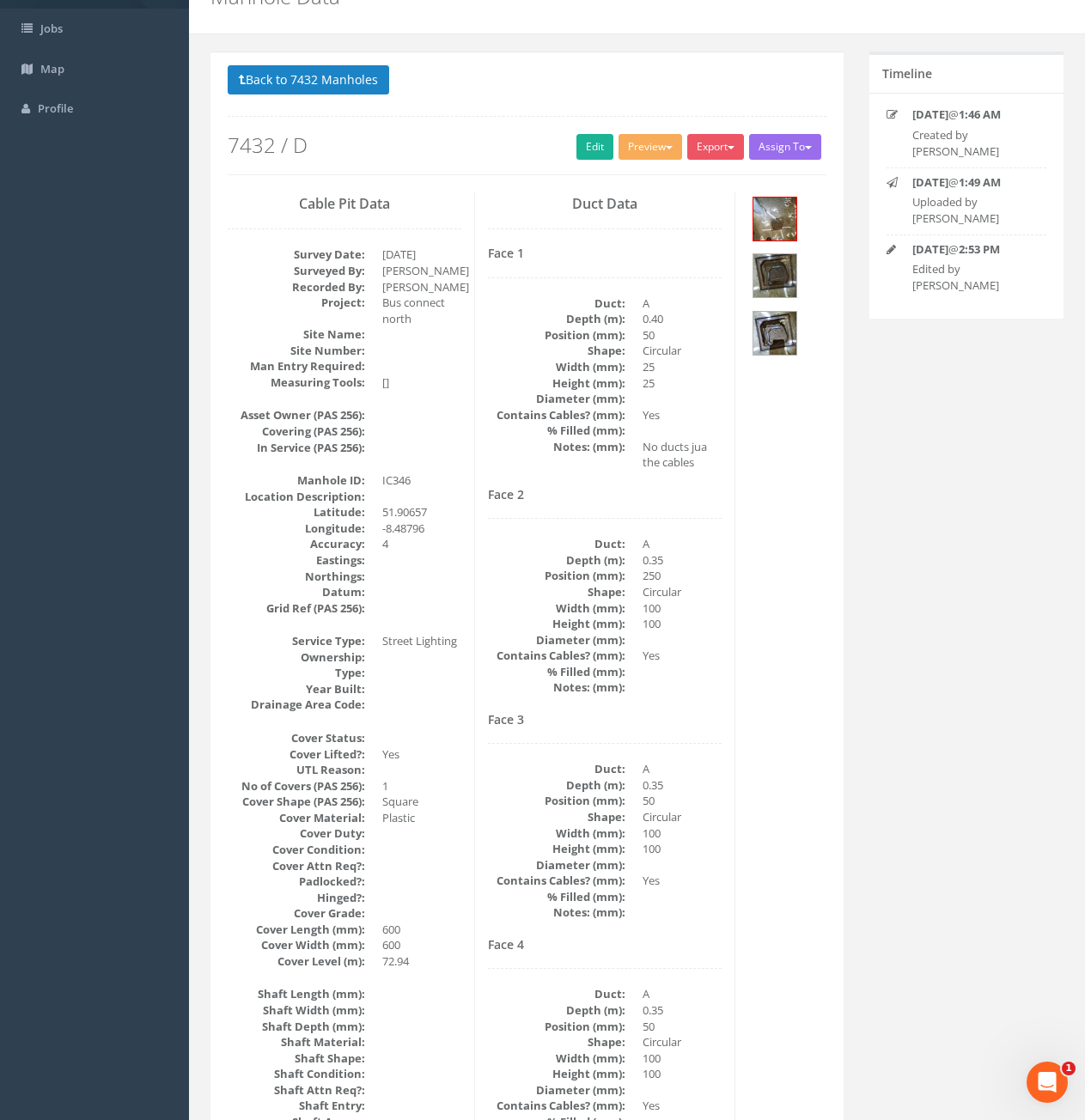
scroll to position [0, 0]
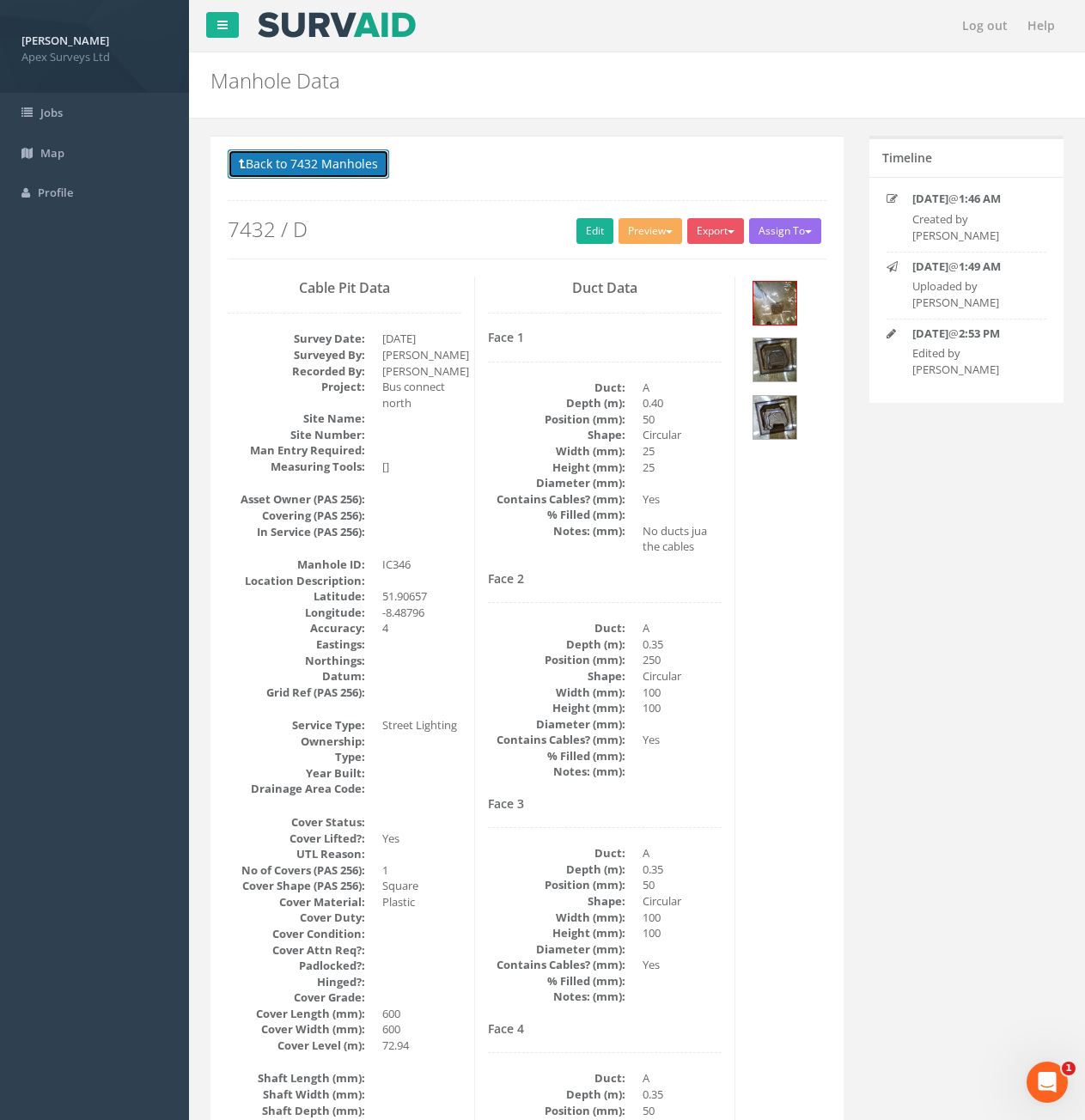
drag, startPoint x: 271, startPoint y: 171, endPoint x: 310, endPoint y: 175, distance: 39.2
click at [271, 171] on button "Back to 7432 Manholes" at bounding box center [308, 164] width 162 height 29
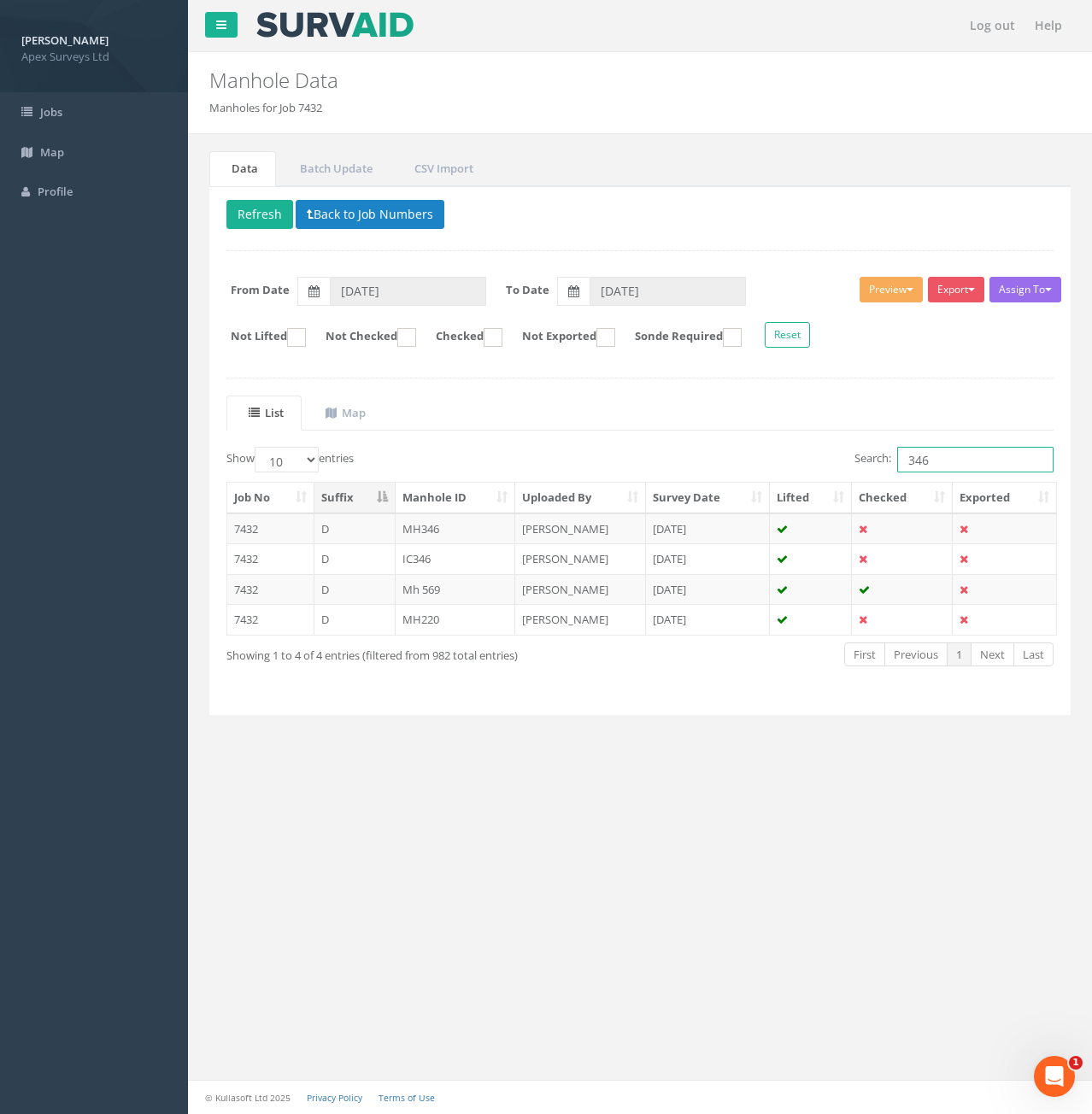
click at [949, 455] on input "346" at bounding box center [975, 460] width 157 height 26
type input "354"
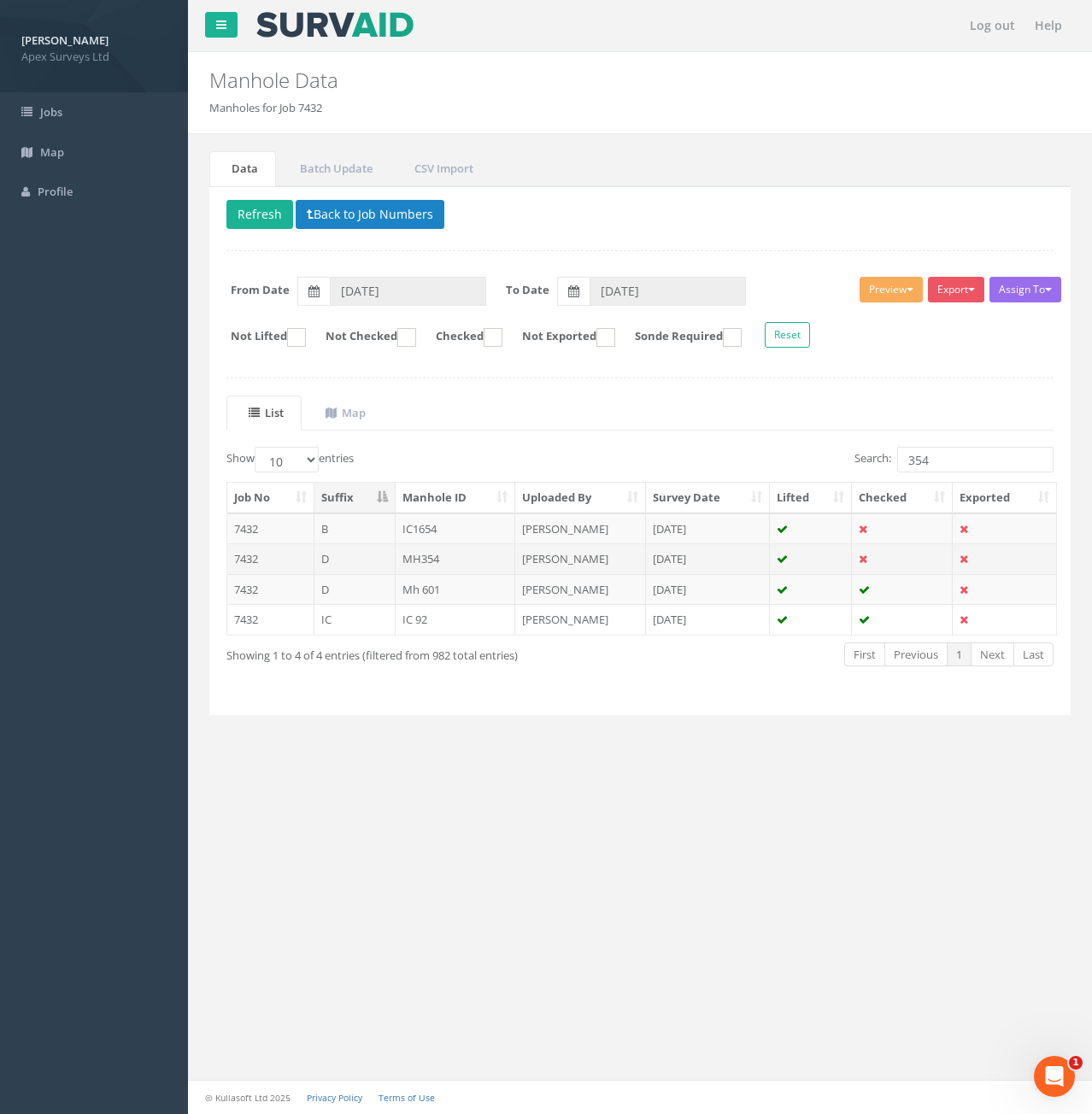
click at [362, 561] on td "D" at bounding box center [355, 559] width 81 height 30
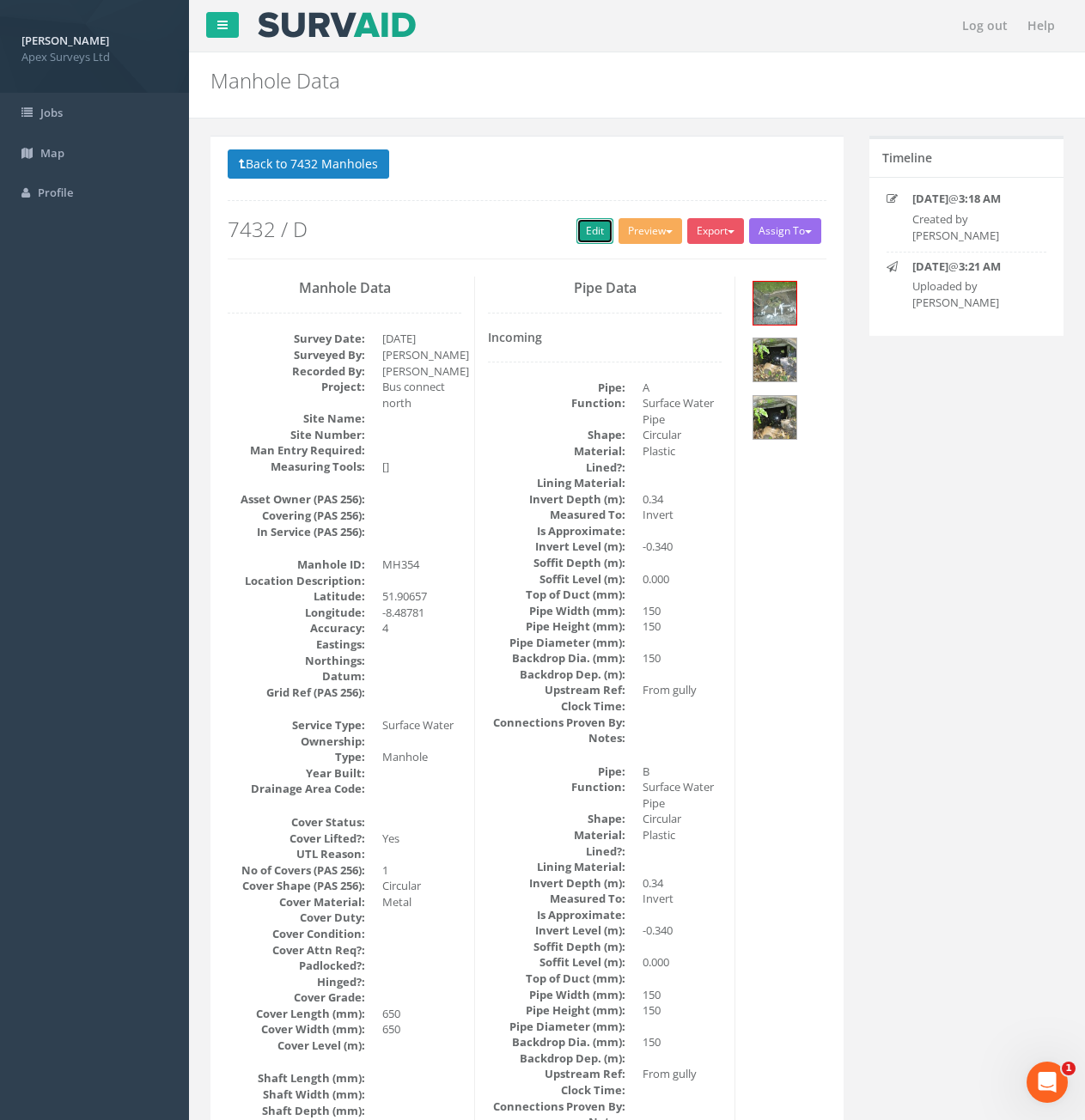
click at [595, 232] on link "Edit" at bounding box center [594, 231] width 37 height 26
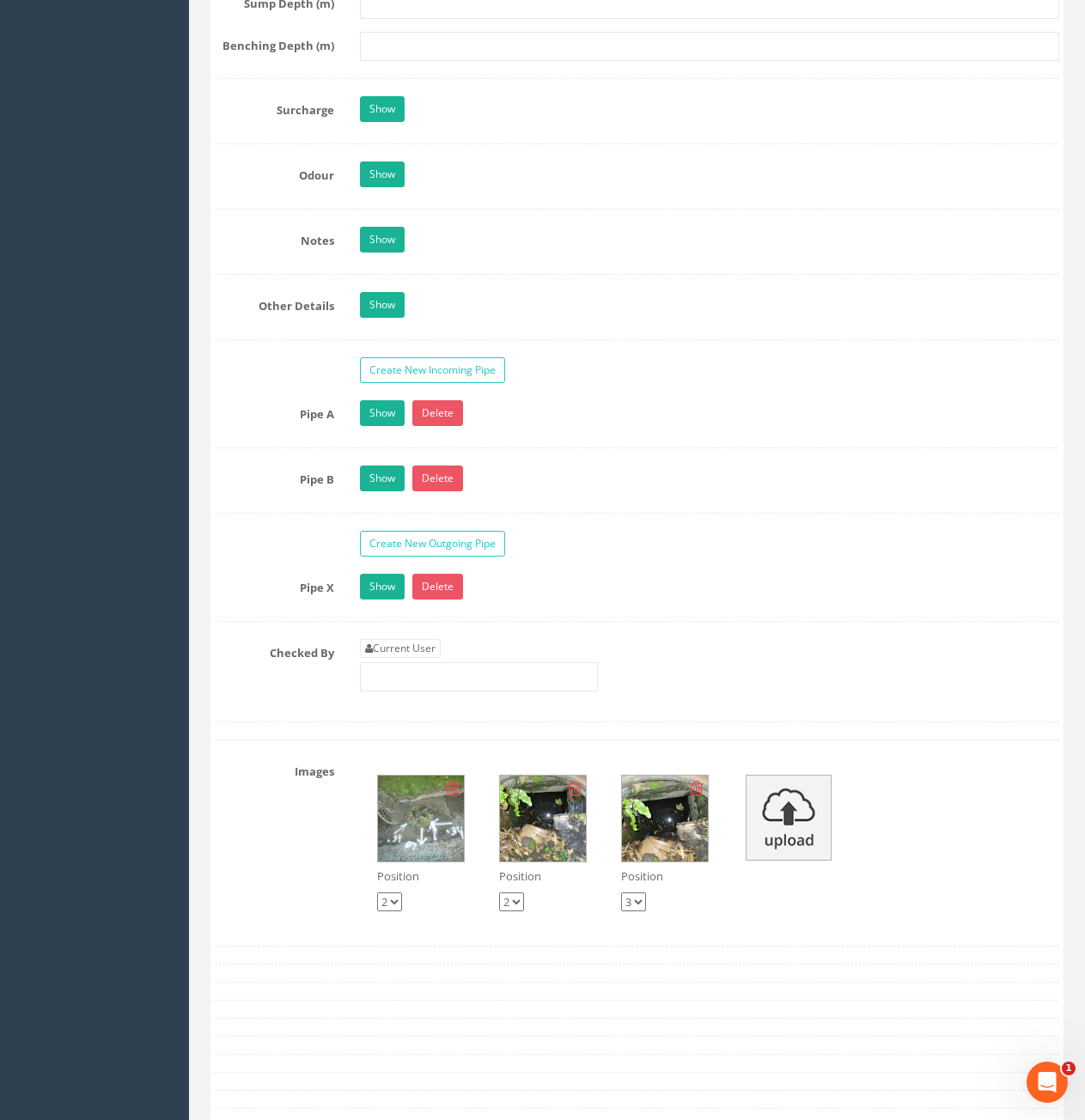
scroll to position [2577, 0]
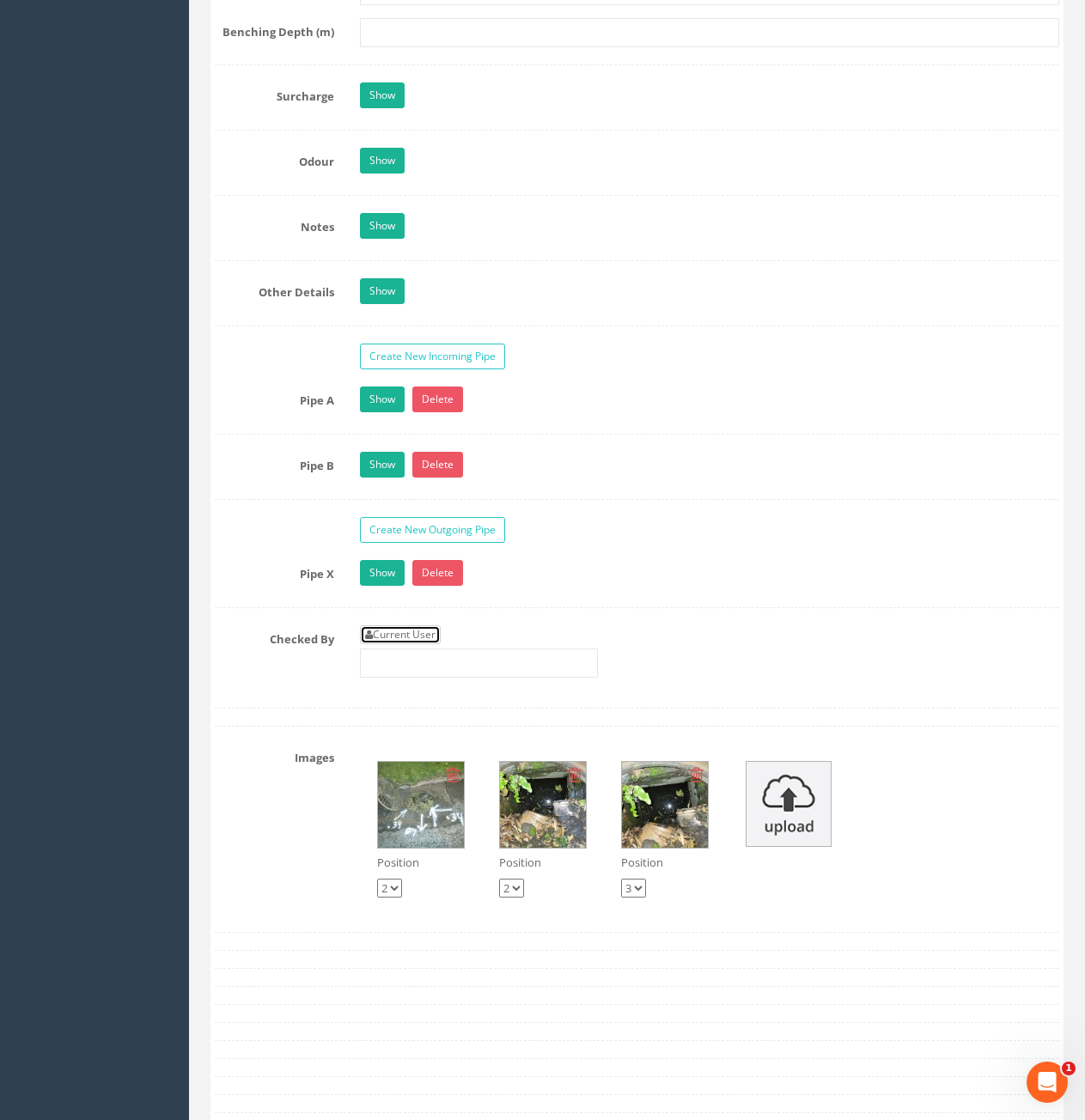
click at [396, 631] on link "Current User" at bounding box center [400, 635] width 81 height 19
type input "[PERSON_NAME]"
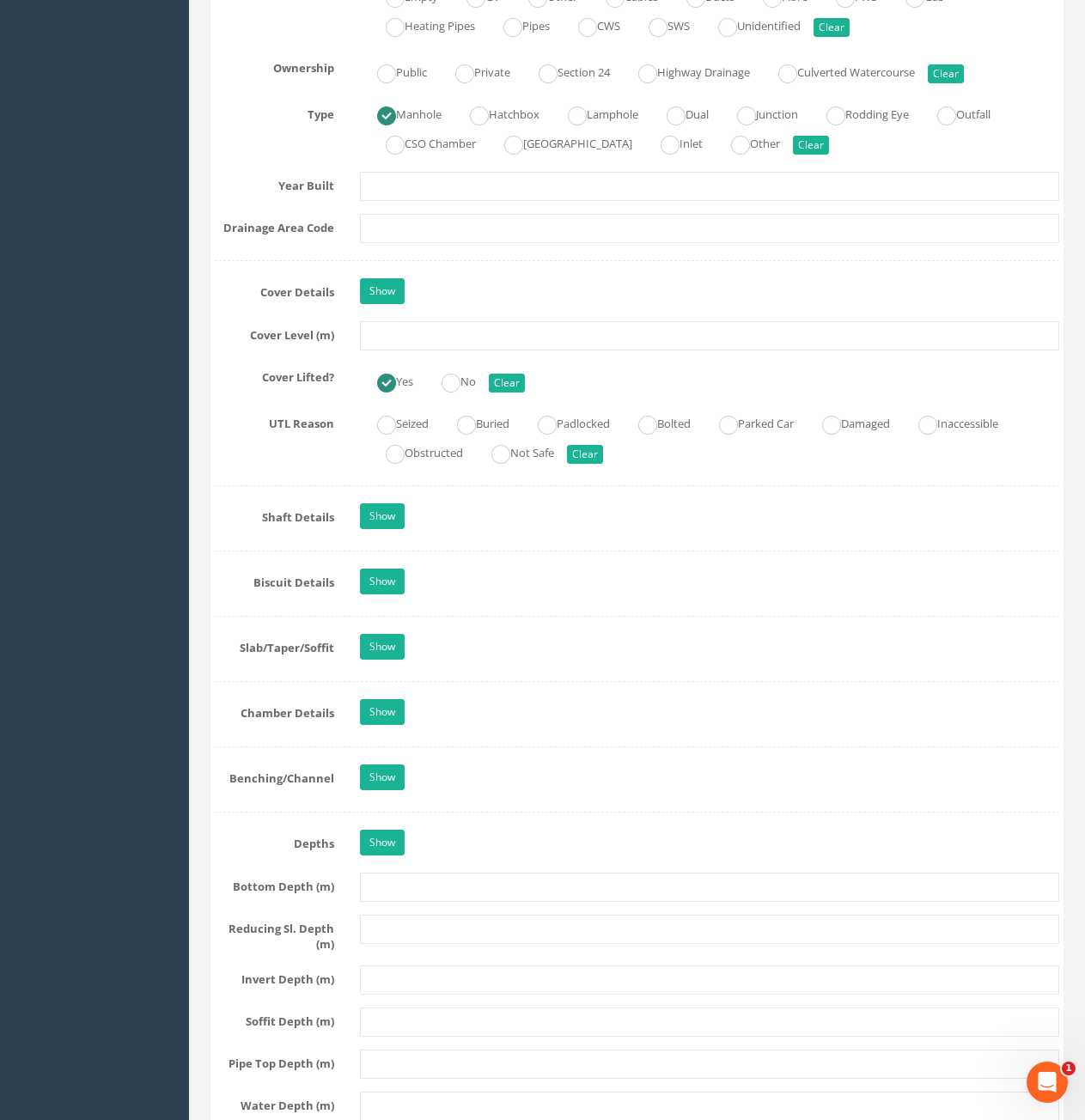
scroll to position [1374, 0]
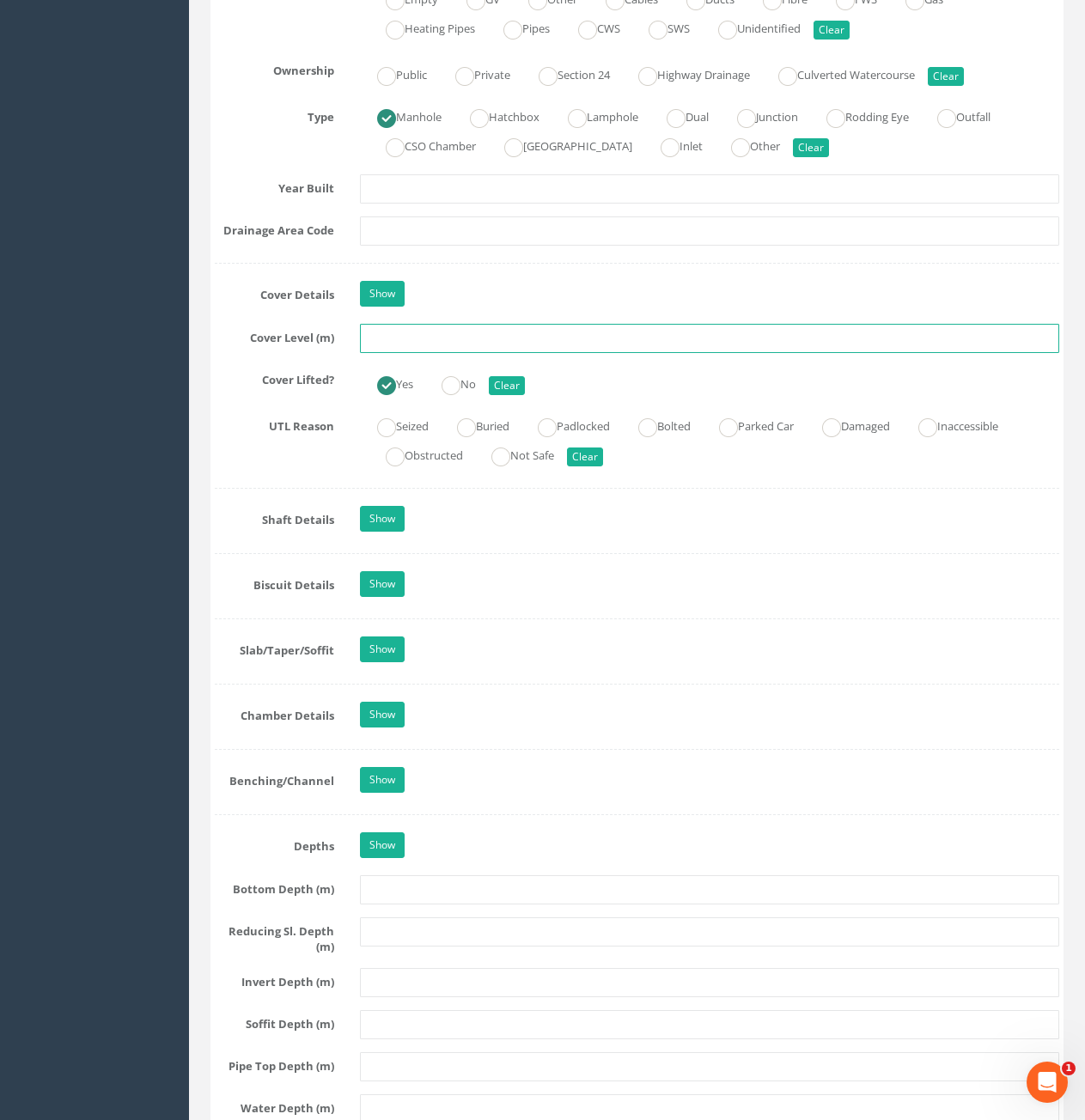
click at [532, 342] on input "text" at bounding box center [709, 338] width 699 height 29
type input "72.10"
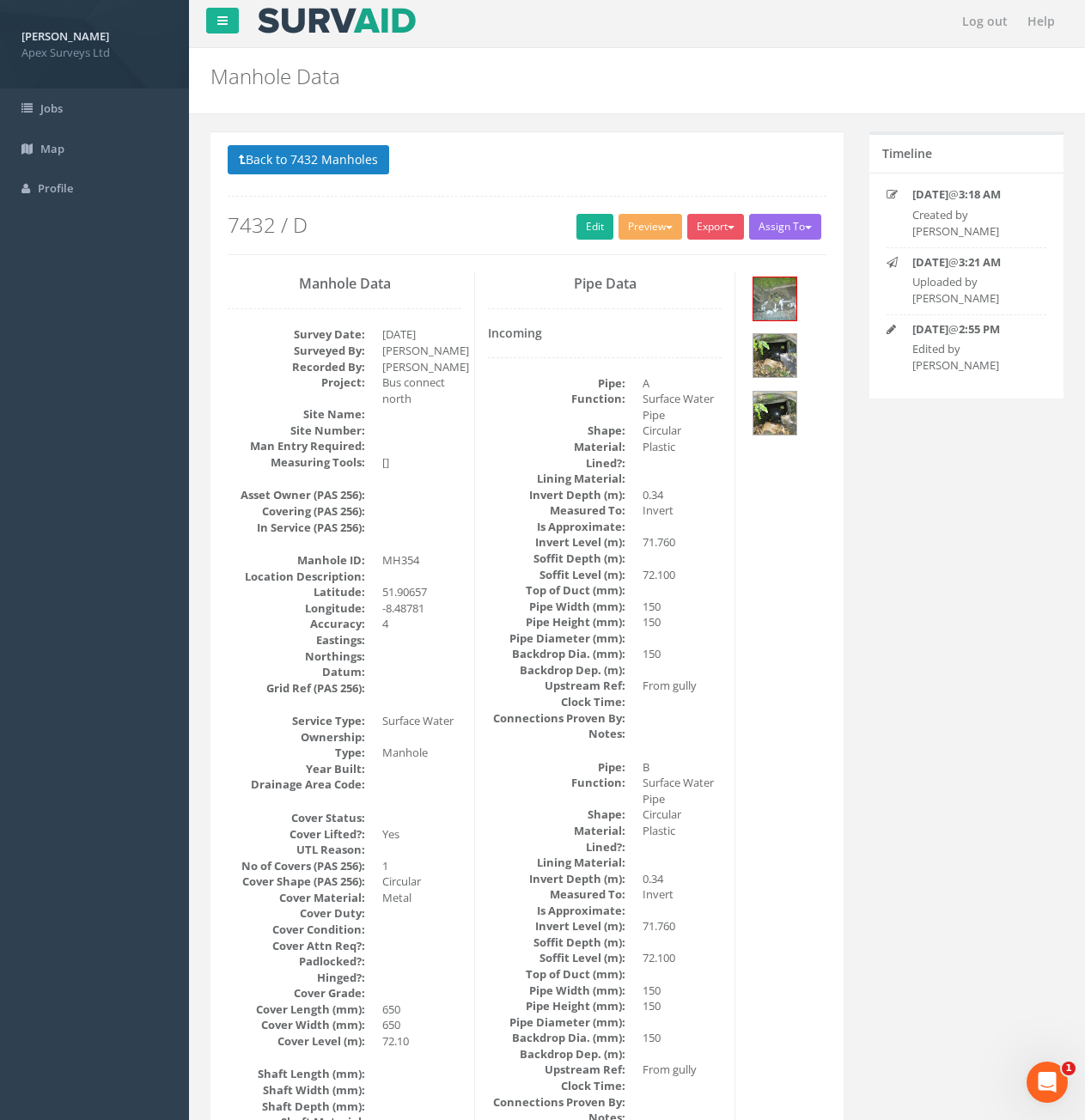
scroll to position [0, 0]
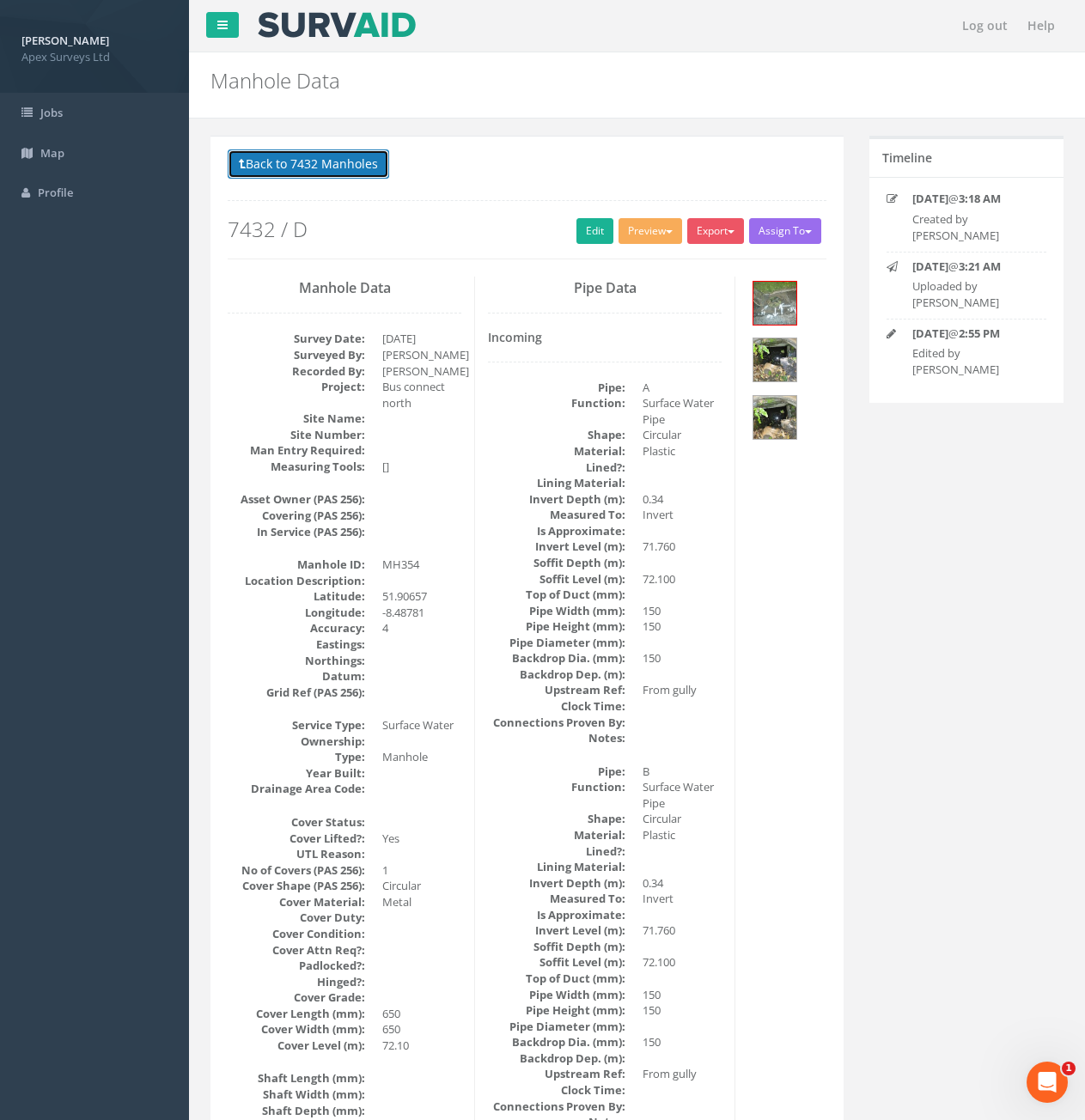
click at [290, 164] on button "Back to 7432 Manholes" at bounding box center [308, 164] width 162 height 29
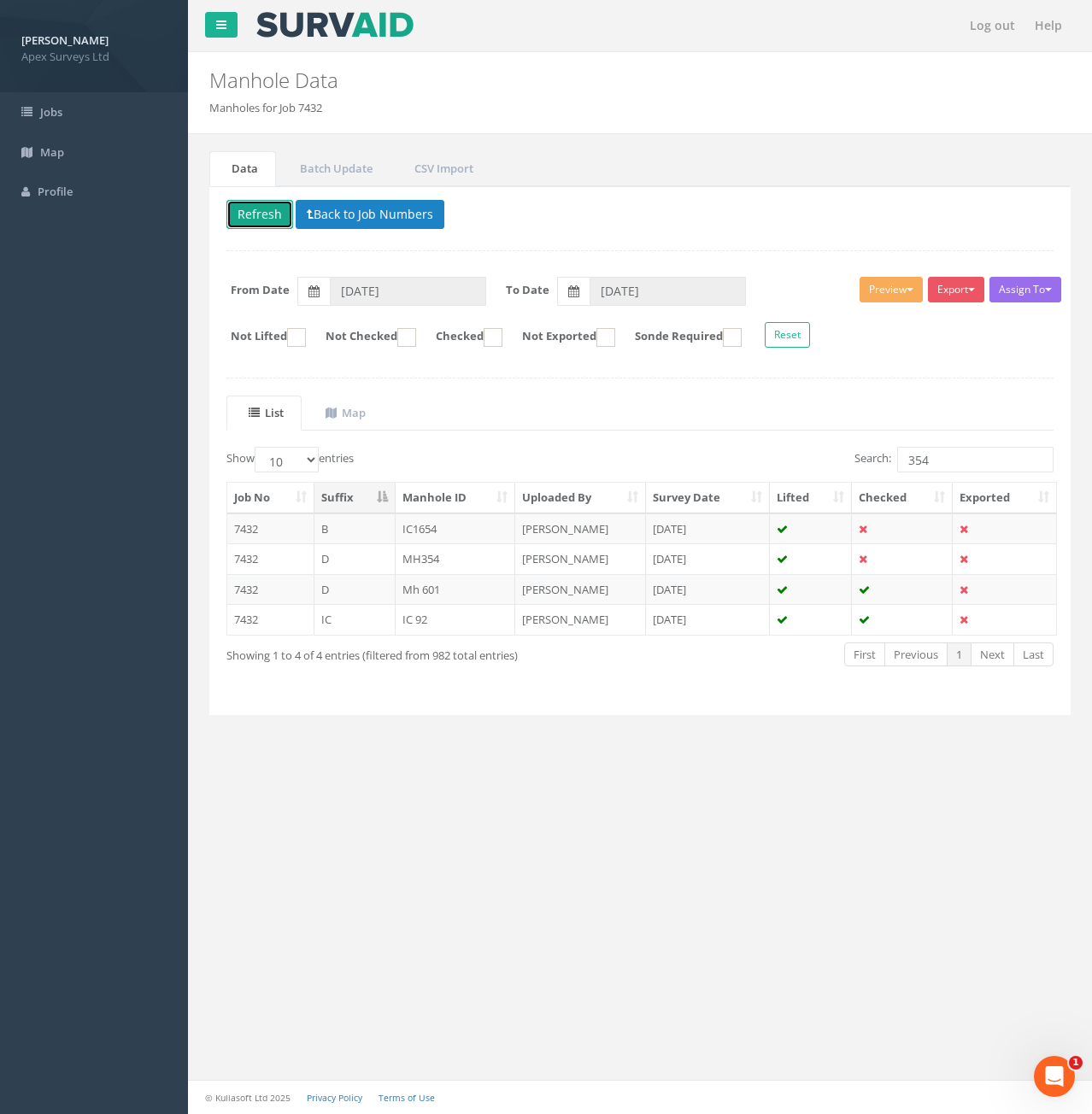
click at [251, 208] on button "Refresh" at bounding box center [259, 215] width 67 height 29
click at [932, 456] on input "354" at bounding box center [975, 460] width 157 height 26
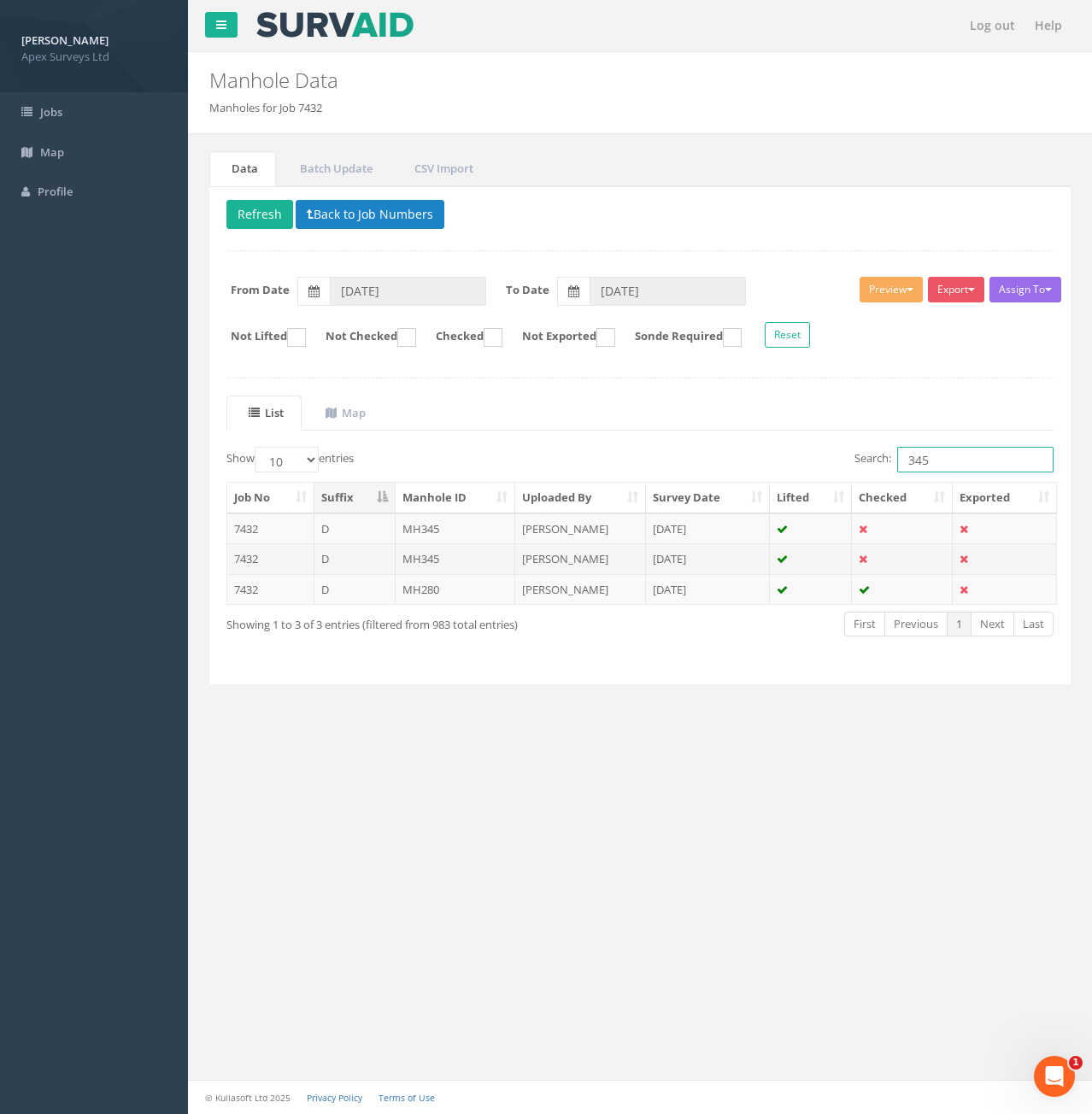
type input "345"
click at [385, 567] on td "D" at bounding box center [355, 559] width 81 height 30
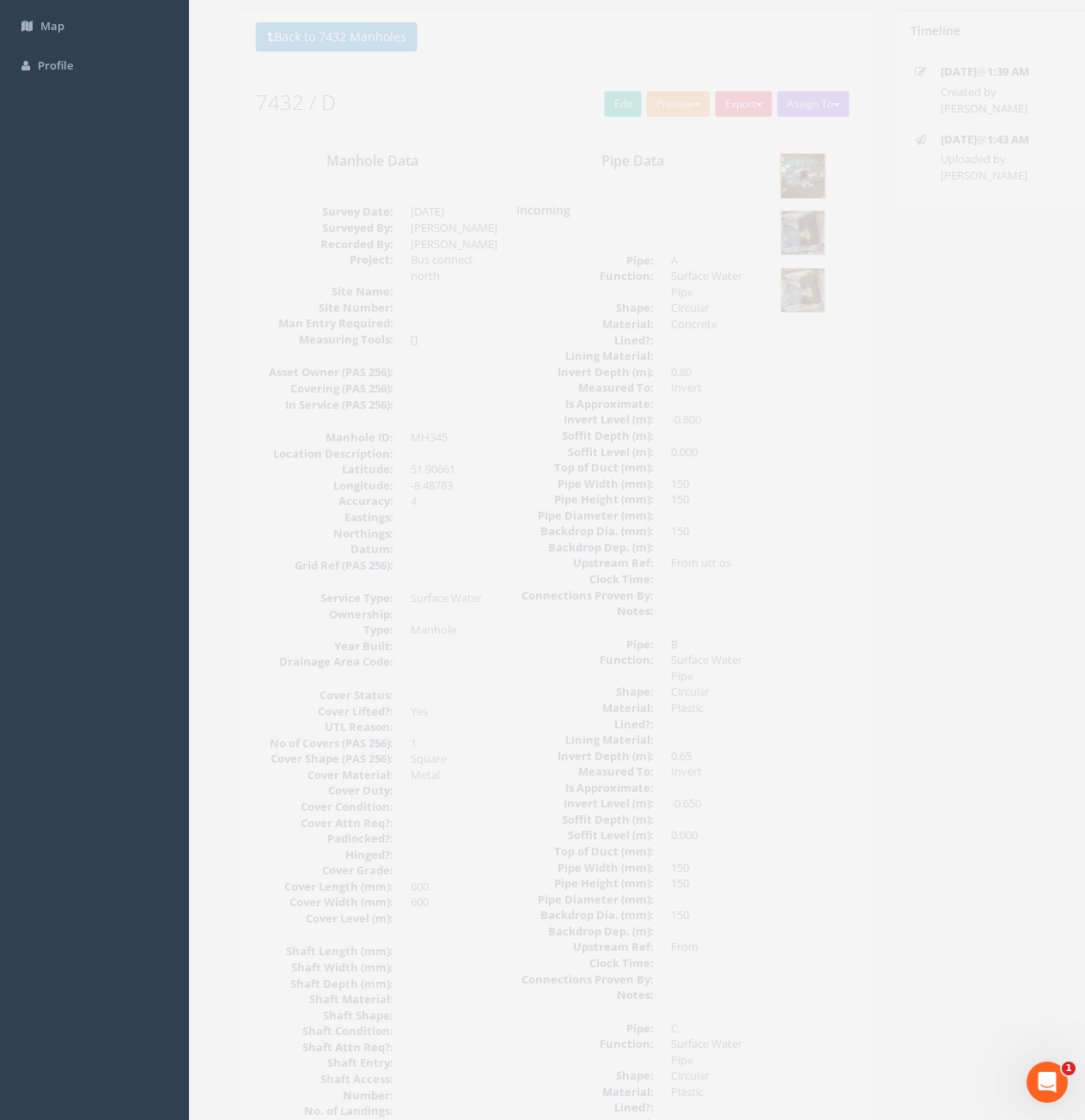
scroll to position [117, 0]
click at [585, 121] on link "Edit" at bounding box center [594, 114] width 37 height 26
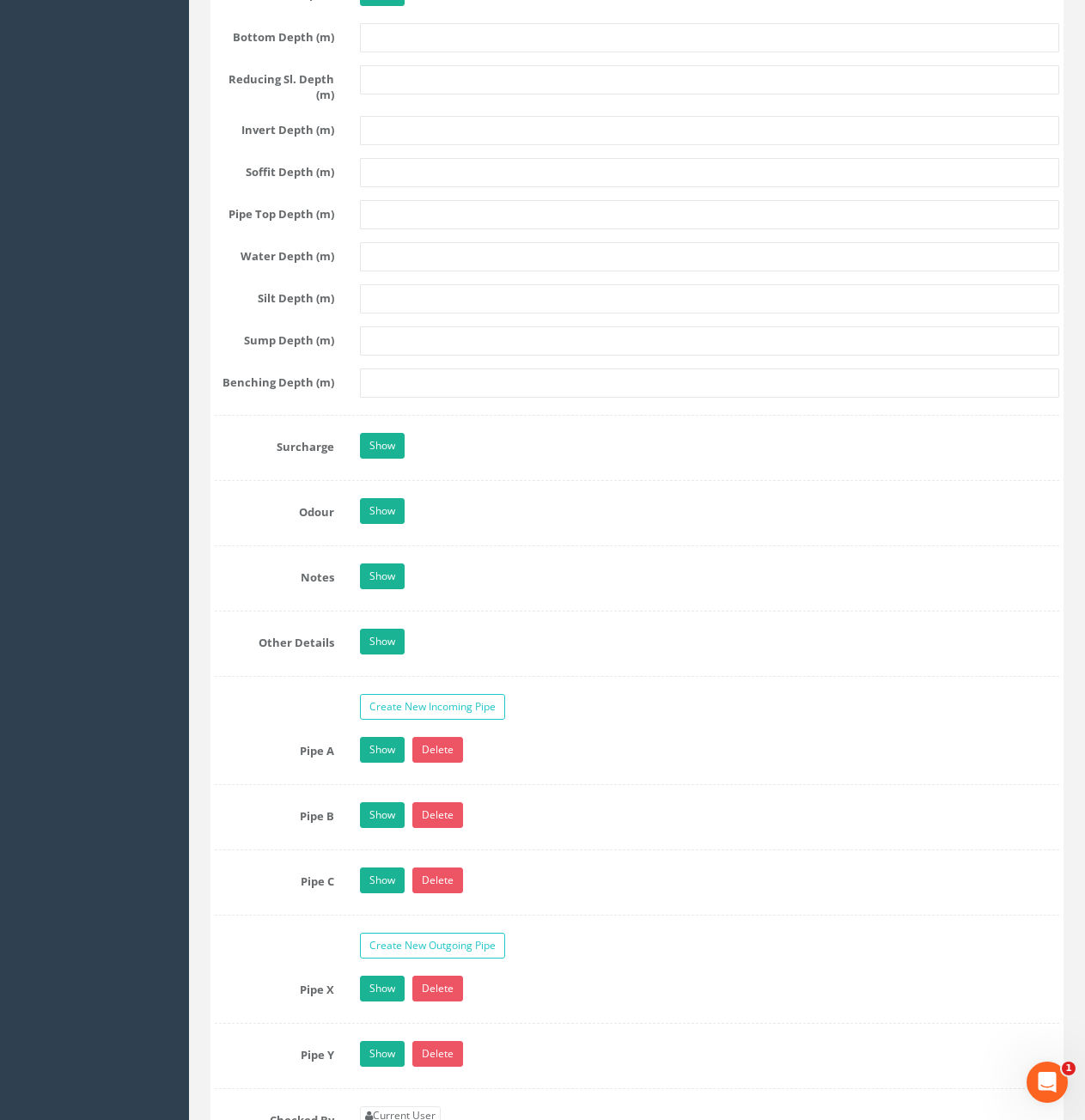
scroll to position [2608, 0]
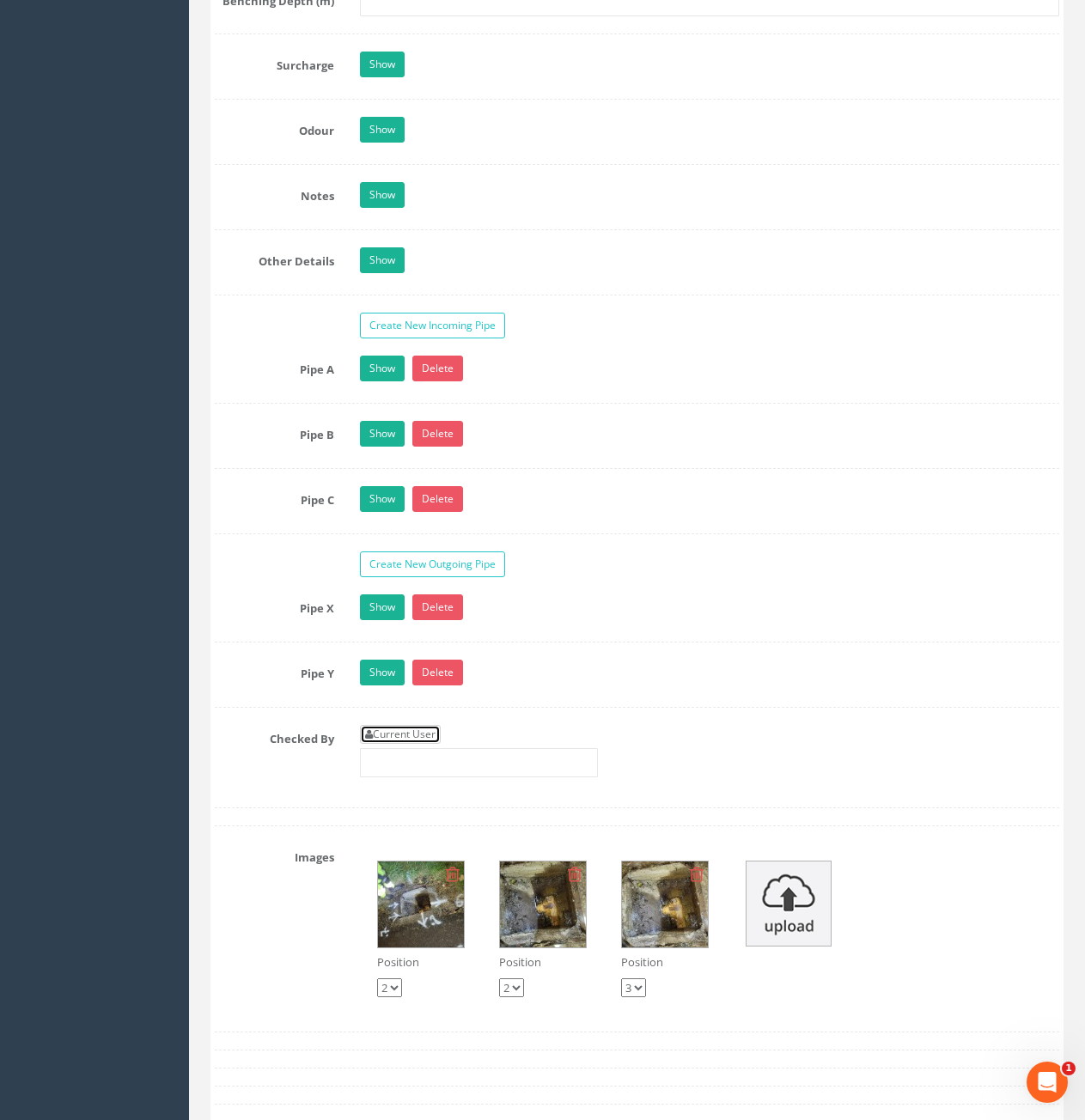
click at [410, 735] on link "Current User" at bounding box center [400, 734] width 81 height 19
type input "[PERSON_NAME]"
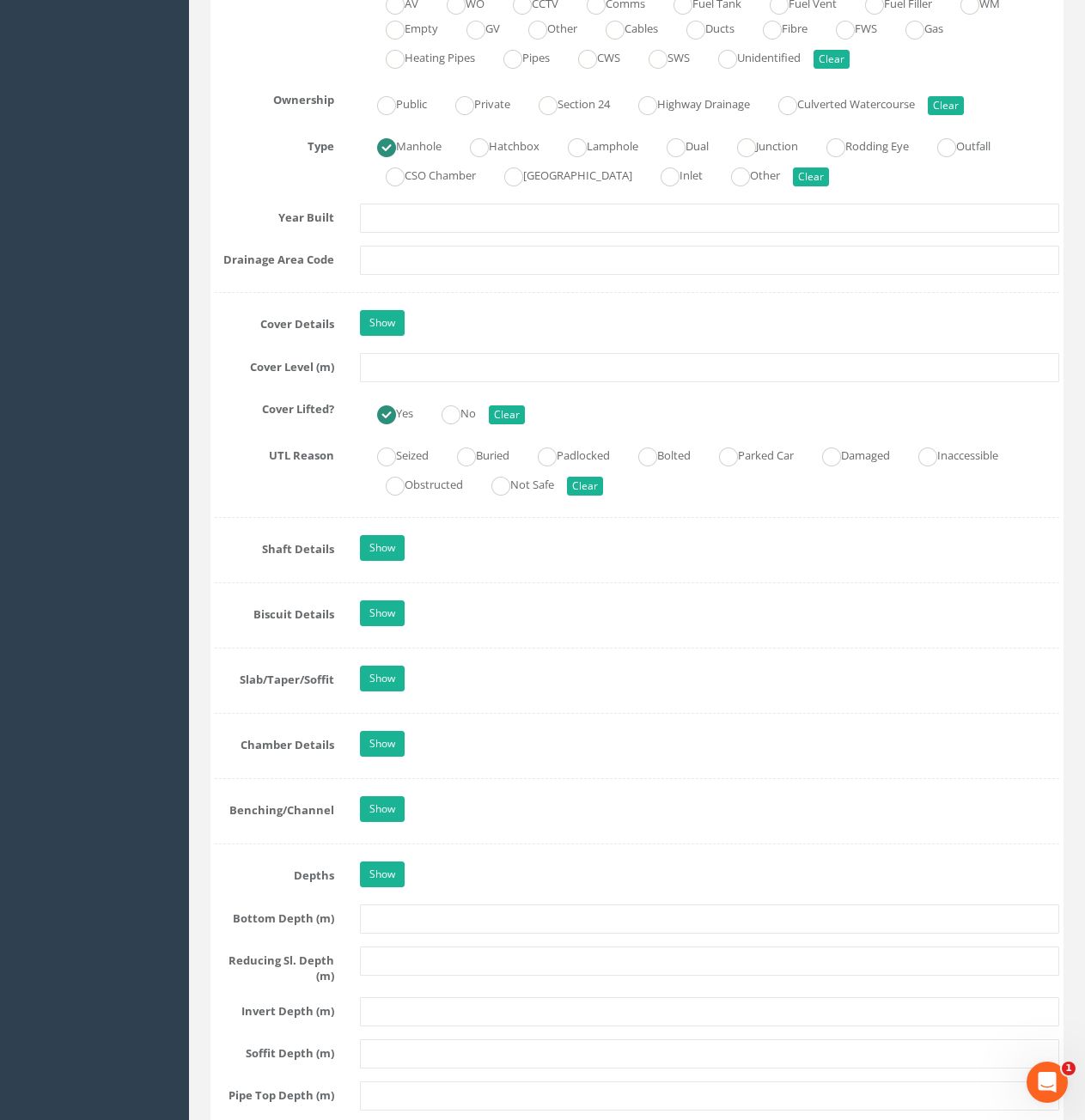
scroll to position [1320, 0]
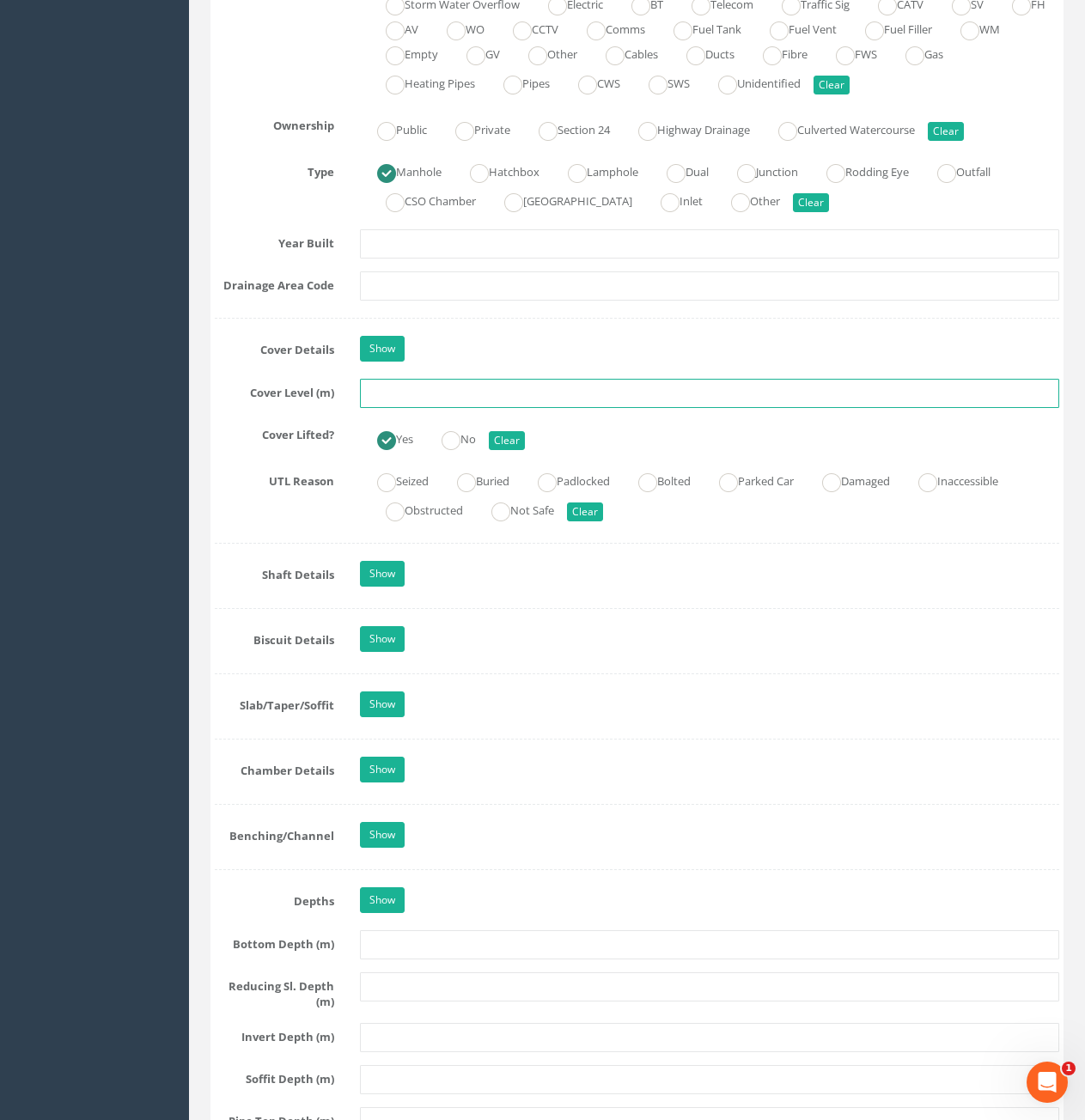
click at [469, 398] on input "text" at bounding box center [709, 393] width 699 height 29
type input "72.36"
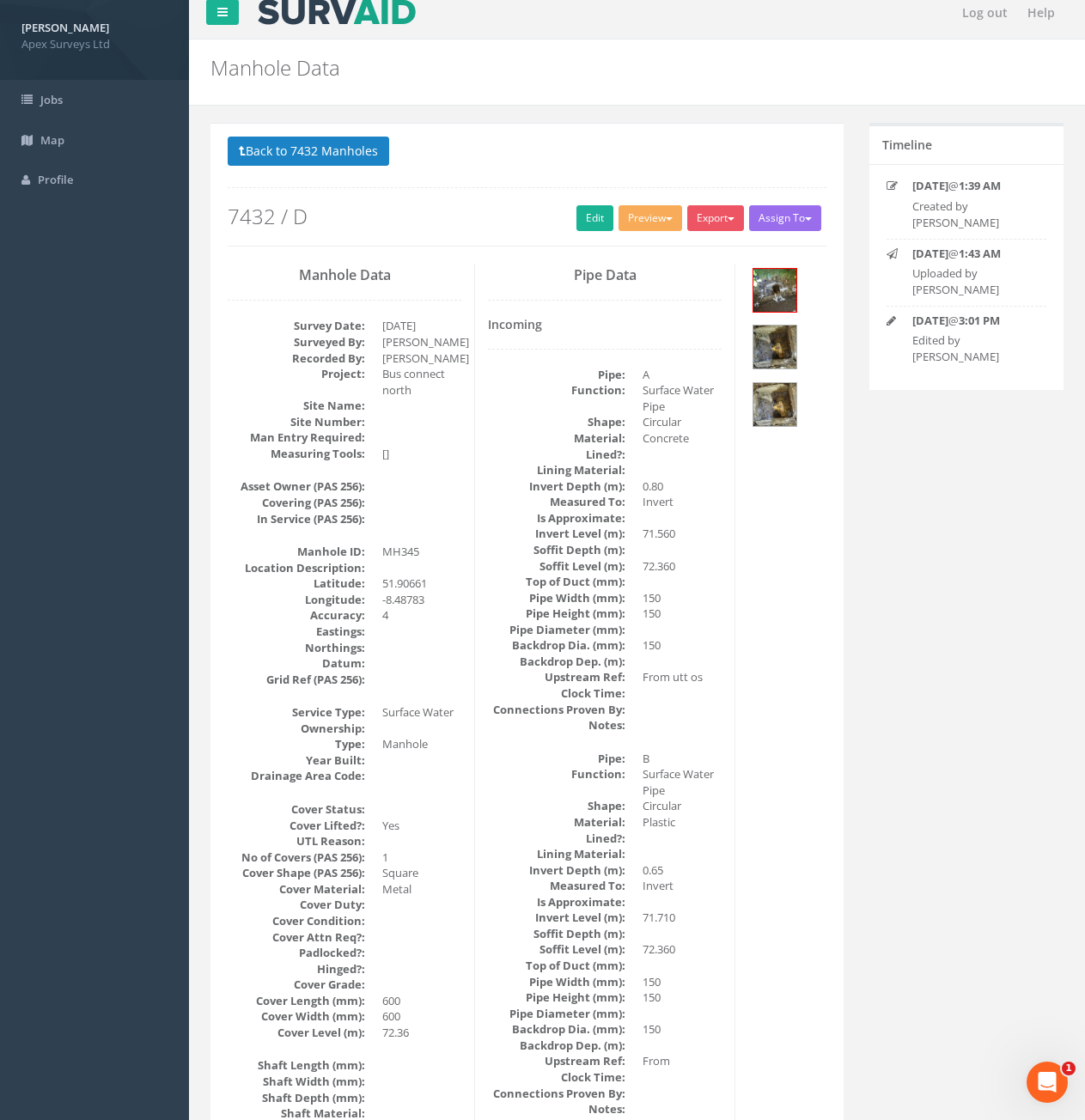
scroll to position [0, 0]
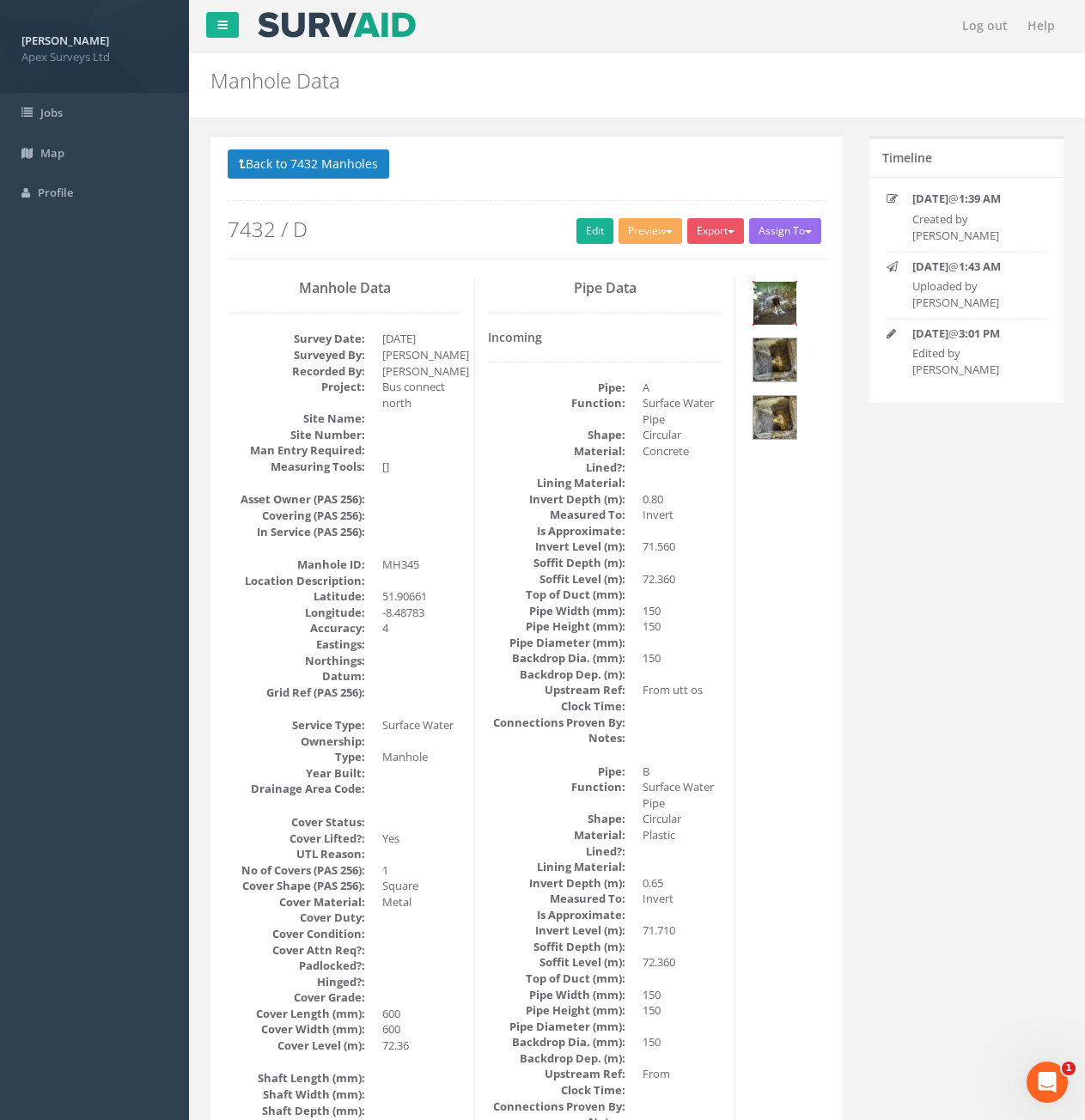
click at [782, 316] on img at bounding box center [775, 303] width 43 height 43
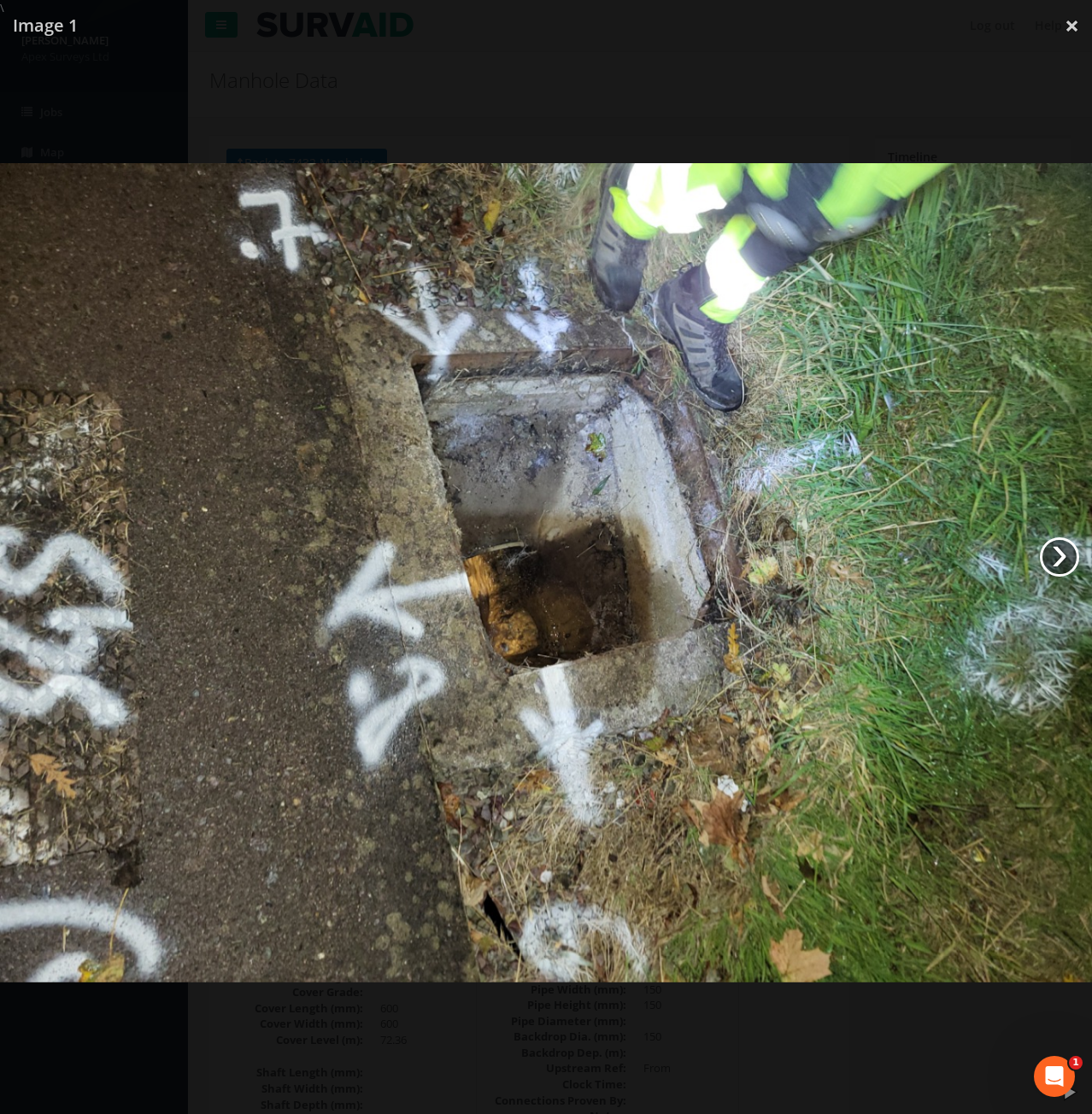
click at [1062, 569] on link "›" at bounding box center [1060, 557] width 39 height 39
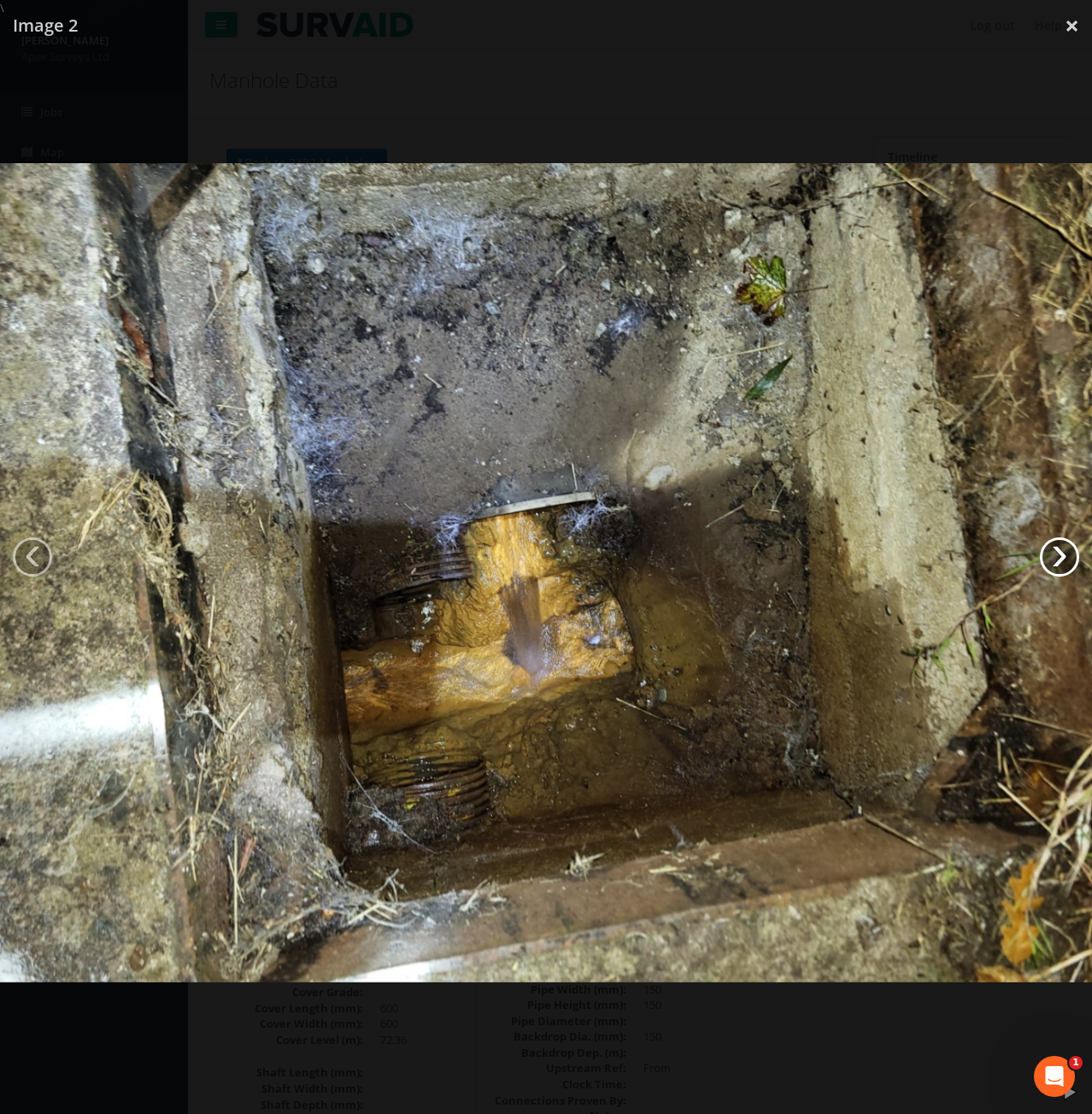
click at [1062, 569] on link "›" at bounding box center [1060, 557] width 39 height 39
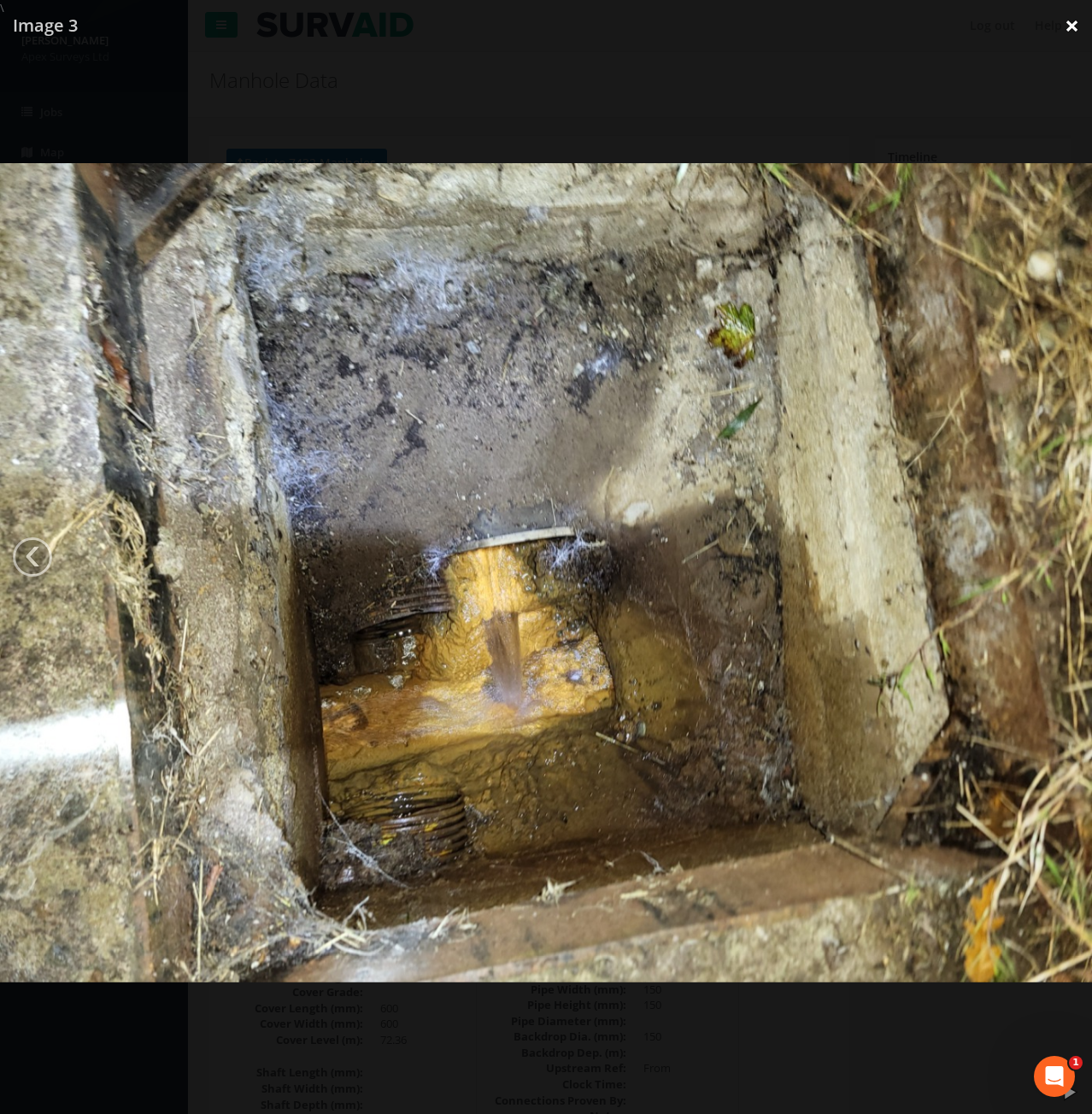
drag, startPoint x: 1064, startPoint y: 19, endPoint x: 1089, endPoint y: 38, distance: 31.4
click at [1064, 19] on link "×" at bounding box center [1071, 25] width 40 height 51
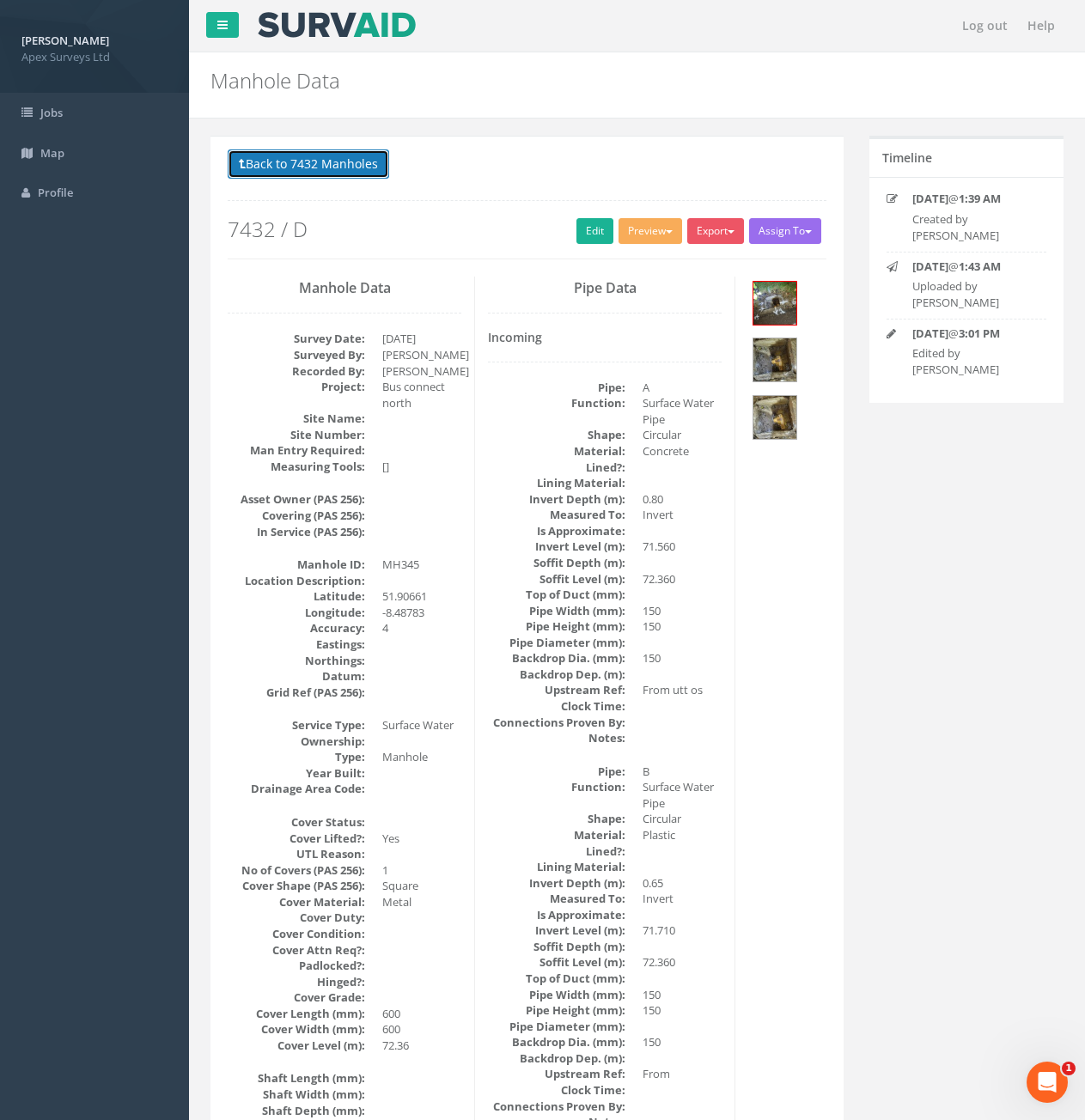
click at [287, 164] on button "Back to 7432 Manholes" at bounding box center [308, 164] width 162 height 29
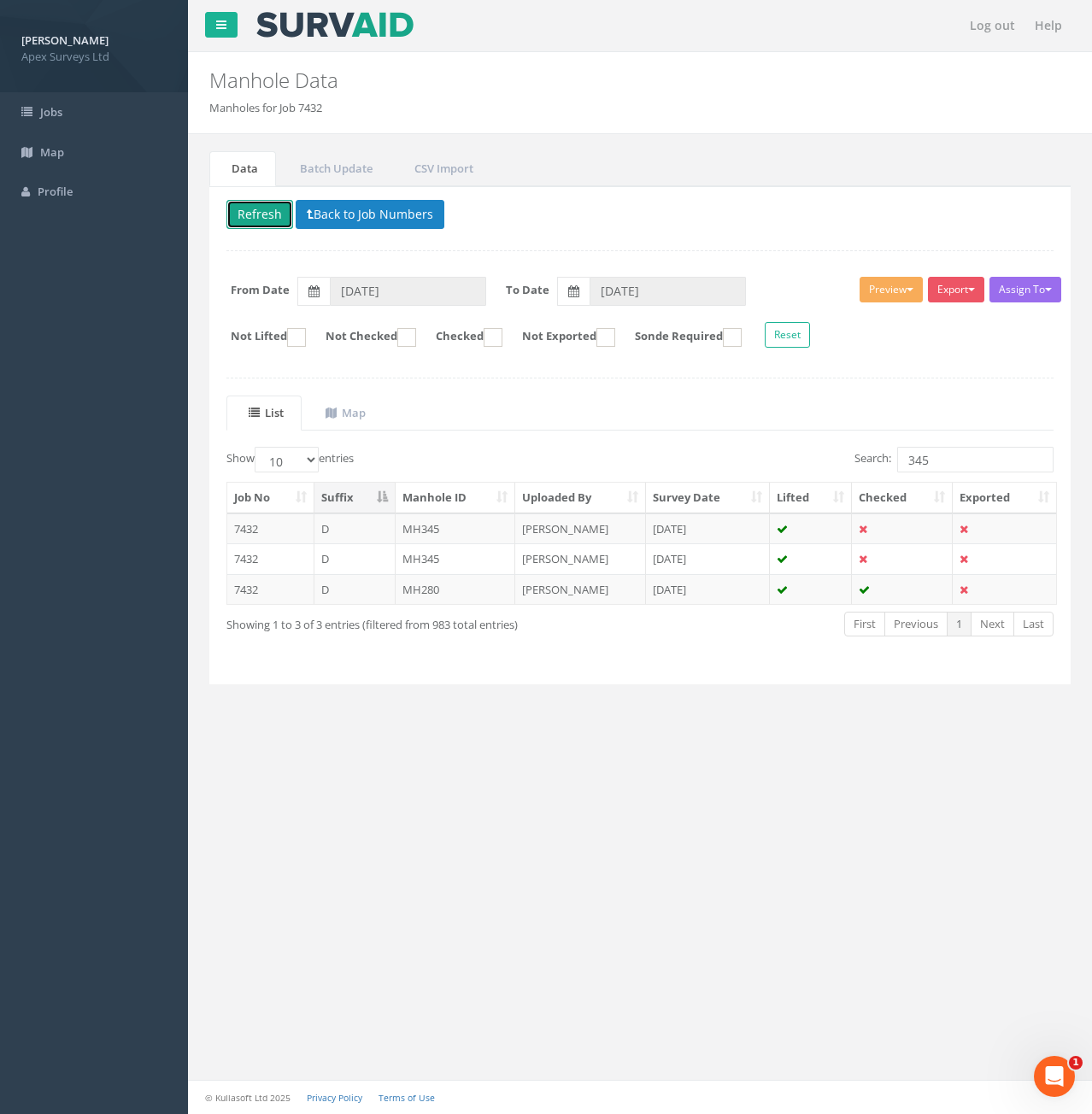
click at [270, 213] on button "Refresh" at bounding box center [259, 215] width 67 height 29
click at [416, 342] on ins at bounding box center [406, 337] width 19 height 19
checkbox input "true"
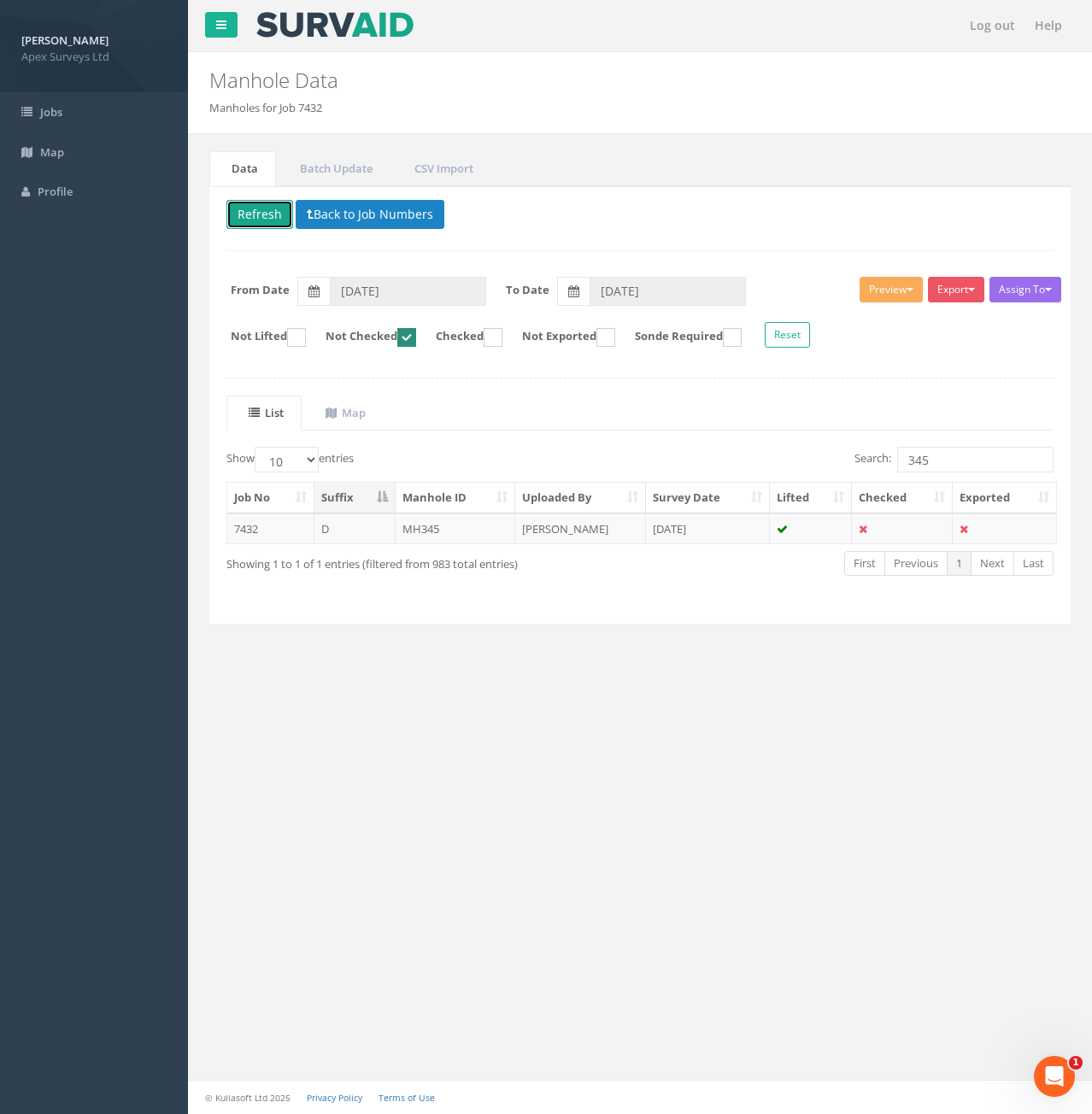
click at [273, 206] on button "Refresh" at bounding box center [259, 215] width 67 height 29
click at [299, 531] on td "7432" at bounding box center [270, 528] width 87 height 30
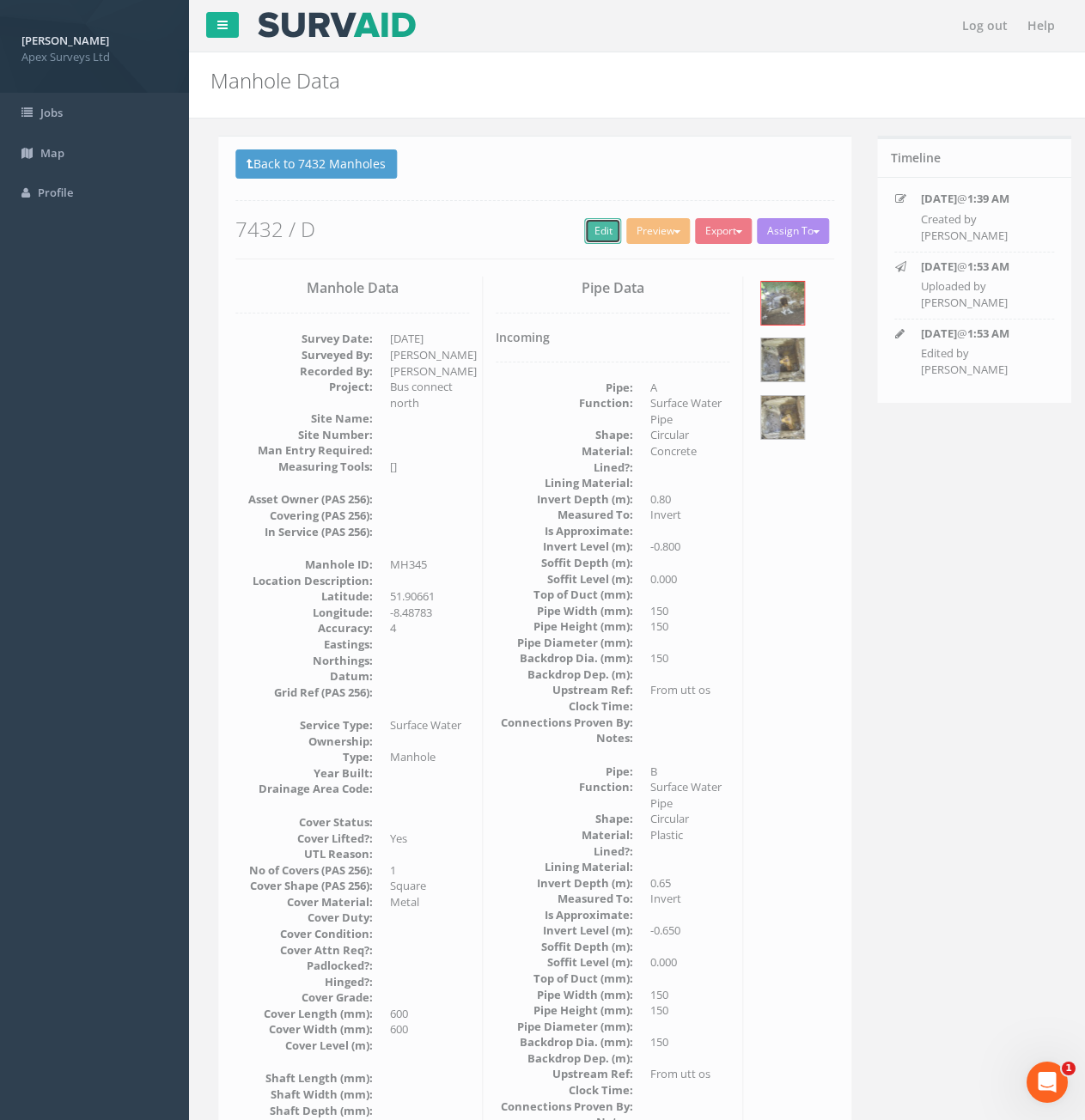
click at [586, 236] on link "Edit" at bounding box center [594, 231] width 37 height 26
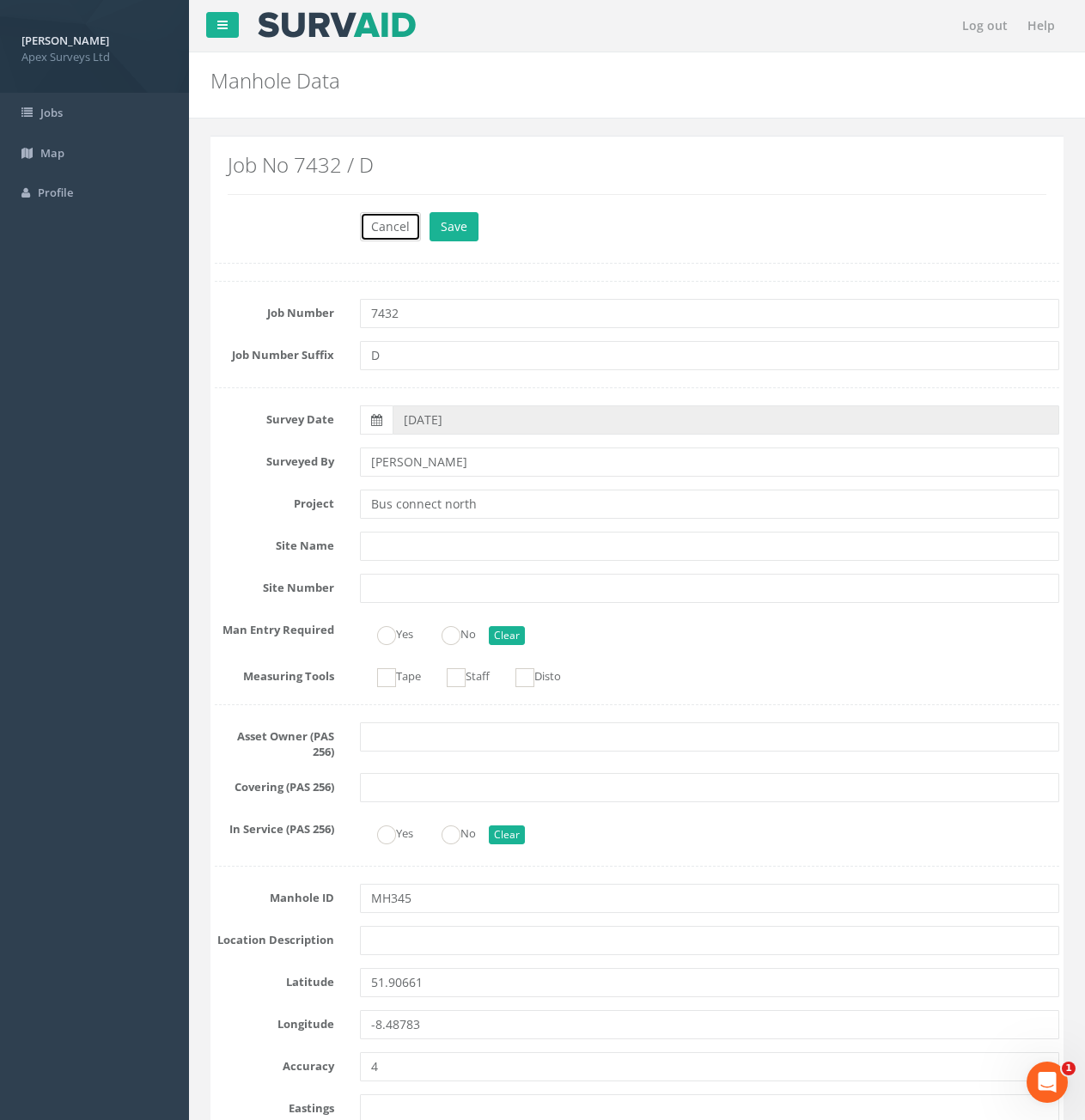
click at [384, 228] on button "Cancel" at bounding box center [390, 227] width 61 height 29
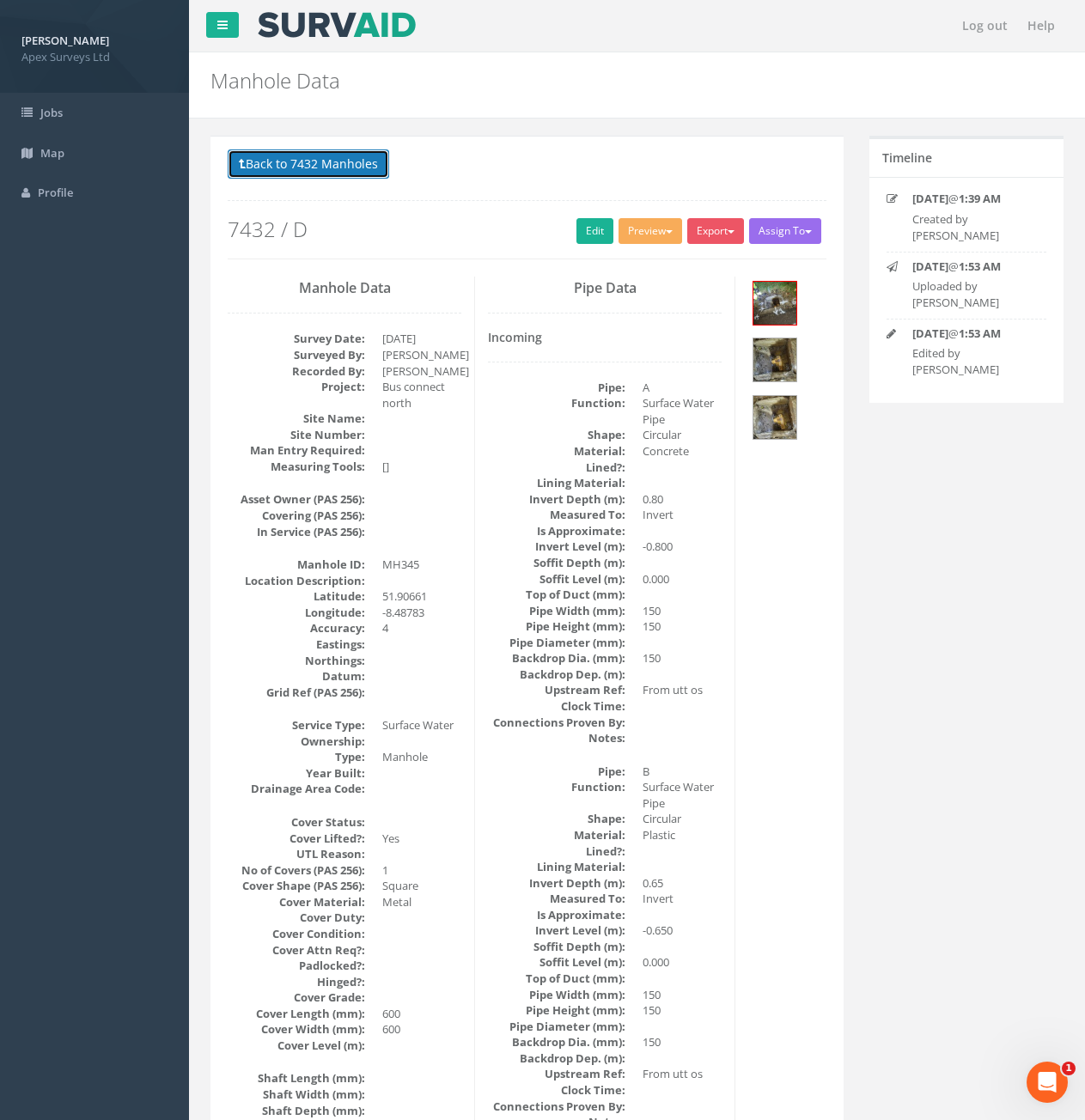
click at [357, 174] on button "Back to 7432 Manholes" at bounding box center [308, 164] width 162 height 29
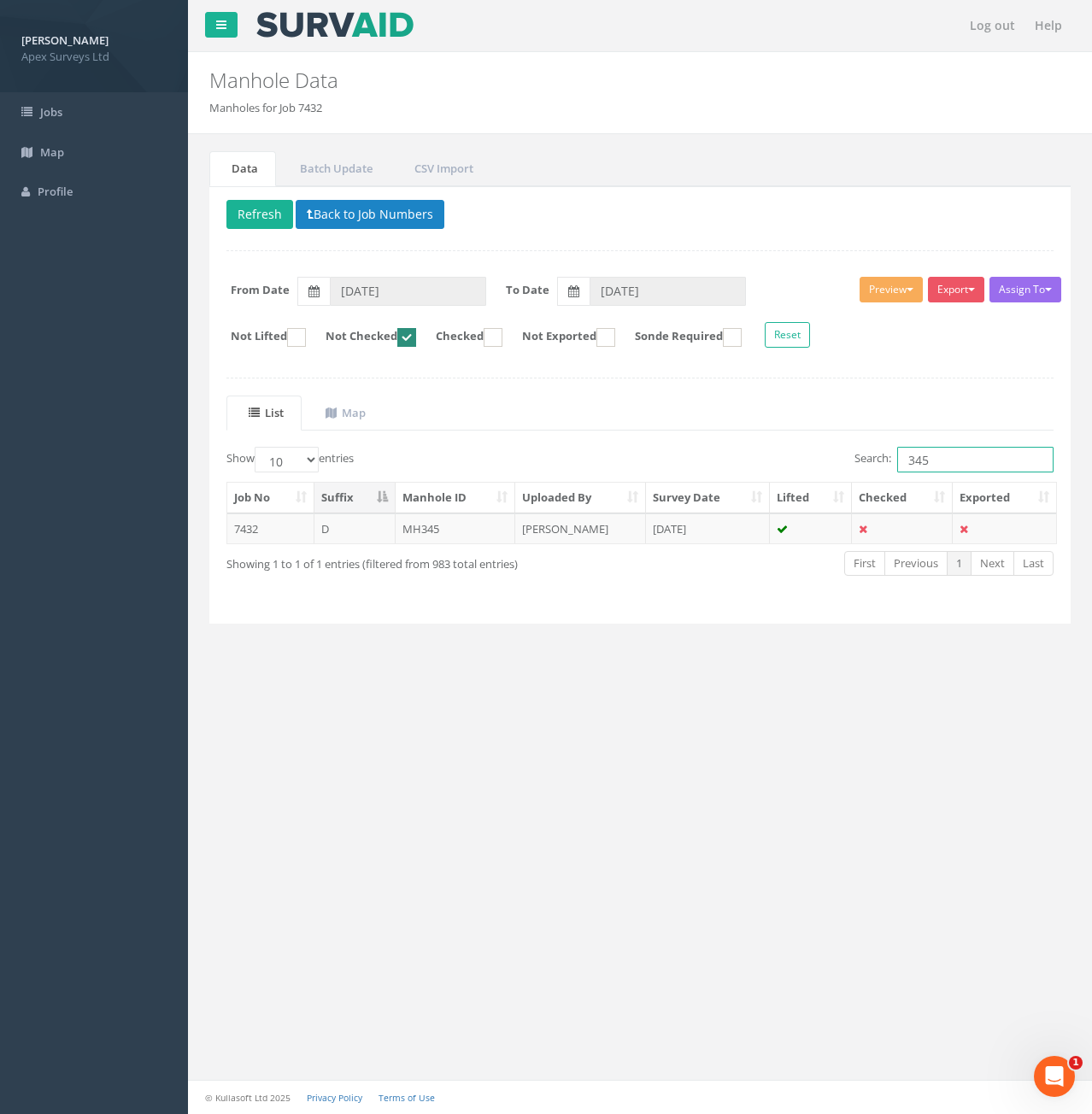
click at [948, 466] on input "345" at bounding box center [975, 460] width 157 height 26
type input "342"
click at [267, 534] on td "7432" at bounding box center [270, 528] width 87 height 30
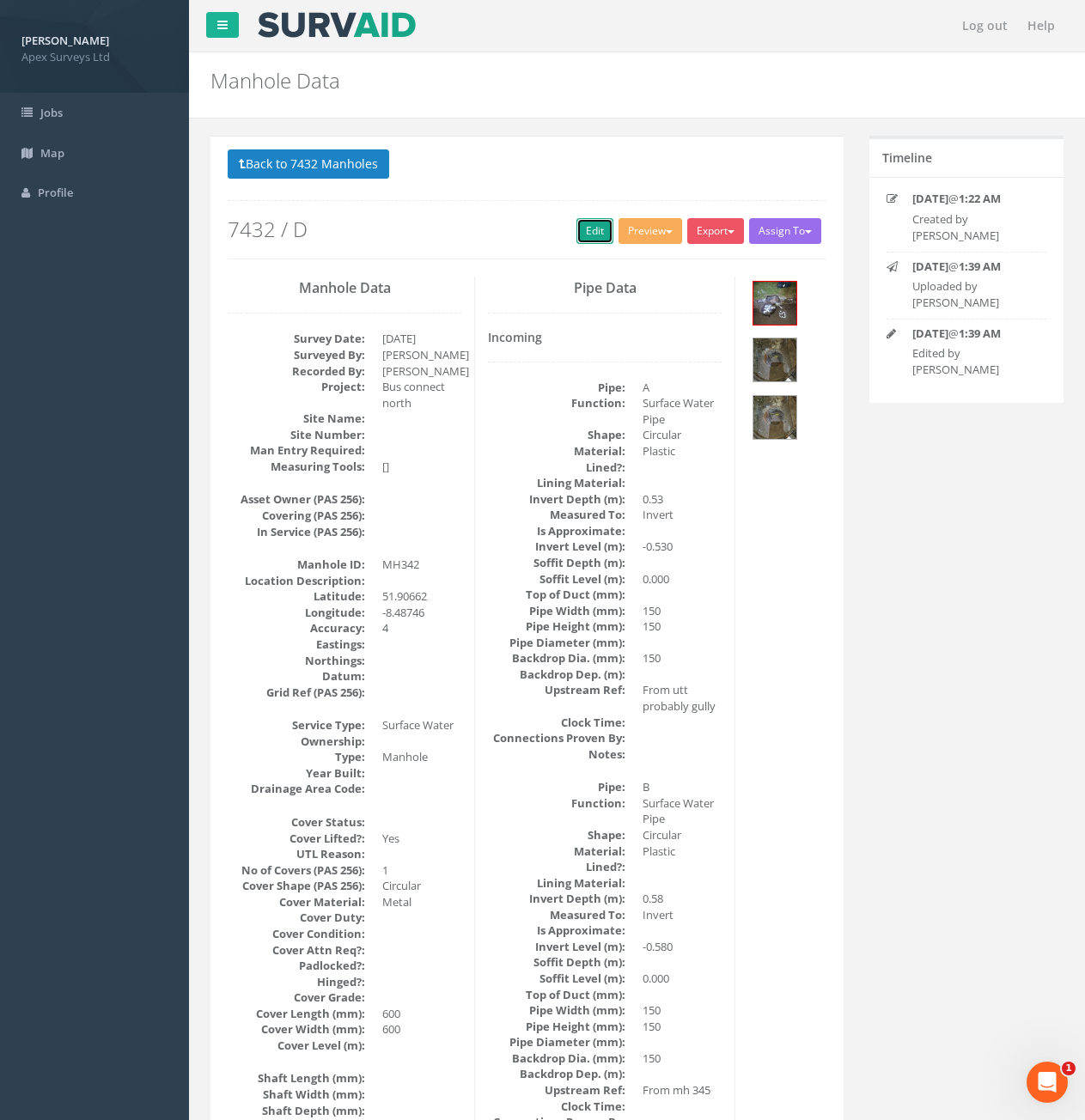
click at [592, 229] on link "Edit" at bounding box center [594, 231] width 37 height 26
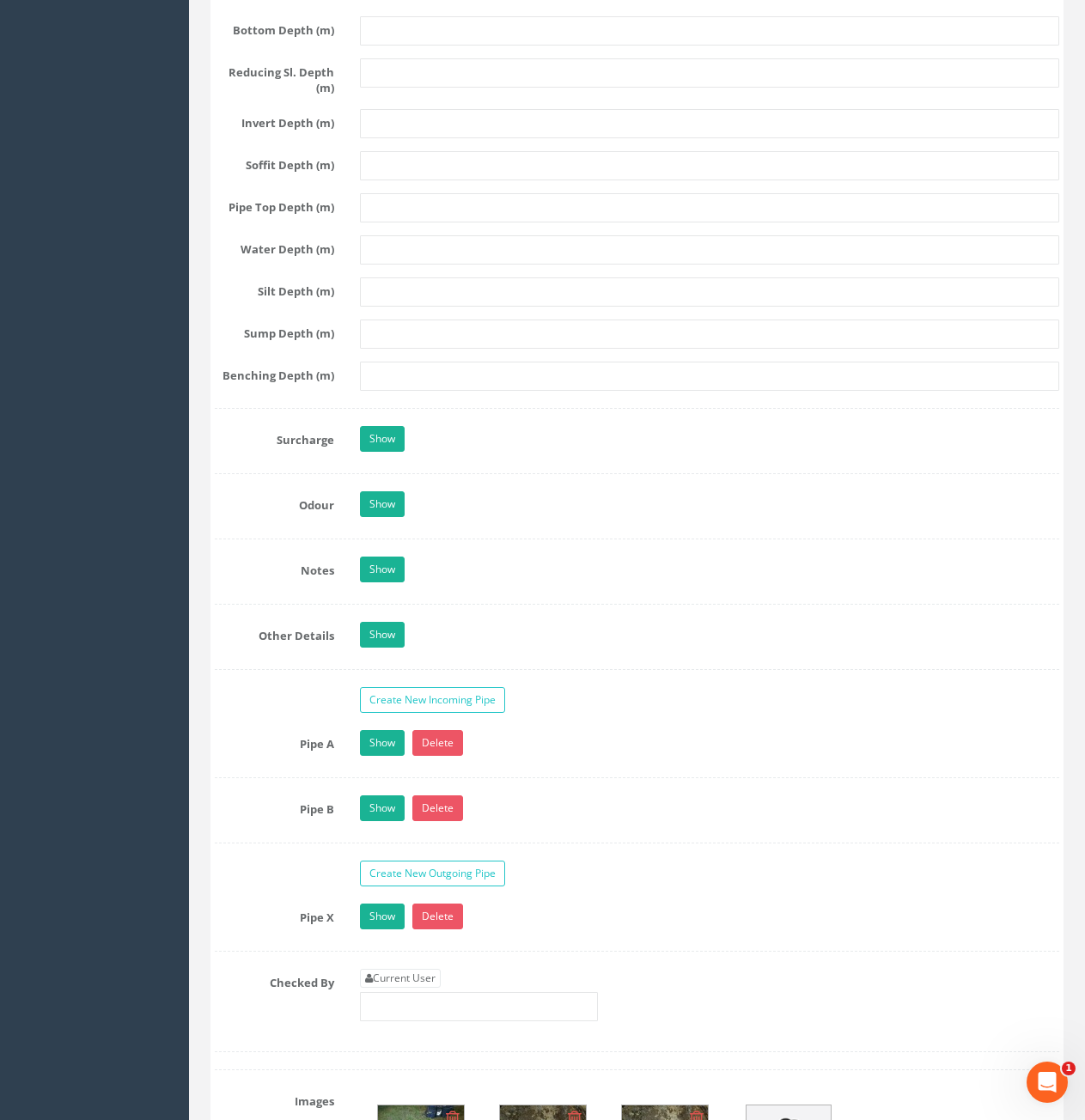
scroll to position [2835, 0]
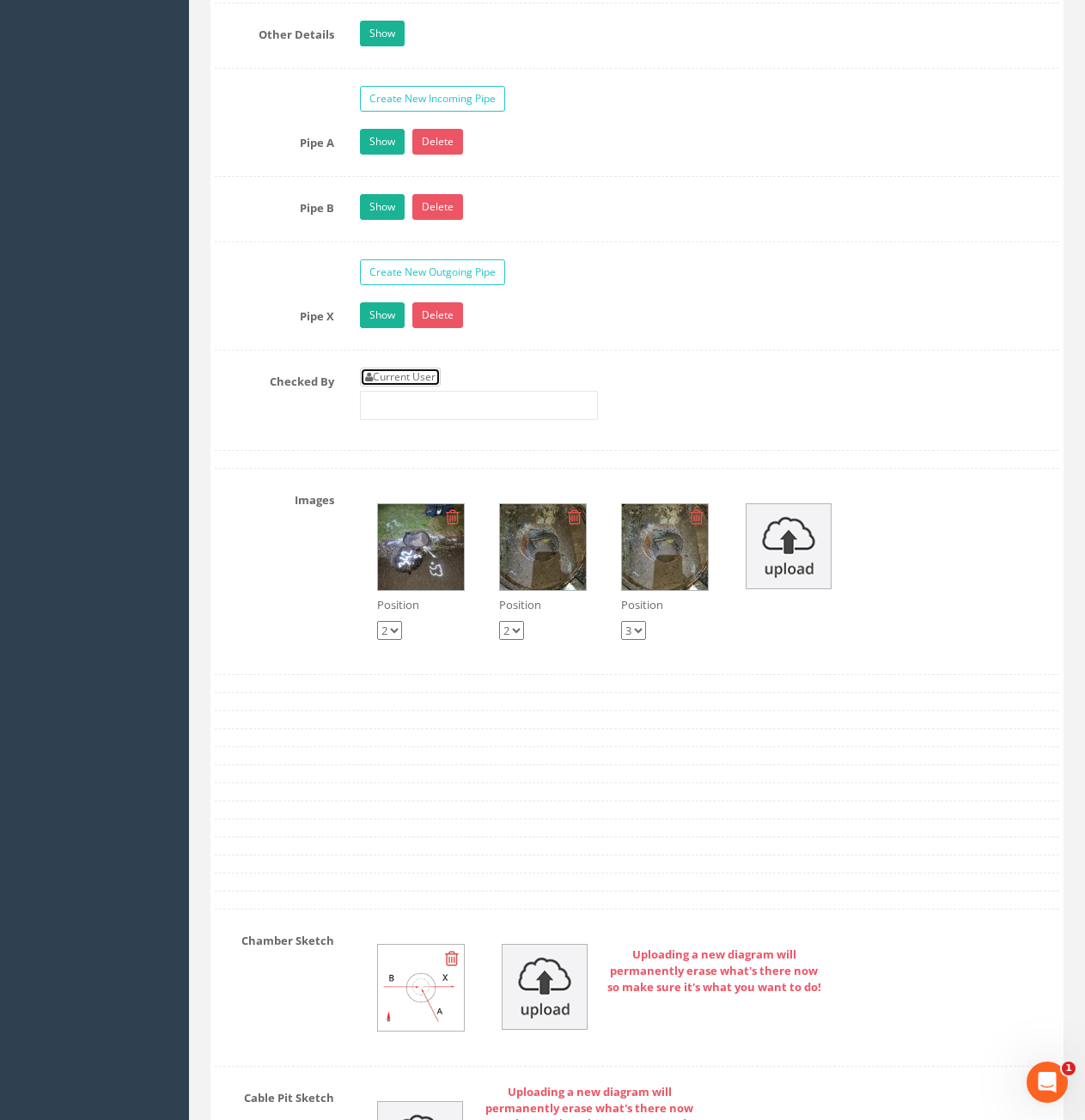
click at [401, 377] on link "Current User" at bounding box center [400, 377] width 81 height 19
type input "[PERSON_NAME]"
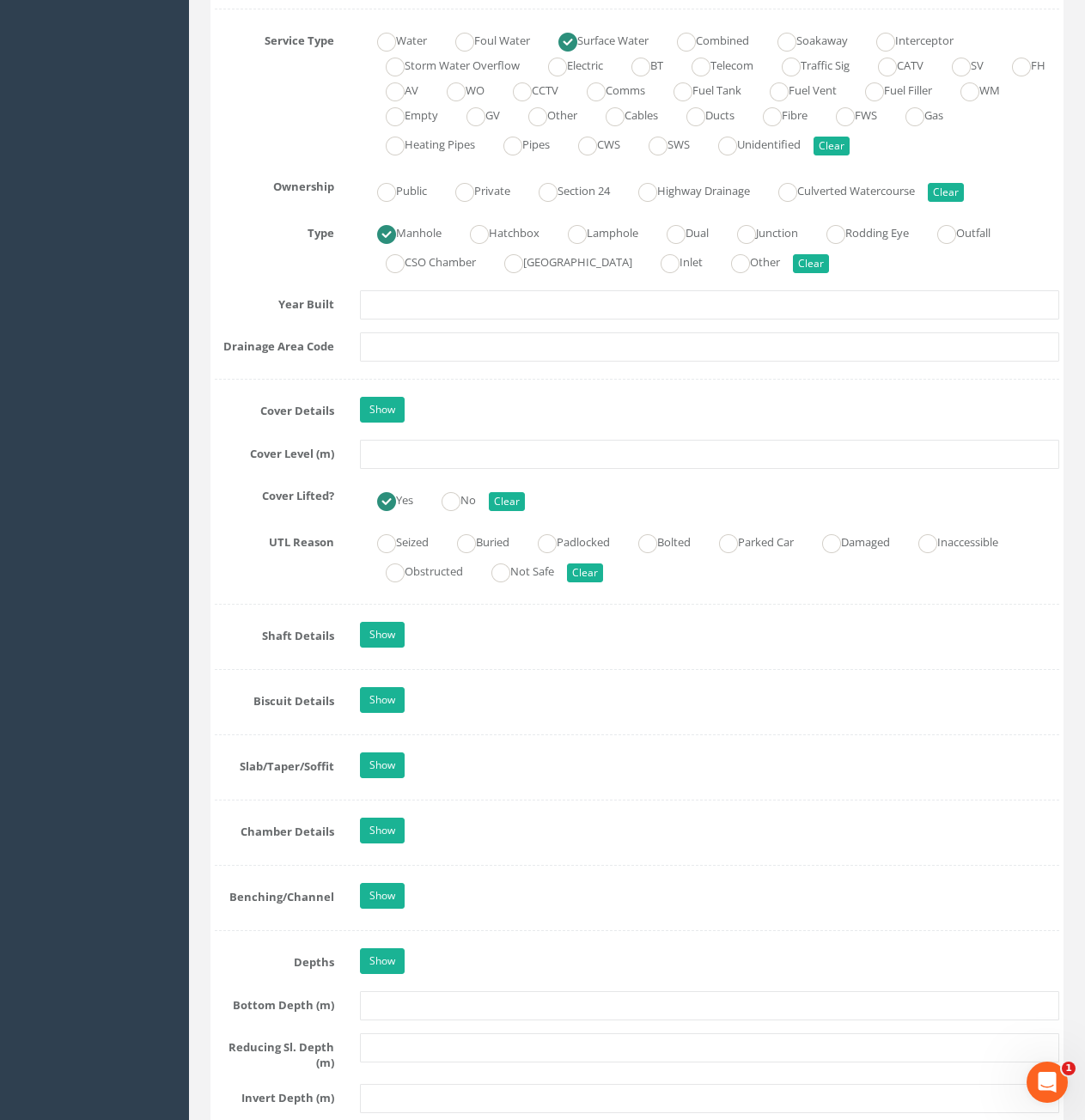
scroll to position [1203, 0]
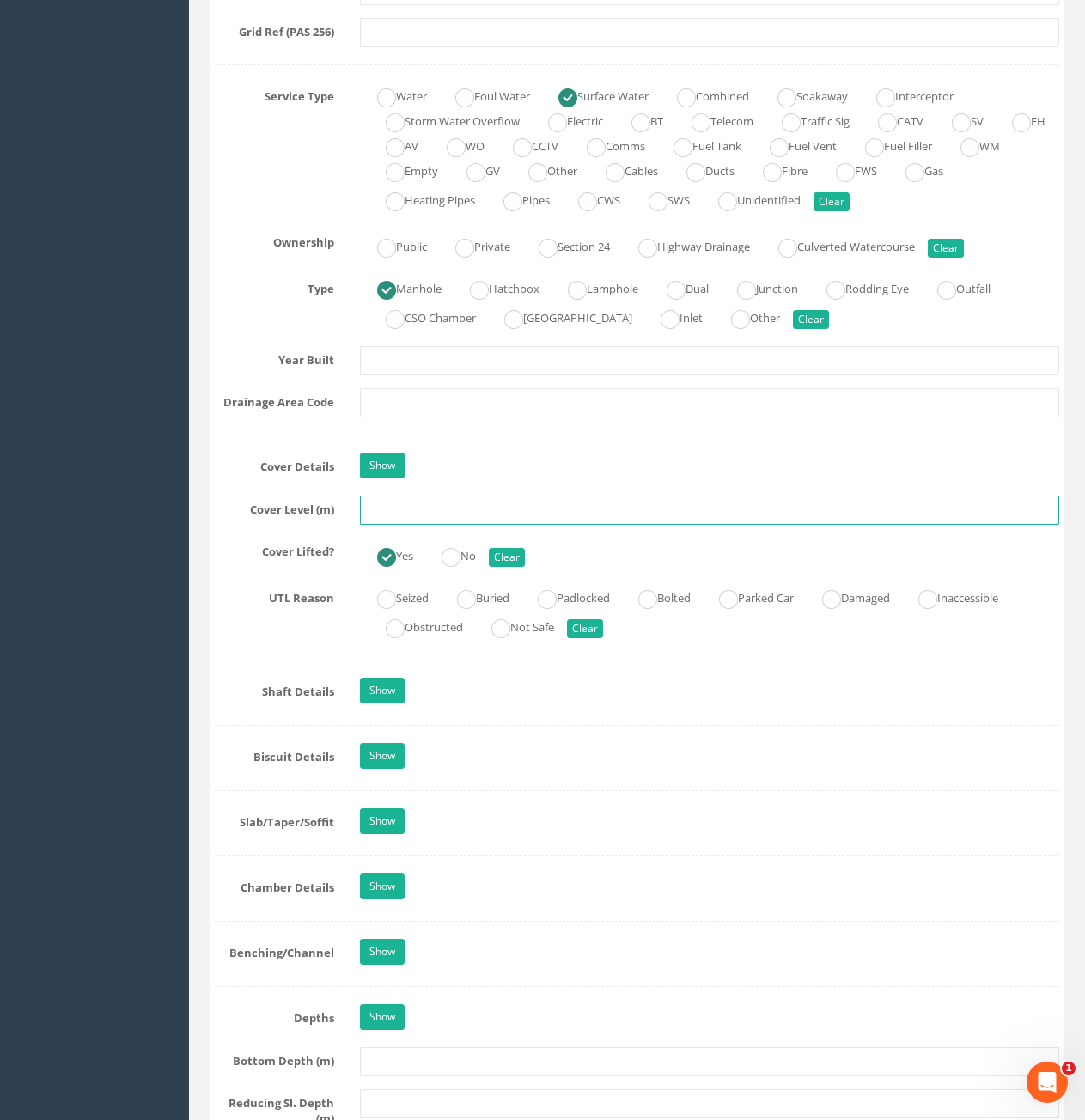
click at [458, 513] on input "text" at bounding box center [709, 510] width 699 height 29
type input "70.22"
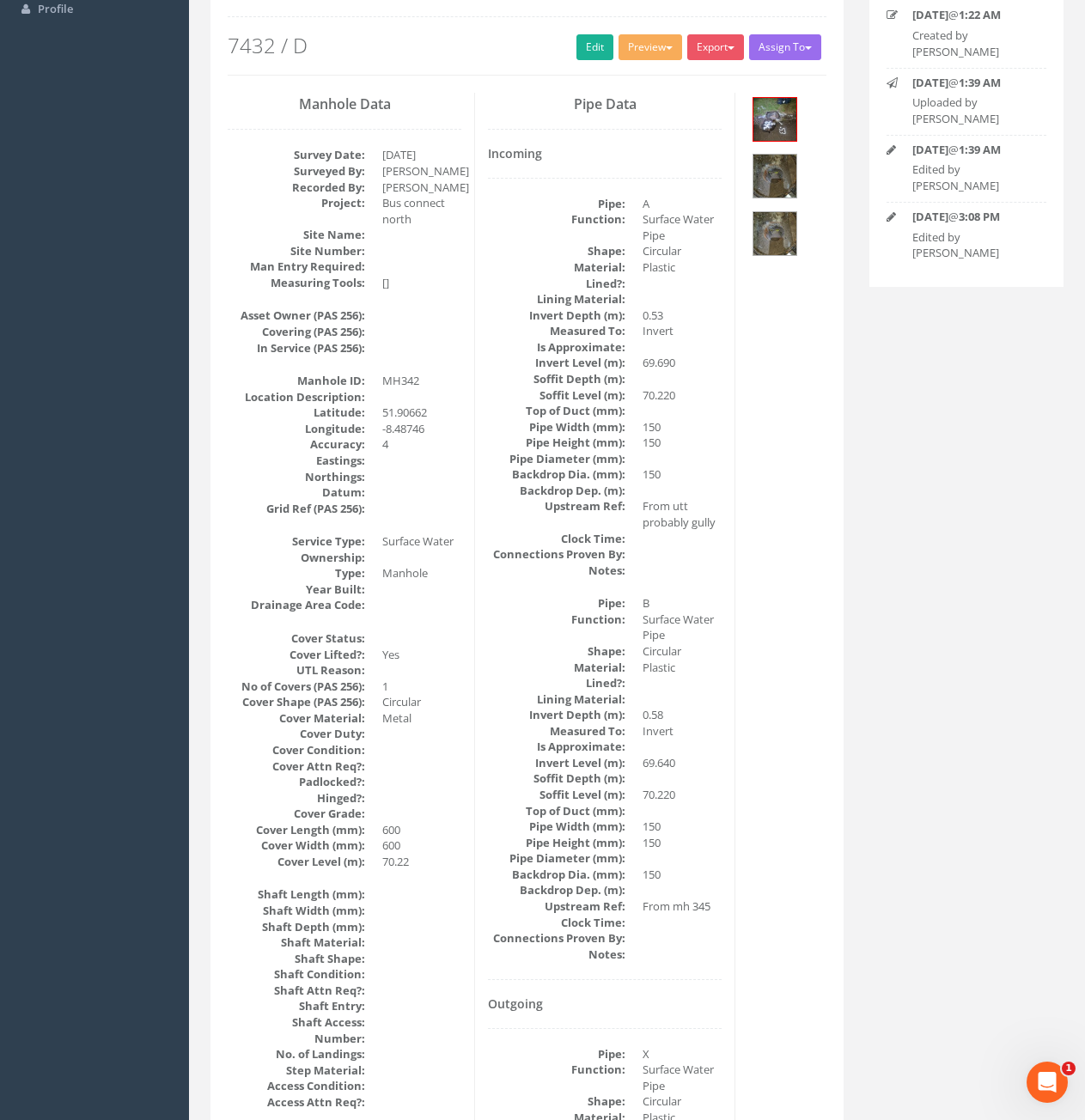
scroll to position [0, 0]
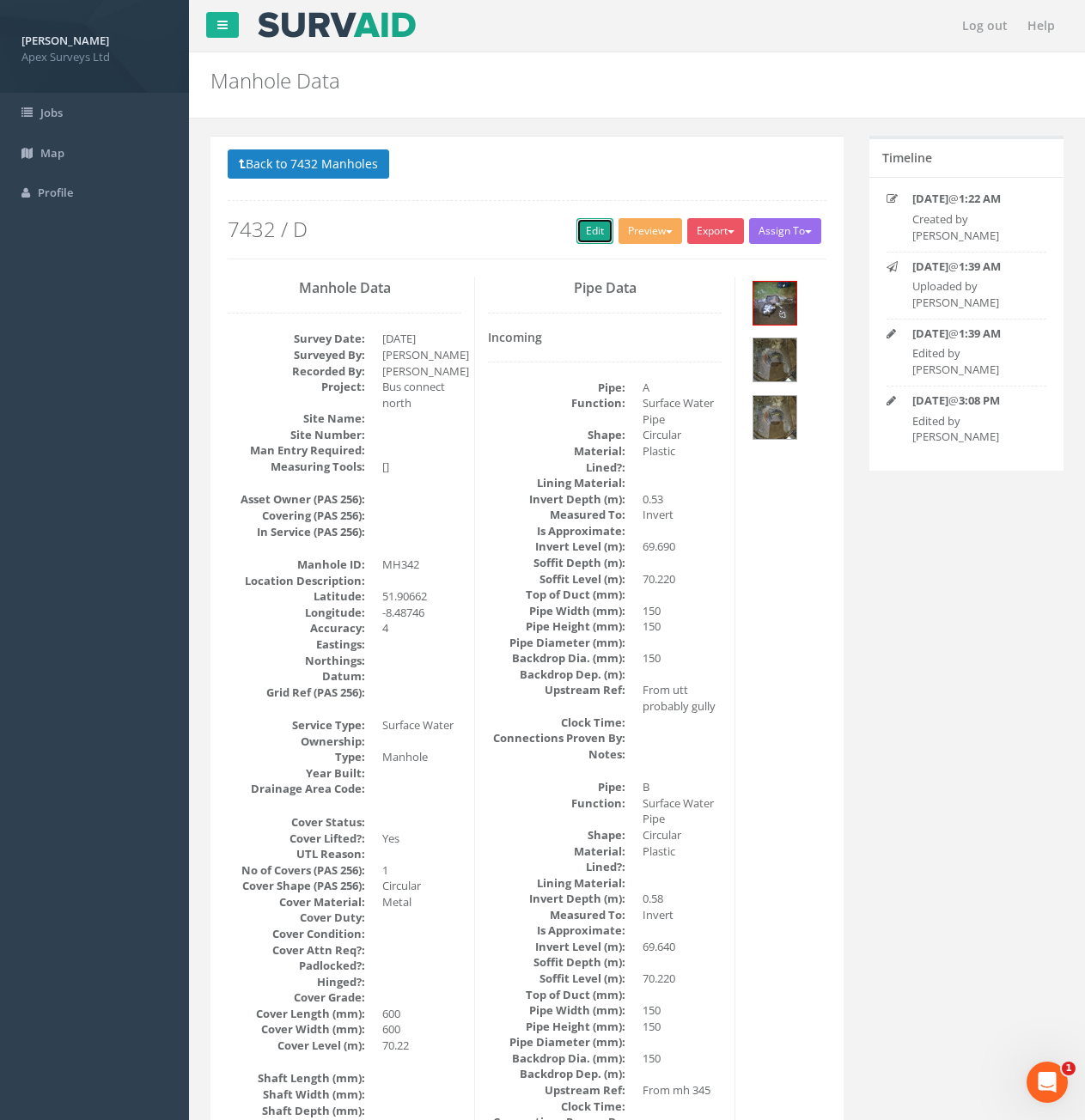
click at [586, 235] on link "Edit" at bounding box center [594, 231] width 37 height 26
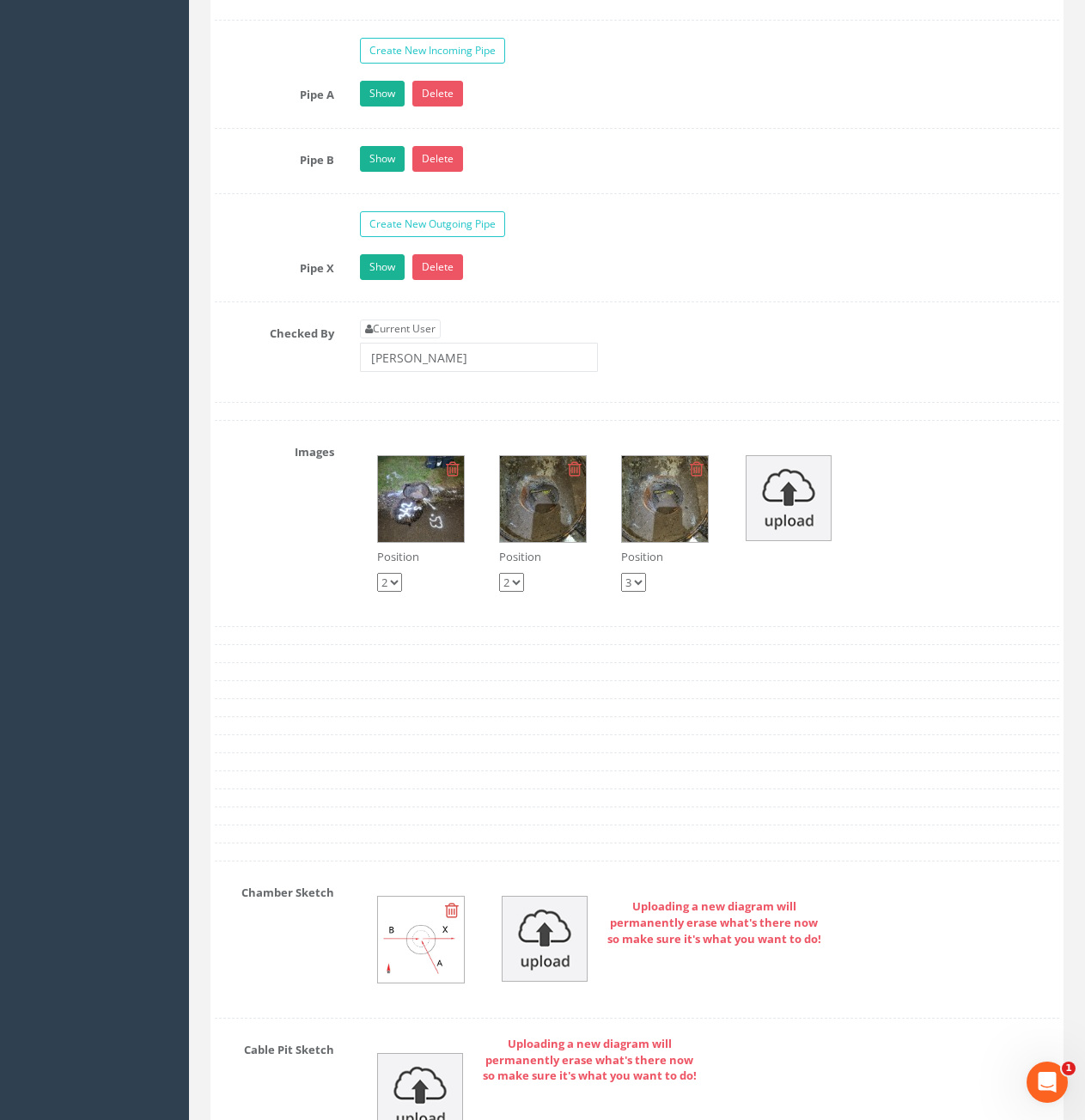
scroll to position [2920, 0]
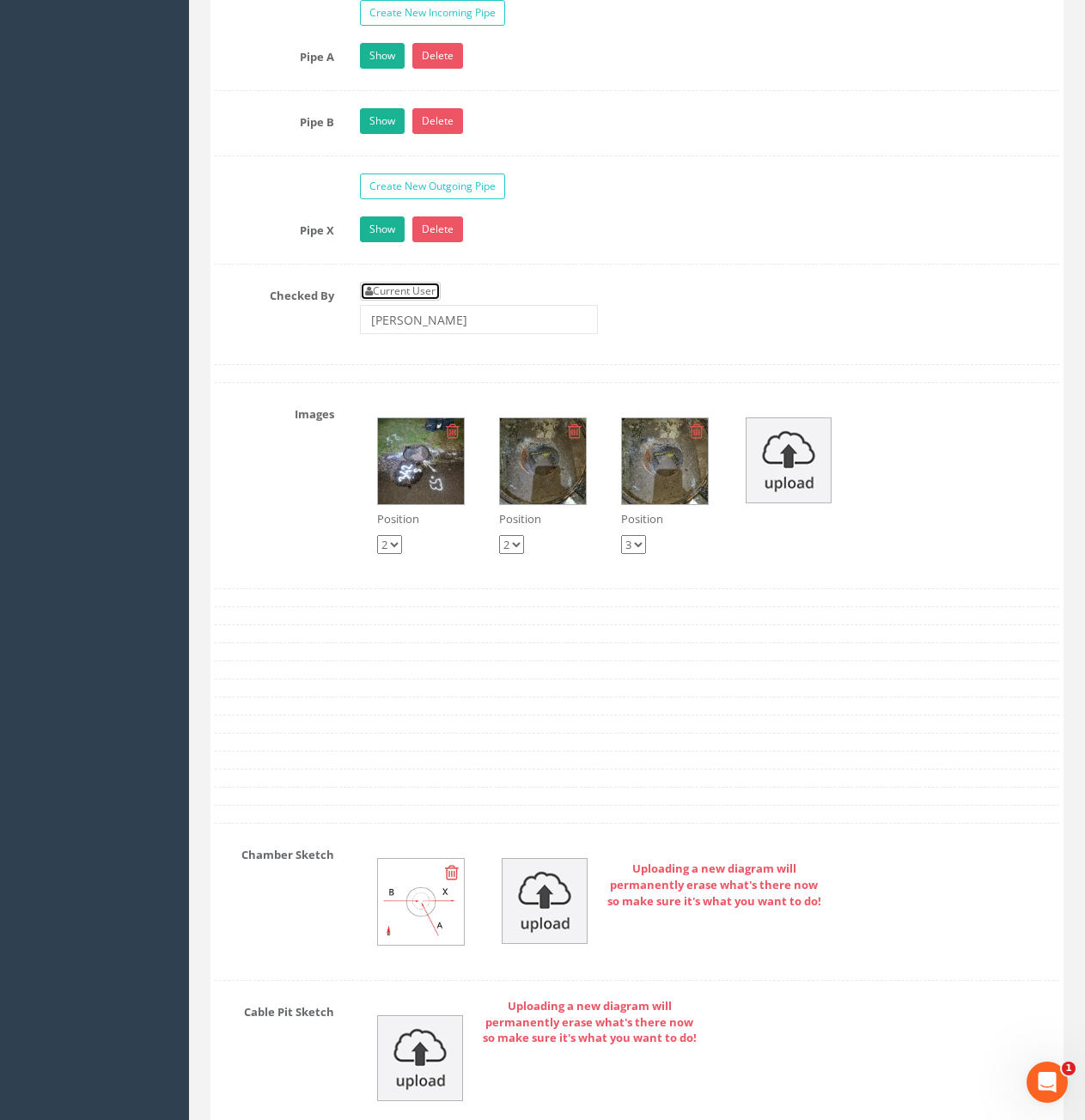
click at [416, 293] on link "Current User" at bounding box center [400, 290] width 81 height 19
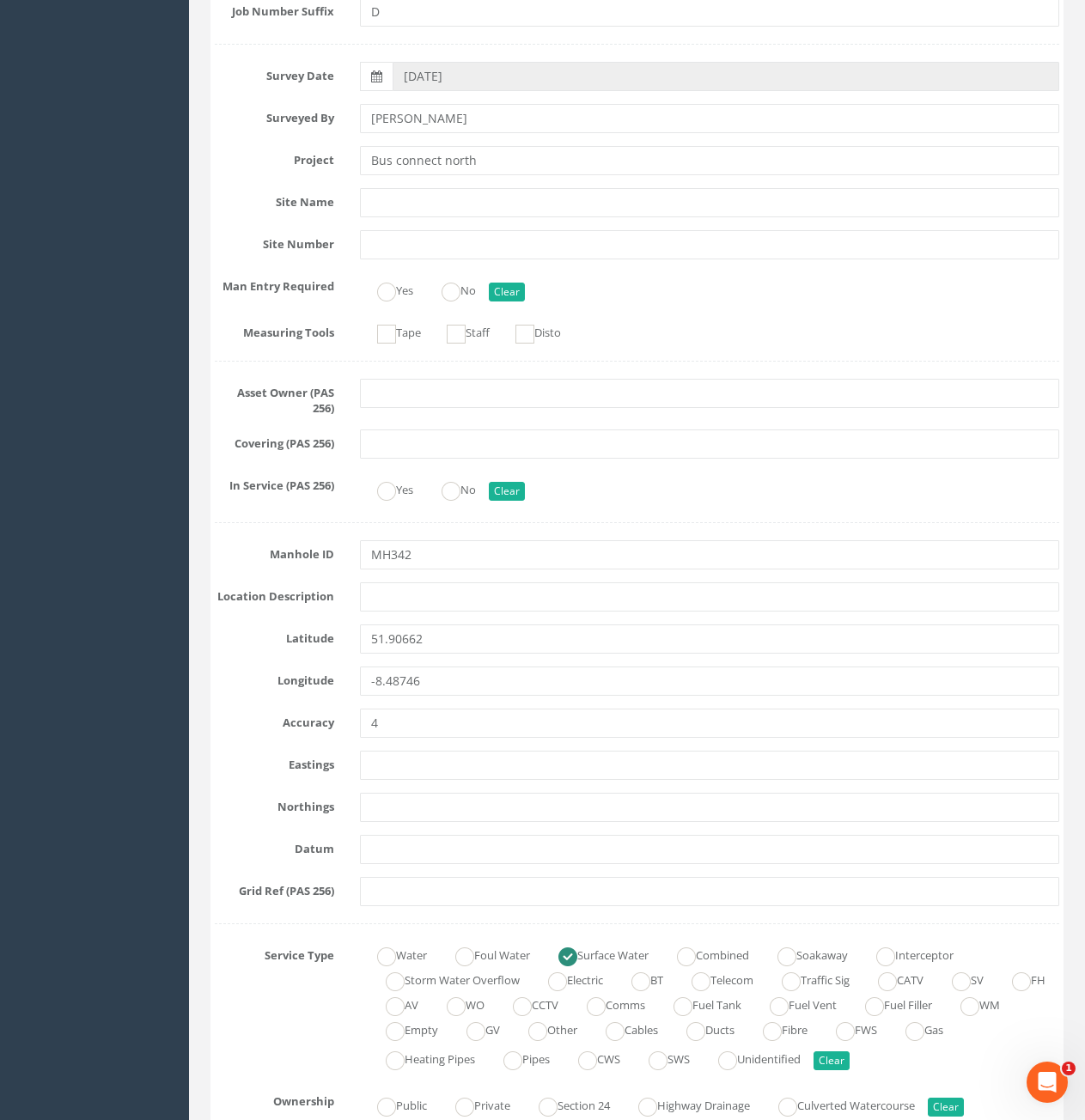
scroll to position [0, 0]
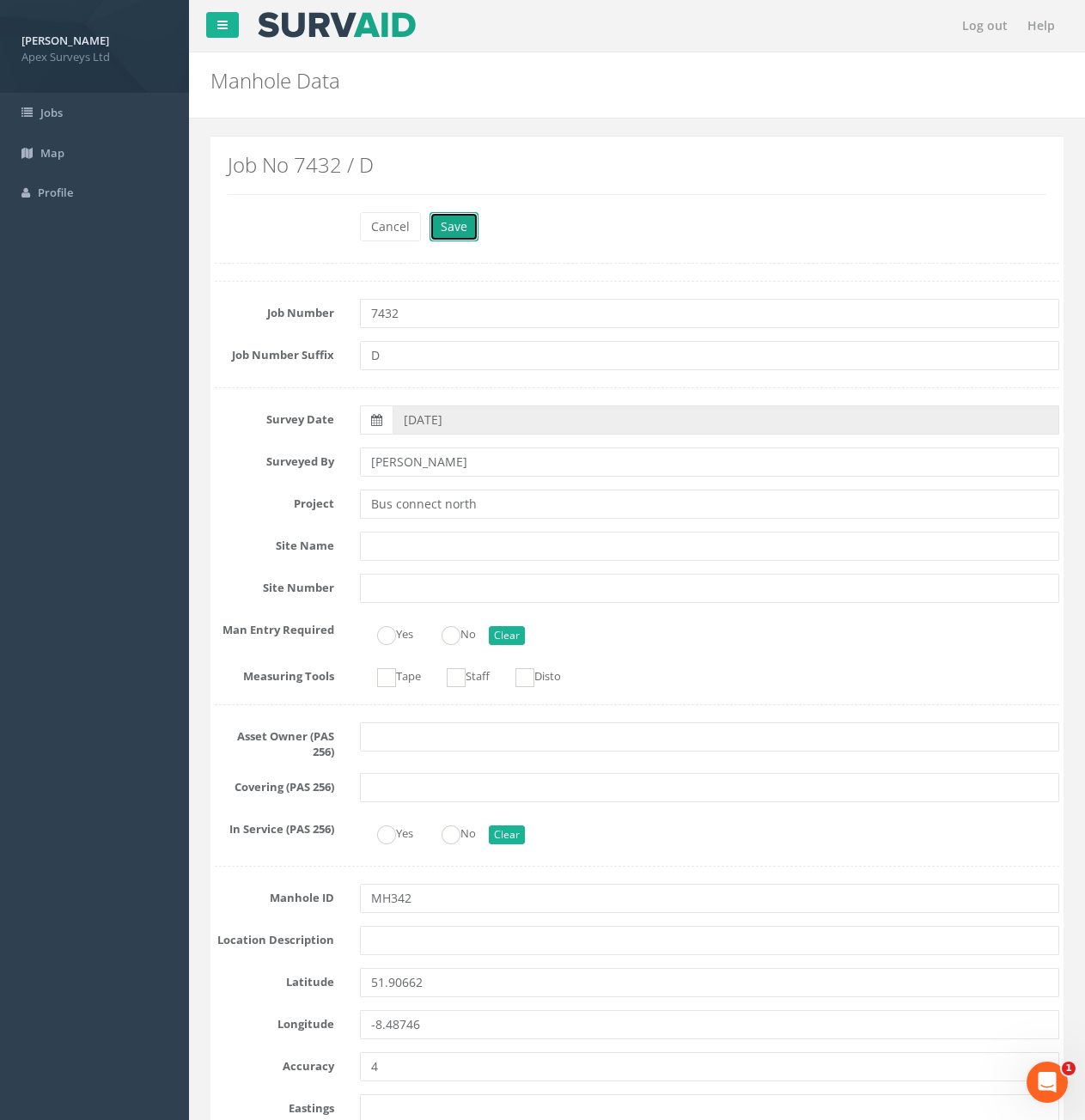
click at [455, 236] on button "Save" at bounding box center [454, 227] width 49 height 29
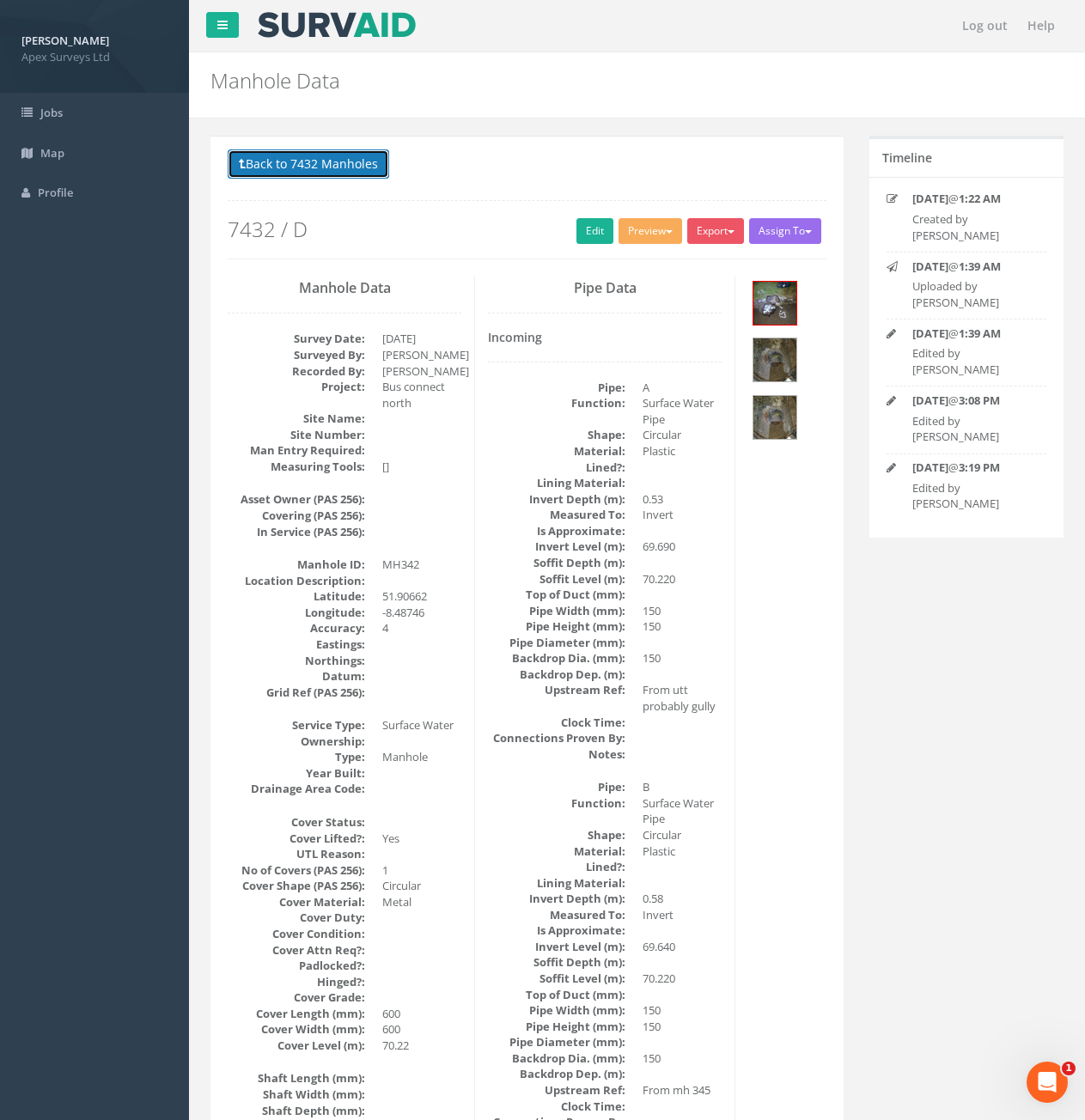
click at [339, 164] on button "Back to 7432 Manholes" at bounding box center [308, 164] width 162 height 29
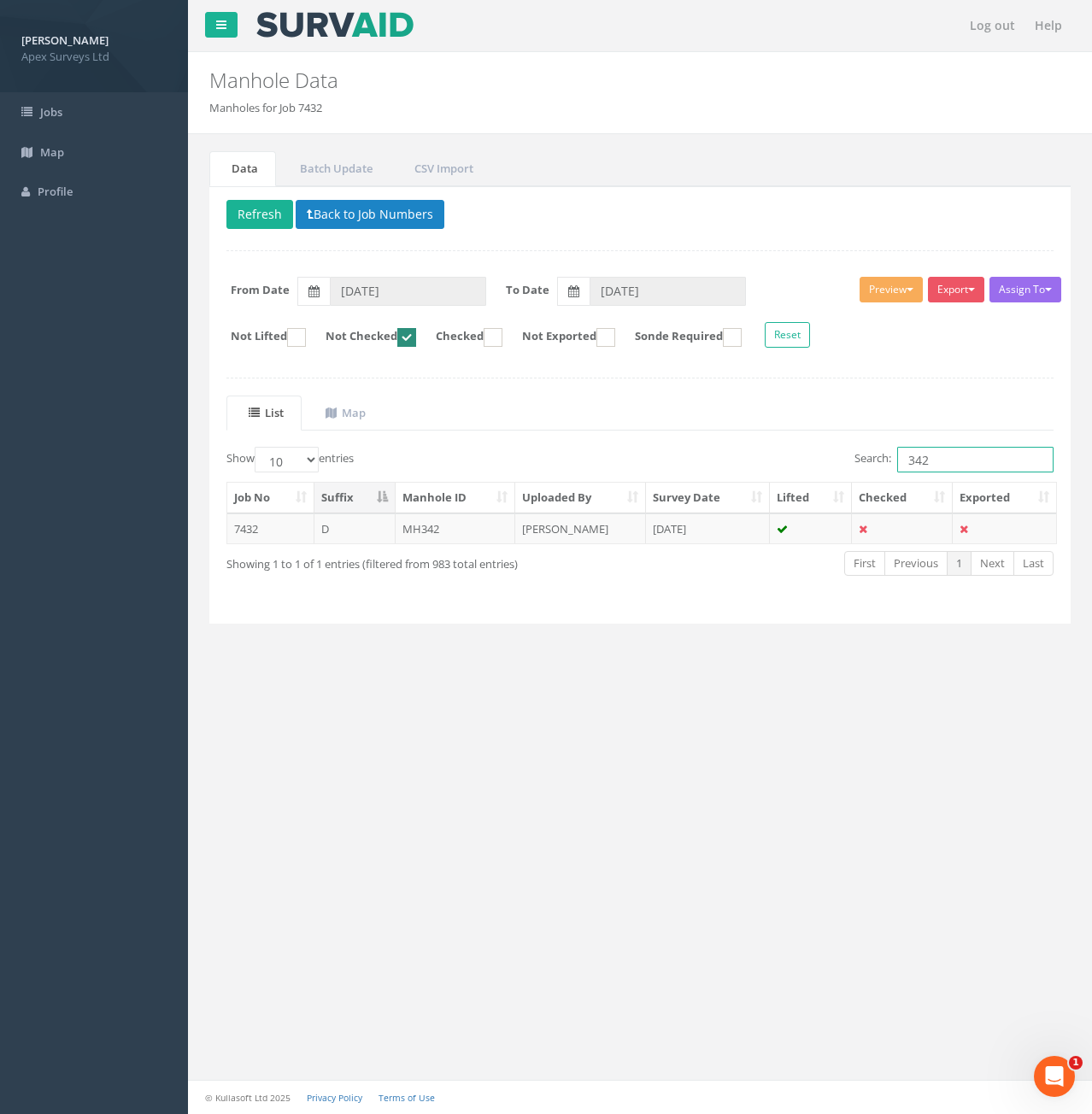
click at [954, 463] on input "342" at bounding box center [975, 460] width 157 height 26
type input "344"
click at [286, 533] on td "7432" at bounding box center [270, 528] width 87 height 30
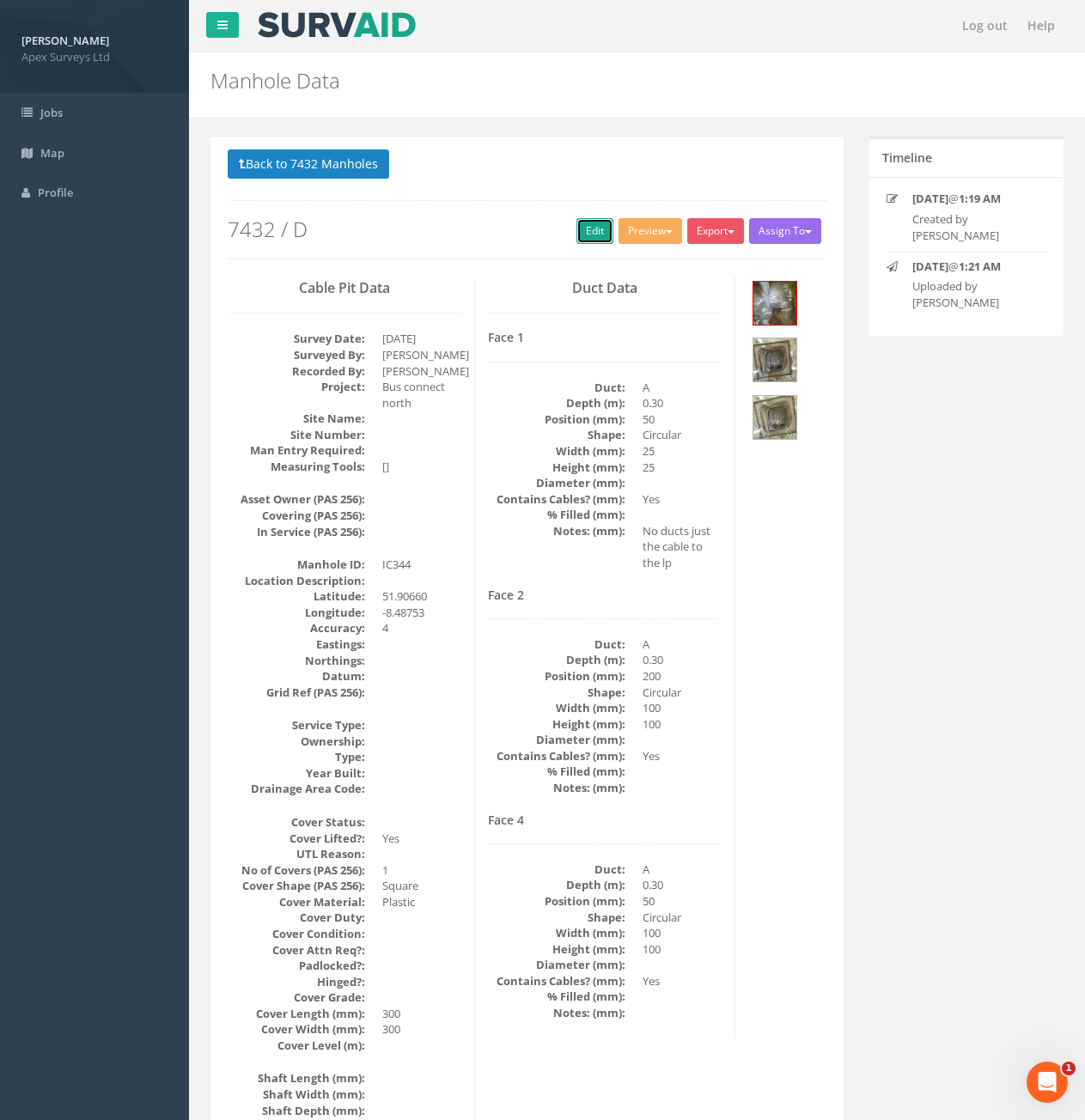
click at [579, 236] on link "Edit" at bounding box center [594, 231] width 37 height 26
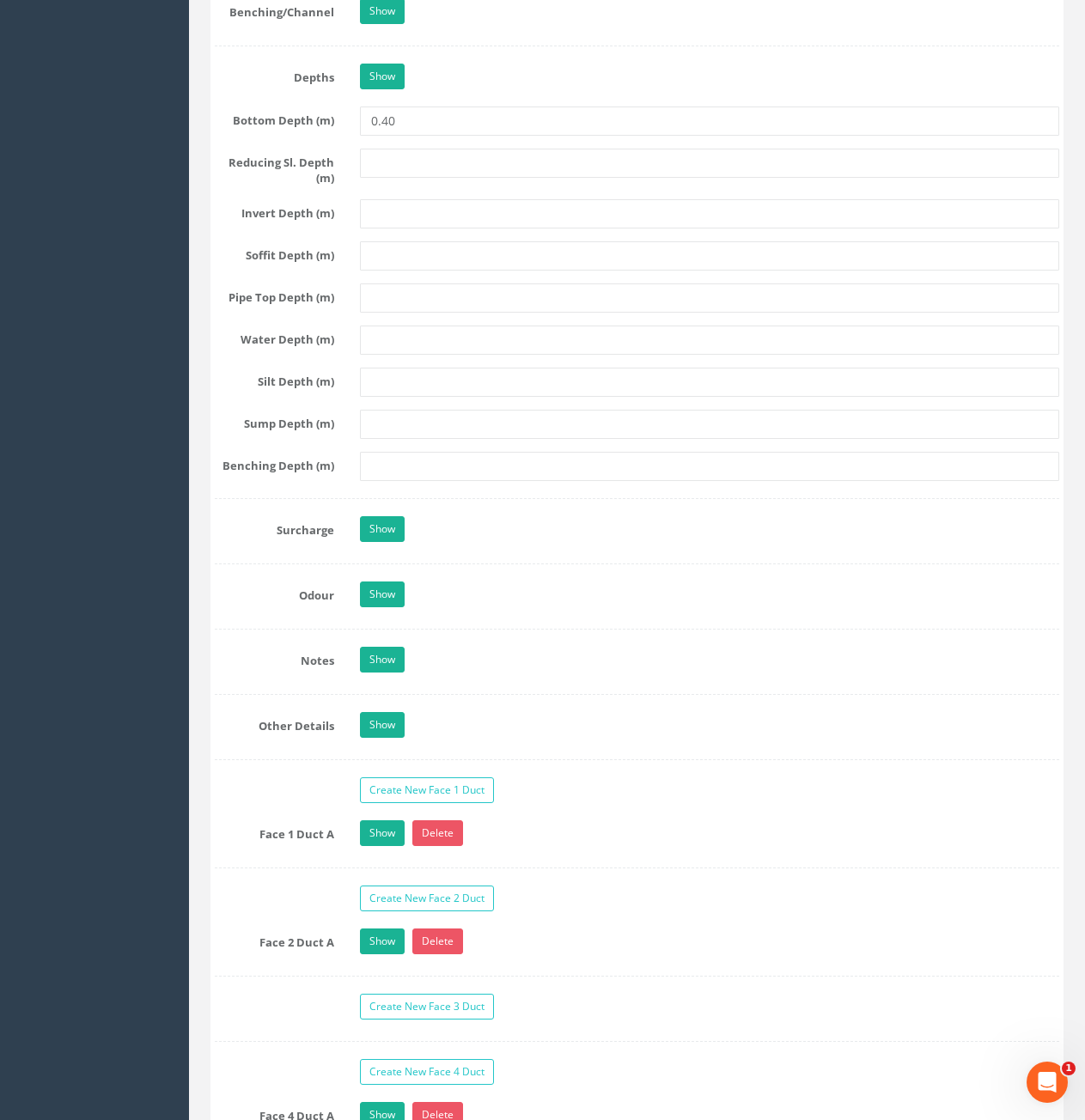
scroll to position [2491, 0]
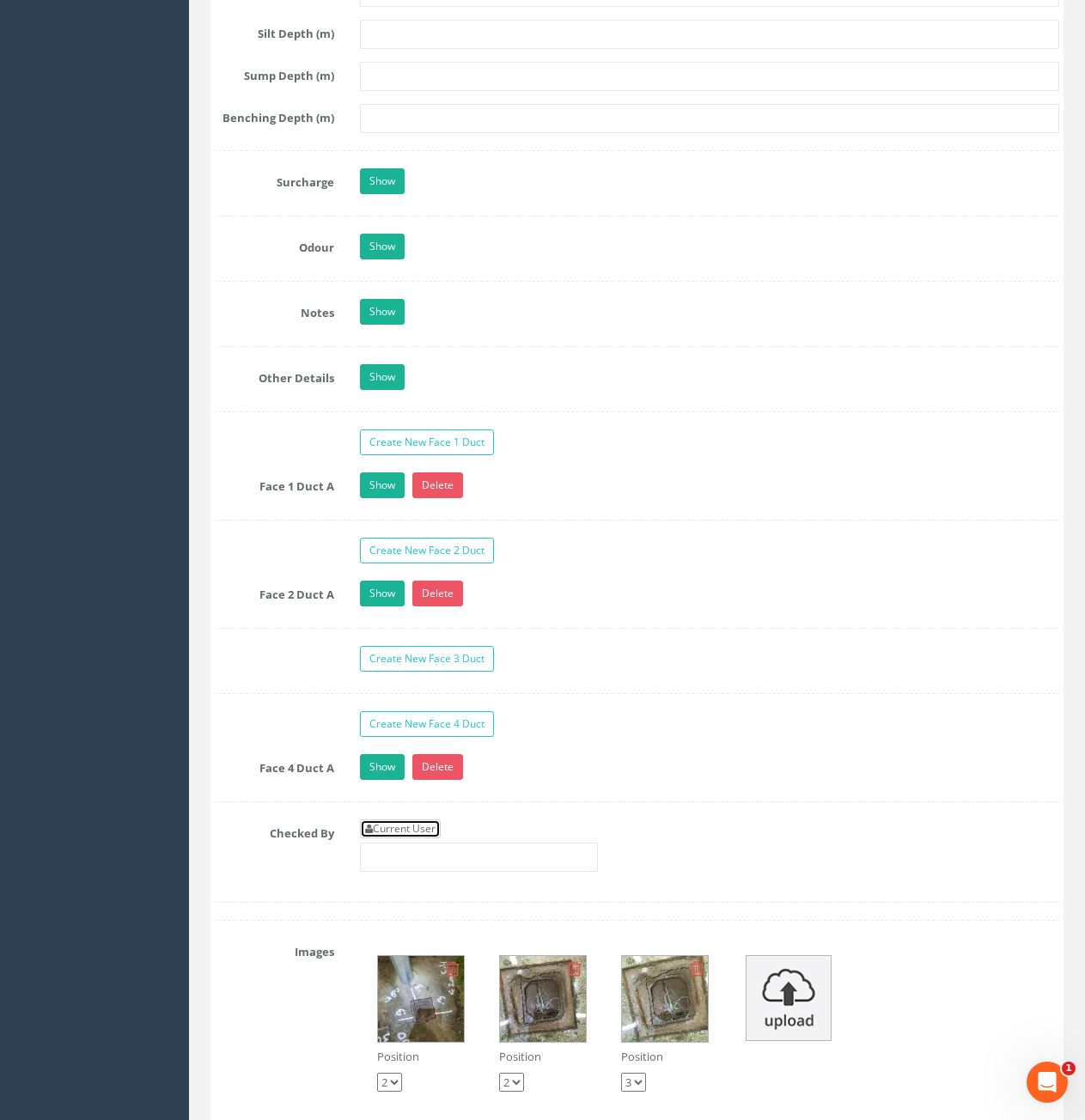
drag, startPoint x: 390, startPoint y: 828, endPoint x: 413, endPoint y: 796, distance: 39.4
click at [392, 828] on link "Current User" at bounding box center [400, 829] width 81 height 19
type input "[PERSON_NAME]"
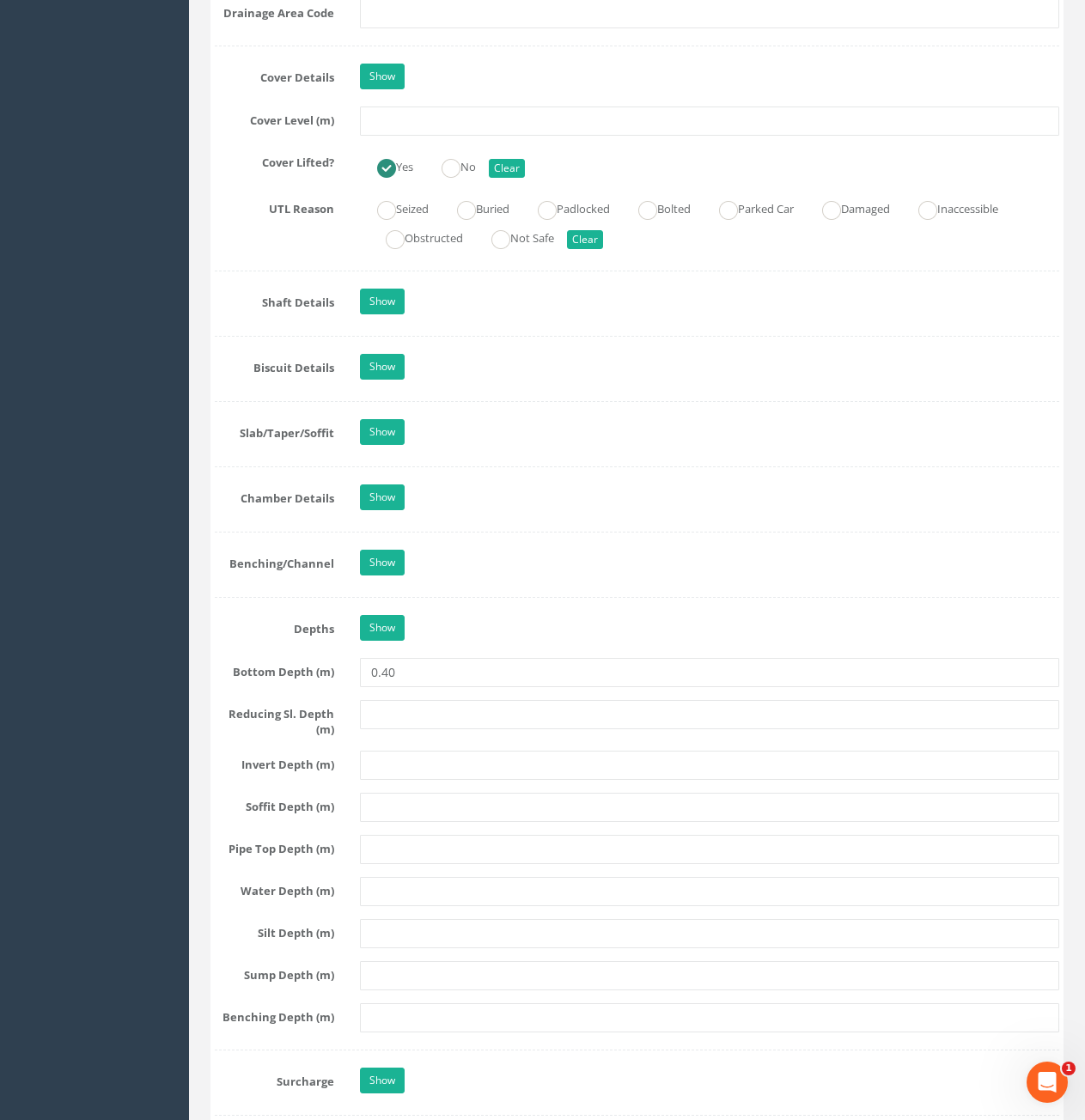
scroll to position [1289, 0]
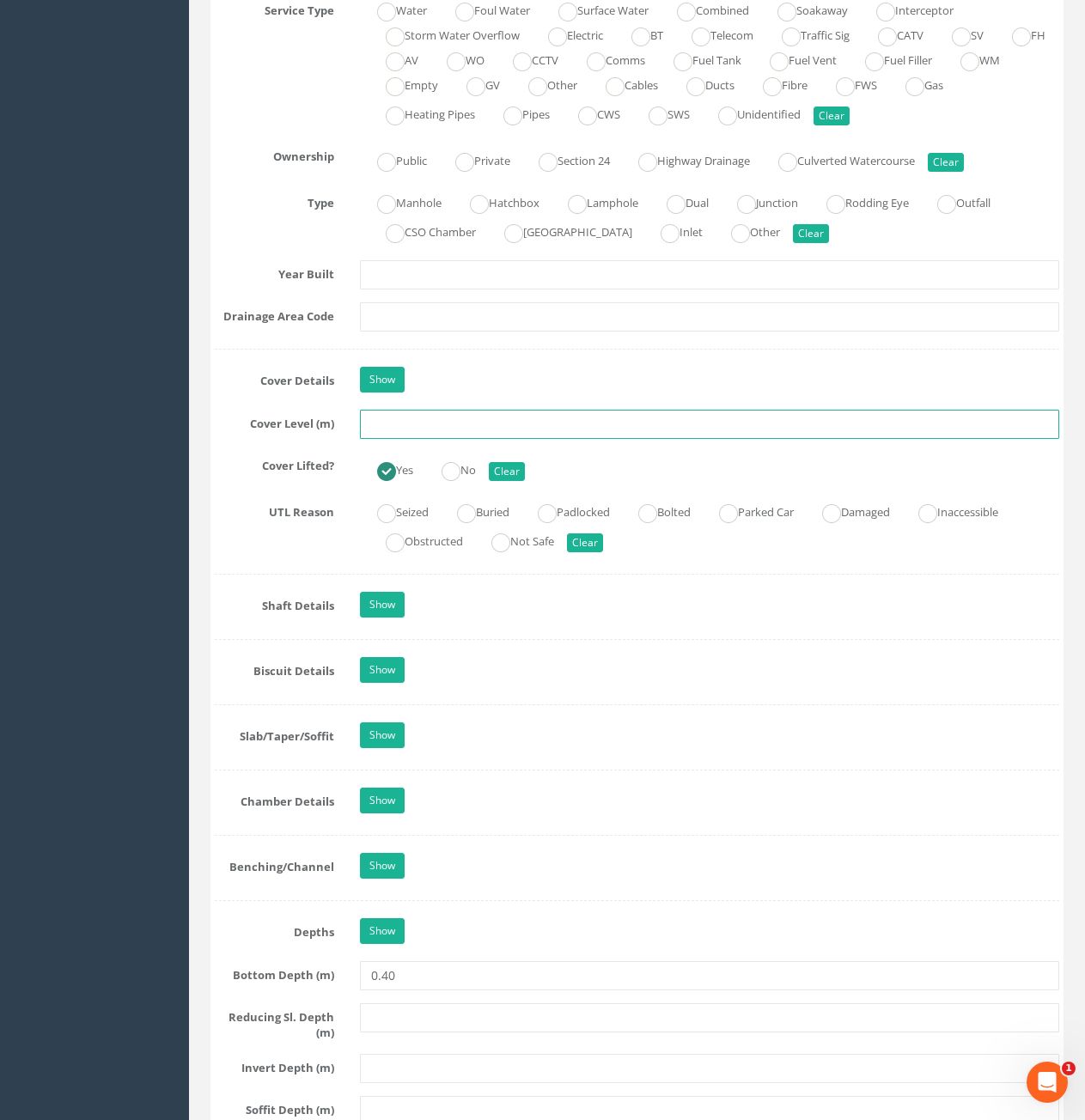
click at [547, 432] on input "text" at bounding box center [709, 424] width 699 height 29
type input "70.67"
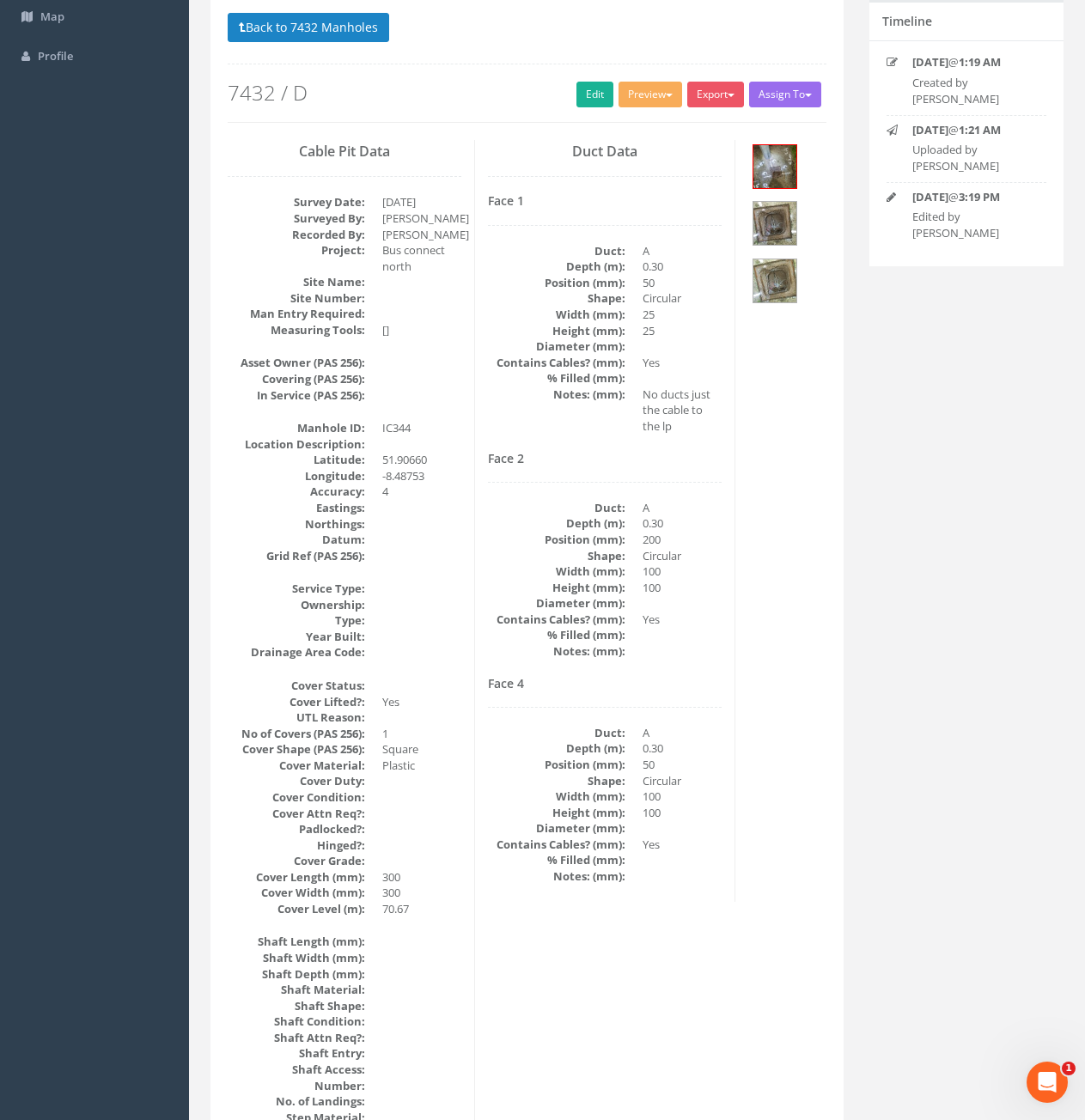
scroll to position [128, 0]
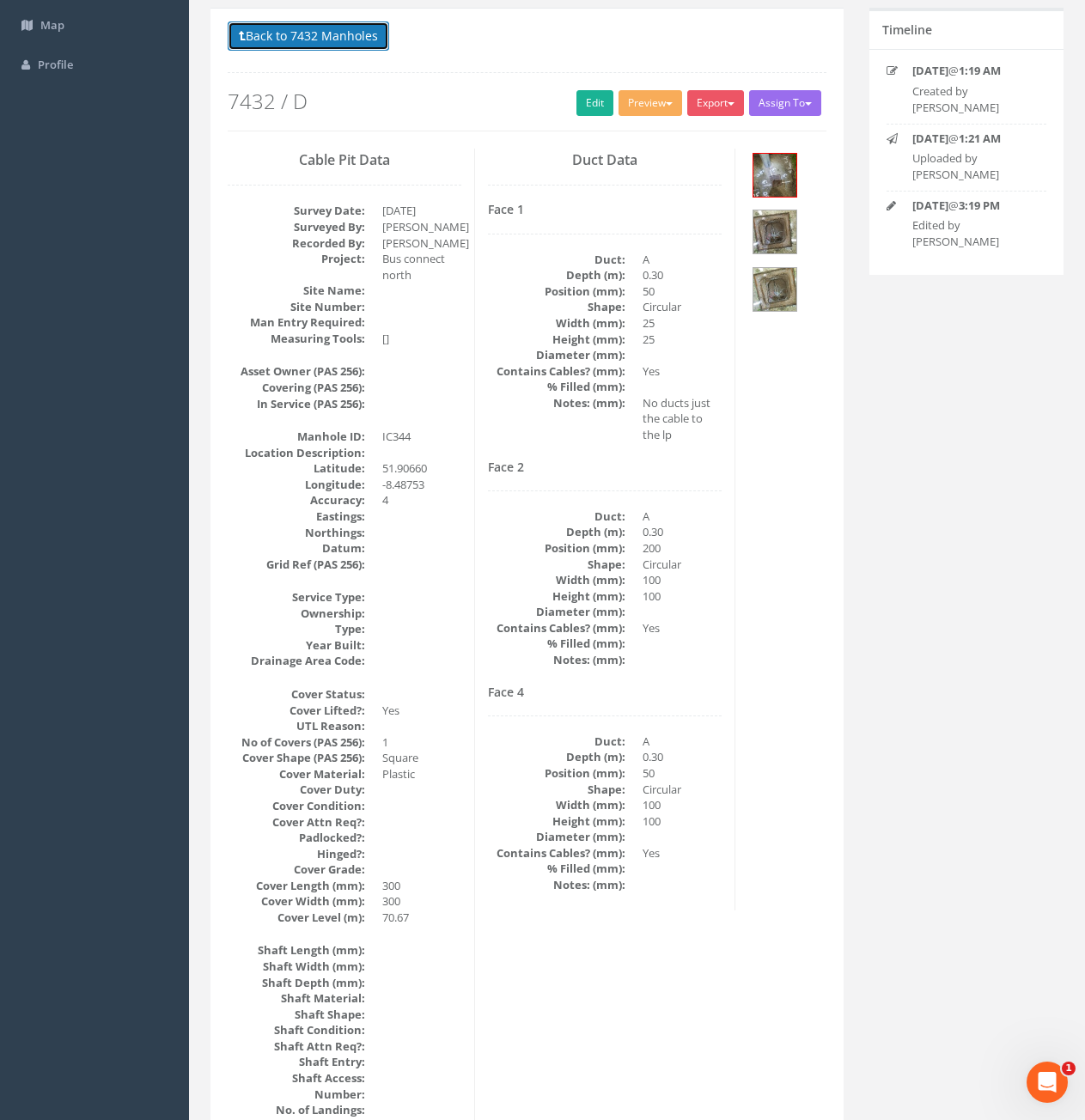
click at [352, 38] on button "Back to 7432 Manholes" at bounding box center [308, 36] width 162 height 29
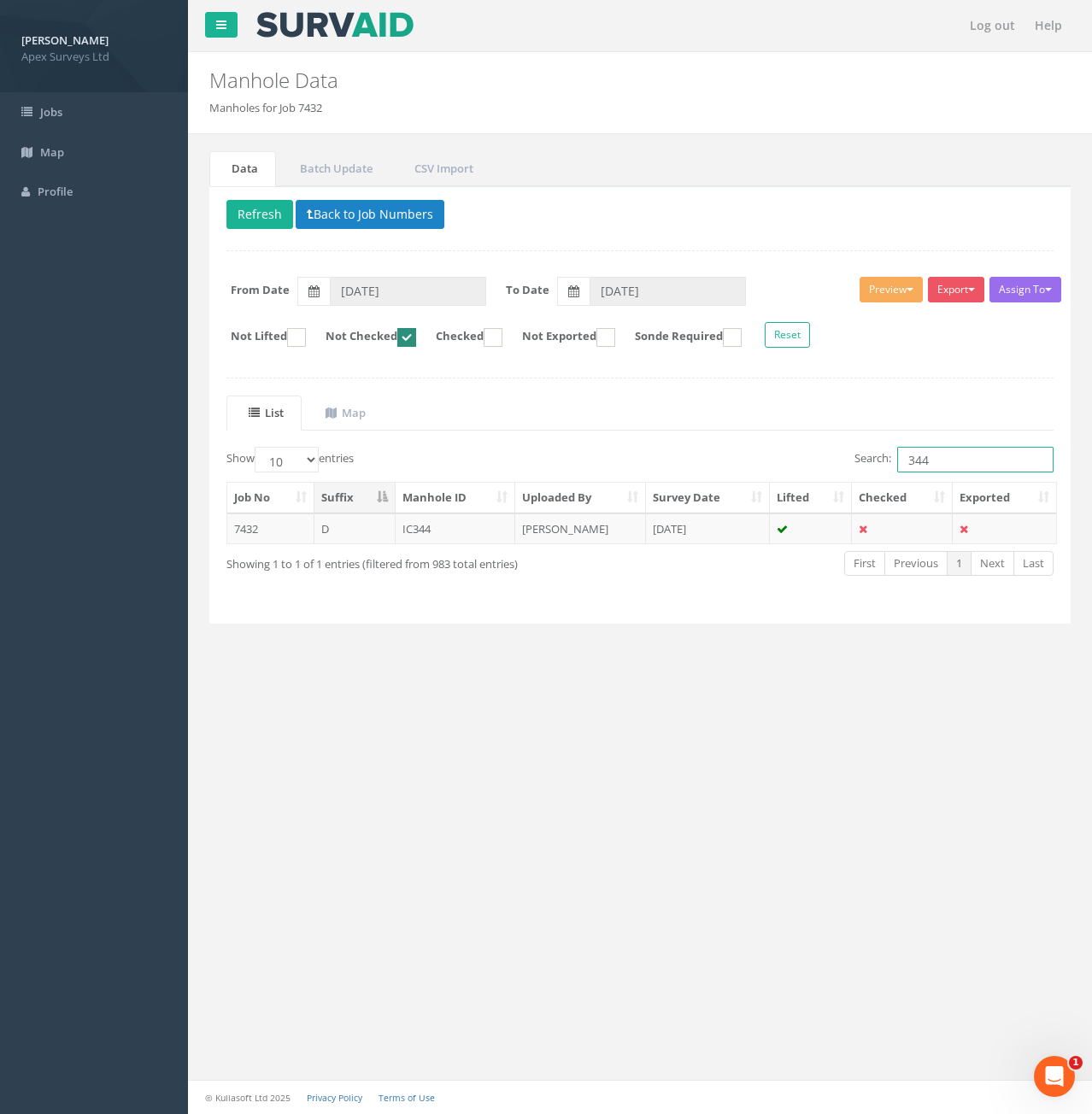
click at [946, 465] on input "344" at bounding box center [975, 460] width 157 height 26
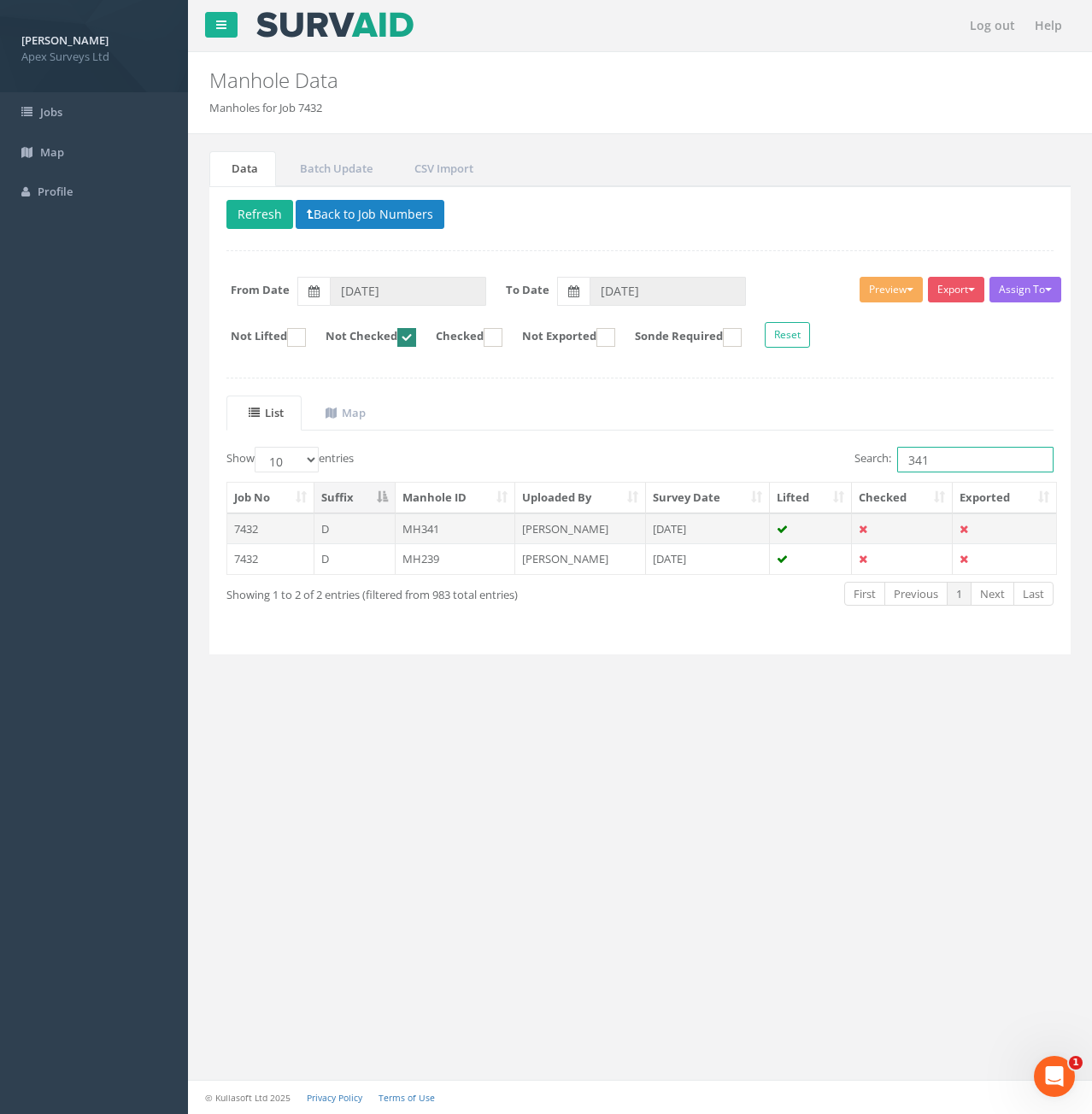
type input "341"
click at [345, 528] on td "D" at bounding box center [355, 528] width 81 height 30
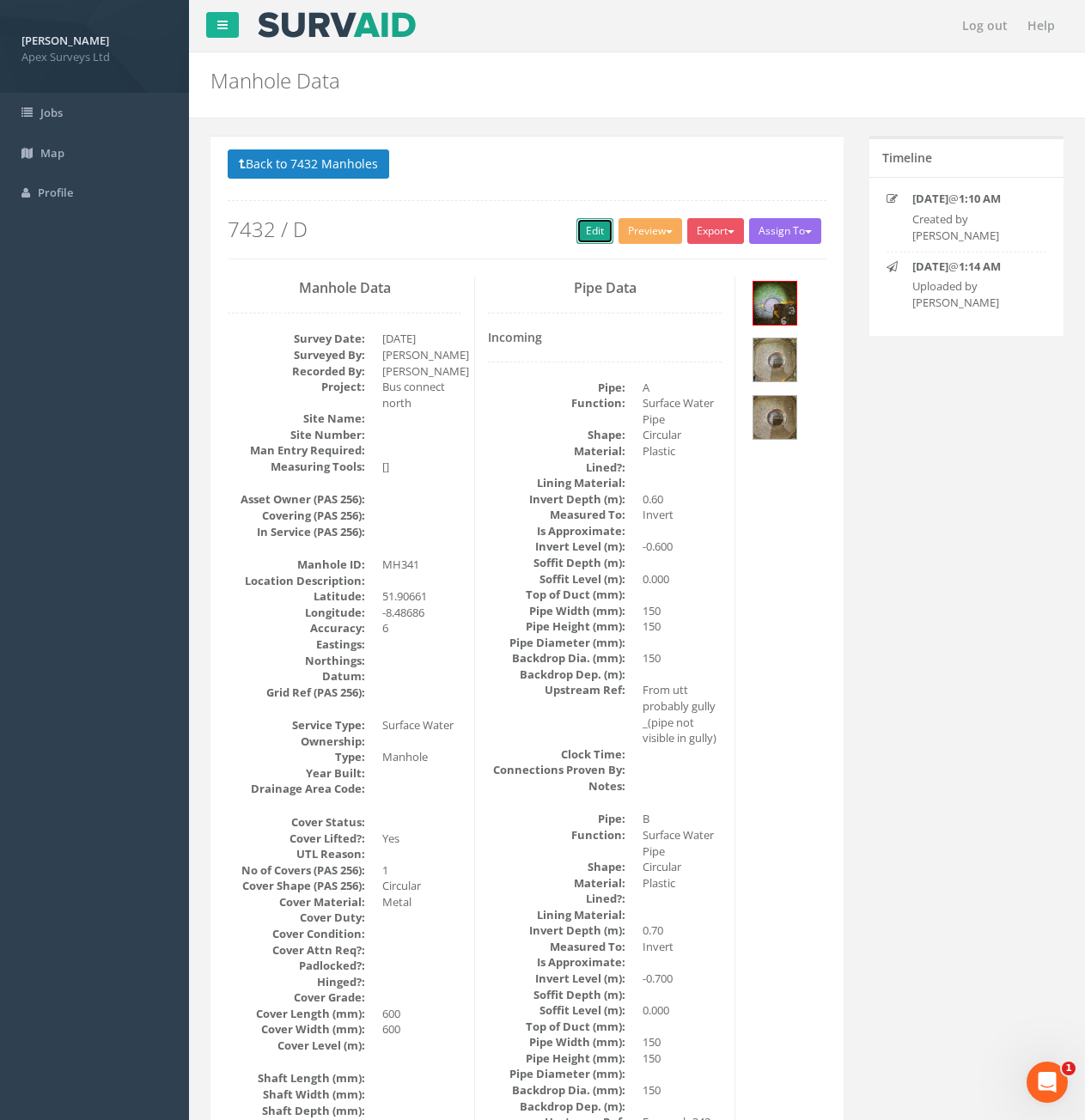
click at [583, 229] on link "Edit" at bounding box center [594, 231] width 37 height 26
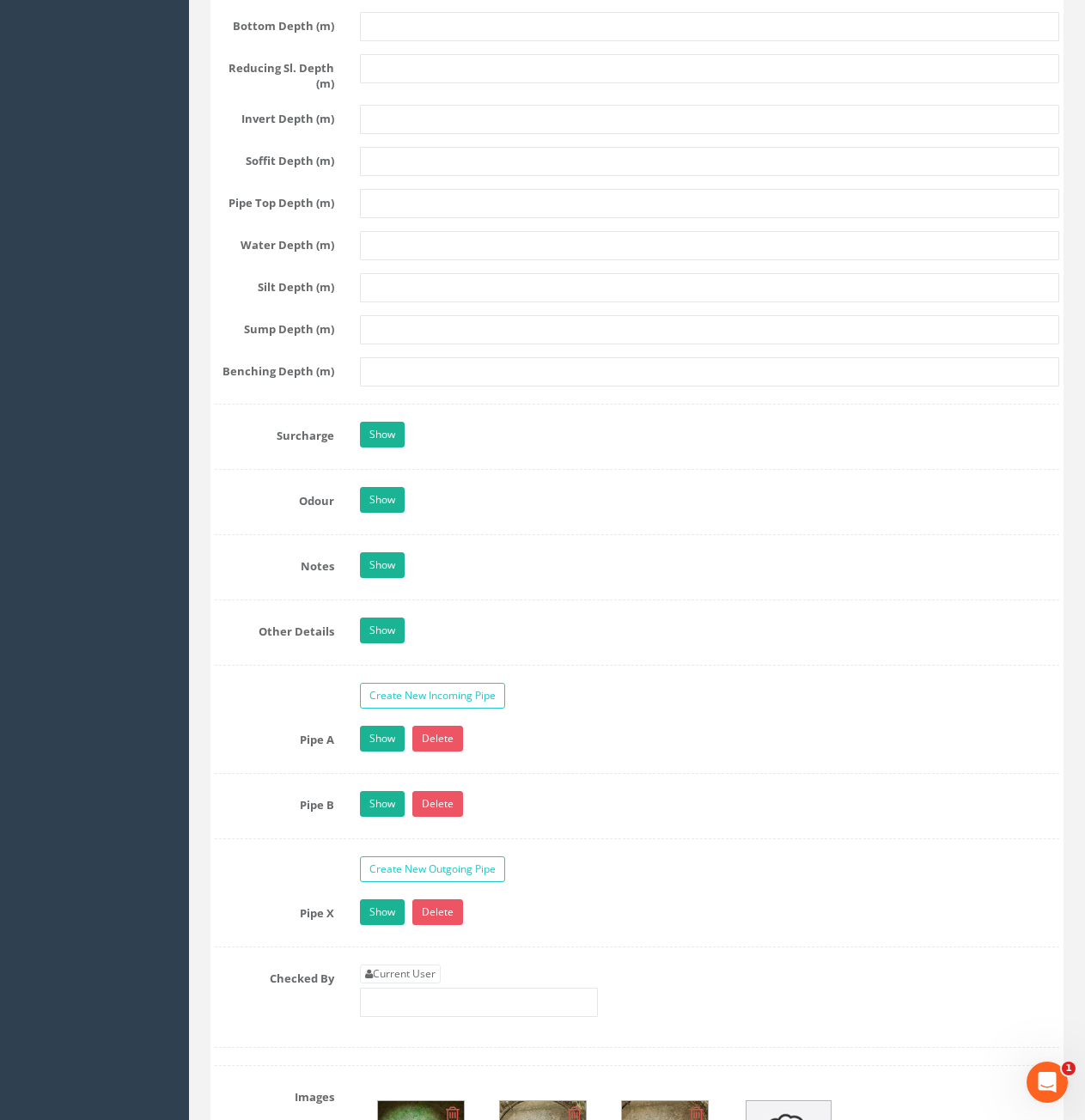
scroll to position [2663, 0]
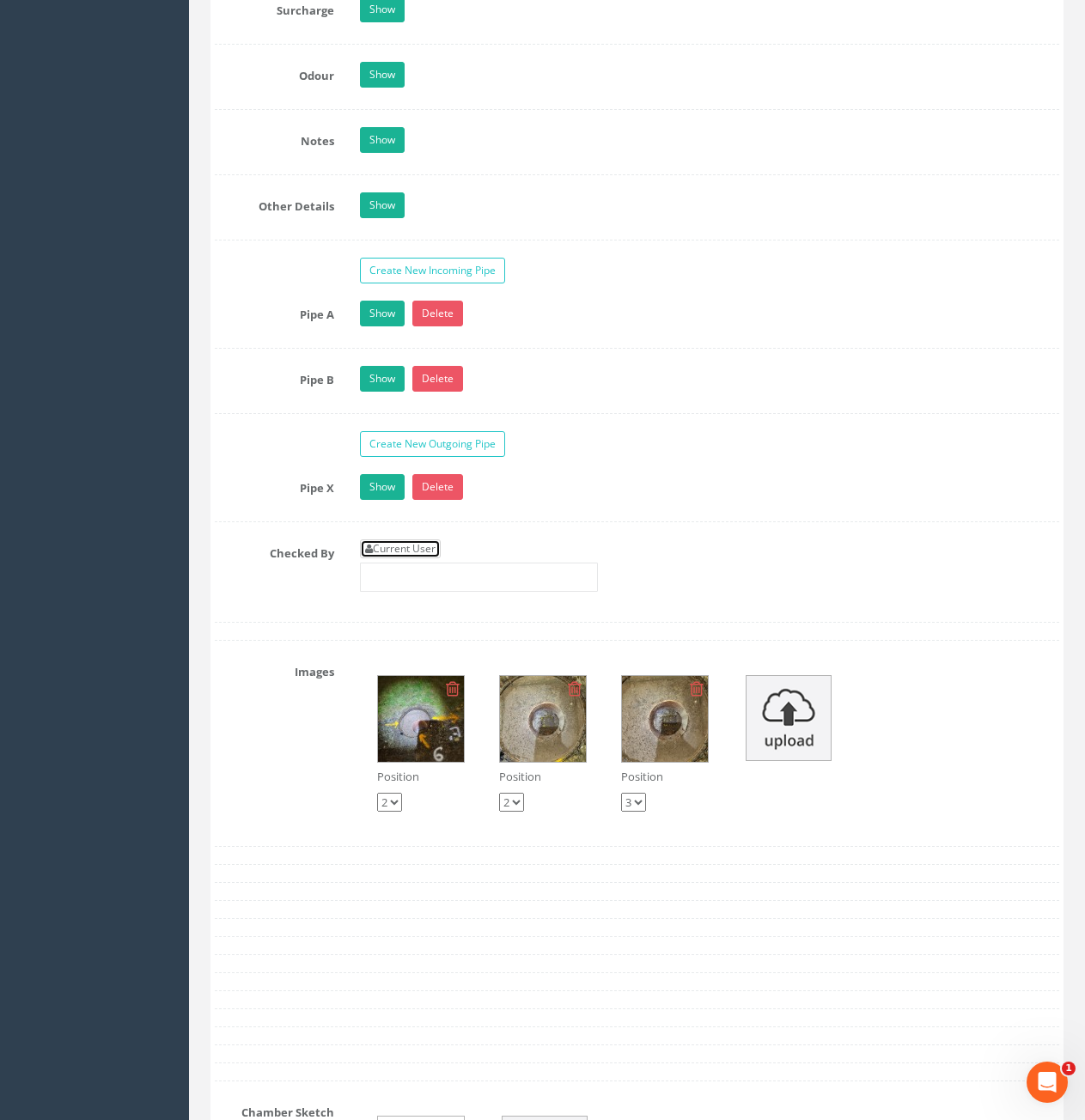
click at [398, 546] on link "Current User" at bounding box center [400, 548] width 81 height 19
type input "[PERSON_NAME]"
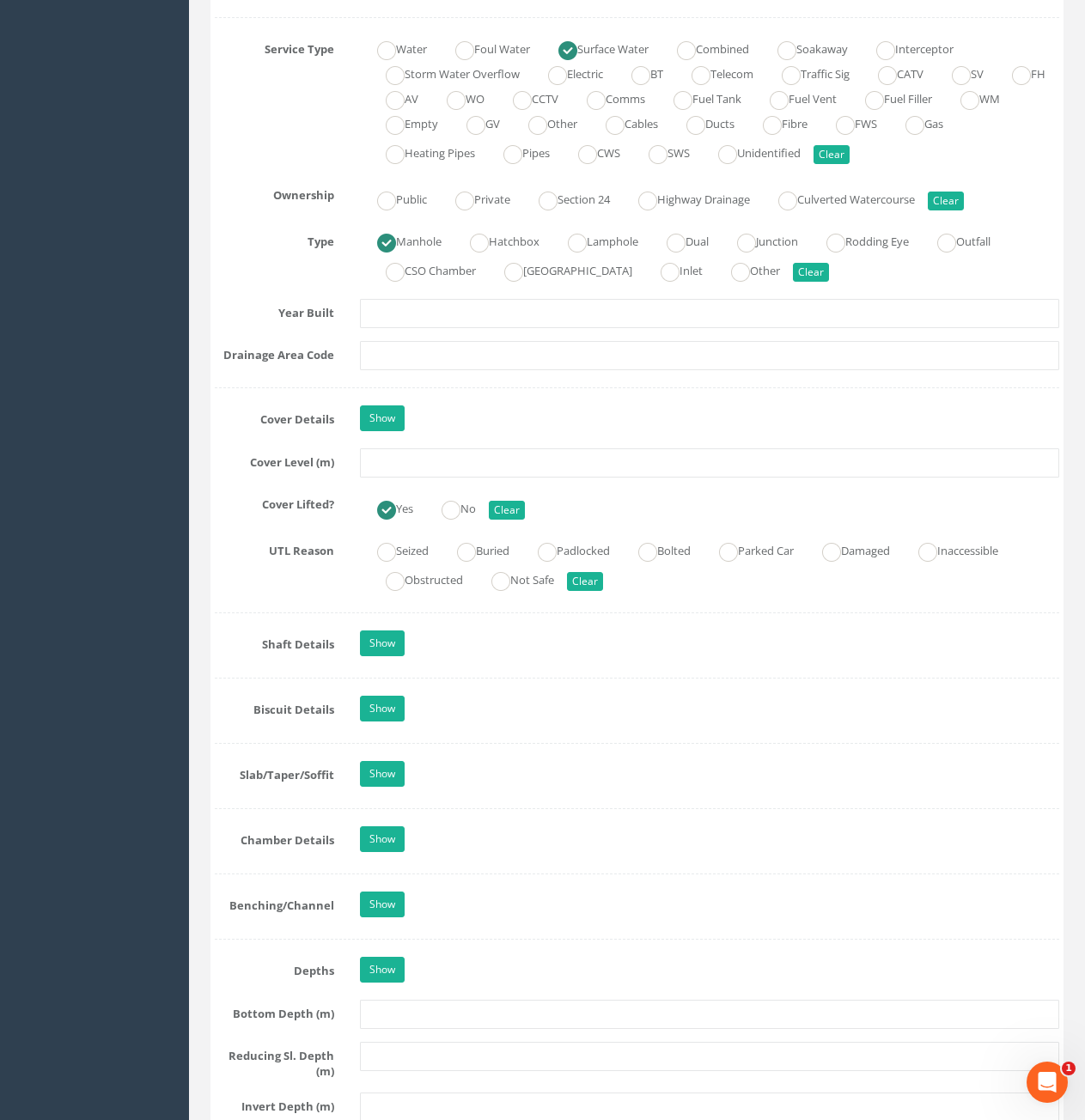
scroll to position [1203, 0]
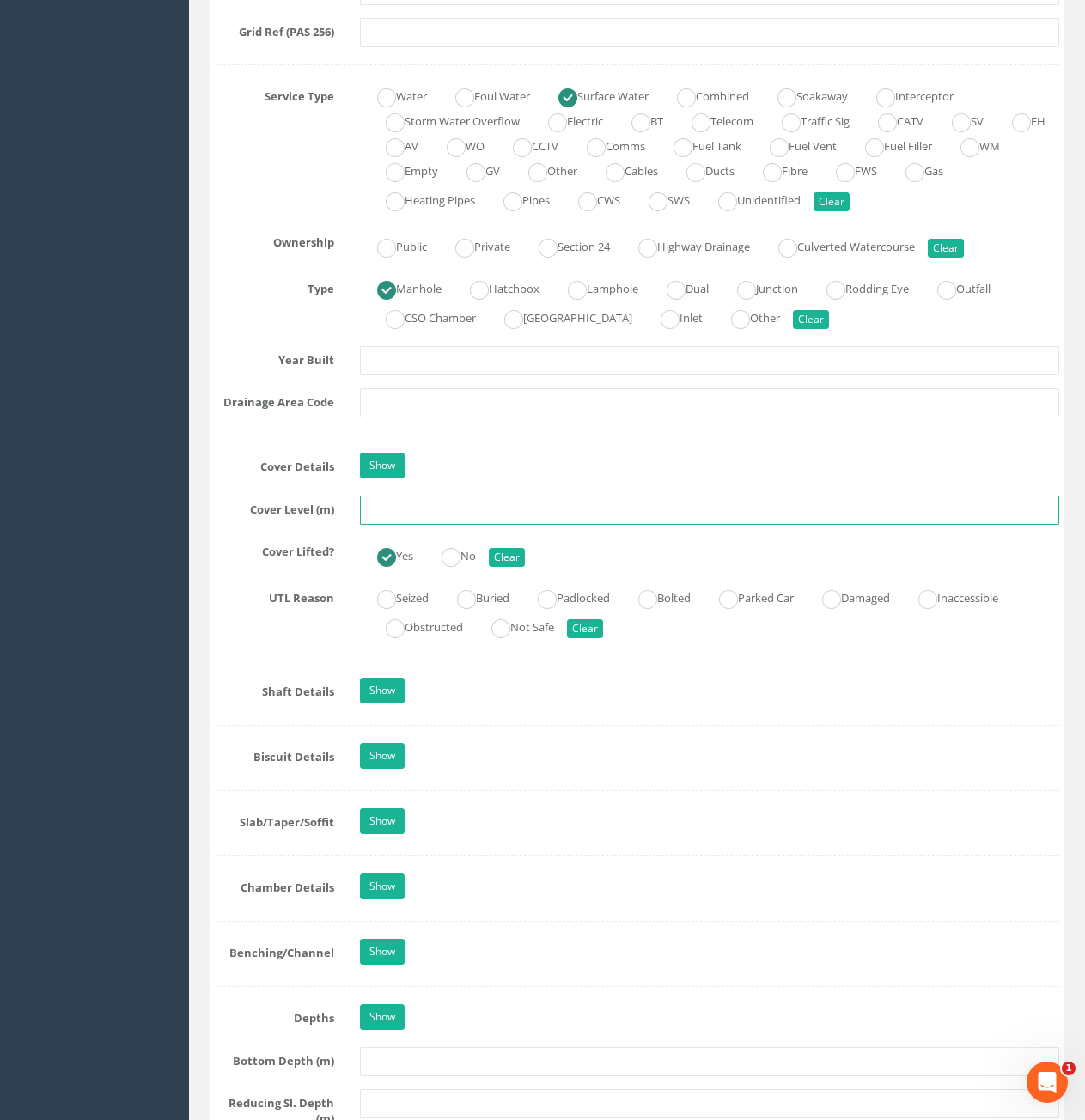
click at [461, 510] on input "text" at bounding box center [709, 510] width 699 height 29
type input "66.64"
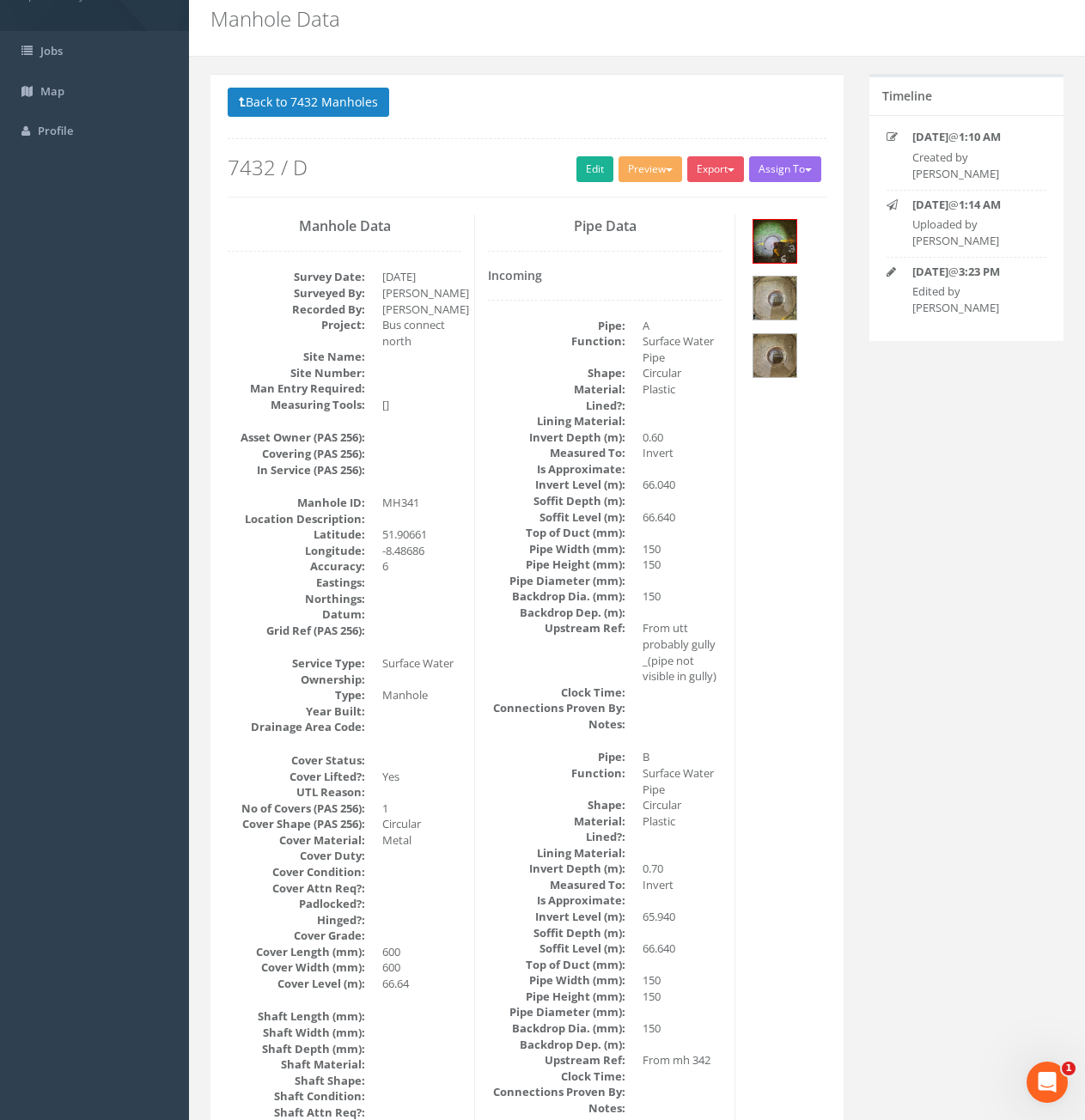
scroll to position [0, 0]
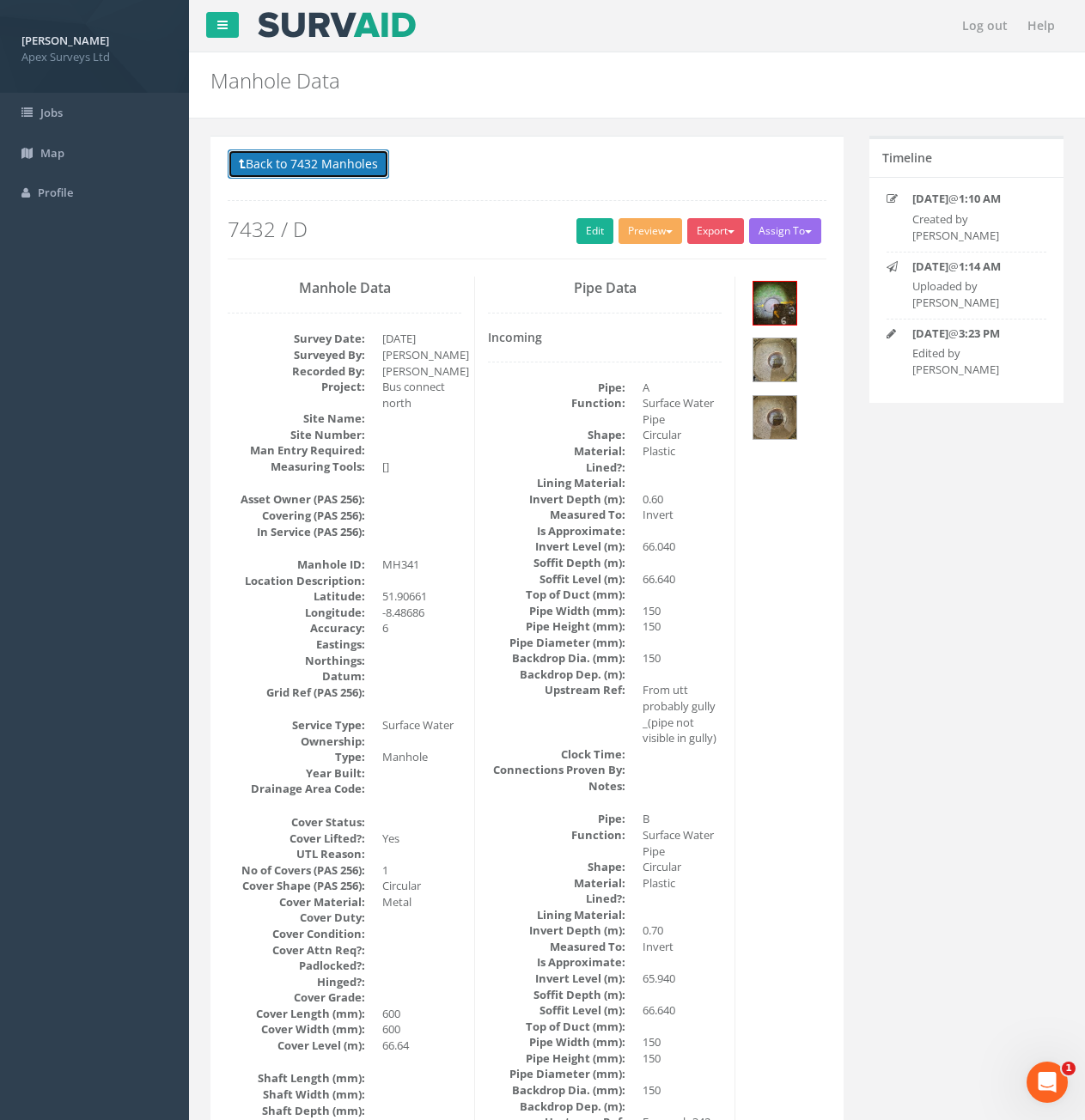
click at [366, 160] on button "Back to 7432 Manholes" at bounding box center [308, 164] width 162 height 29
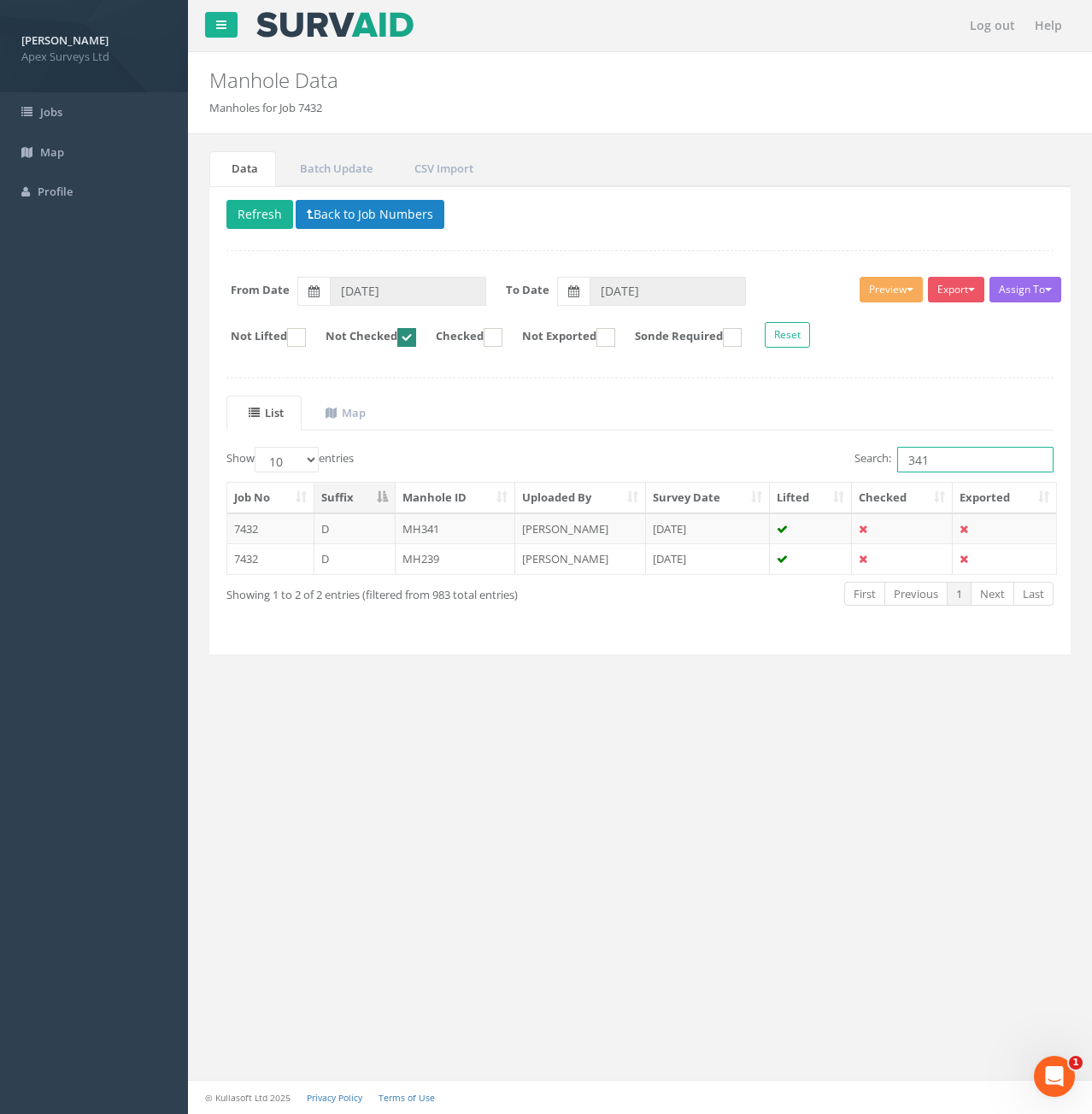
click at [954, 462] on input "341" at bounding box center [975, 460] width 157 height 26
type input "346"
click at [354, 530] on td "D" at bounding box center [355, 528] width 81 height 30
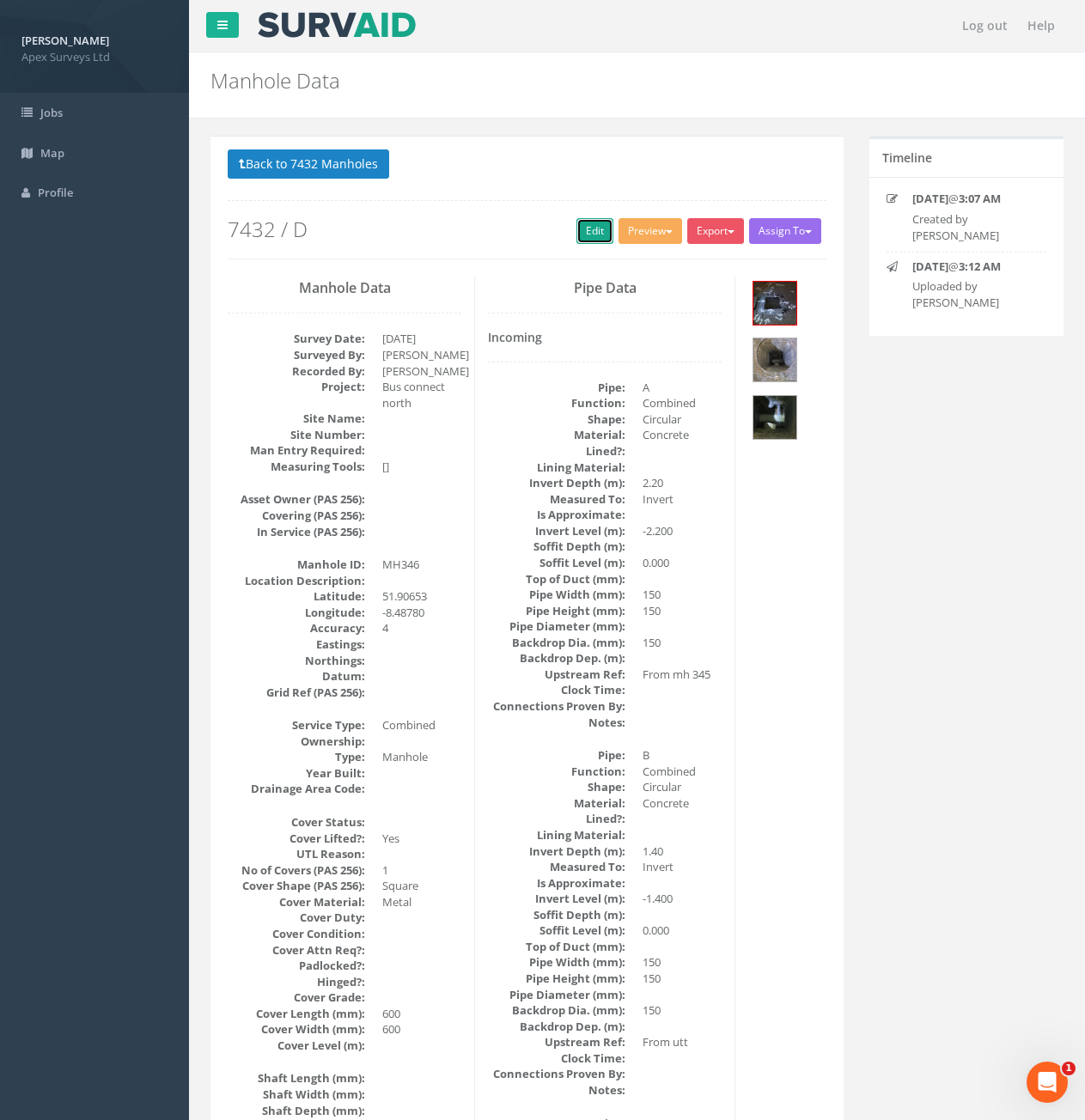
click at [591, 231] on link "Edit" at bounding box center [594, 231] width 37 height 26
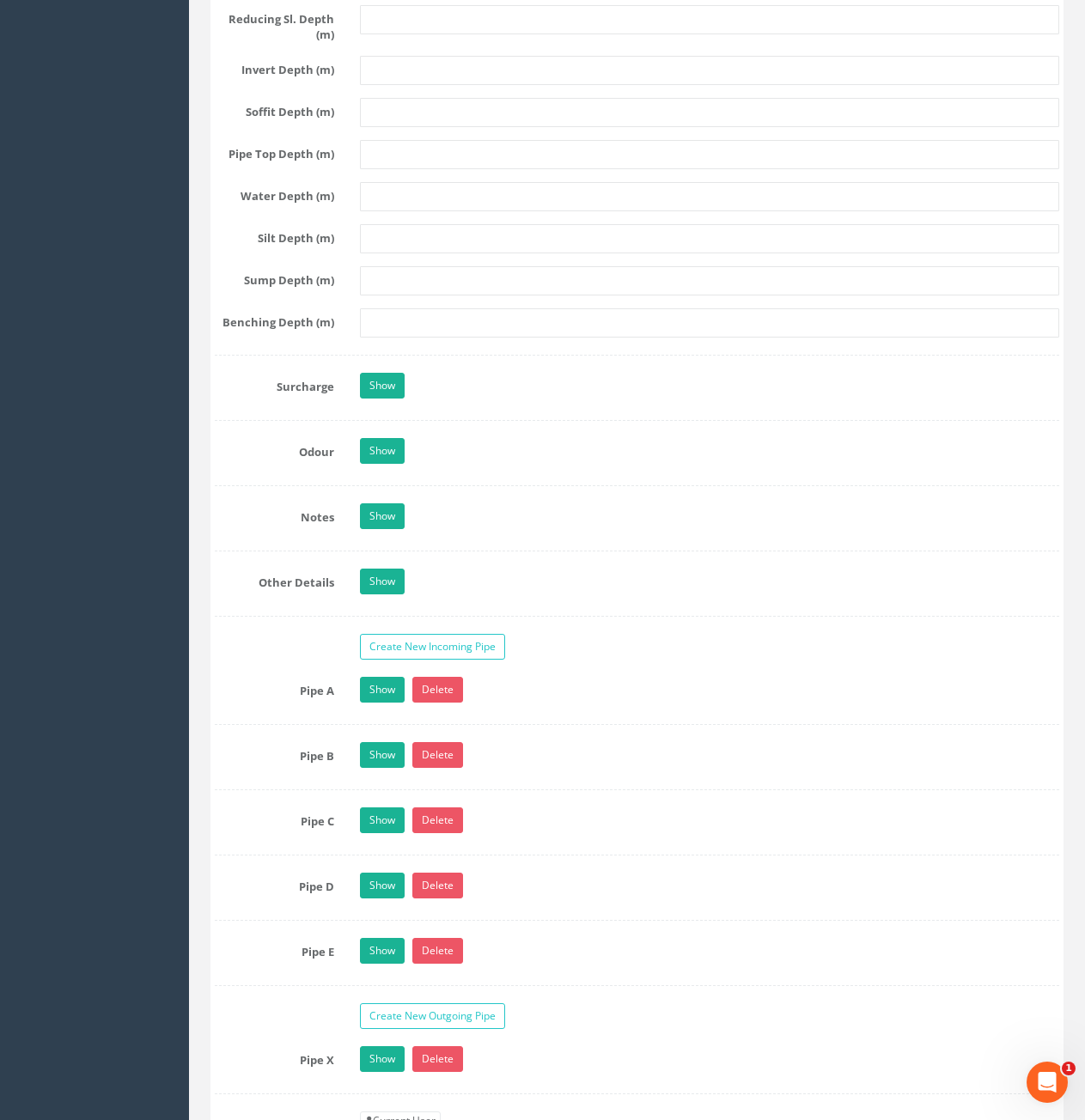
scroll to position [2663, 0]
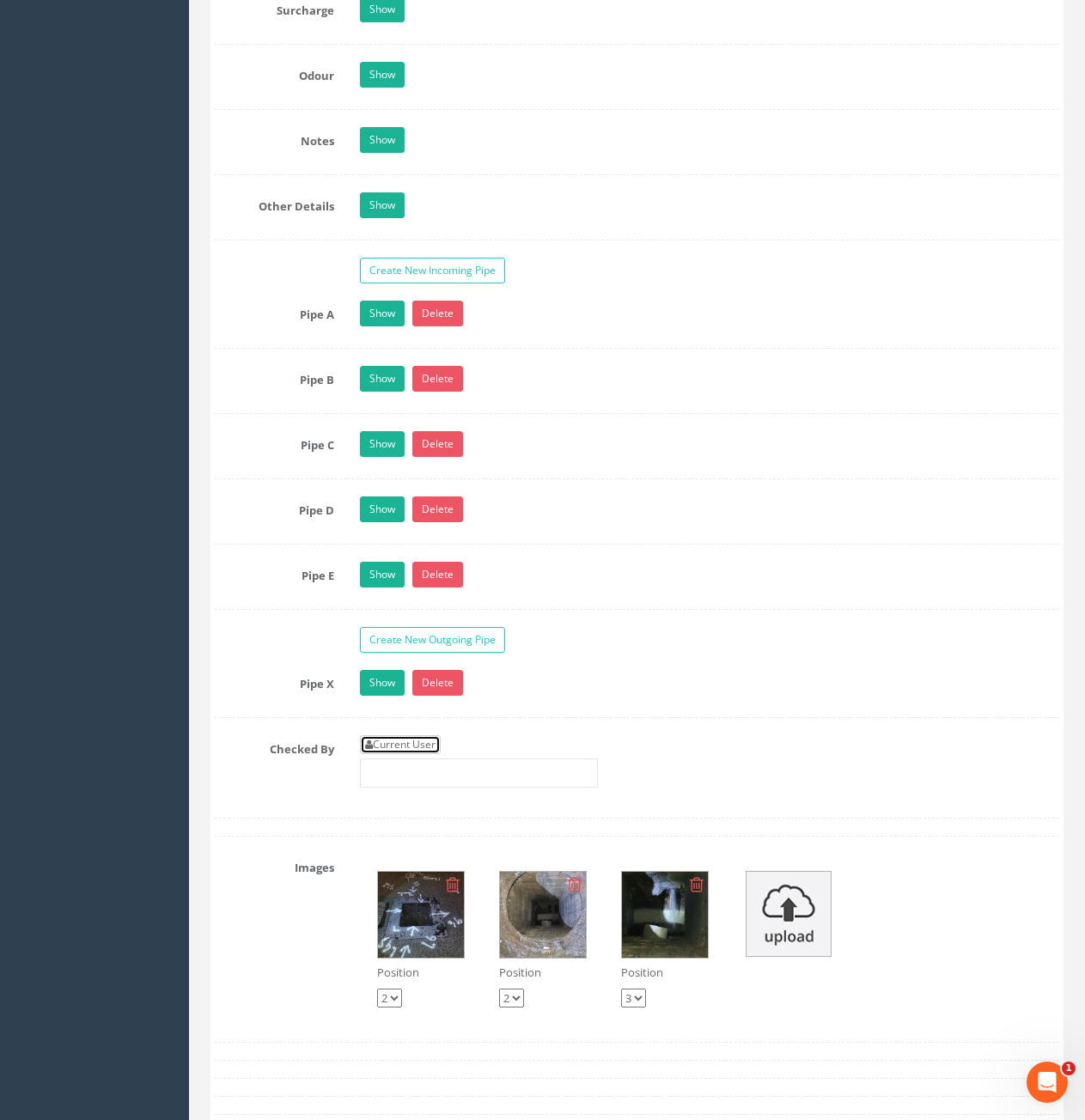
click at [421, 743] on link "Current User" at bounding box center [400, 744] width 81 height 19
type input "[PERSON_NAME]"
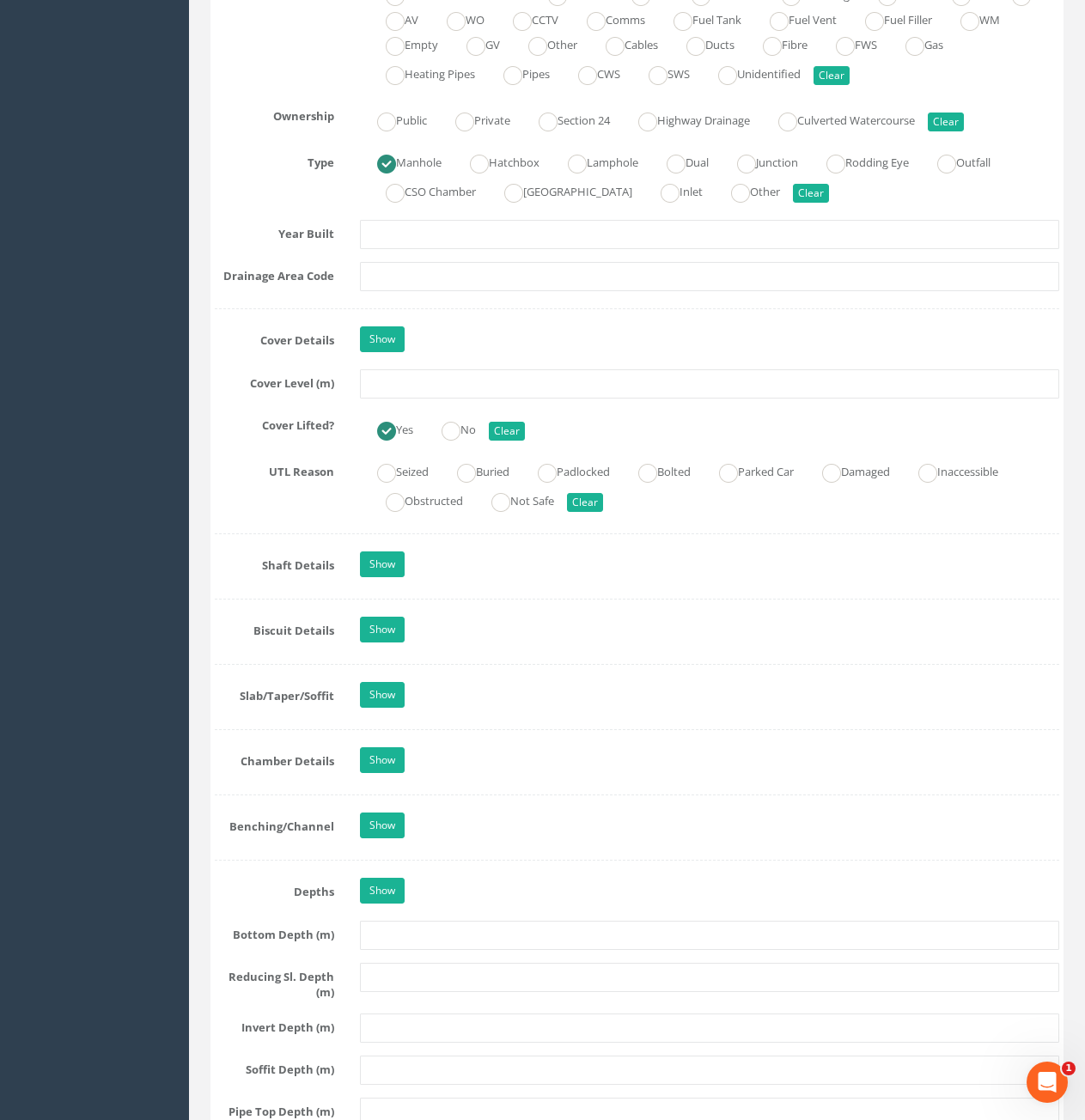
scroll to position [1116, 0]
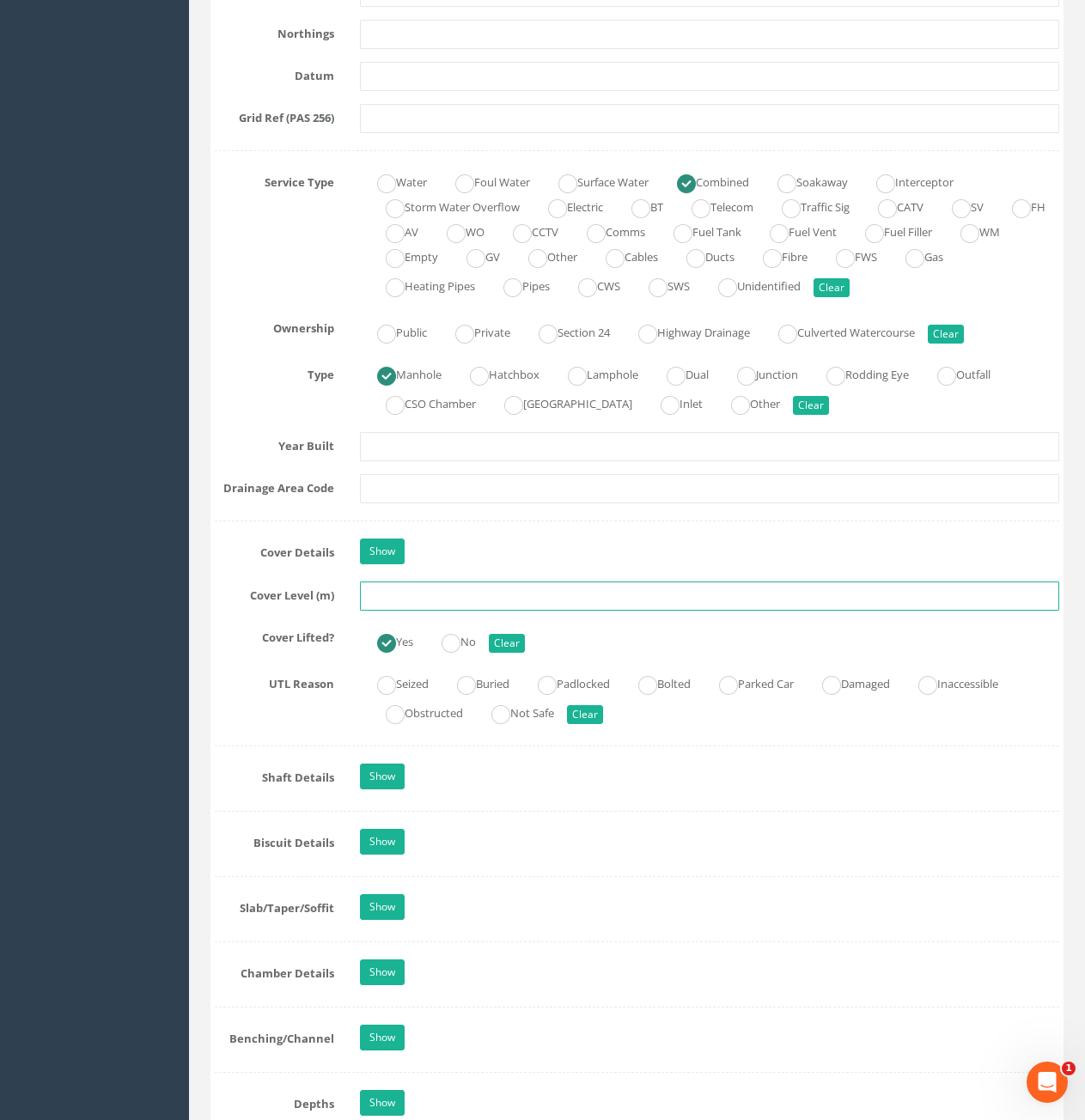
click at [547, 600] on input "text" at bounding box center [709, 596] width 699 height 29
type input "72.20"
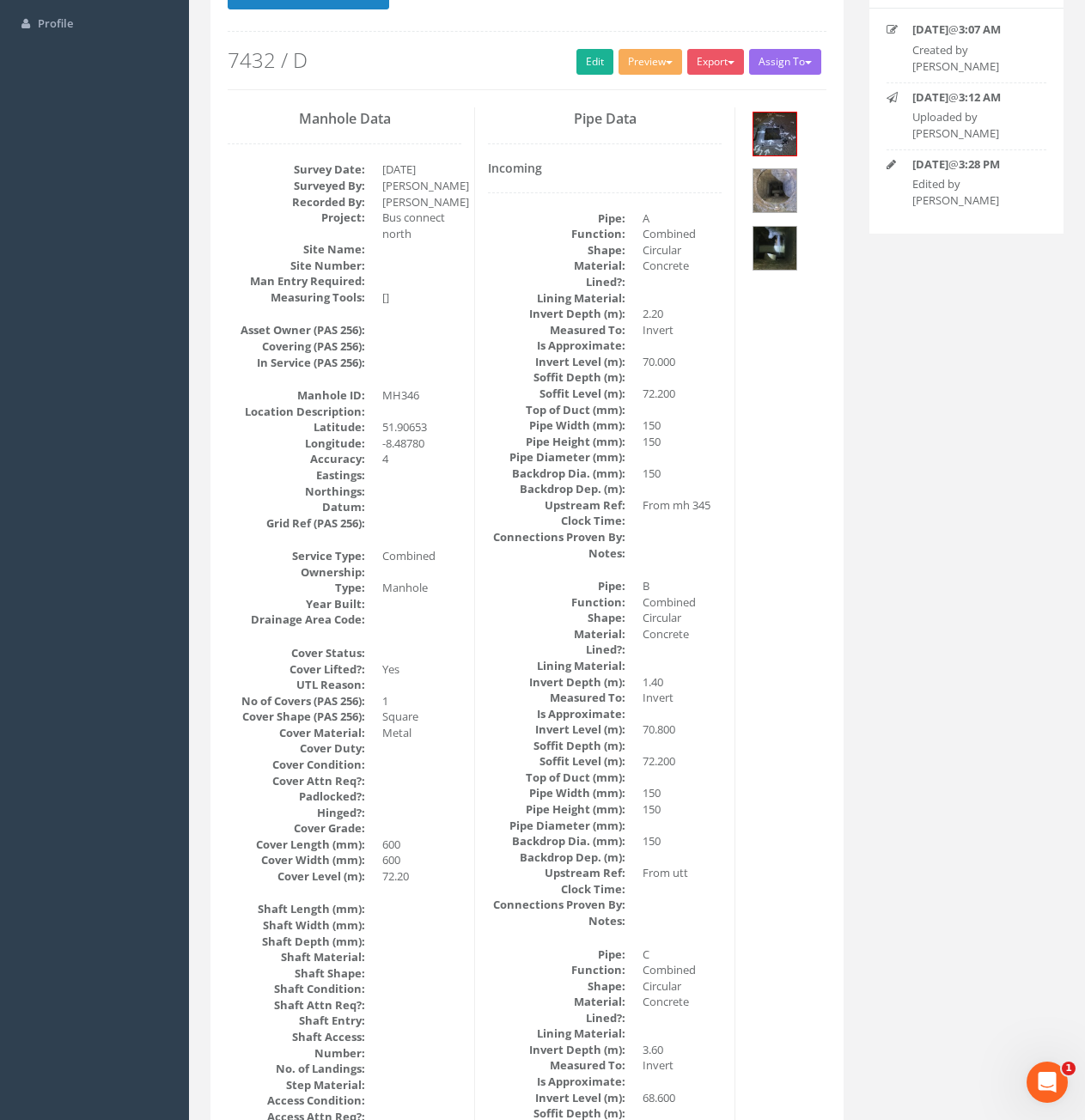
scroll to position [0, 0]
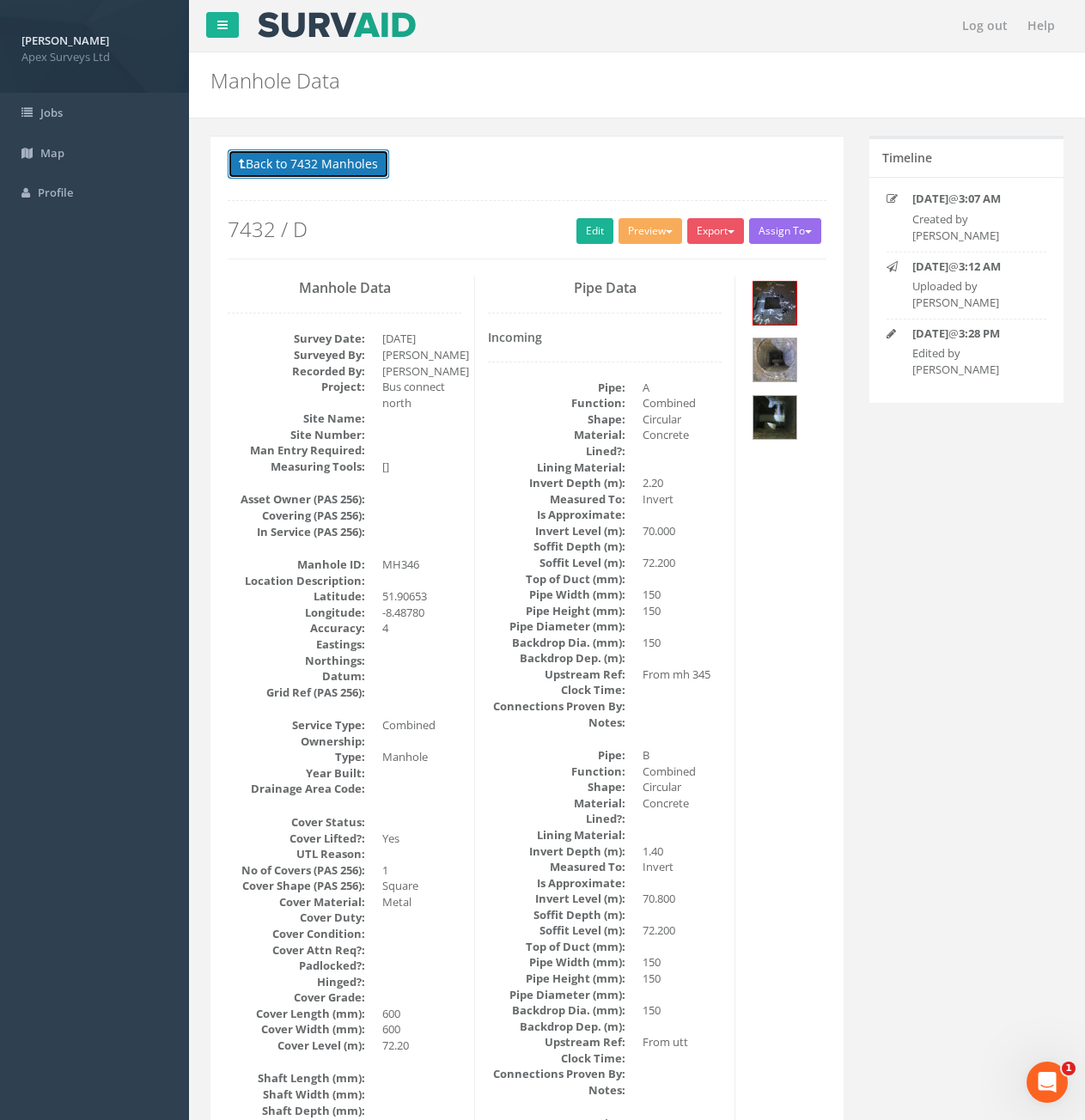
click at [325, 168] on button "Back to 7432 Manholes" at bounding box center [308, 164] width 162 height 29
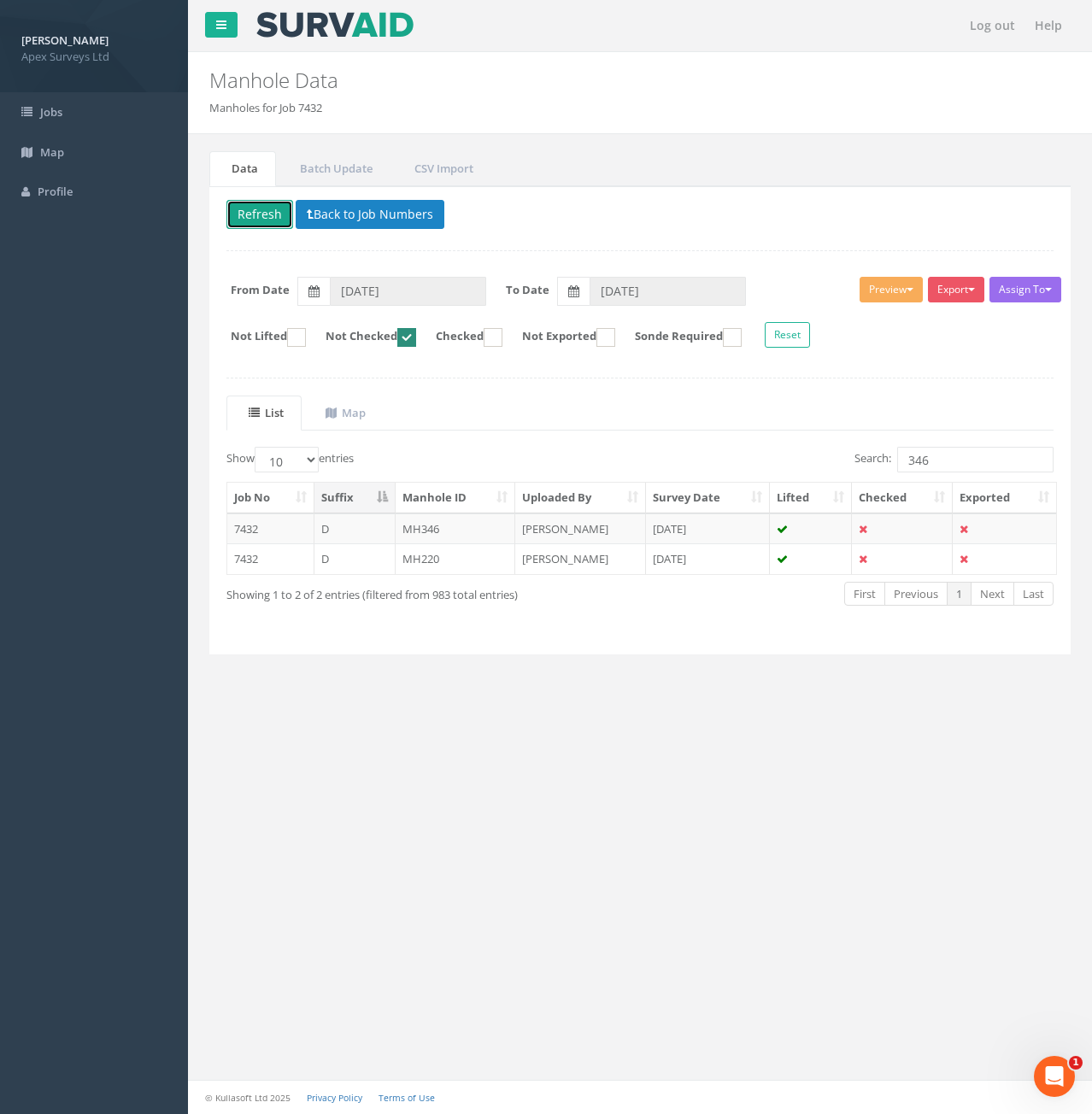
click at [267, 224] on button "Refresh" at bounding box center [259, 215] width 67 height 29
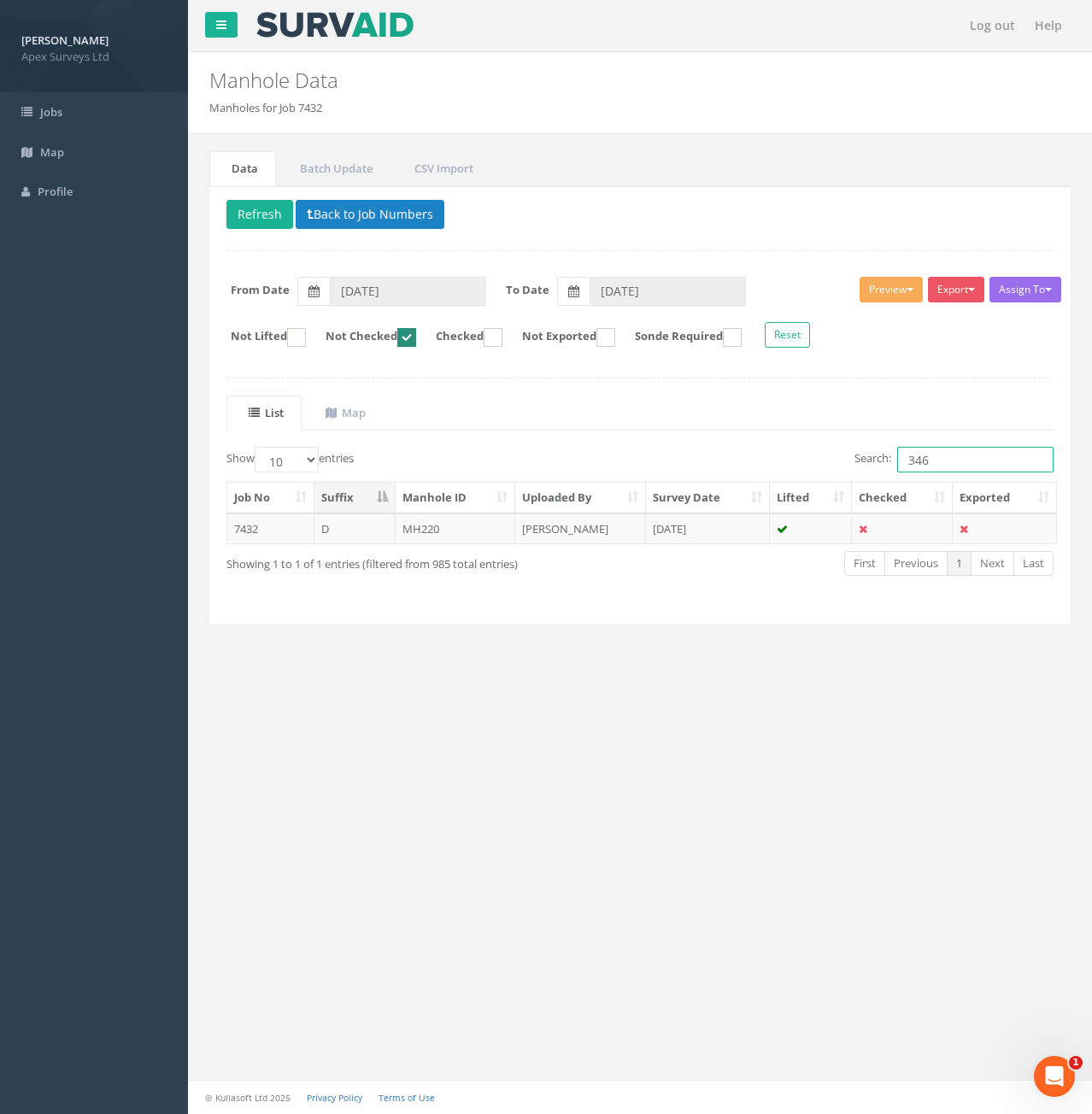
click at [962, 468] on input "346" at bounding box center [975, 460] width 157 height 26
type input "352"
drag, startPoint x: 318, startPoint y: 536, endPoint x: 337, endPoint y: 525, distance: 22.0
click at [331, 527] on td "D" at bounding box center [355, 528] width 81 height 30
click at [337, 525] on div "Log out Help Manhole Data Manholes for Job 7432 × There was an error fetching t…" at bounding box center [639, 557] width 904 height 1114
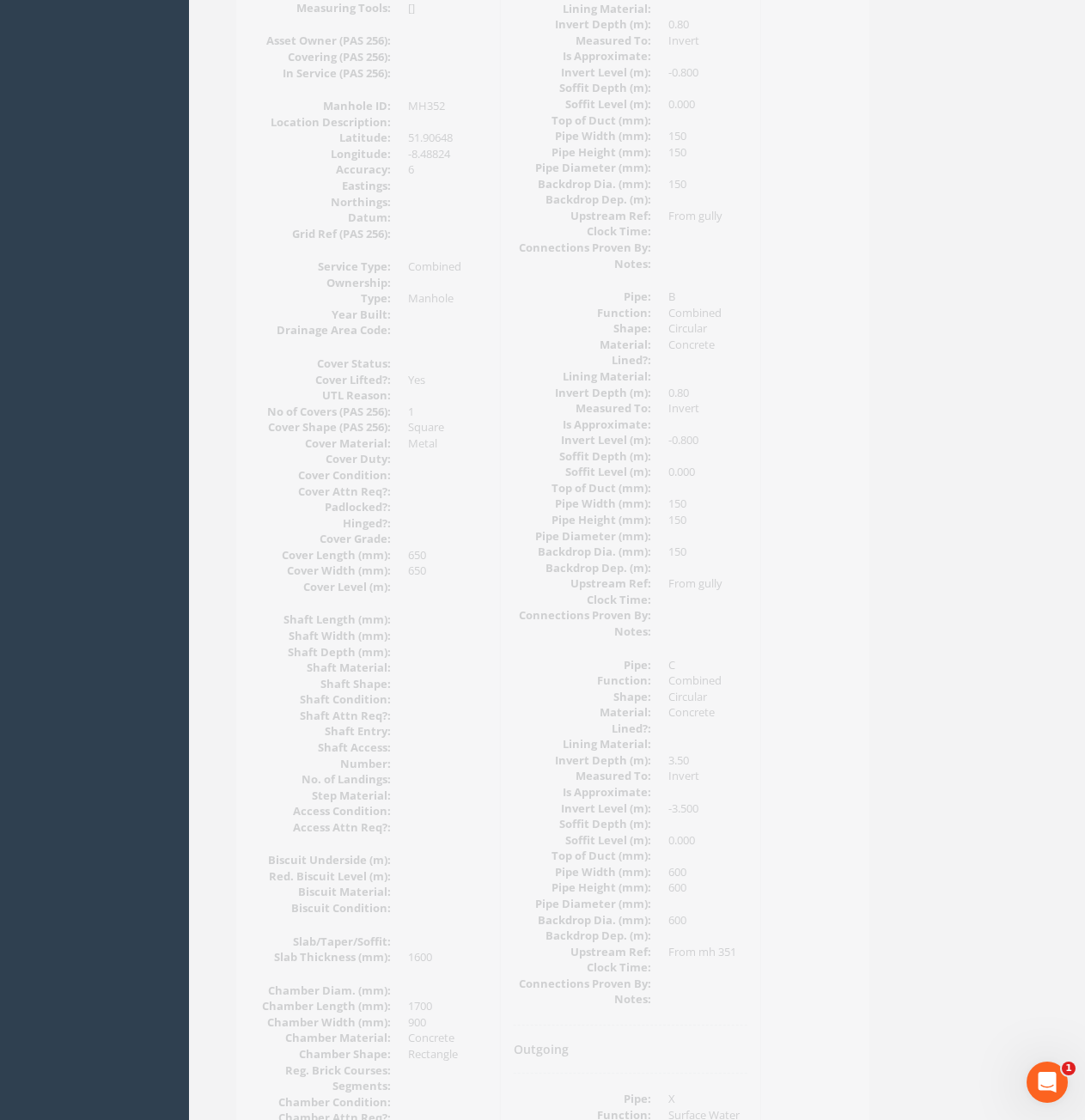
scroll to position [203, 0]
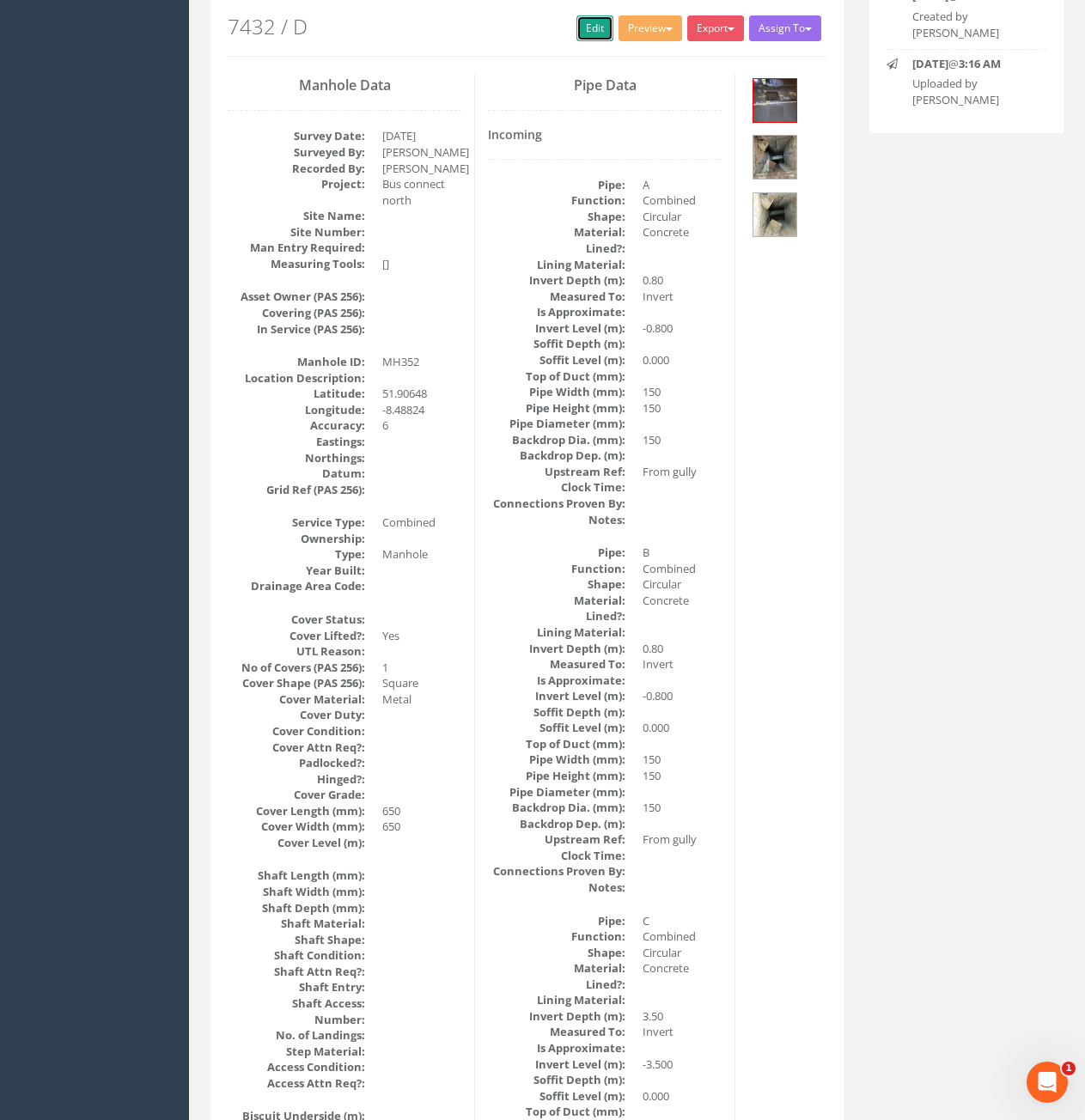
click at [589, 29] on link "Edit" at bounding box center [594, 28] width 37 height 26
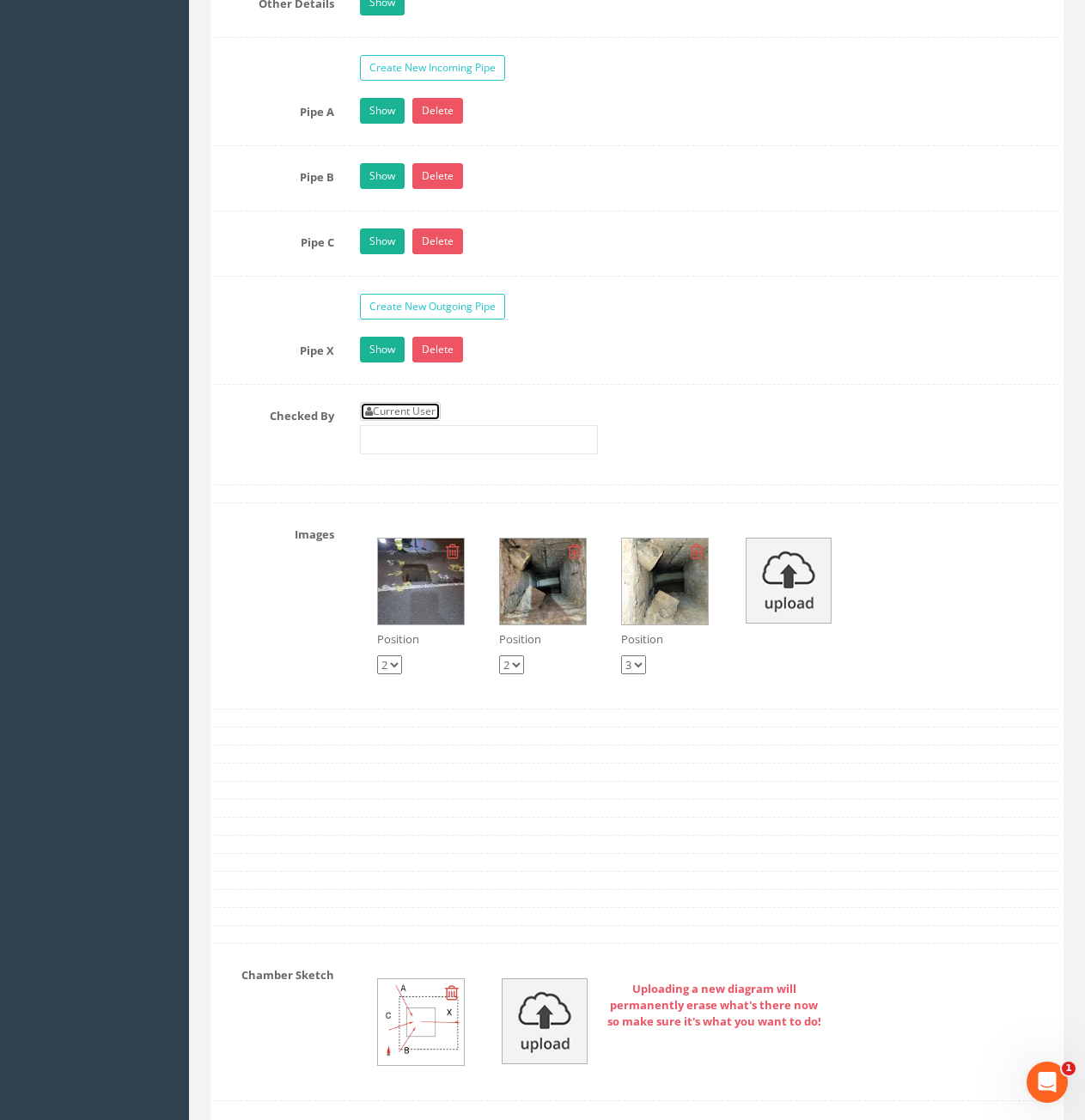
click at [396, 413] on link "Current User" at bounding box center [400, 411] width 81 height 19
type input "[PERSON_NAME]"
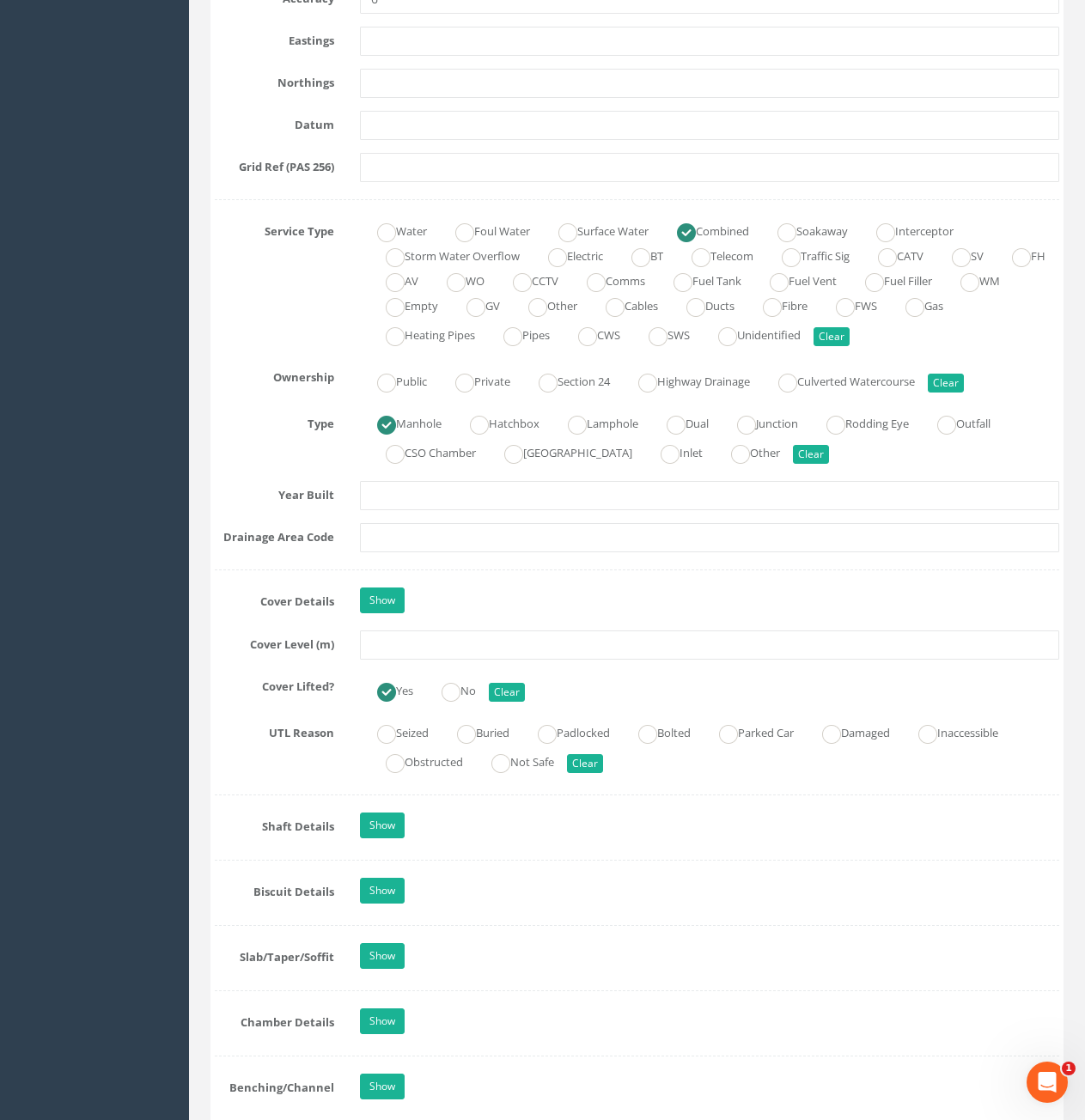
scroll to position [1062, 0]
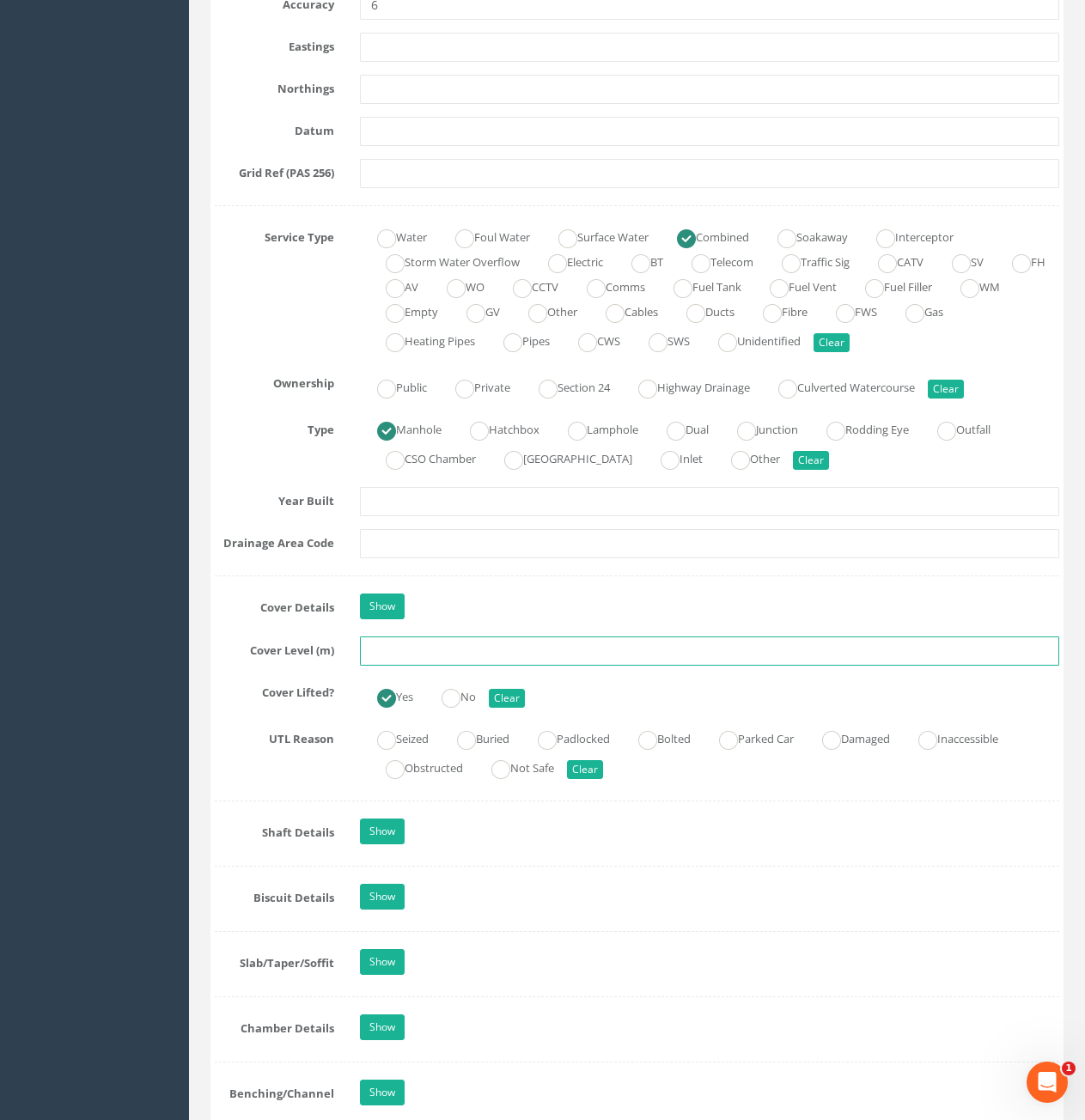
click at [532, 646] on input "text" at bounding box center [709, 651] width 699 height 29
type input "77.18"
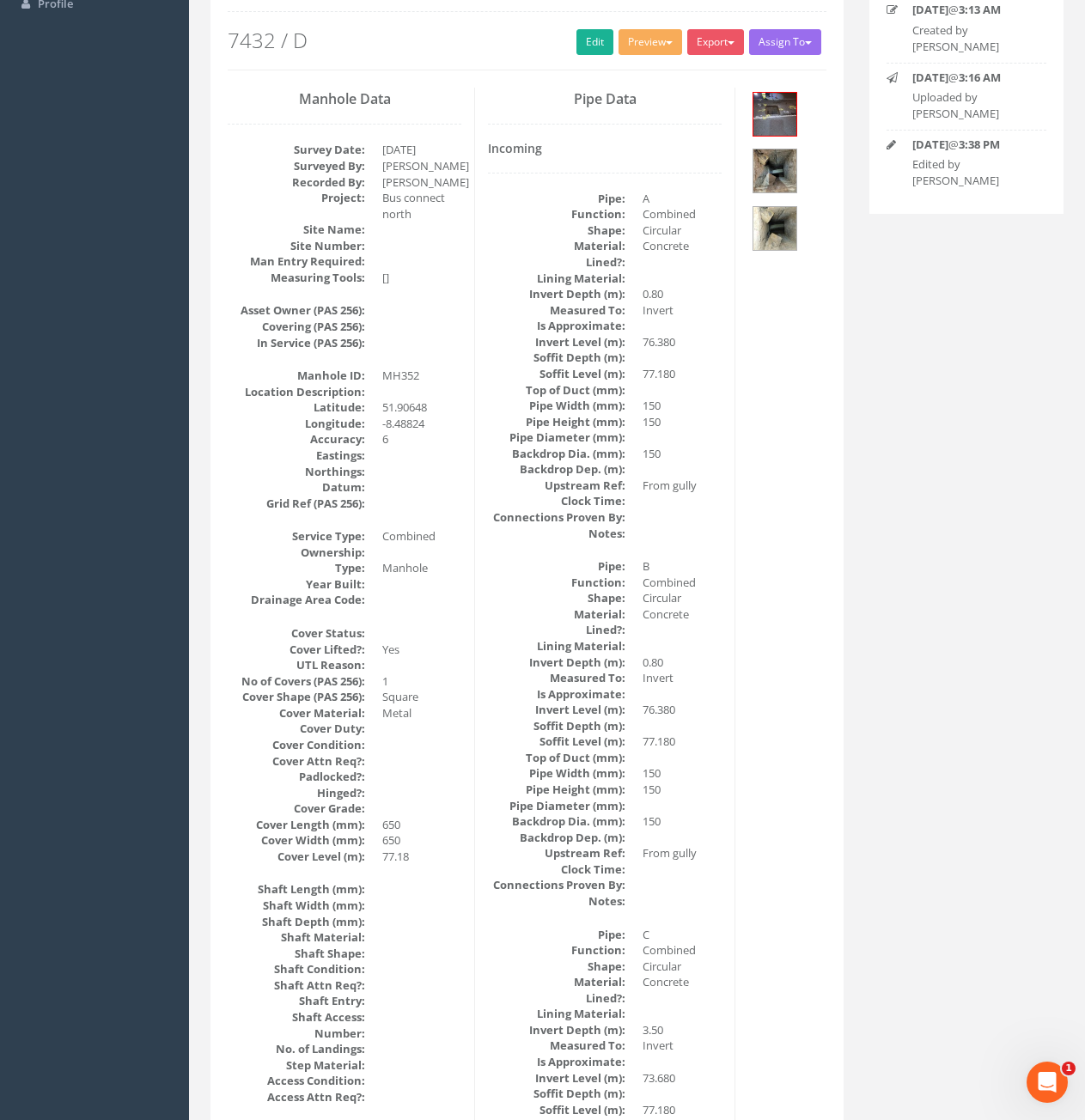
scroll to position [0, 0]
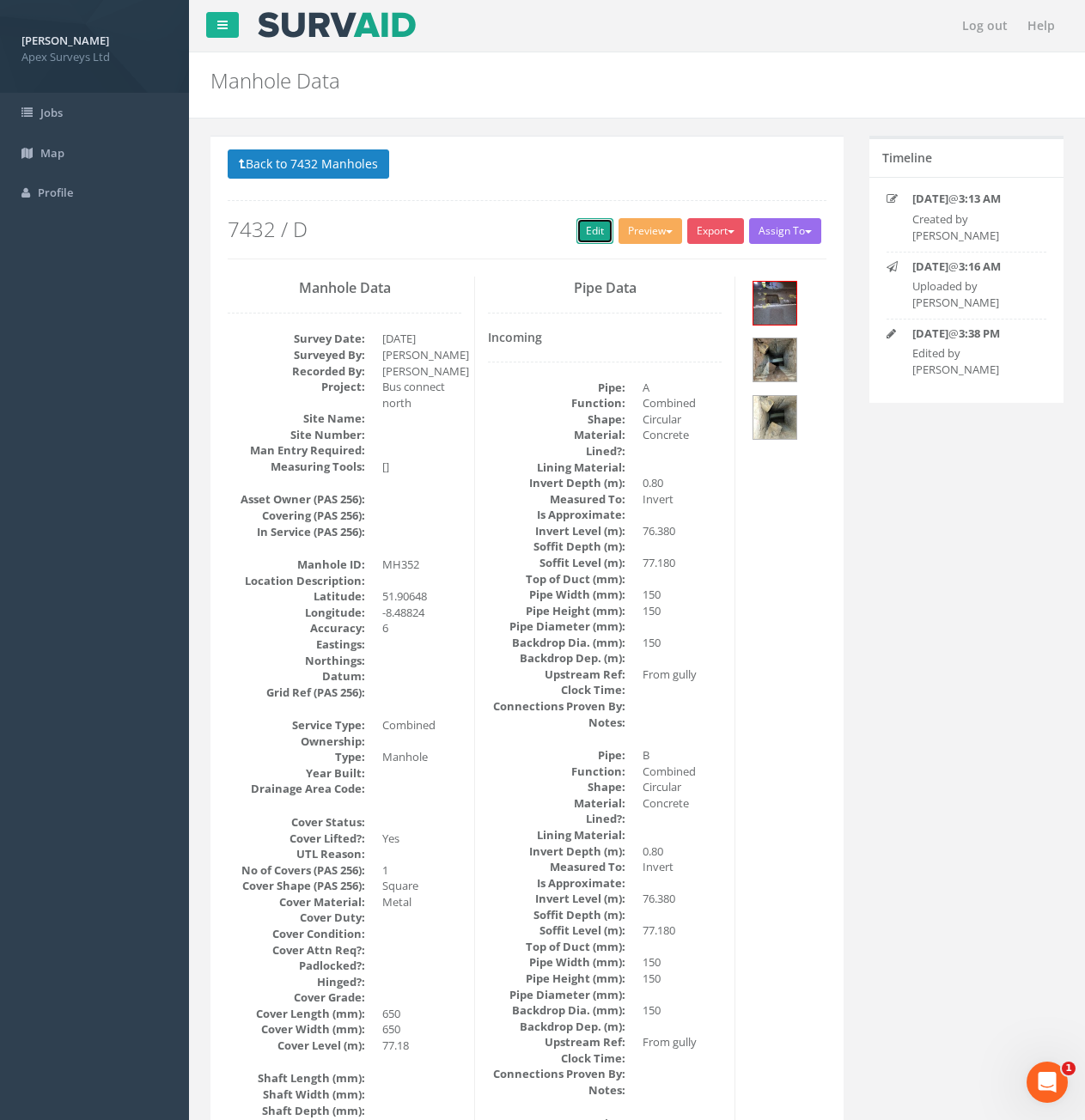
click at [583, 227] on link "Edit" at bounding box center [594, 231] width 37 height 26
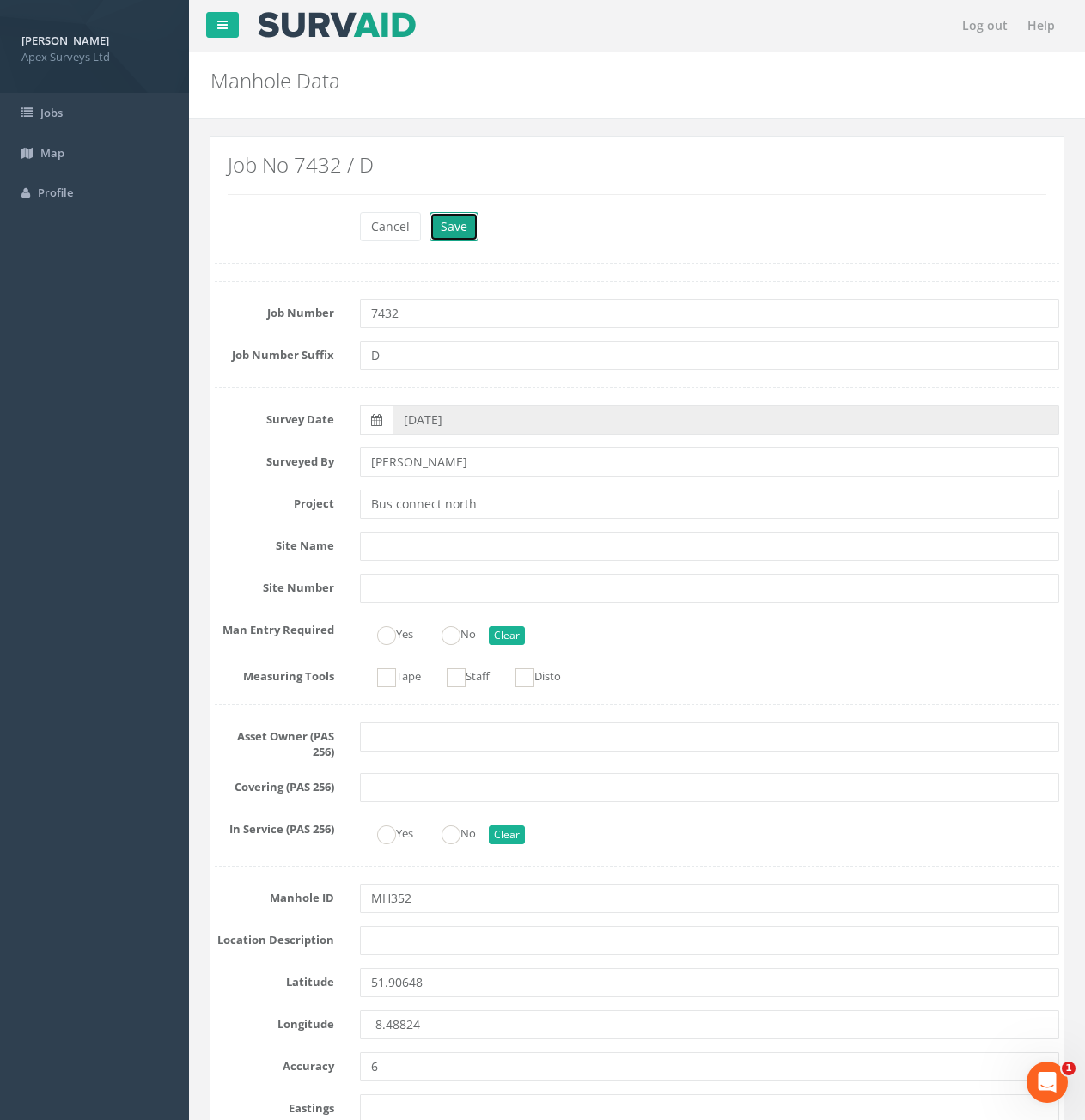
click at [473, 227] on button "Save" at bounding box center [454, 227] width 49 height 29
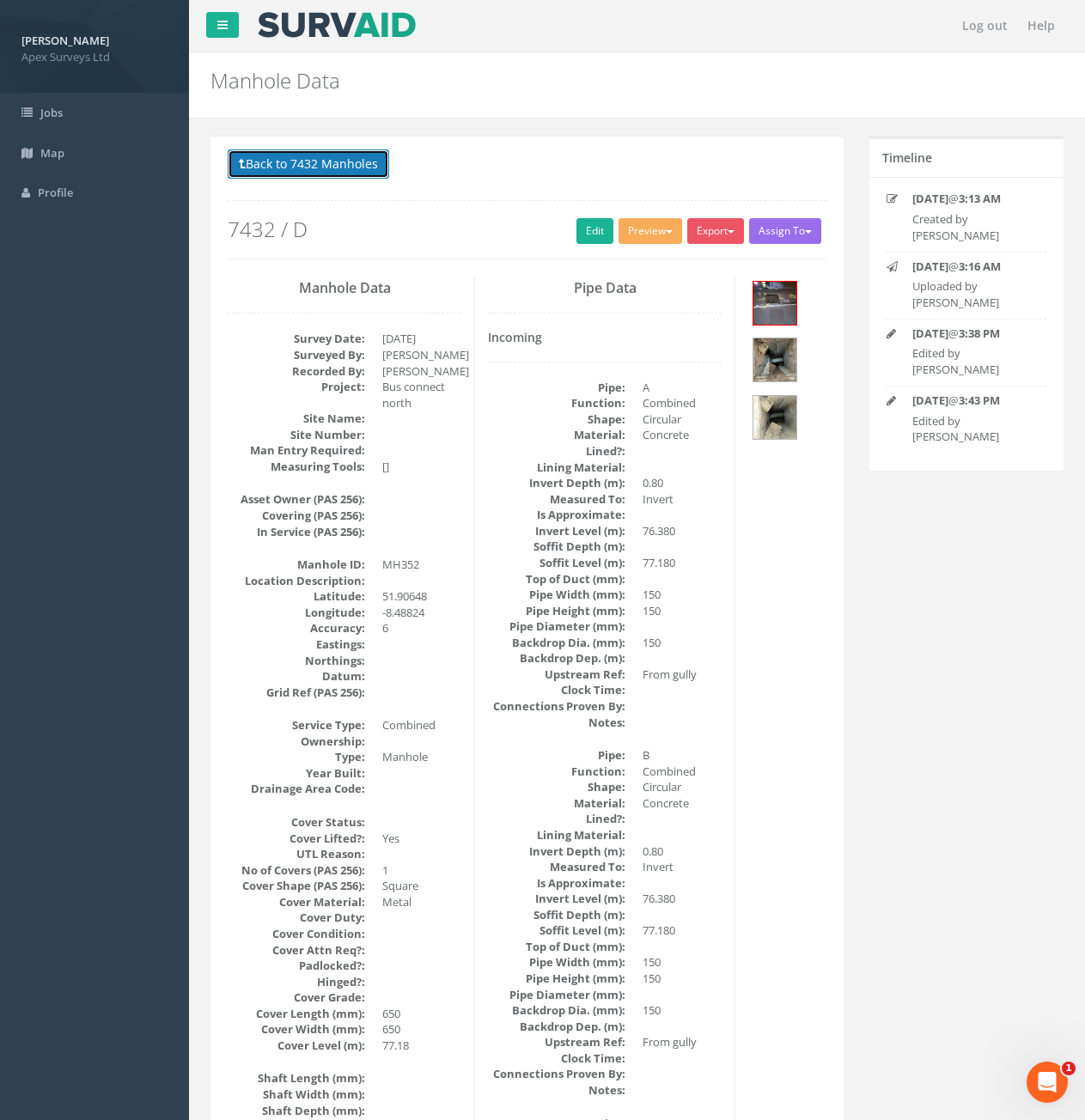
click at [357, 167] on button "Back to 7432 Manholes" at bounding box center [308, 164] width 162 height 29
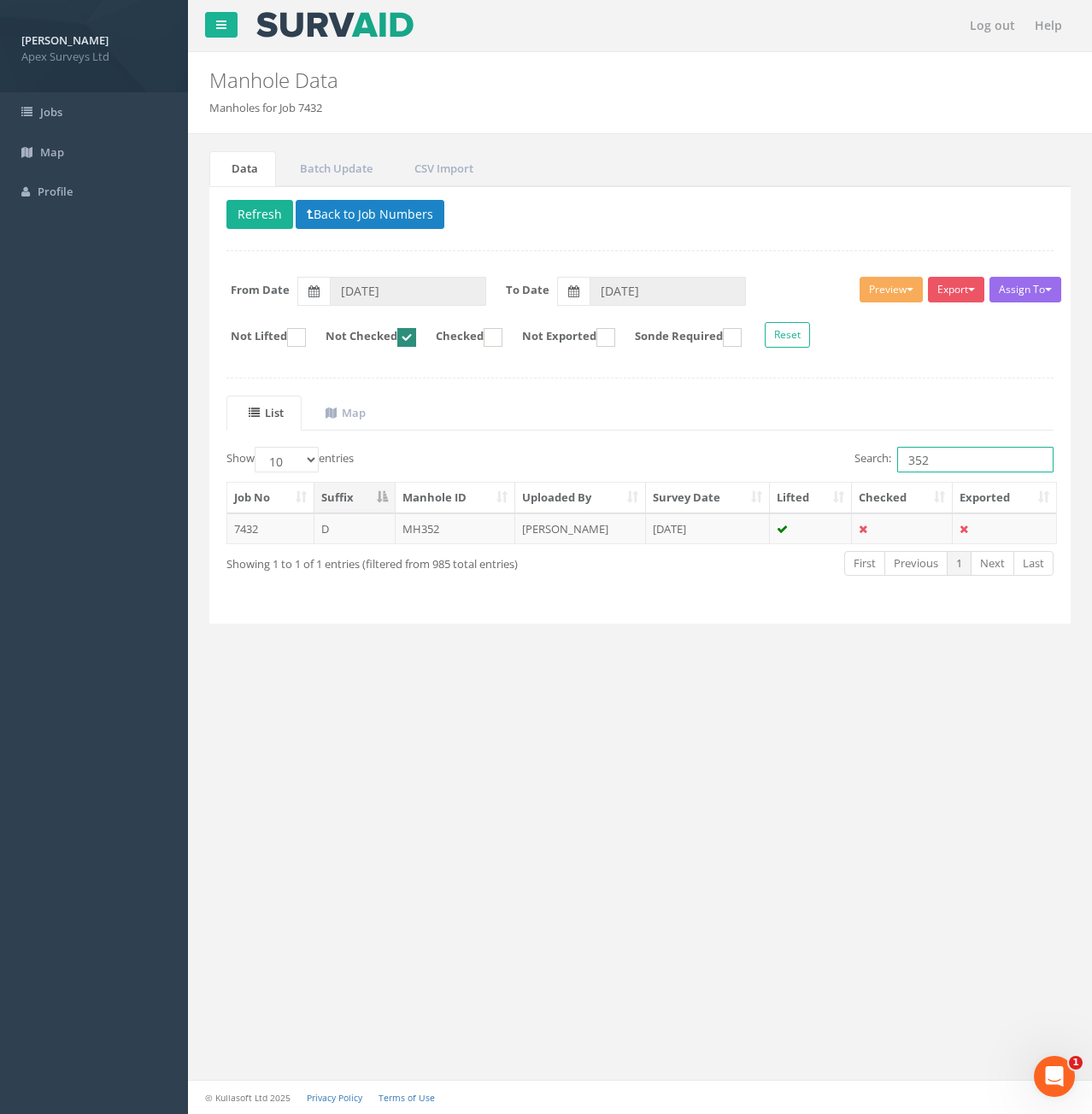
click at [944, 467] on input "352" at bounding box center [975, 460] width 157 height 26
type input "325"
click at [453, 536] on td "IC325" at bounding box center [455, 528] width 121 height 30
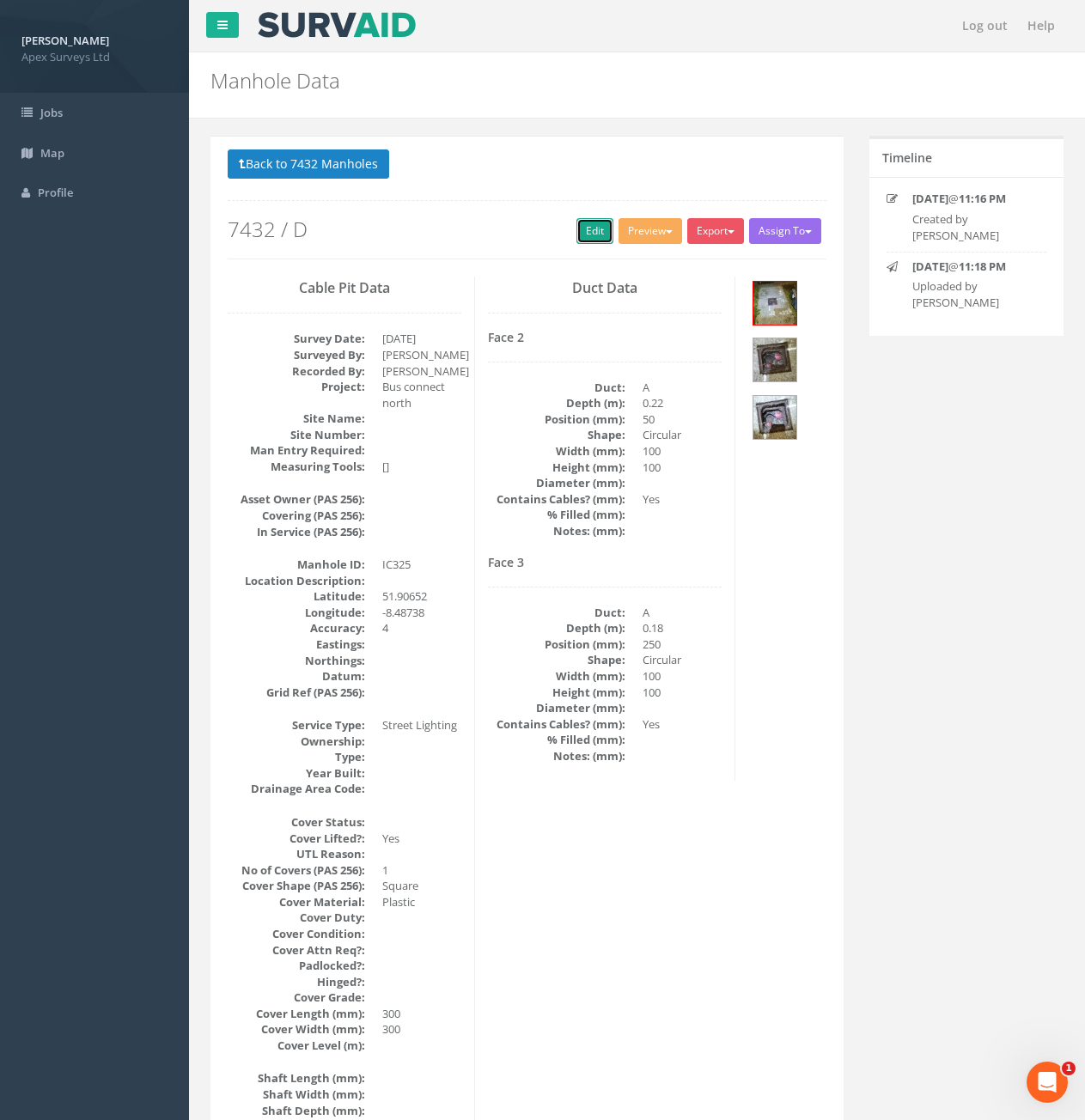
click at [591, 235] on link "Edit" at bounding box center [594, 231] width 37 height 26
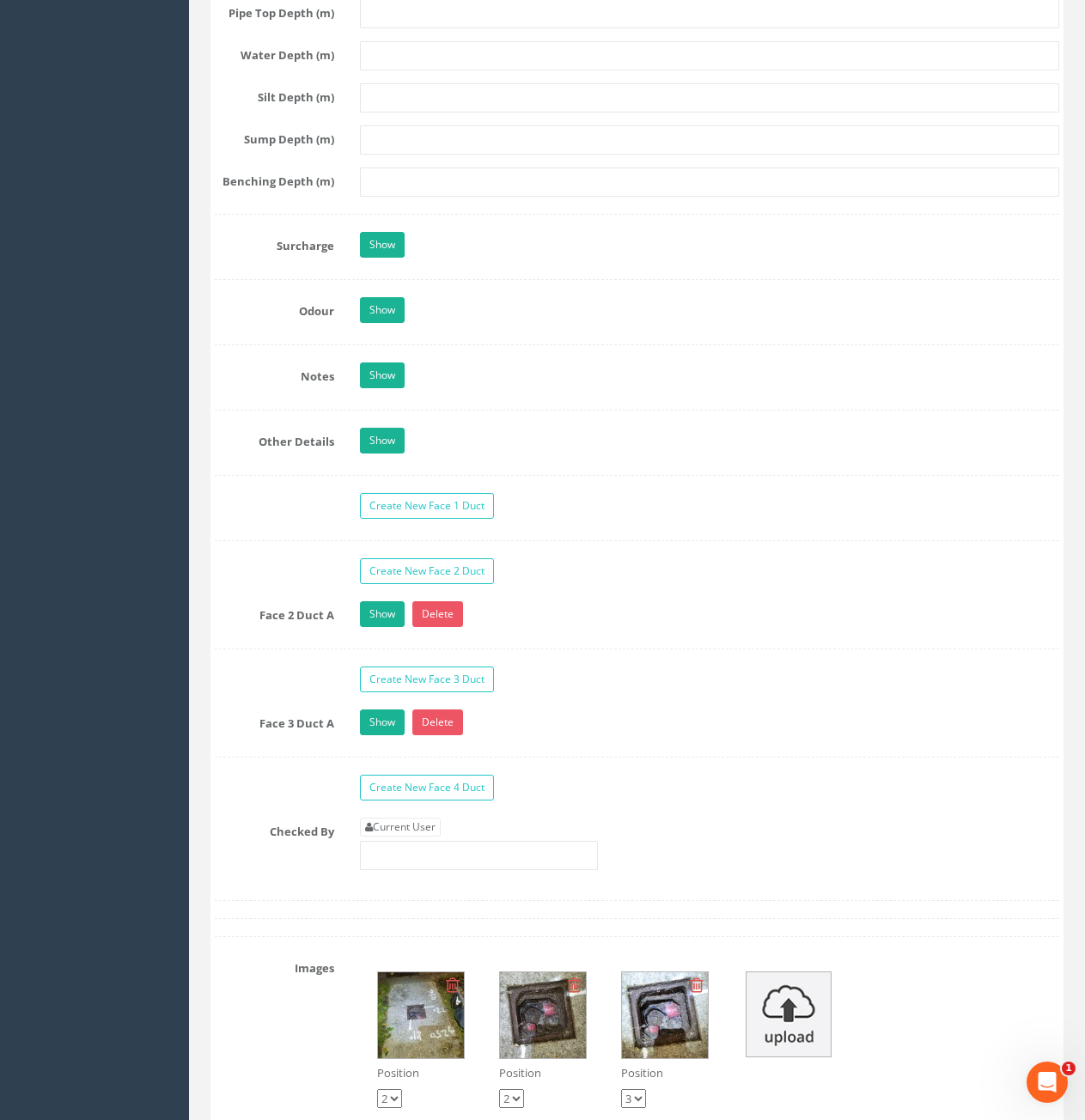
scroll to position [2491, 0]
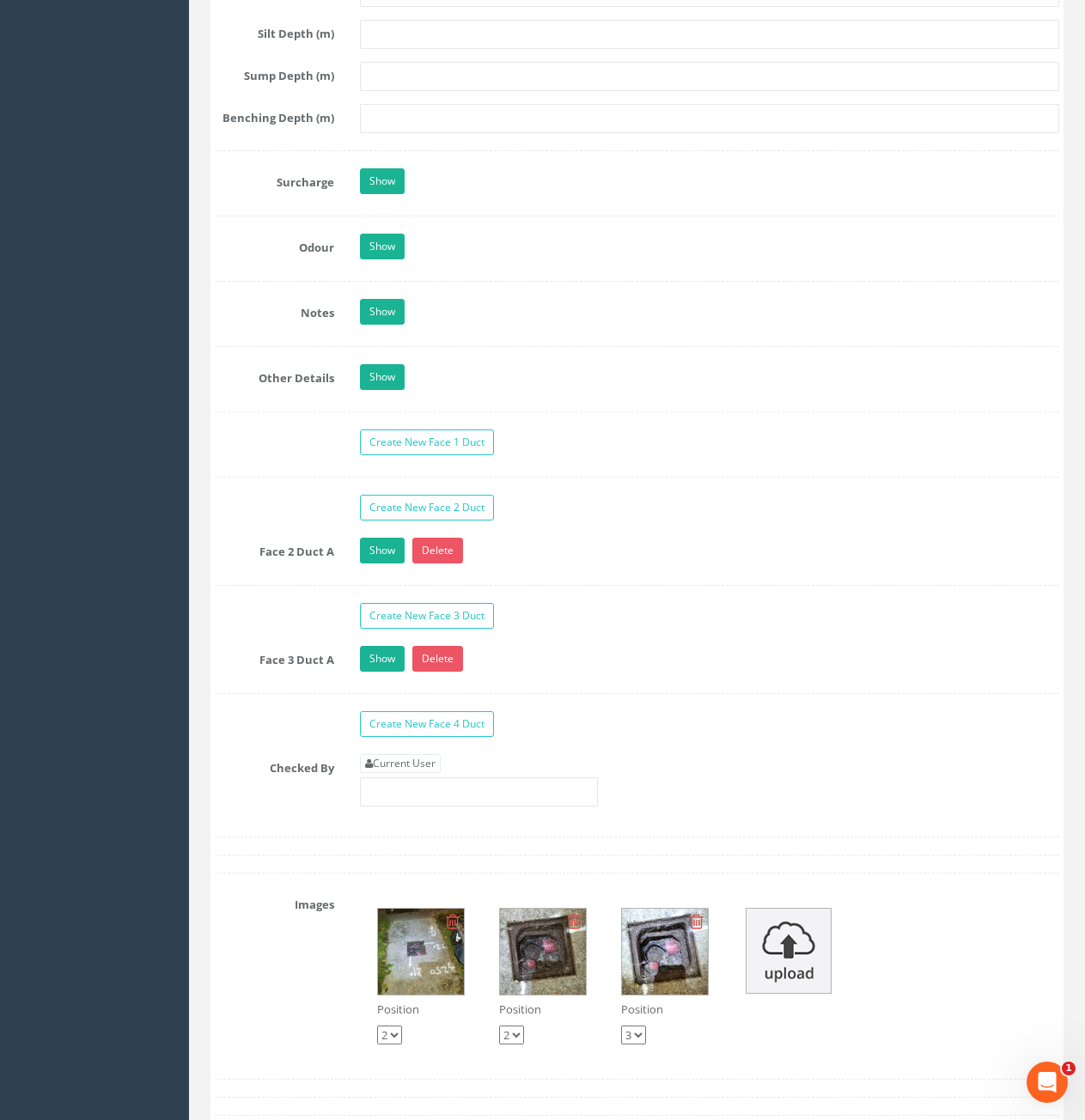
click at [378, 760] on link "Current User" at bounding box center [400, 763] width 81 height 19
type input "[PERSON_NAME]"
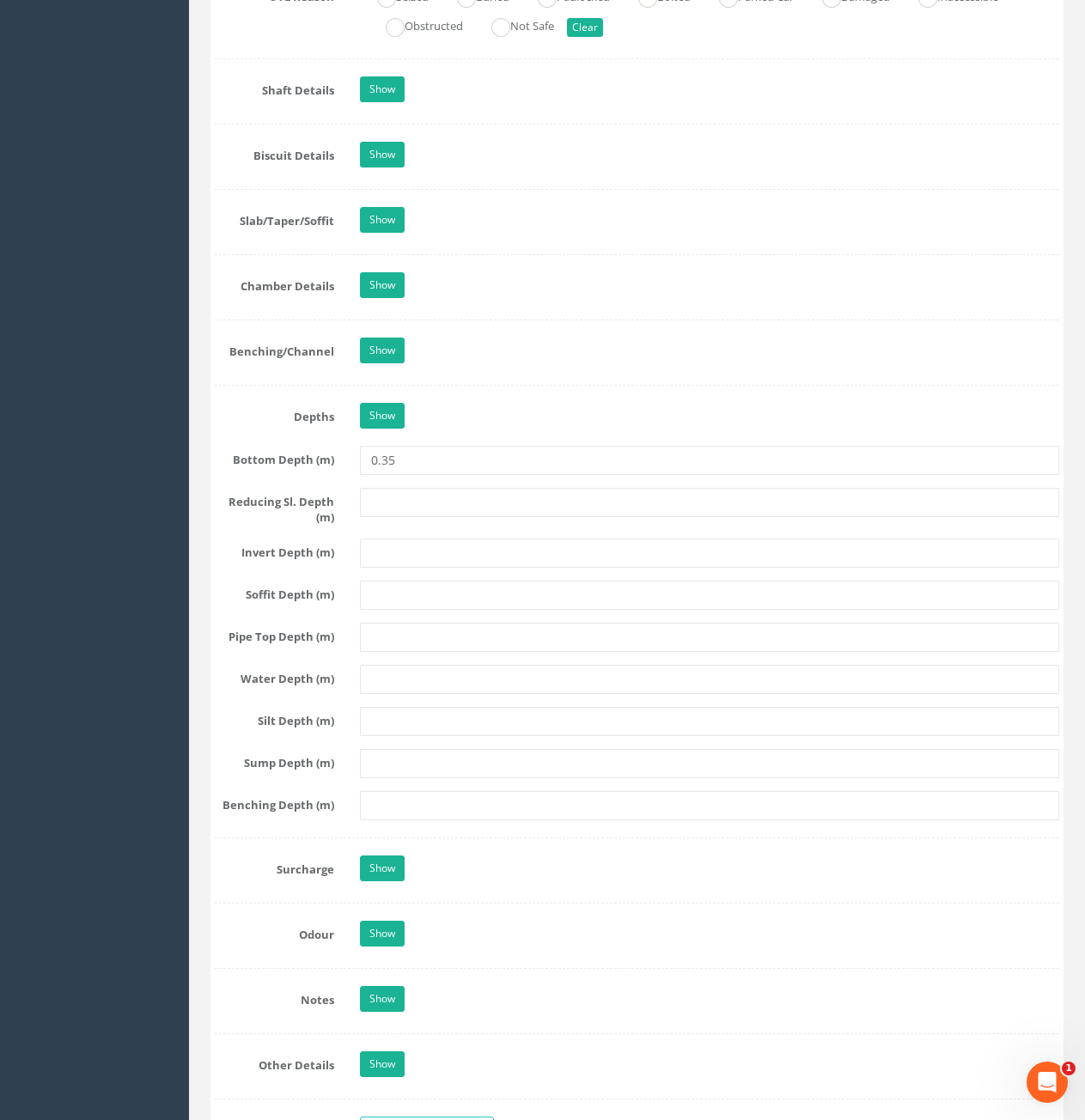
scroll to position [1116, 0]
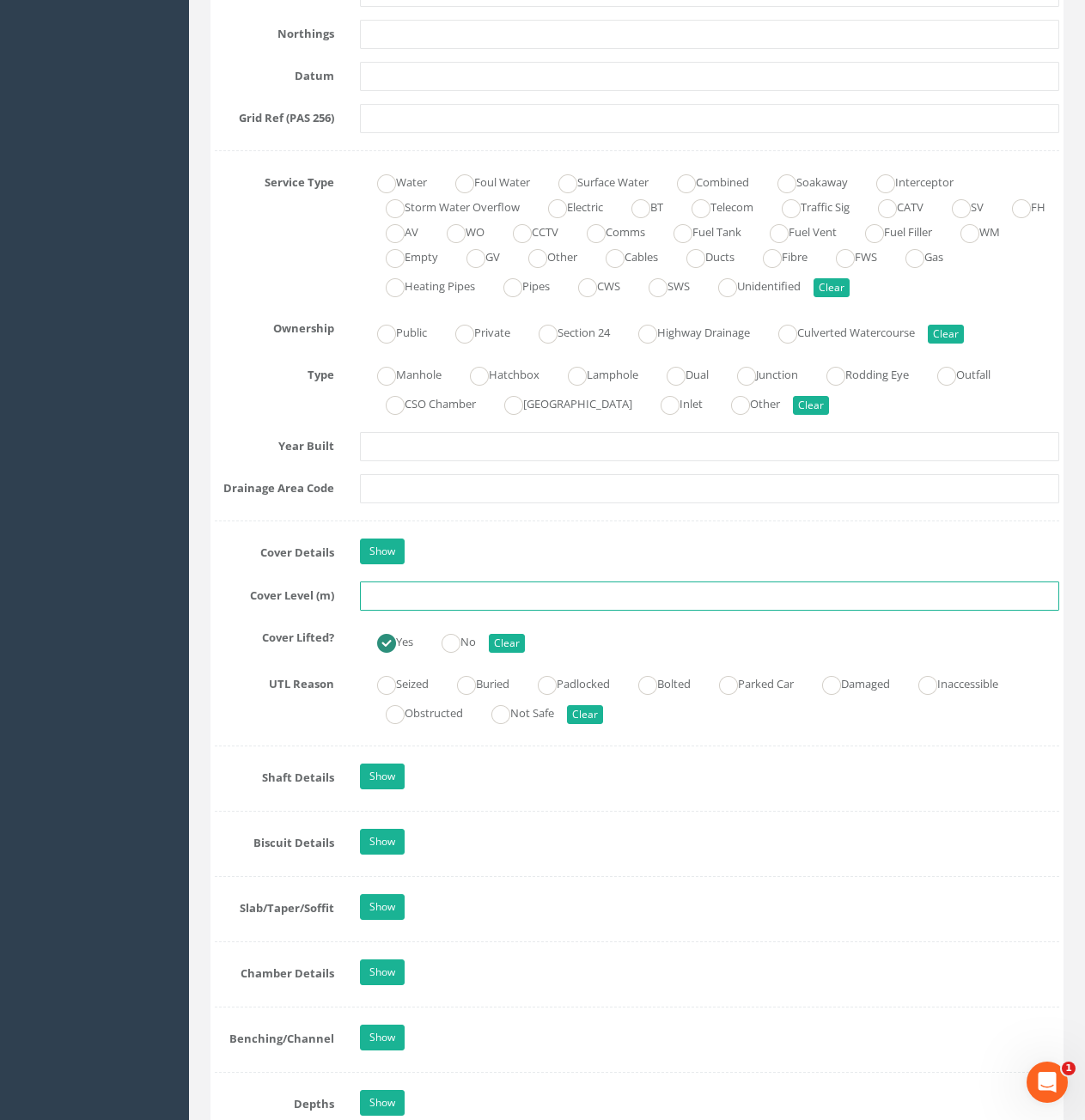
click at [460, 598] on input "text" at bounding box center [709, 596] width 699 height 29
click at [466, 594] on input "text" at bounding box center [709, 596] width 699 height 29
type input "69.79"
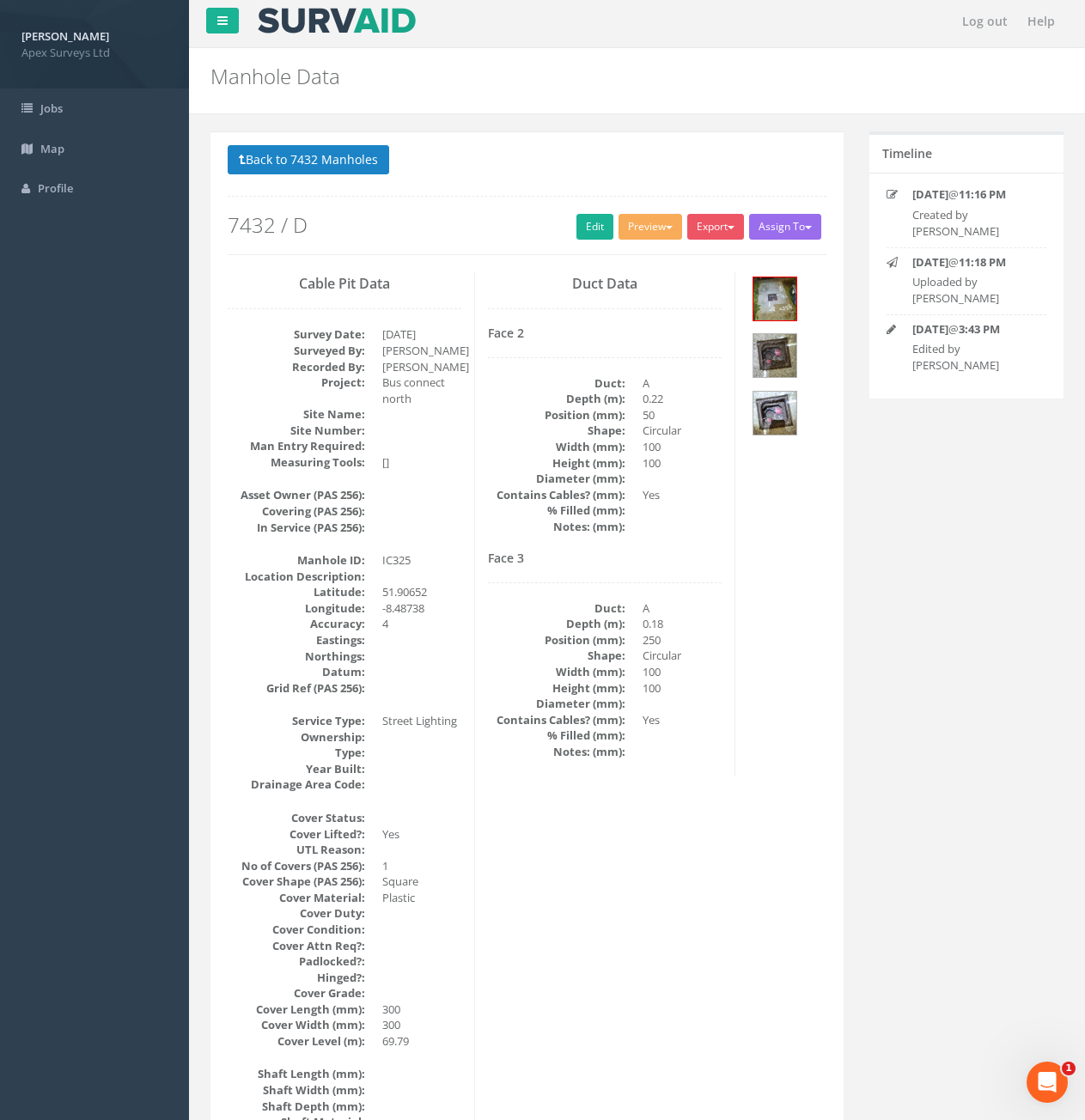
scroll to position [0, 0]
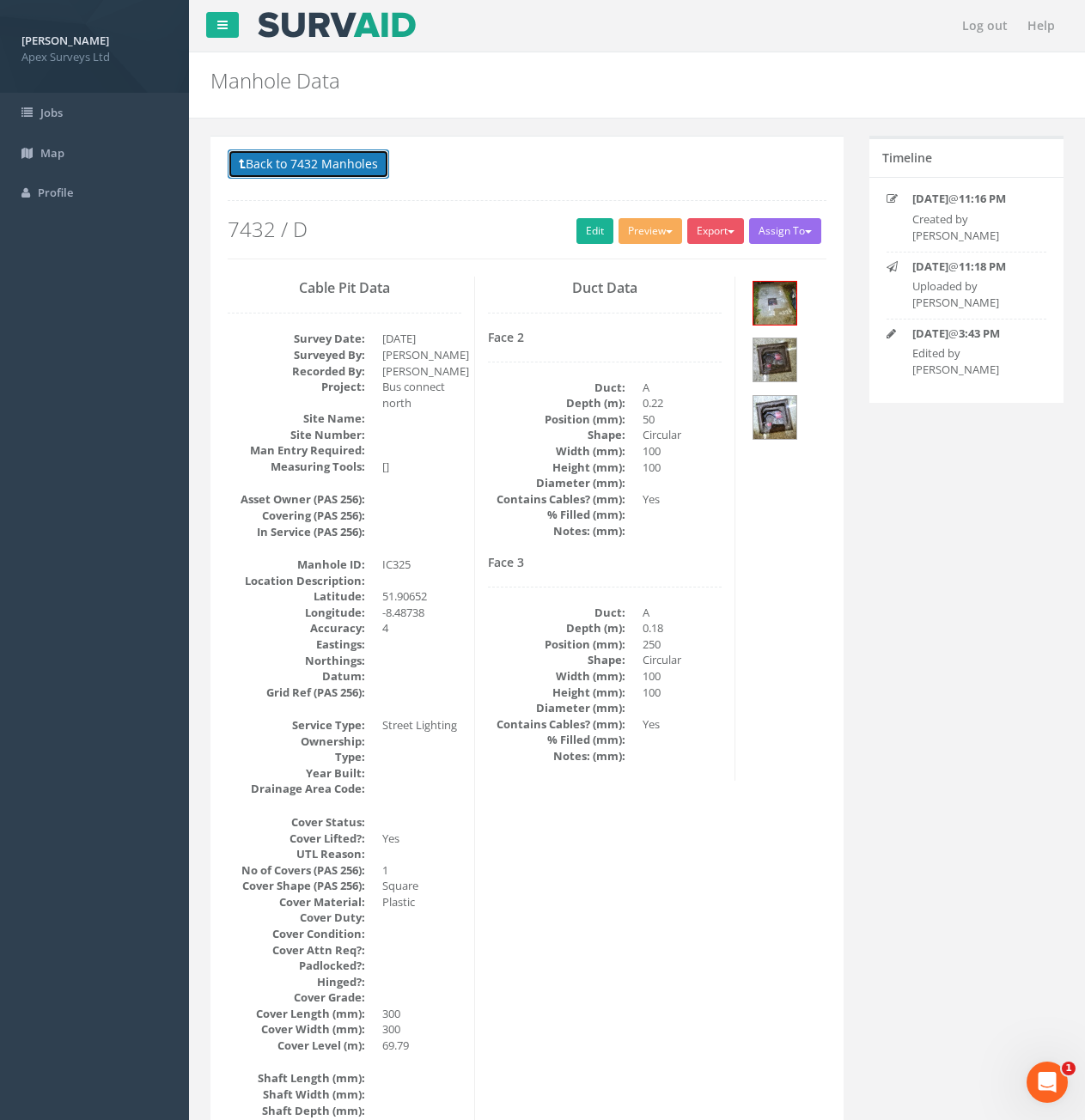
click at [296, 163] on button "Back to 7432 Manholes" at bounding box center [308, 164] width 162 height 29
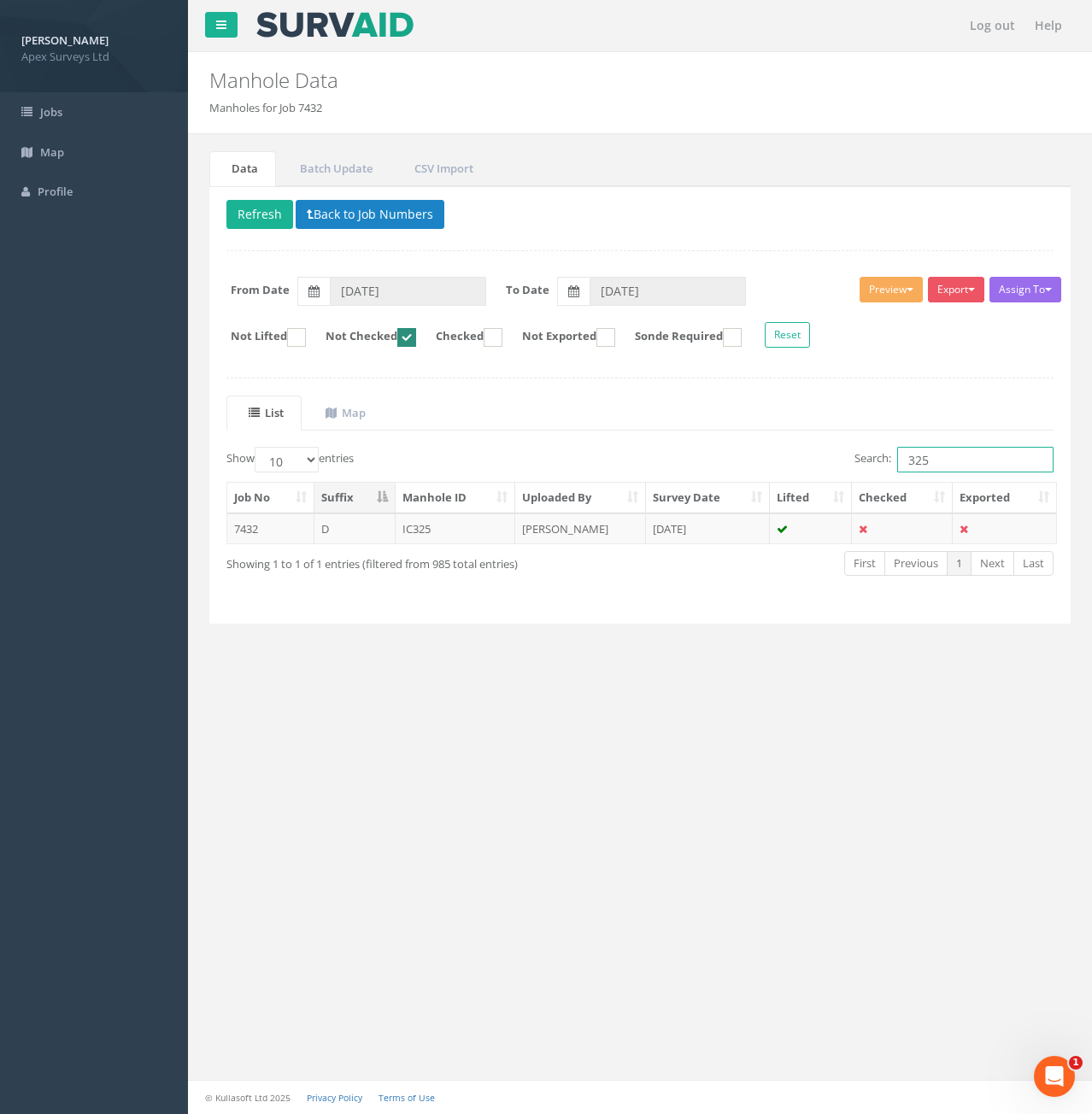
click at [962, 459] on input "325" at bounding box center [975, 460] width 157 height 26
type input "326"
click at [280, 530] on td "7432" at bounding box center [270, 528] width 87 height 30
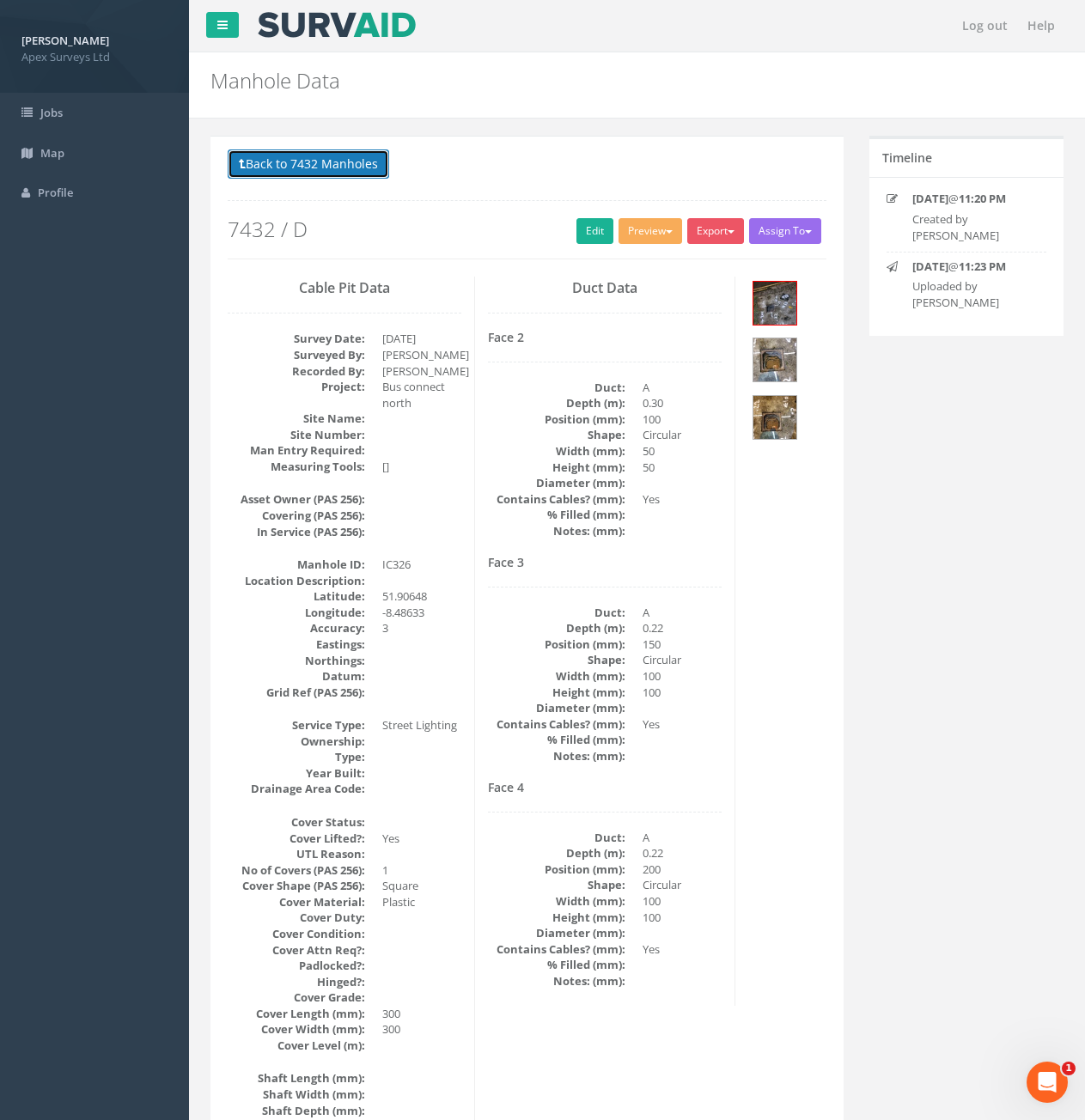
click at [312, 170] on button "Back to 7432 Manholes" at bounding box center [308, 164] width 162 height 29
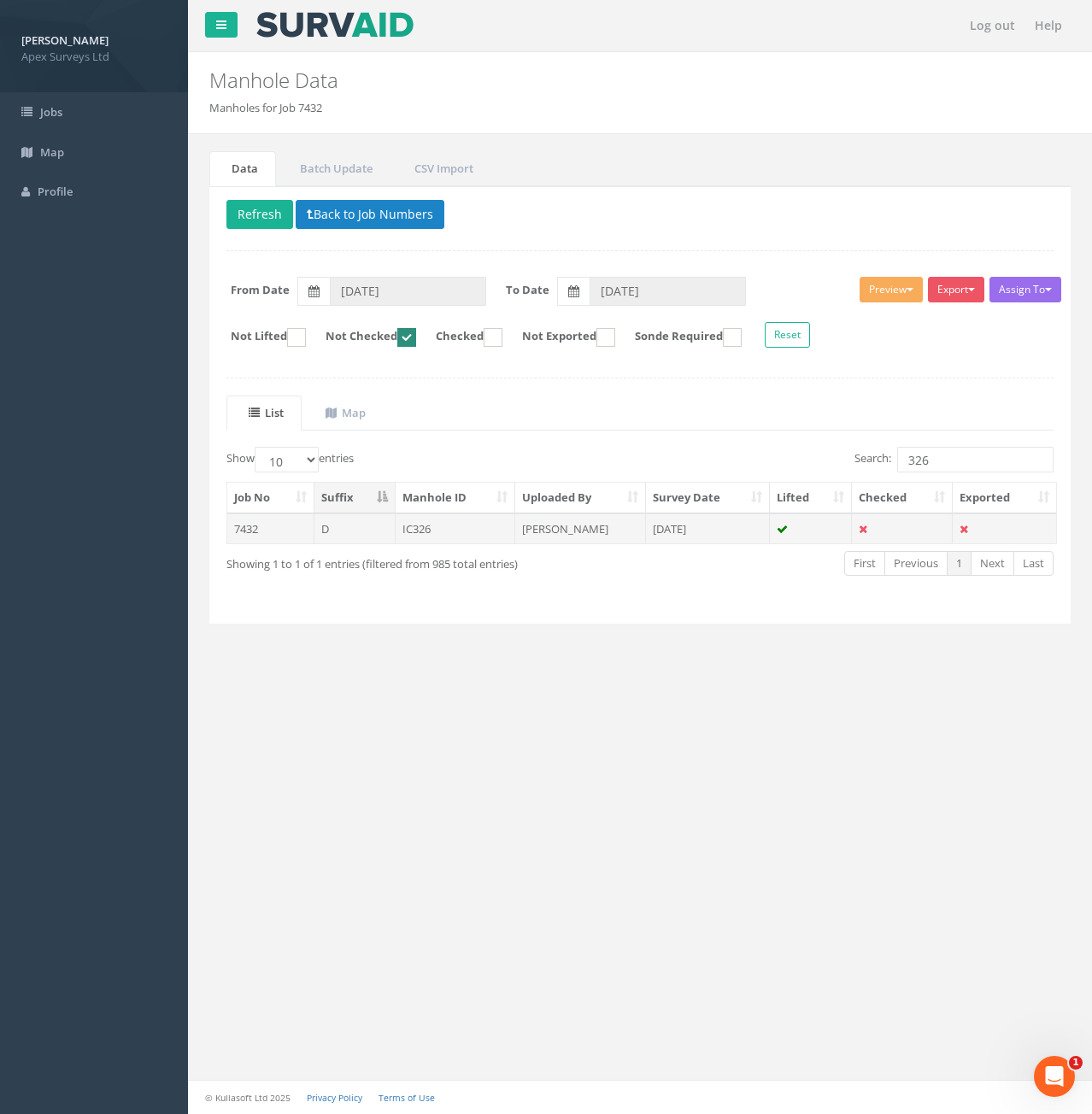
click at [253, 526] on td "7432" at bounding box center [270, 528] width 87 height 30
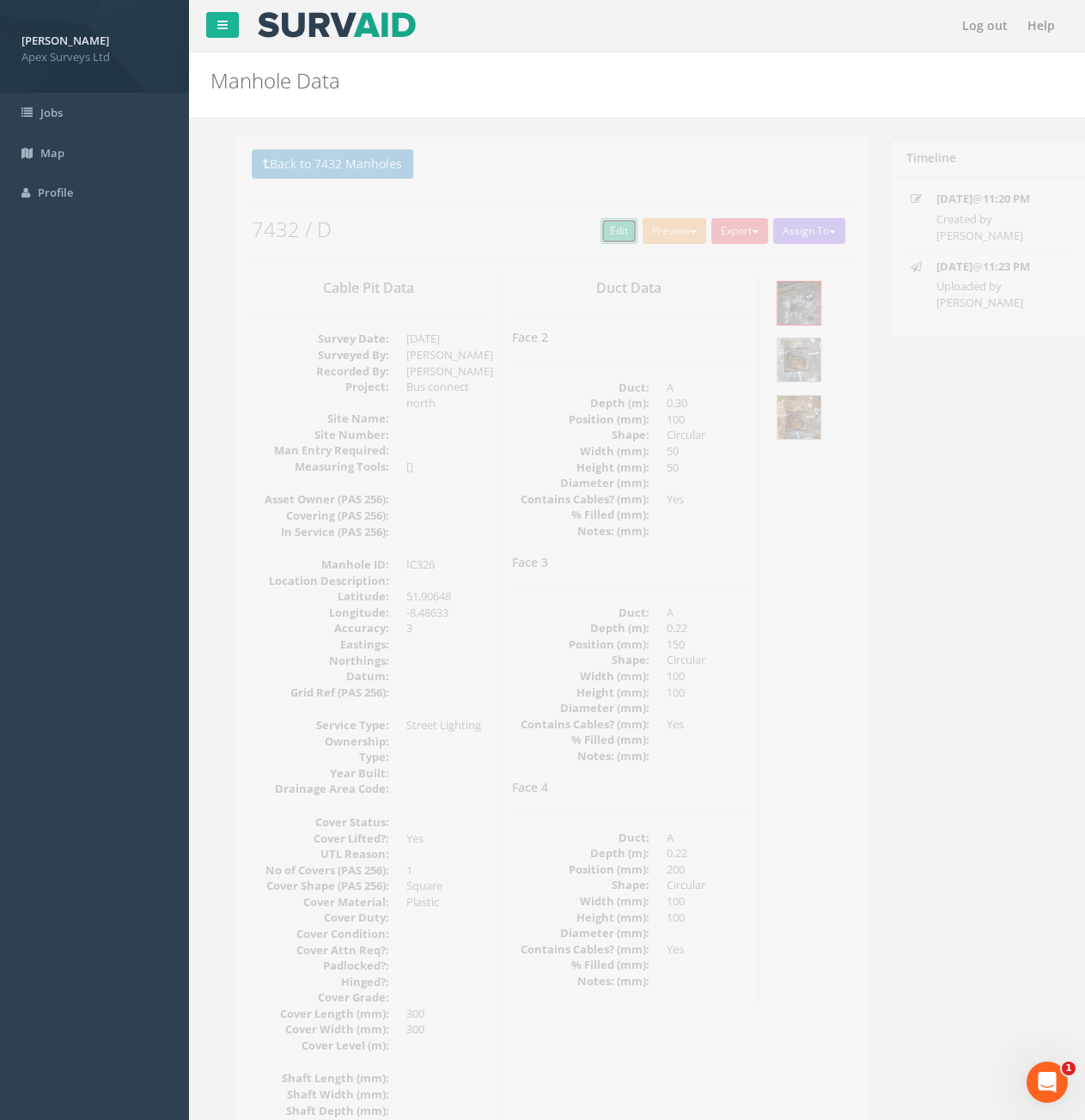
click at [587, 230] on link "Edit" at bounding box center [594, 231] width 37 height 26
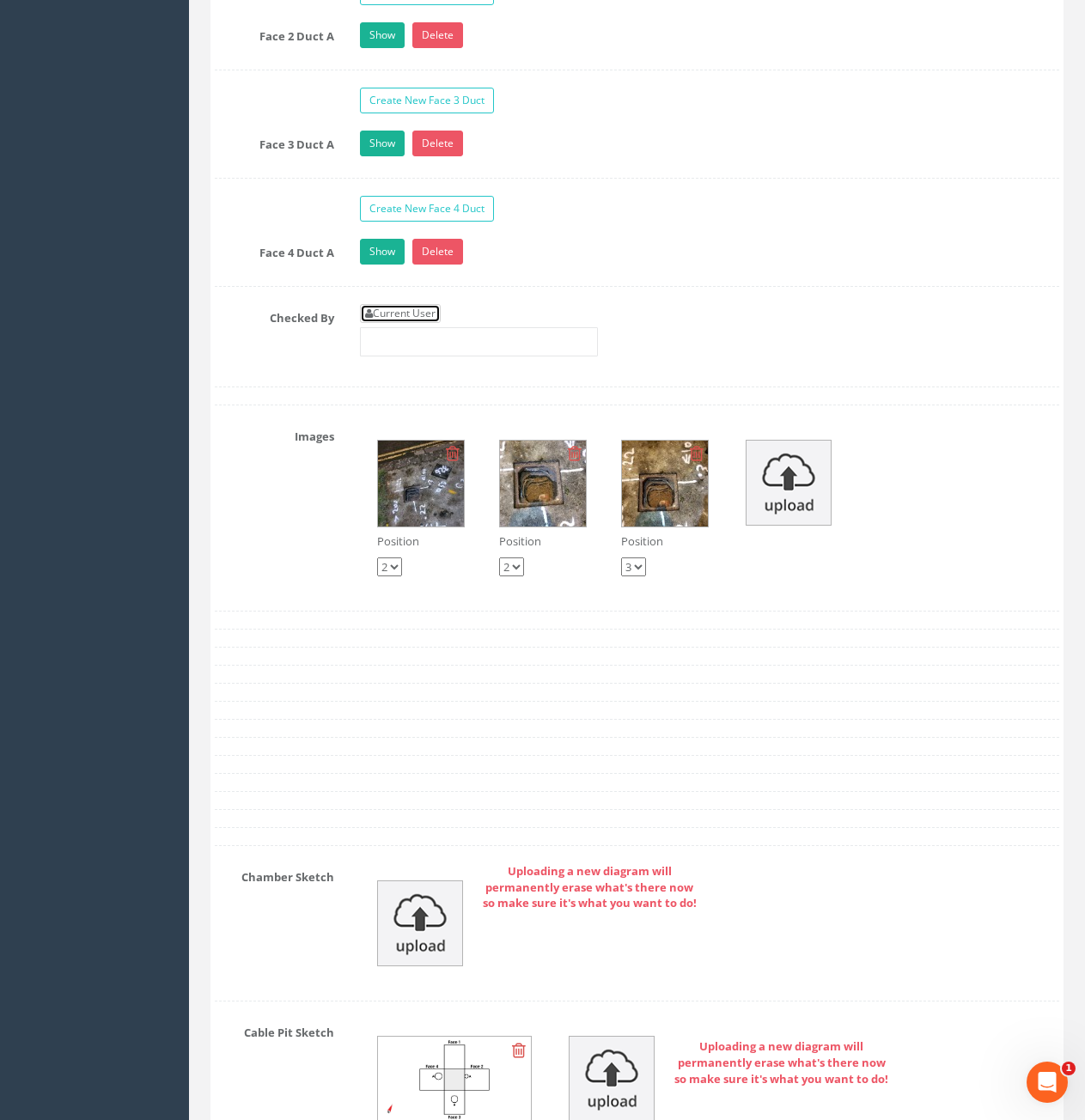
click at [418, 312] on link "Current User" at bounding box center [400, 313] width 81 height 19
type input "[PERSON_NAME]"
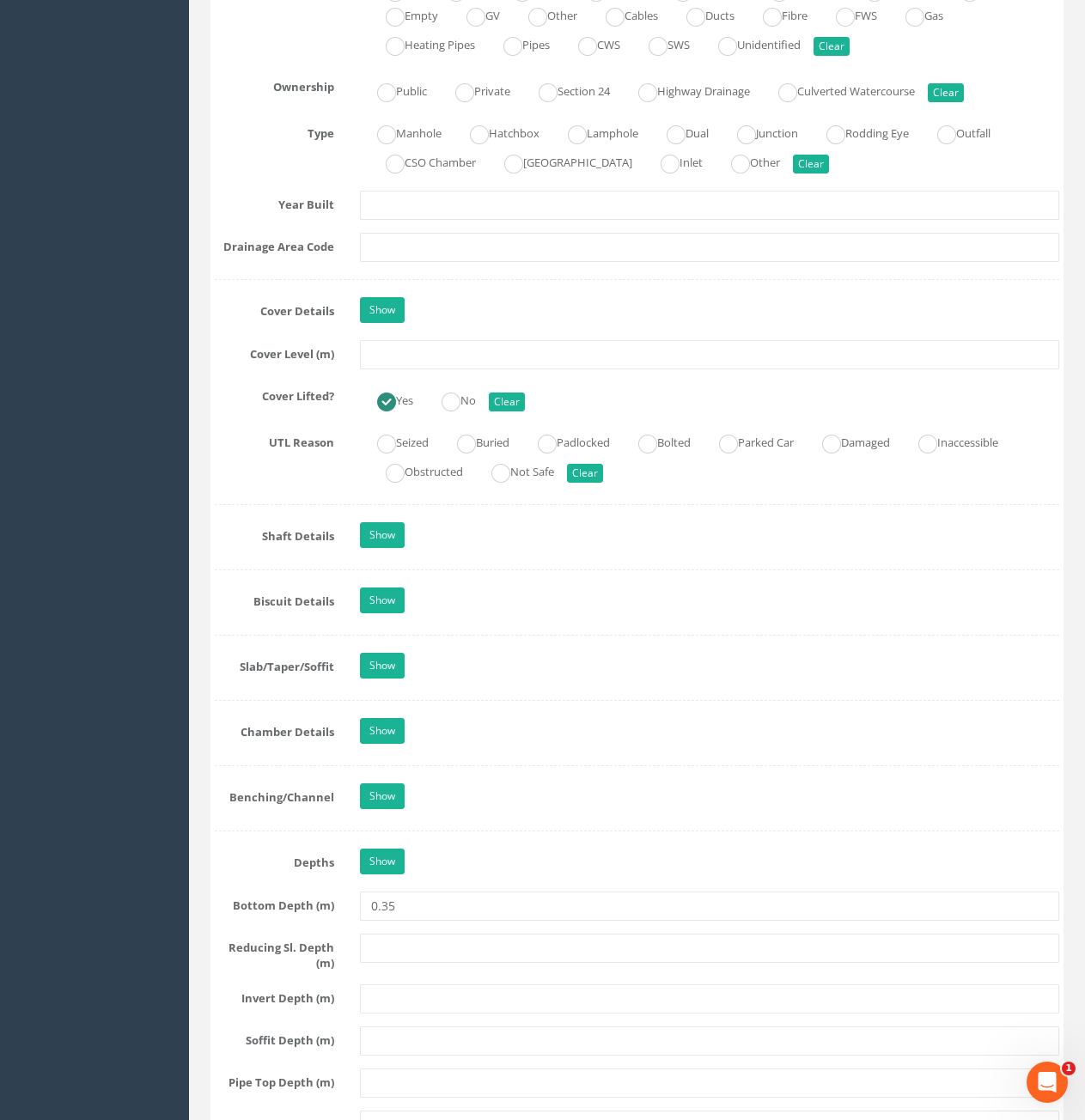
scroll to position [1289, 0]
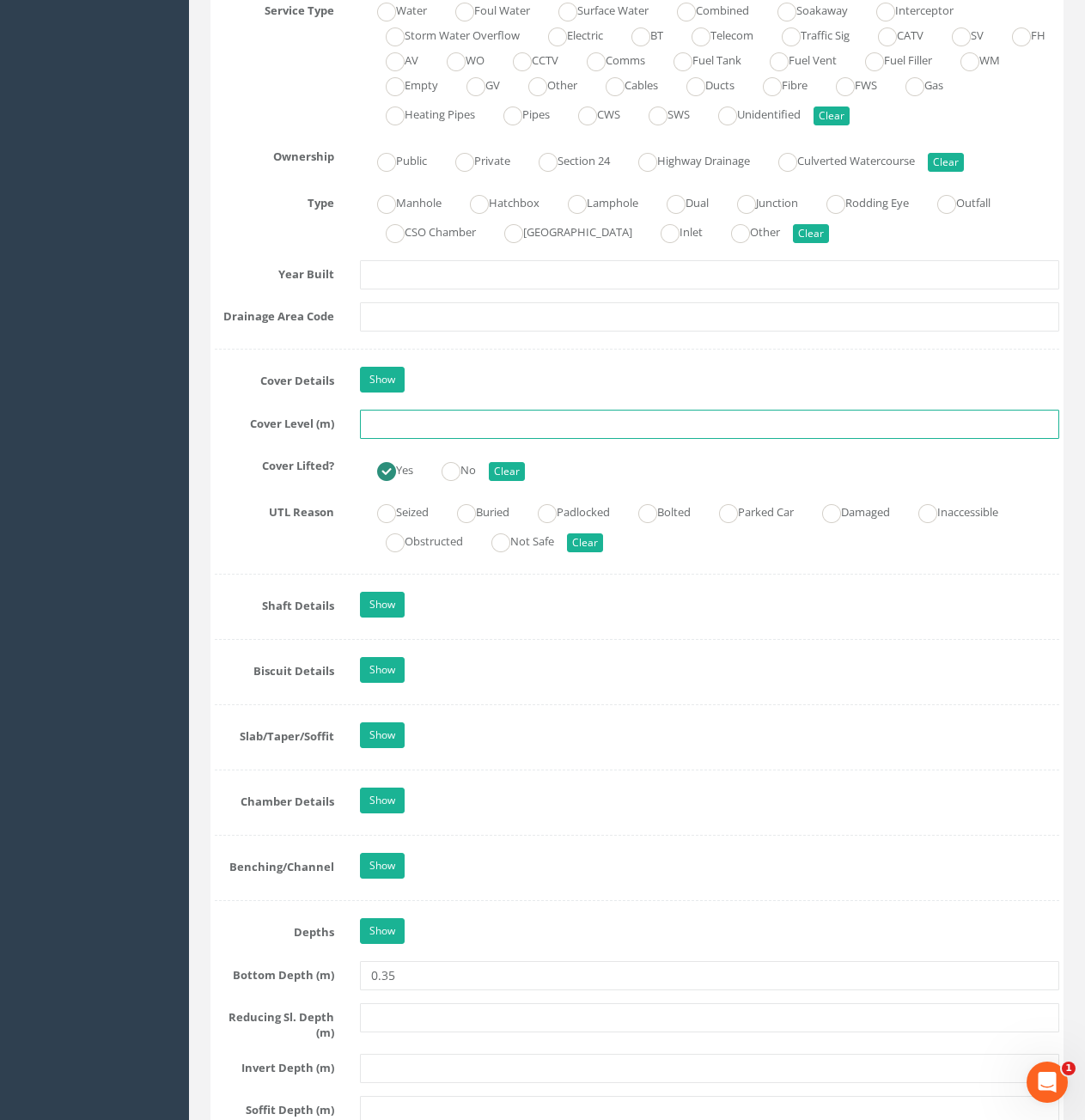
click at [482, 429] on input "text" at bounding box center [709, 424] width 699 height 29
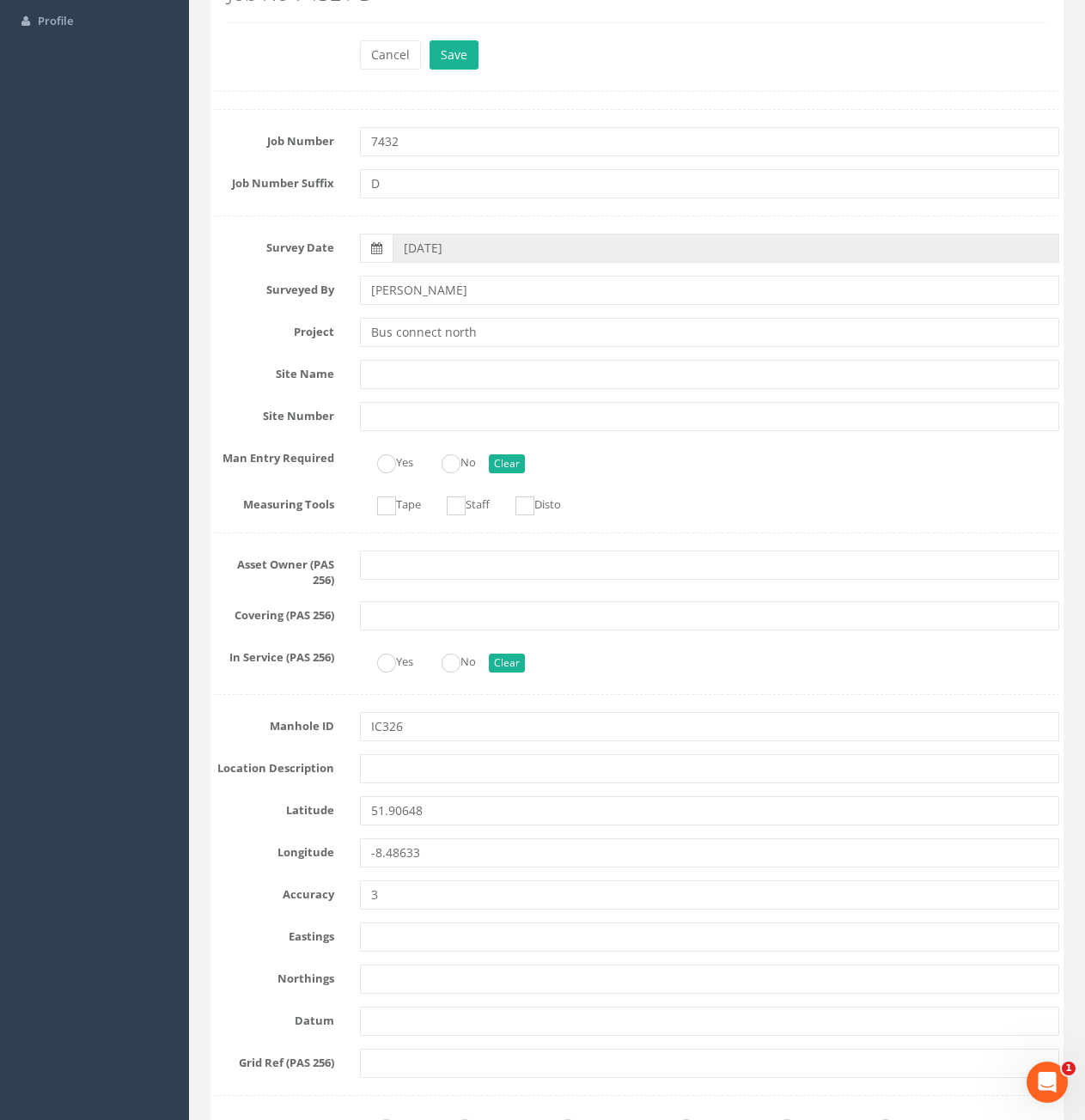
type input "63.05"
click at [430, 40] on button "Save" at bounding box center [454, 55] width 49 height 29
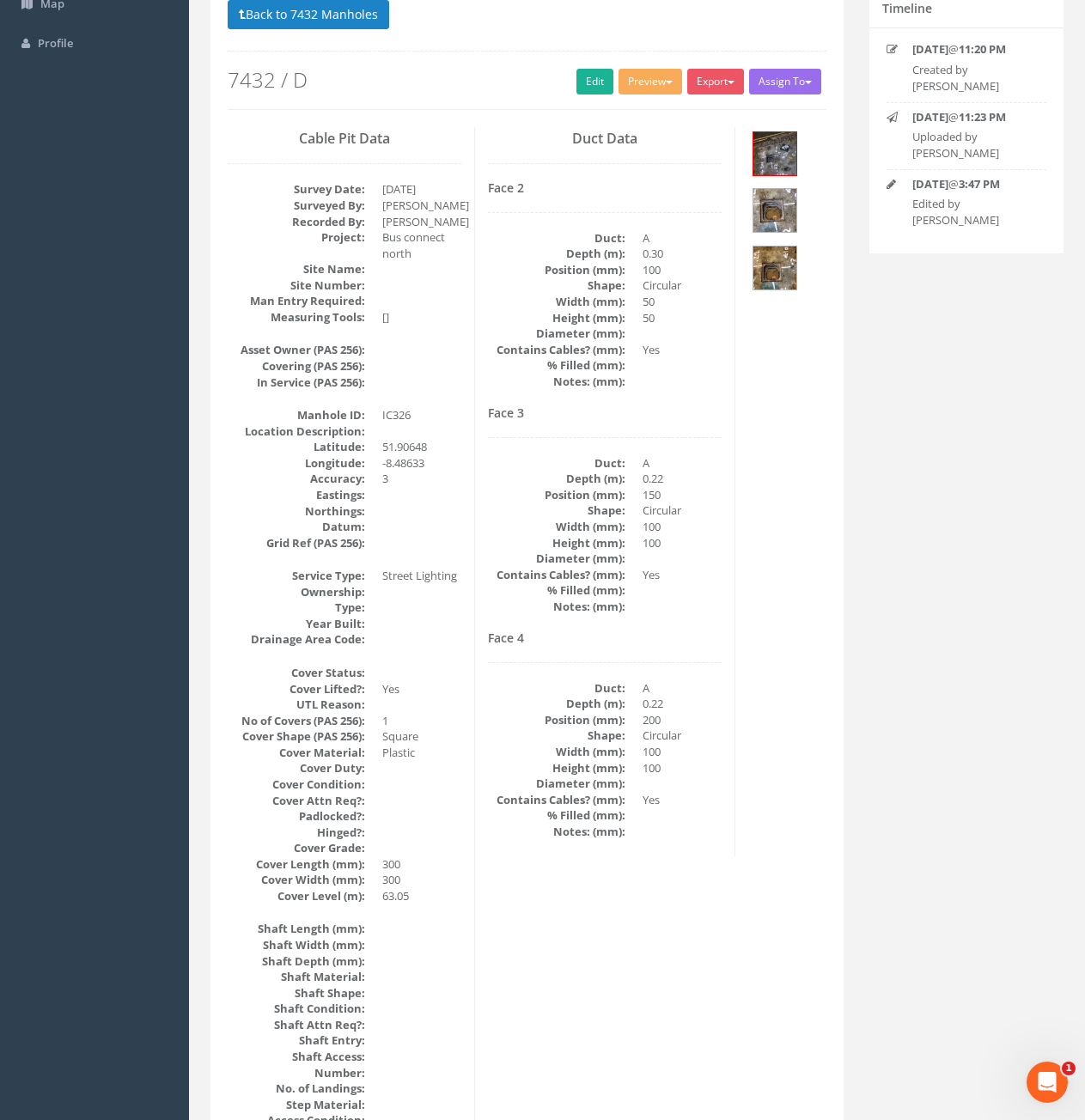
scroll to position [0, 0]
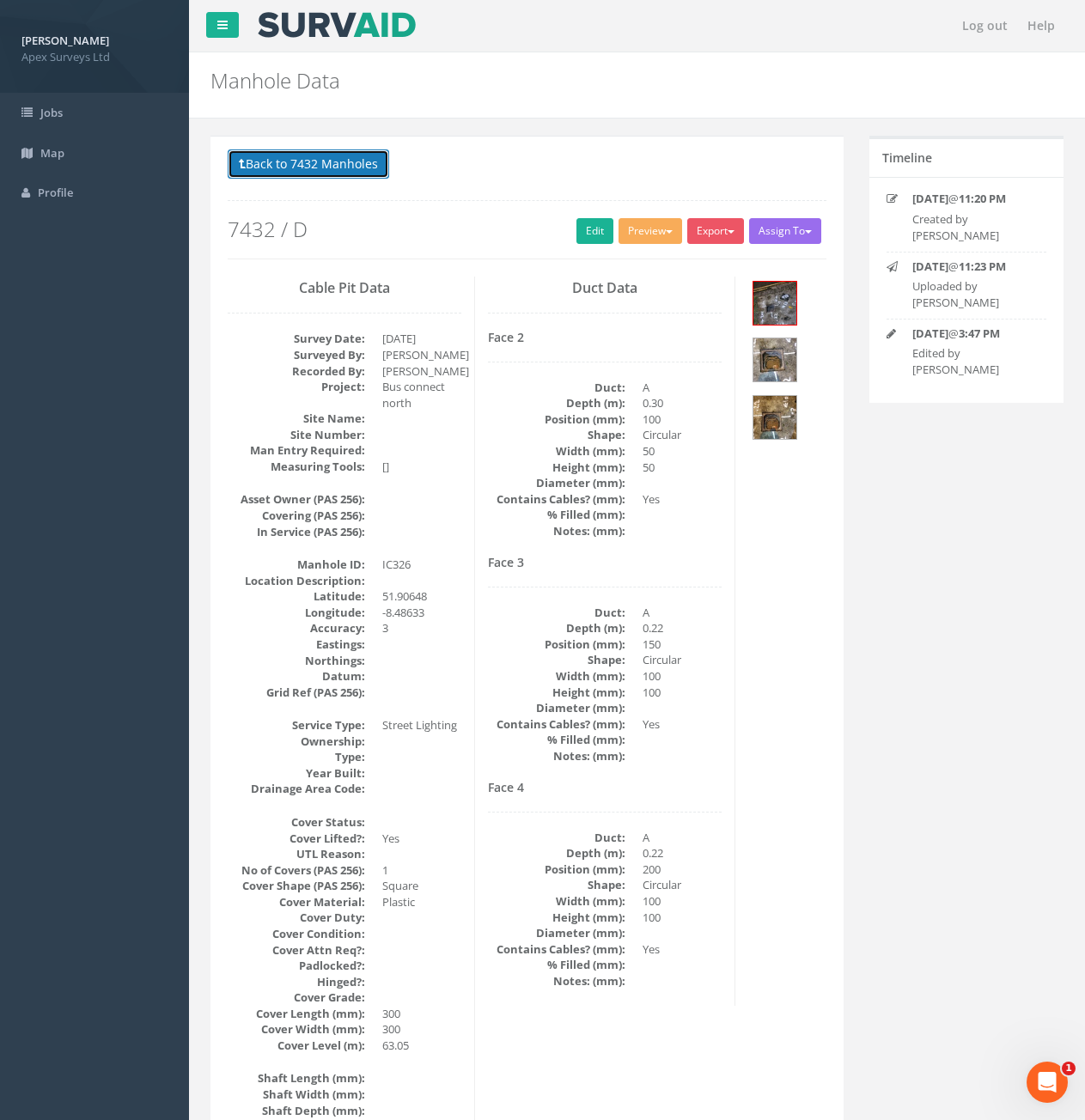
click at [348, 157] on button "Back to 7432 Manholes" at bounding box center [308, 164] width 162 height 29
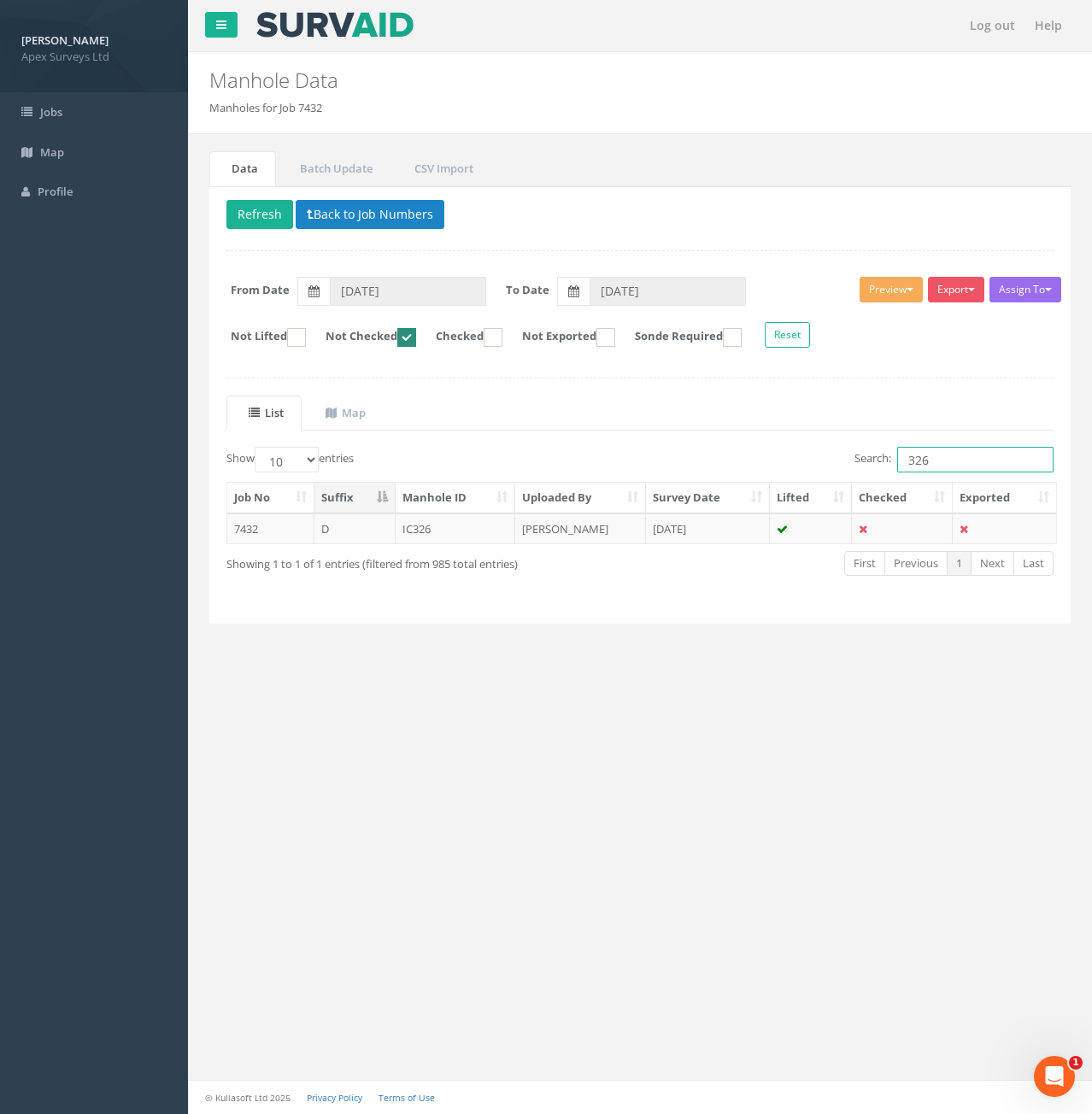
drag, startPoint x: 943, startPoint y: 460, endPoint x: 912, endPoint y: 472, distance: 33.2
click at [912, 472] on input "326" at bounding box center [975, 460] width 157 height 26
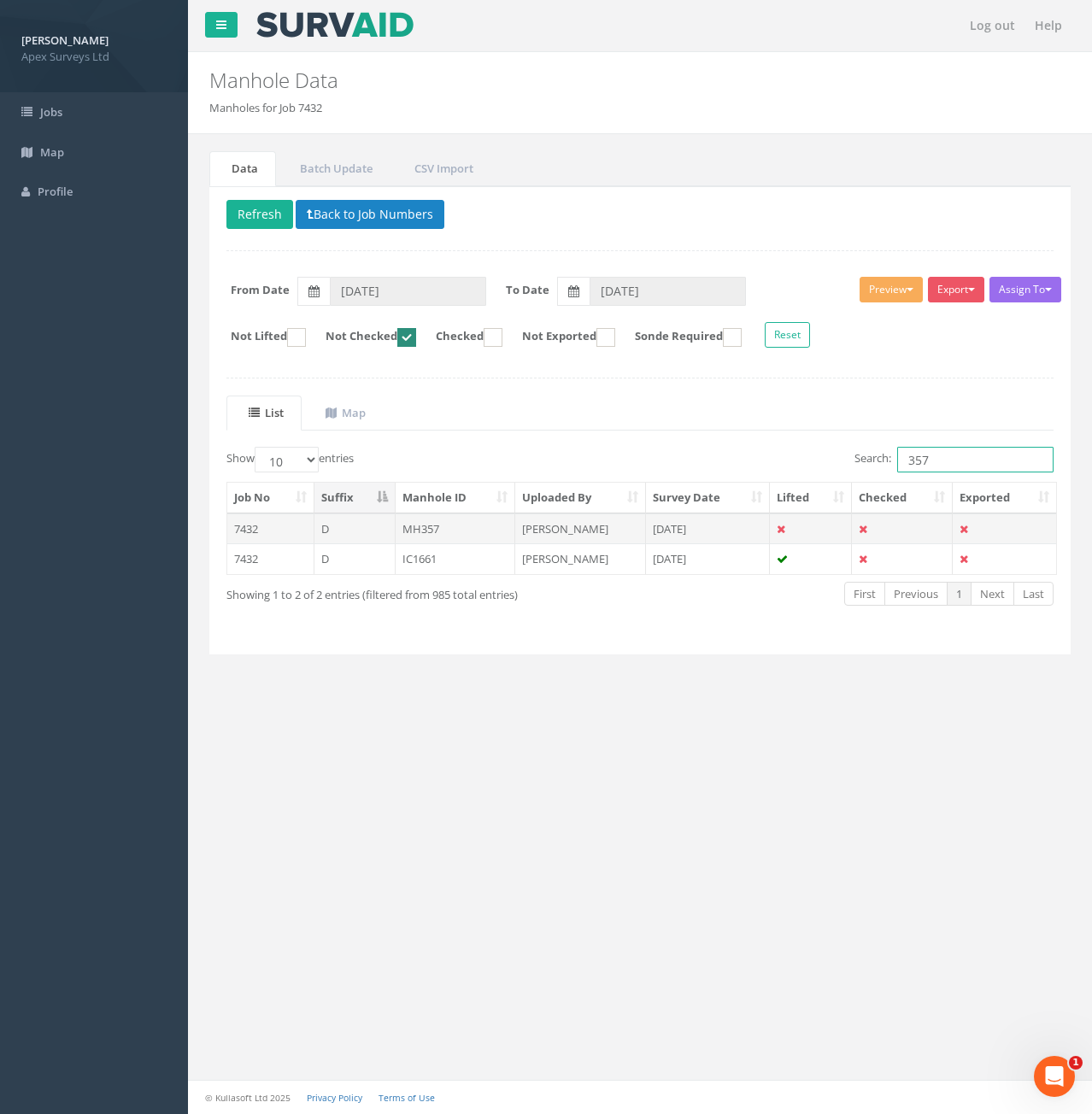
type input "357"
click at [462, 532] on td "MH357" at bounding box center [455, 528] width 121 height 30
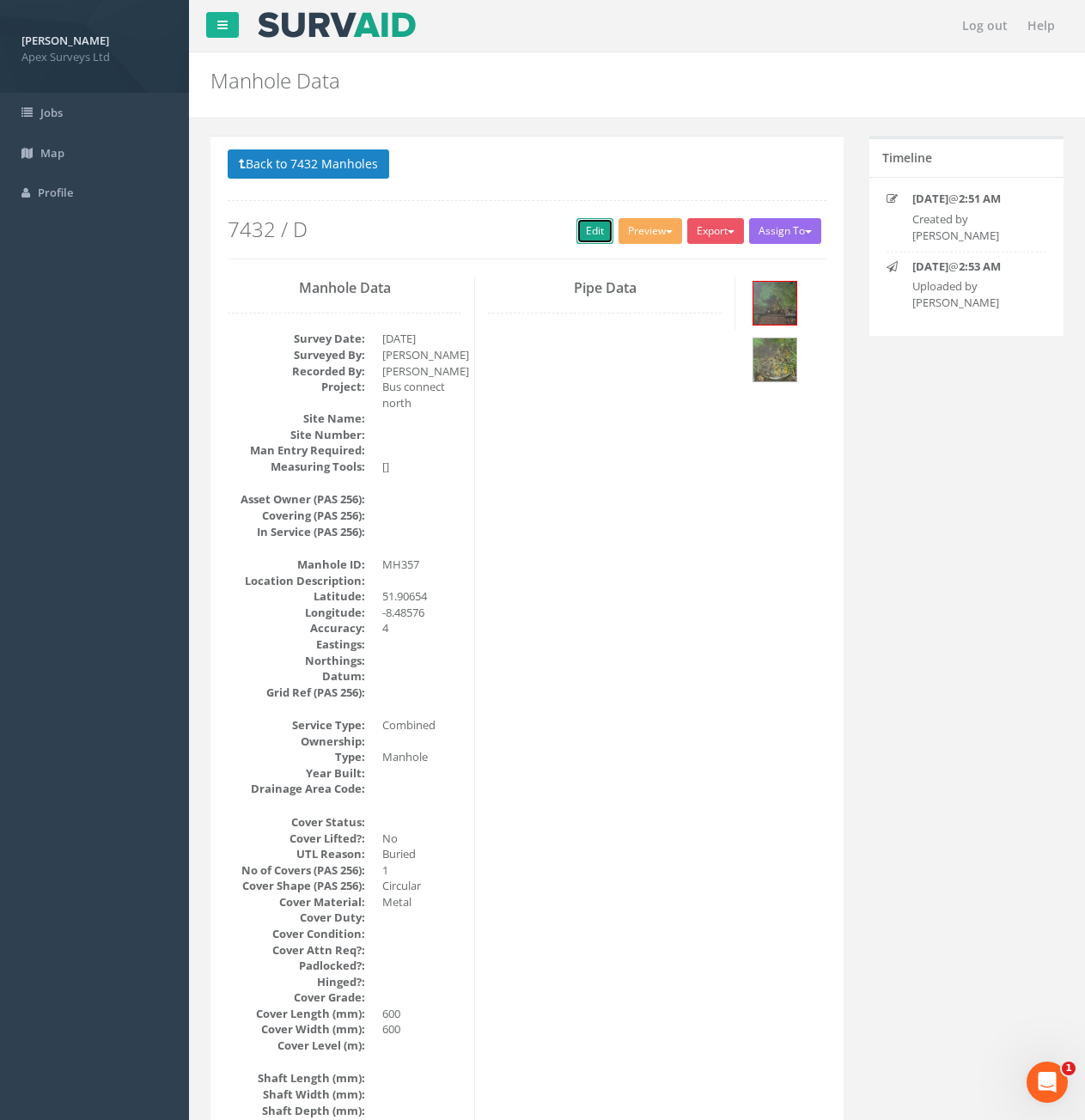
click at [591, 242] on link "Edit" at bounding box center [594, 231] width 37 height 26
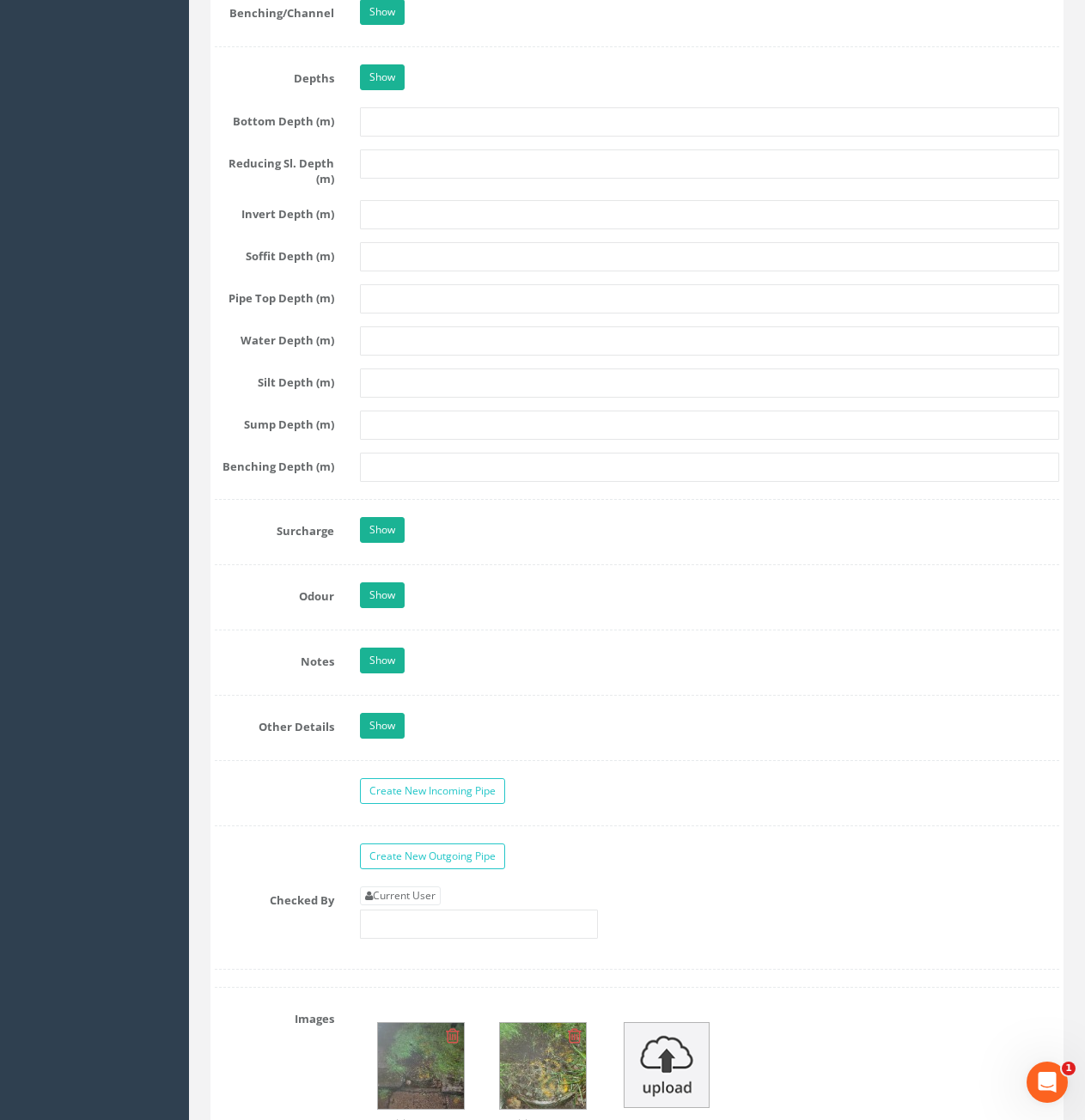
scroll to position [2577, 0]
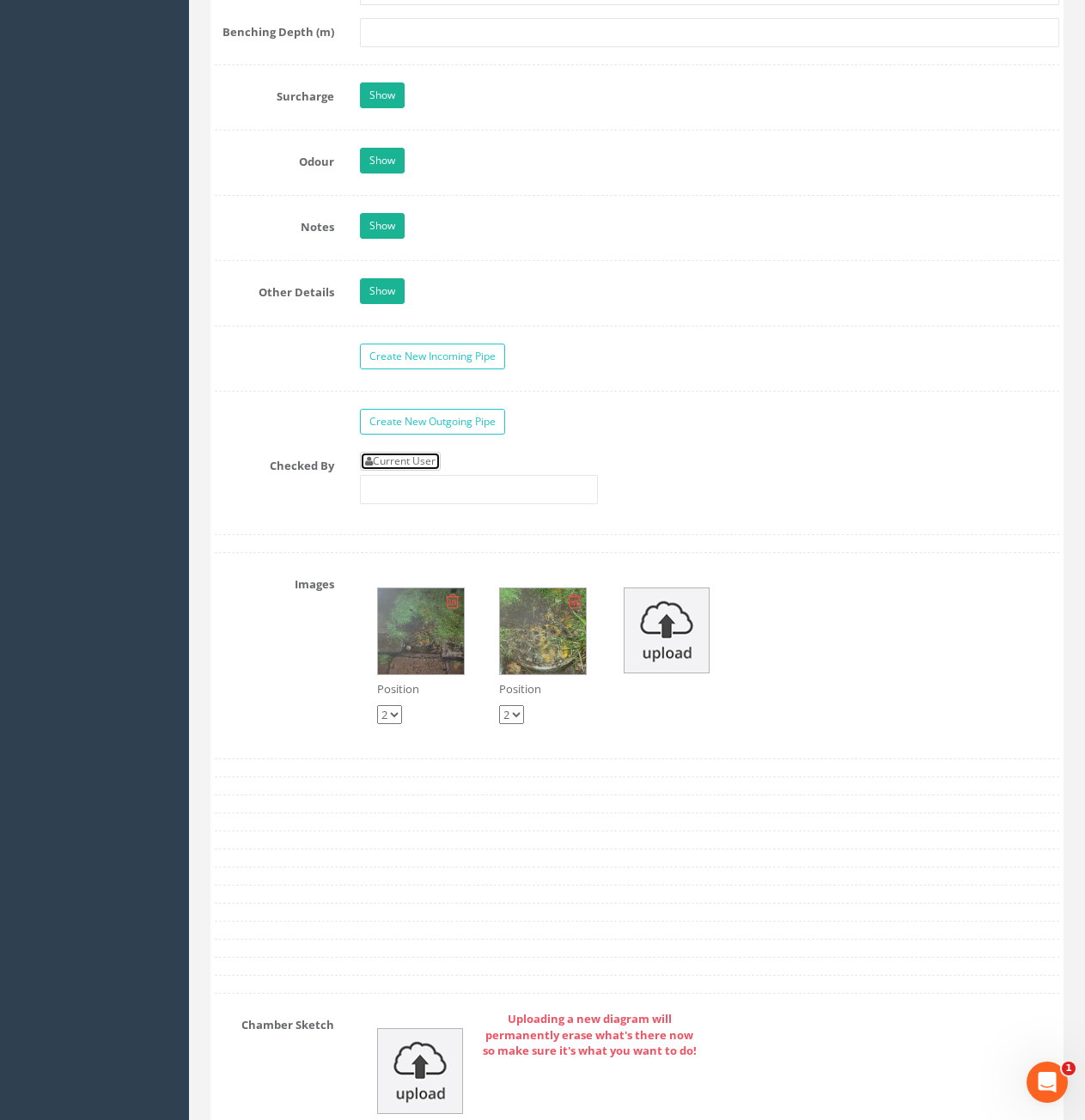
click at [419, 460] on link "Current User" at bounding box center [400, 461] width 81 height 19
type input "[PERSON_NAME]"
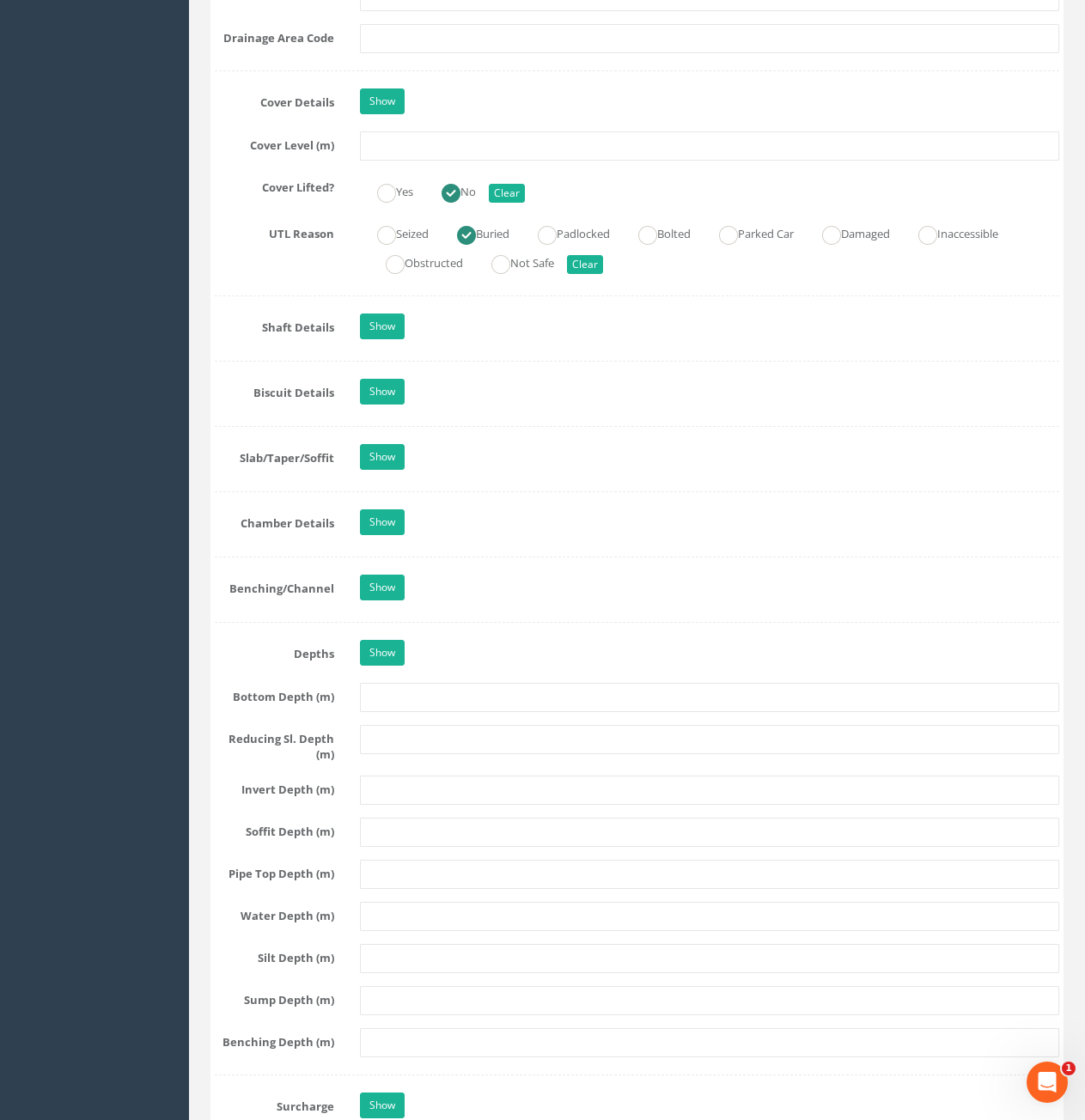
scroll to position [1289, 0]
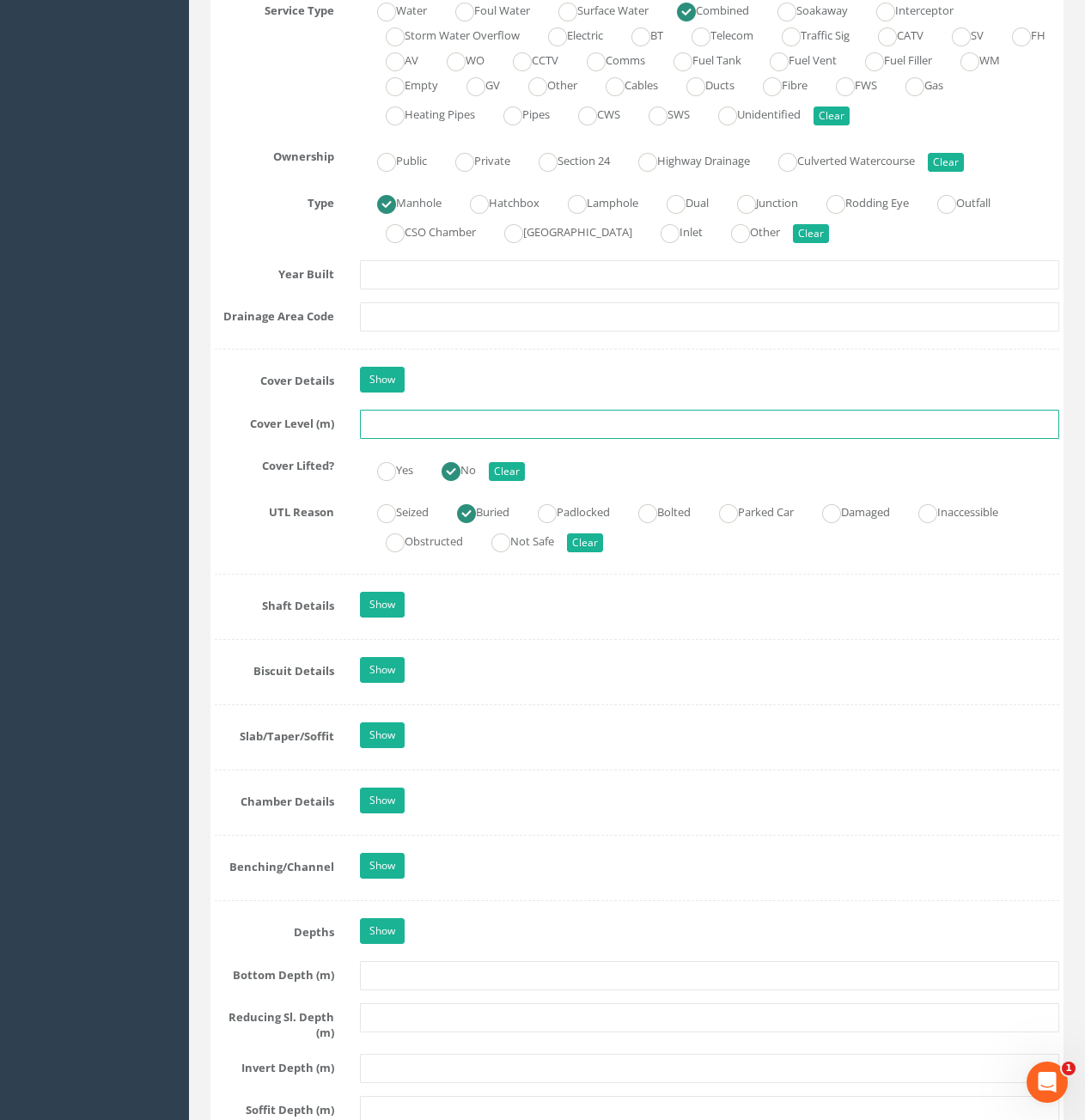
click at [582, 431] on input "text" at bounding box center [709, 424] width 699 height 29
type input "59.39"
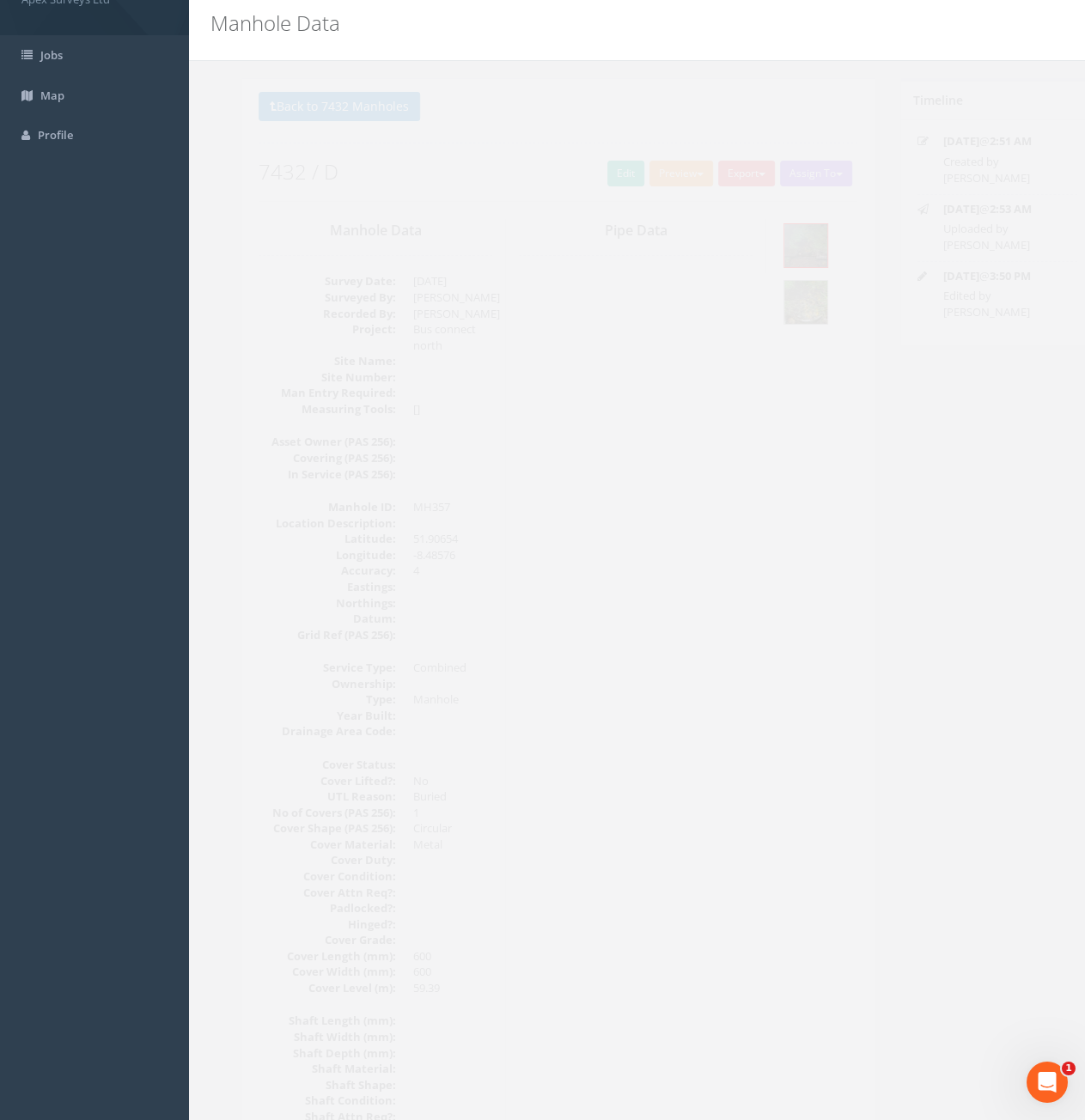
scroll to position [42, 0]
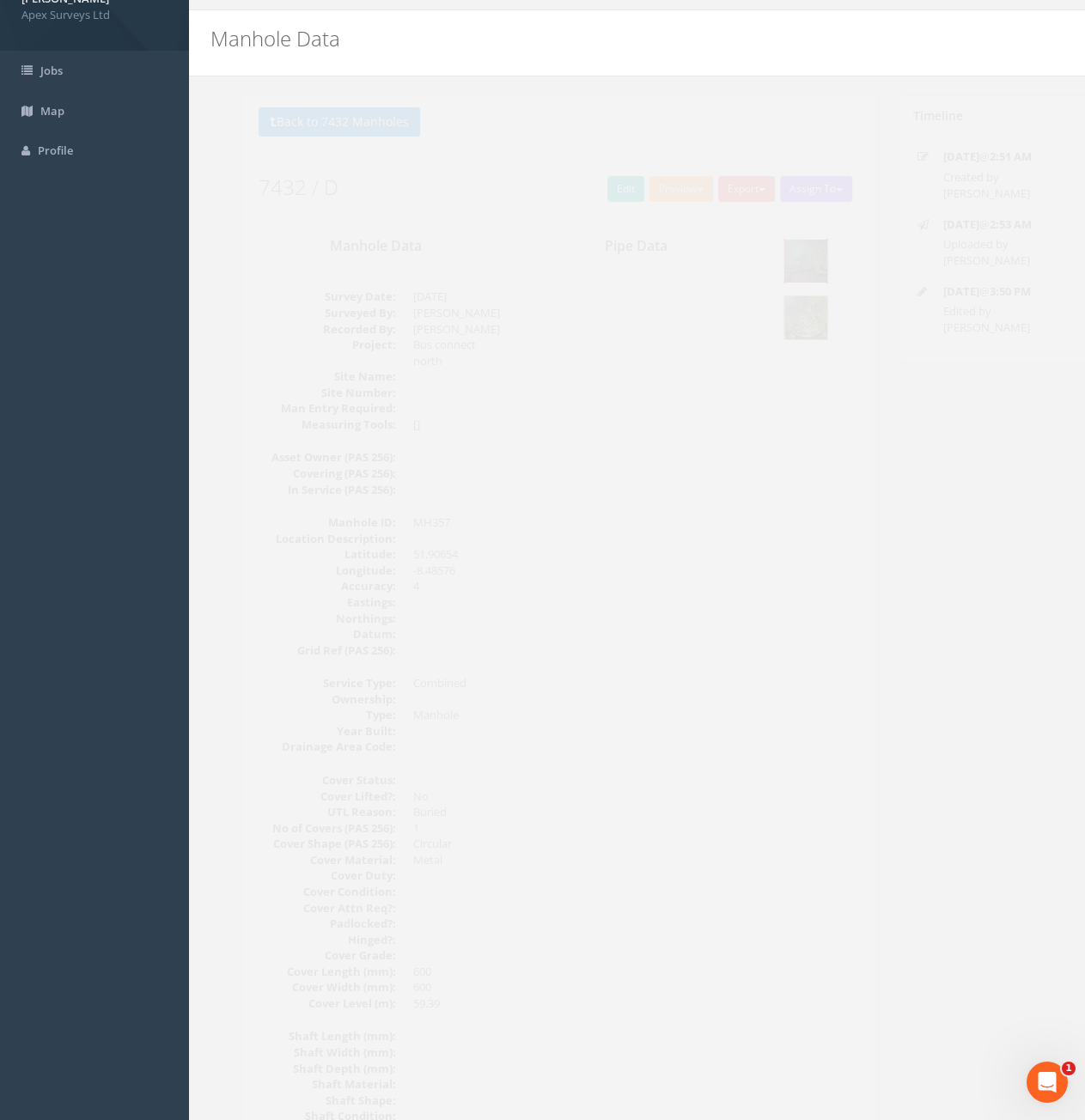
click at [778, 281] on img at bounding box center [775, 262] width 43 height 43
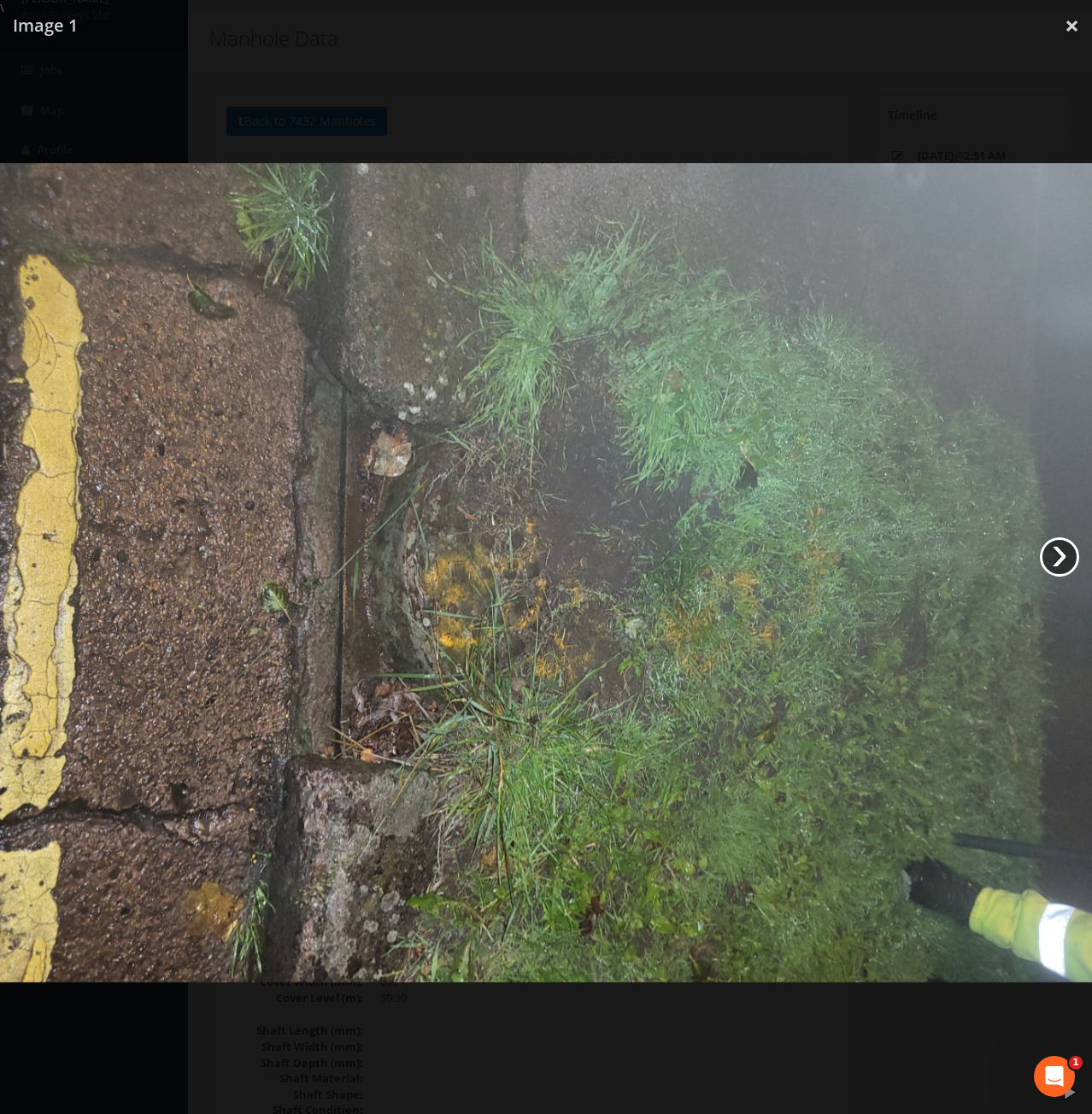
click at [1068, 560] on link "›" at bounding box center [1060, 557] width 39 height 39
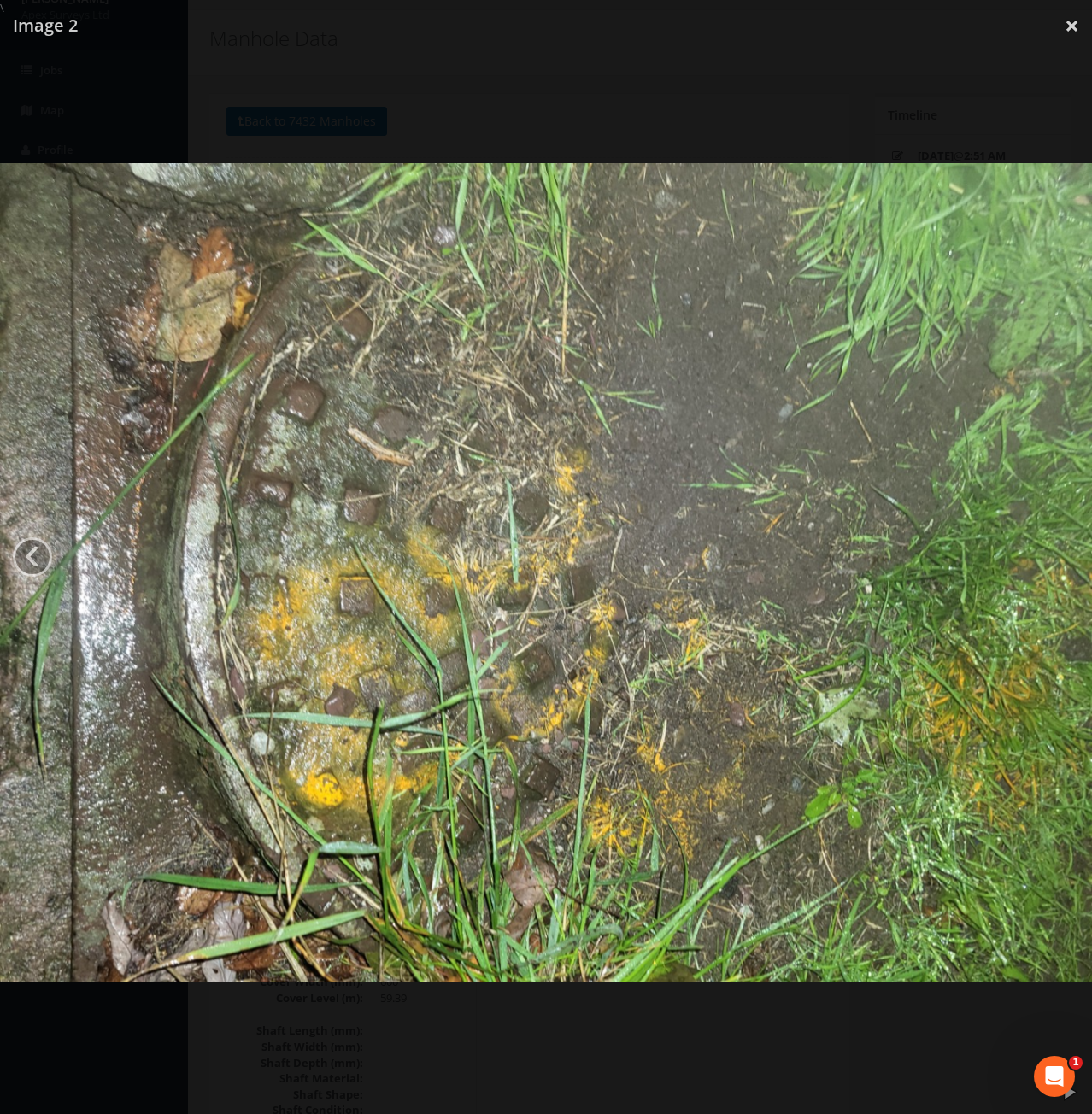
click at [1068, 560] on img at bounding box center [546, 573] width 1092 height 819
click at [1045, 29] on div at bounding box center [546, 573] width 1092 height 1114
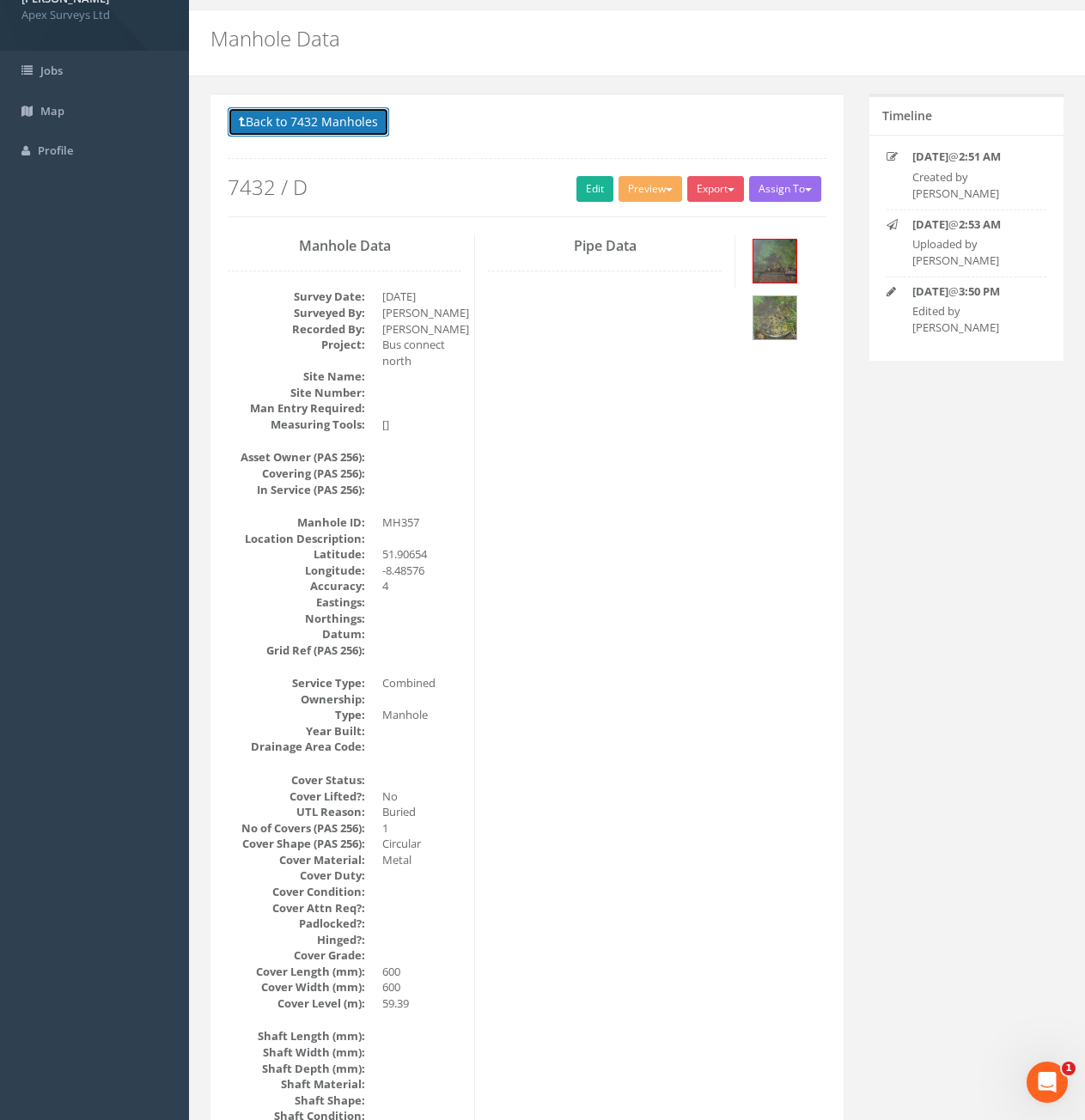
drag, startPoint x: 329, startPoint y: 127, endPoint x: 335, endPoint y: 134, distance: 9.2
click at [328, 128] on button "Back to 7432 Manholes" at bounding box center [308, 121] width 162 height 29
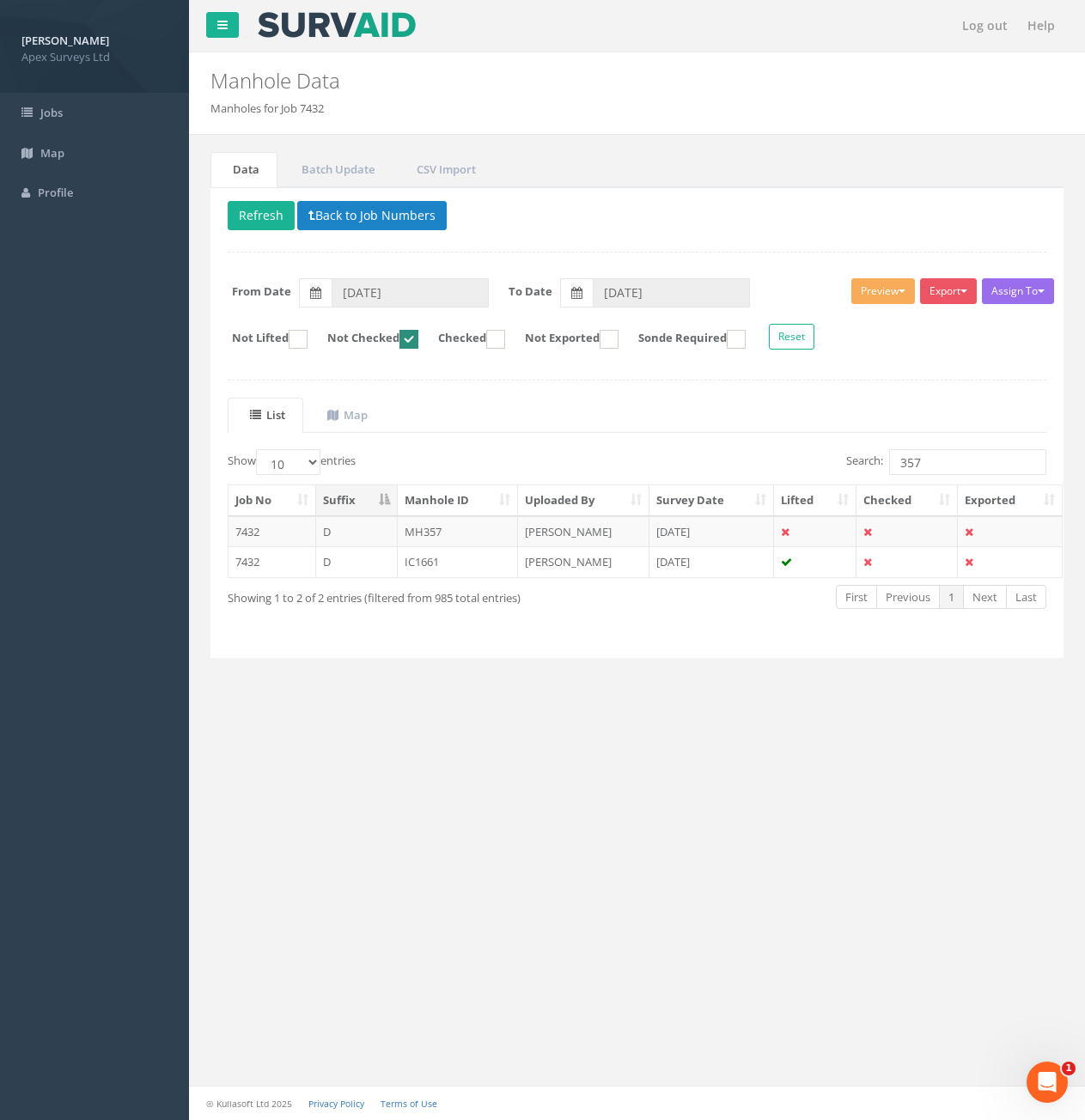
scroll to position [0, 0]
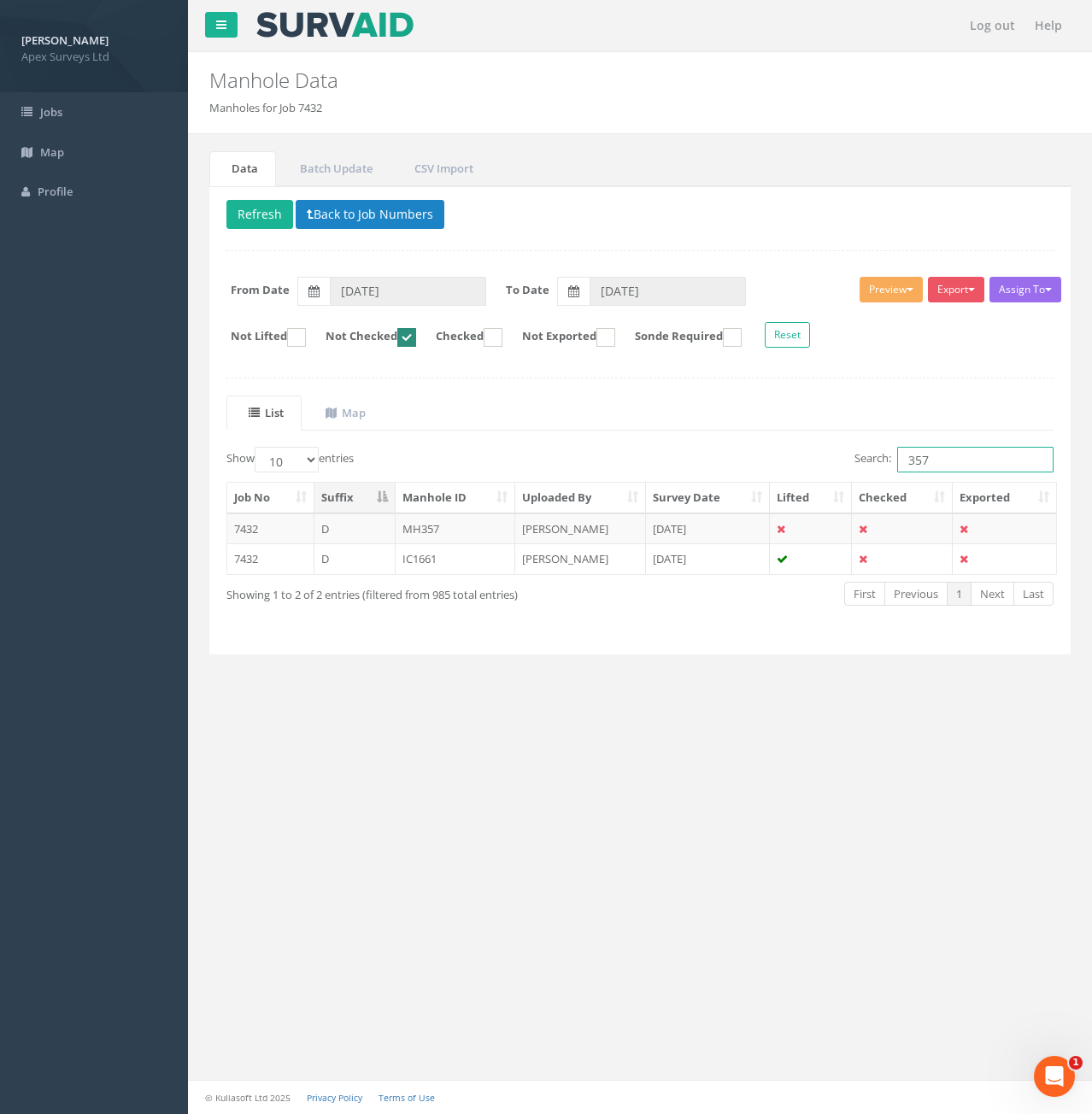
click at [950, 465] on input "357" at bounding box center [975, 460] width 157 height 26
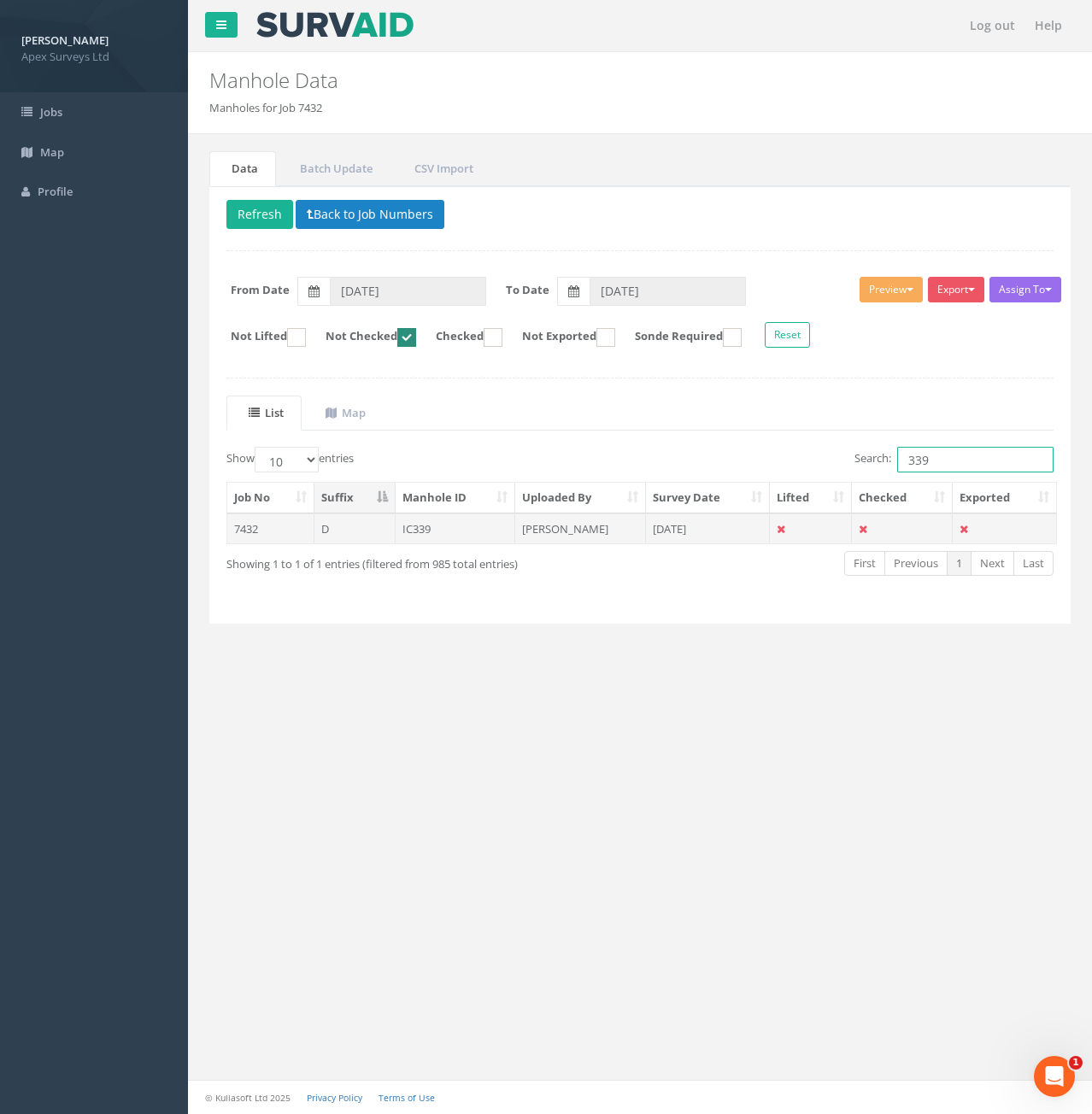
type input "339"
click at [287, 532] on td "7432" at bounding box center [270, 528] width 87 height 30
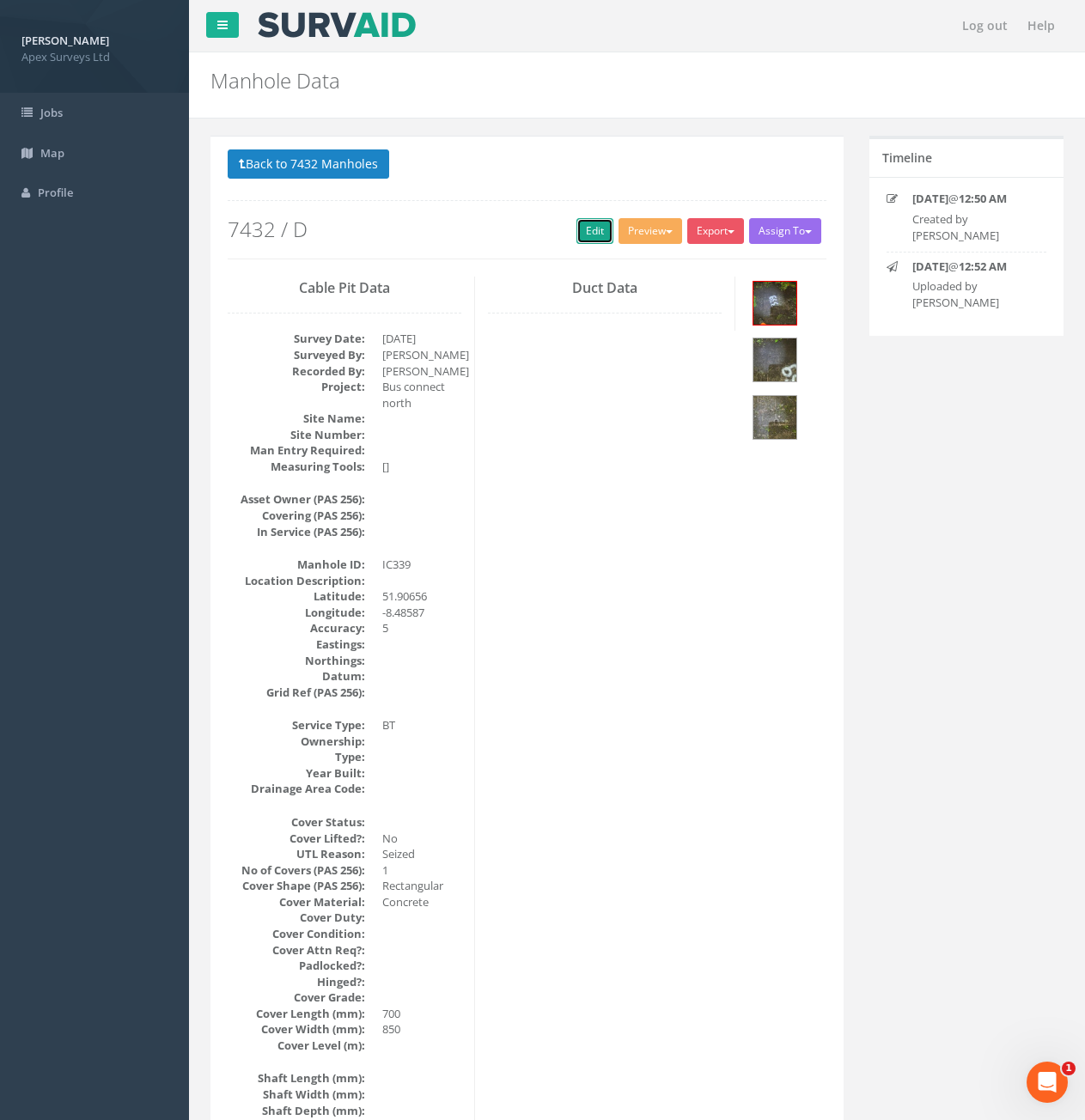
click at [591, 232] on link "Edit" at bounding box center [594, 231] width 37 height 26
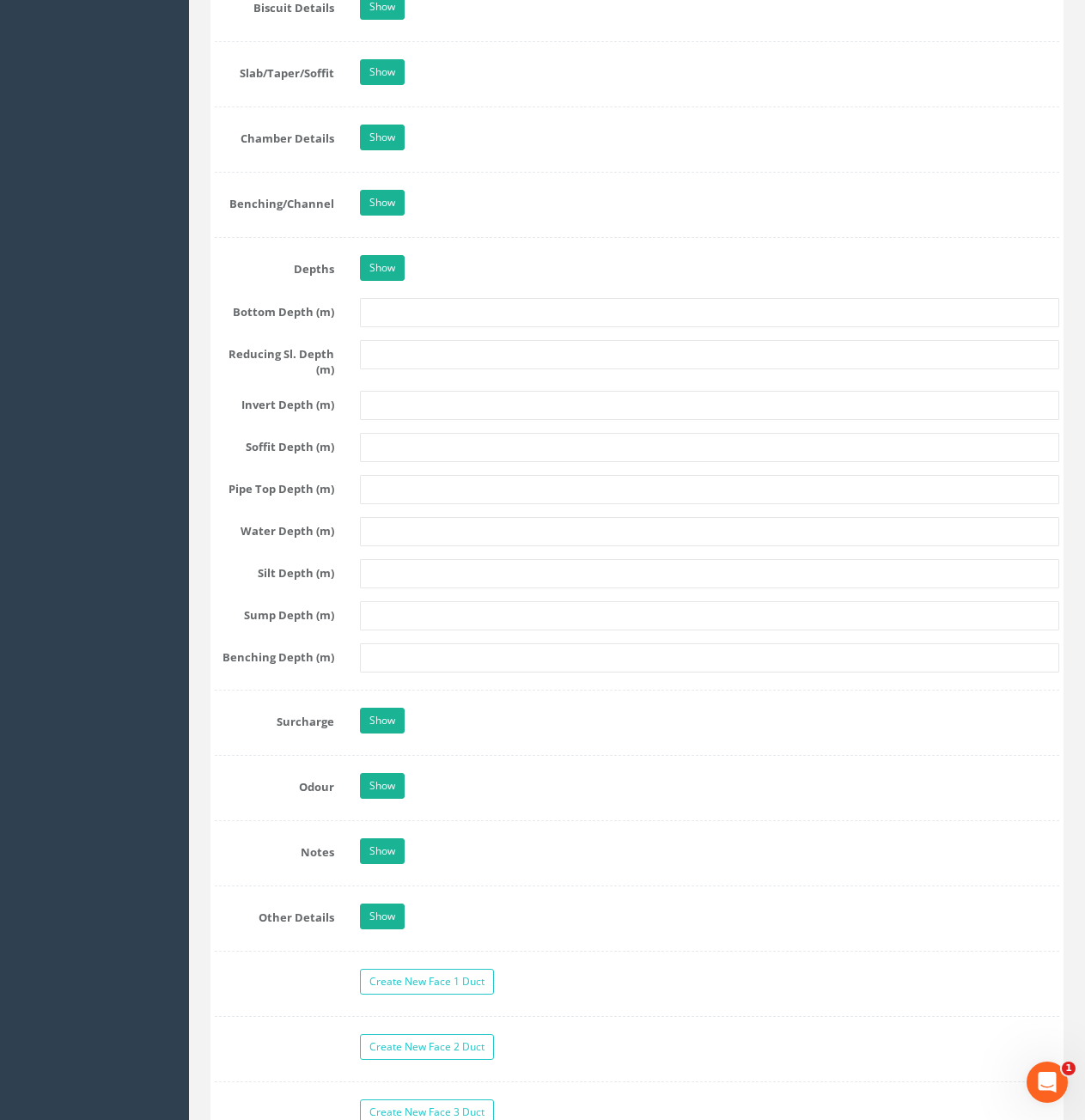
scroll to position [2234, 0]
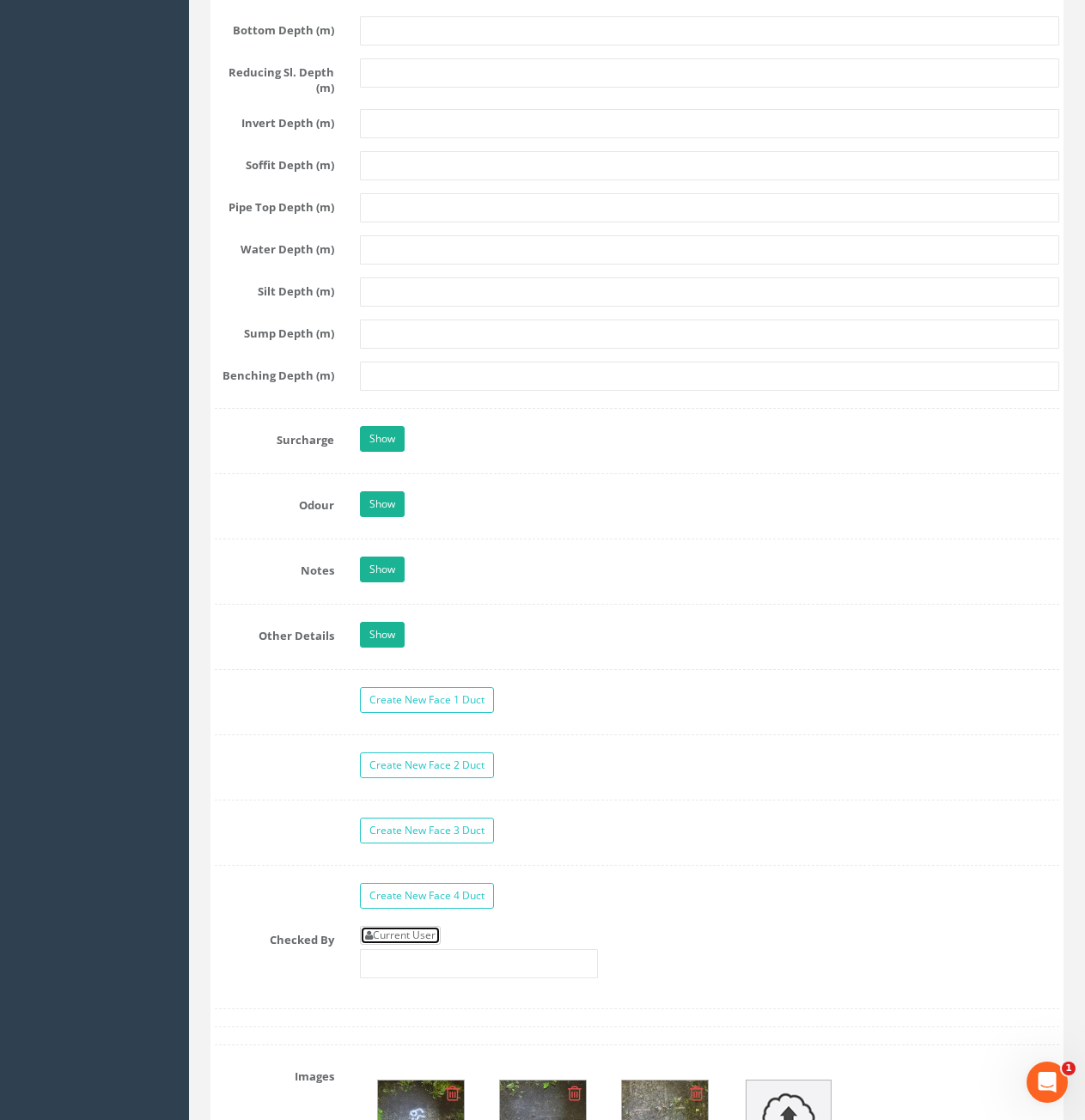
click at [421, 928] on link "Current User" at bounding box center [400, 935] width 81 height 19
type input "[PERSON_NAME]"
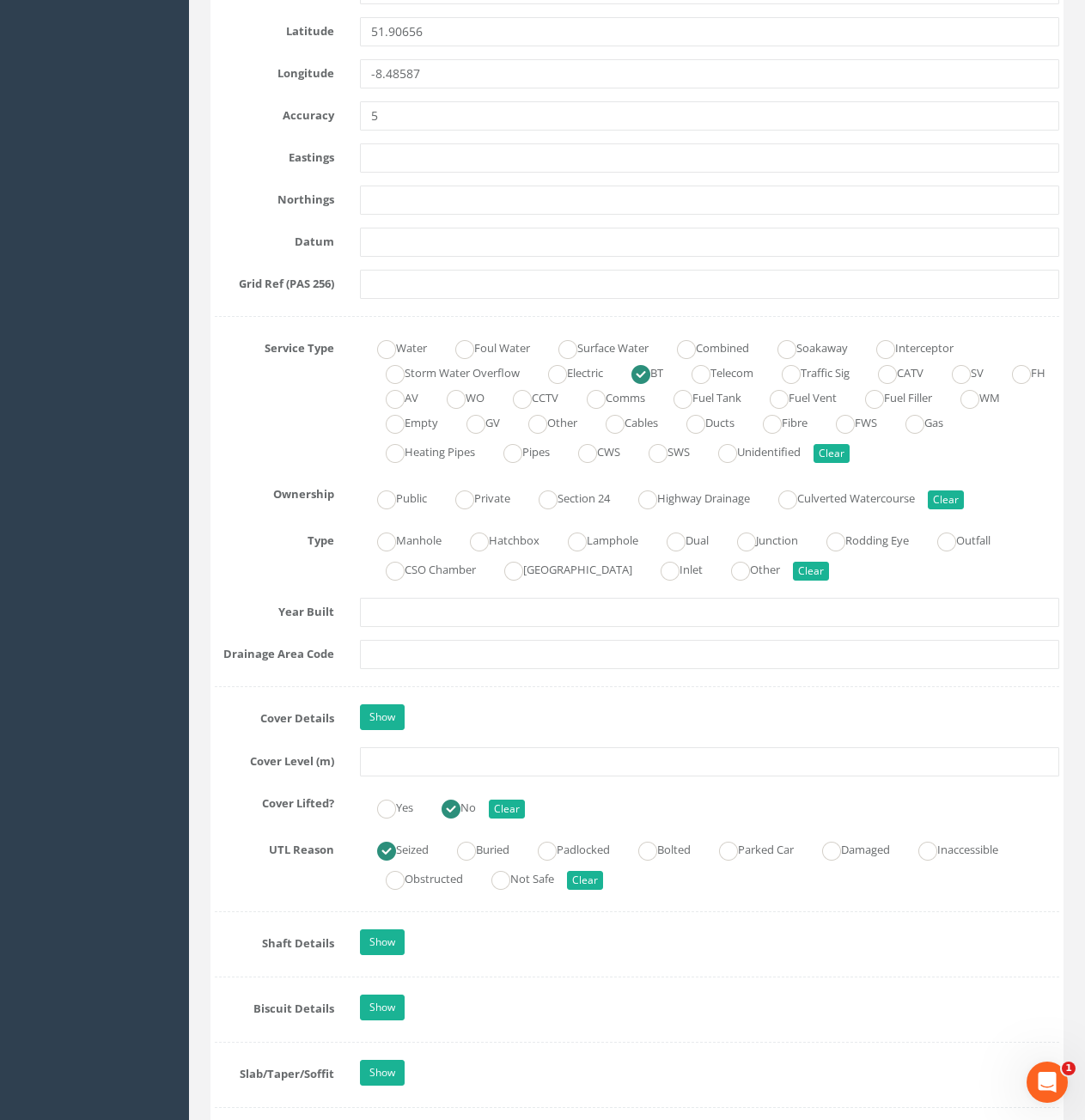
scroll to position [945, 0]
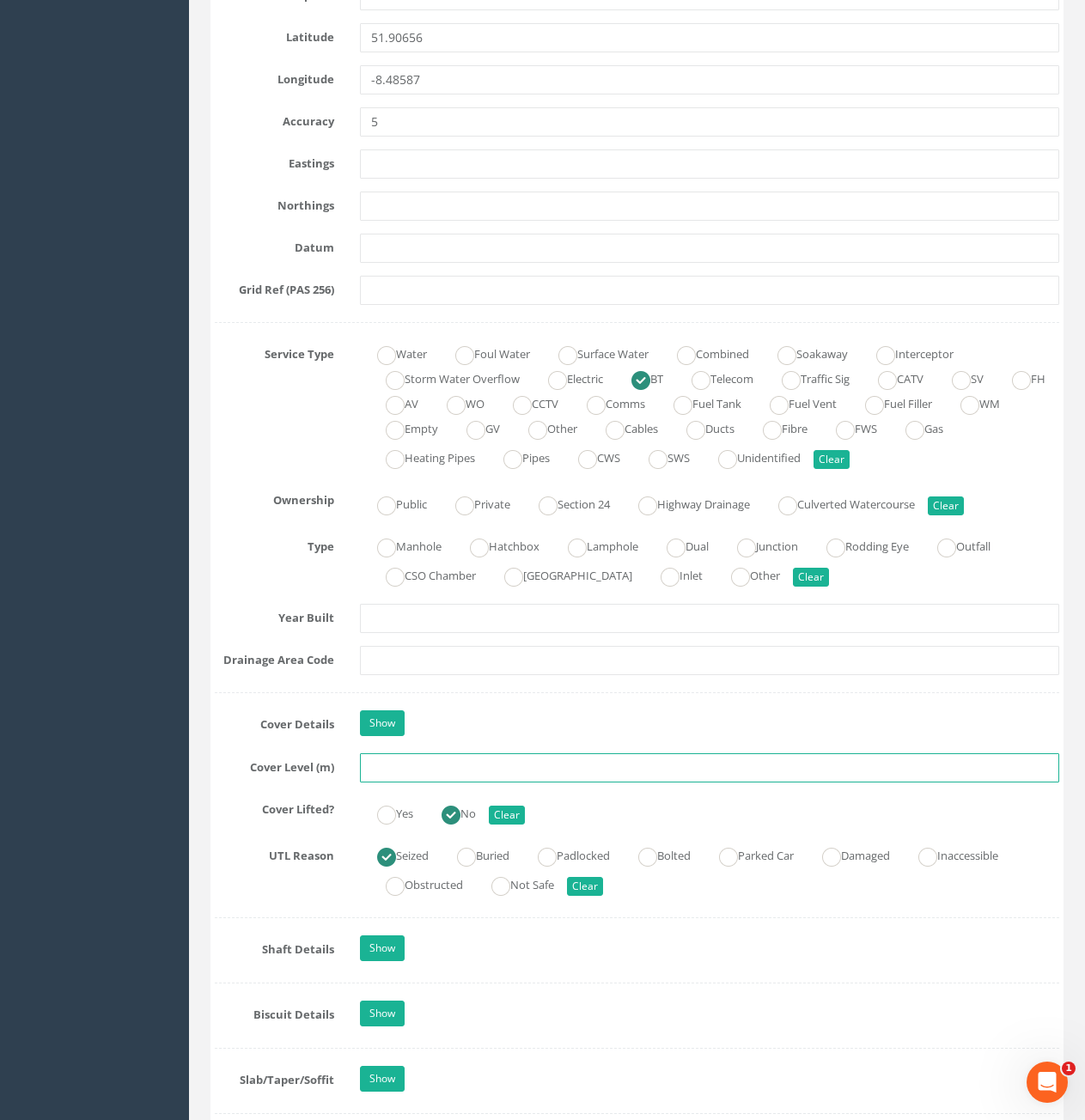
click at [487, 767] on input "text" at bounding box center [709, 768] width 699 height 29
type input "60.22"
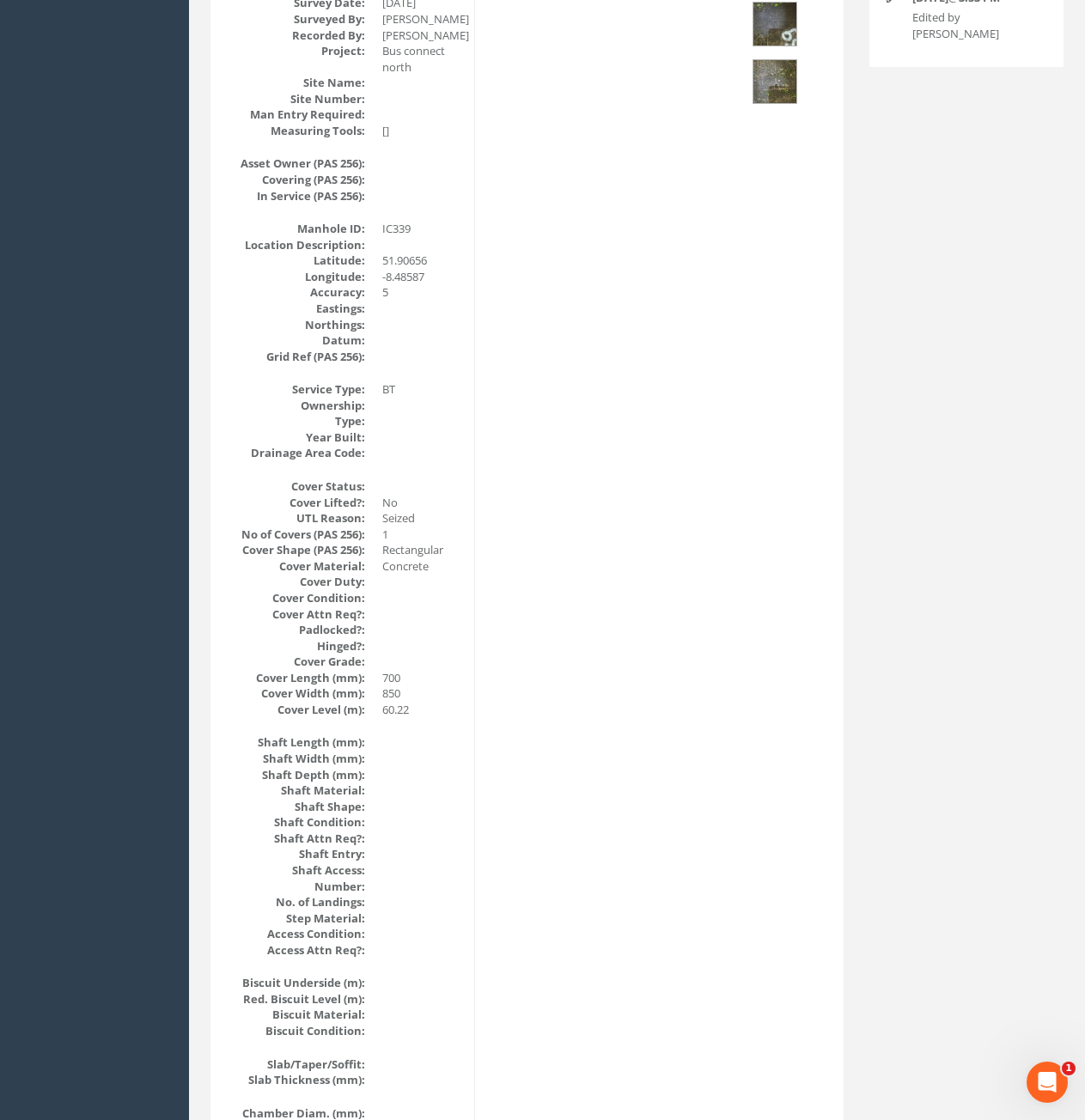
scroll to position [0, 0]
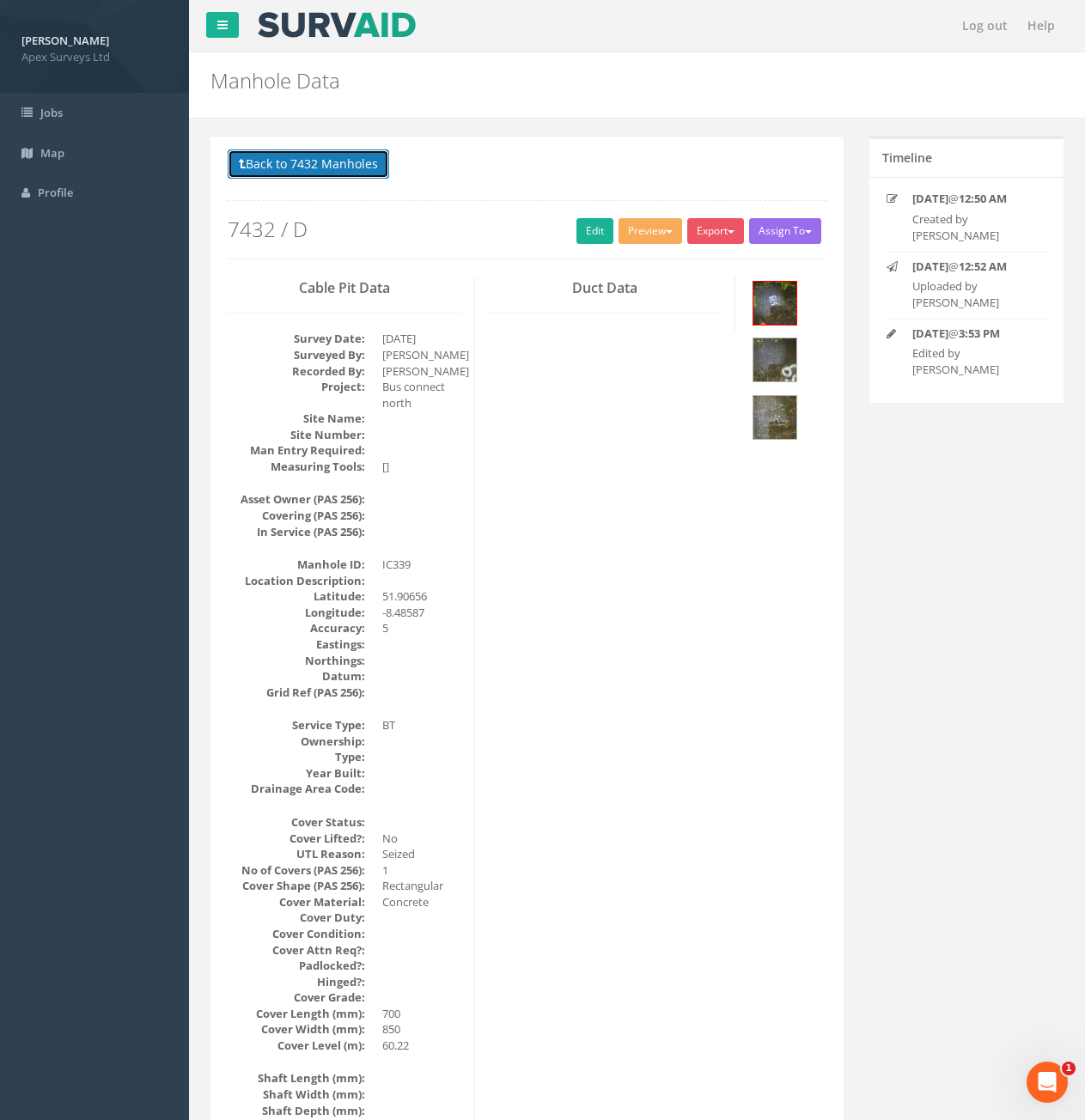
click at [291, 164] on button "Back to 7432 Manholes" at bounding box center [308, 164] width 162 height 29
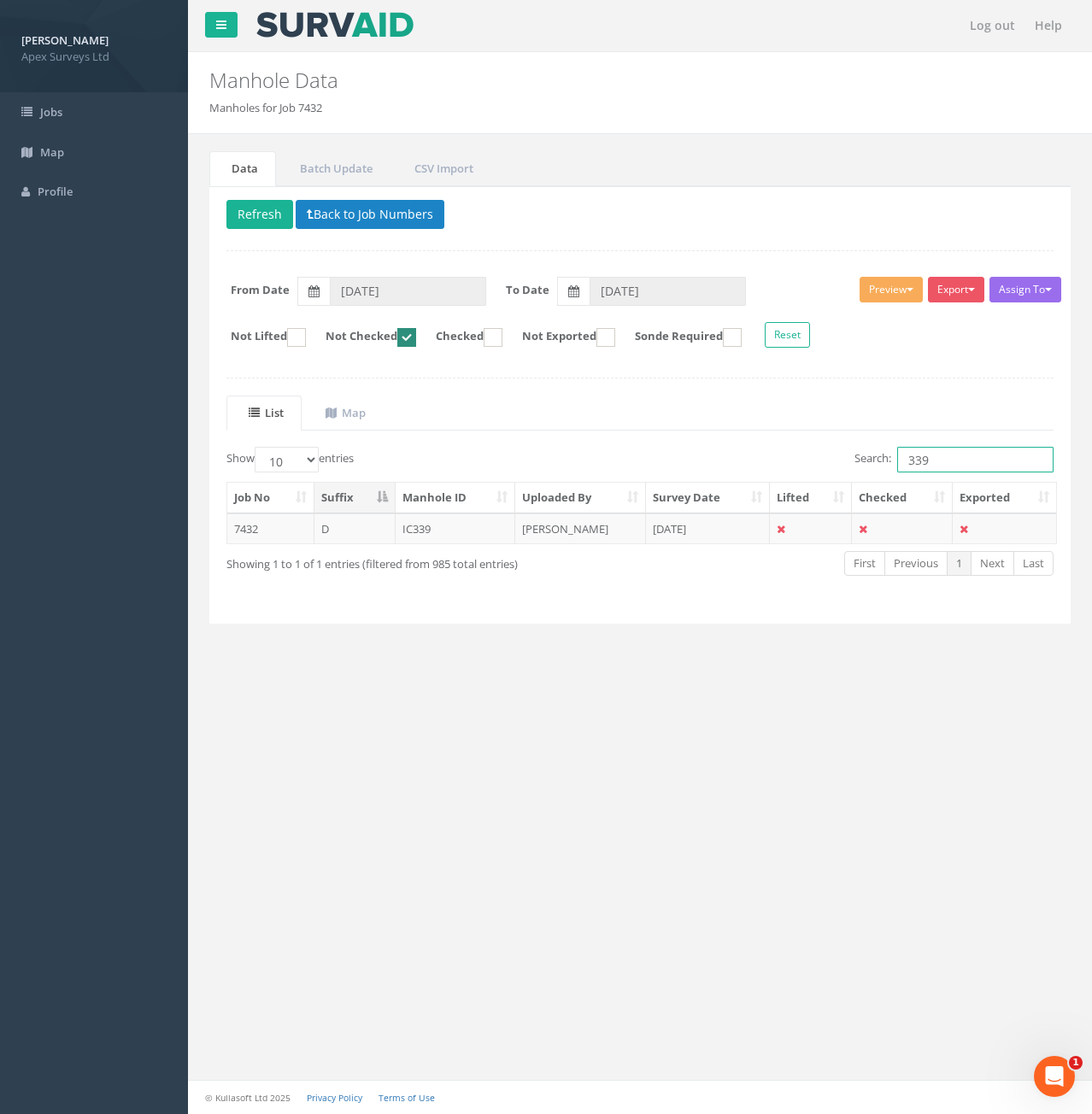
drag, startPoint x: 935, startPoint y: 459, endPoint x: 898, endPoint y: 461, distance: 37.1
click at [898, 461] on input "339" at bounding box center [975, 460] width 157 height 26
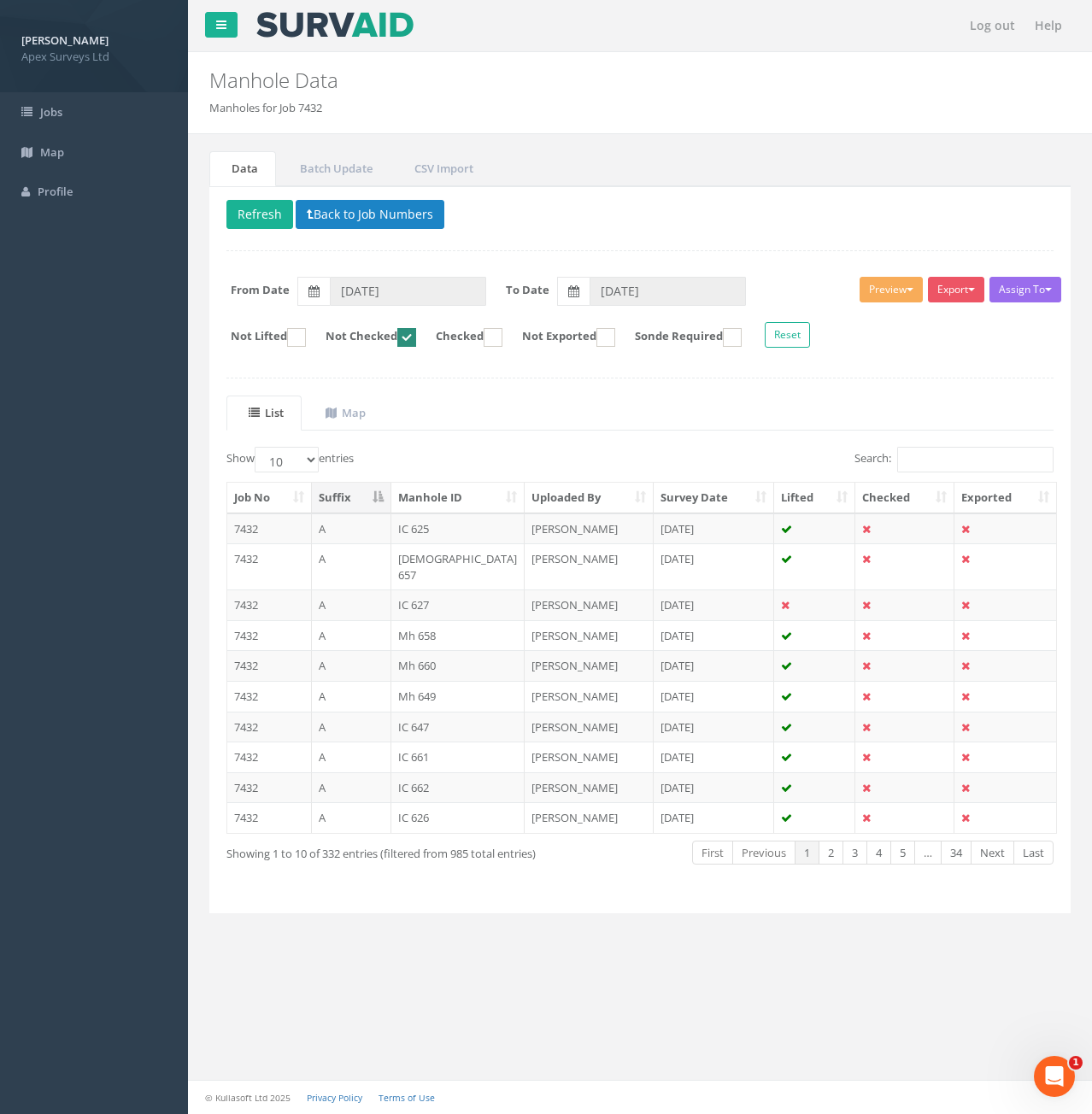
click at [795, 487] on th "Lifted" at bounding box center [815, 498] width 81 height 30
click at [296, 461] on select "10 25 50 100" at bounding box center [287, 460] width 64 height 26
select select "100"
click at [258, 447] on select "10 25 50 100" at bounding box center [287, 460] width 64 height 26
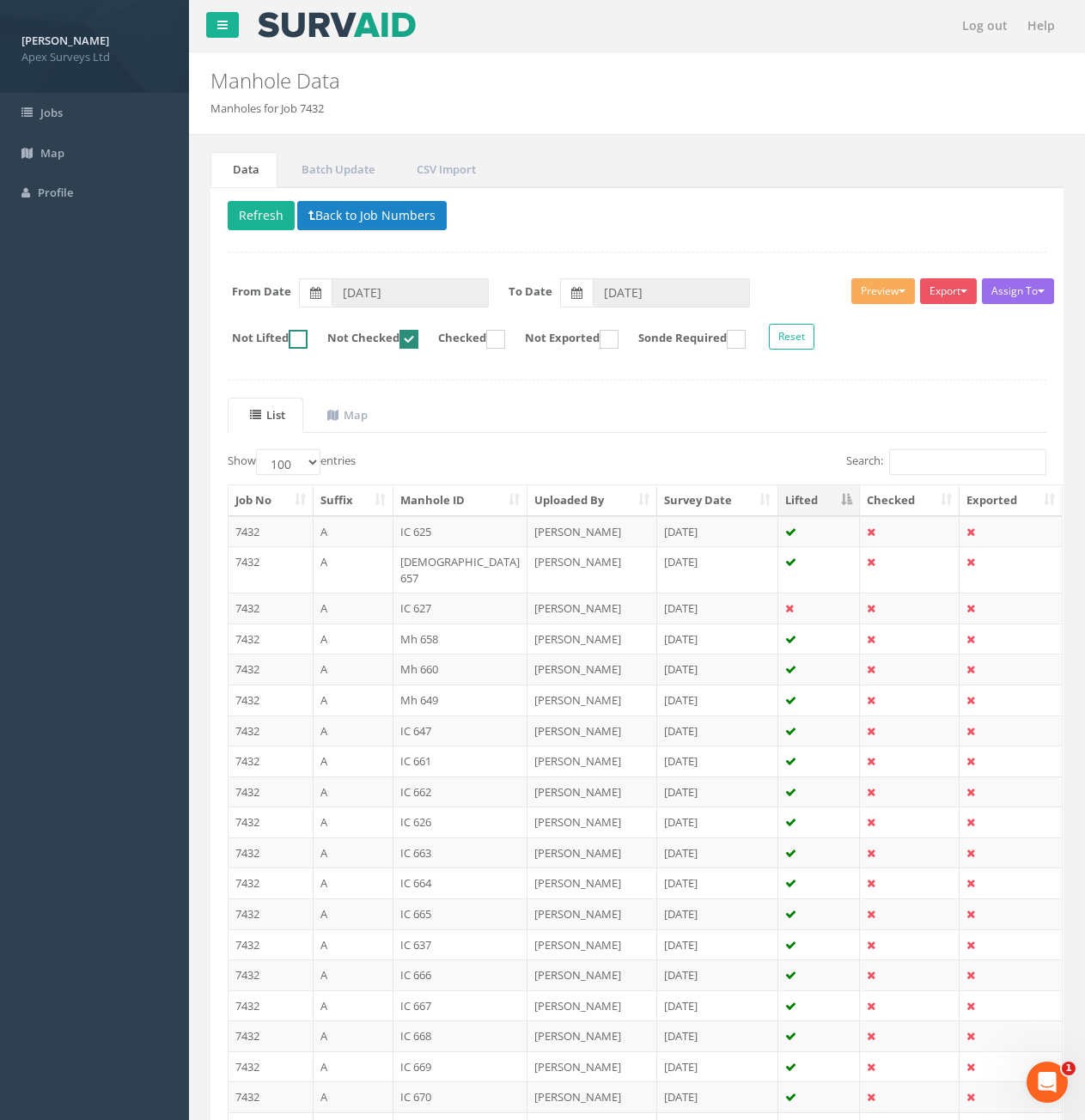
click at [293, 342] on label "Not Lifted" at bounding box center [261, 339] width 93 height 19
checkbox input "true"
